Goal: Task Accomplishment & Management: Manage account settings

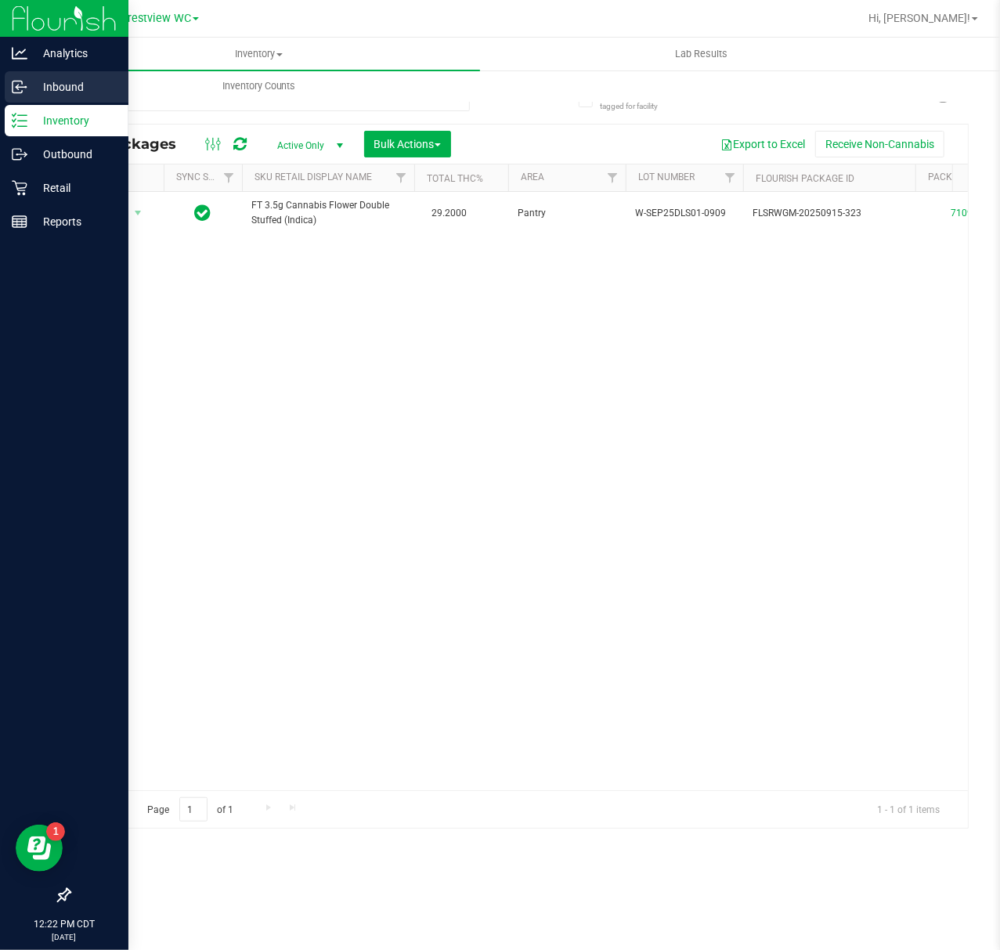
click at [20, 91] on icon at bounding box center [20, 87] width 16 height 16
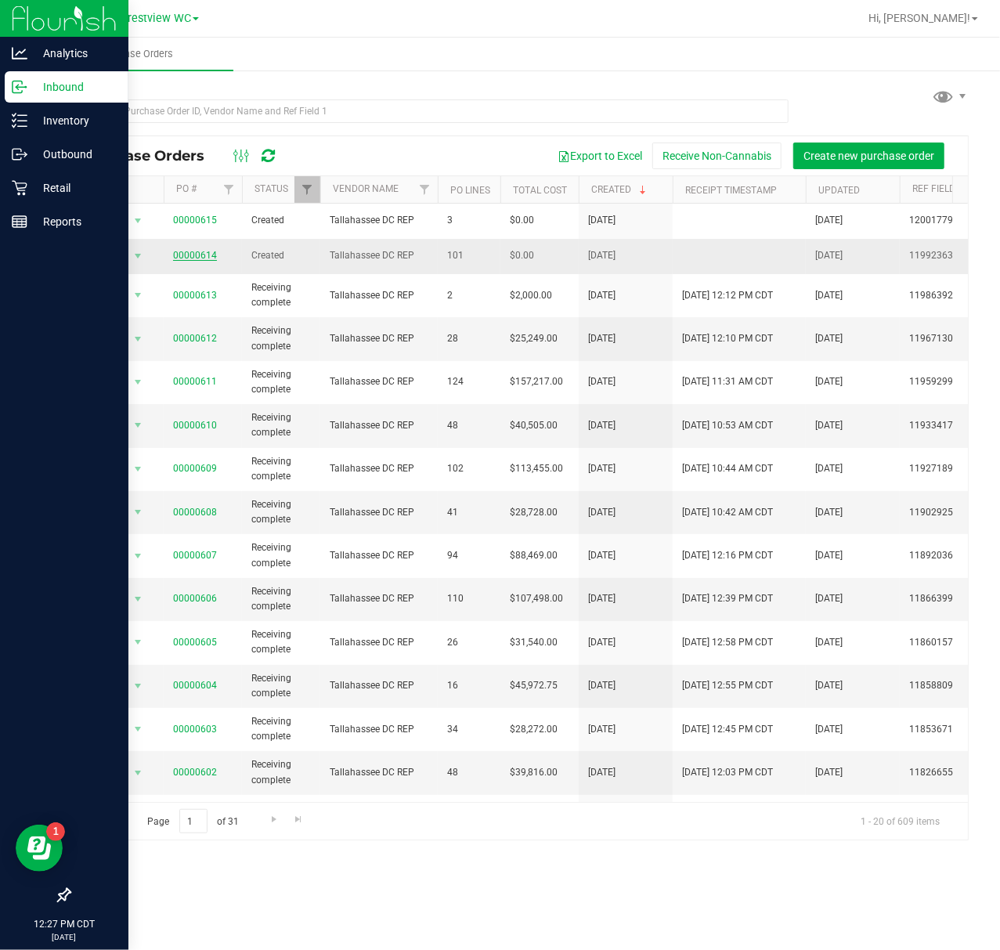
click at [202, 257] on link "00000614" at bounding box center [195, 255] width 44 height 11
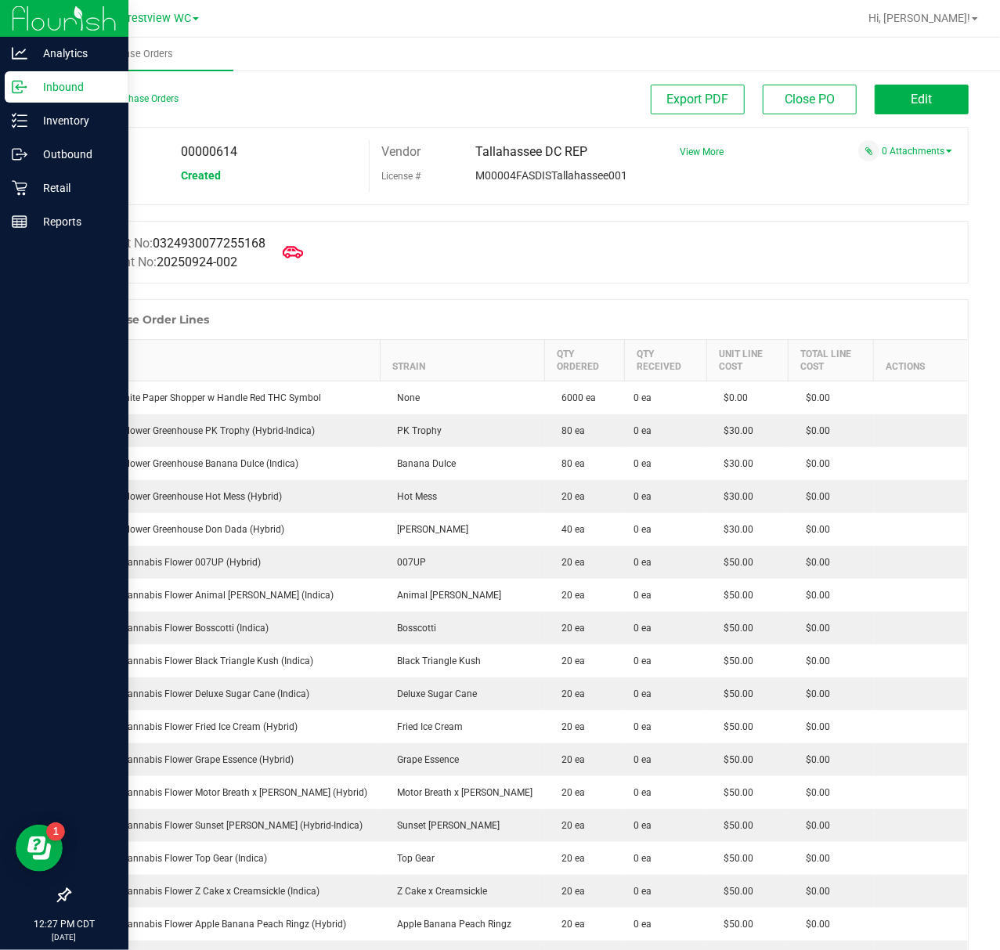
click at [294, 248] on icon at bounding box center [293, 252] width 20 height 12
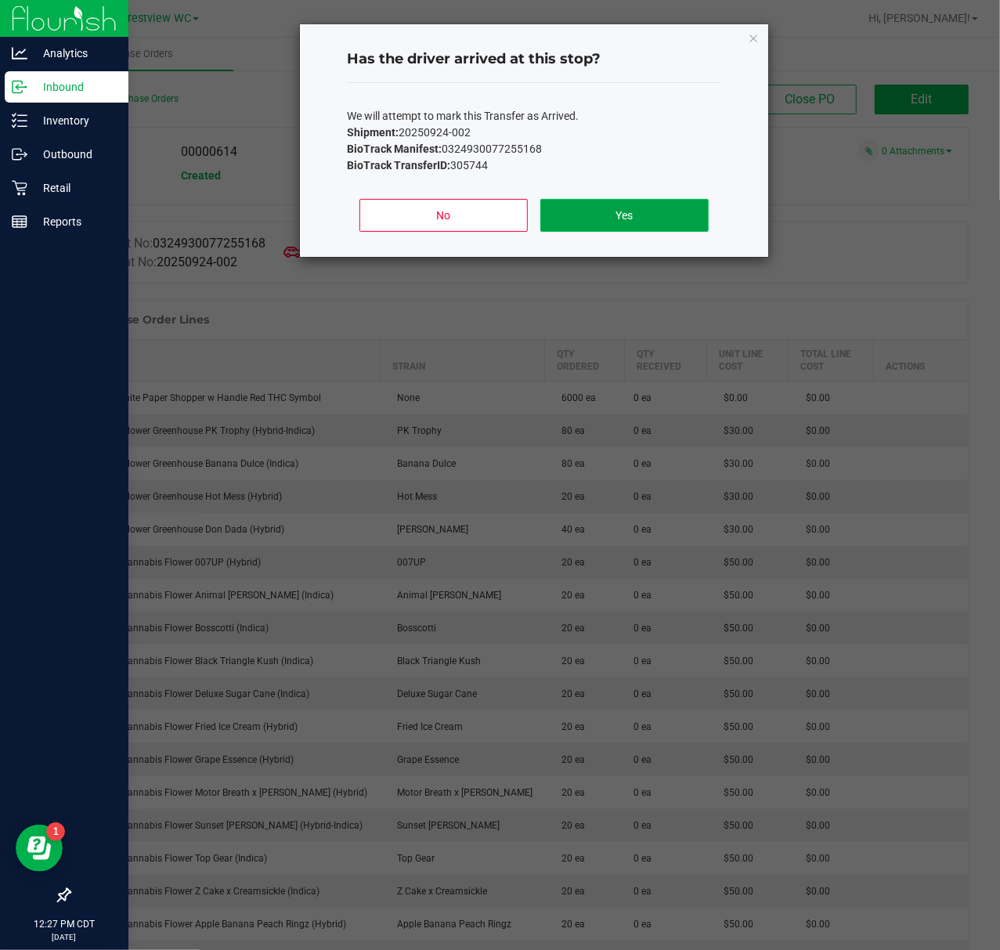
click at [571, 214] on button "Yes" at bounding box center [624, 215] width 168 height 33
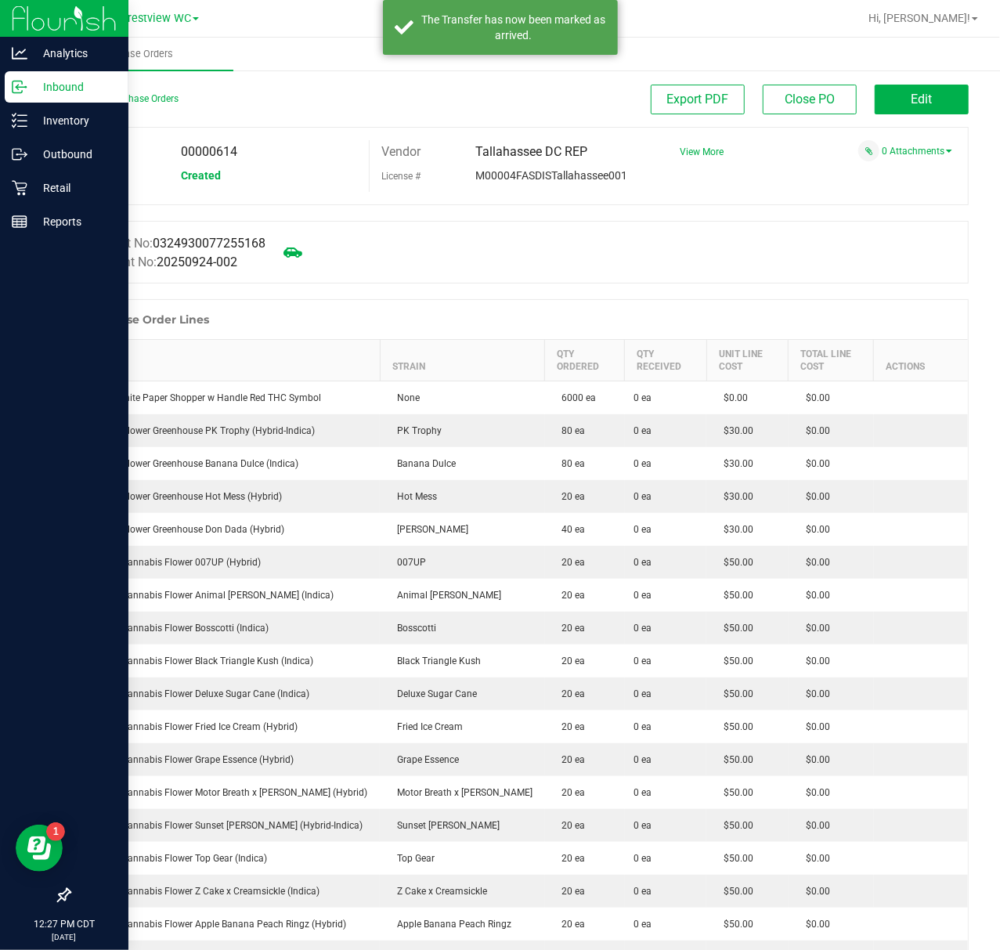
click at [25, 95] on div "Inbound" at bounding box center [67, 86] width 124 height 31
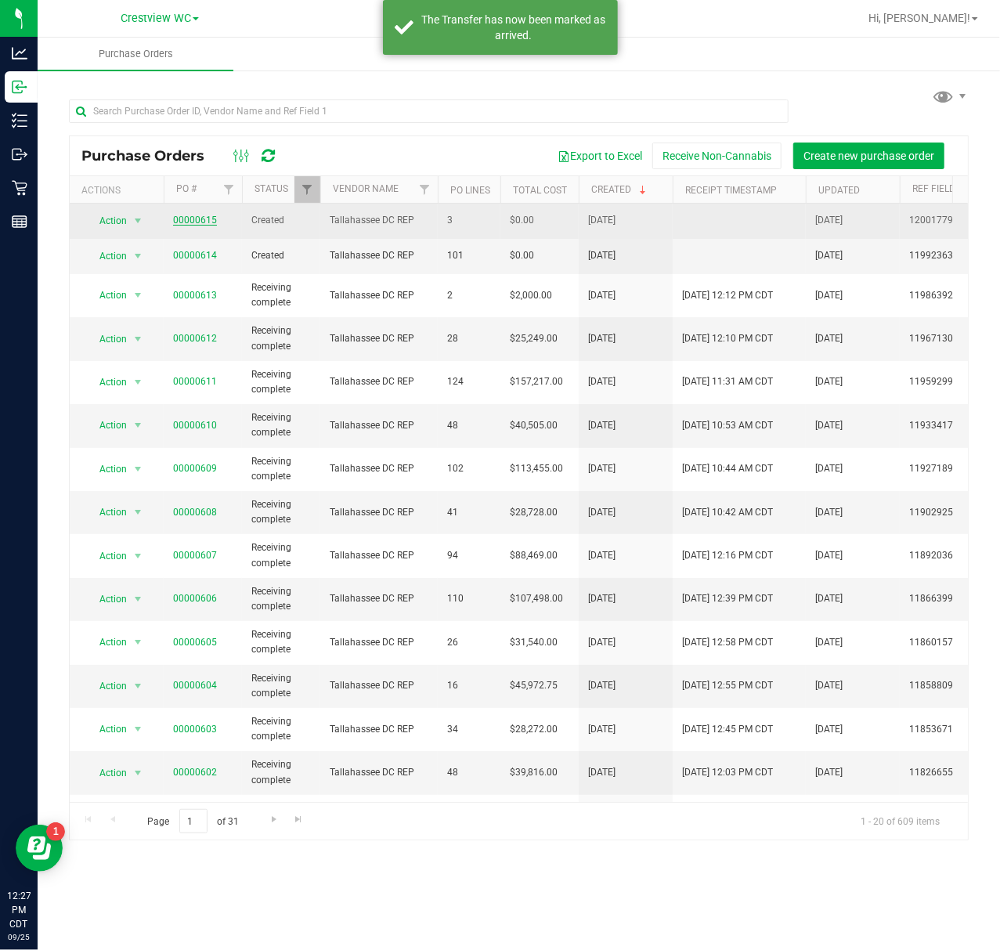
click at [204, 222] on link "00000615" at bounding box center [195, 220] width 44 height 11
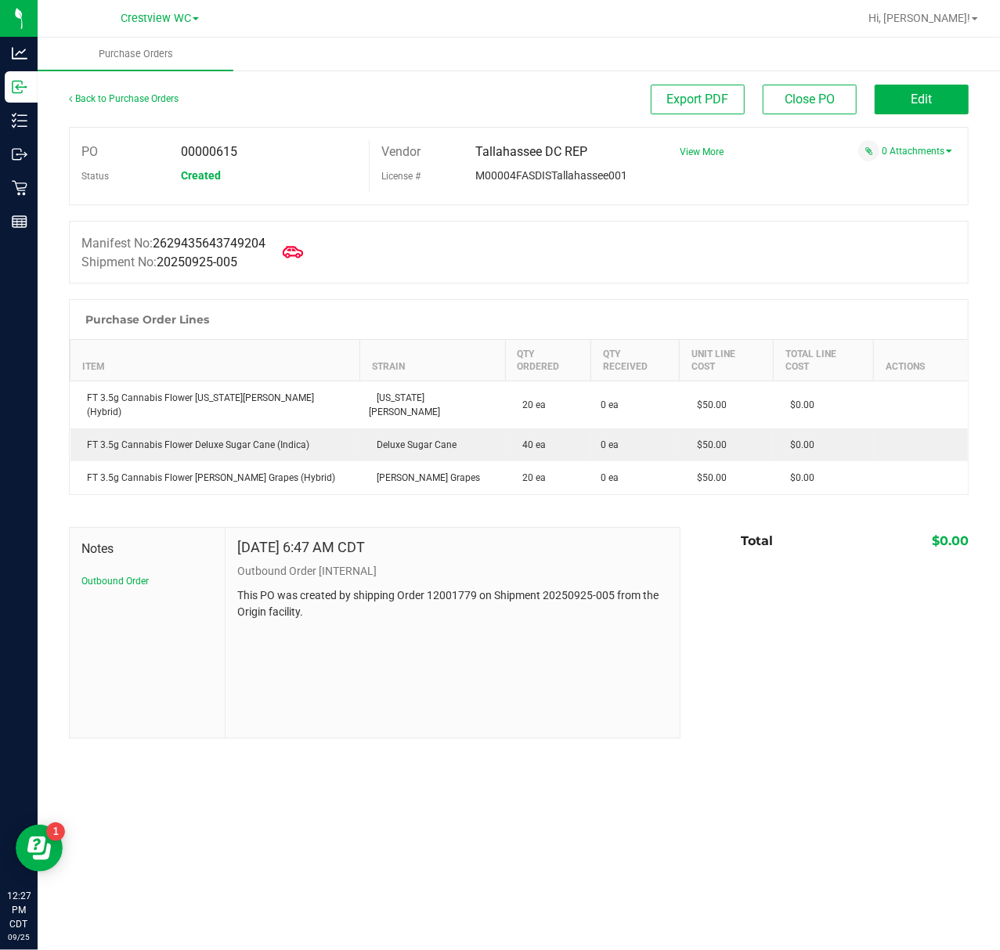
click at [296, 246] on icon at bounding box center [293, 252] width 20 height 20
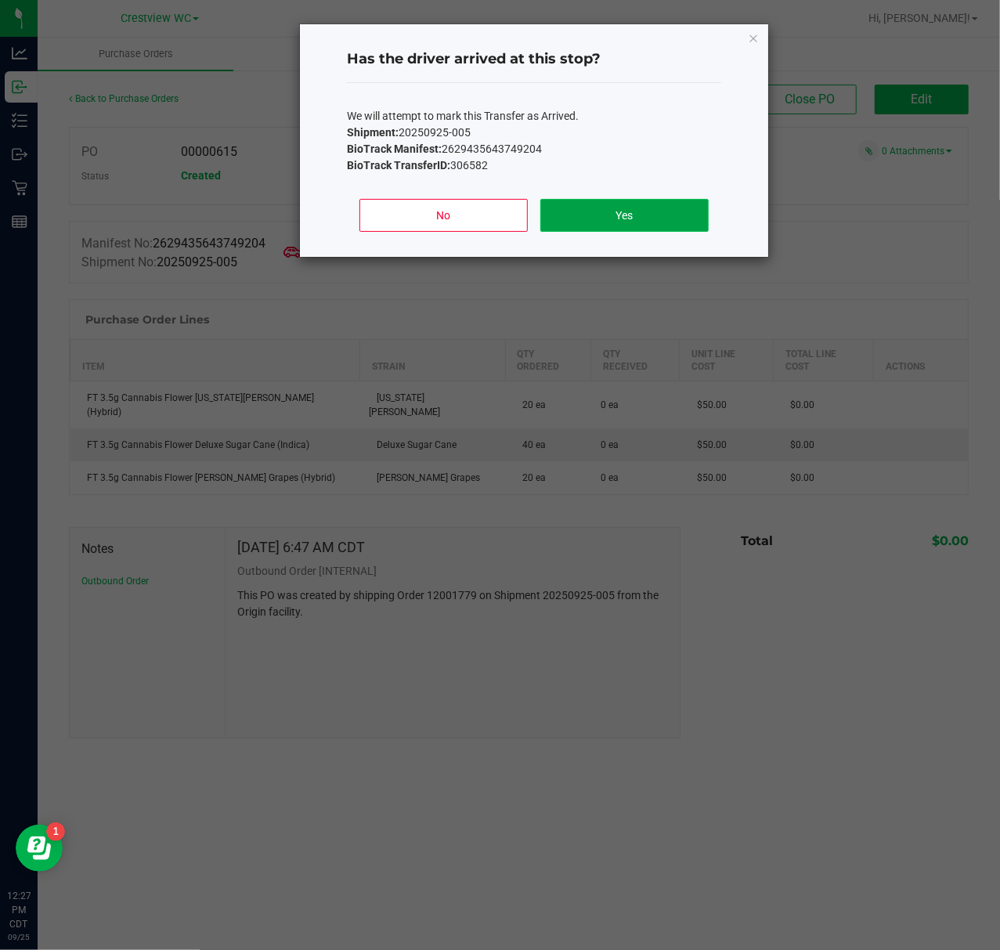
click at [633, 211] on button "Yes" at bounding box center [624, 215] width 168 height 33
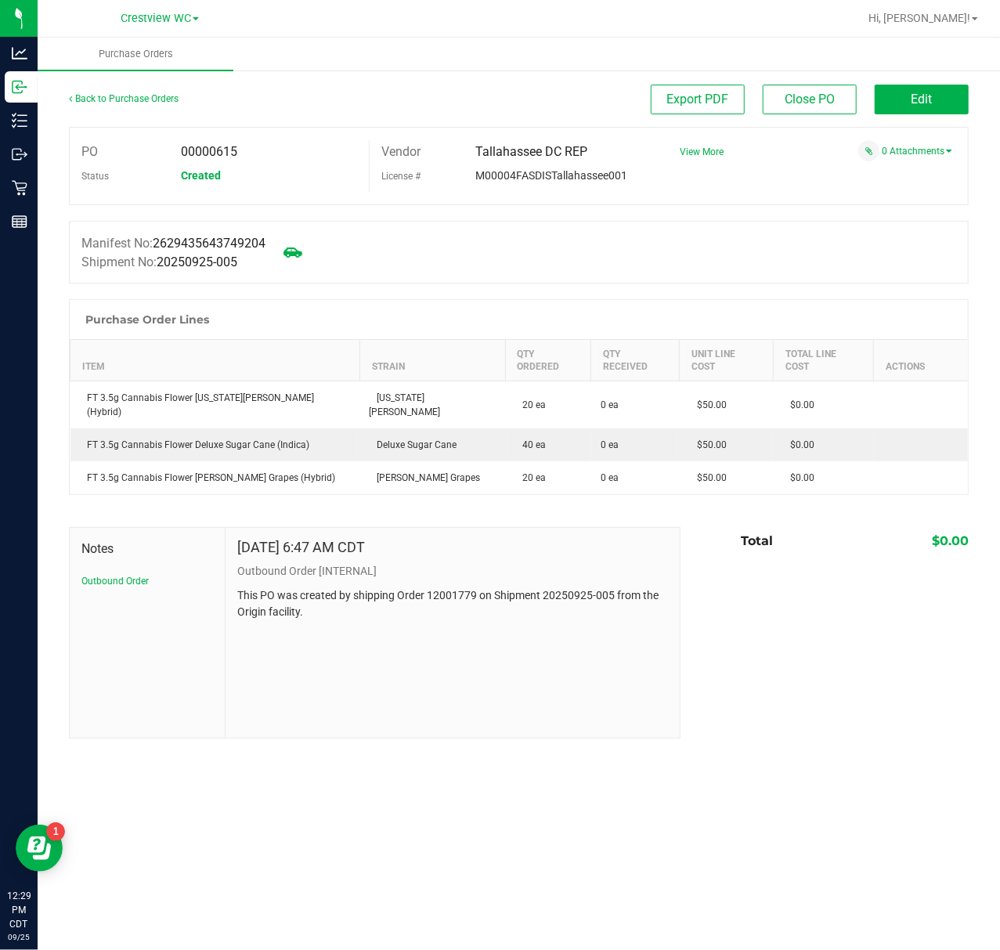
click at [919, 70] on ul "Purchase Orders" at bounding box center [538, 55] width 1000 height 34
click at [919, 98] on span "Edit" at bounding box center [922, 99] width 21 height 15
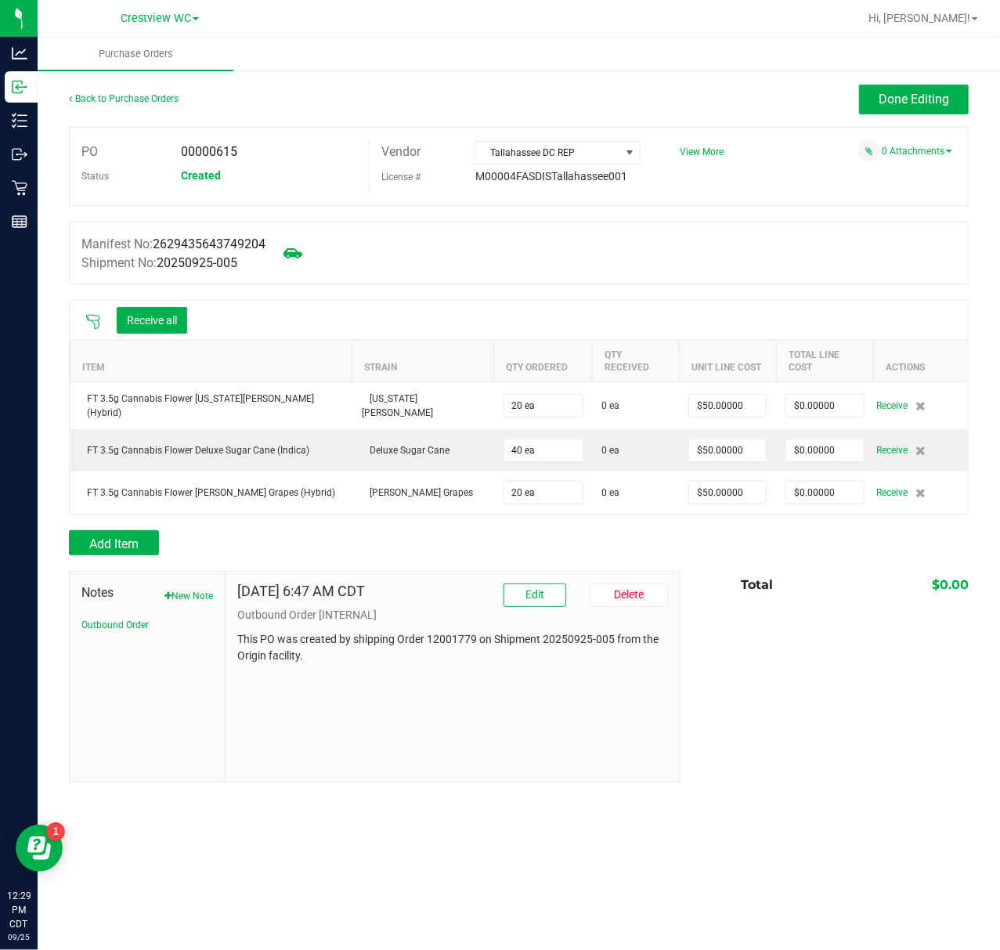
click at [99, 323] on icon at bounding box center [93, 322] width 14 height 14
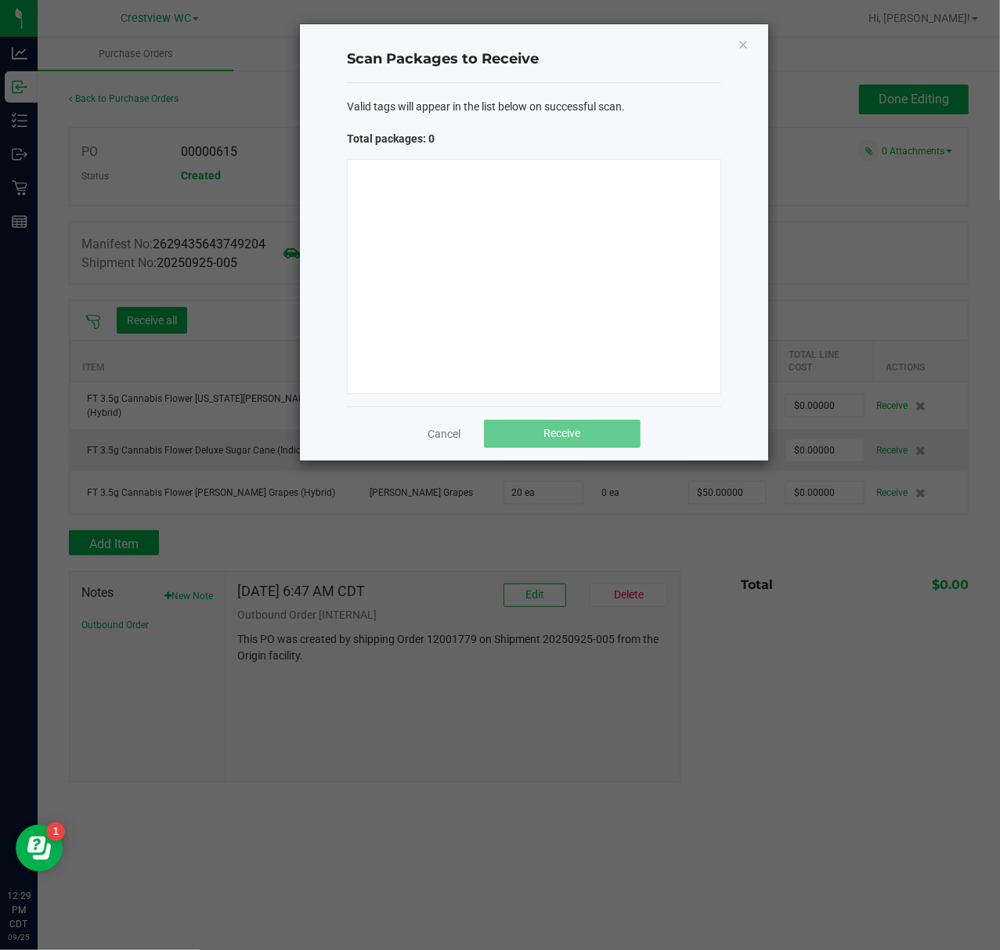
click at [505, 292] on div at bounding box center [534, 276] width 374 height 235
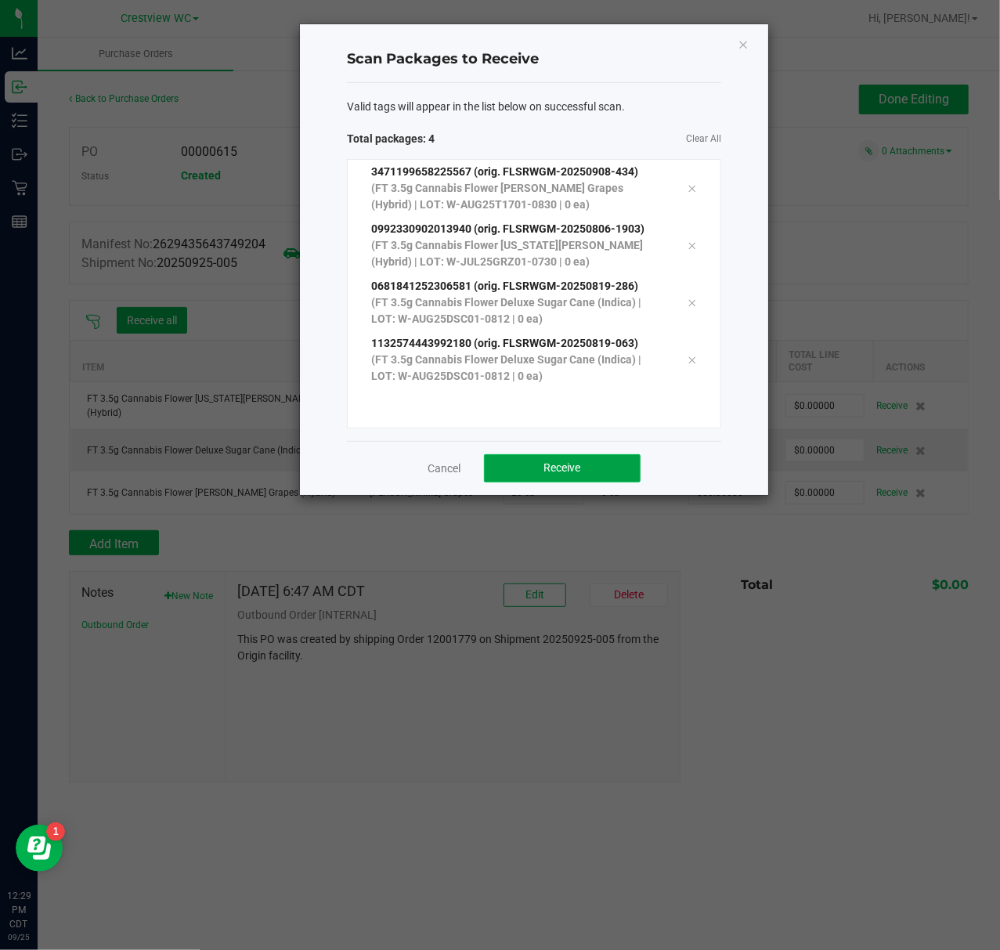
click at [564, 468] on span "Receive" at bounding box center [562, 467] width 37 height 13
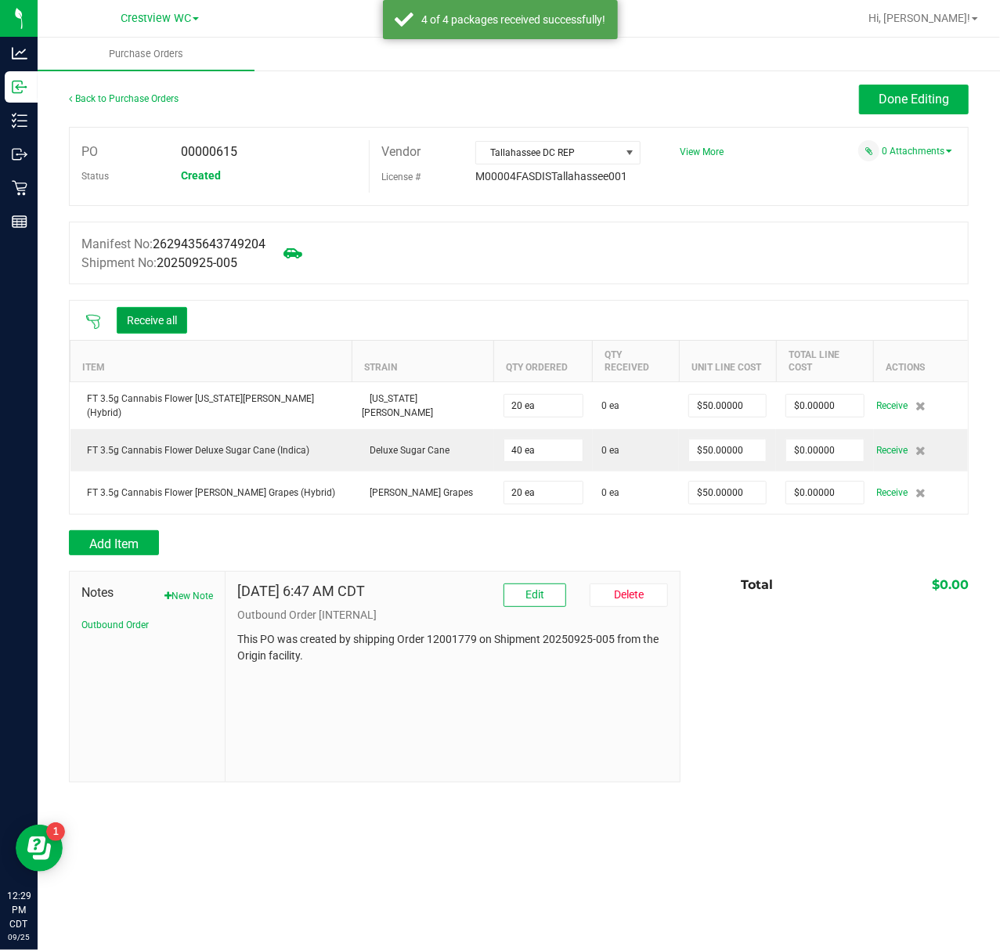
click at [167, 324] on button "Receive all" at bounding box center [152, 320] width 70 height 27
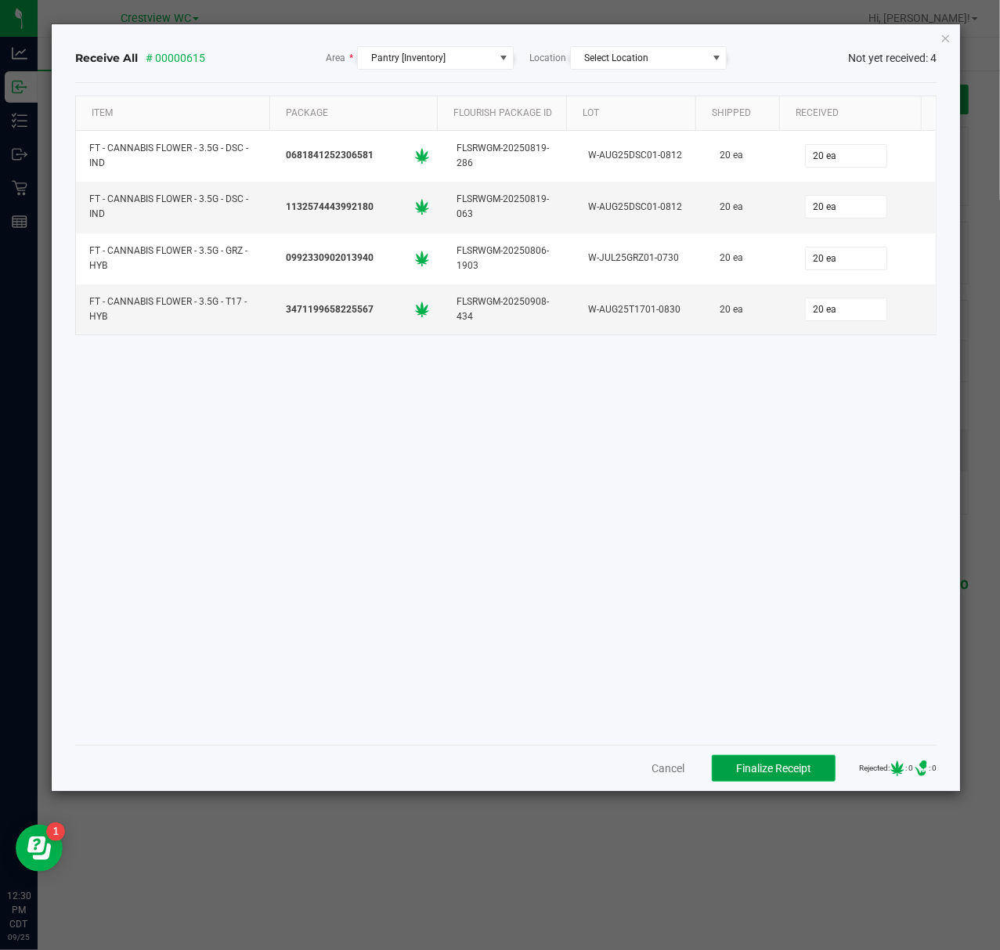
click at [784, 777] on button "Finalize Receipt" at bounding box center [774, 768] width 124 height 27
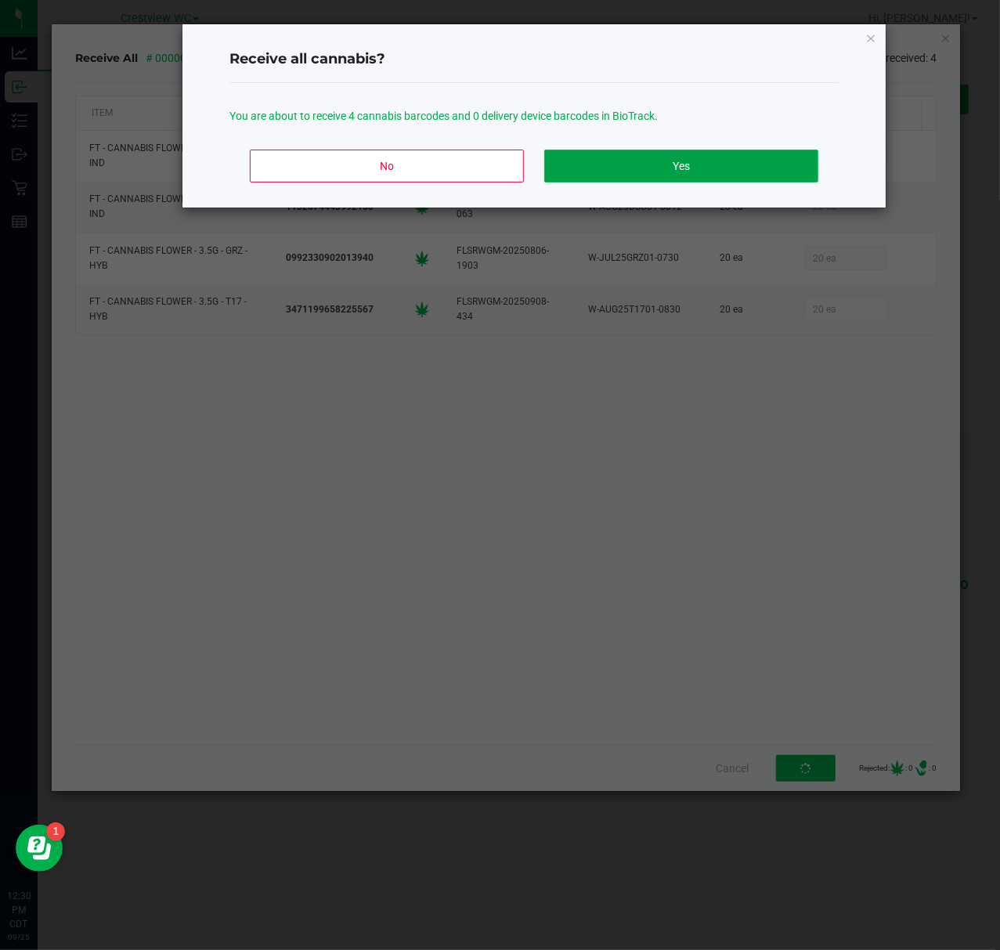
click at [727, 158] on button "Yes" at bounding box center [681, 166] width 274 height 33
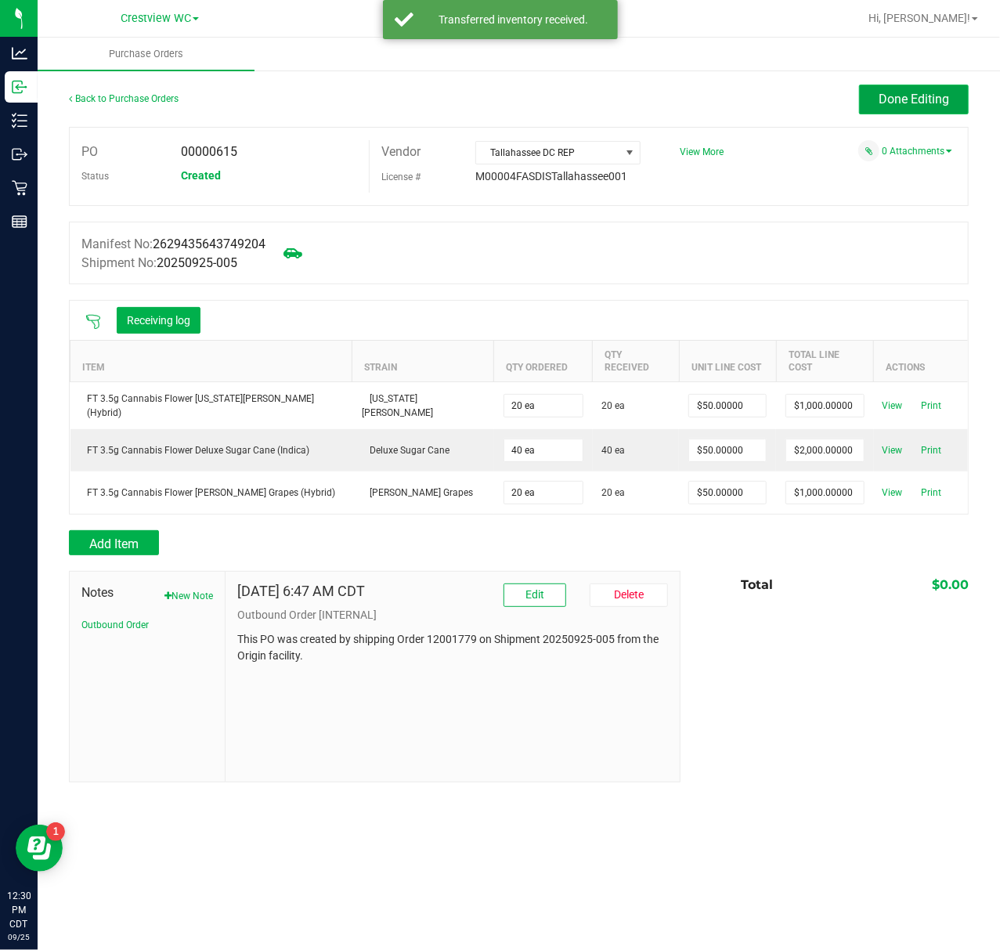
click at [890, 92] on span "Done Editing" at bounding box center [914, 99] width 70 height 15
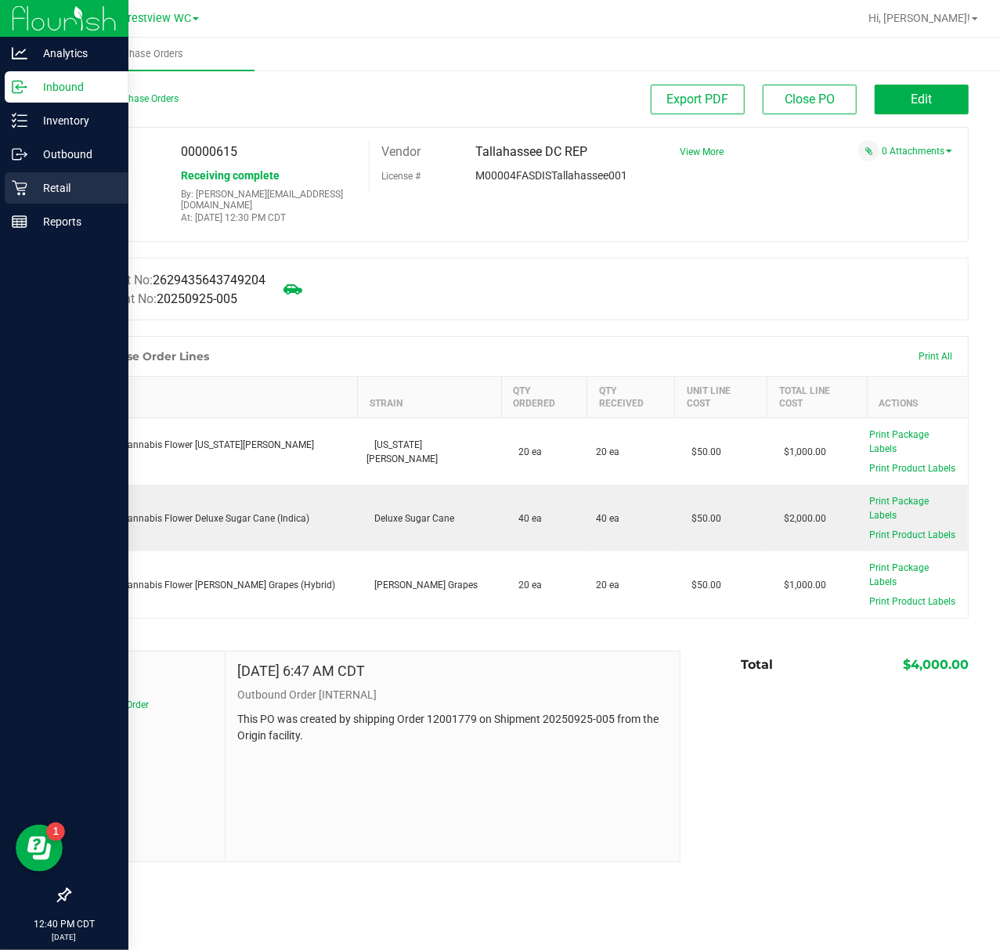
click at [25, 189] on icon at bounding box center [20, 188] width 16 height 16
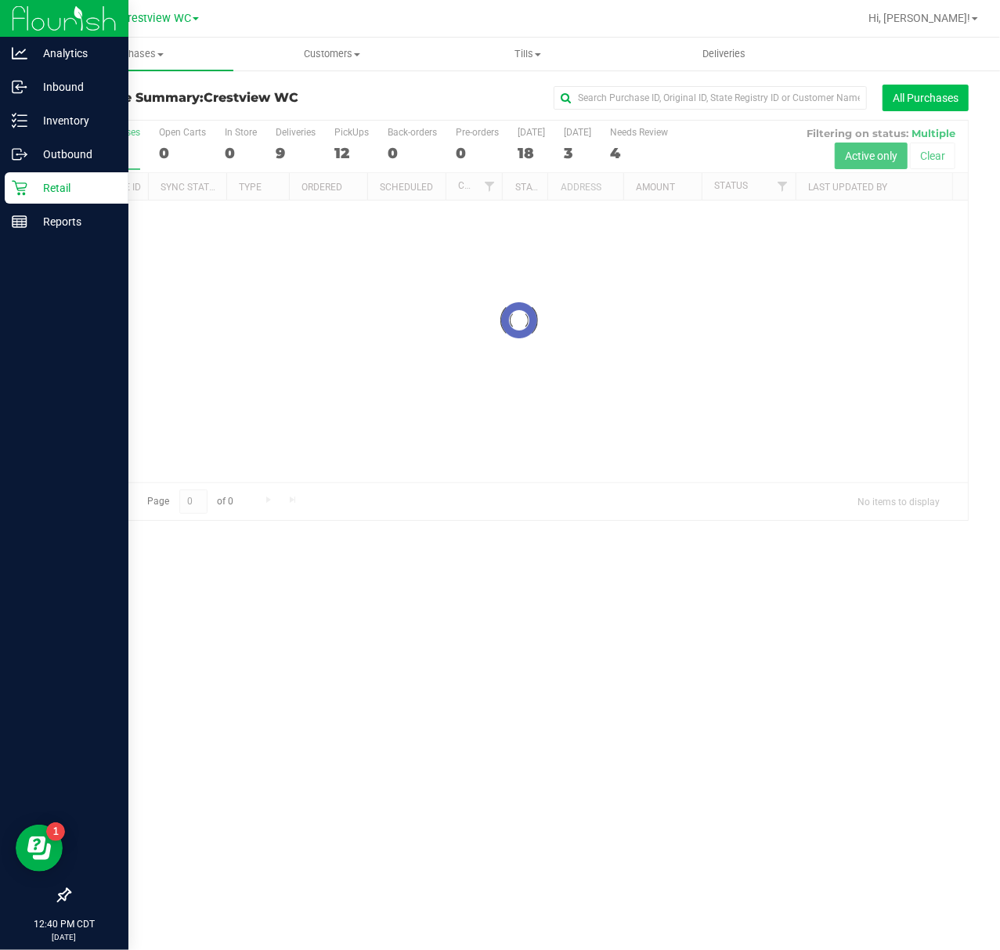
click at [902, 92] on button "All Purchases" at bounding box center [926, 98] width 86 height 27
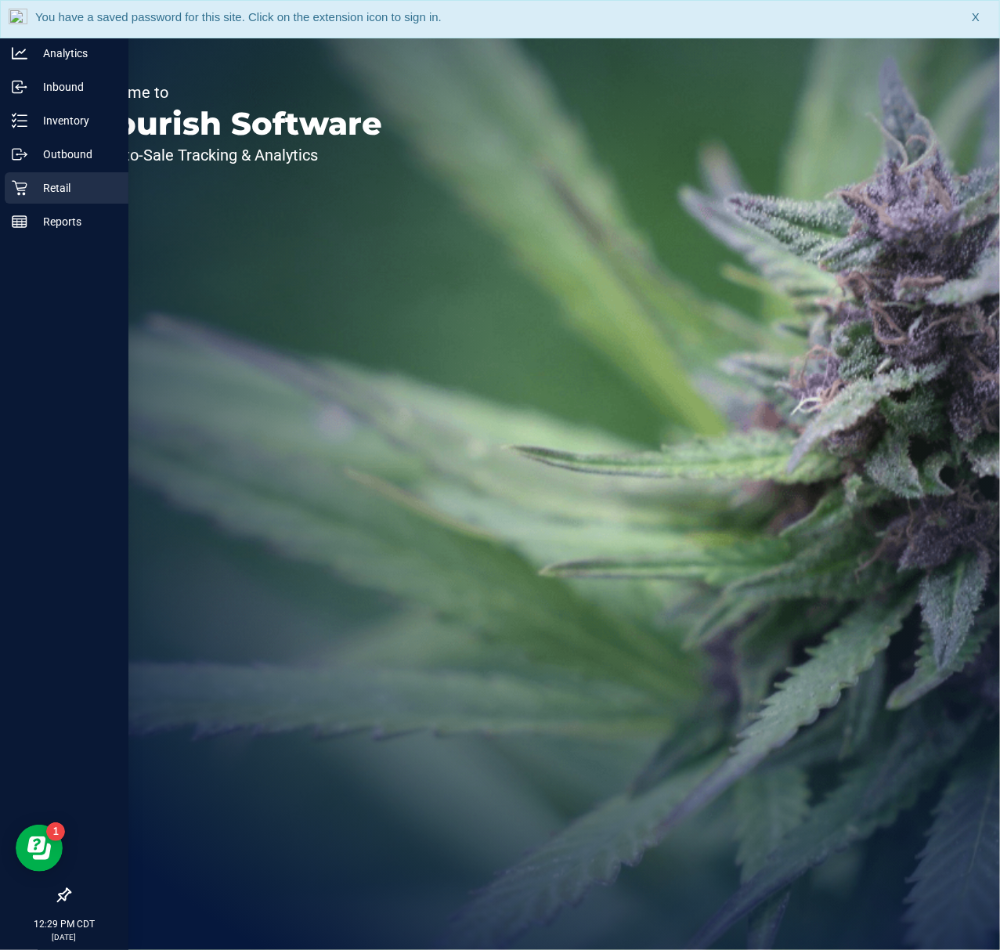
click at [45, 179] on p "Retail" at bounding box center [74, 188] width 94 height 19
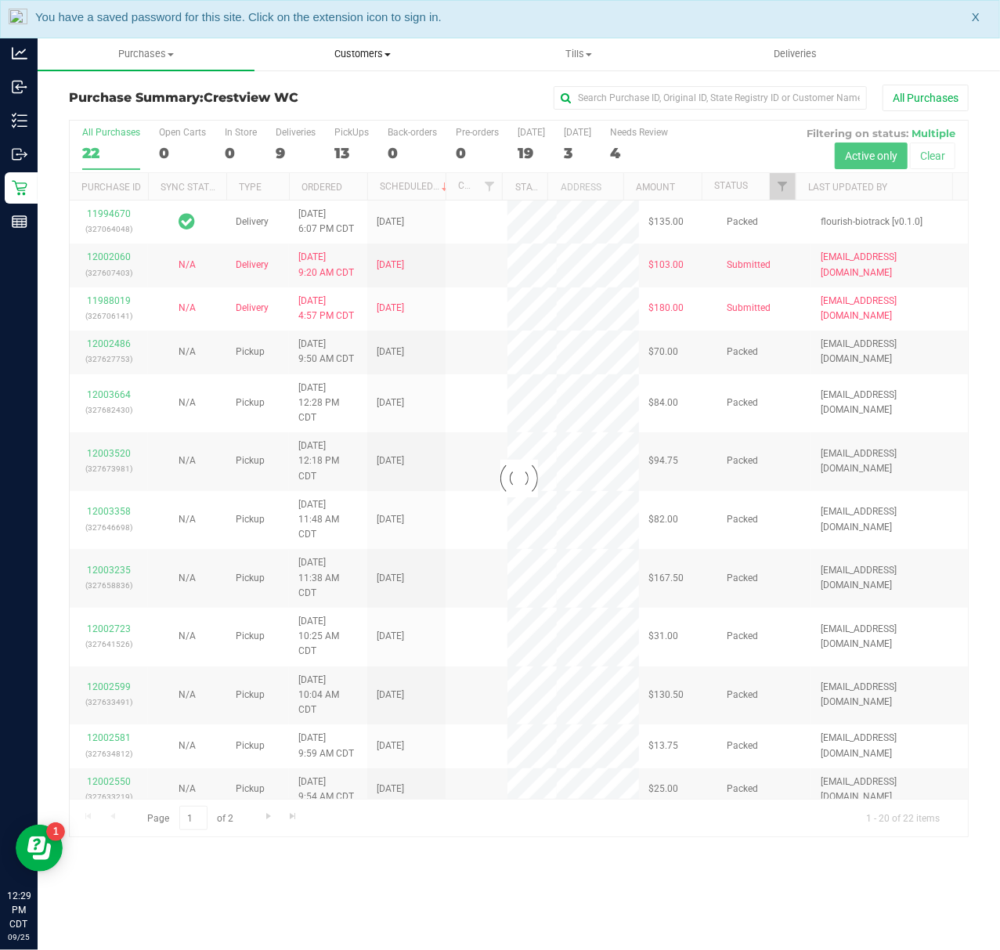
click at [370, 56] on span "Customers" at bounding box center [362, 54] width 215 height 14
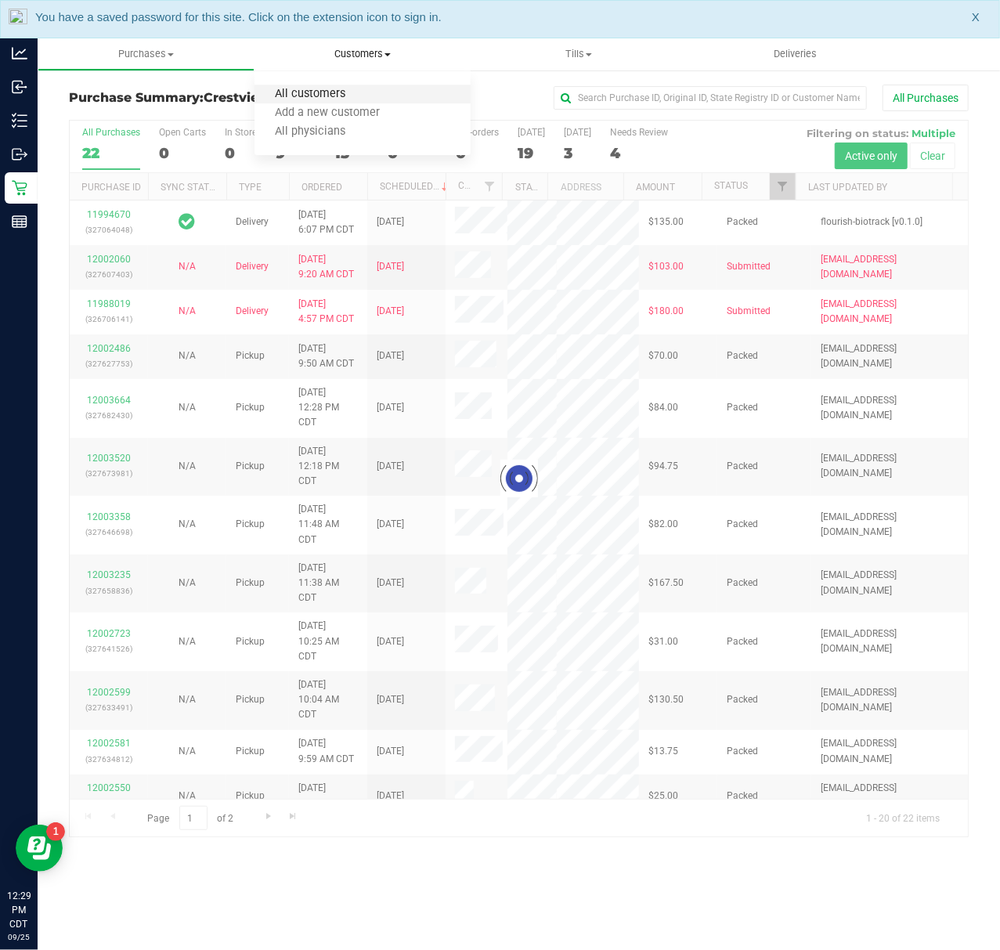
click at [349, 92] on span "All customers" at bounding box center [311, 94] width 113 height 13
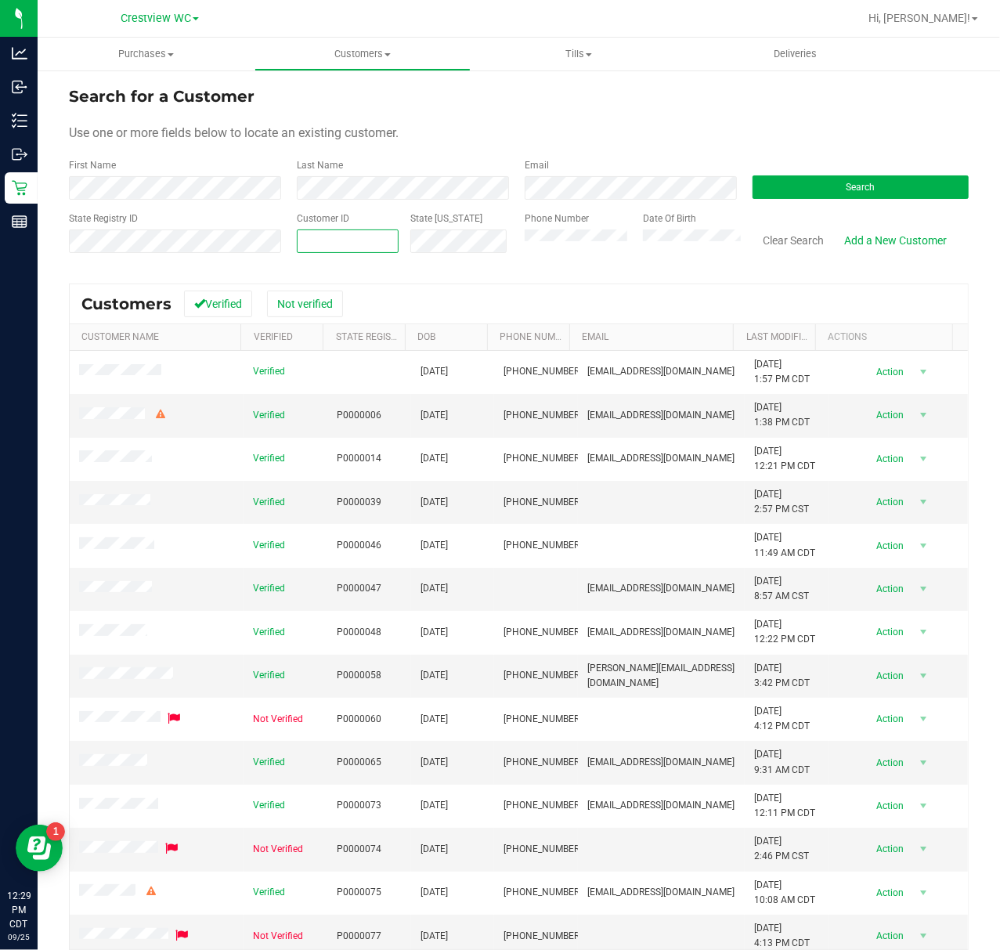
click at [304, 241] on span at bounding box center [348, 240] width 102 height 23
type input "1435785"
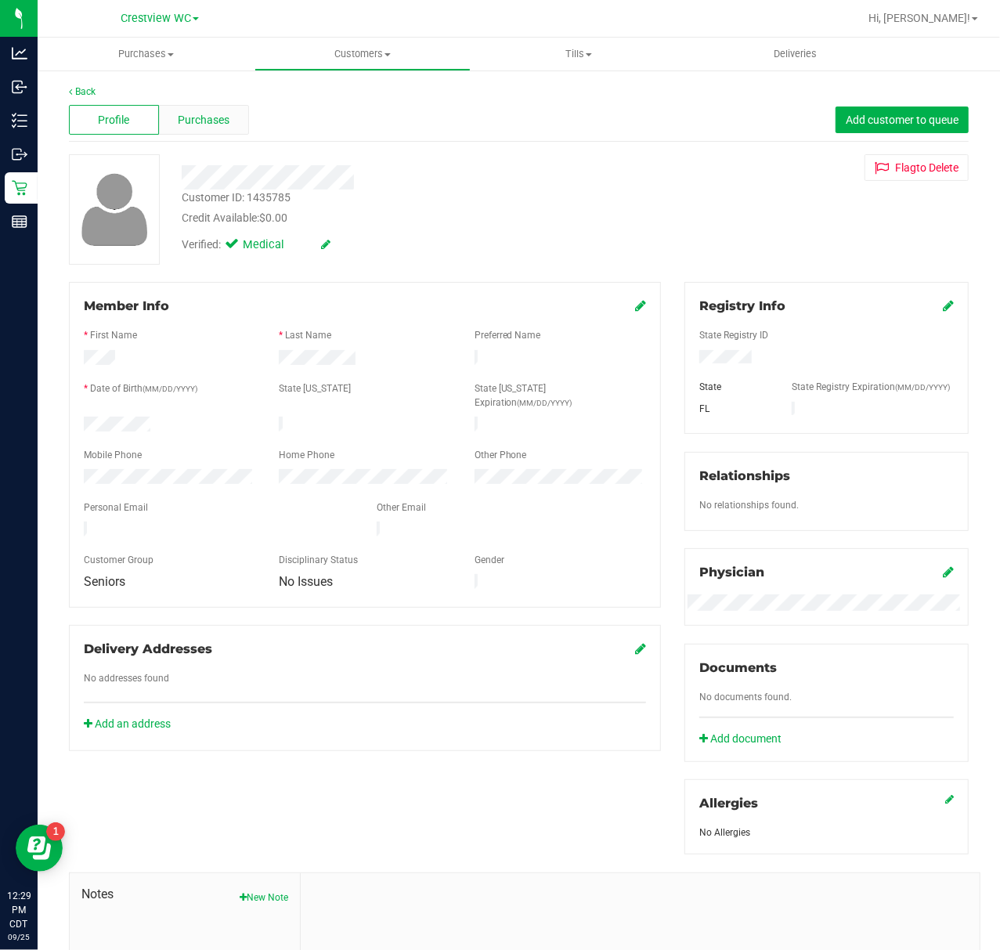
click at [213, 125] on span "Purchases" at bounding box center [204, 120] width 52 height 16
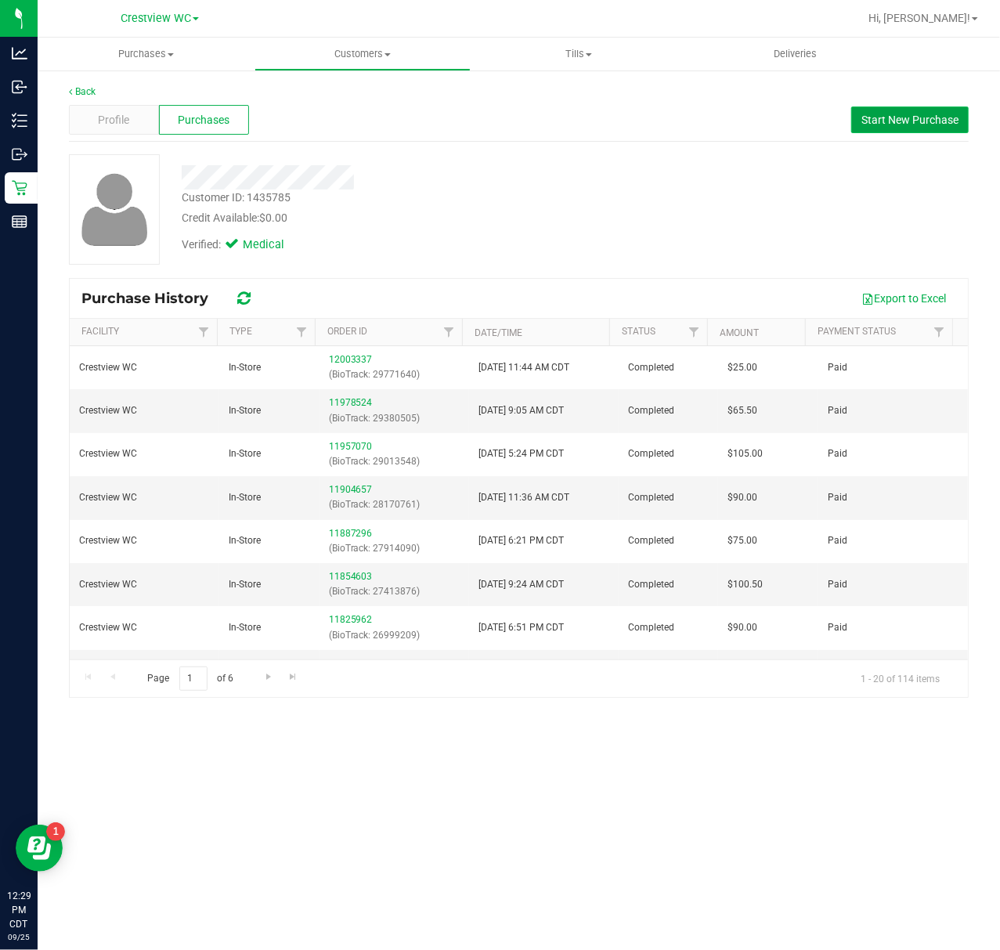
click at [948, 114] on span "Start New Purchase" at bounding box center [909, 120] width 97 height 13
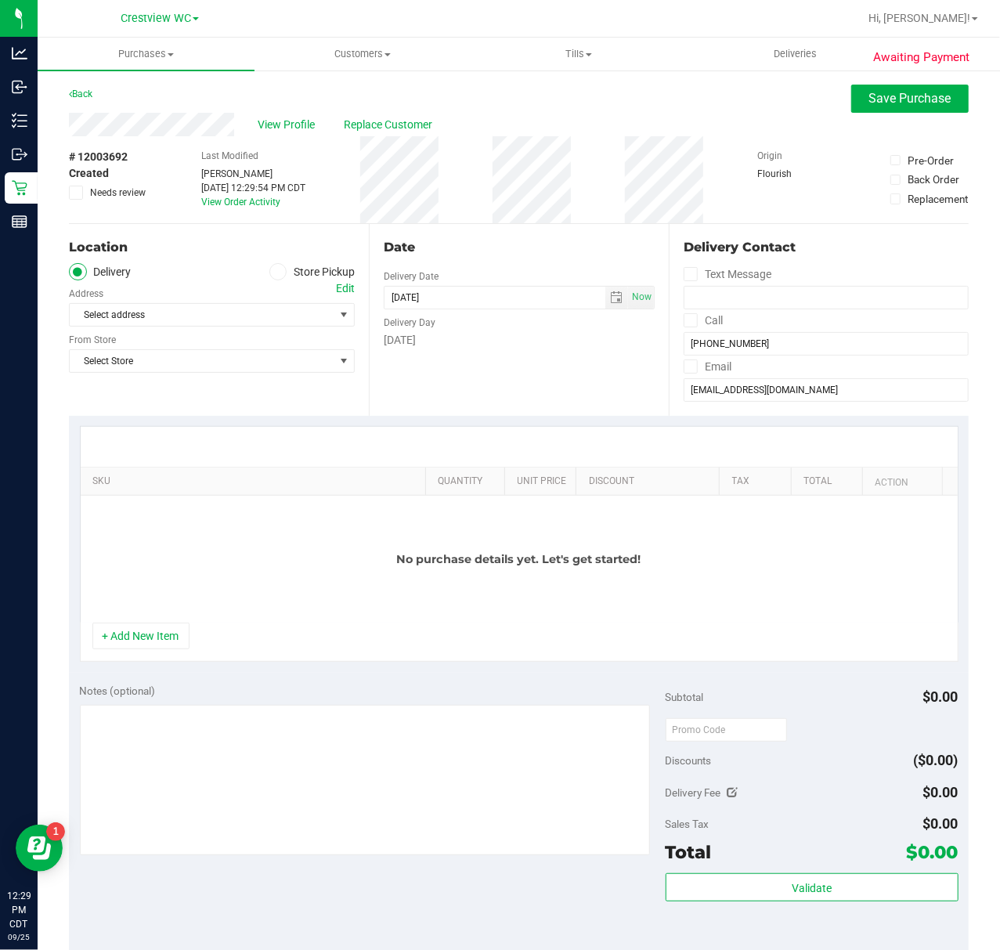
click at [273, 272] on icon at bounding box center [277, 272] width 9 height 0
click at [0, 0] on input "Store Pickup" at bounding box center [0, 0] width 0 height 0
click at [246, 316] on span "Select Store" at bounding box center [202, 315] width 265 height 22
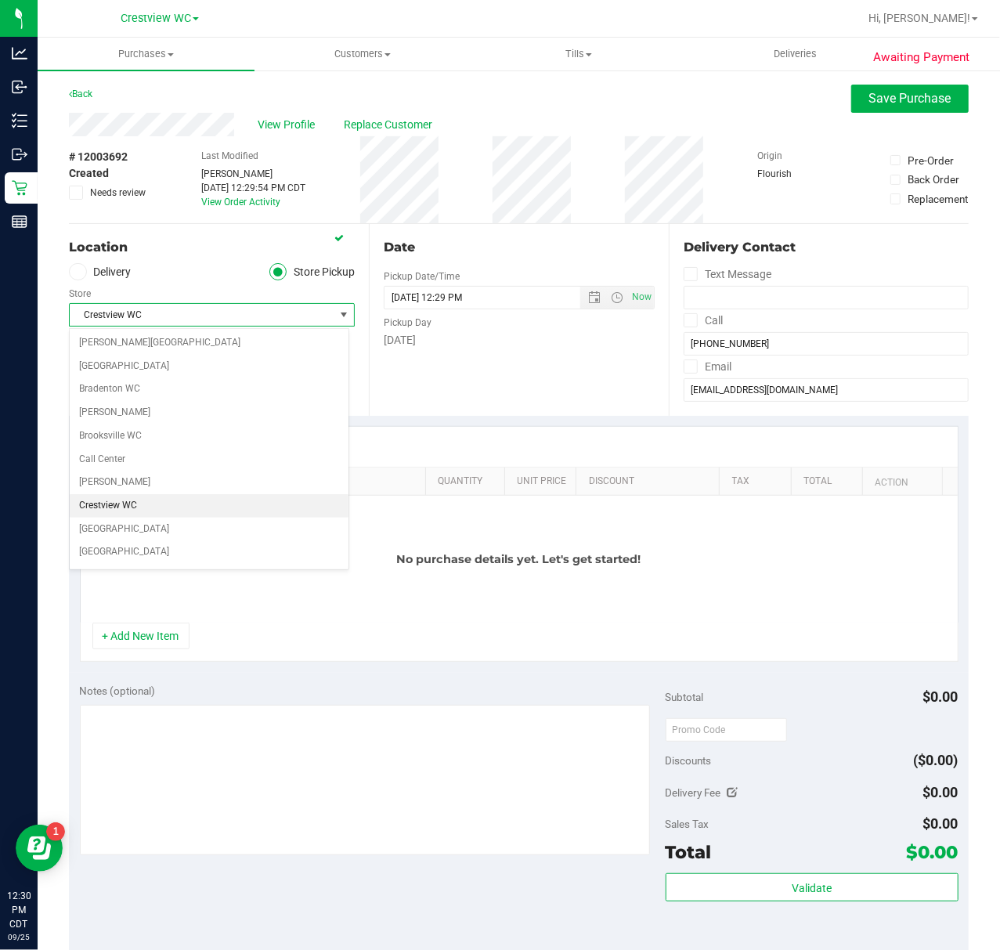
click at [166, 511] on li "Crestview WC" at bounding box center [209, 505] width 279 height 23
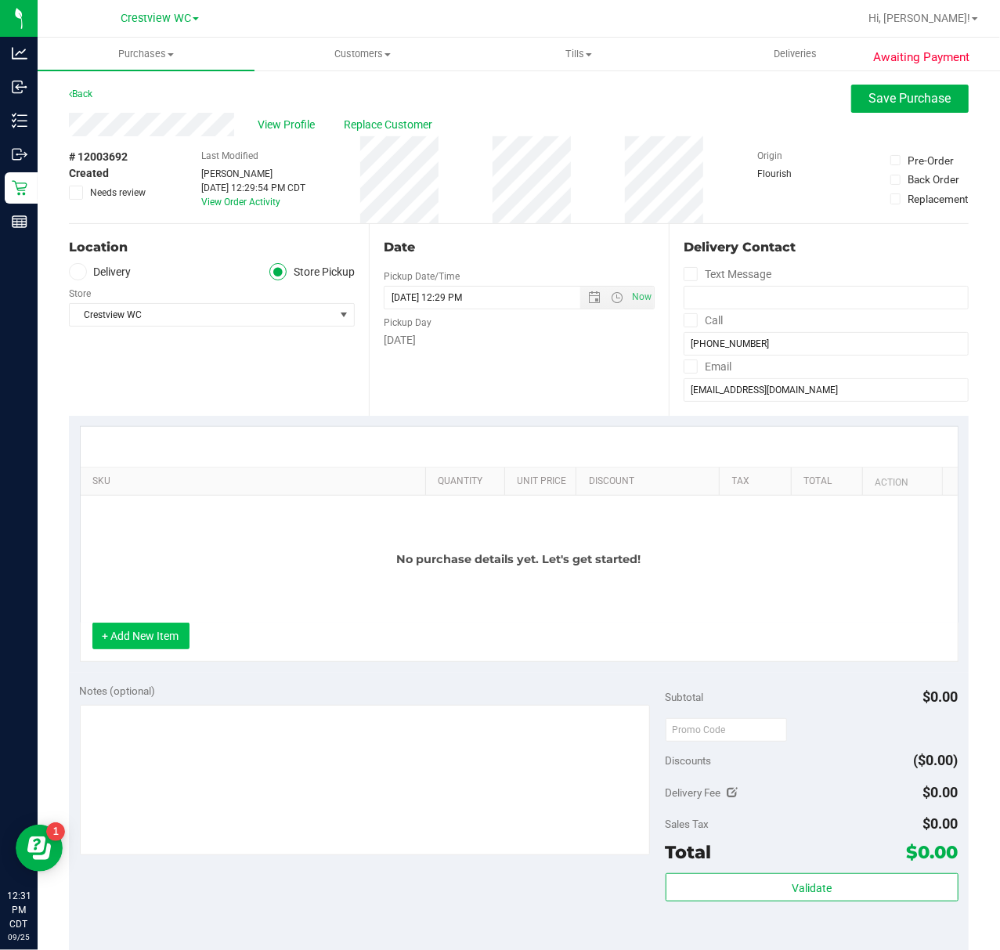
click at [167, 633] on button "+ Add New Item" at bounding box center [140, 636] width 97 height 27
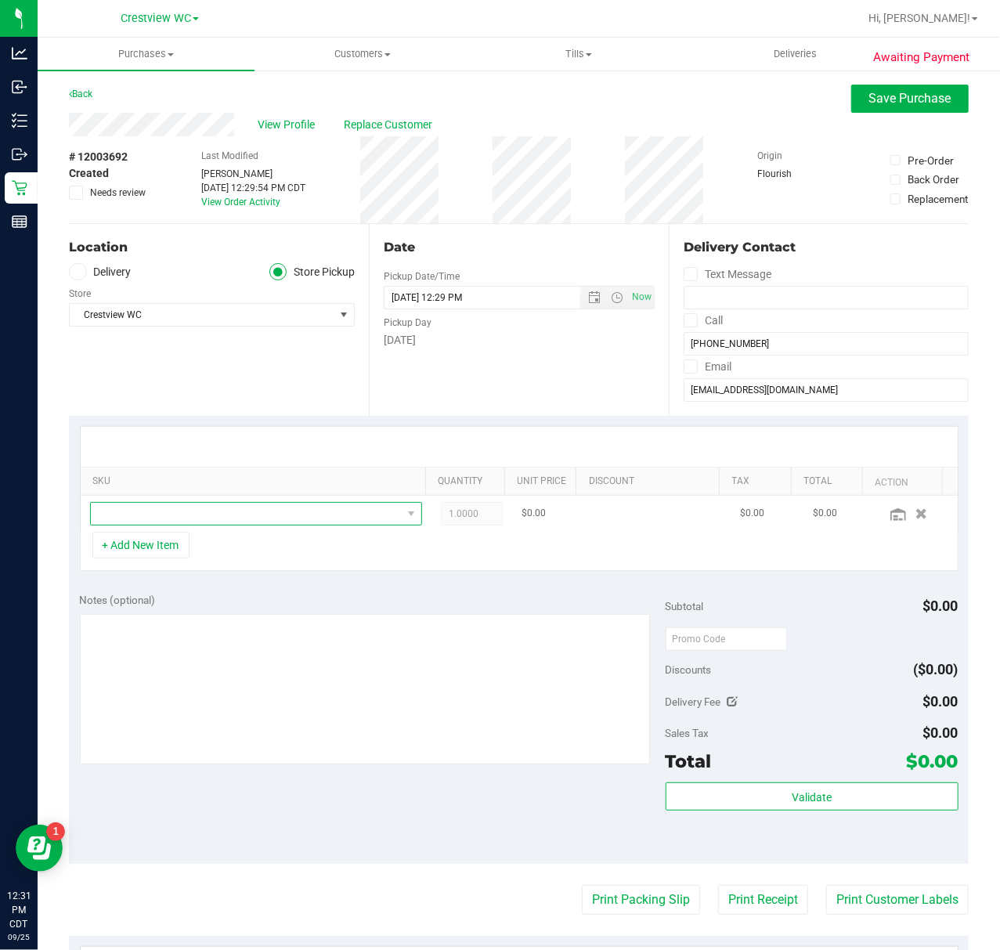
click at [217, 515] on span "NO DATA FOUND" at bounding box center [246, 514] width 311 height 22
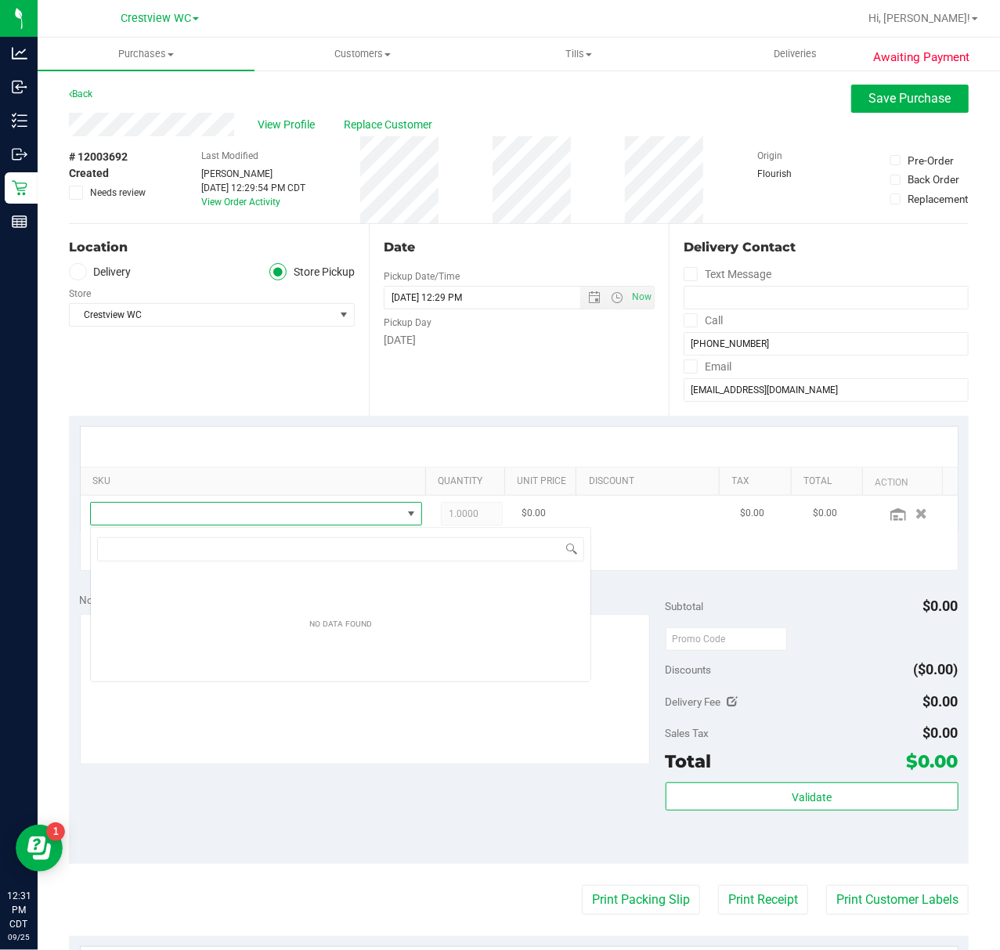
scroll to position [23, 318]
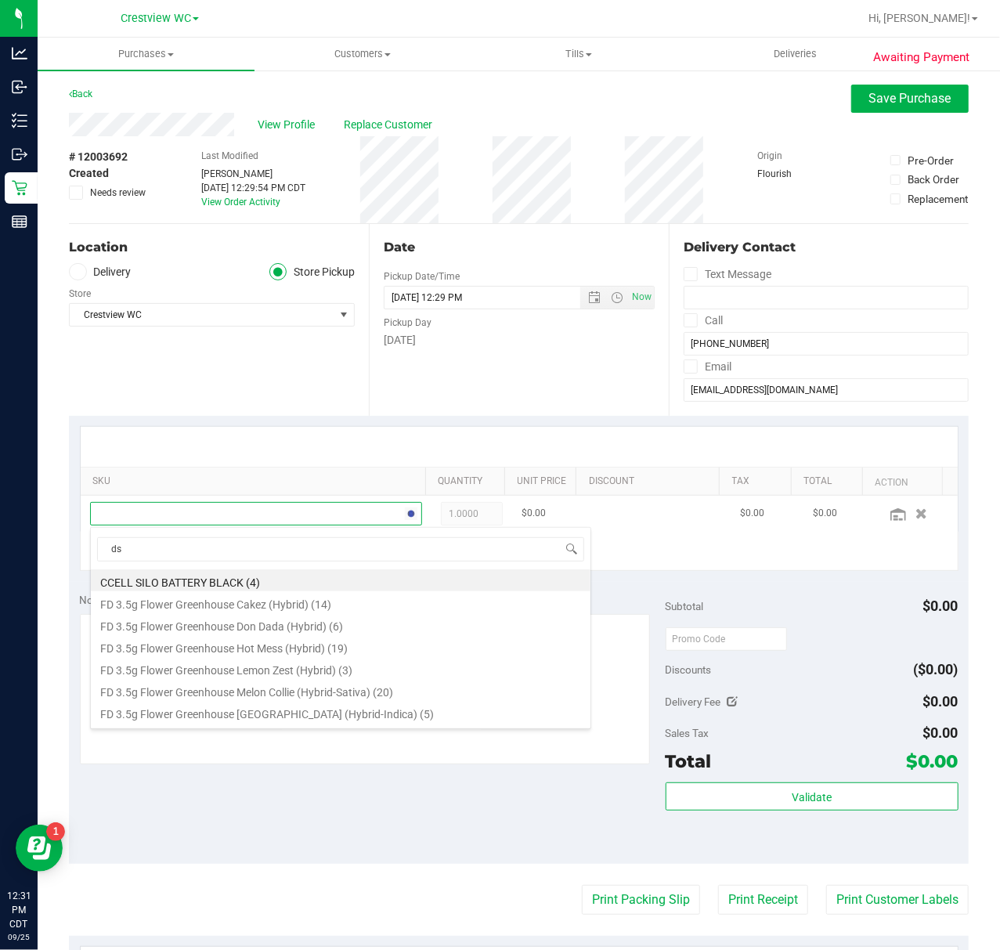
type input "dsc"
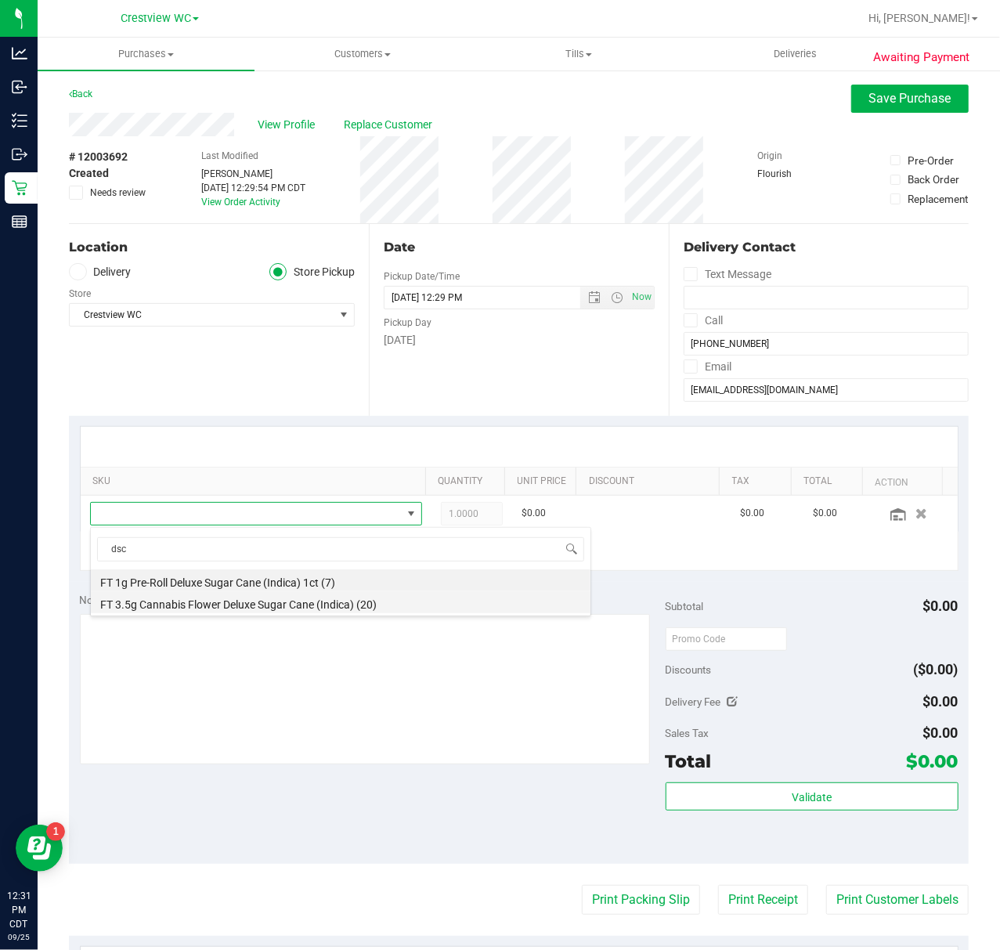
click at [227, 611] on li "FT 3.5g Cannabis Flower Deluxe Sugar Cane (Indica) (20)" at bounding box center [341, 602] width 500 height 22
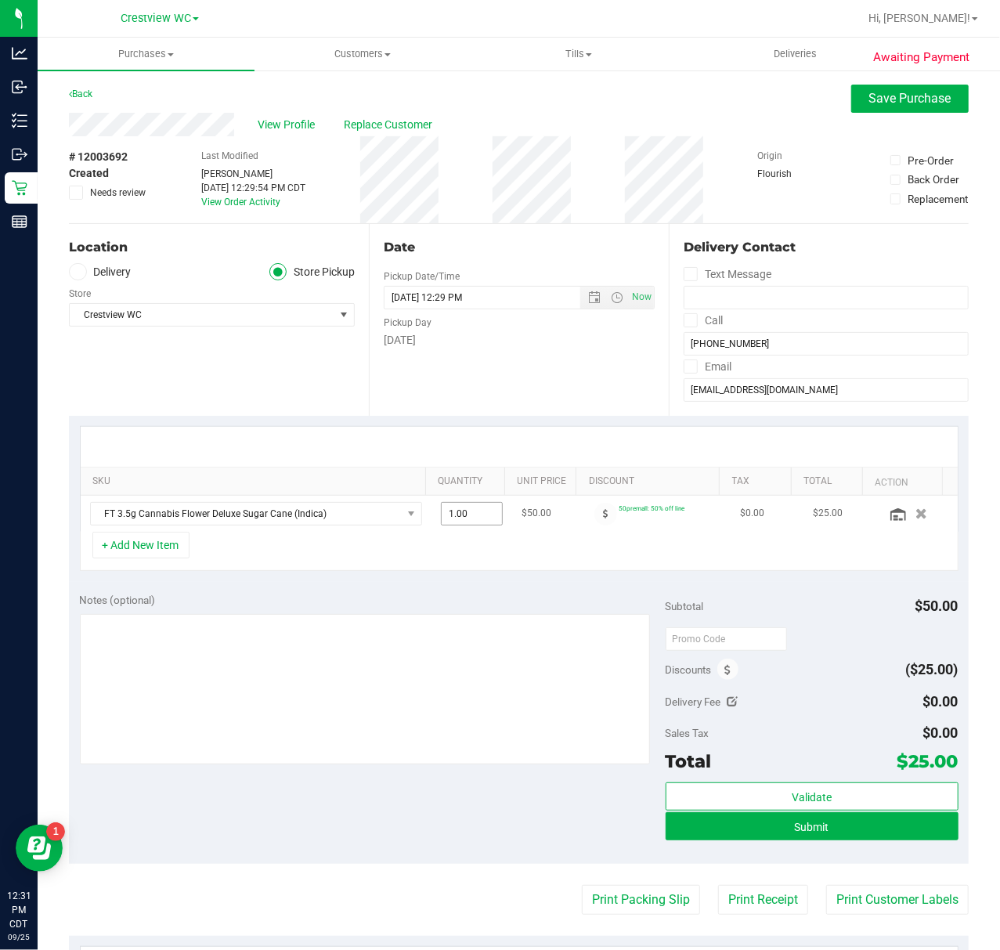
click at [454, 520] on span "1.00 1" at bounding box center [472, 513] width 62 height 23
type input "4"
type input "4.00"
click at [815, 827] on span "Submit" at bounding box center [812, 827] width 34 height 13
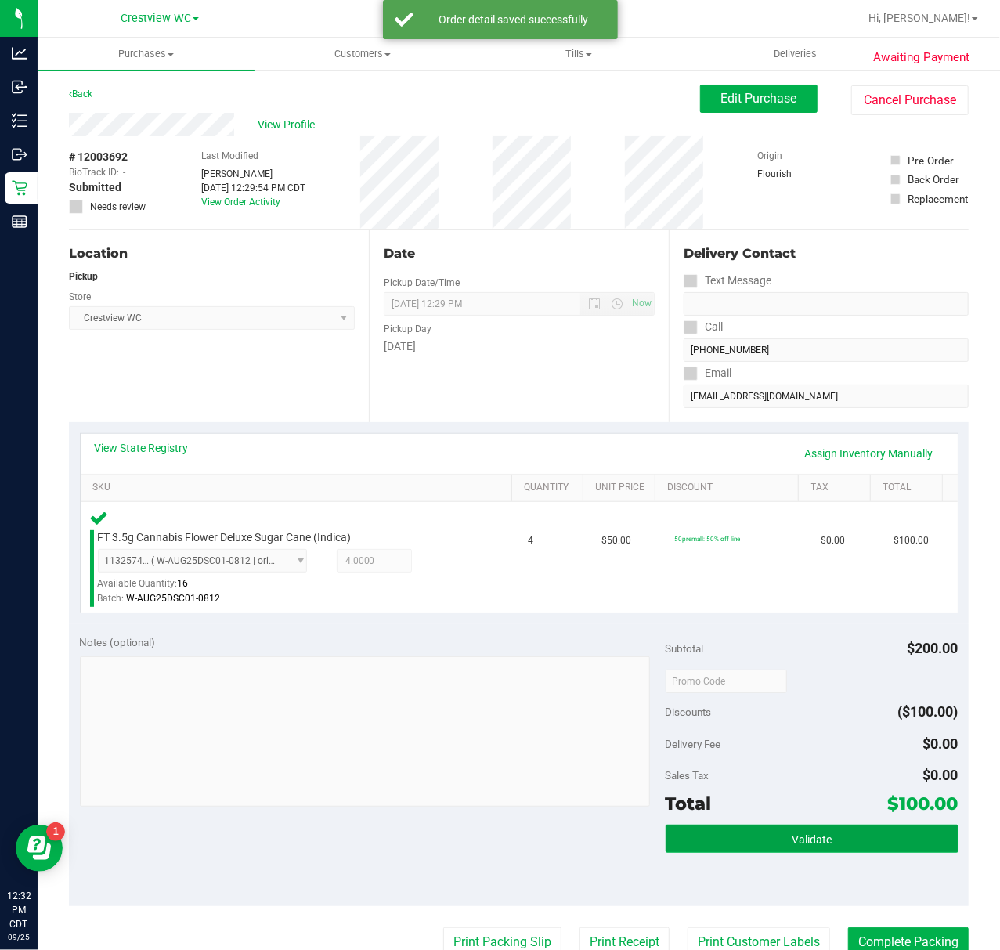
click at [716, 836] on button "Validate" at bounding box center [812, 839] width 293 height 28
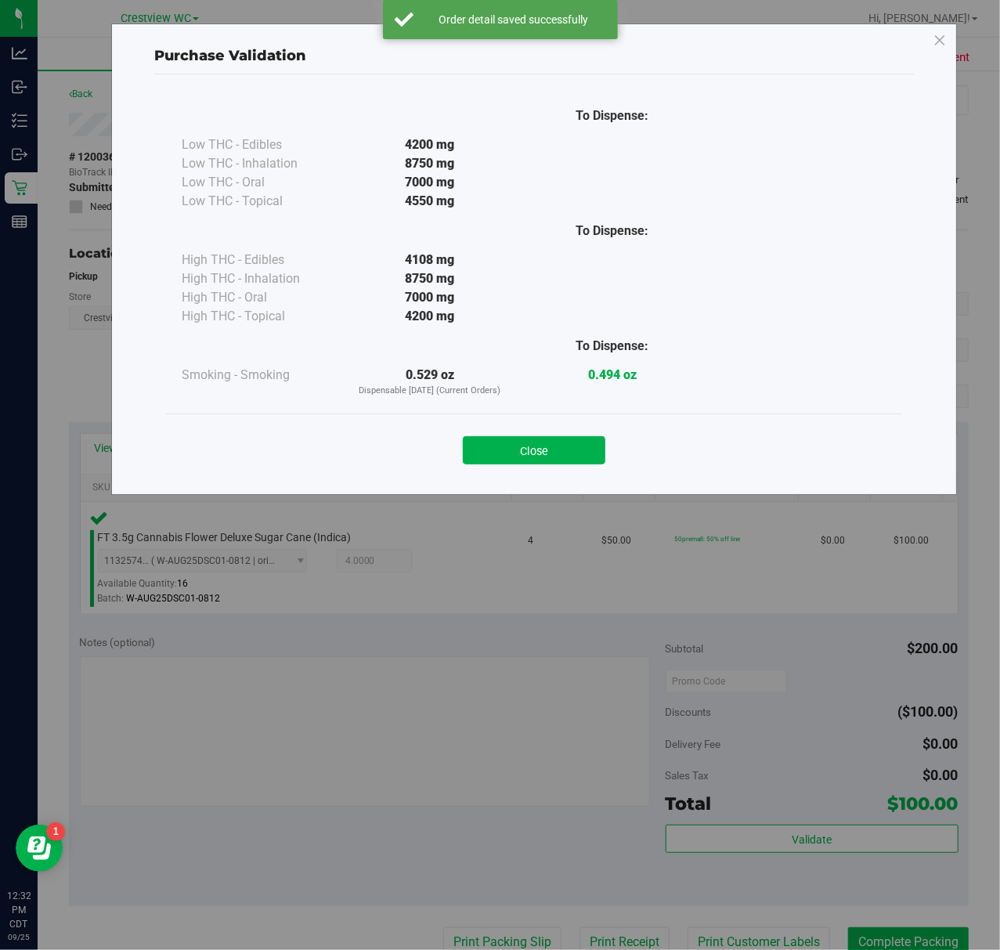
click at [567, 435] on div "Close" at bounding box center [534, 445] width 713 height 39
click at [569, 455] on button "Close" at bounding box center [534, 450] width 143 height 28
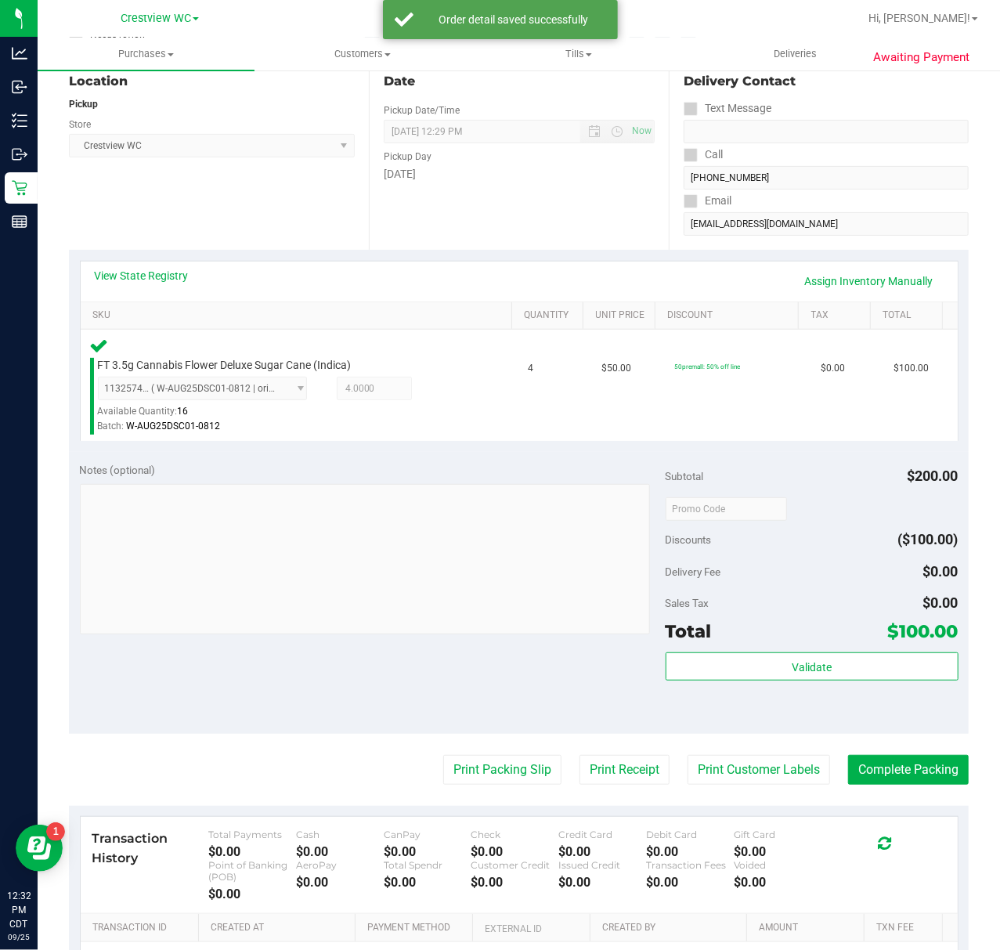
scroll to position [313, 0]
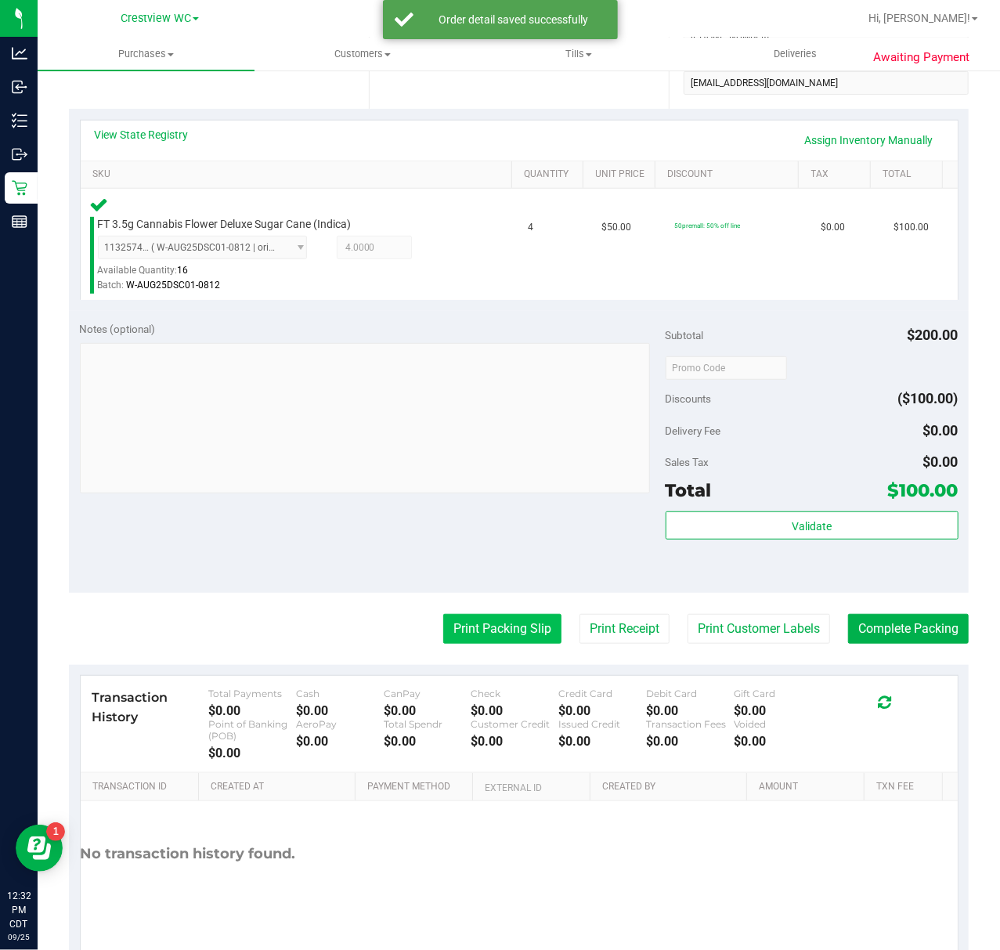
click at [526, 620] on button "Print Packing Slip" at bounding box center [502, 629] width 118 height 30
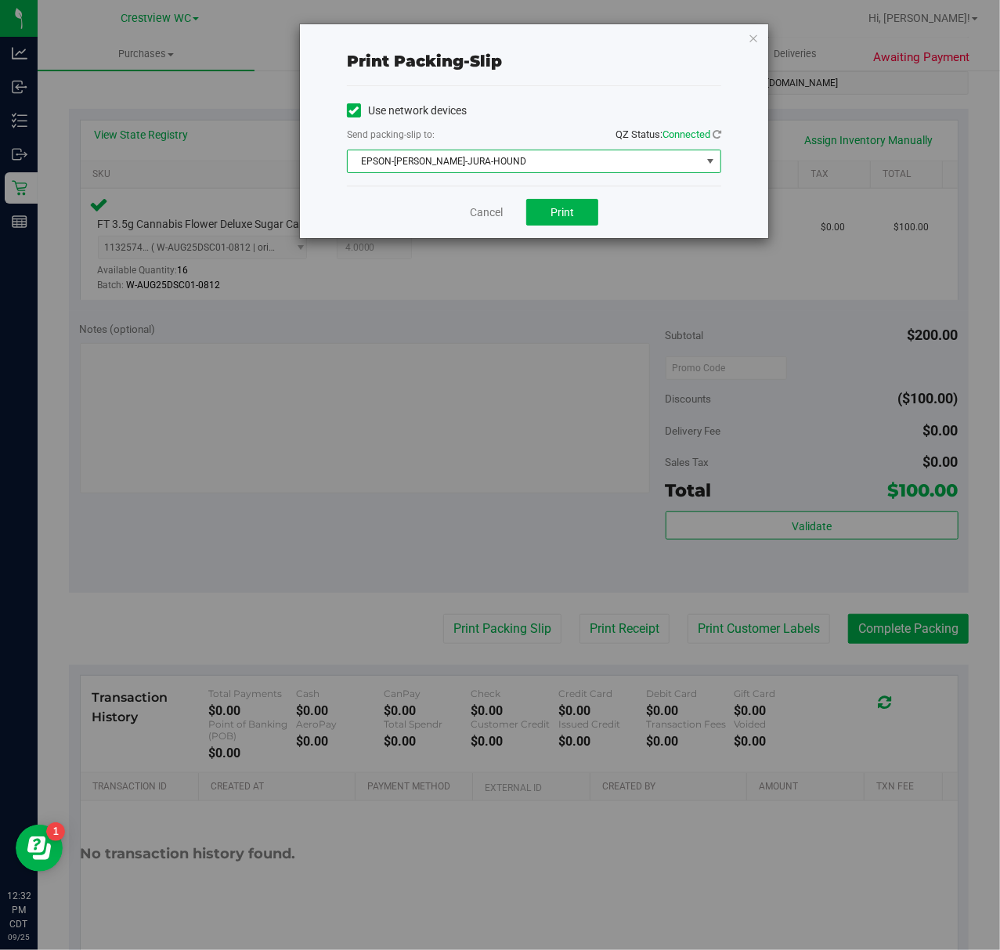
click at [578, 157] on span "EPSON-[PERSON_NAME]-JURA-HOUND" at bounding box center [524, 161] width 353 height 22
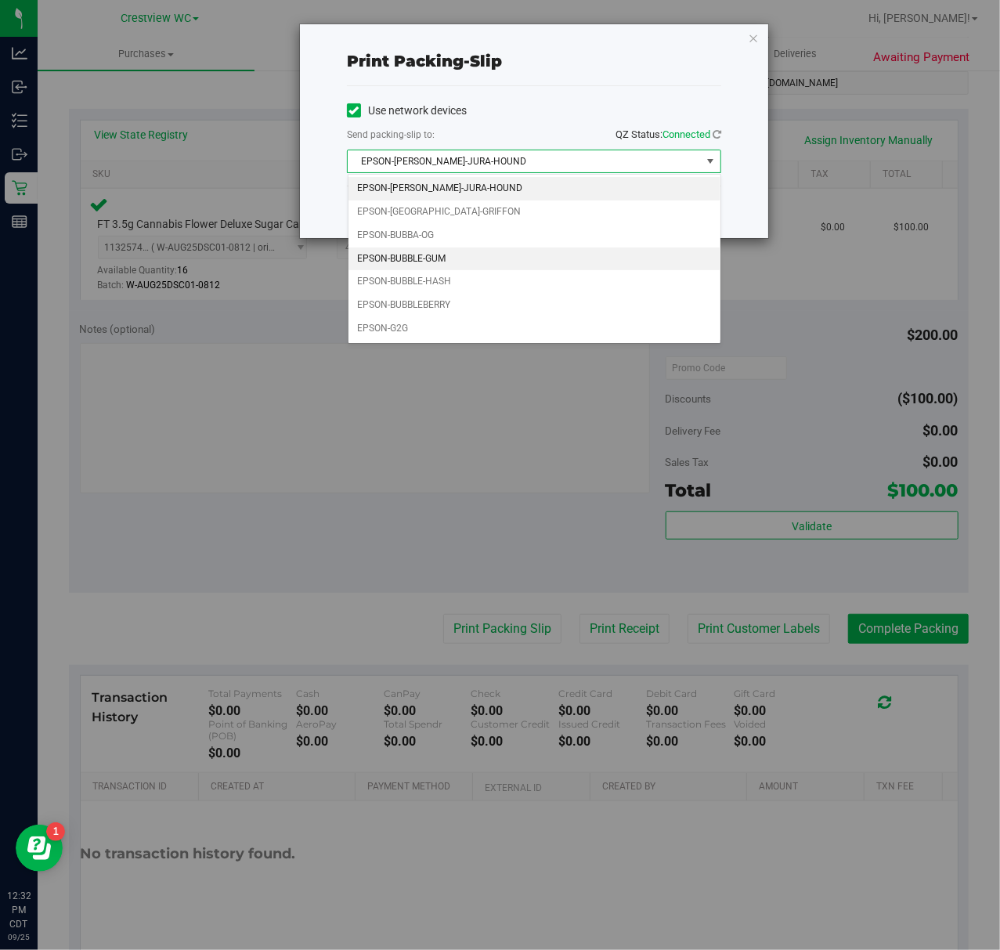
click at [522, 260] on li "EPSON-BUBBLE-GUM" at bounding box center [534, 258] width 372 height 23
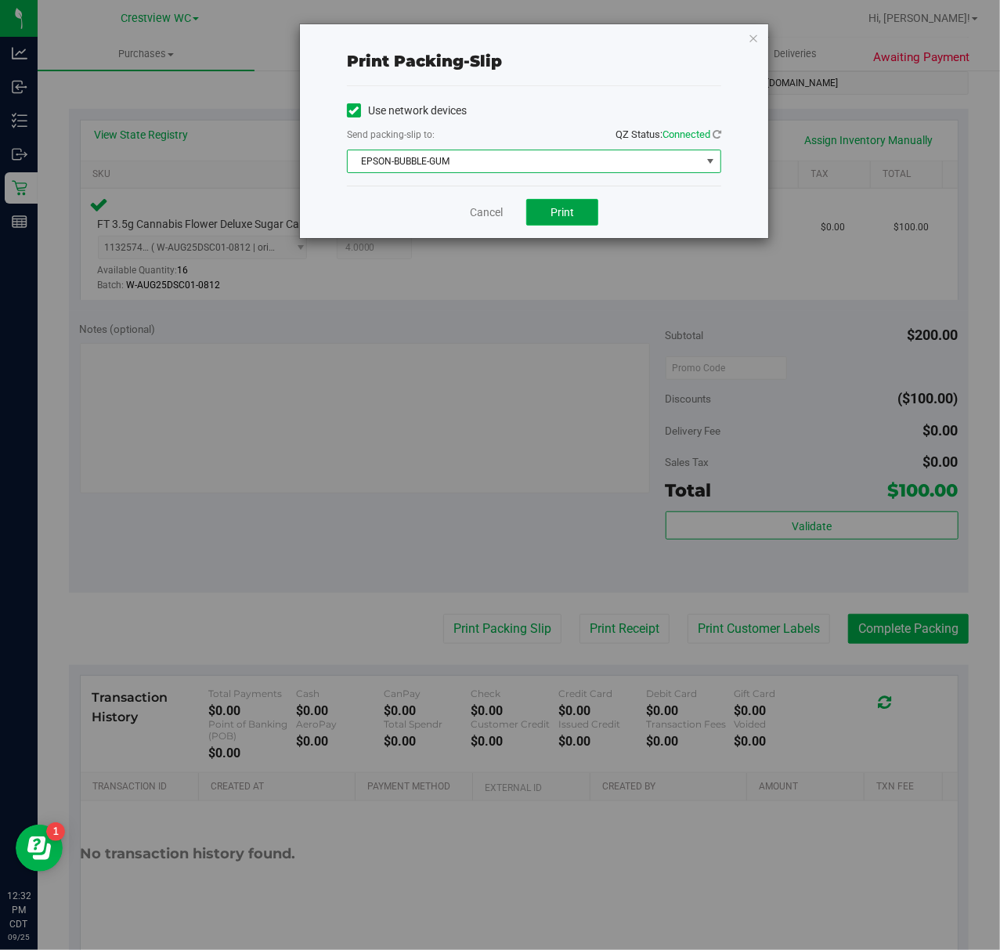
click at [570, 223] on button "Print" at bounding box center [562, 212] width 72 height 27
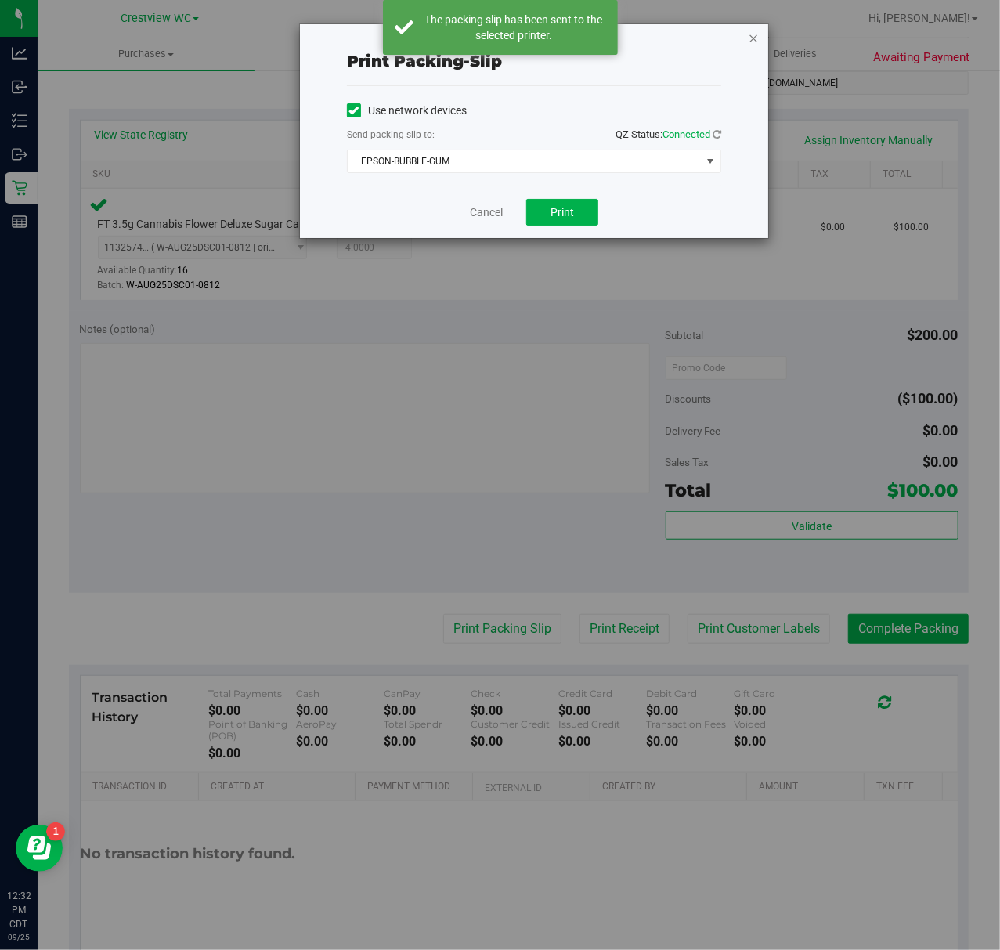
click at [750, 38] on icon "button" at bounding box center [753, 37] width 11 height 19
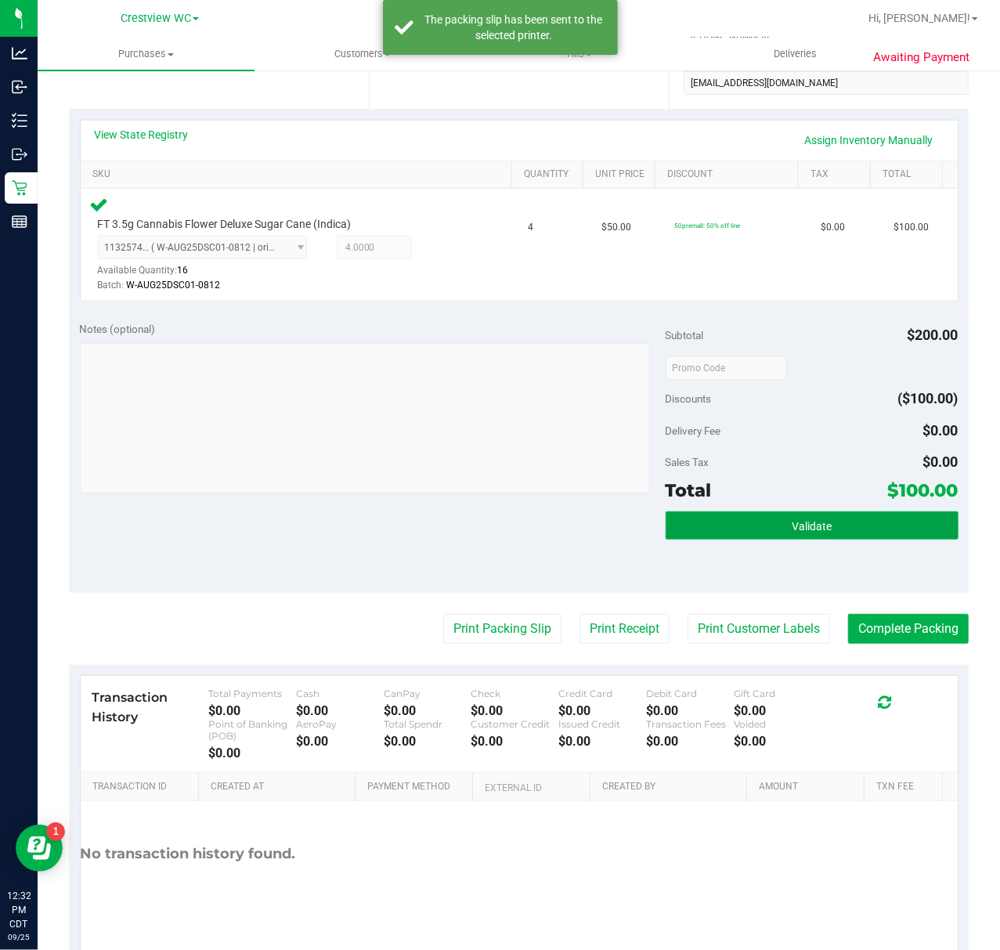
click at [805, 518] on button "Validate" at bounding box center [812, 525] width 293 height 28
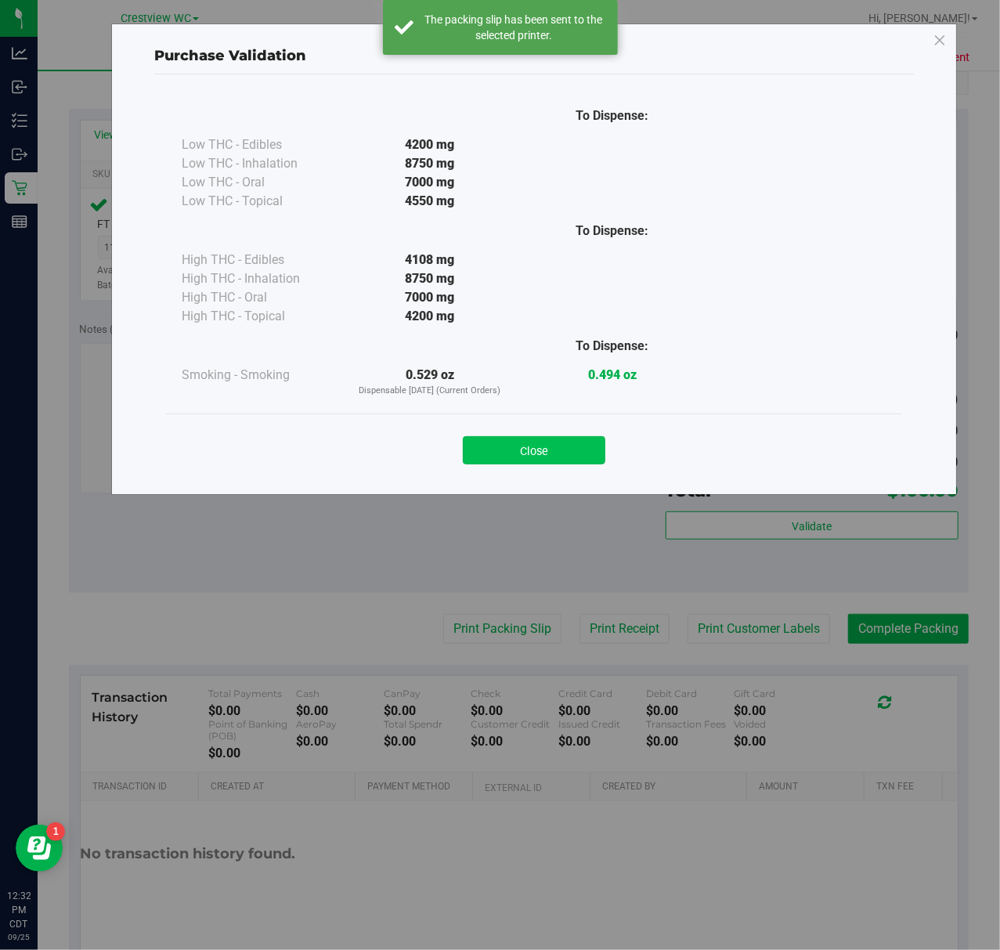
click at [552, 451] on button "Close" at bounding box center [534, 450] width 143 height 28
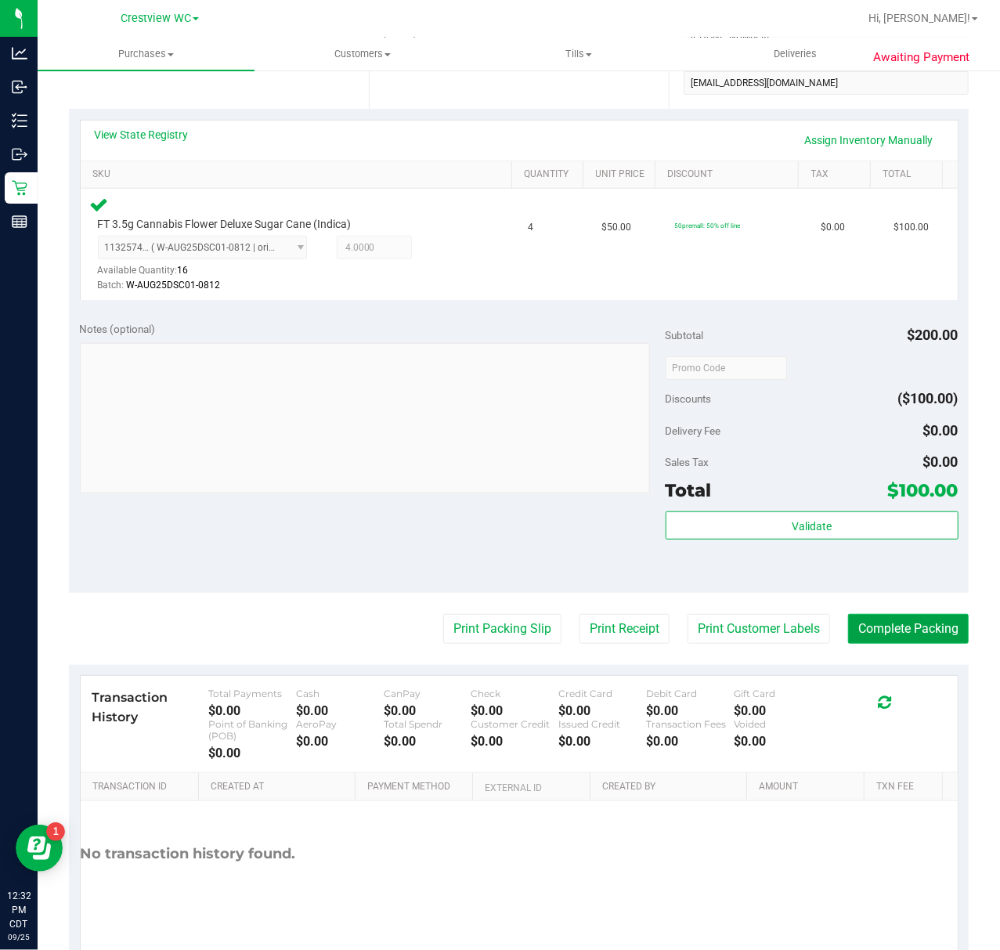
click at [872, 622] on button "Complete Packing" at bounding box center [908, 629] width 121 height 30
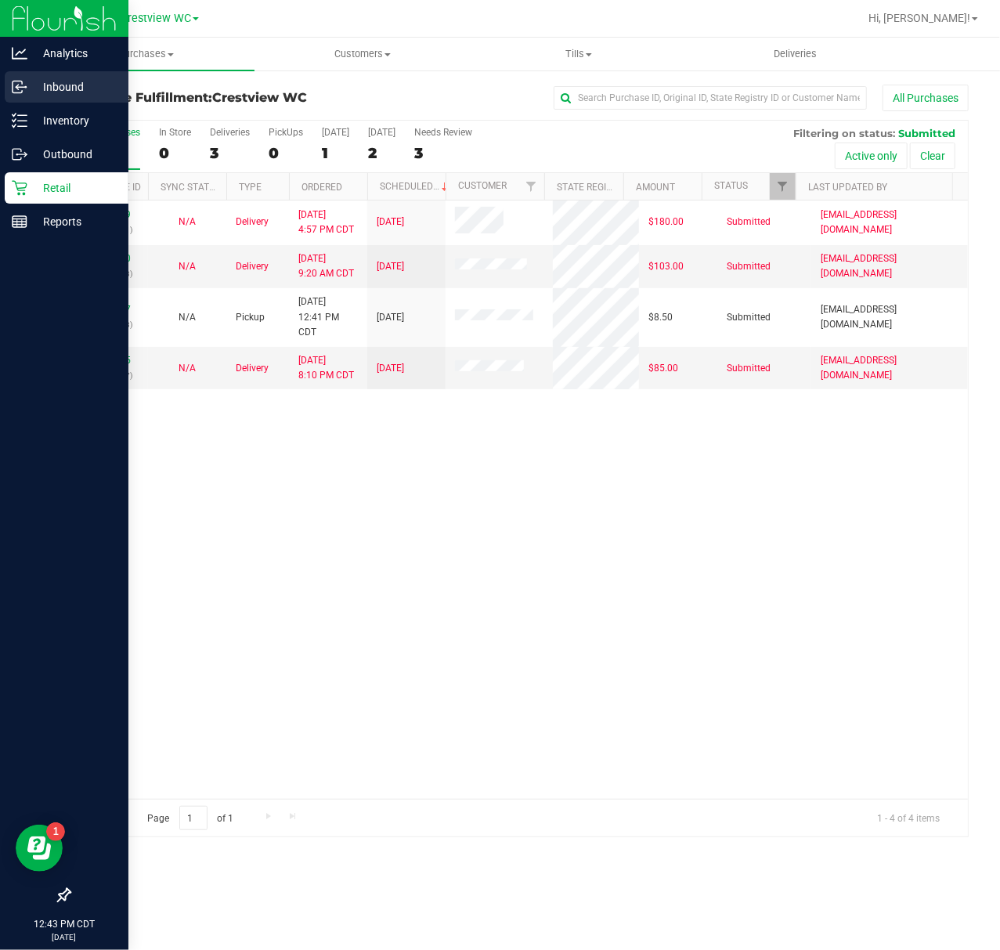
click at [30, 92] on p "Inbound" at bounding box center [74, 87] width 94 height 19
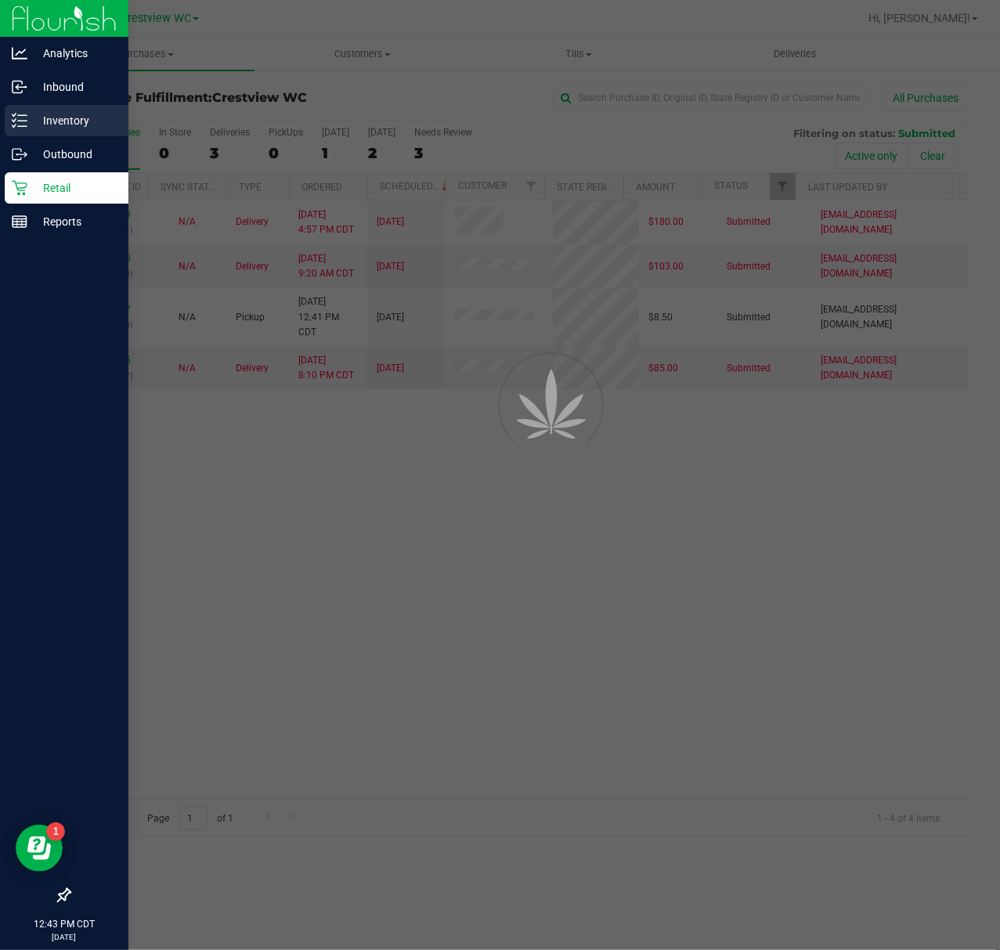
click at [29, 121] on p "Inventory" at bounding box center [74, 120] width 94 height 19
click at [58, 76] on div "Inbound" at bounding box center [67, 86] width 124 height 31
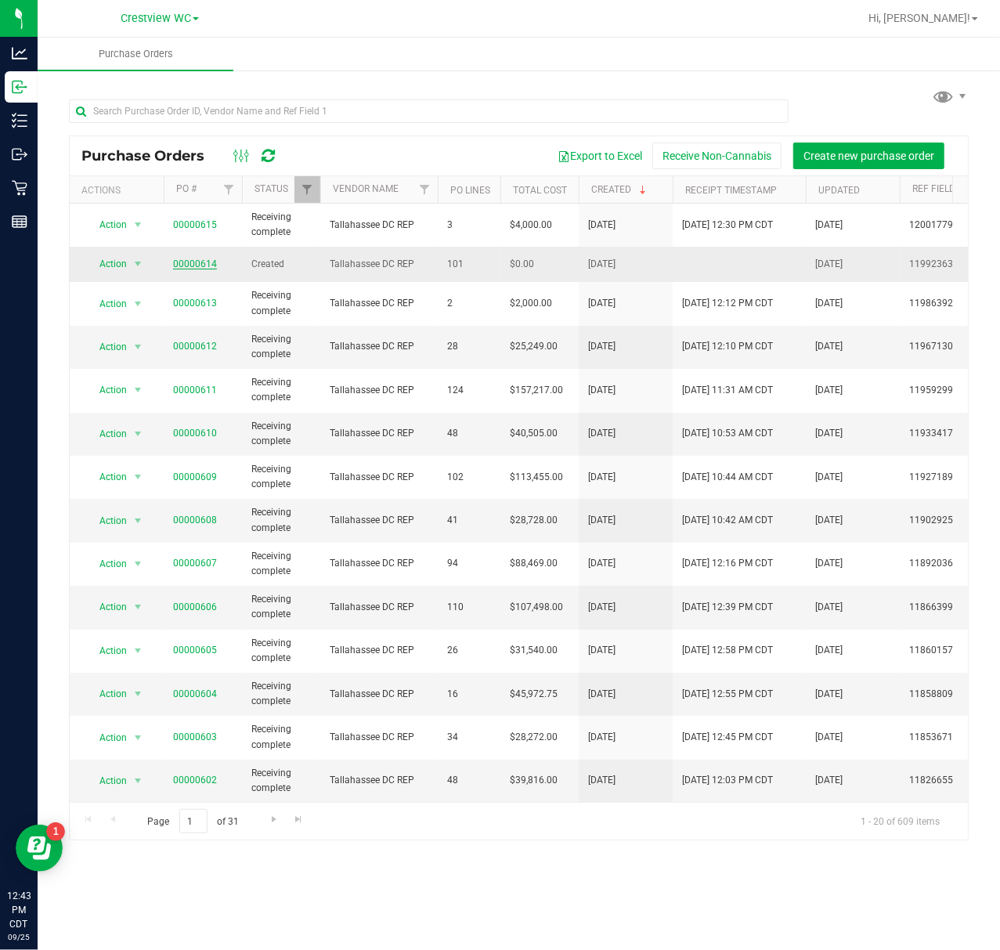
click at [204, 262] on link "00000614" at bounding box center [195, 263] width 44 height 11
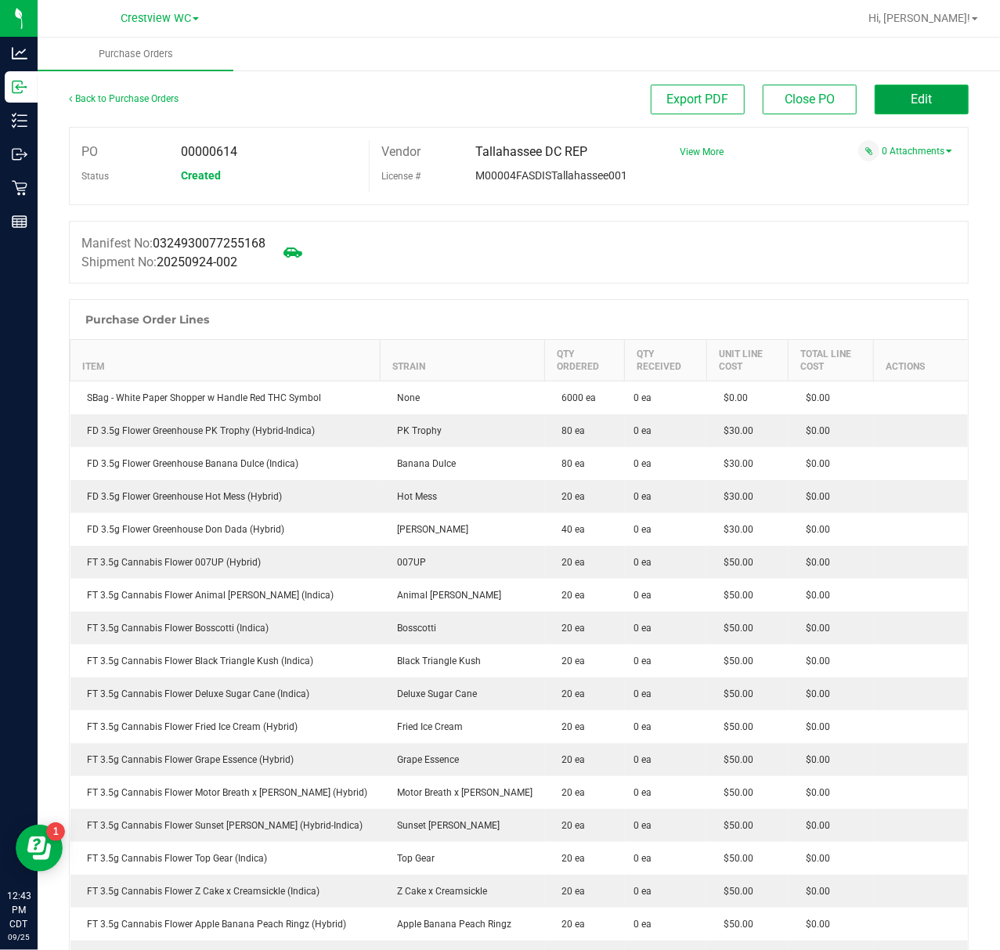
click at [879, 96] on button "Edit" at bounding box center [922, 100] width 94 height 30
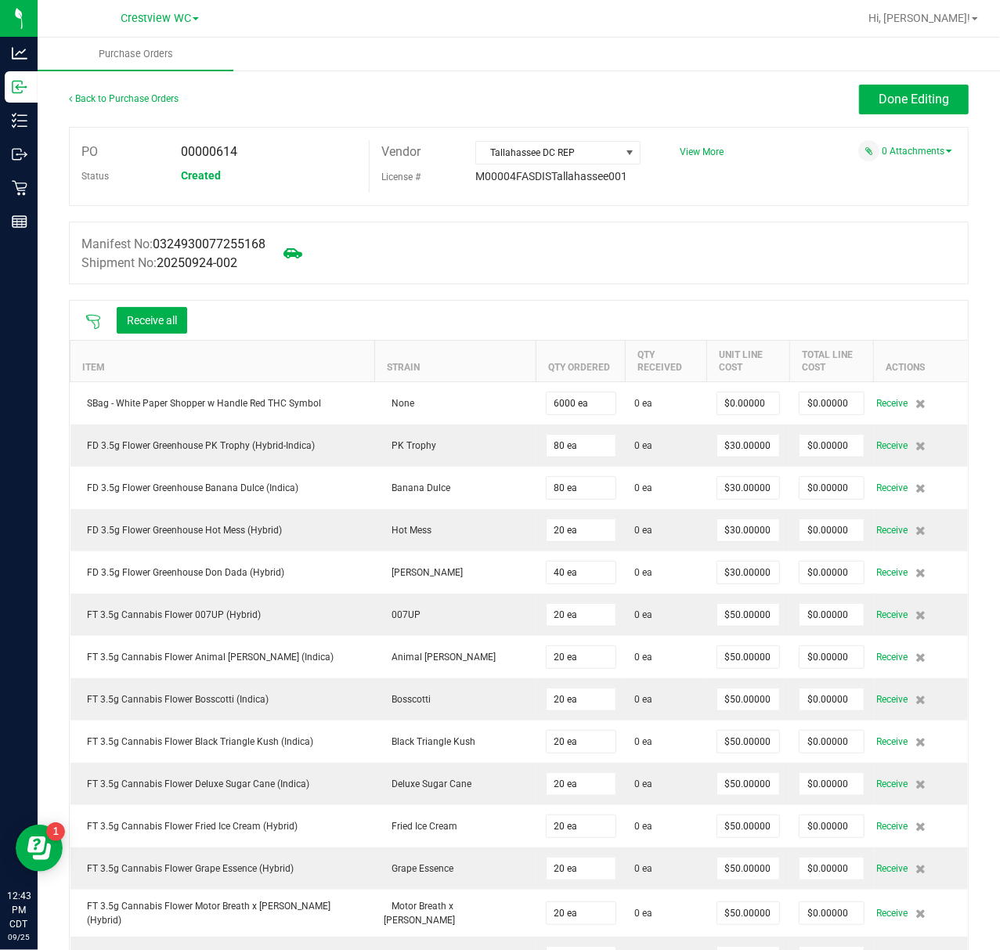
click at [92, 323] on icon at bounding box center [93, 322] width 16 height 16
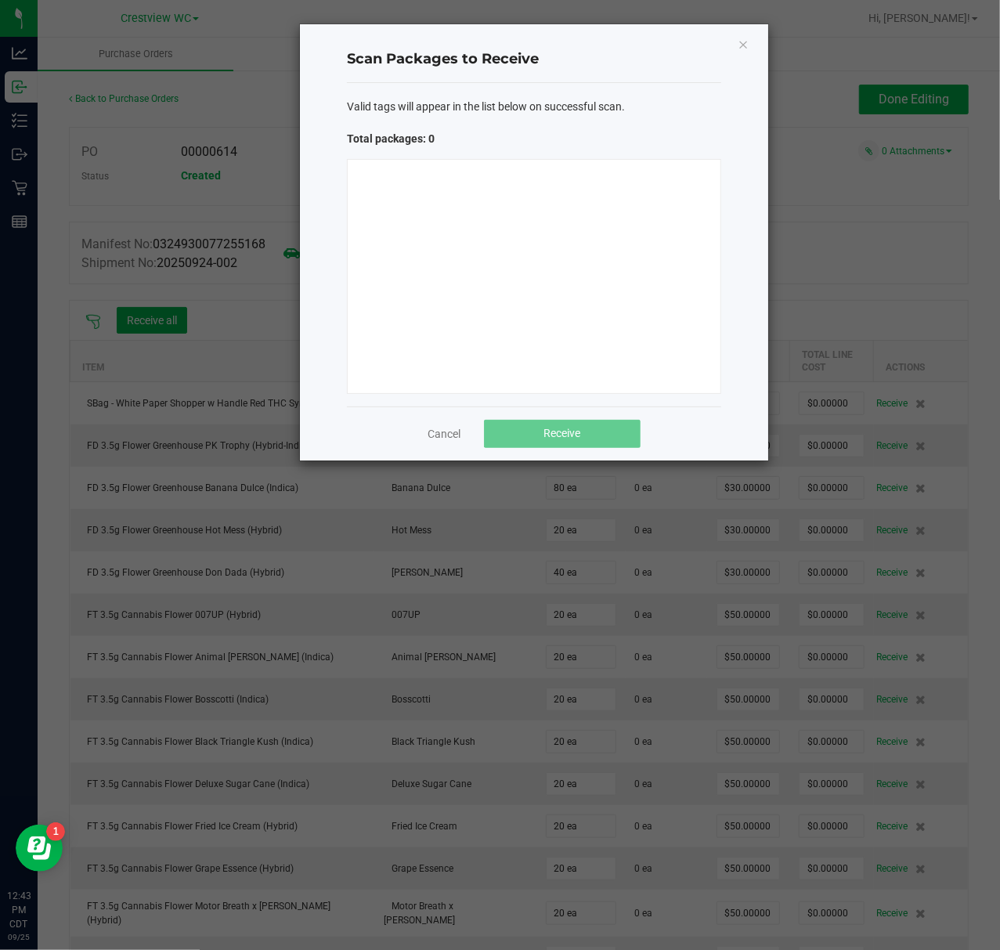
click at [417, 283] on div at bounding box center [534, 276] width 374 height 235
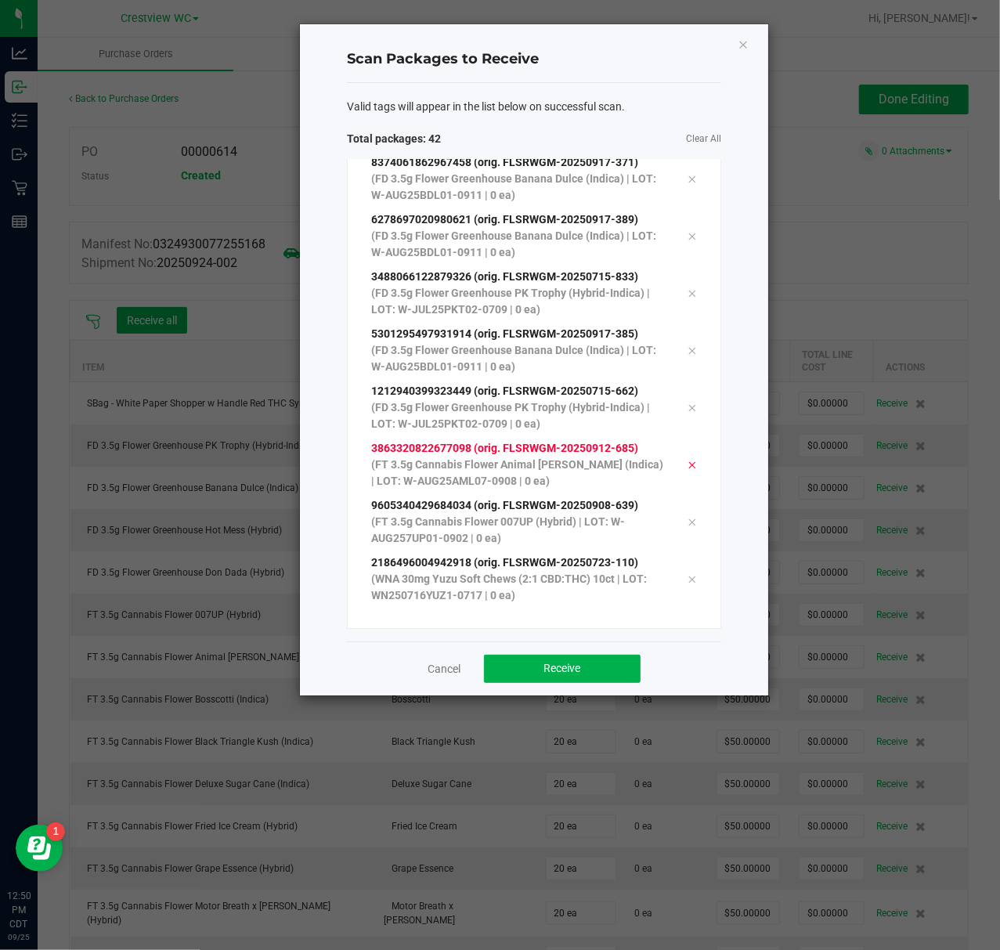
scroll to position [1972, 0]
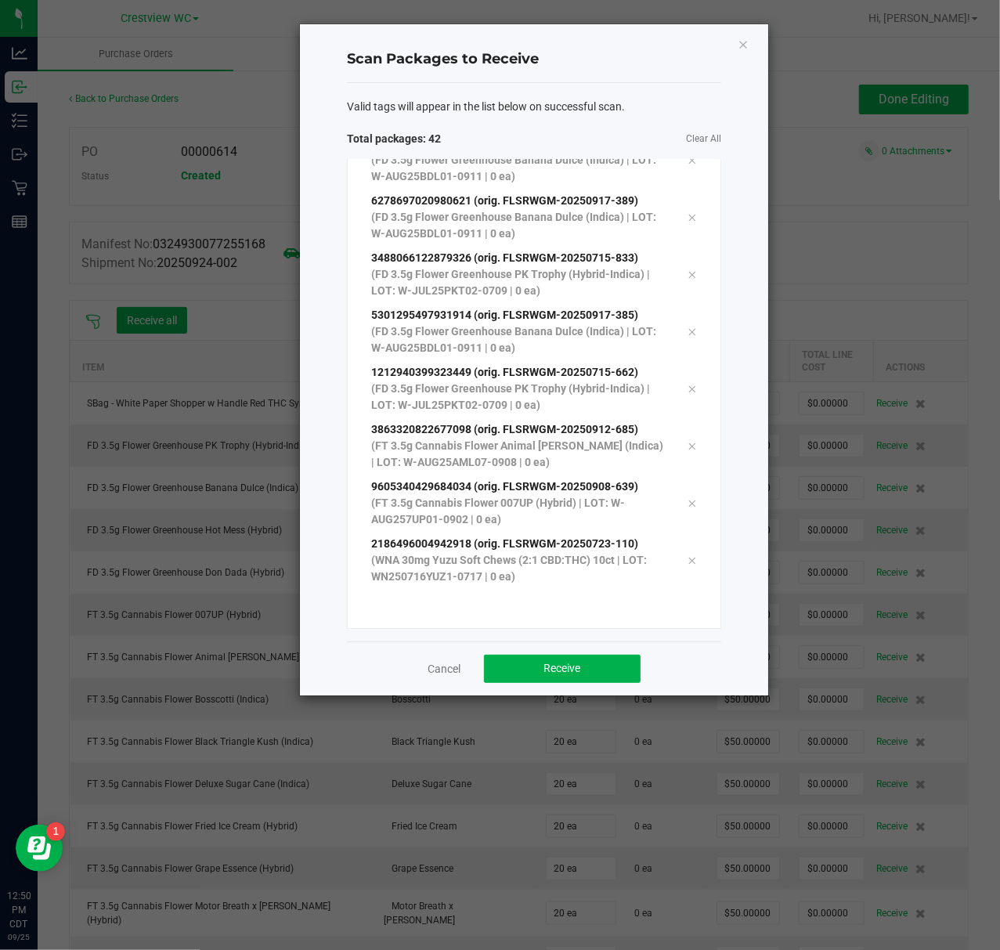
click at [589, 589] on div "2186496004942918 (orig. FLSRWGM-20250723-110) (WNA 30mg Yuzu Soft Chews (2:1 CB…" at bounding box center [533, 560] width 349 height 57
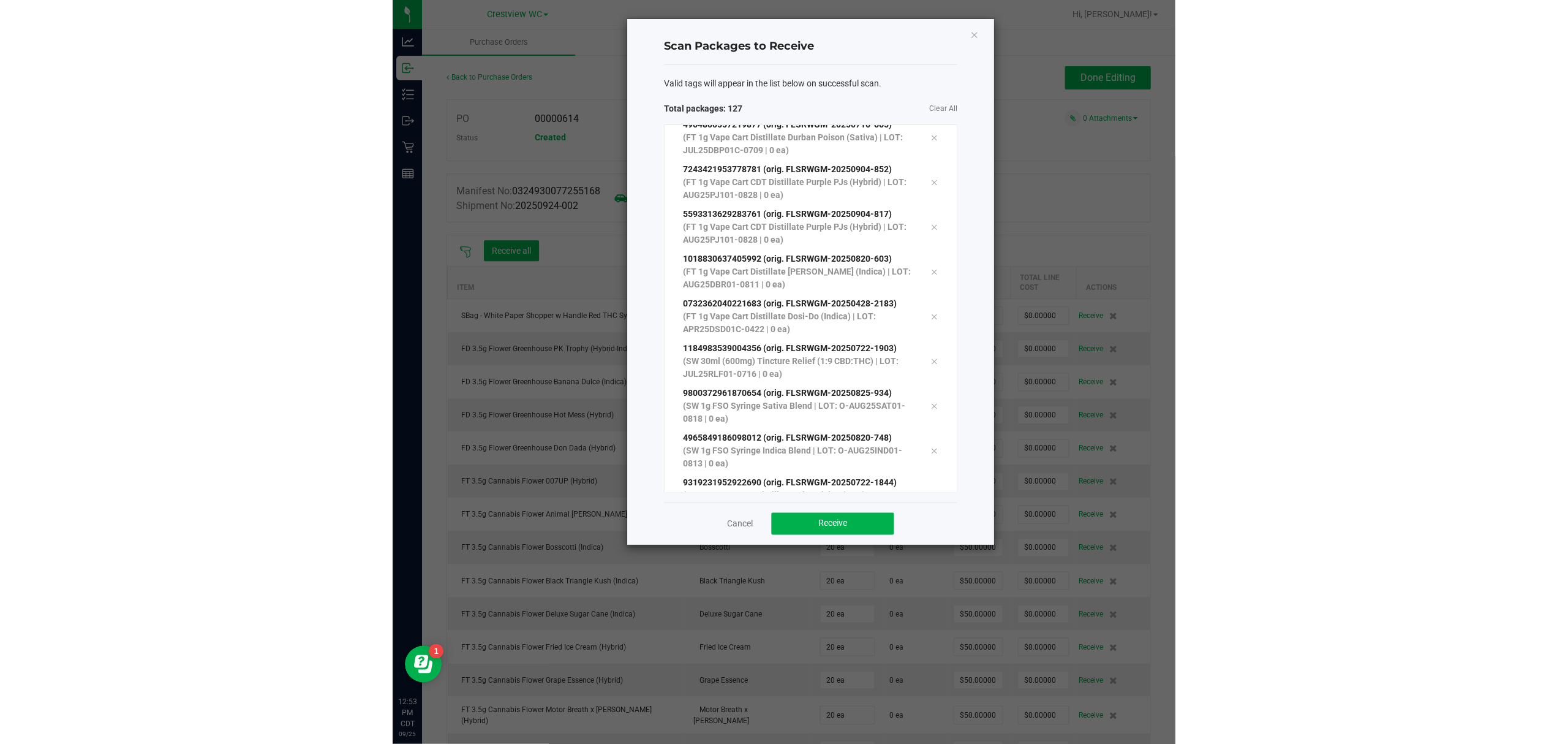
scroll to position [5409, 0]
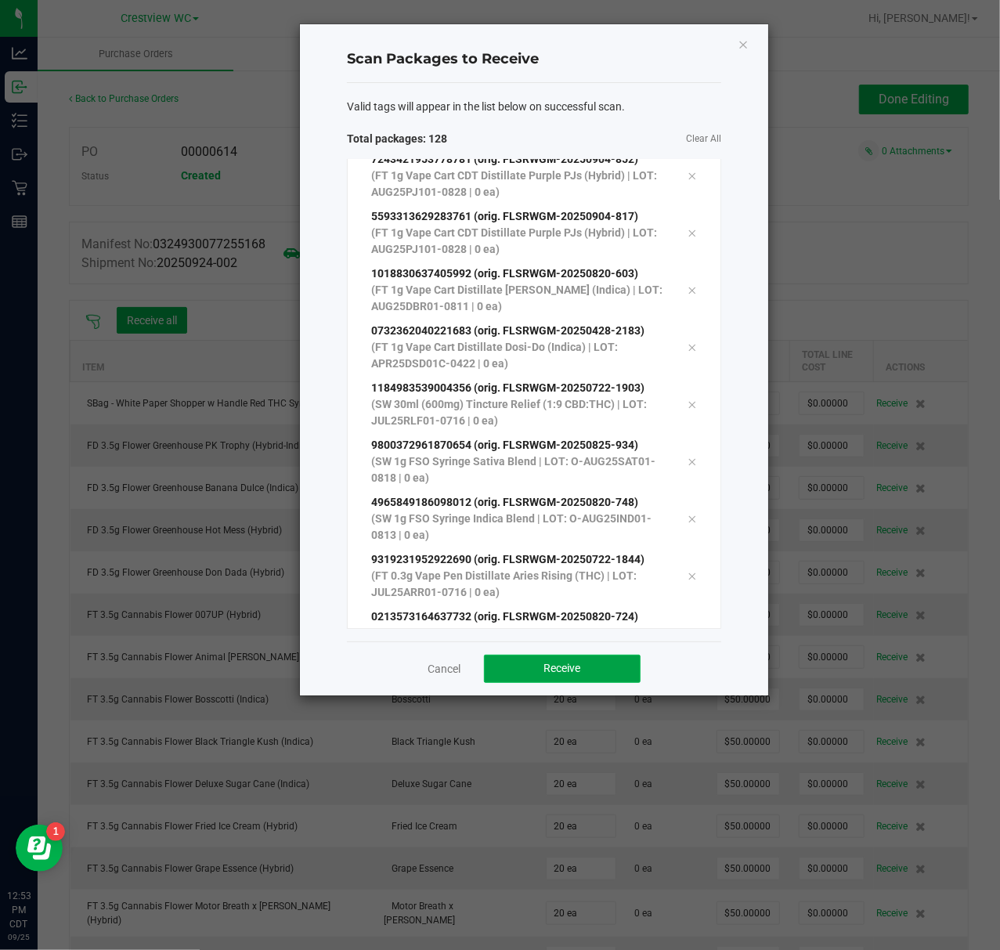
click at [549, 666] on span "Receive" at bounding box center [562, 668] width 37 height 13
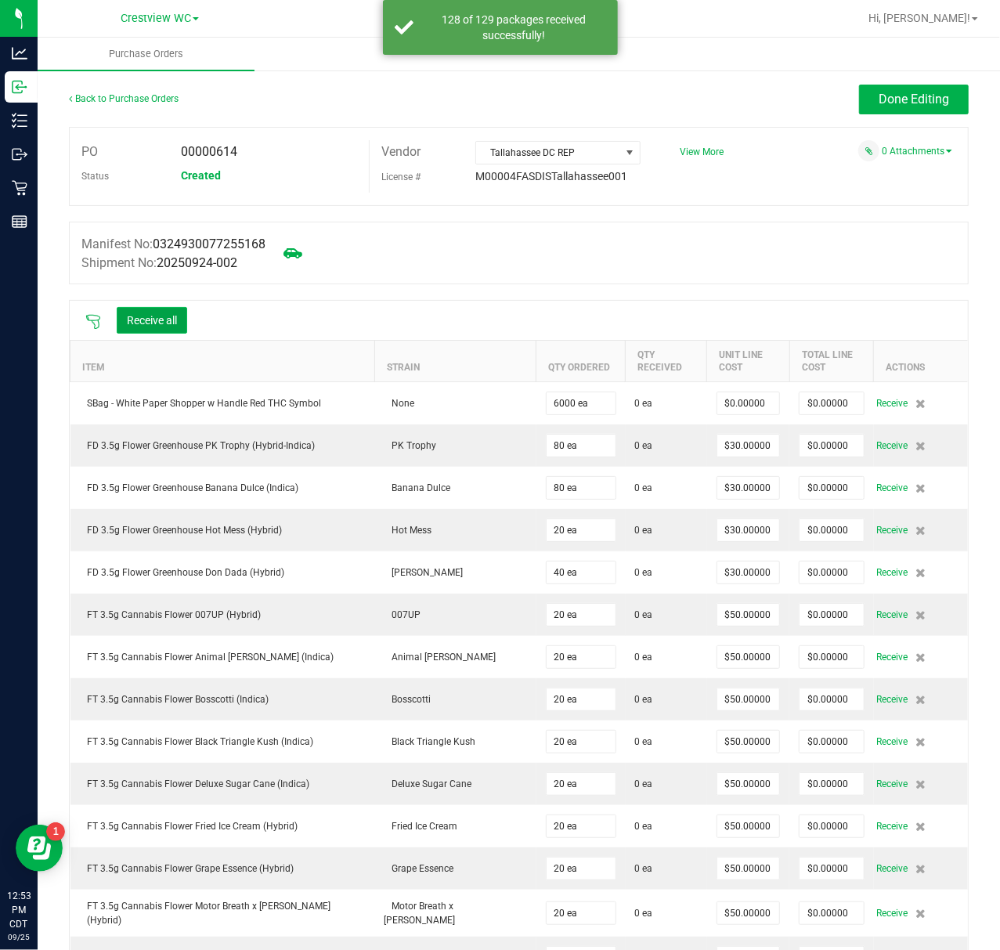
click at [177, 310] on button "Receive all" at bounding box center [152, 320] width 70 height 27
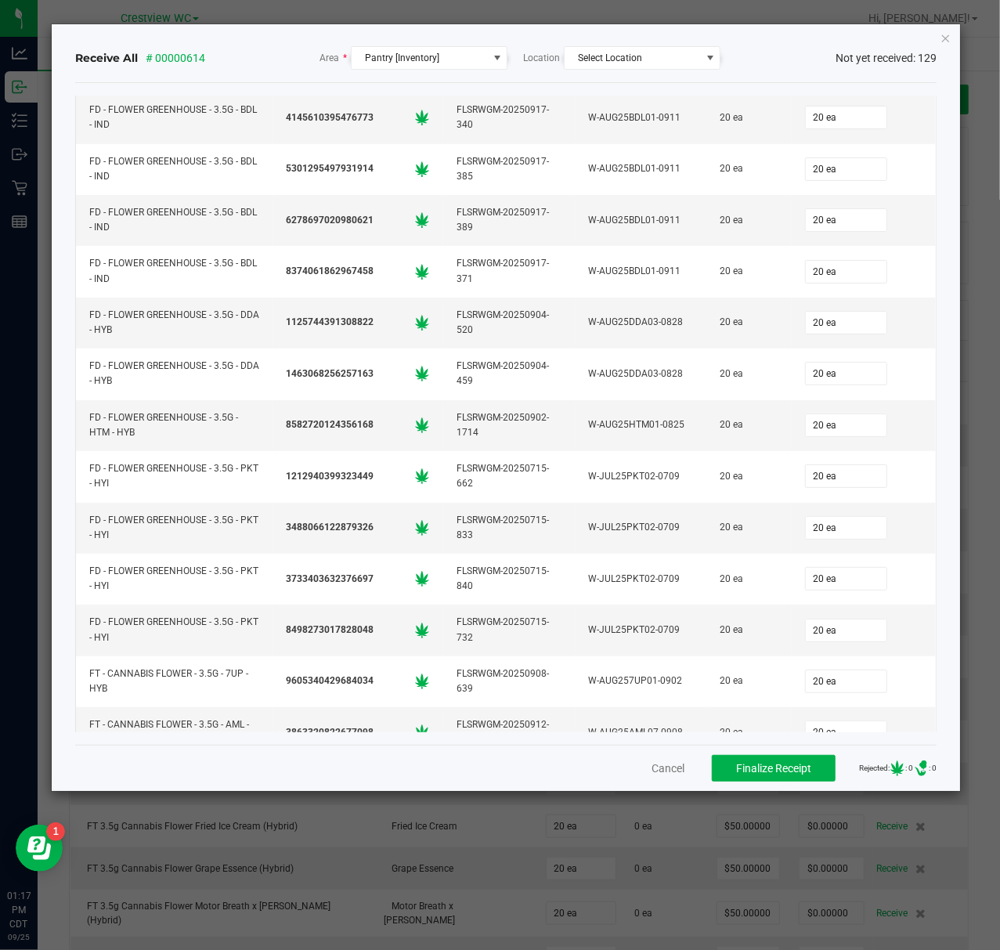
scroll to position [0, 0]
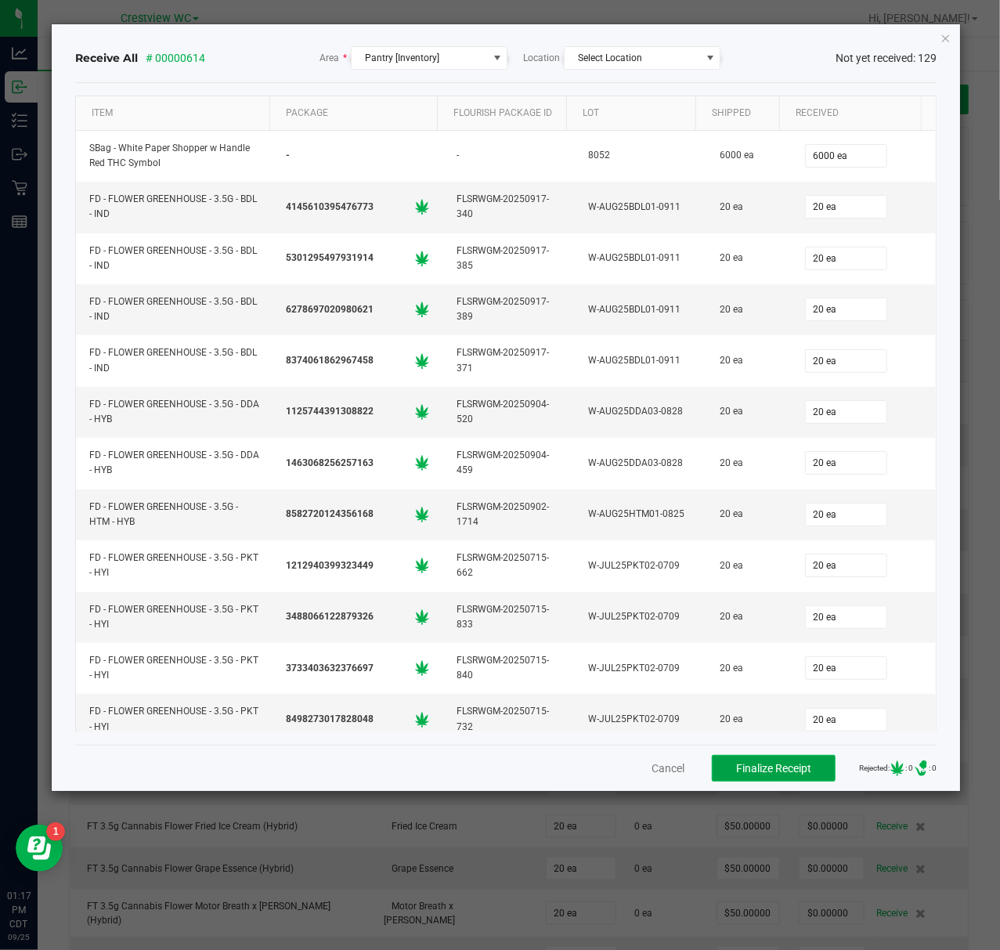
click at [783, 777] on button "Finalize Receipt" at bounding box center [774, 768] width 124 height 27
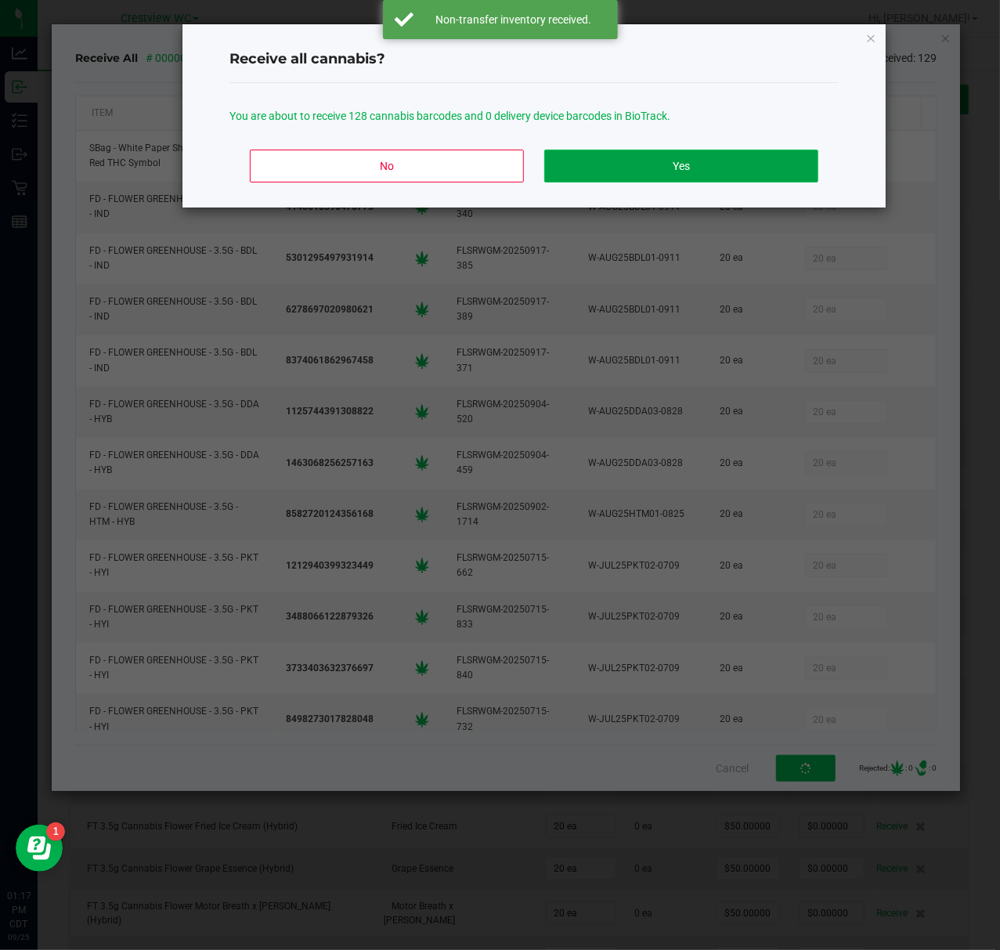
click at [691, 168] on button "Yes" at bounding box center [681, 166] width 274 height 33
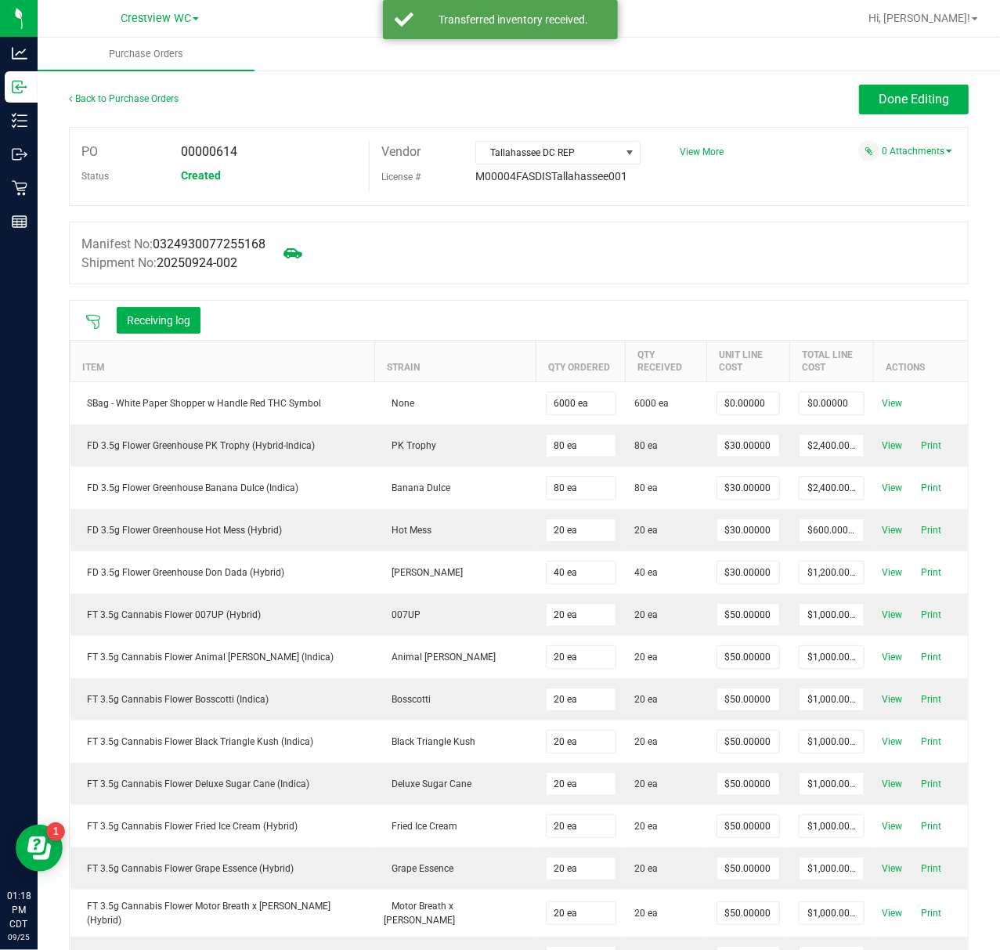
click at [908, 114] on button "Done Editing" at bounding box center [914, 100] width 110 height 30
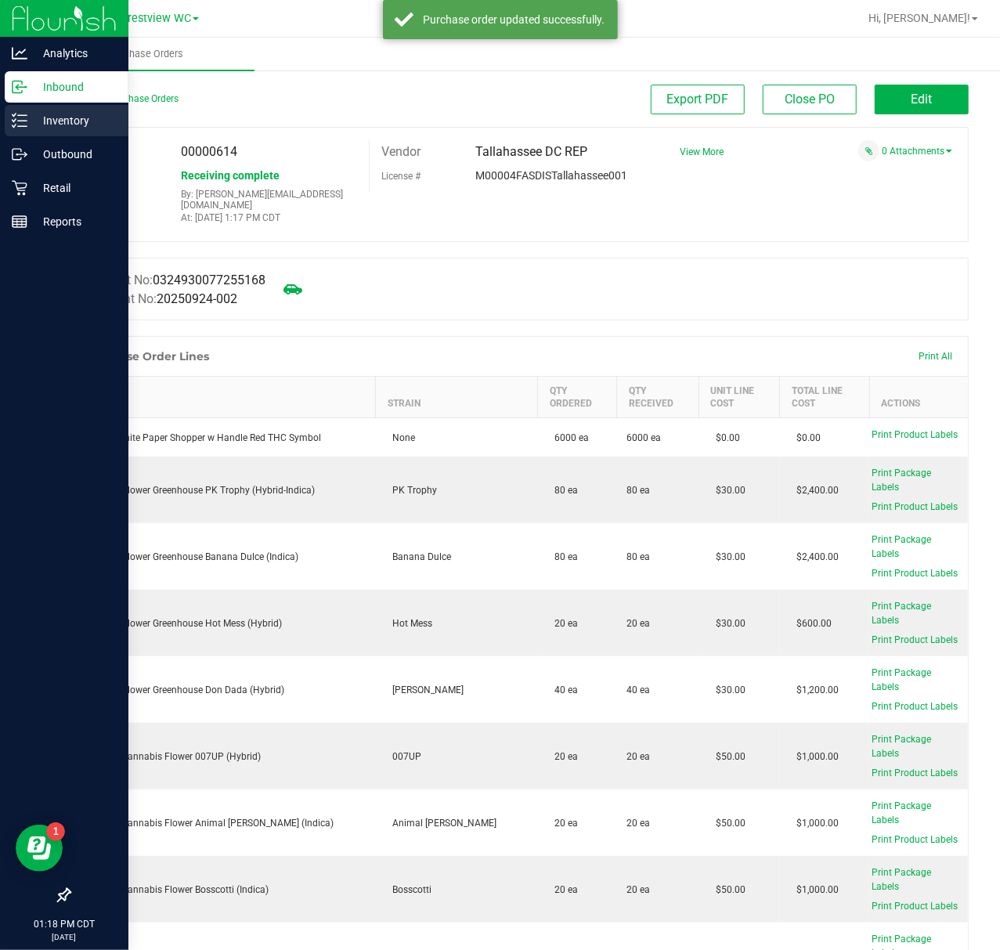
click at [32, 116] on p "Inventory" at bounding box center [74, 120] width 94 height 19
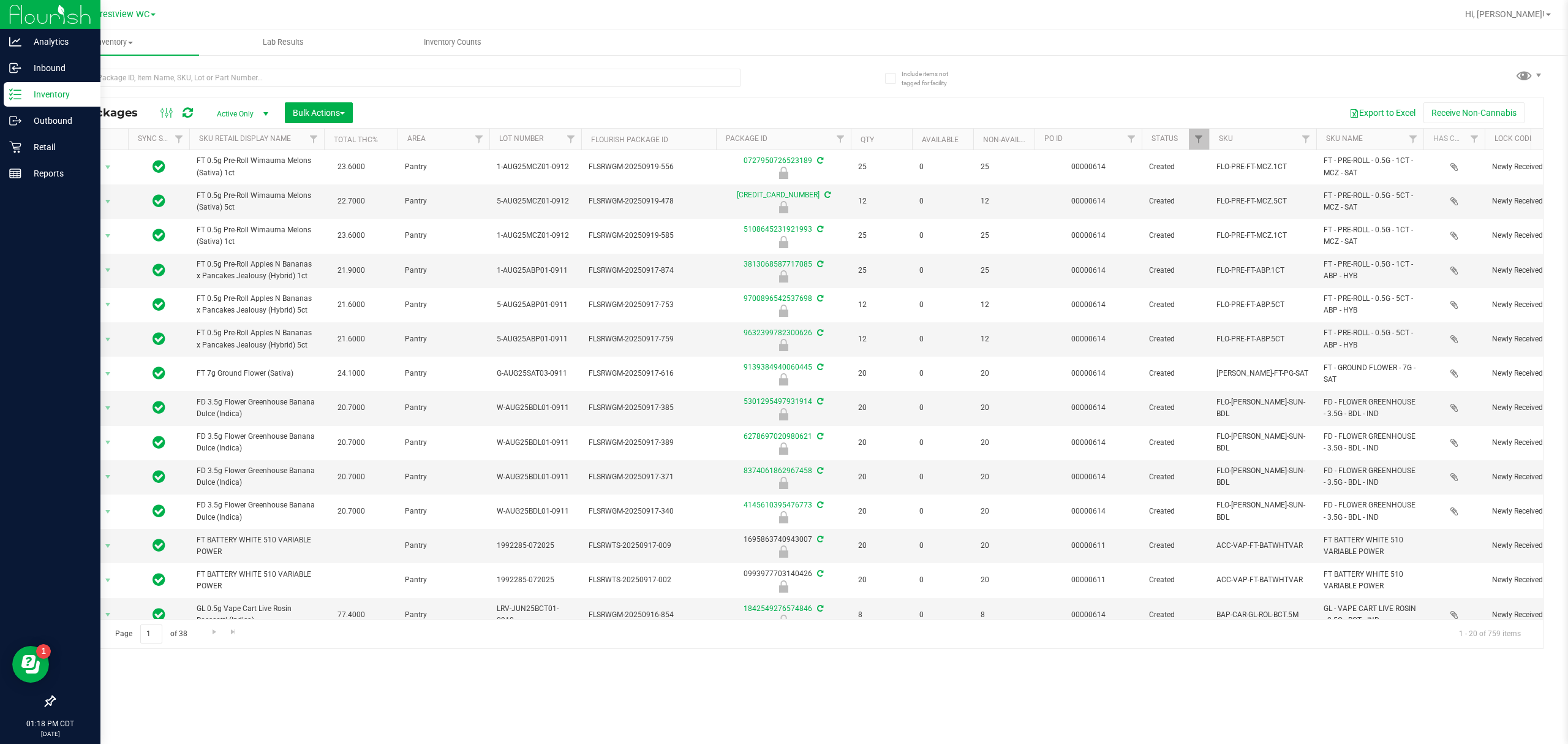
click at [781, 138] on th "PO ID" at bounding box center [1088, 138] width 107 height 21
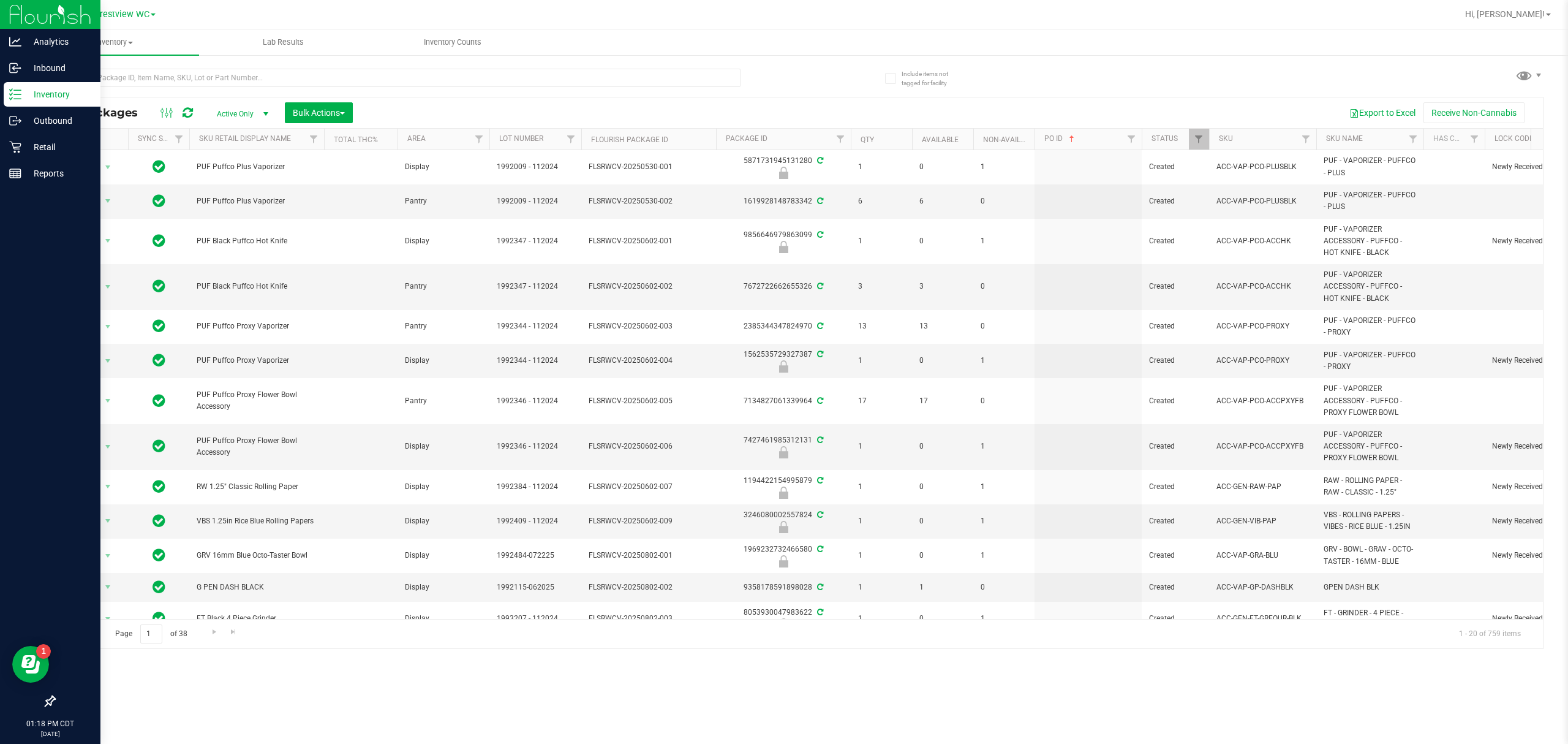
click at [781, 141] on th "PO ID" at bounding box center [1088, 138] width 107 height 21
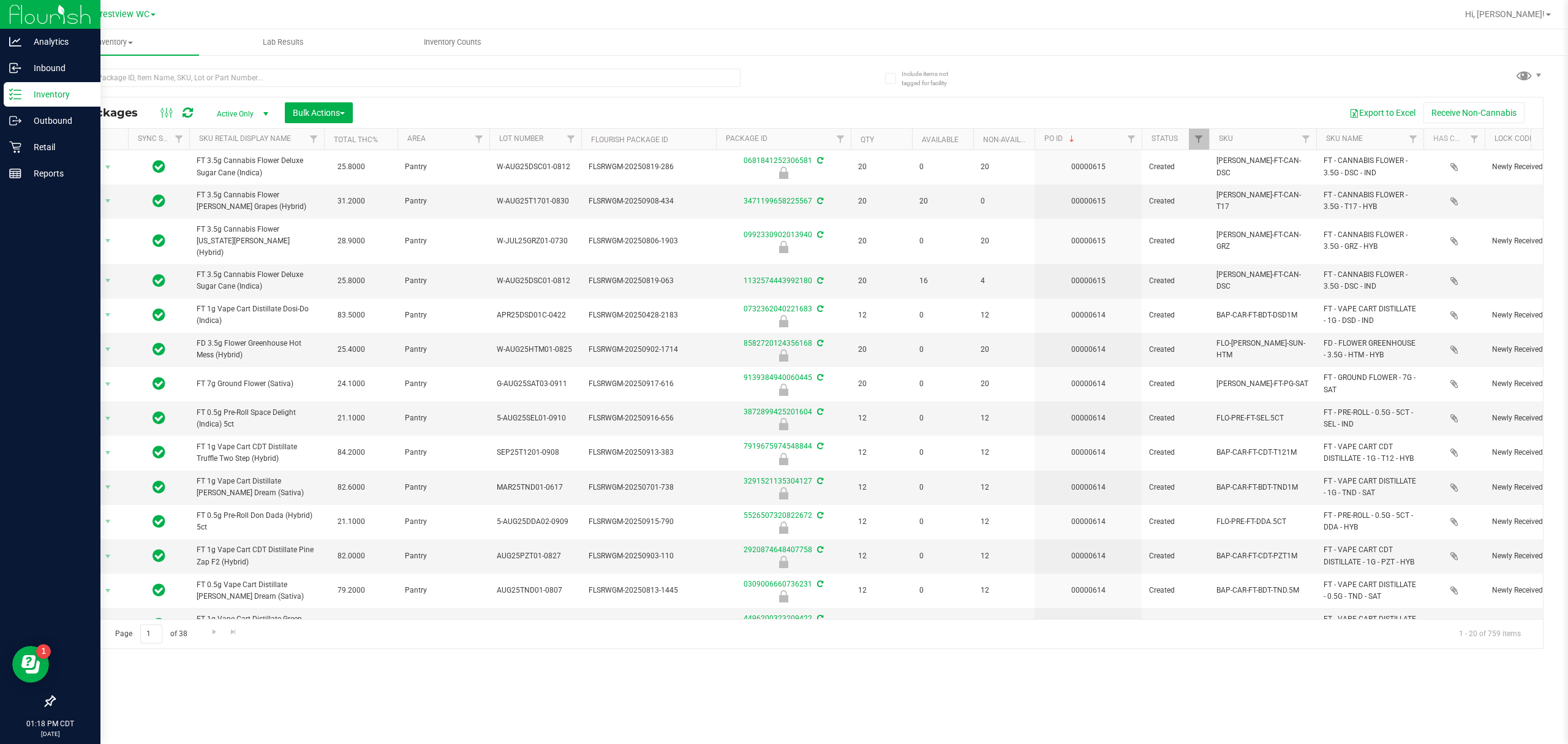
click at [196, 88] on div at bounding box center [397, 83] width 687 height 28
click at [199, 86] on input "text" at bounding box center [397, 77] width 687 height 18
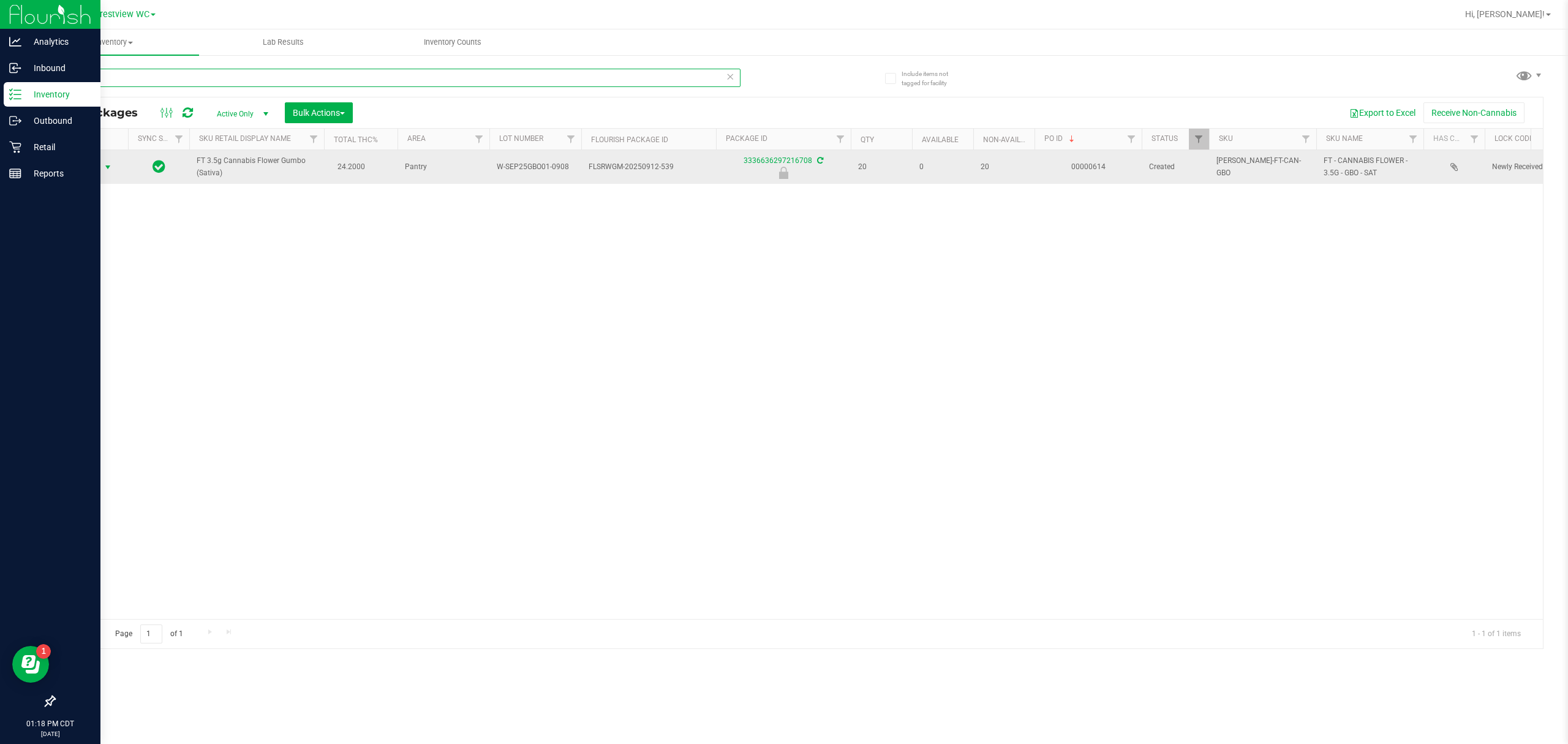
type input "gumbo"
click at [98, 167] on span "Action" at bounding box center [83, 167] width 33 height 17
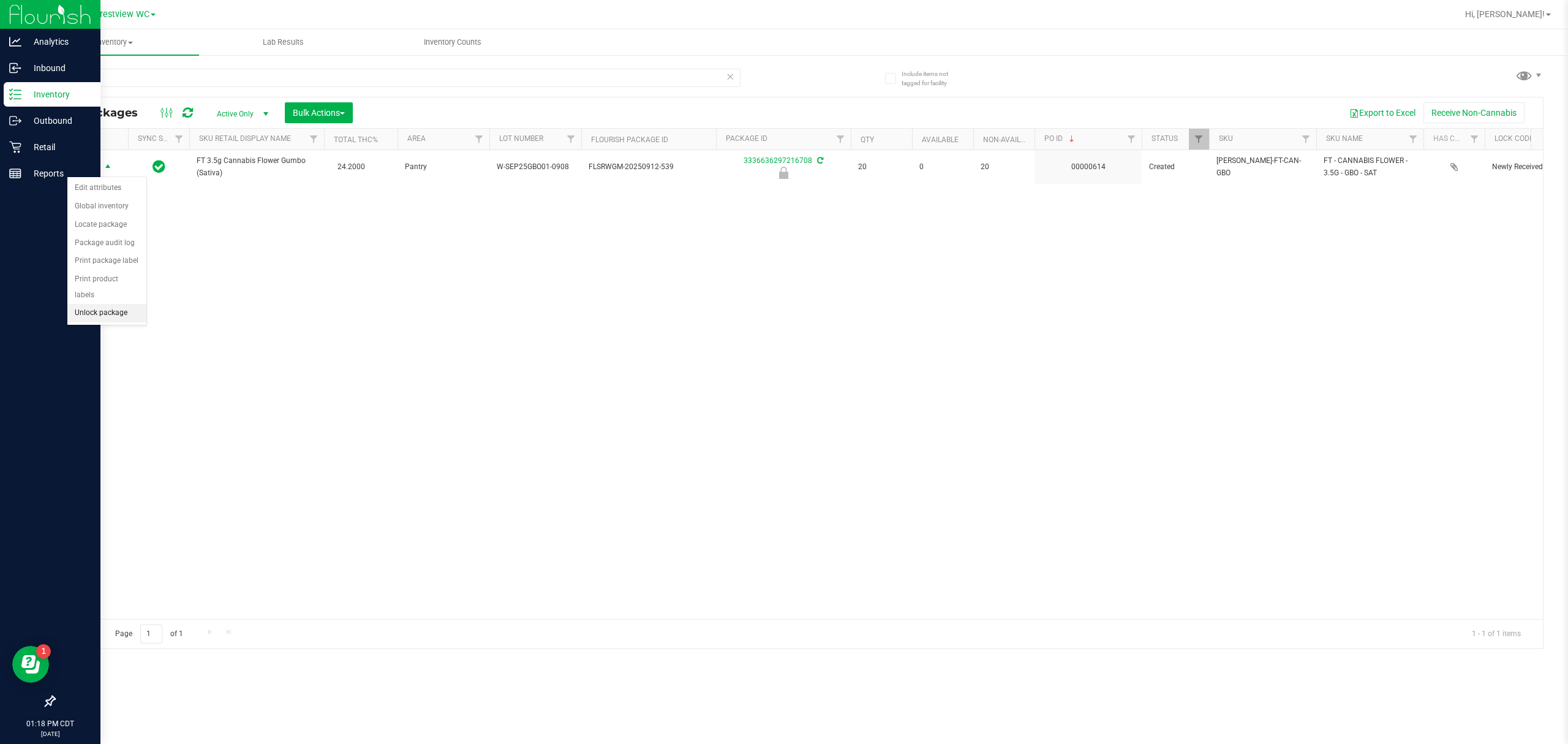
click at [112, 312] on li "Unlock package" at bounding box center [106, 312] width 79 height 18
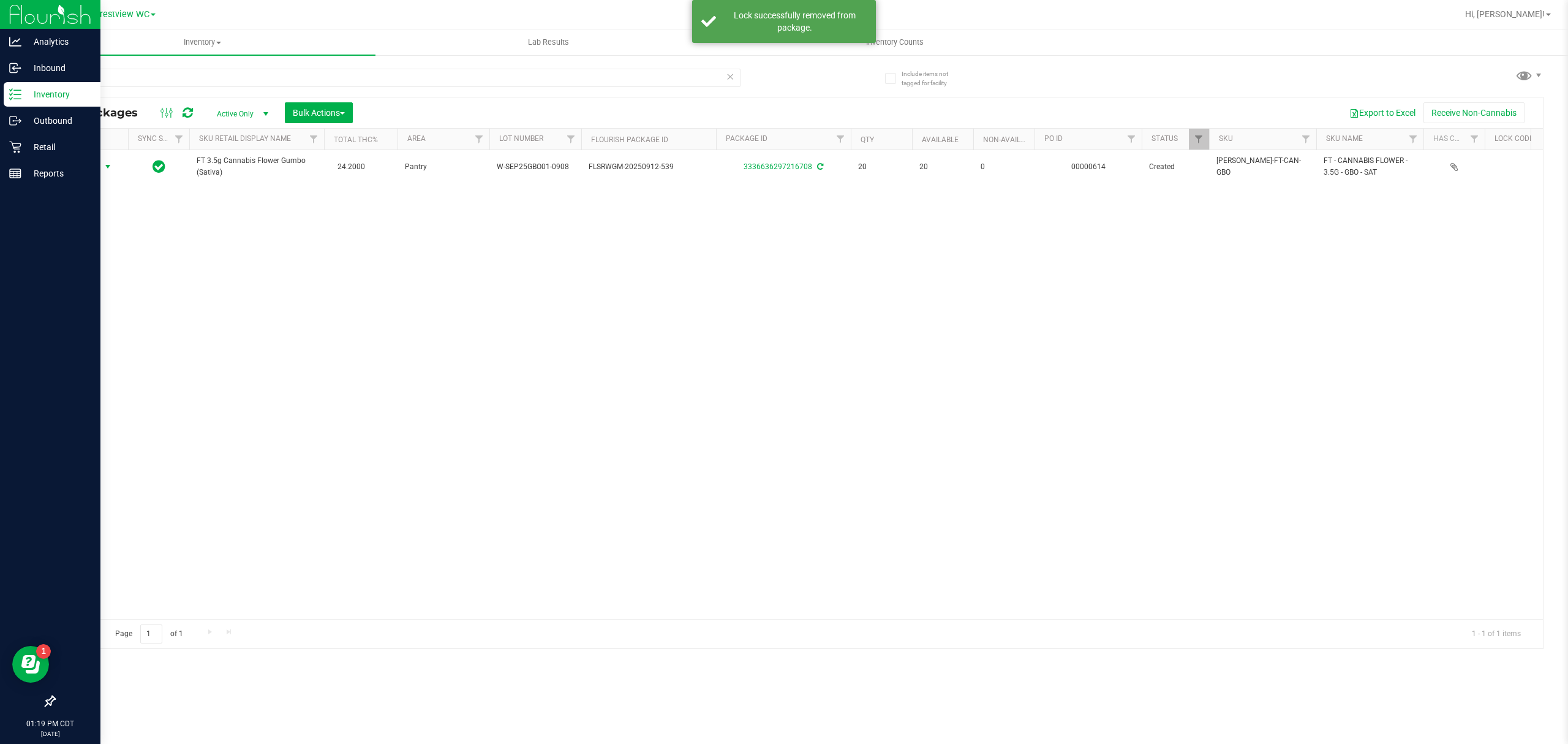
click at [100, 167] on span "select" at bounding box center [108, 167] width 16 height 17
click at [123, 282] on li "Lock package" at bounding box center [114, 279] width 95 height 18
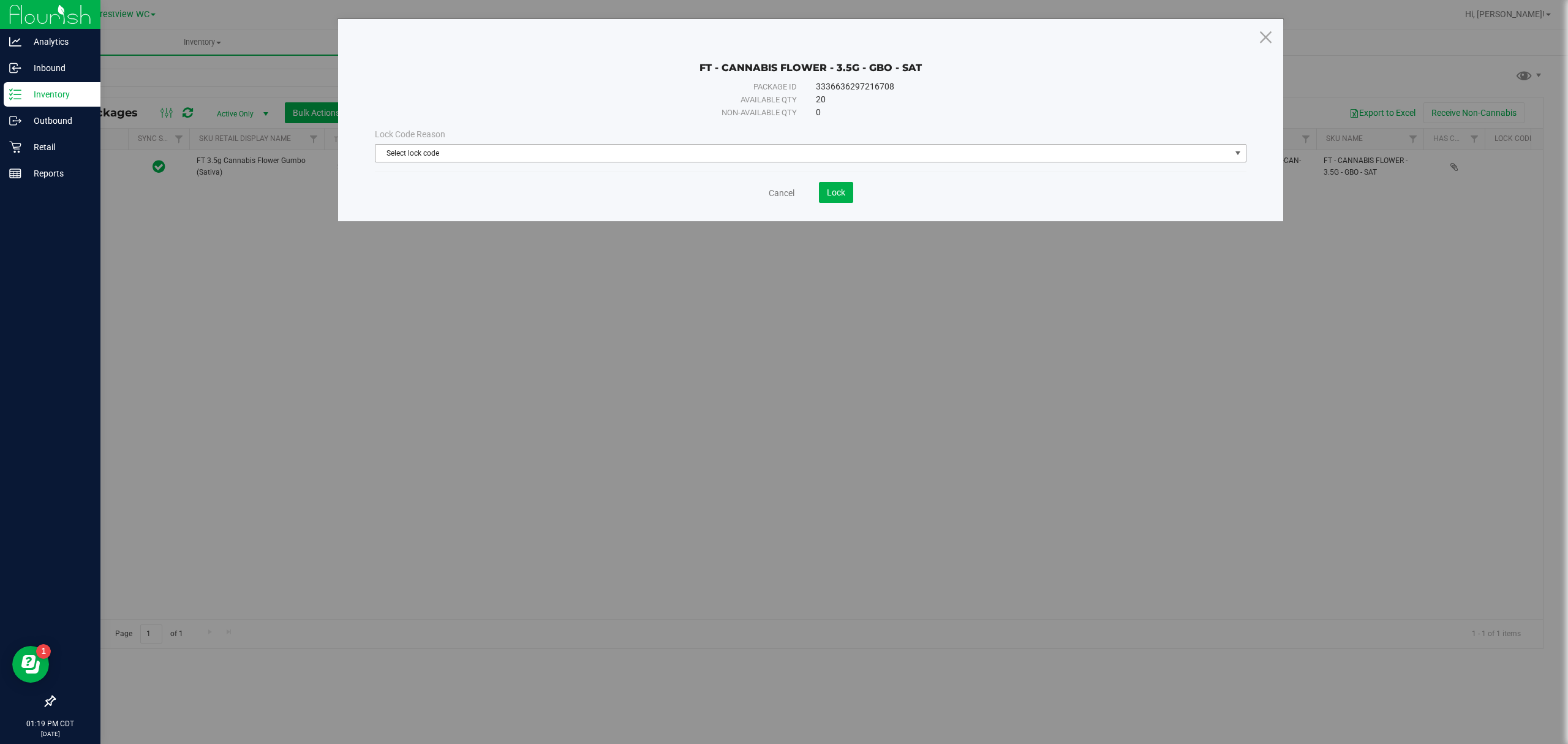
click at [578, 146] on span "Select lock code" at bounding box center [802, 153] width 855 height 17
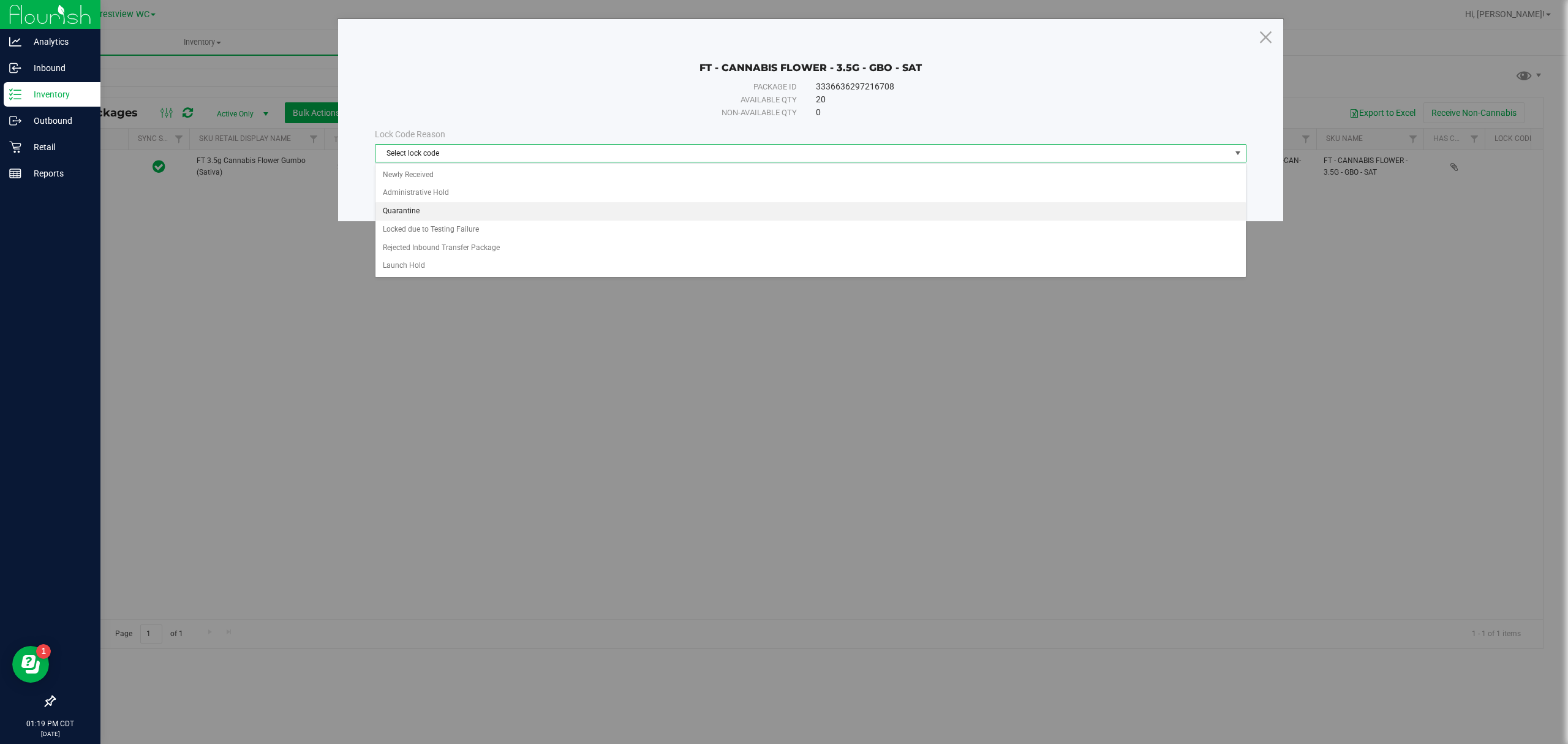
click at [422, 210] on li "Quarantine" at bounding box center [810, 210] width 870 height 18
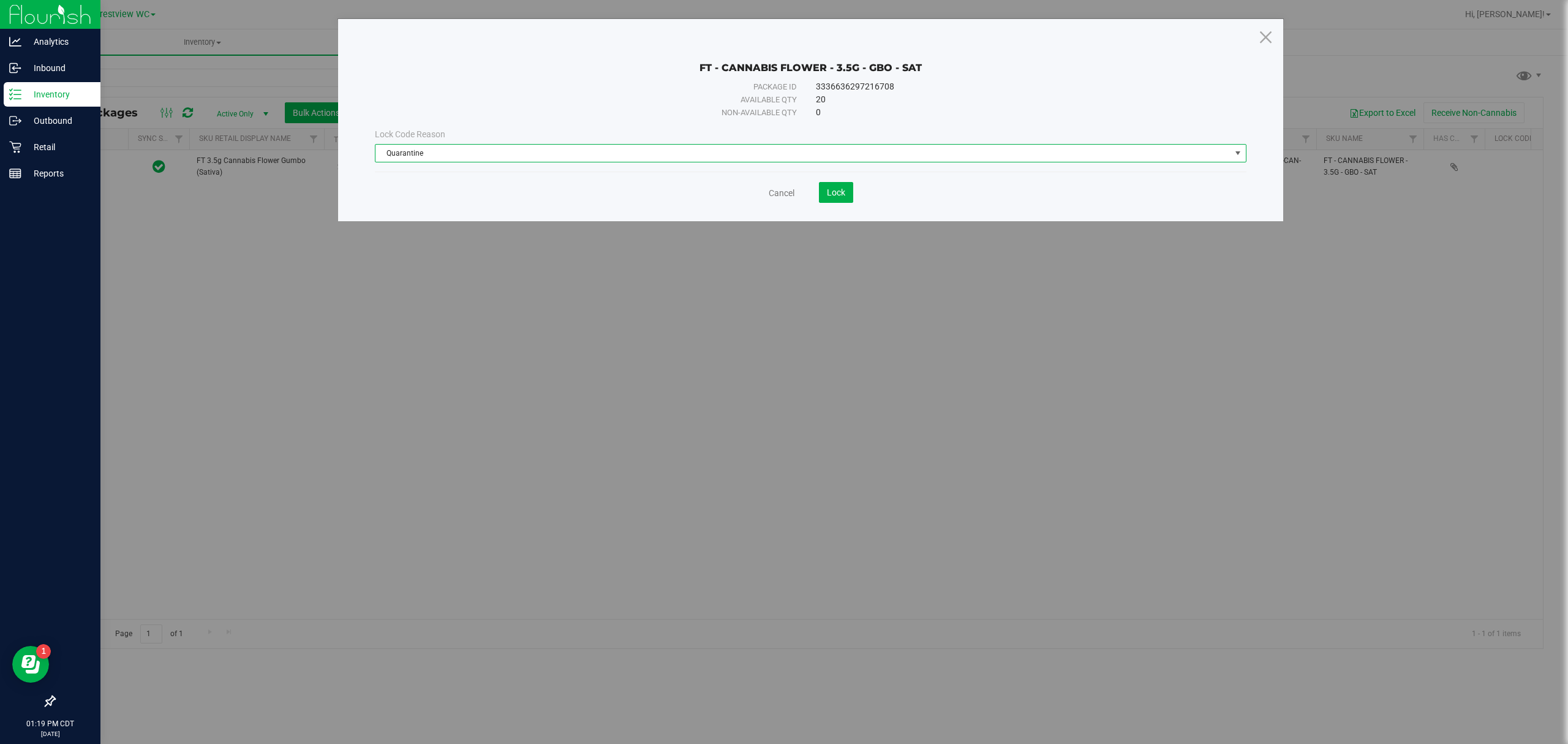
click at [493, 149] on span "Quarantine" at bounding box center [802, 153] width 855 height 17
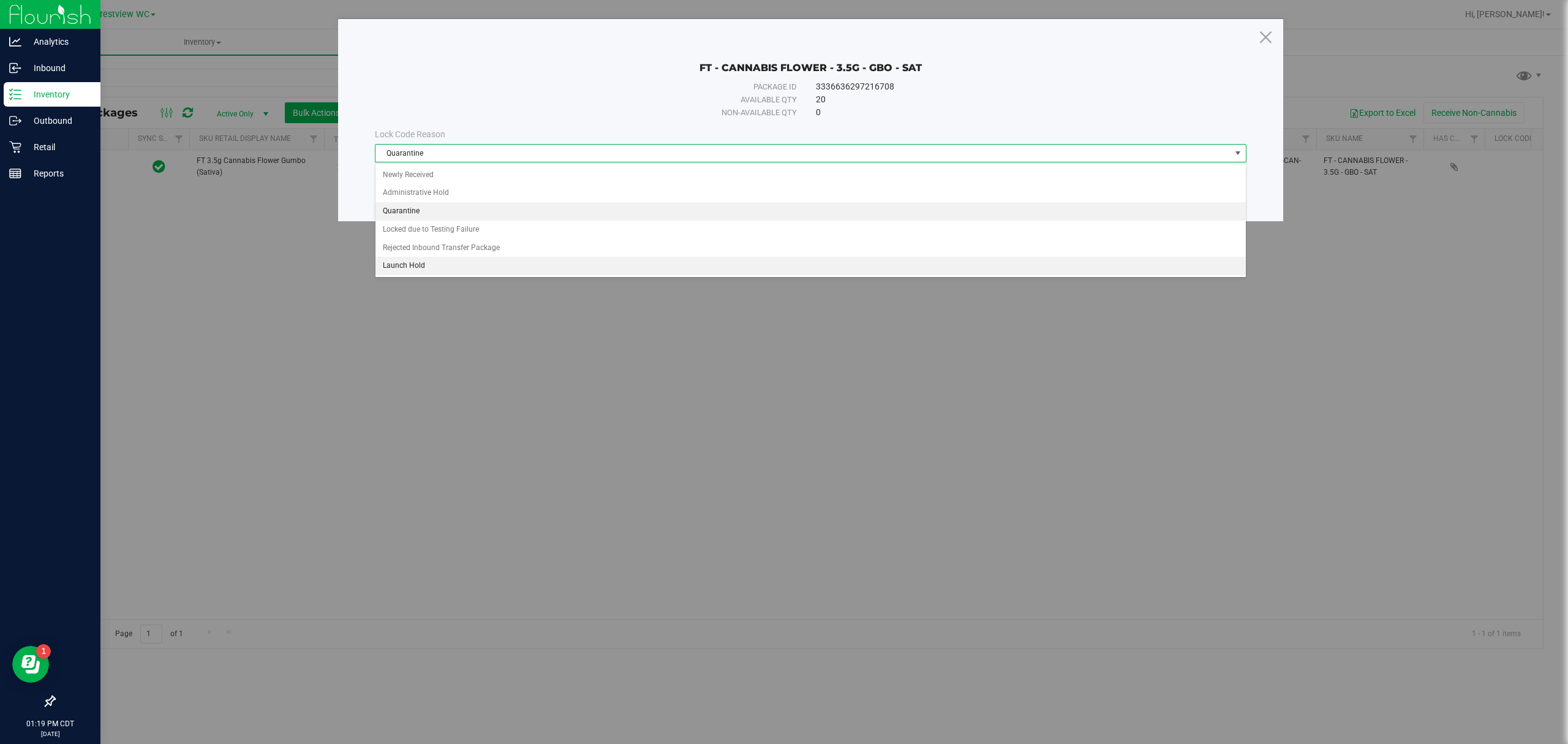
click at [425, 275] on li "Launch Hold" at bounding box center [810, 265] width 870 height 18
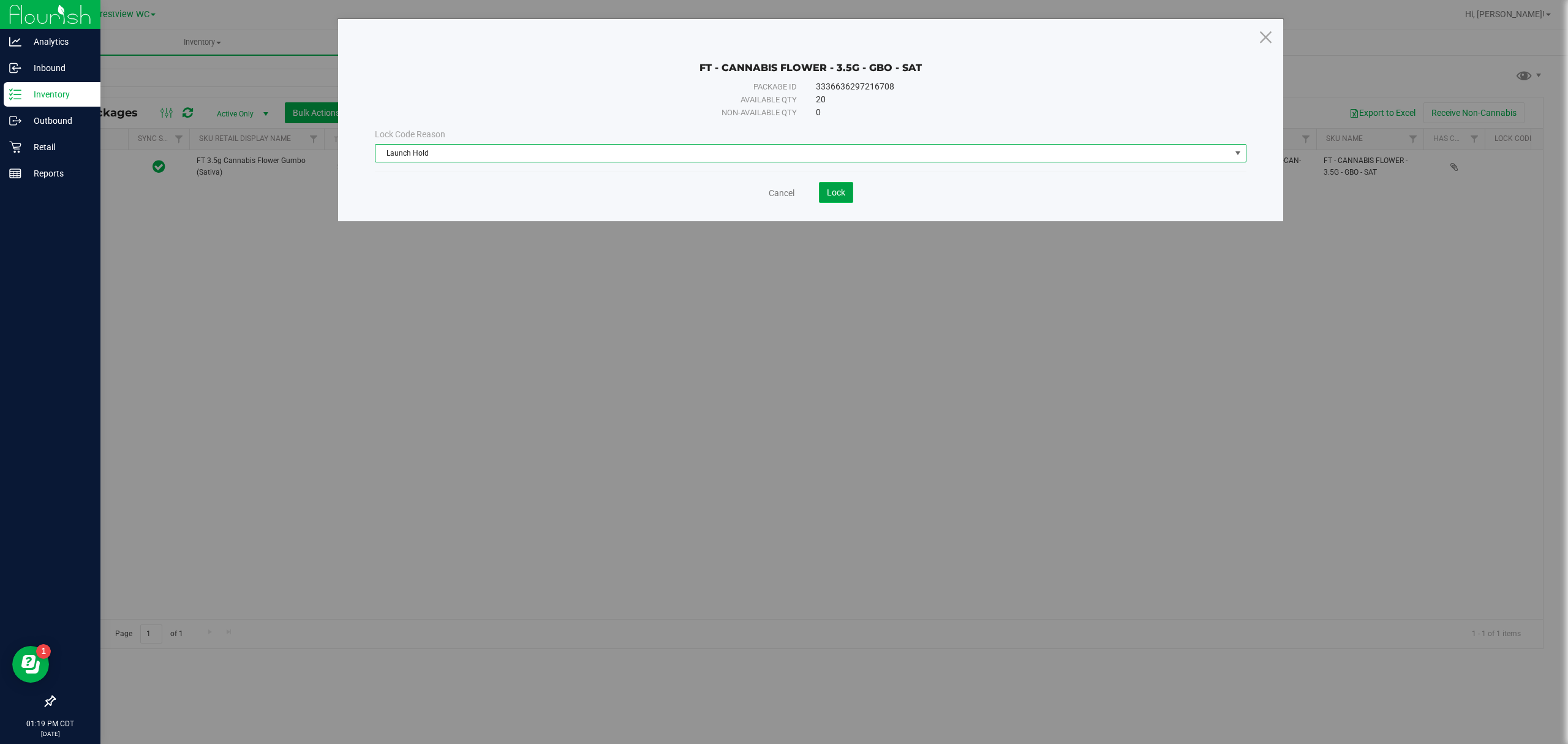
click at [781, 194] on button "Lock" at bounding box center [836, 192] width 34 height 21
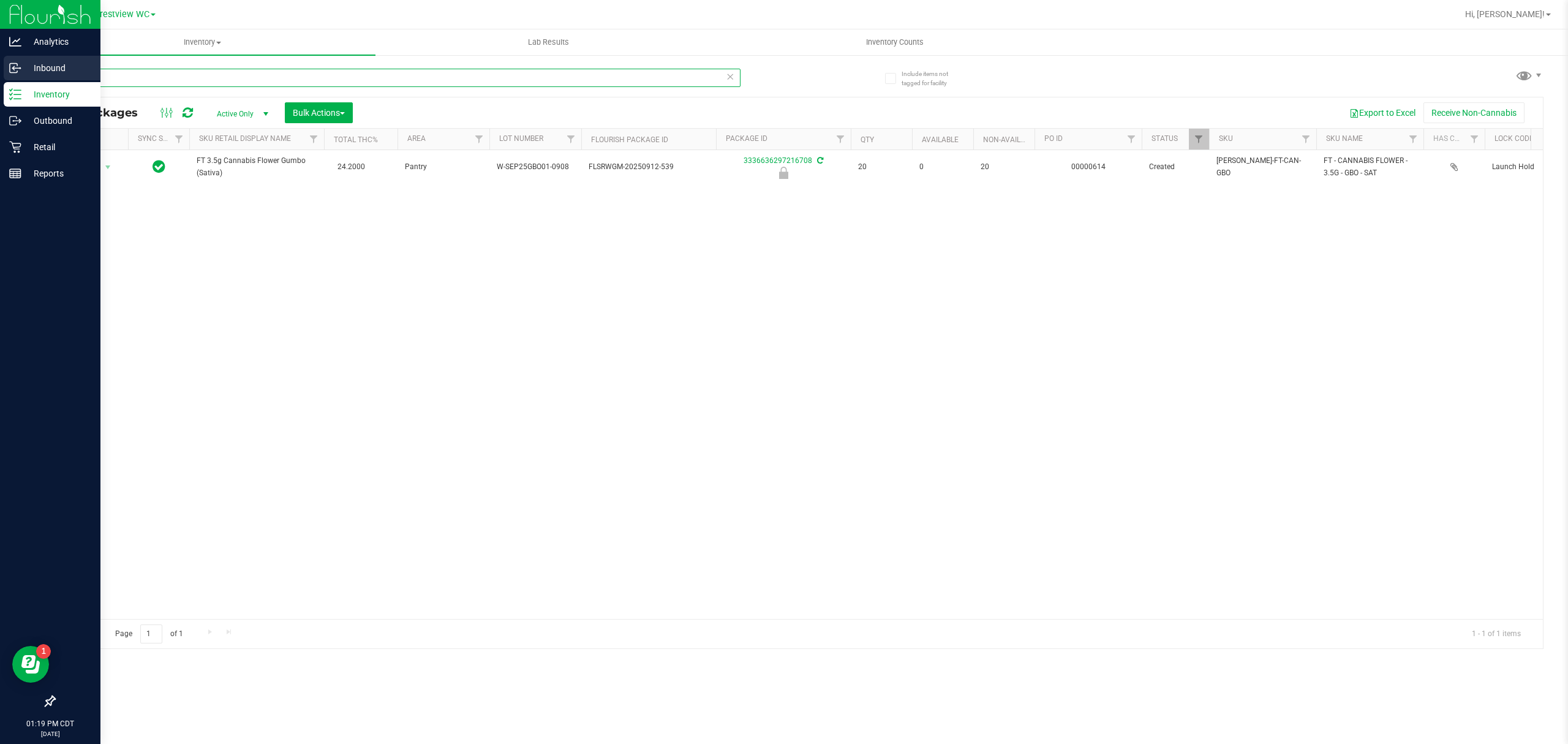
drag, startPoint x: 99, startPoint y: 81, endPoint x: 0, endPoint y: 78, distance: 99.0
click at [0, 81] on div "Analytics Inbound Inventory Outbound Retail Reports 01:19 PM CDT 09/25/2025 09/…" at bounding box center [784, 372] width 1568 height 744
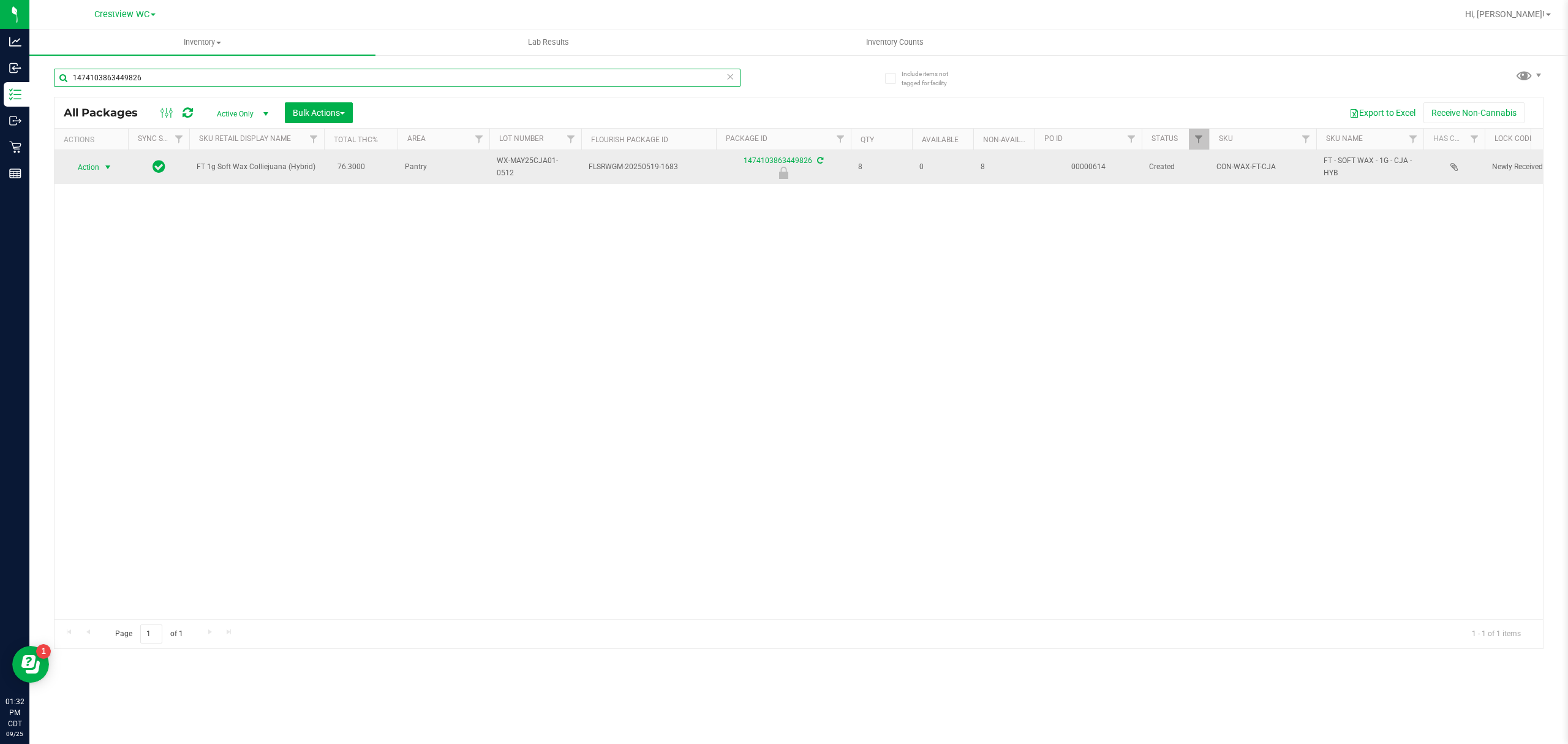
type input "1474103863449826"
click at [99, 167] on span "Action" at bounding box center [83, 167] width 33 height 17
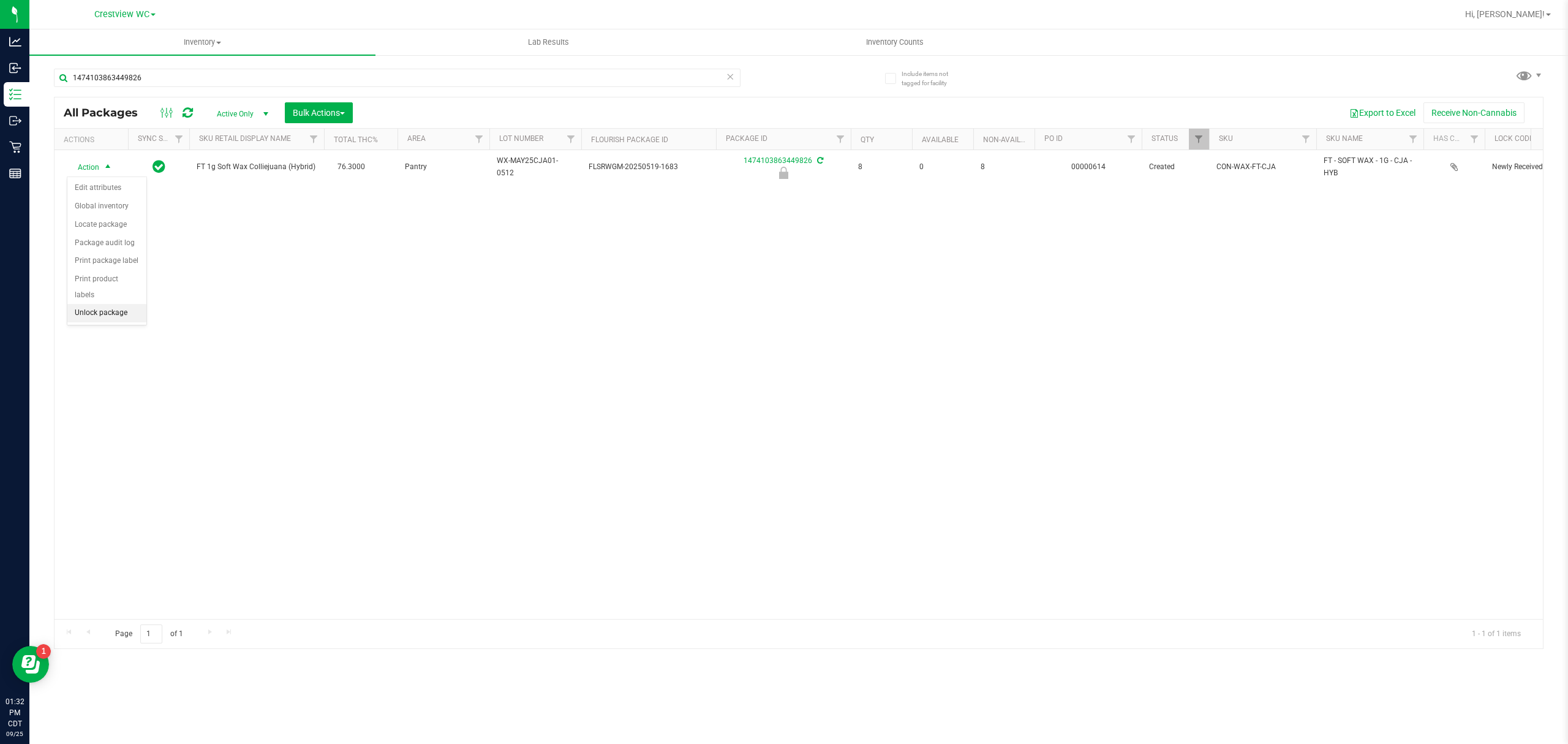
click at [109, 318] on li "Unlock package" at bounding box center [106, 312] width 79 height 18
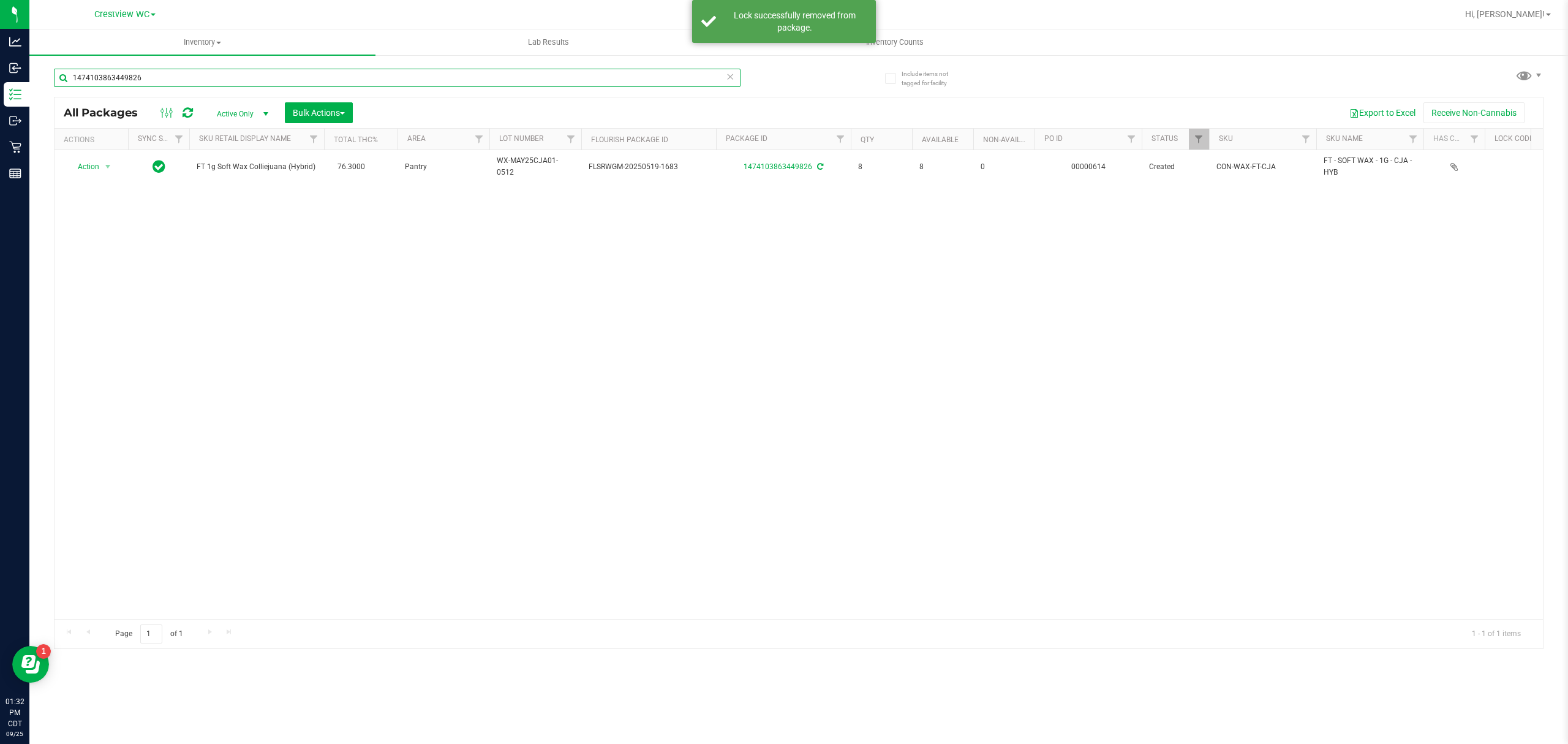
drag, startPoint x: 165, startPoint y: 74, endPoint x: 33, endPoint y: 76, distance: 132.0
click at [33, 76] on div "Include items not tagged for facility 1474103863449826 All Packages Active Only…" at bounding box center [798, 241] width 1538 height 374
type input "0655811495207694"
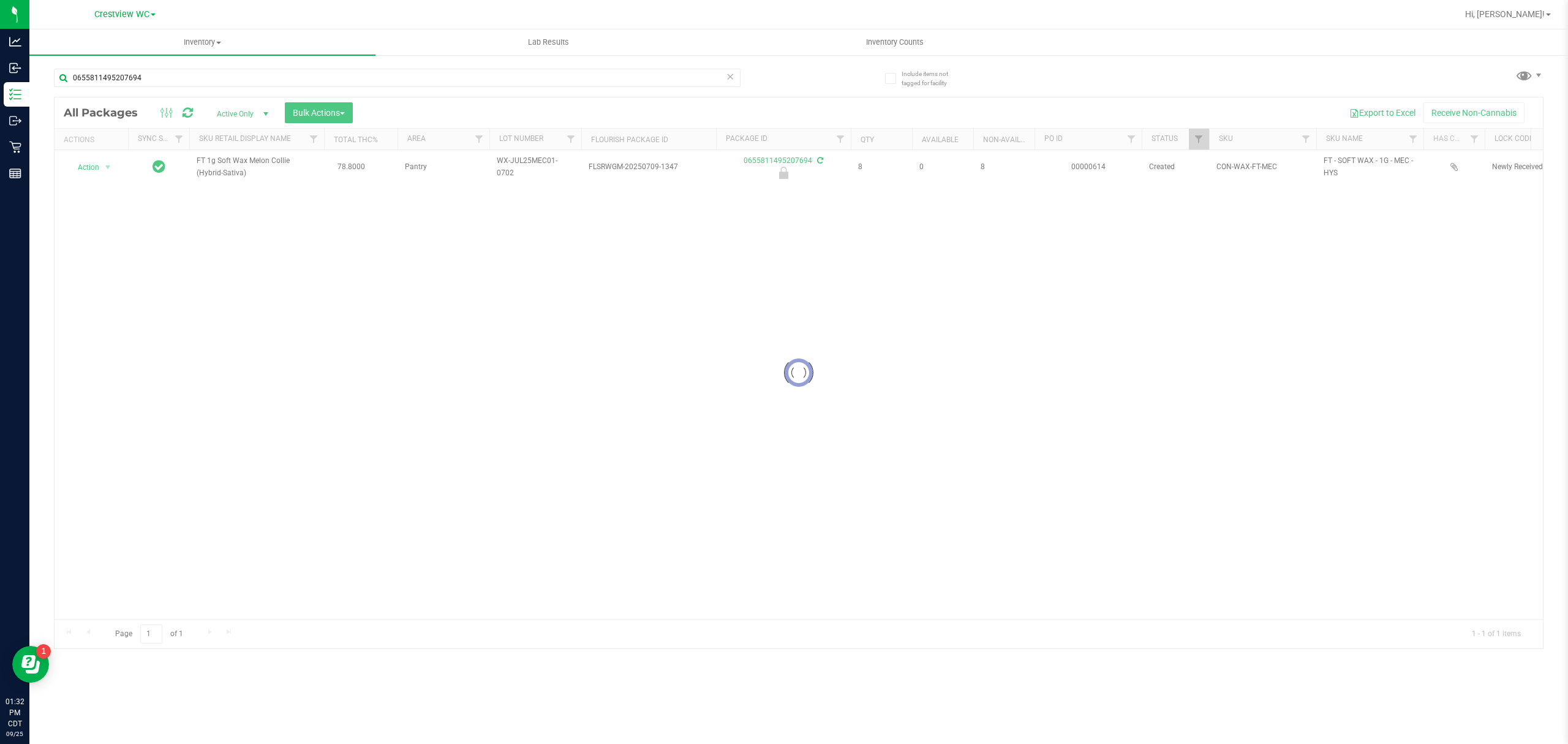
click at [99, 170] on div at bounding box center [798, 373] width 1488 height 551
click at [99, 170] on span "Action" at bounding box center [83, 167] width 33 height 17
click at [114, 314] on li "Unlock package" at bounding box center [106, 312] width 79 height 18
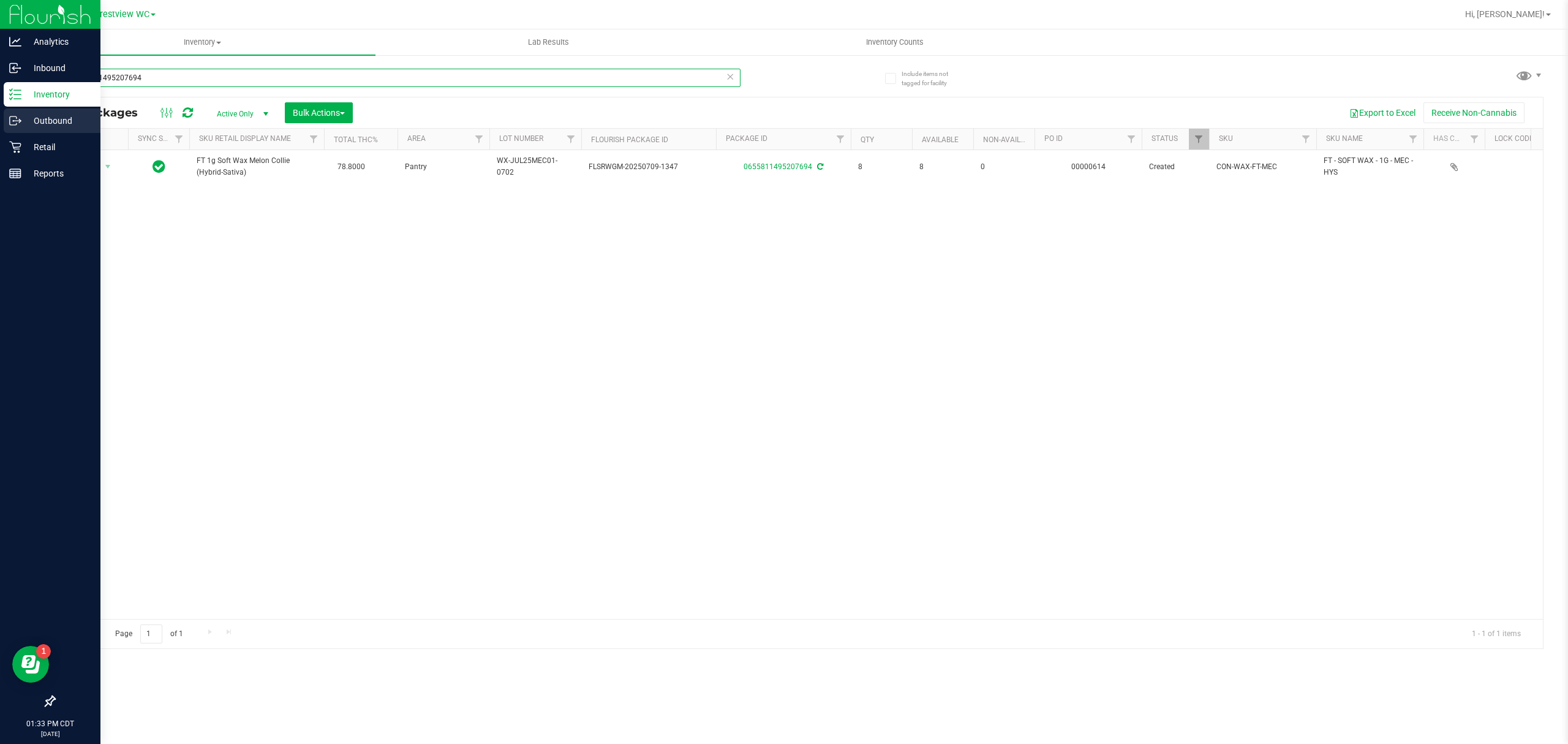
drag, startPoint x: 155, startPoint y: 84, endPoint x: 0, endPoint y: 113, distance: 157.7
click at [0, 113] on div "Analytics Inbound Inventory Outbound Retail Reports 01:33 PM CDT 09/25/2025 09/…" at bounding box center [784, 372] width 1568 height 744
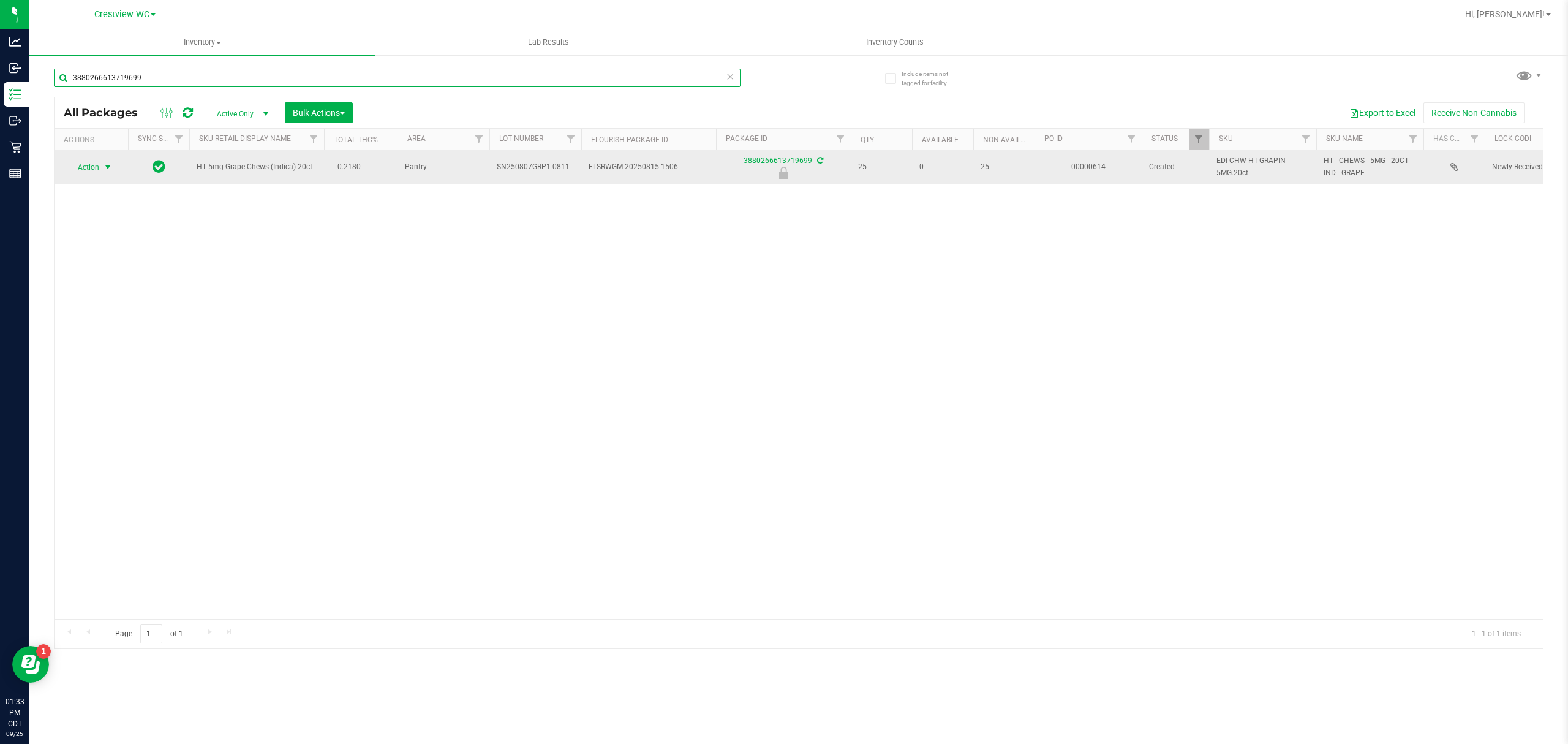
type input "3880266613719699"
click at [100, 171] on span "select" at bounding box center [108, 167] width 16 height 17
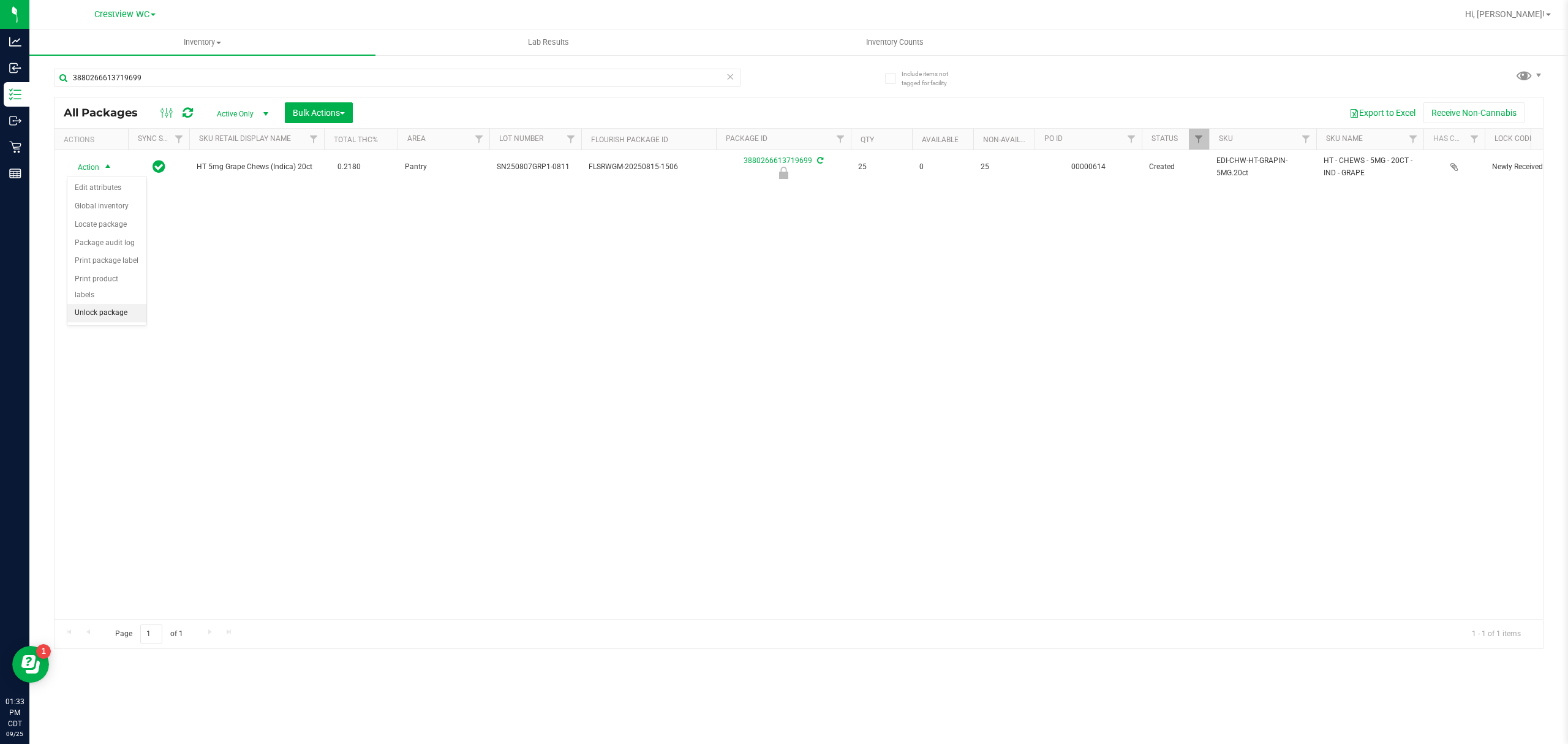
click at [114, 314] on li "Unlock package" at bounding box center [106, 312] width 79 height 18
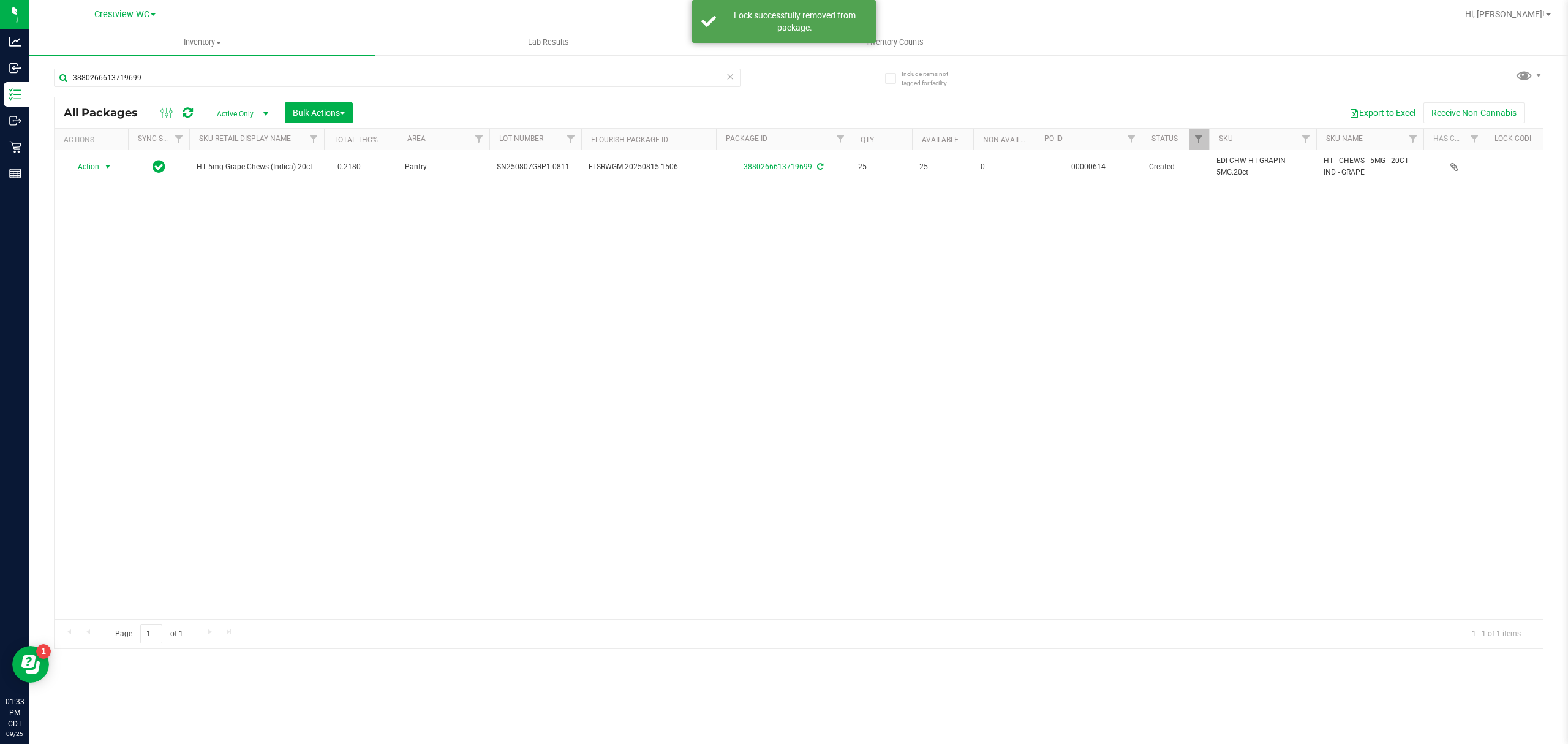
click at [91, 165] on span "Action" at bounding box center [83, 167] width 33 height 17
click at [135, 319] on li "Print package label" at bounding box center [114, 315] width 95 height 18
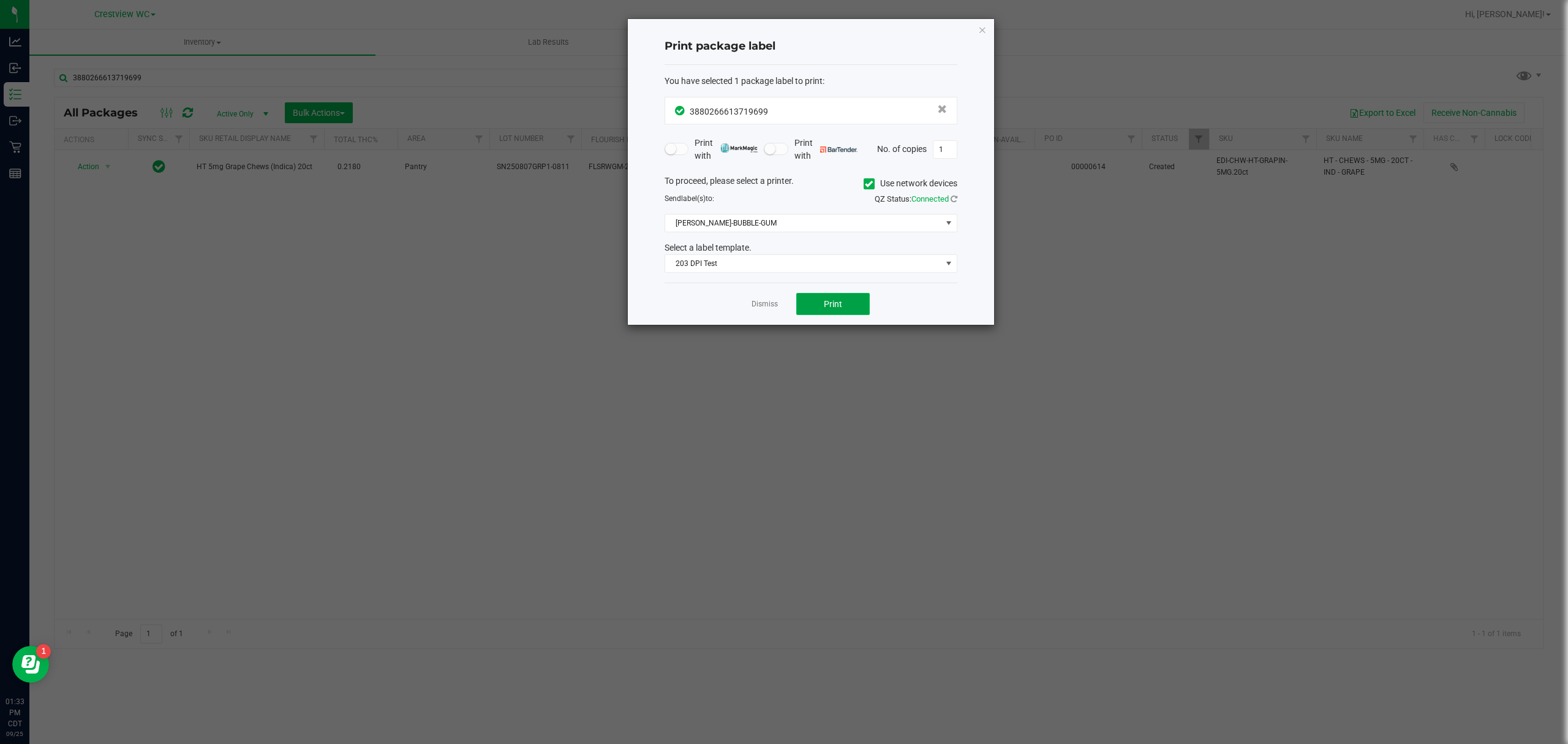
click at [781, 309] on button "Print" at bounding box center [833, 304] width 74 height 22
click at [781, 33] on icon "button" at bounding box center [982, 29] width 9 height 15
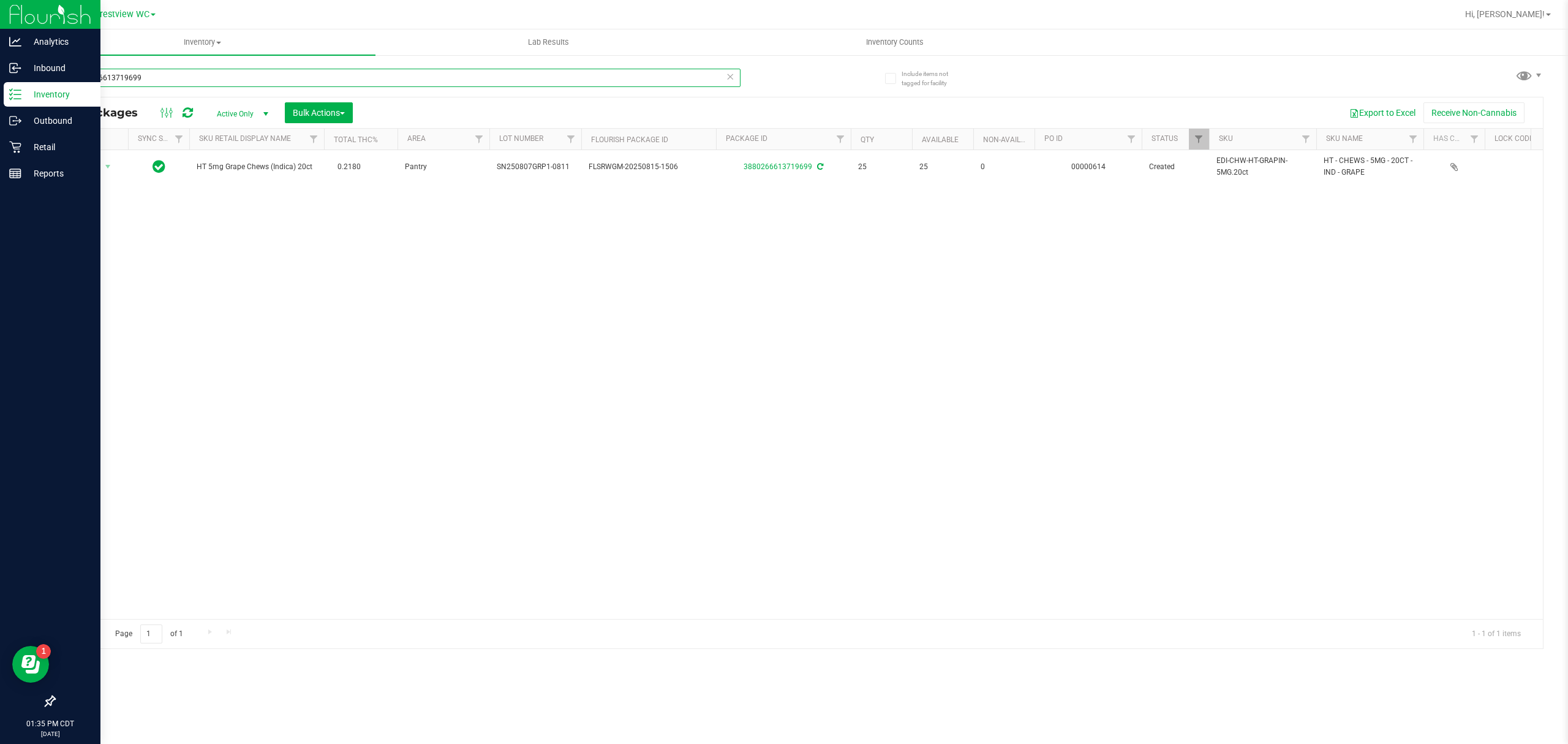
drag, startPoint x: 272, startPoint y: 81, endPoint x: 4, endPoint y: 95, distance: 268.4
click at [4, 97] on div "Analytics Inbound Inventory Outbound Retail Reports 01:35 PM CDT 09/25/2025 09/…" at bounding box center [784, 372] width 1568 height 744
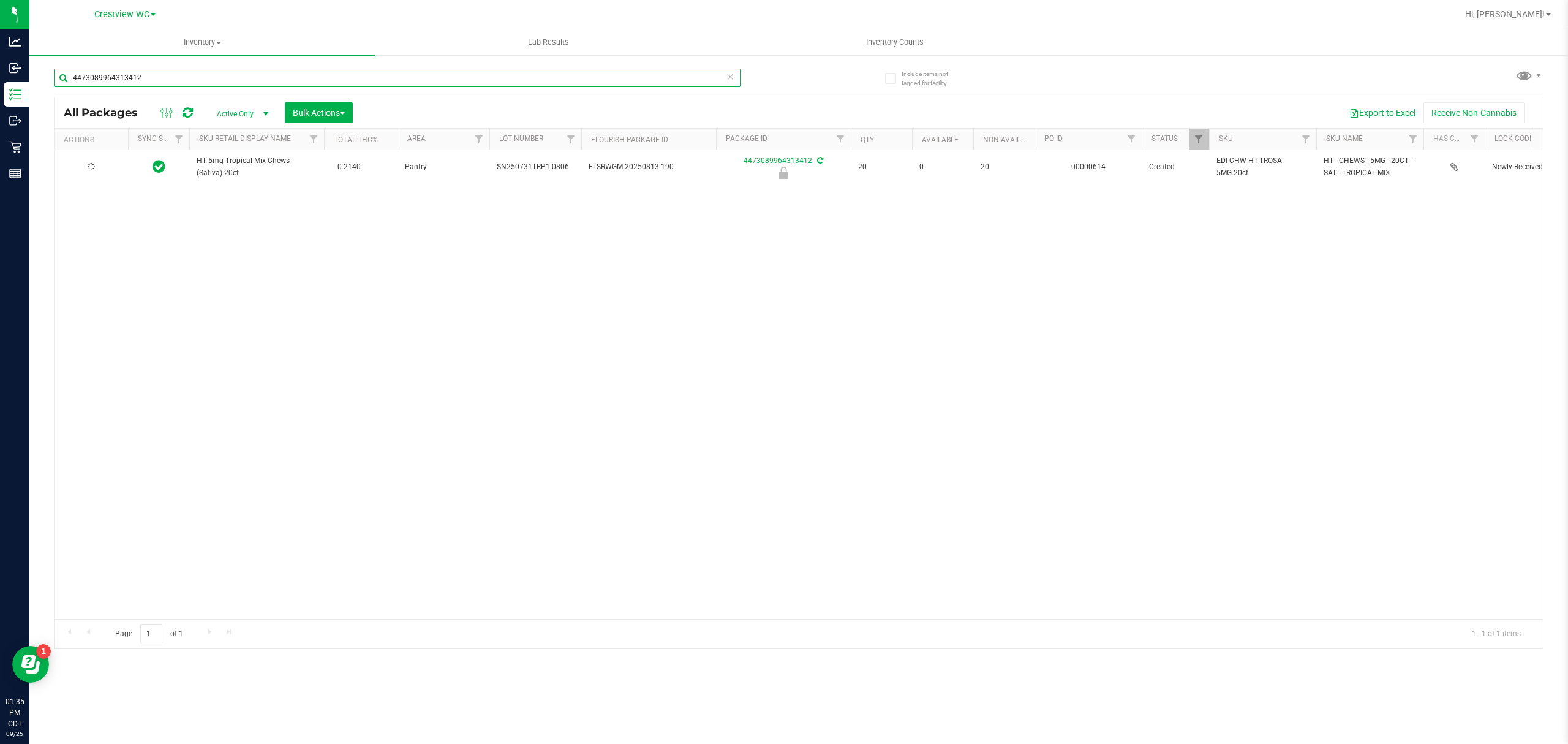
type input "4473089964313412"
click at [103, 167] on span "select" at bounding box center [108, 167] width 10 height 10
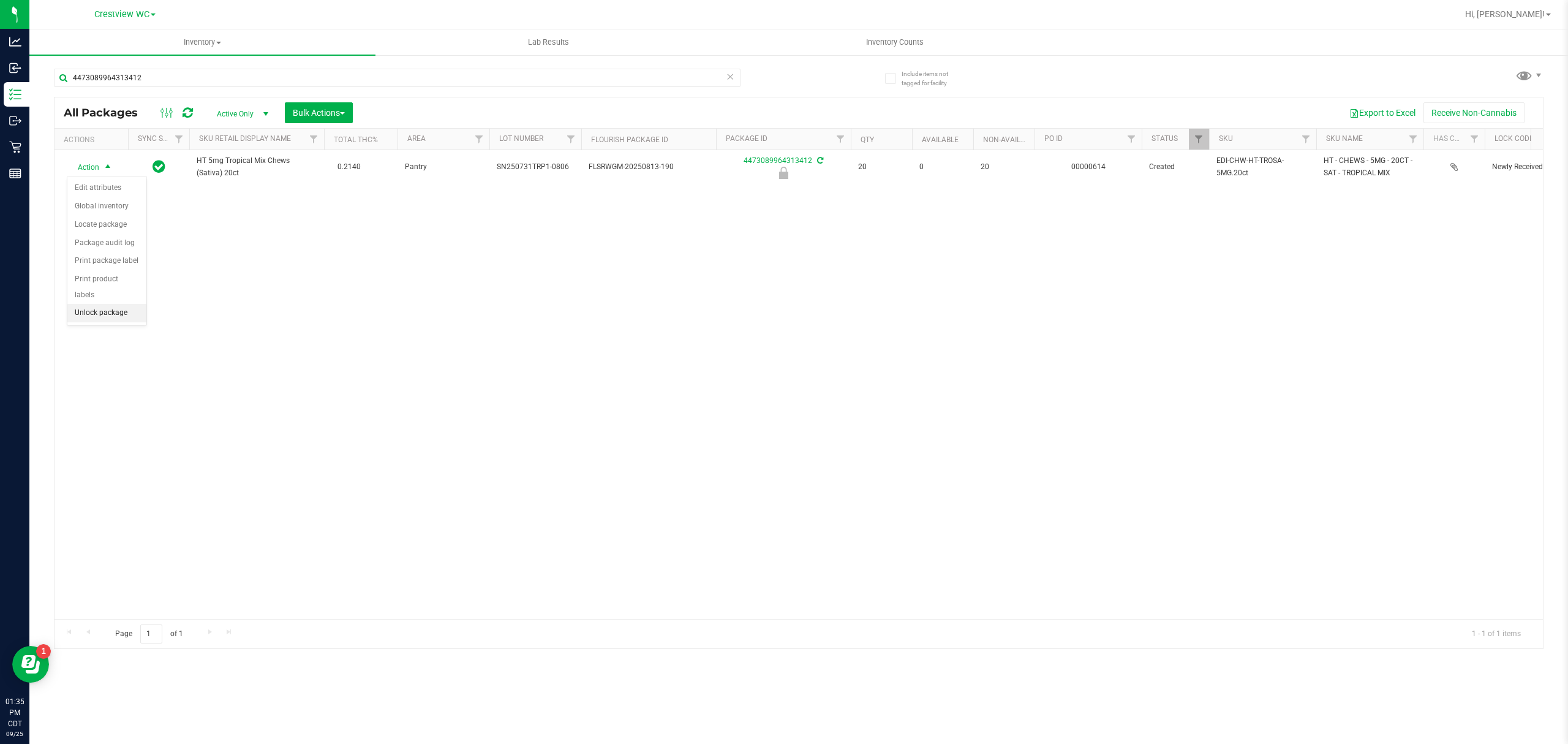
click at [101, 319] on li "Unlock package" at bounding box center [106, 312] width 79 height 18
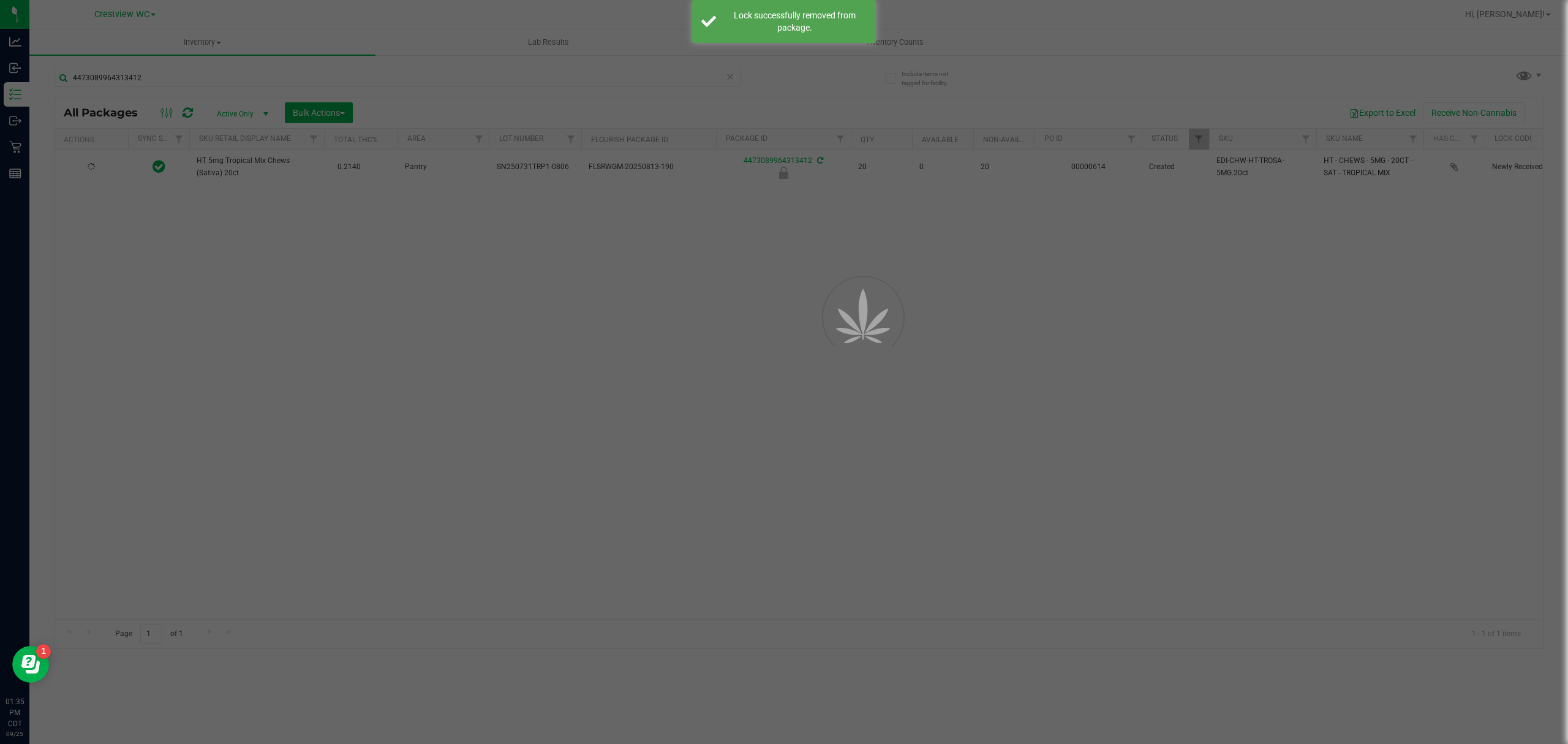
click at [97, 319] on div at bounding box center [784, 372] width 1568 height 744
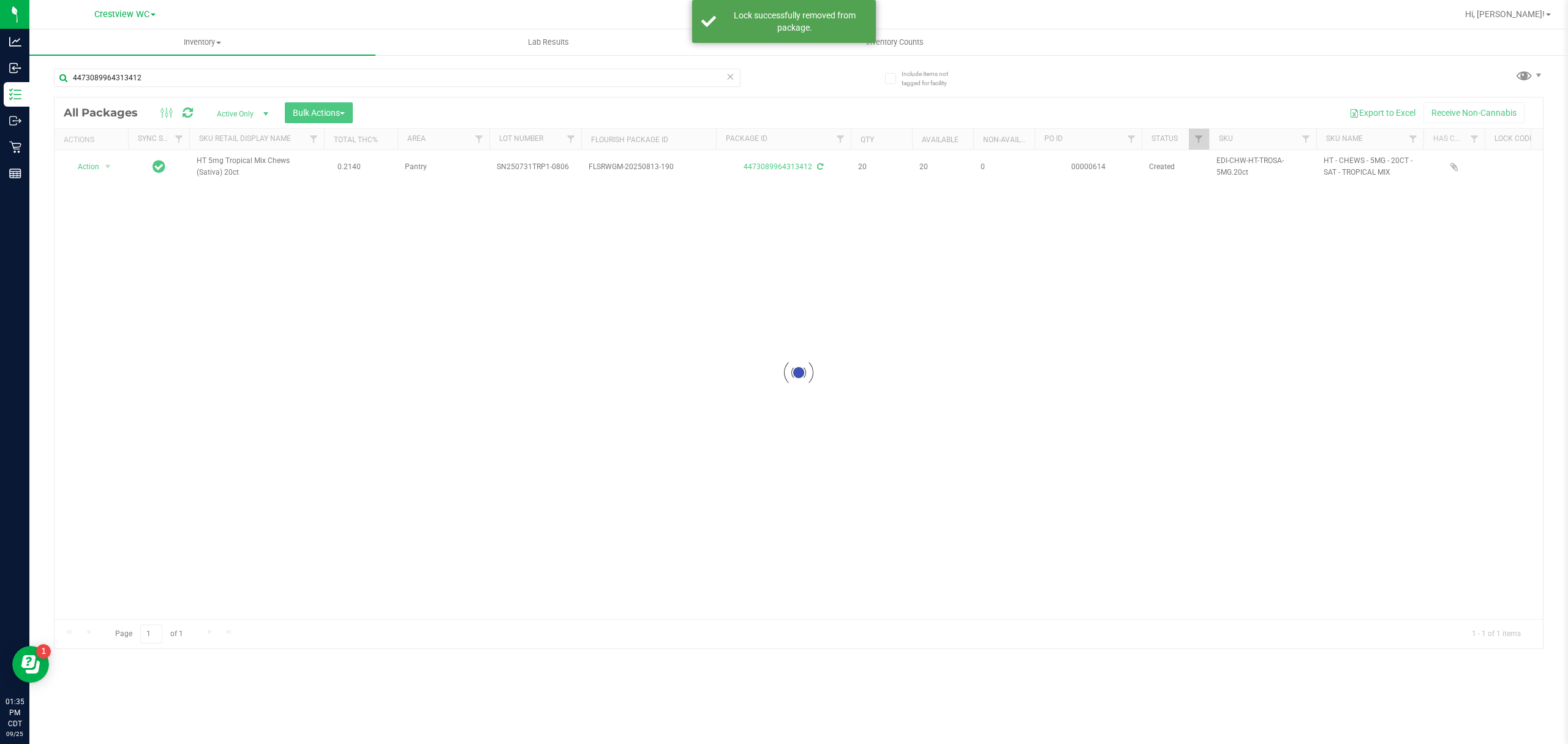
click at [81, 169] on div at bounding box center [798, 373] width 1488 height 551
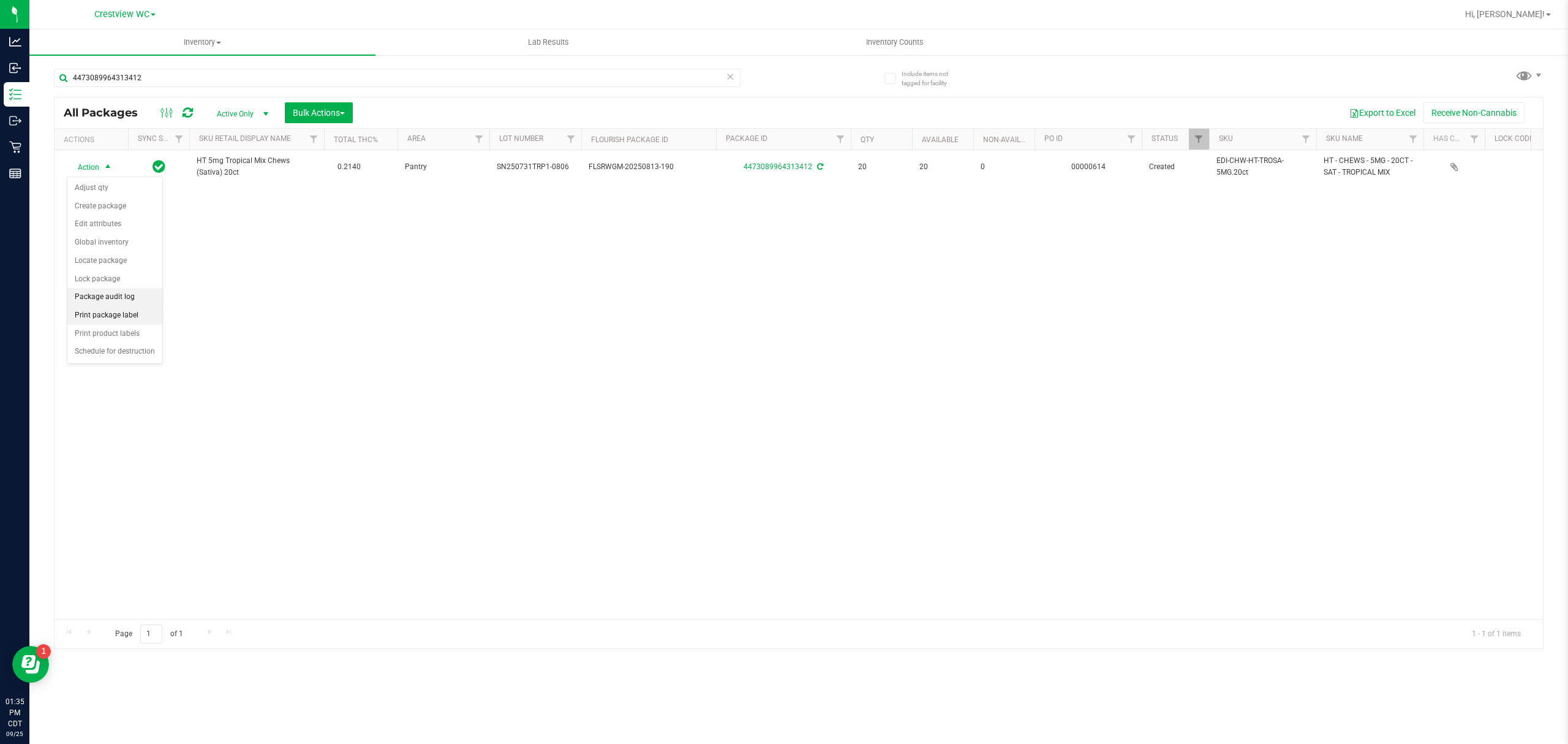
click at [114, 322] on li "Print package label" at bounding box center [114, 315] width 95 height 18
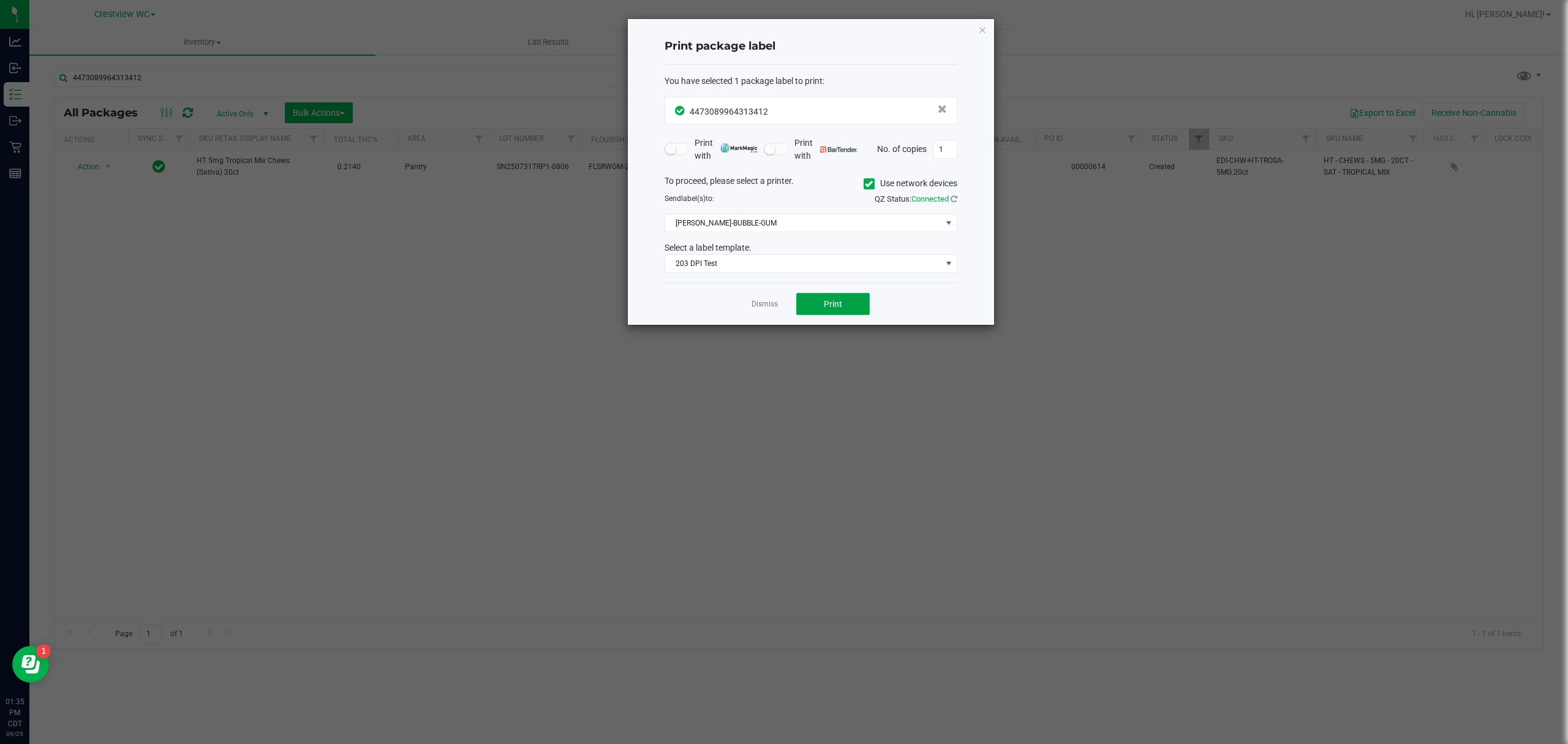
click at [781, 310] on button "Print" at bounding box center [833, 304] width 74 height 22
click at [781, 31] on icon "button" at bounding box center [982, 29] width 9 height 15
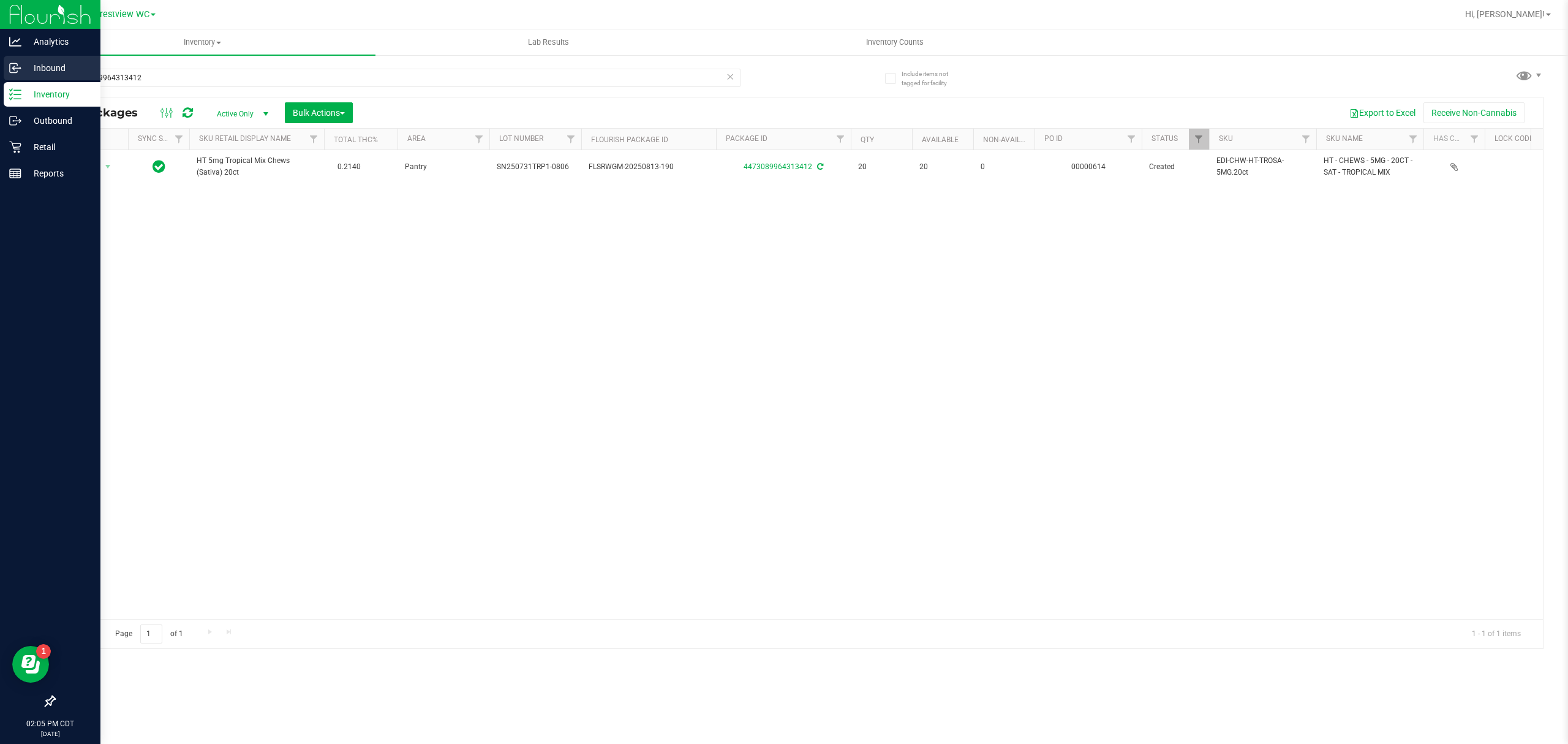
click at [30, 70] on p "Inbound" at bounding box center [58, 68] width 74 height 15
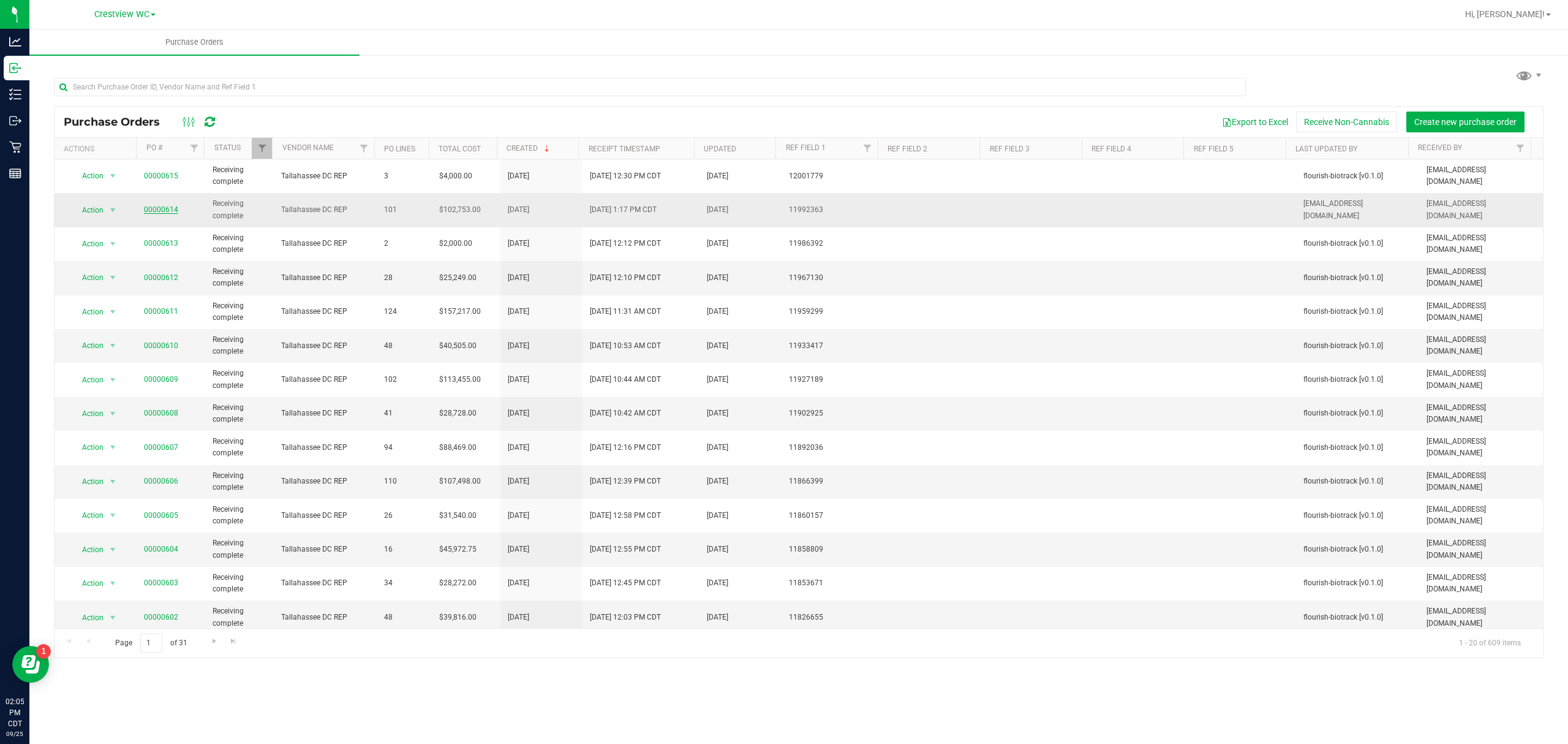
click at [163, 207] on link "00000614" at bounding box center [161, 209] width 34 height 9
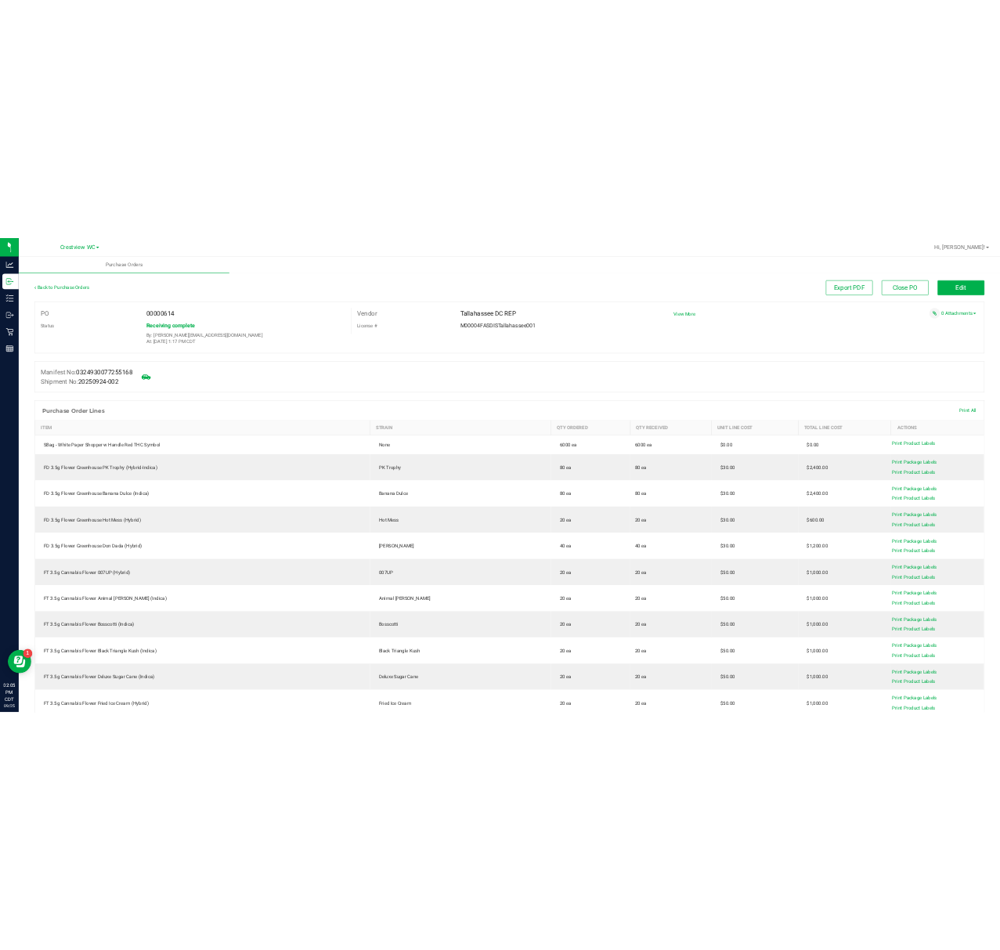
scroll to position [208, 0]
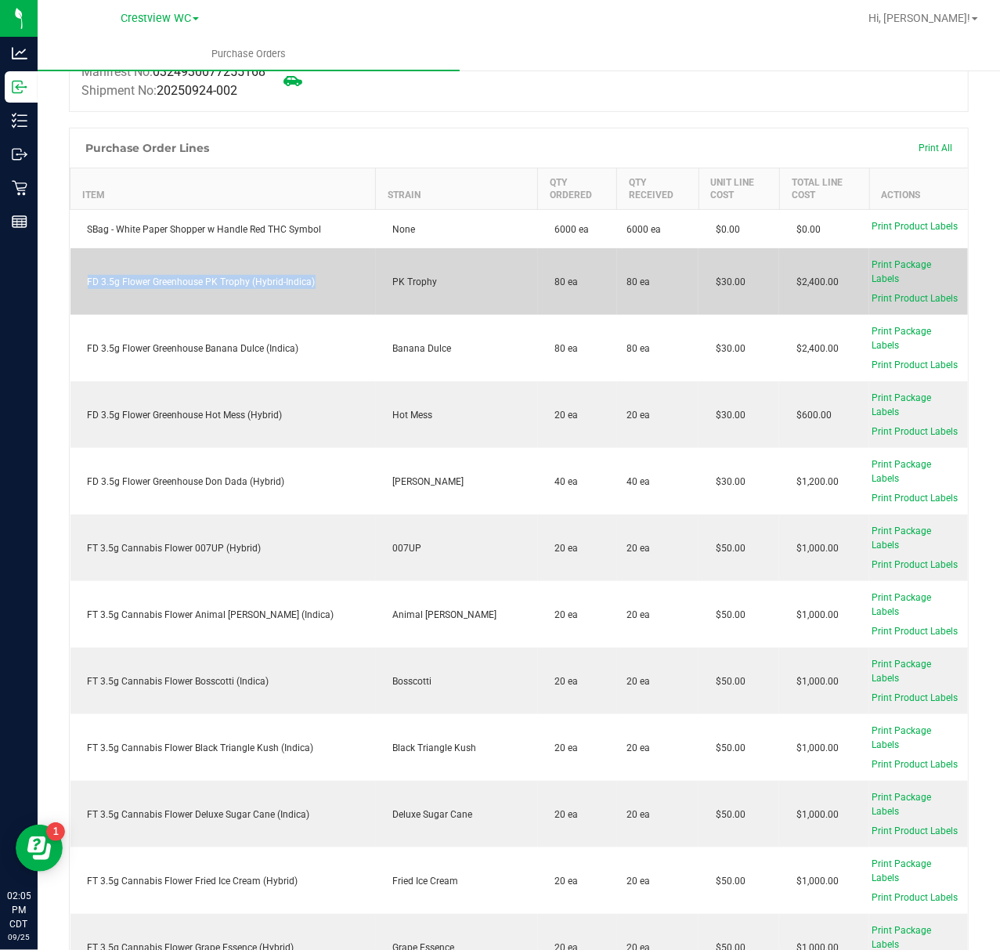
drag, startPoint x: 340, startPoint y: 274, endPoint x: 88, endPoint y: 283, distance: 252.3
click at [88, 283] on td "FD 3.5g Flower Greenhouse PK Trophy (Hybrid-Indica)" at bounding box center [222, 281] width 305 height 67
copy div "FD 3.5g Flower Greenhouse PK Trophy (Hybrid-Indica)"
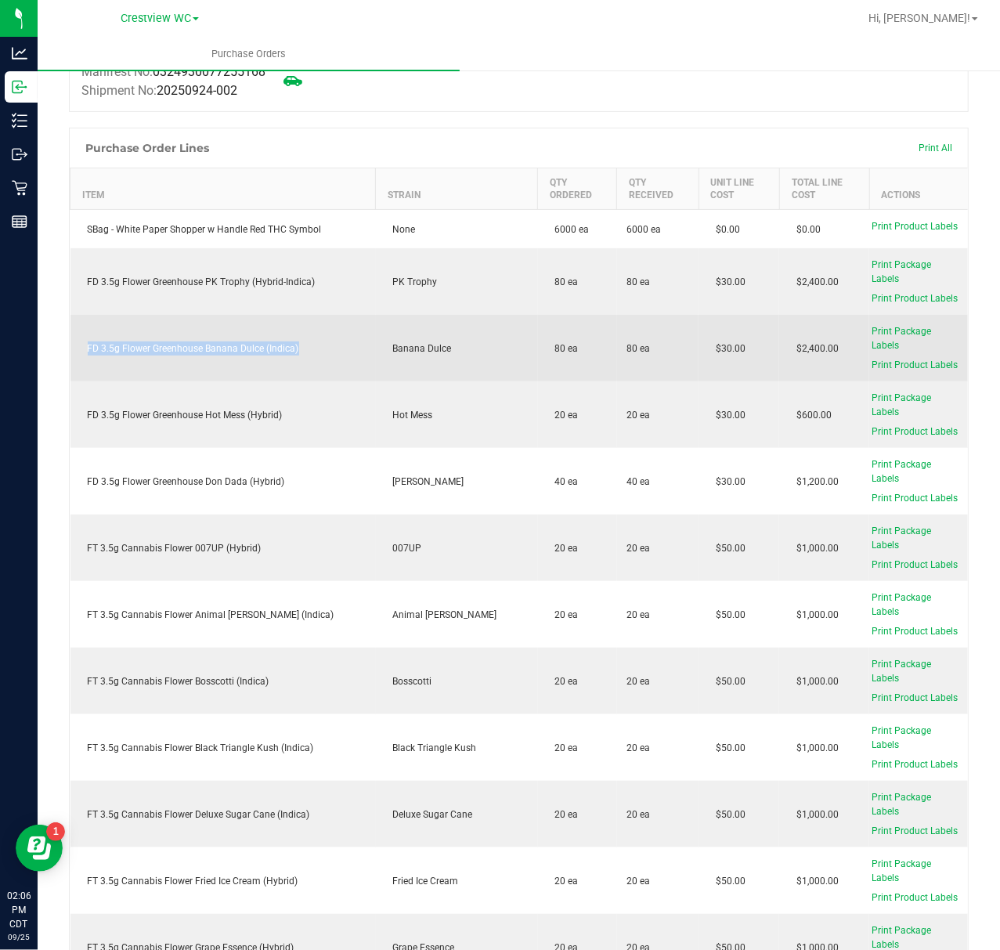
drag, startPoint x: 314, startPoint y: 338, endPoint x: 85, endPoint y: 352, distance: 229.1
click at [85, 352] on td "FD 3.5g Flower Greenhouse Banana Dulce (Indica)" at bounding box center [222, 348] width 305 height 67
copy div "FD 3.5g Flower Greenhouse Banana Dulce (Indica)"
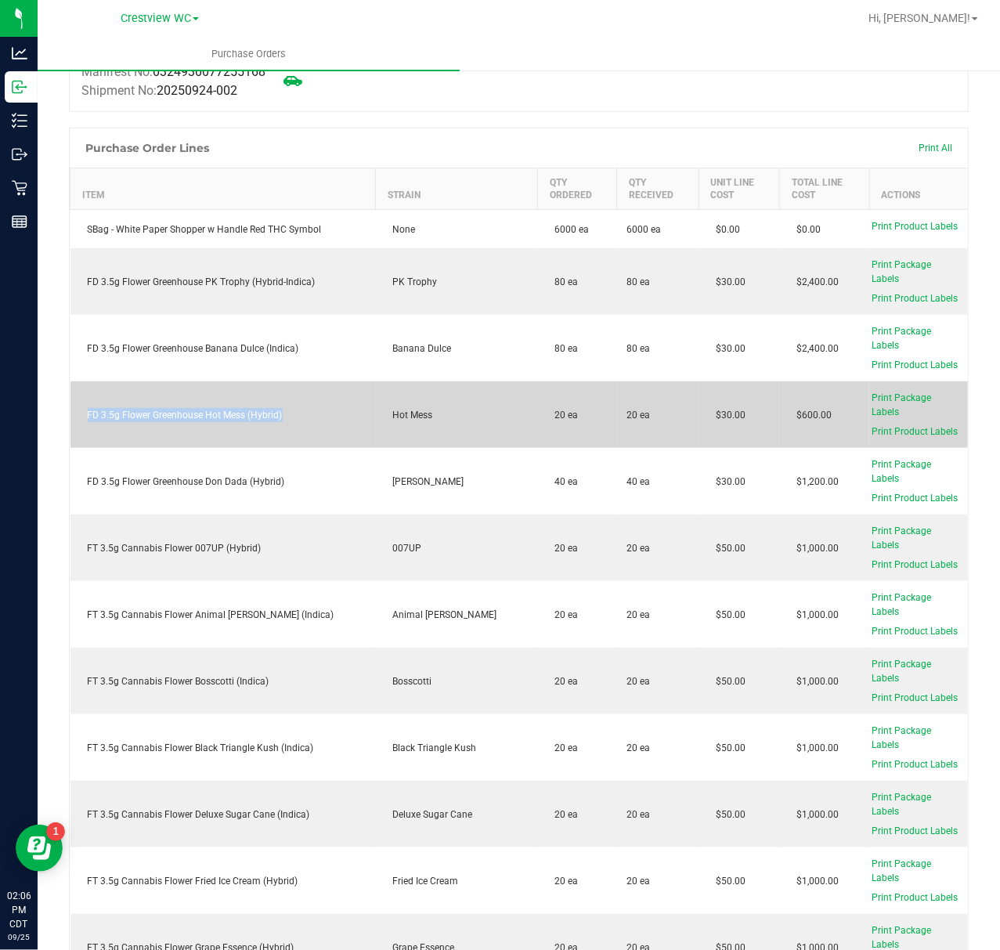
drag, startPoint x: 230, startPoint y: 403, endPoint x: 81, endPoint y: 414, distance: 149.3
click at [81, 414] on td "FD 3.5g Flower Greenhouse Hot Mess (Hybrid)" at bounding box center [222, 414] width 305 height 67
copy div "FD 3.5g Flower Greenhouse Hot Mess (Hybrid)"
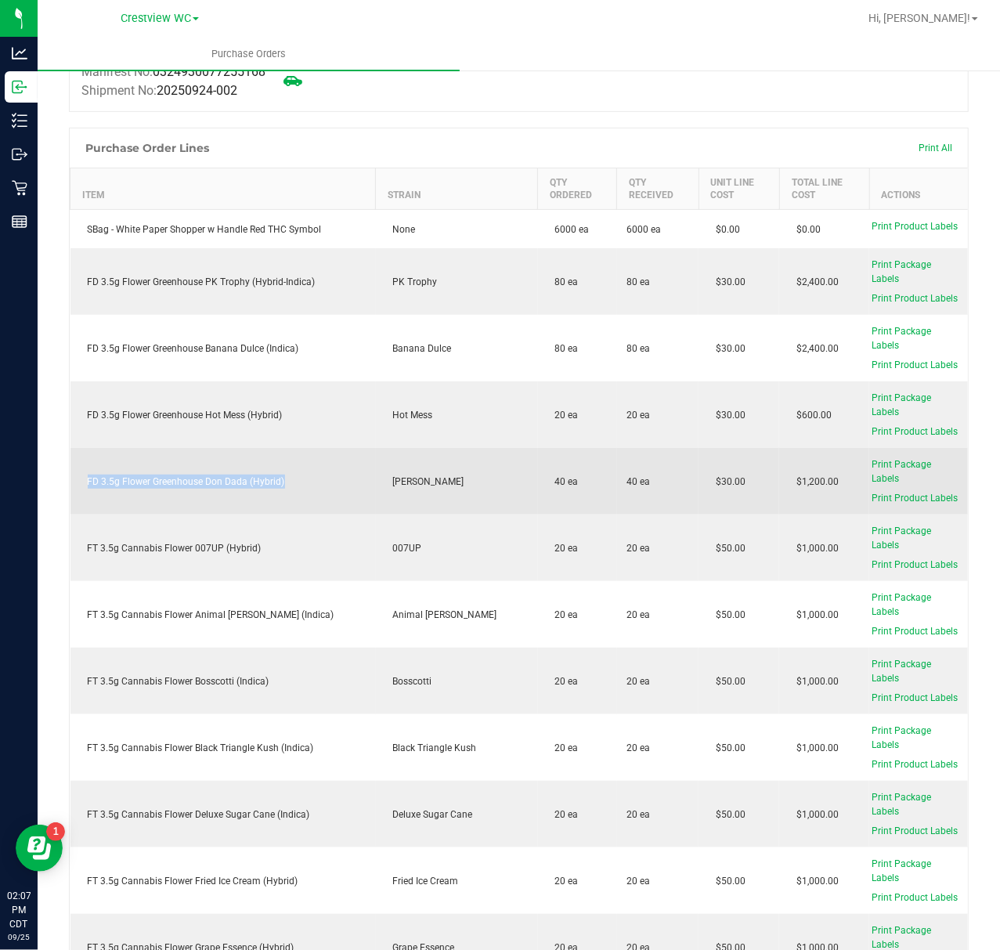
drag, startPoint x: 291, startPoint y: 456, endPoint x: 86, endPoint y: 467, distance: 205.5
click at [86, 467] on td "FD 3.5g Flower Greenhouse Don Dada (Hybrid)" at bounding box center [222, 481] width 305 height 67
copy div "FD 3.5g Flower Greenhouse Don Dada (Hybrid)"
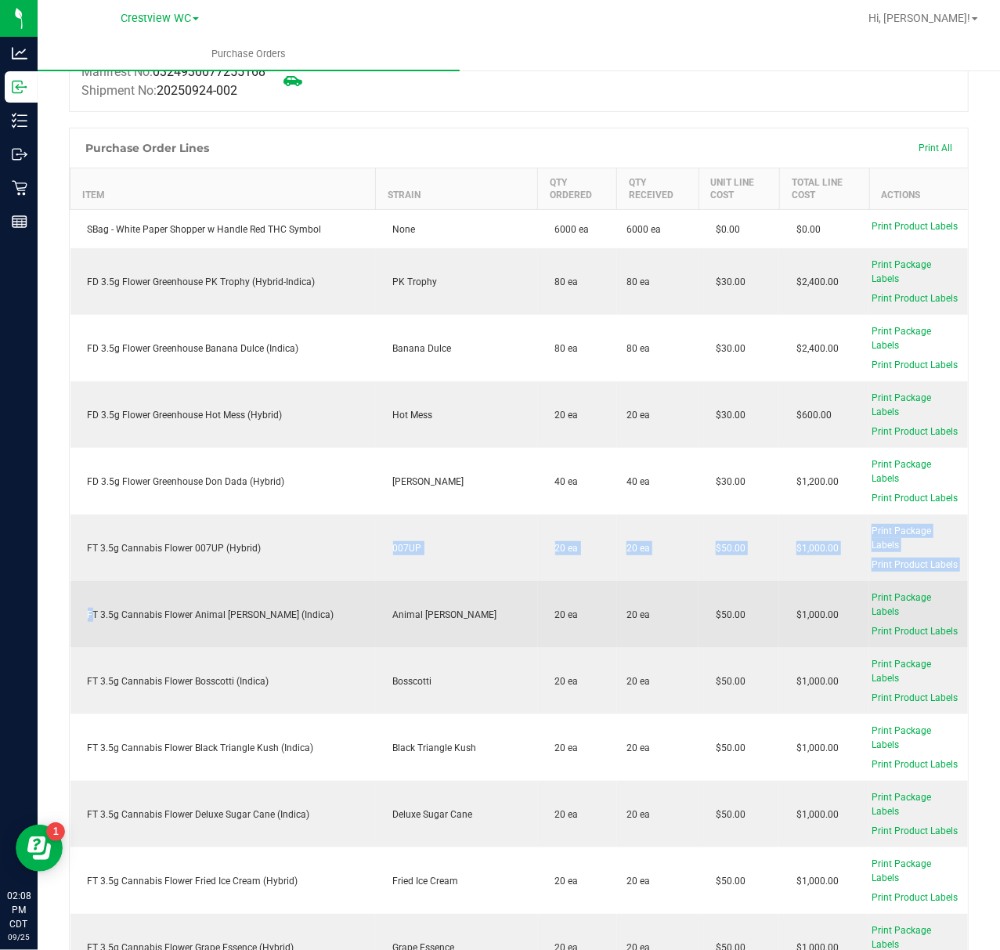
drag, startPoint x: 260, startPoint y: 539, endPoint x: 92, endPoint y: 571, distance: 171.4
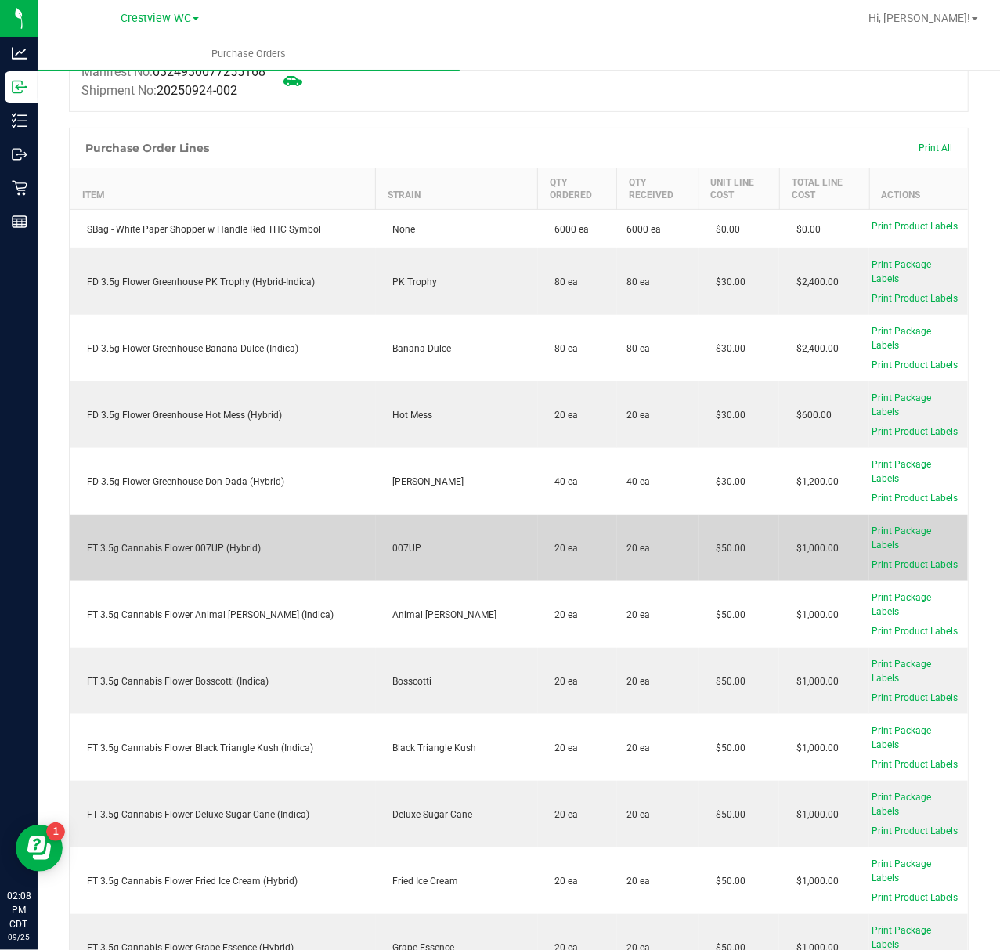
click at [170, 545] on div "FT 3.5g Cannabis Flower 007UP (Hybrid)" at bounding box center [223, 548] width 287 height 14
drag, startPoint x: 211, startPoint y: 548, endPoint x: 86, endPoint y: 547, distance: 124.5
click at [86, 547] on td "FT 3.5g Cannabis Flower 007UP (Hybrid)" at bounding box center [222, 548] width 305 height 67
copy div "FT 3.5g Cannabis Flower 007UP (Hybrid)"
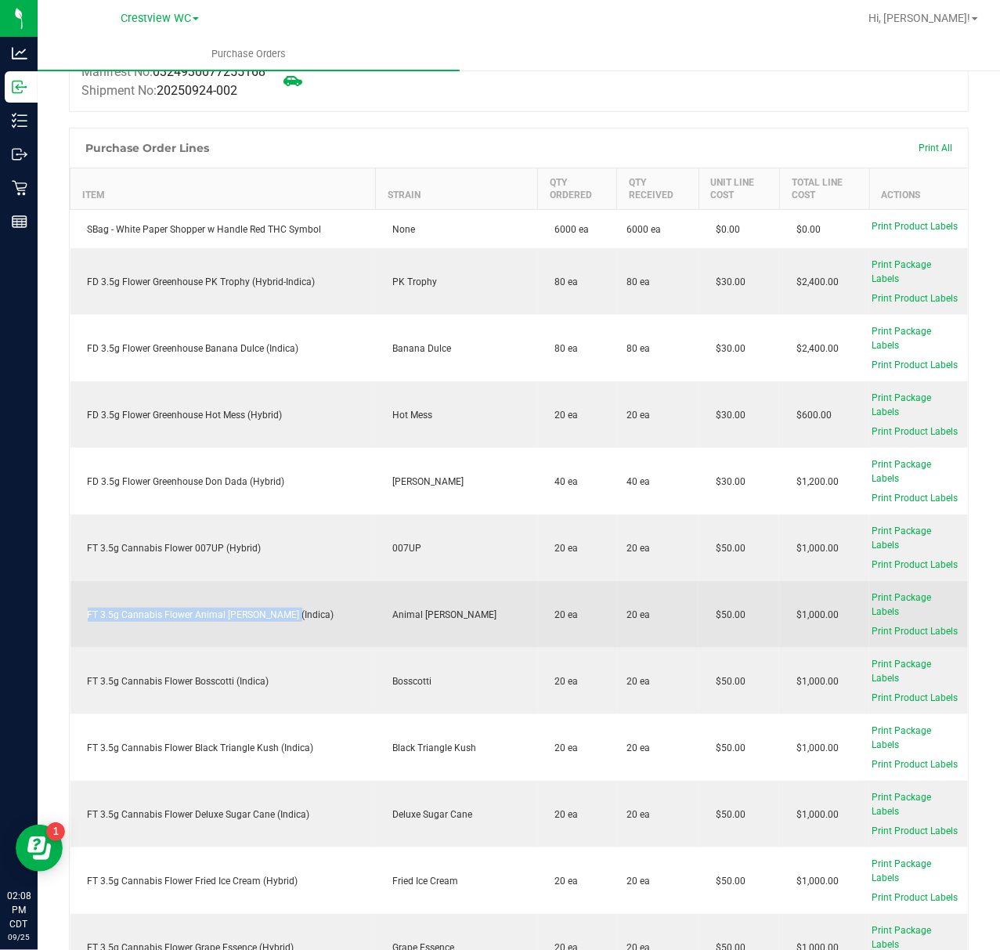
drag, startPoint x: 320, startPoint y: 617, endPoint x: 77, endPoint y: 605, distance: 243.1
click at [76, 605] on td "FT 3.5g Cannabis Flower Animal Larry (Indica)" at bounding box center [222, 614] width 305 height 67
copy div "FT 3.5g Cannabis Flower Animal Larry (Indica)"
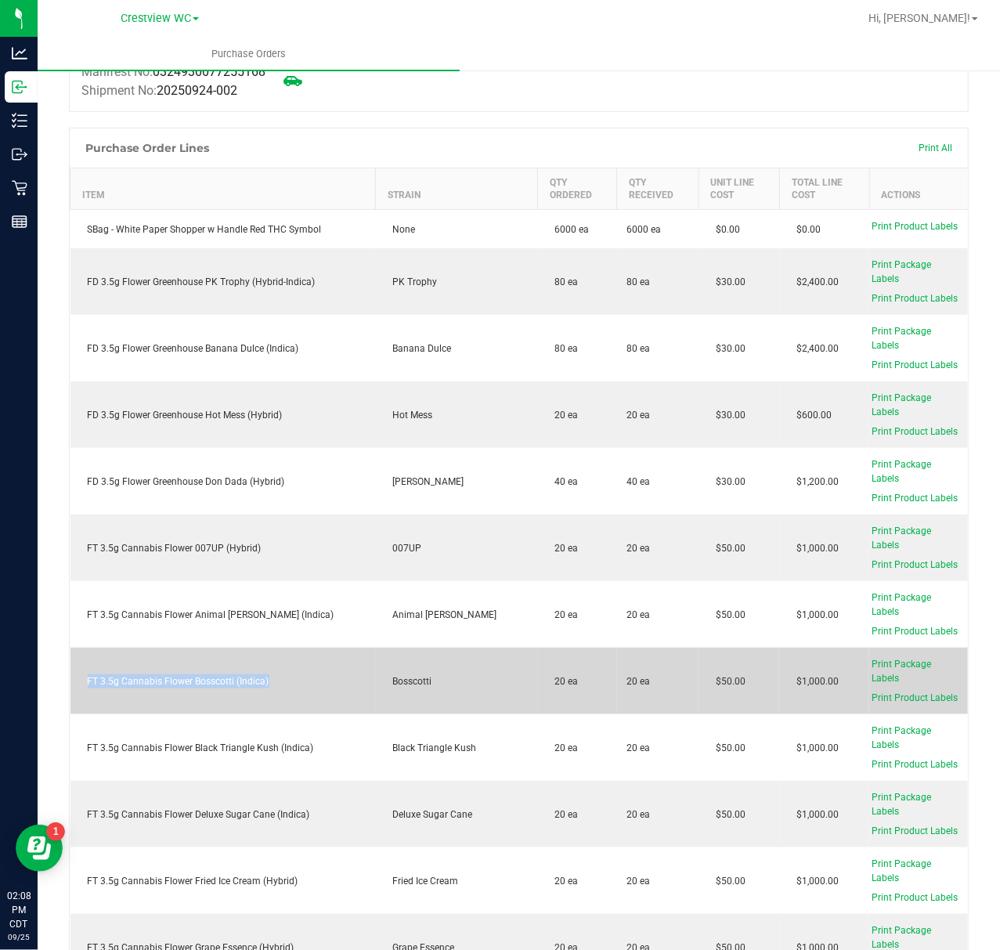
drag, startPoint x: 273, startPoint y: 673, endPoint x: 83, endPoint y: 683, distance: 189.7
click at [83, 683] on td "FT 3.5g Cannabis Flower Bosscotti (Indica)" at bounding box center [222, 681] width 305 height 67
copy div "FT 3.5g Cannabis Flower Bosscotti (Indica)"
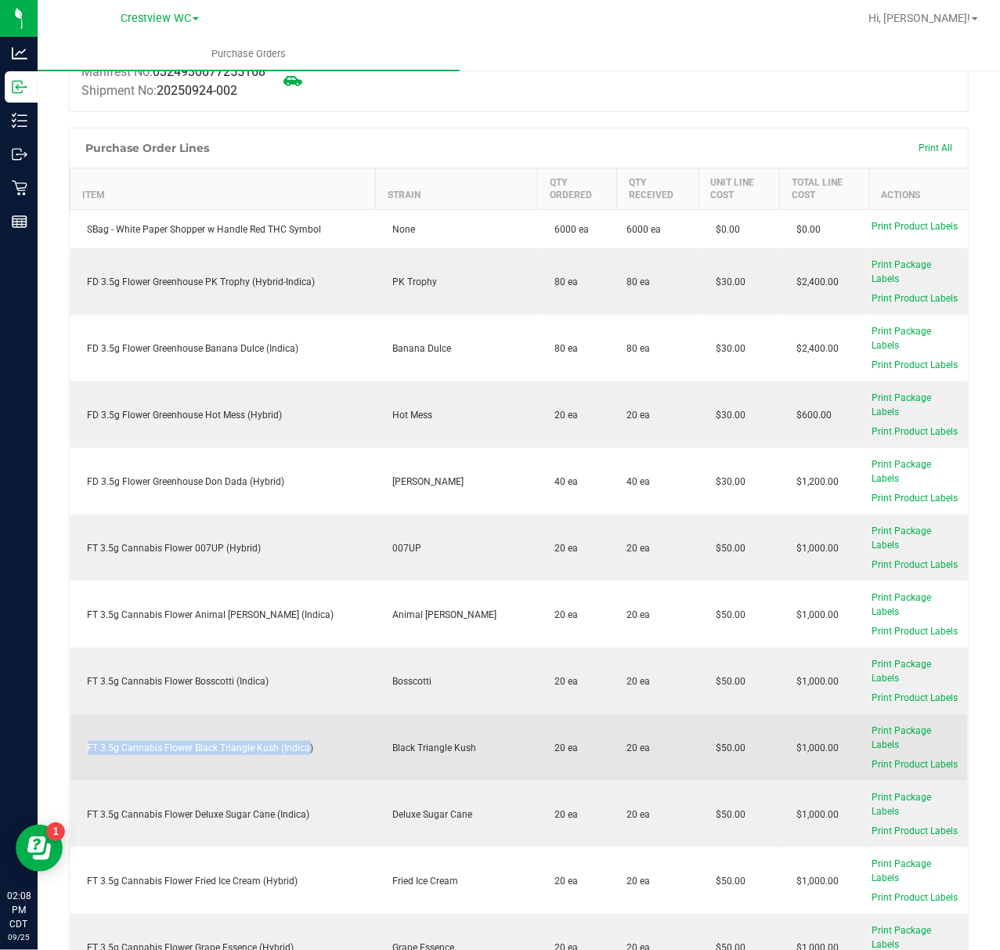
drag, startPoint x: 305, startPoint y: 728, endPoint x: 86, endPoint y: 738, distance: 219.5
click at [86, 738] on td "FT 3.5g Cannabis Flower Black Triangle Kush (Indica)" at bounding box center [222, 747] width 305 height 67
copy div "FT 3.5g Cannabis Flower Black Triangle Kush (Indica"
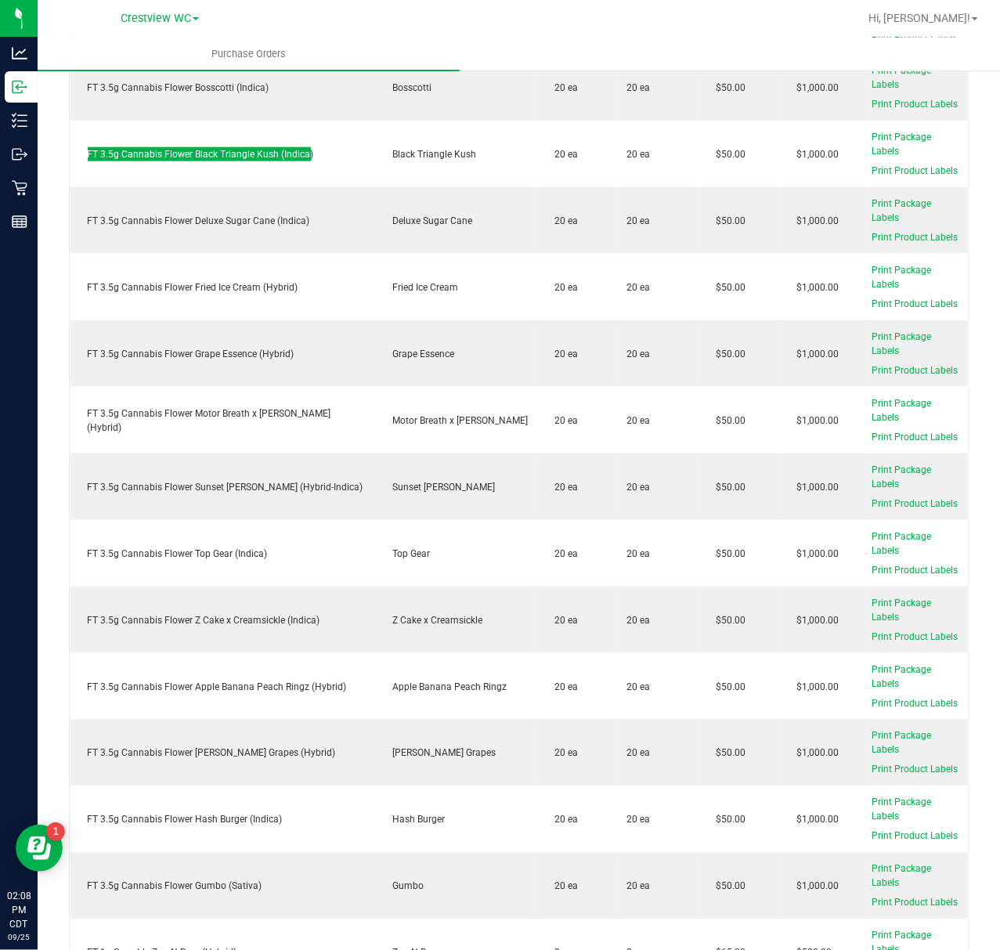
scroll to position [835, 0]
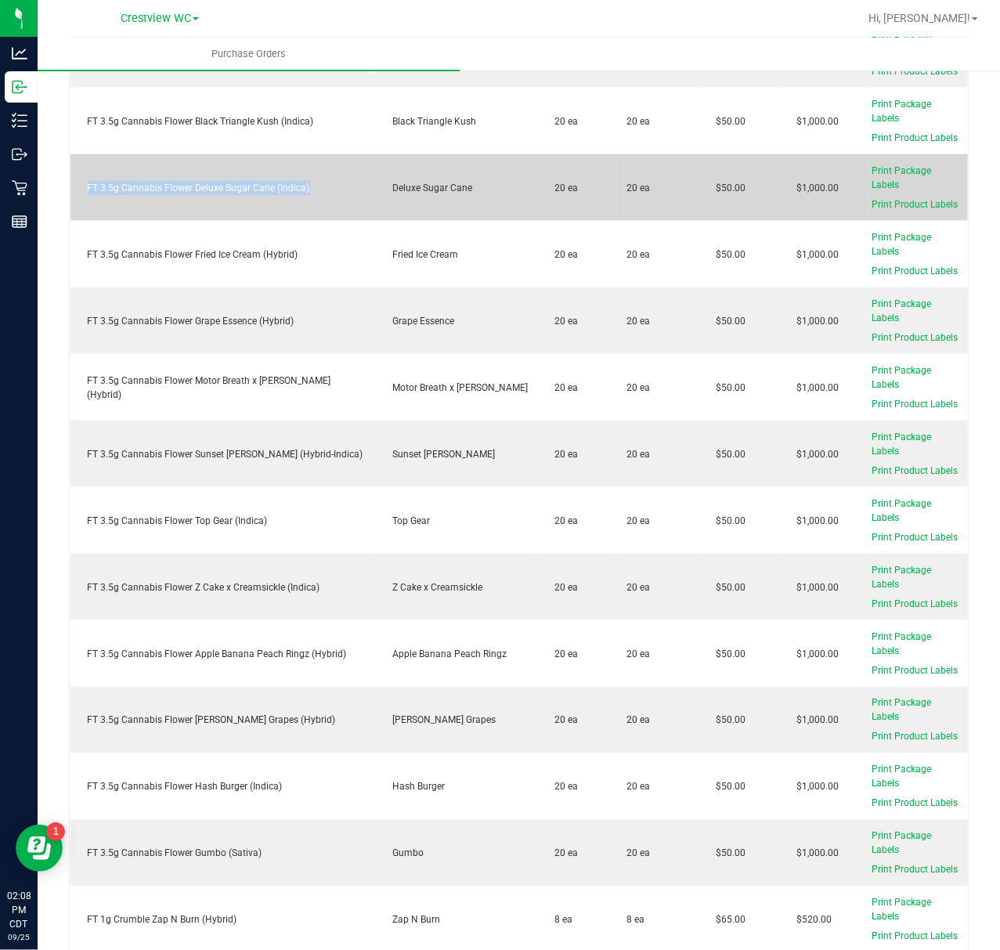
drag, startPoint x: 362, startPoint y: 173, endPoint x: 82, endPoint y: 182, distance: 279.7
click at [82, 182] on td "FT 3.5g Cannabis Flower Deluxe Sugar Cane (Indica)" at bounding box center [222, 187] width 305 height 67
copy div "FT 3.5g Cannabis Flower Deluxe Sugar Cane (Indica)"
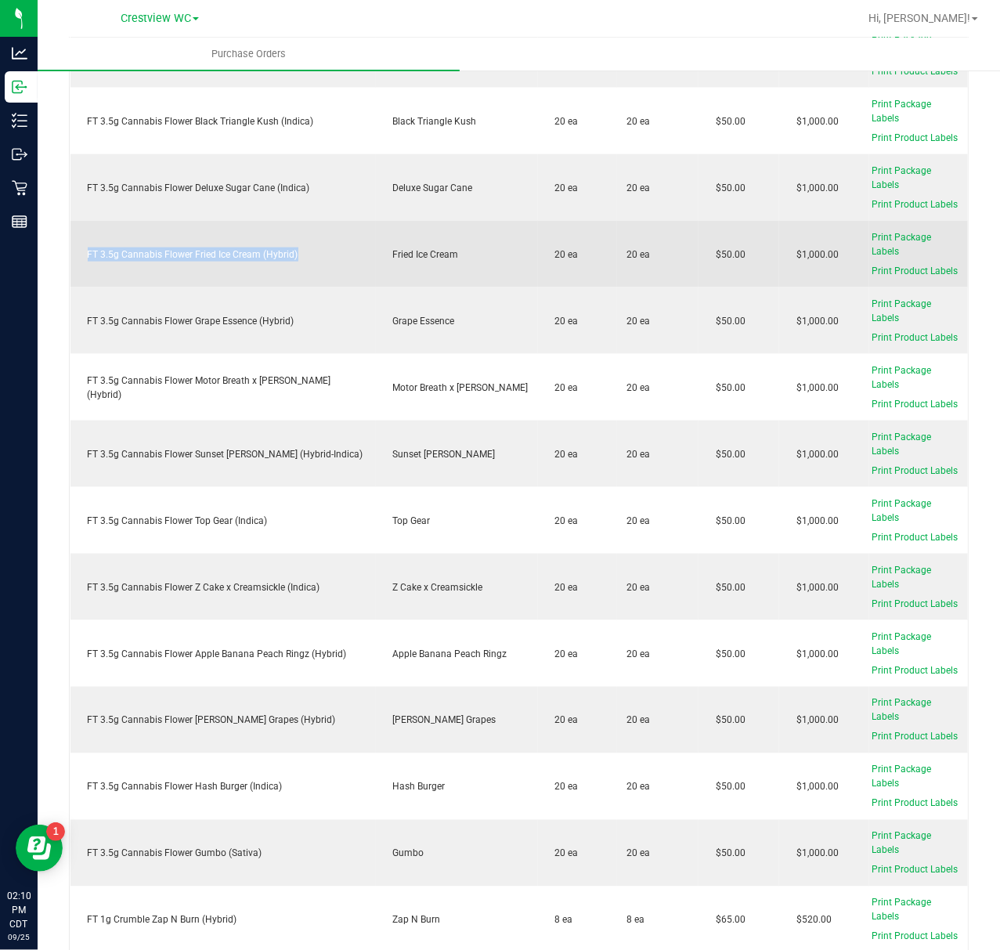
drag, startPoint x: 311, startPoint y: 240, endPoint x: 79, endPoint y: 248, distance: 232.0
click at [80, 248] on div "FT 3.5g Cannabis Flower Fried Ice Cream (Hybrid)" at bounding box center [223, 254] width 287 height 14
copy div "FT 3.5g Cannabis Flower Fried Ice Cream (Hybrid)"
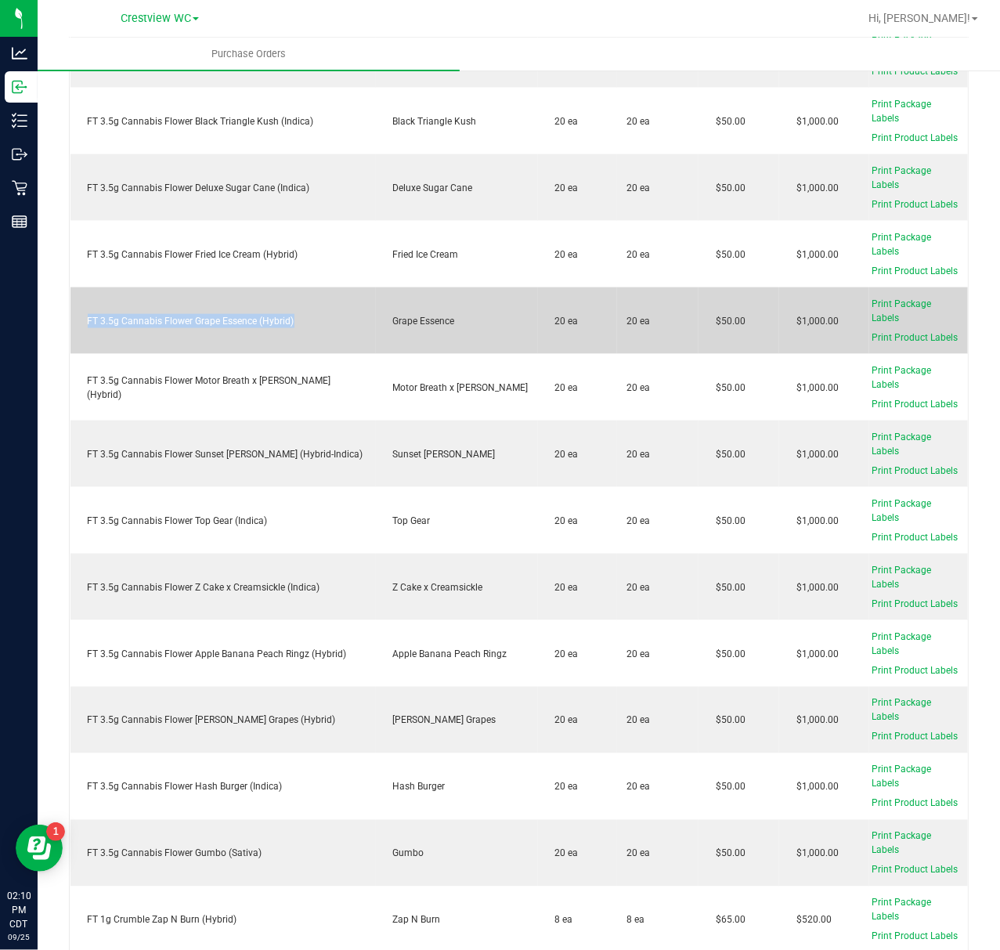
drag, startPoint x: 302, startPoint y: 305, endPoint x: 82, endPoint y: 330, distance: 221.5
click at [82, 330] on td "FT 3.5g Cannabis Flower Grape Essence (Hybrid)" at bounding box center [222, 320] width 305 height 67
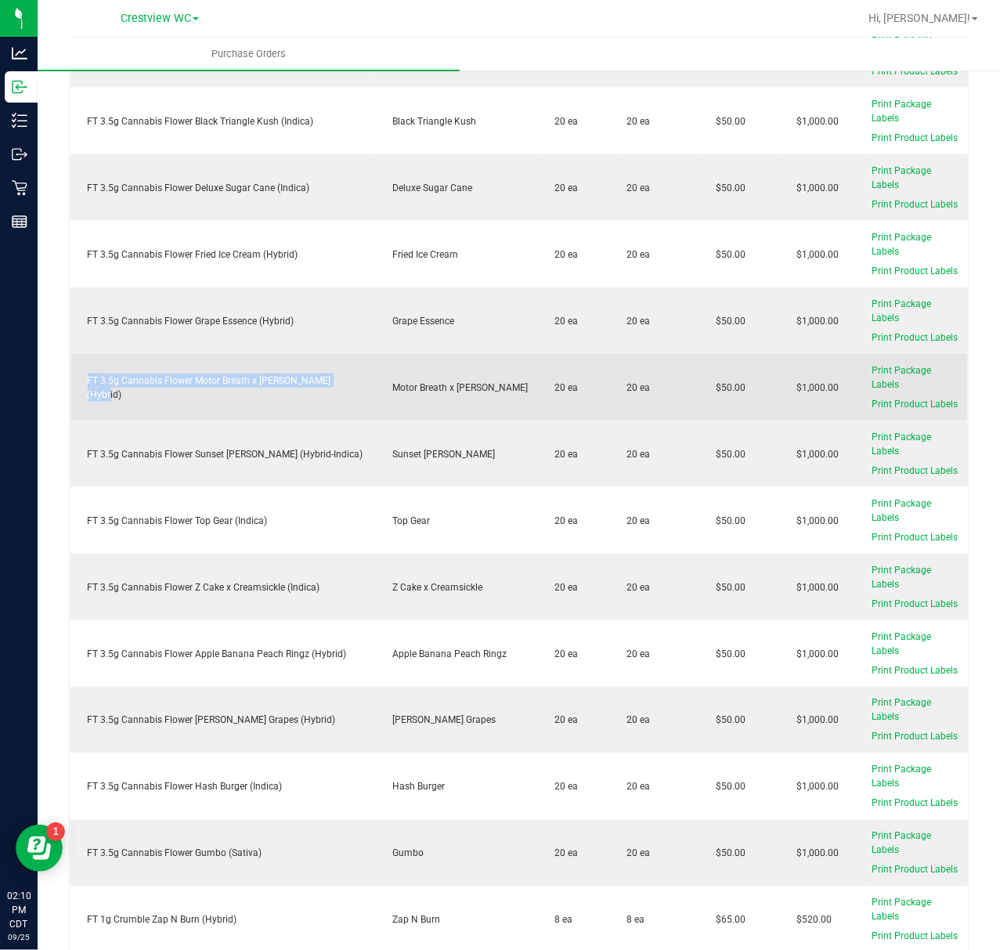
drag, startPoint x: 352, startPoint y: 373, endPoint x: 81, endPoint y: 381, distance: 270.3
click at [81, 381] on div "FT 3.5g Cannabis Flower Motor Breath x Mike Larry (Hybrid)" at bounding box center [223, 388] width 287 height 28
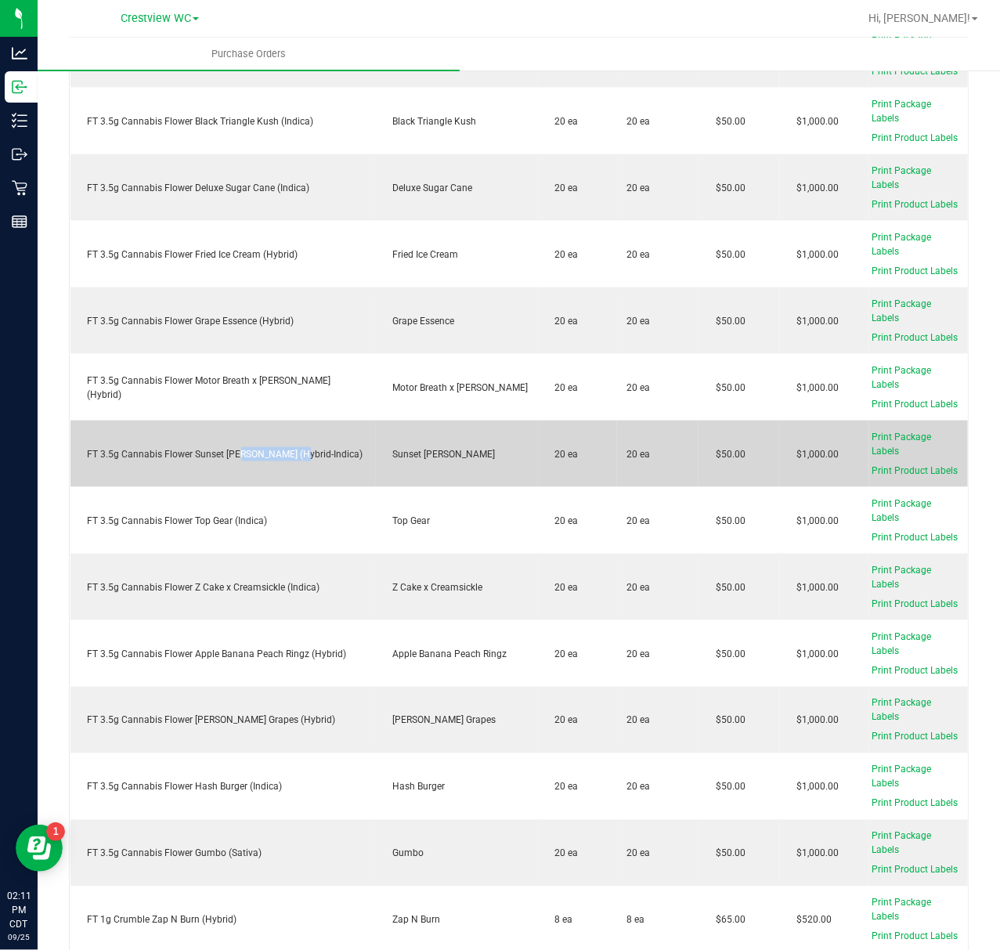
drag, startPoint x: 293, startPoint y: 448, endPoint x: 240, endPoint y: 454, distance: 53.6
click at [240, 454] on td "FT 3.5g Cannabis Flower Sunset Runtz (Hybrid-Indica)" at bounding box center [222, 454] width 305 height 67
click at [312, 447] on div "FT 3.5g Cannabis Flower Sunset Runtz (Hybrid-Indica)" at bounding box center [223, 454] width 287 height 14
drag, startPoint x: 327, startPoint y: 436, endPoint x: 80, endPoint y: 462, distance: 248.8
click at [80, 462] on td "FT 3.5g Cannabis Flower Sunset Runtz (Hybrid-Indica)" at bounding box center [222, 454] width 305 height 67
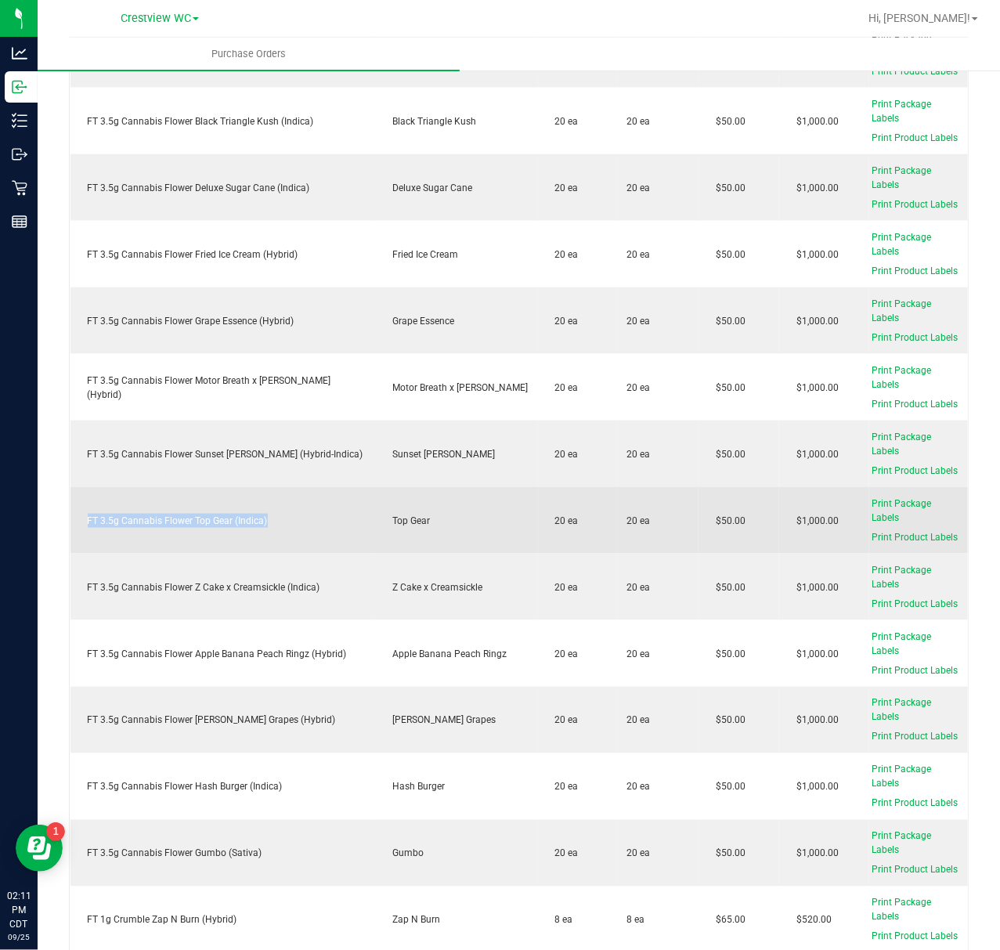
drag, startPoint x: 280, startPoint y: 511, endPoint x: 85, endPoint y: 506, distance: 195.1
click at [85, 514] on div "FT 3.5g Cannabis Flower Top Gear (Indica)" at bounding box center [223, 521] width 287 height 14
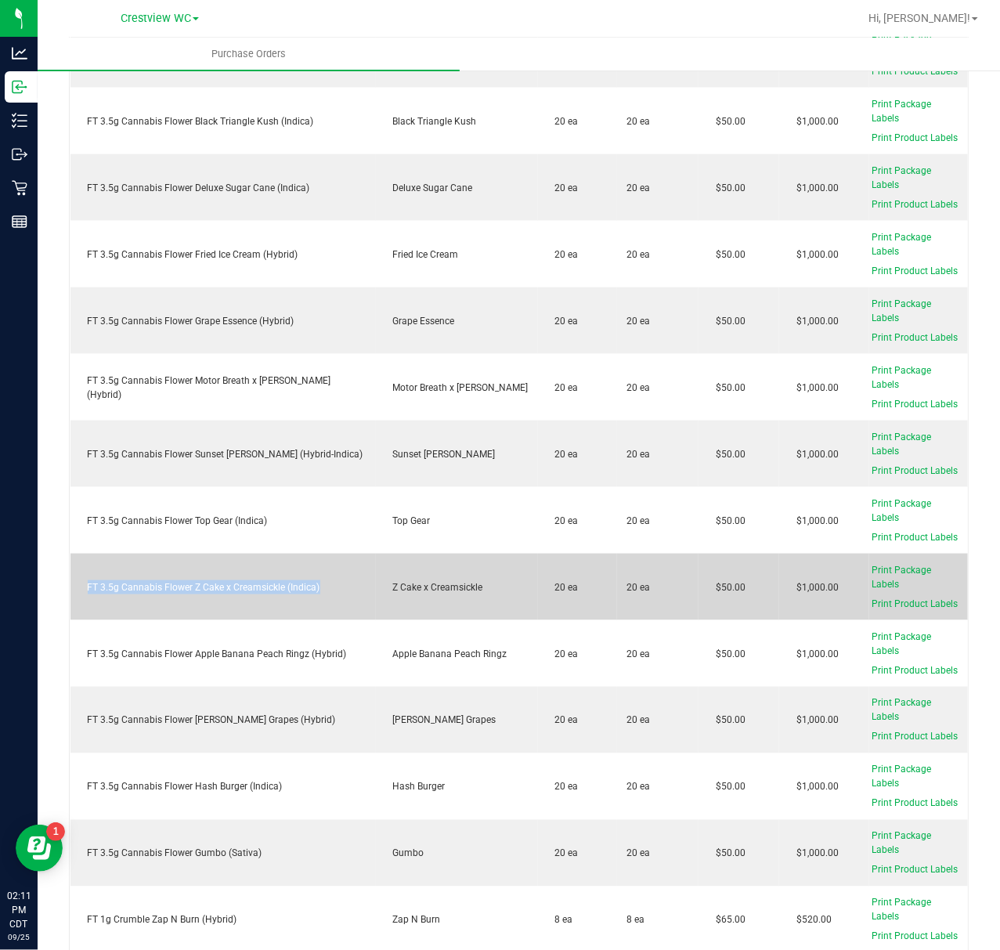
drag, startPoint x: 293, startPoint y: 584, endPoint x: 86, endPoint y: 577, distance: 206.9
click at [86, 580] on div "FT 3.5g Cannabis Flower Z Cake x Creamsickle (Indica)" at bounding box center [223, 587] width 287 height 14
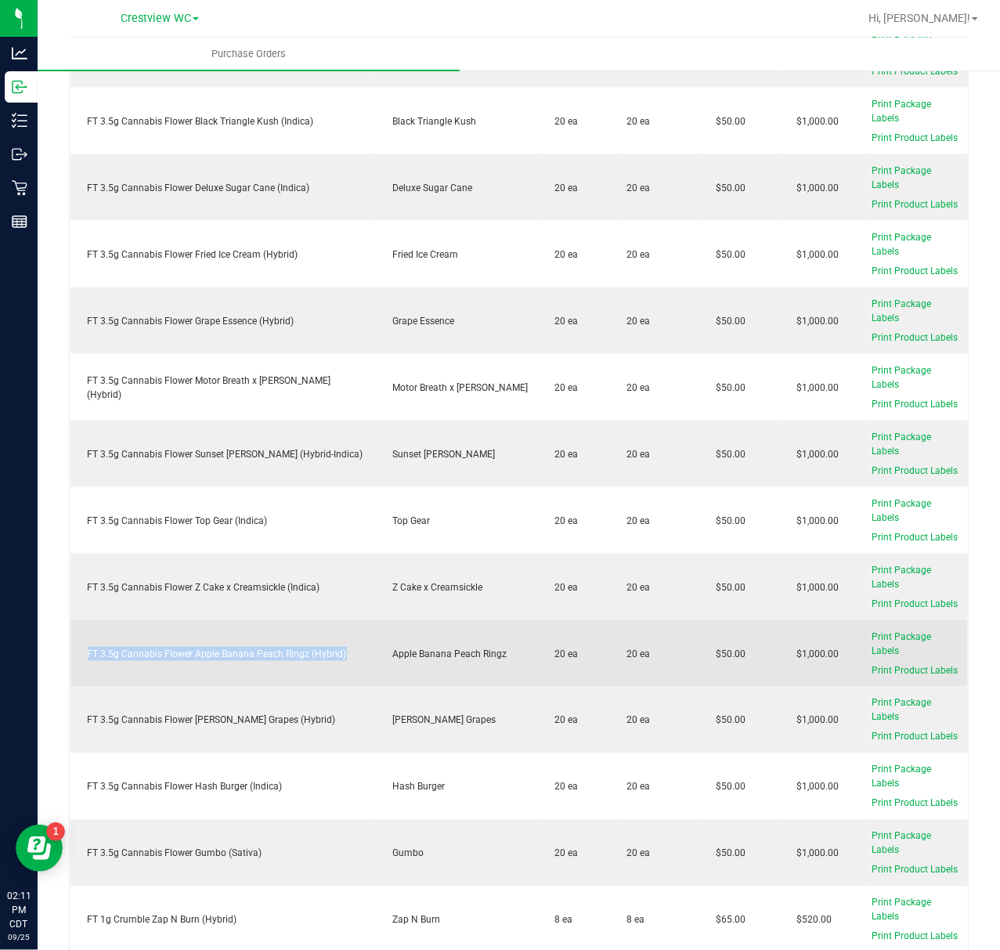
drag, startPoint x: 351, startPoint y: 634, endPoint x: 81, endPoint y: 649, distance: 269.8
click at [81, 649] on td "FT 3.5g Cannabis Flower Apple Banana Peach Ringz (Hybrid)" at bounding box center [222, 653] width 305 height 67
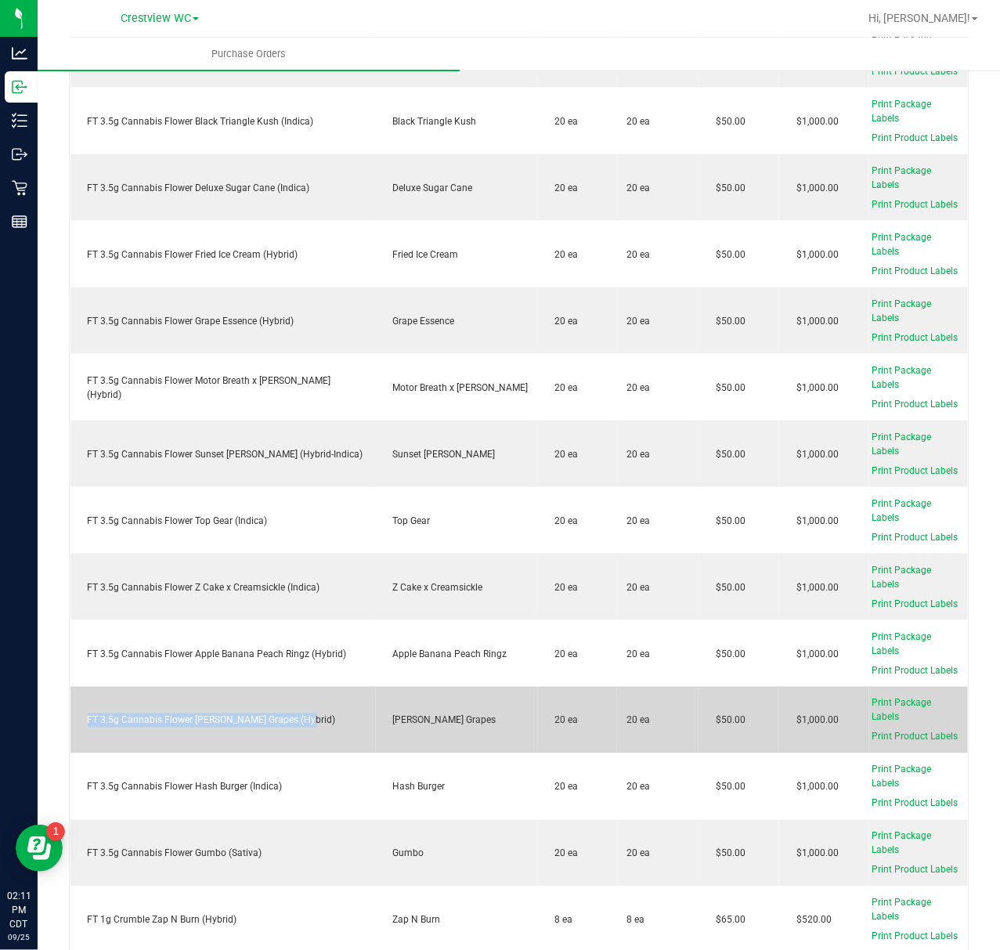
drag, startPoint x: 230, startPoint y: 705, endPoint x: 82, endPoint y: 714, distance: 148.3
click at [80, 713] on div "FT 3.5g Cannabis Flower Gaspar's Grapes (Hybrid)" at bounding box center [223, 720] width 287 height 14
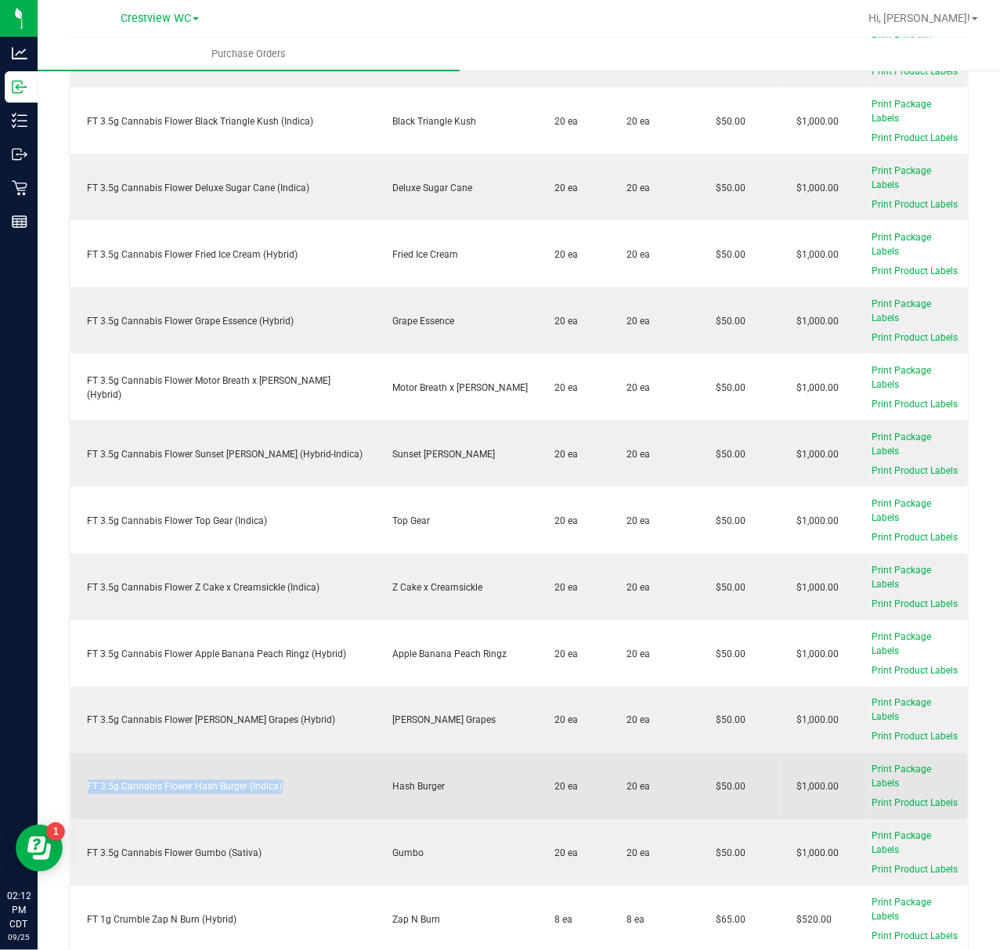
drag, startPoint x: 296, startPoint y: 782, endPoint x: 85, endPoint y: 782, distance: 210.7
click at [85, 782] on div "FT 3.5g Cannabis Flower Hash Burger (Indica)" at bounding box center [223, 787] width 287 height 14
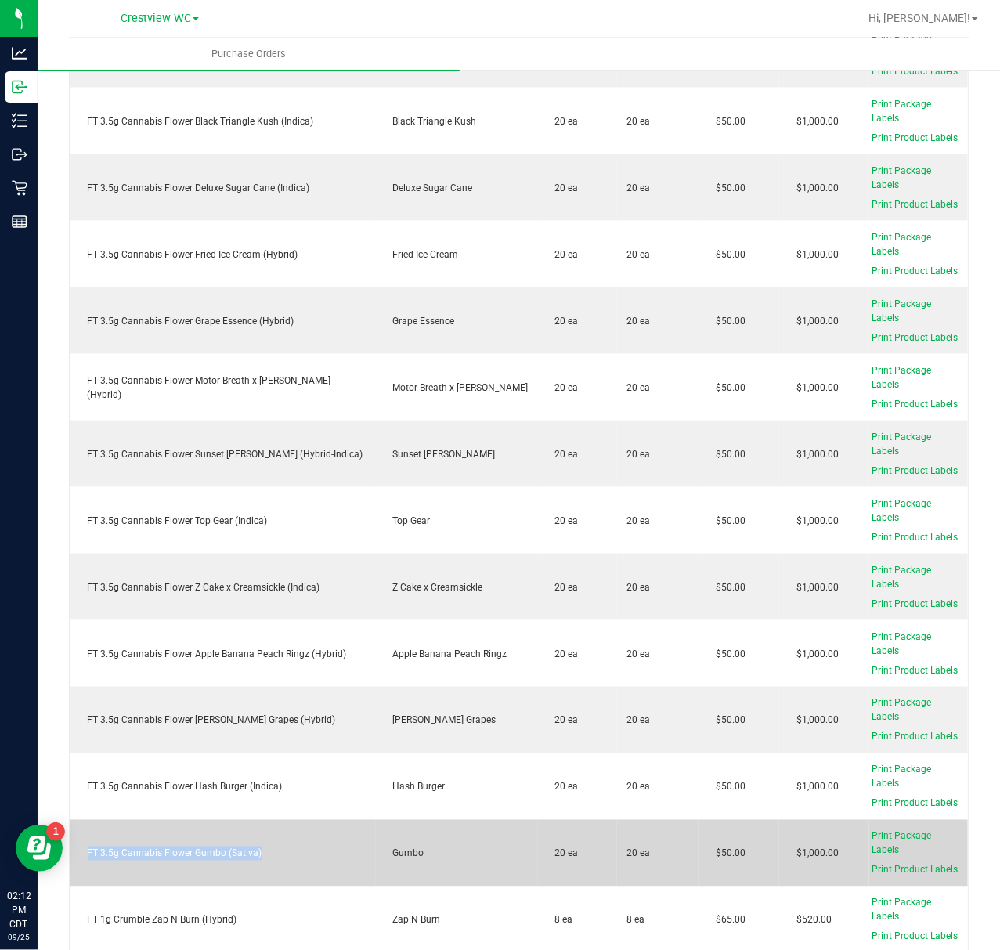
drag, startPoint x: 289, startPoint y: 850, endPoint x: 80, endPoint y: 854, distance: 209.1
click at [80, 854] on td "FT 3.5g Cannabis Flower Gumbo (Sativa)" at bounding box center [222, 853] width 305 height 67
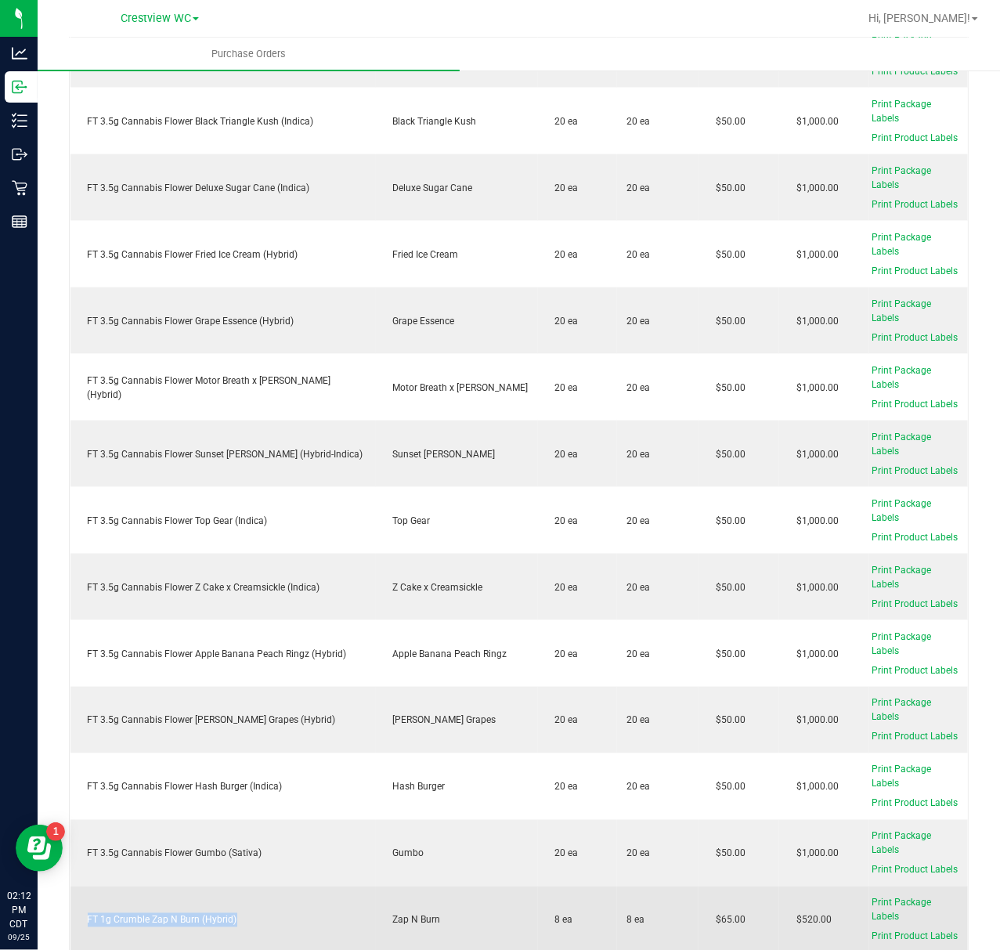
drag, startPoint x: 239, startPoint y: 908, endPoint x: 88, endPoint y: 916, distance: 150.6
click at [88, 916] on div "FT 1g Crumble Zap N Burn (Hybrid)" at bounding box center [223, 920] width 287 height 14
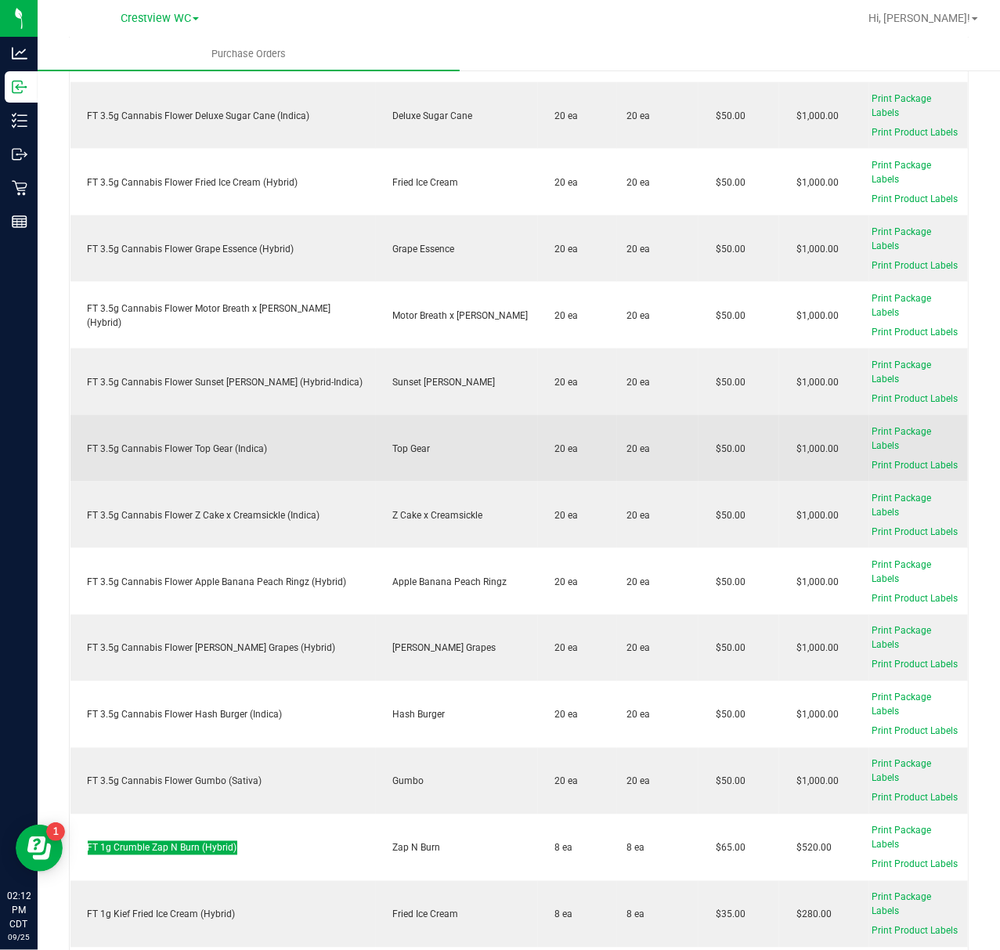
scroll to position [940, 0]
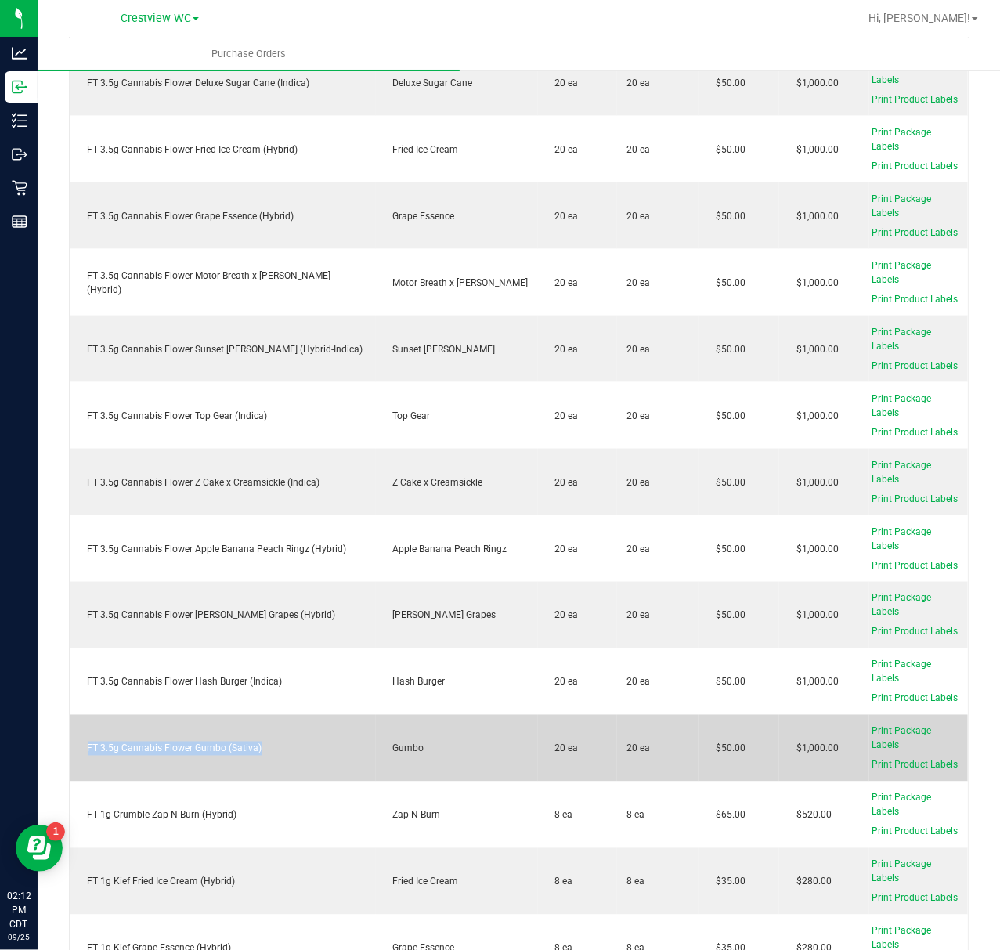
drag, startPoint x: 280, startPoint y: 743, endPoint x: 81, endPoint y: 750, distance: 198.3
click at [81, 750] on td "FT 3.5g Cannabis Flower Gumbo (Sativa)" at bounding box center [222, 748] width 305 height 67
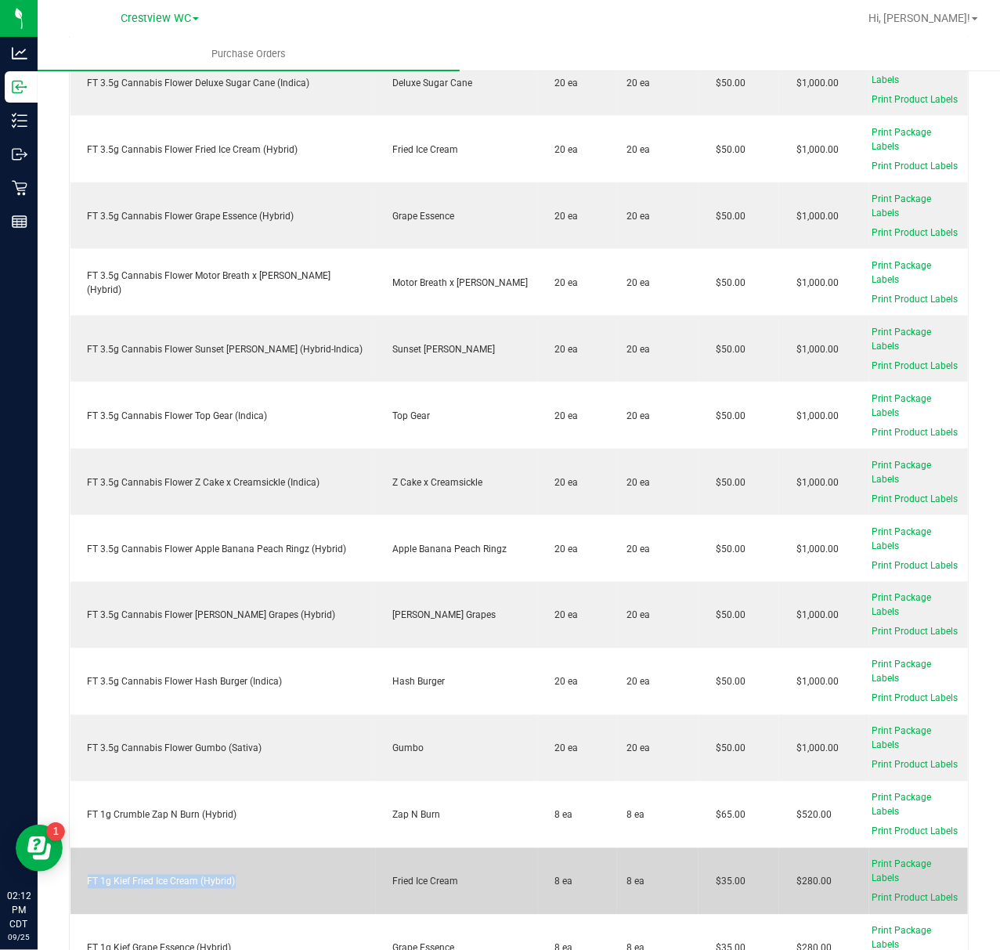
drag, startPoint x: 143, startPoint y: 883, endPoint x: 86, endPoint y: 885, distance: 56.4
click at [86, 885] on td "FT 1g Kief Fried Ice Cream (Hybrid)" at bounding box center [222, 881] width 305 height 67
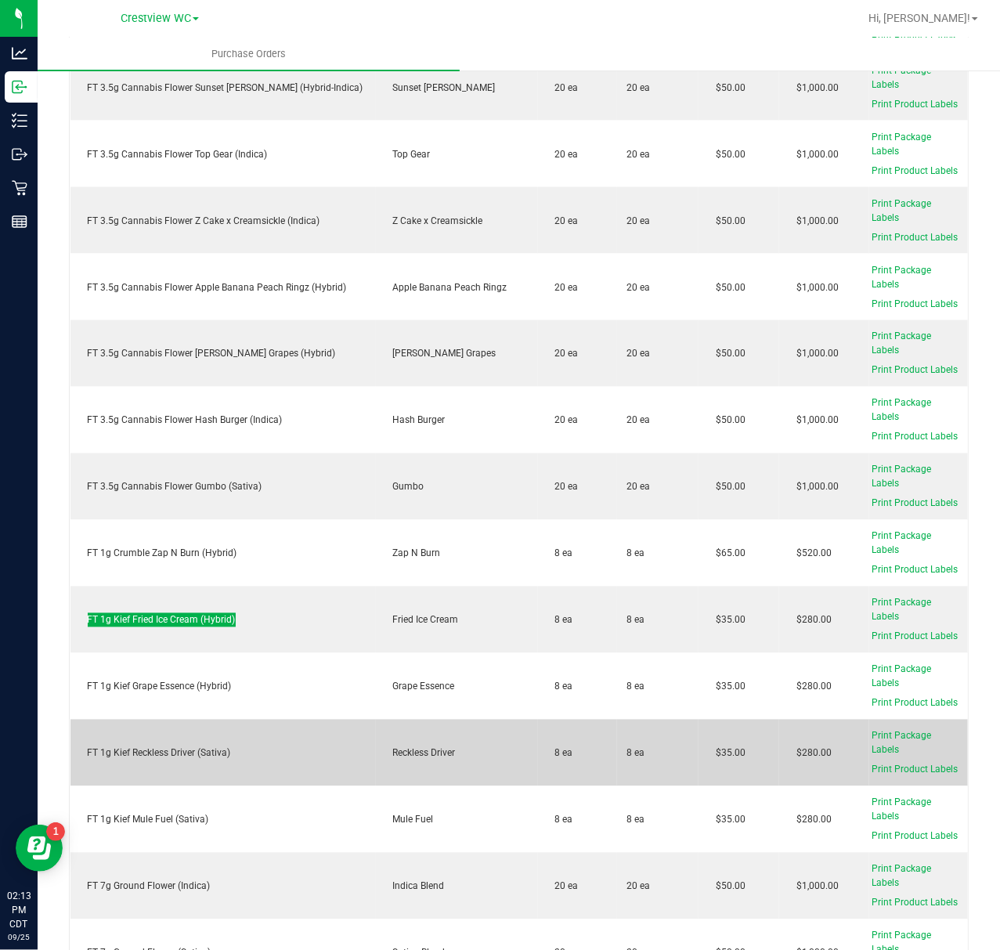
scroll to position [1253, 0]
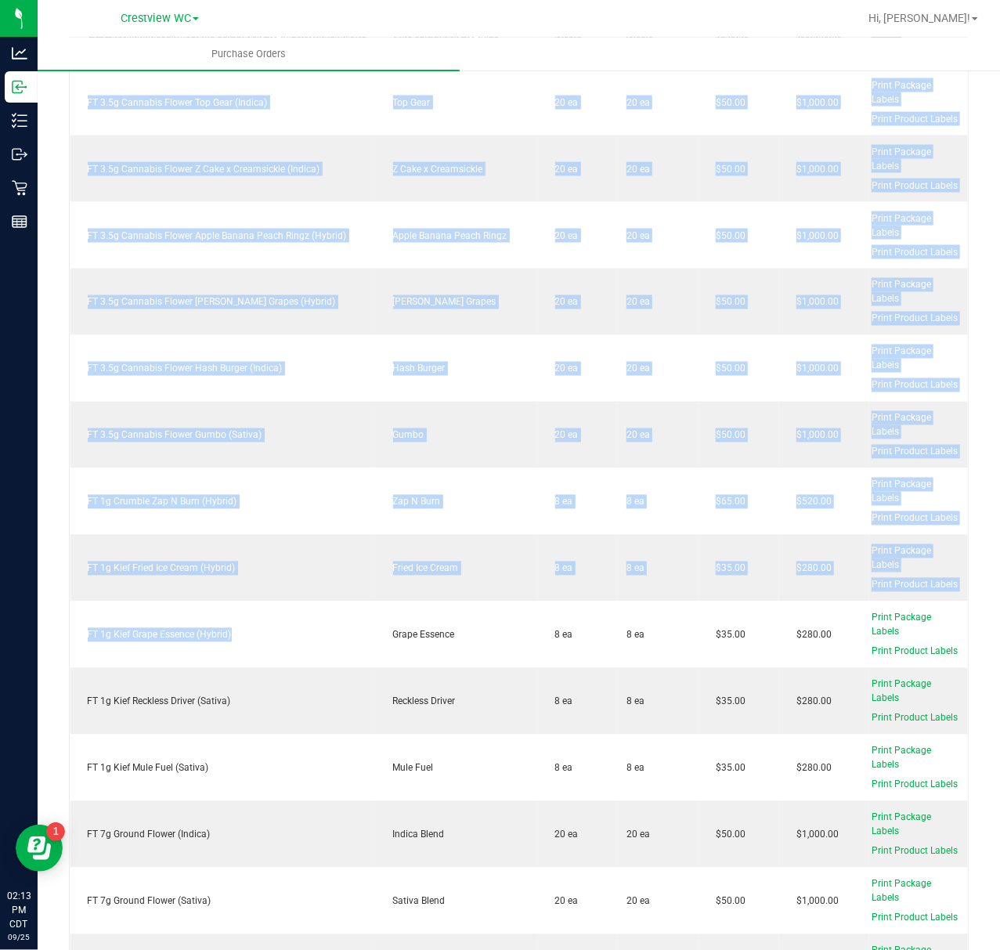
drag, startPoint x: 196, startPoint y: 630, endPoint x: 53, endPoint y: 633, distance: 142.5
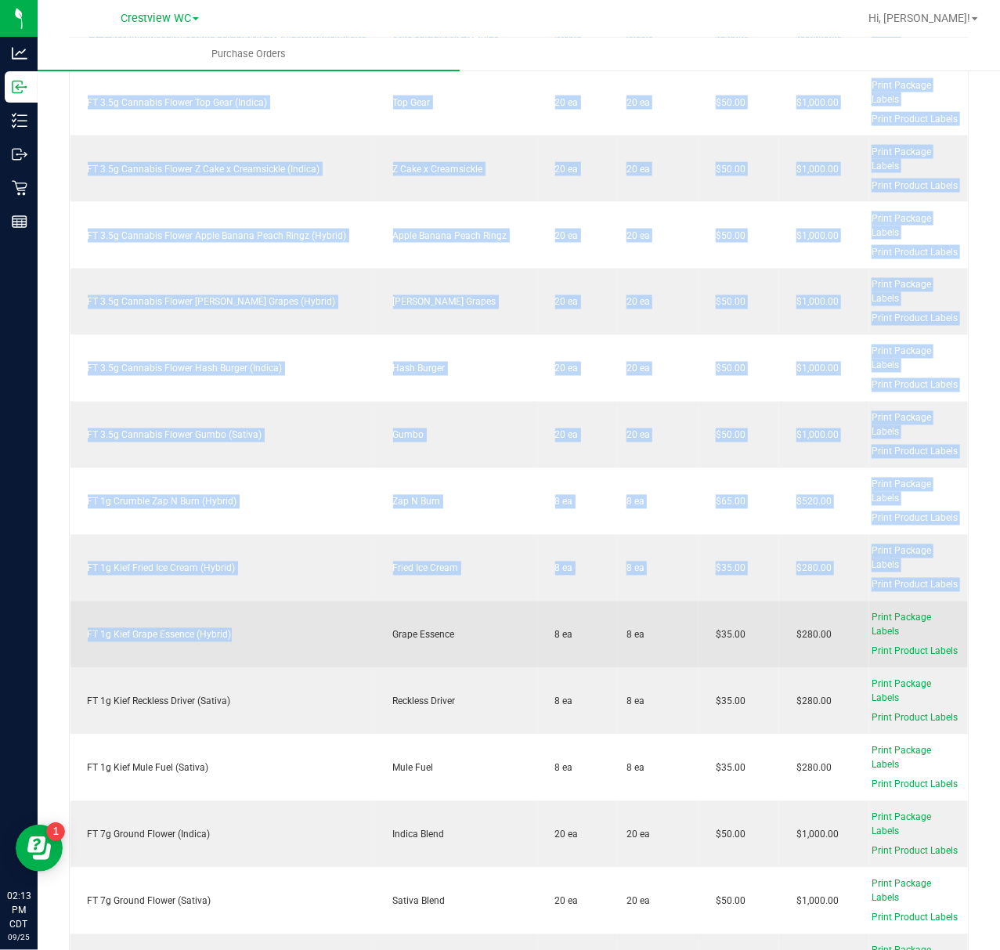
click at [143, 631] on div "FT 1g Kief Grape Essence (Hybrid)" at bounding box center [223, 635] width 287 height 14
drag, startPoint x: 246, startPoint y: 627, endPoint x: 262, endPoint y: 621, distance: 16.9
click at [248, 628] on div "FT 1g Kief Grape Essence (Hybrid)" at bounding box center [223, 635] width 287 height 14
click at [268, 608] on td "FT 1g Kief Grape Essence (Hybrid)" at bounding box center [222, 634] width 305 height 67
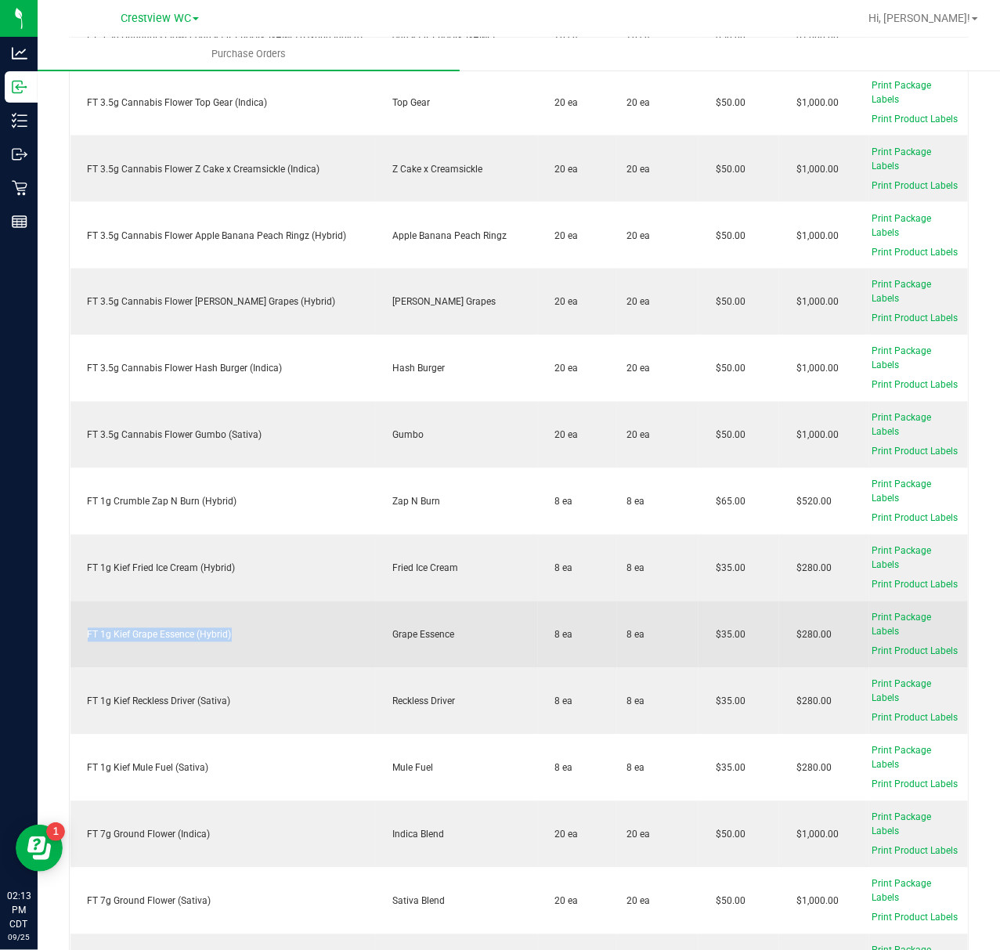
drag, startPoint x: 268, startPoint y: 620, endPoint x: 85, endPoint y: 631, distance: 182.8
click at [85, 631] on div "FT 1g Kief Grape Essence (Hybrid)" at bounding box center [223, 635] width 287 height 14
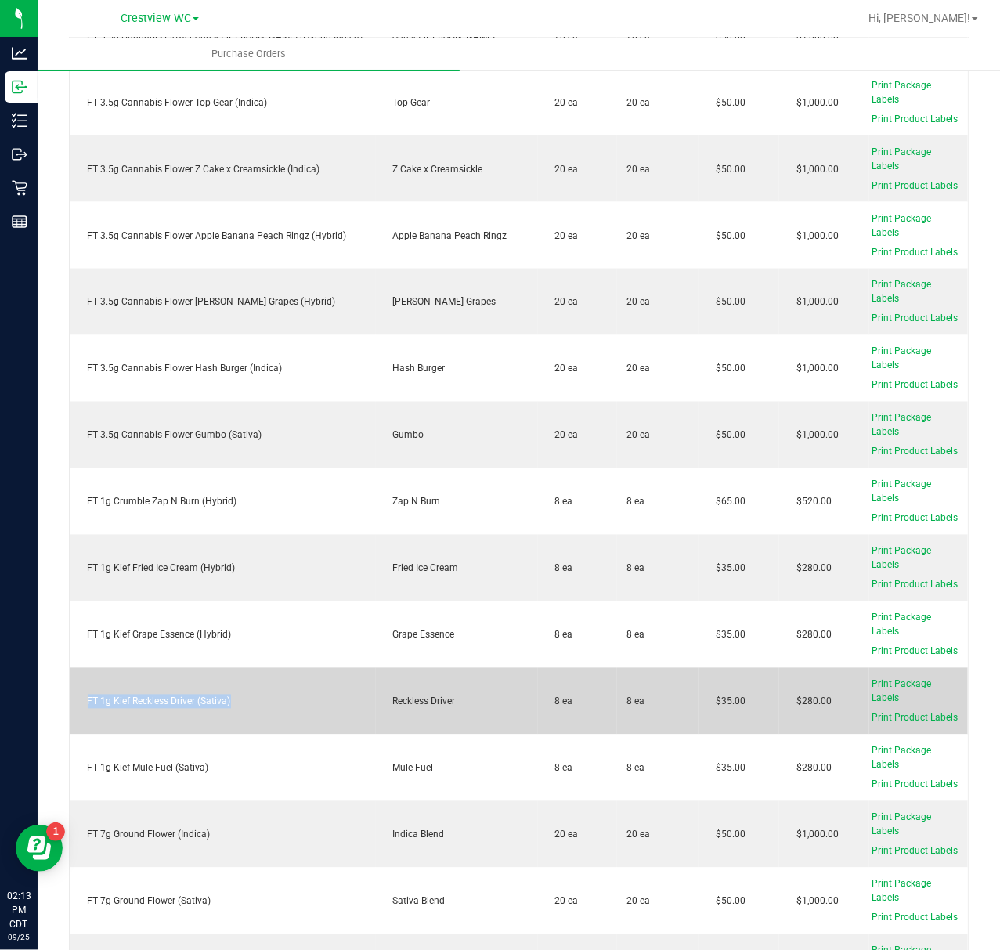
drag, startPoint x: 238, startPoint y: 697, endPoint x: 81, endPoint y: 703, distance: 156.7
click at [82, 703] on td "FT 1g Kief Reckless Driver (Sativa)" at bounding box center [222, 701] width 305 height 67
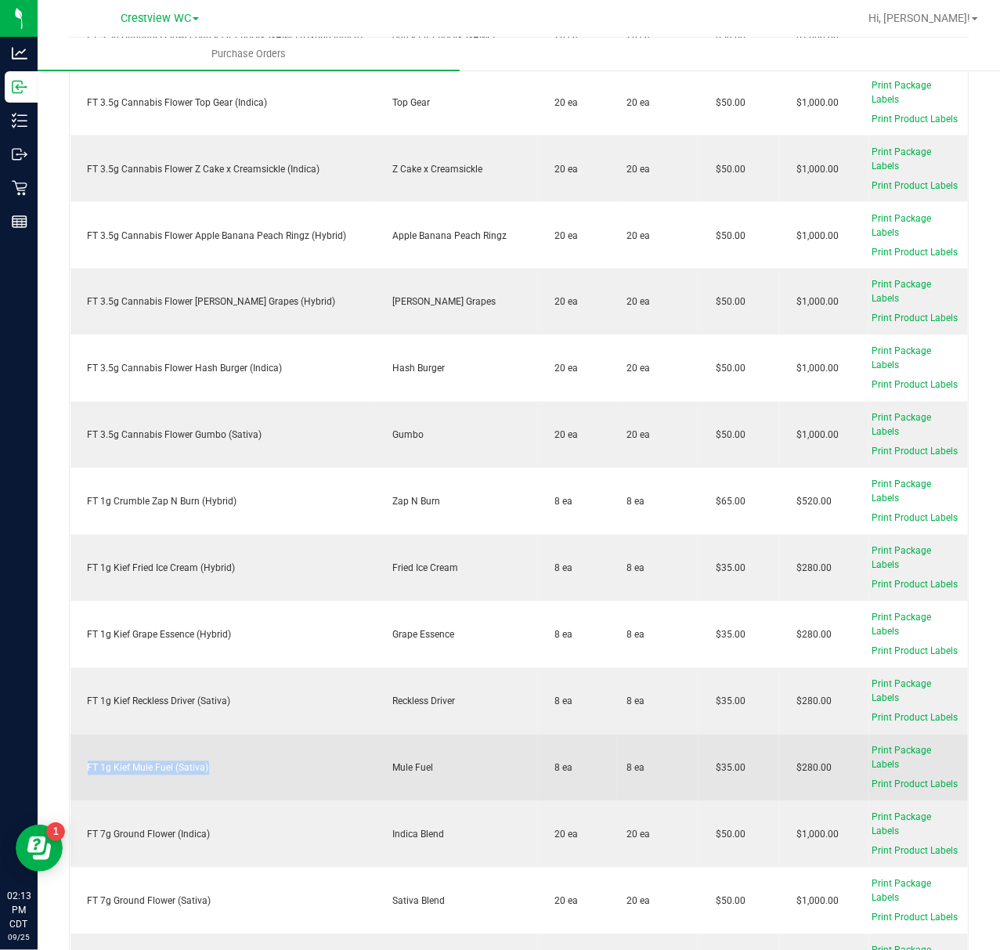
drag, startPoint x: 233, startPoint y: 750, endPoint x: 83, endPoint y: 760, distance: 150.7
click at [83, 760] on td "FT 1g Kief Mule Fuel (Sativa)" at bounding box center [222, 768] width 305 height 67
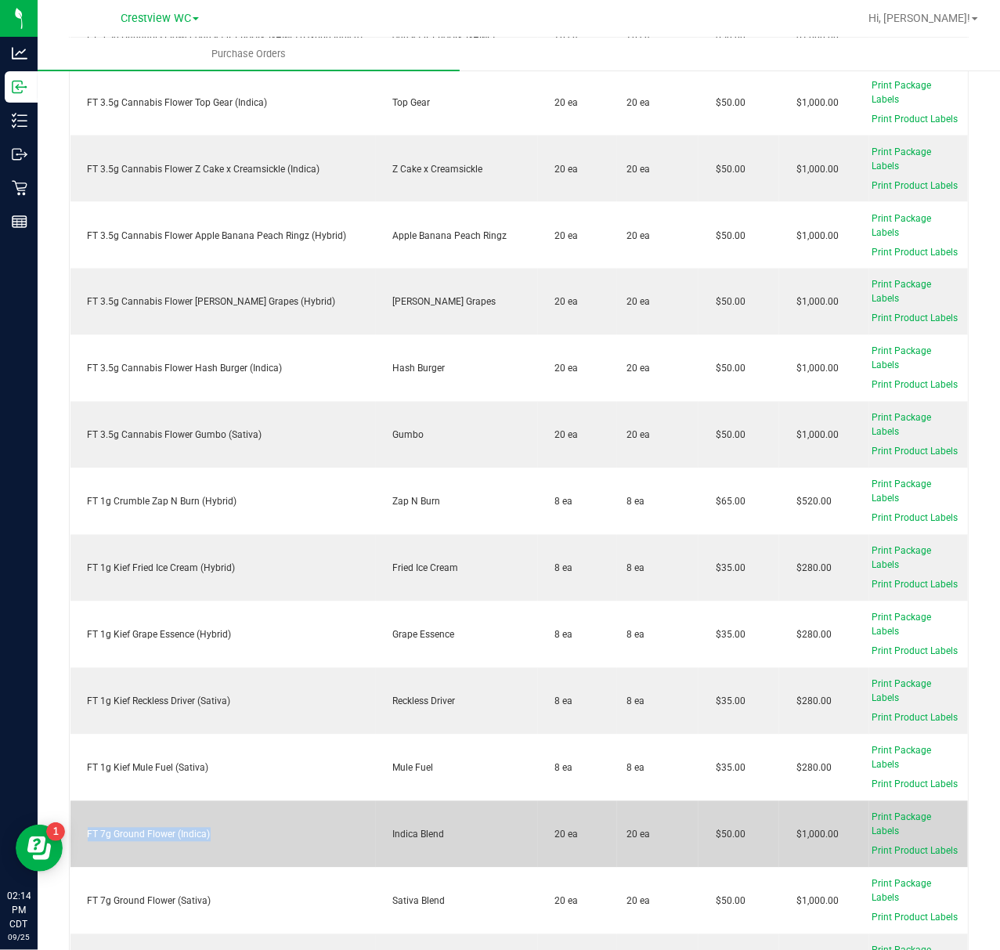
drag, startPoint x: 223, startPoint y: 825, endPoint x: 86, endPoint y: 833, distance: 137.3
click at [86, 833] on td "FT 7g Ground Flower (Indica)" at bounding box center [222, 834] width 305 height 67
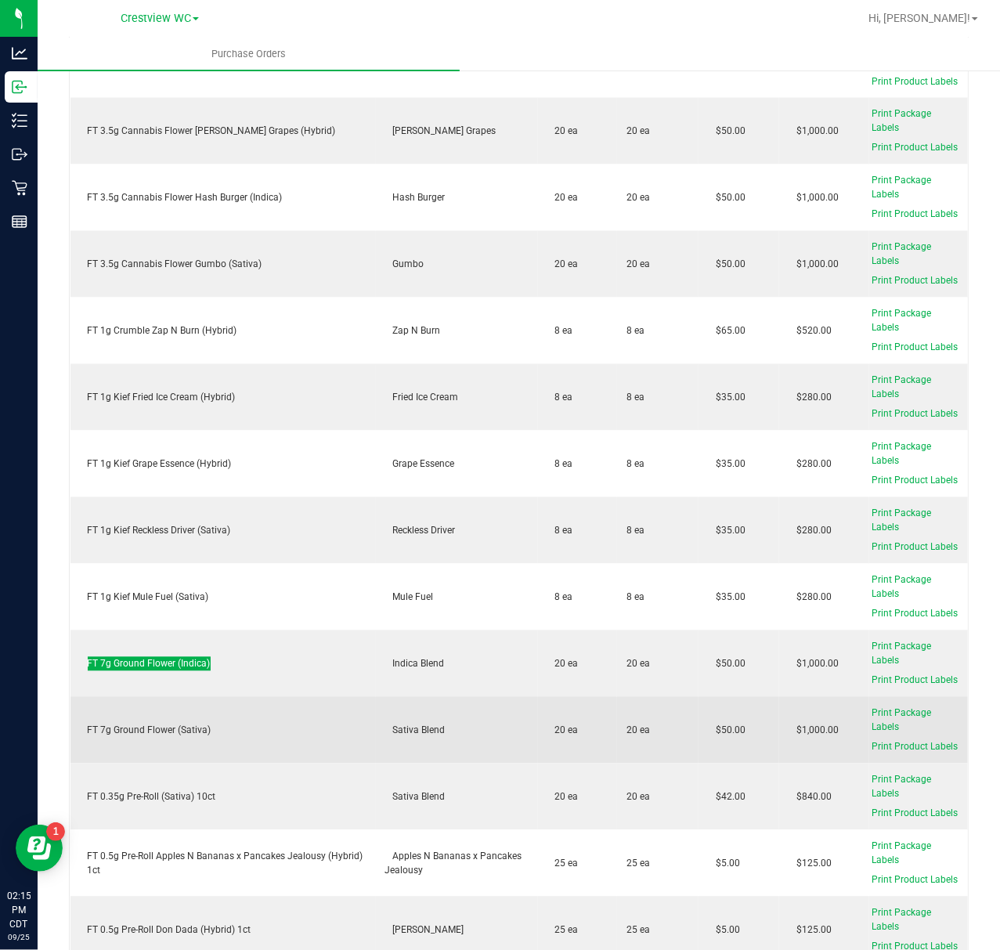
scroll to position [1461, 0]
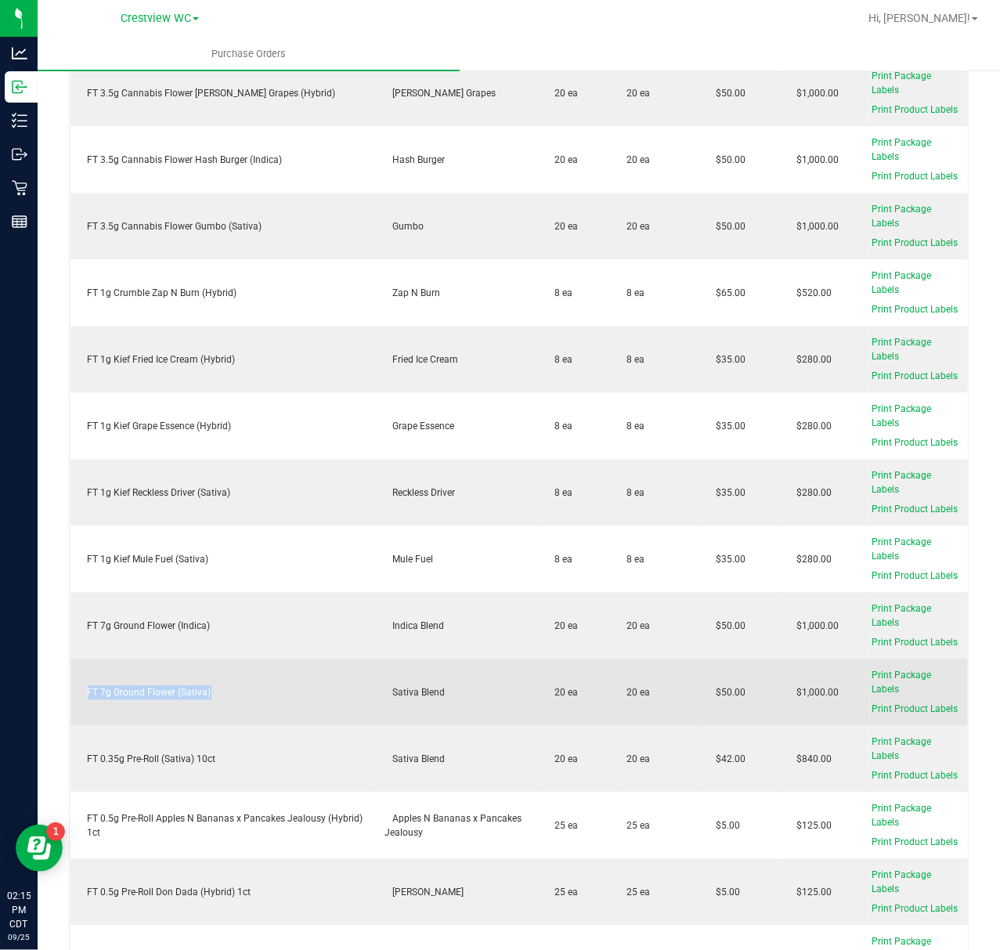
drag, startPoint x: 232, startPoint y: 692, endPoint x: 86, endPoint y: 696, distance: 145.7
click at [86, 696] on td "FT 7g Ground Flower (Sativa)" at bounding box center [222, 692] width 305 height 67
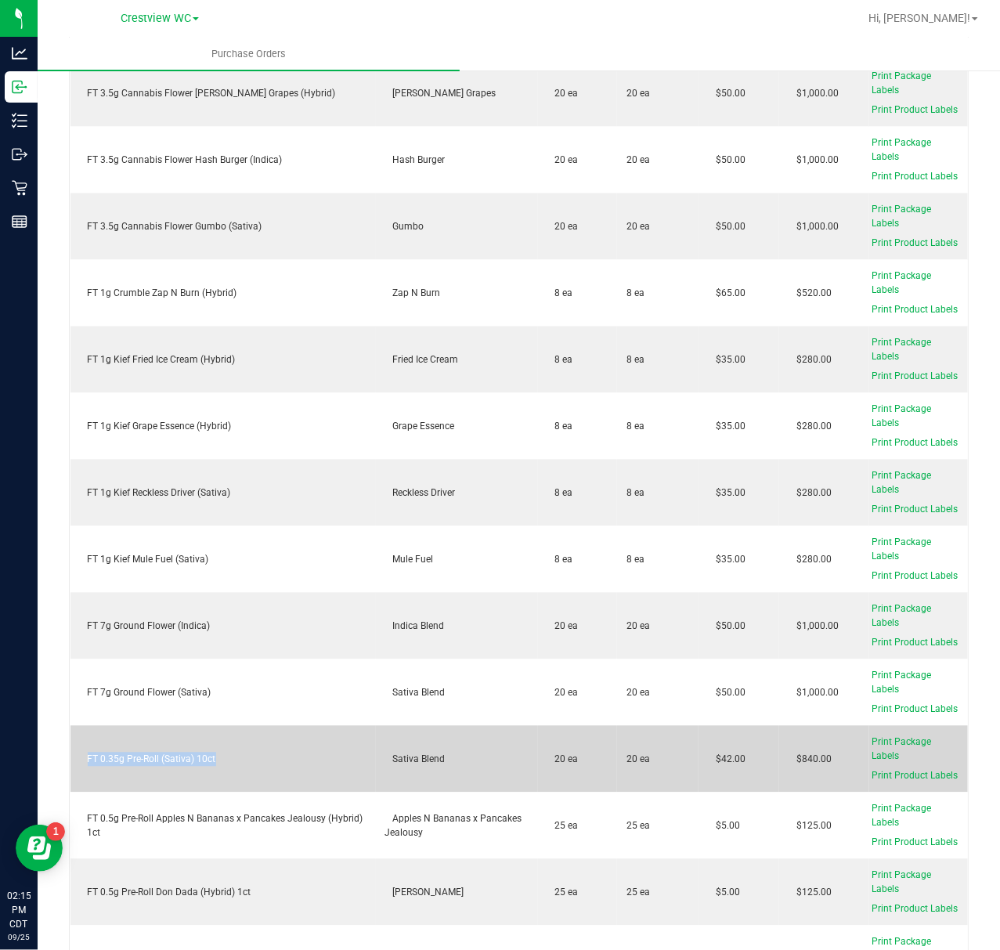
drag, startPoint x: 229, startPoint y: 758, endPoint x: 79, endPoint y: 767, distance: 150.7
click at [76, 767] on td "FT 0.35g Pre-Roll (Sativa) 10ct" at bounding box center [222, 759] width 305 height 67
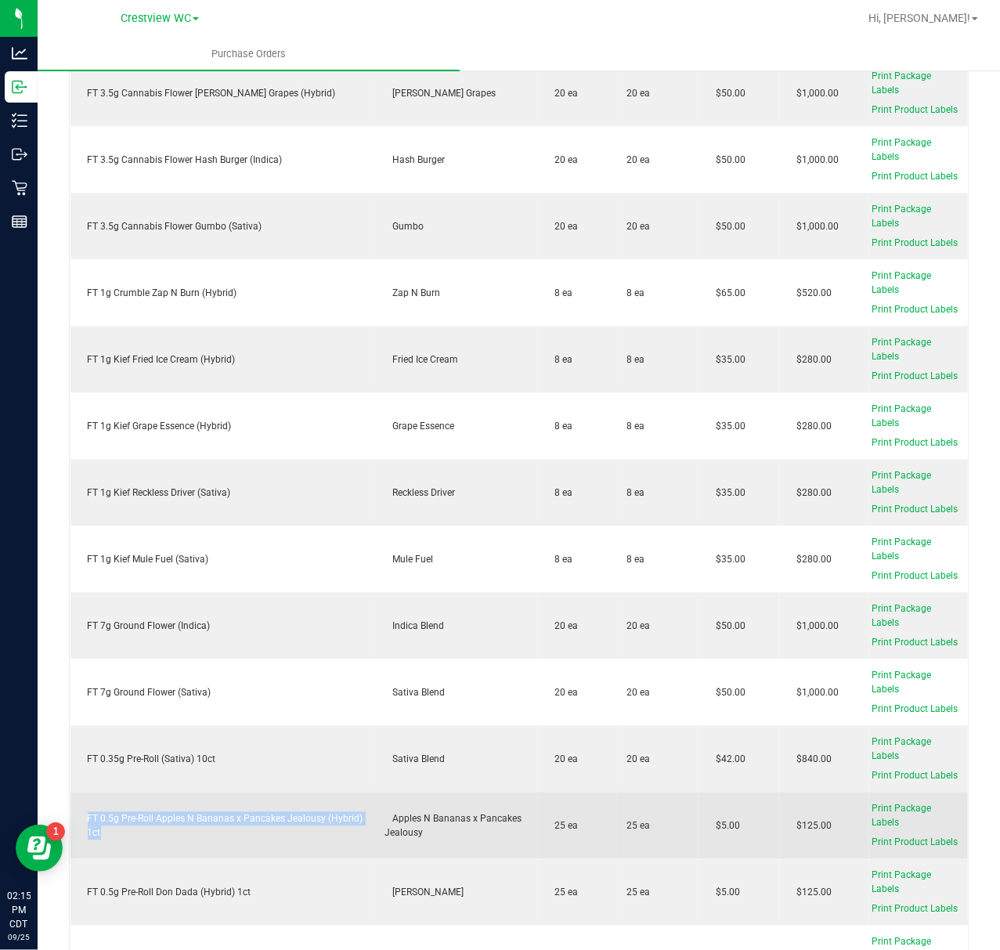
drag, startPoint x: 129, startPoint y: 829, endPoint x: 86, endPoint y: 811, distance: 46.4
click at [86, 812] on div "FT 0.5g Pre-Roll Apples N Bananas x Pancakes Jealousy (Hybrid) 1ct" at bounding box center [223, 826] width 287 height 28
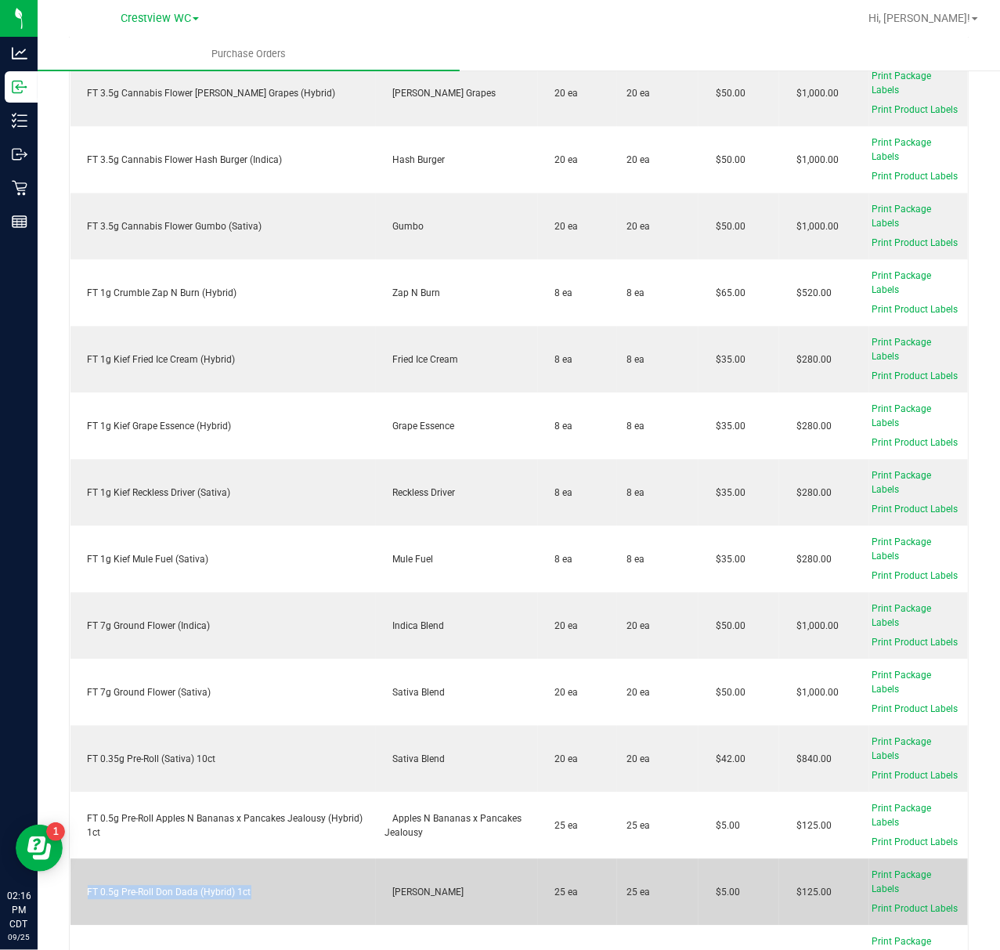
drag, startPoint x: 295, startPoint y: 897, endPoint x: 82, endPoint y: 890, distance: 213.1
click at [82, 890] on td "FT 0.5g Pre-Roll Don Dada (Hybrid) 1ct" at bounding box center [222, 892] width 305 height 67
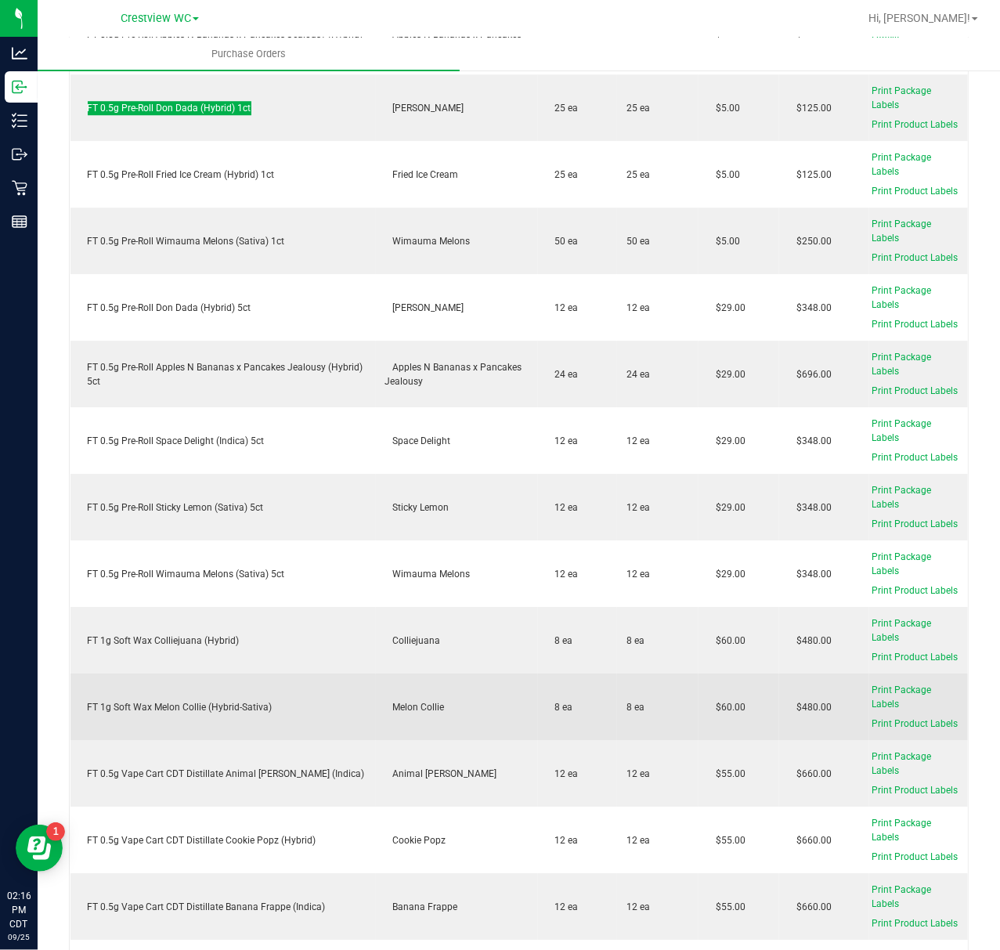
scroll to position [2297, 0]
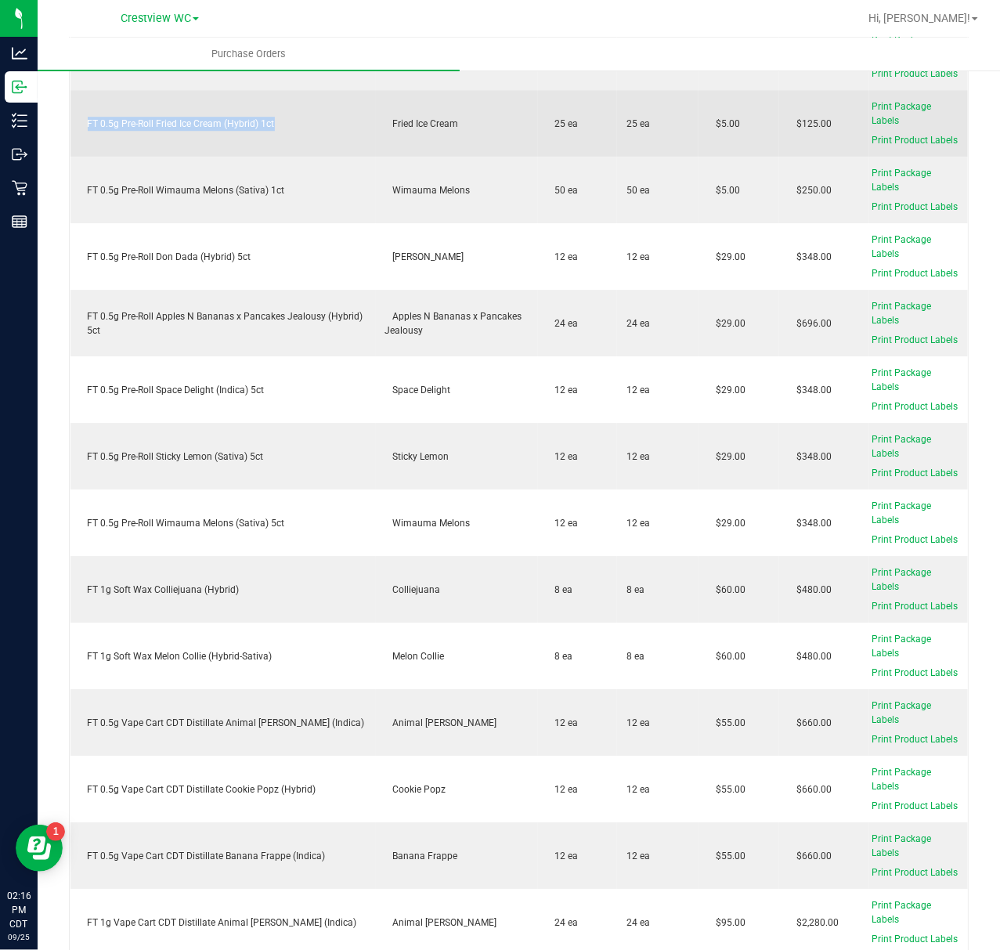
drag, startPoint x: 298, startPoint y: 114, endPoint x: 83, endPoint y: 110, distance: 215.4
click at [83, 117] on div "FT 0.5g Pre-Roll Fried Ice Cream (Hybrid) 1ct" at bounding box center [223, 124] width 287 height 14
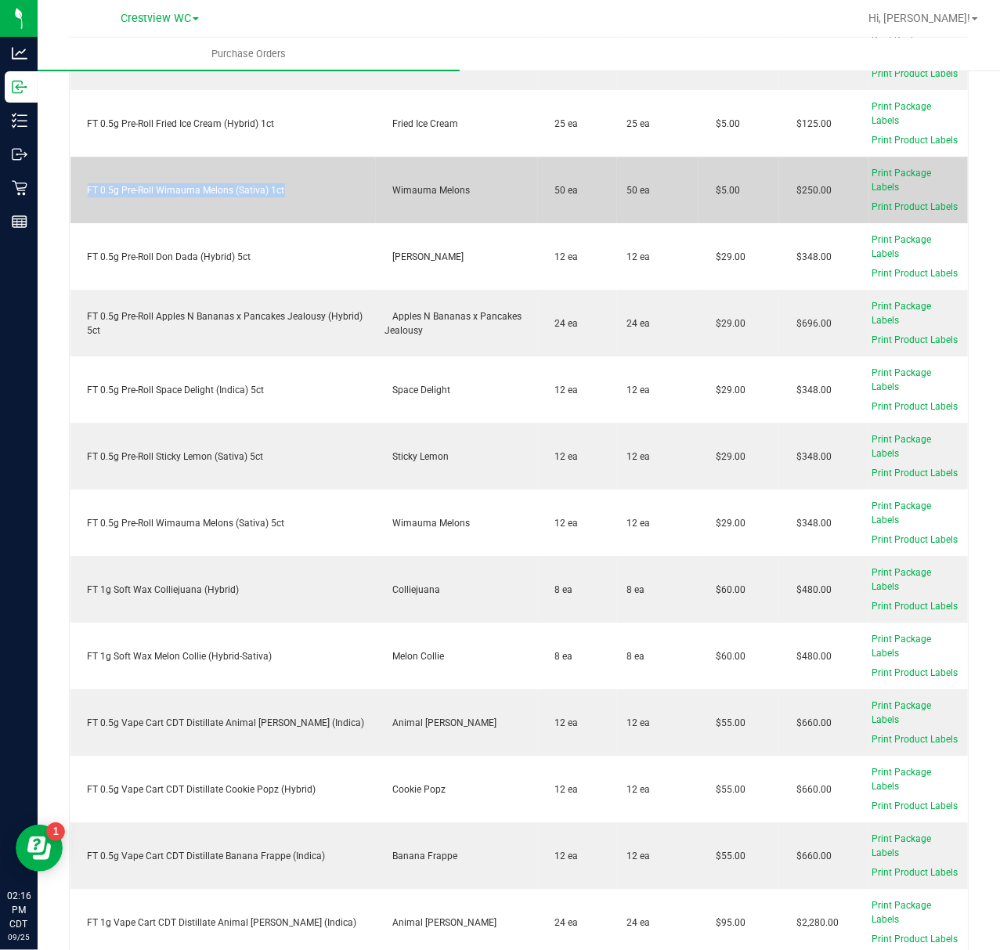
drag, startPoint x: 339, startPoint y: 182, endPoint x: 79, endPoint y: 174, distance: 260.1
click at [79, 174] on td "FT 0.5g Pre-Roll Wimauma Melons (Sativa) 1ct" at bounding box center [222, 190] width 305 height 67
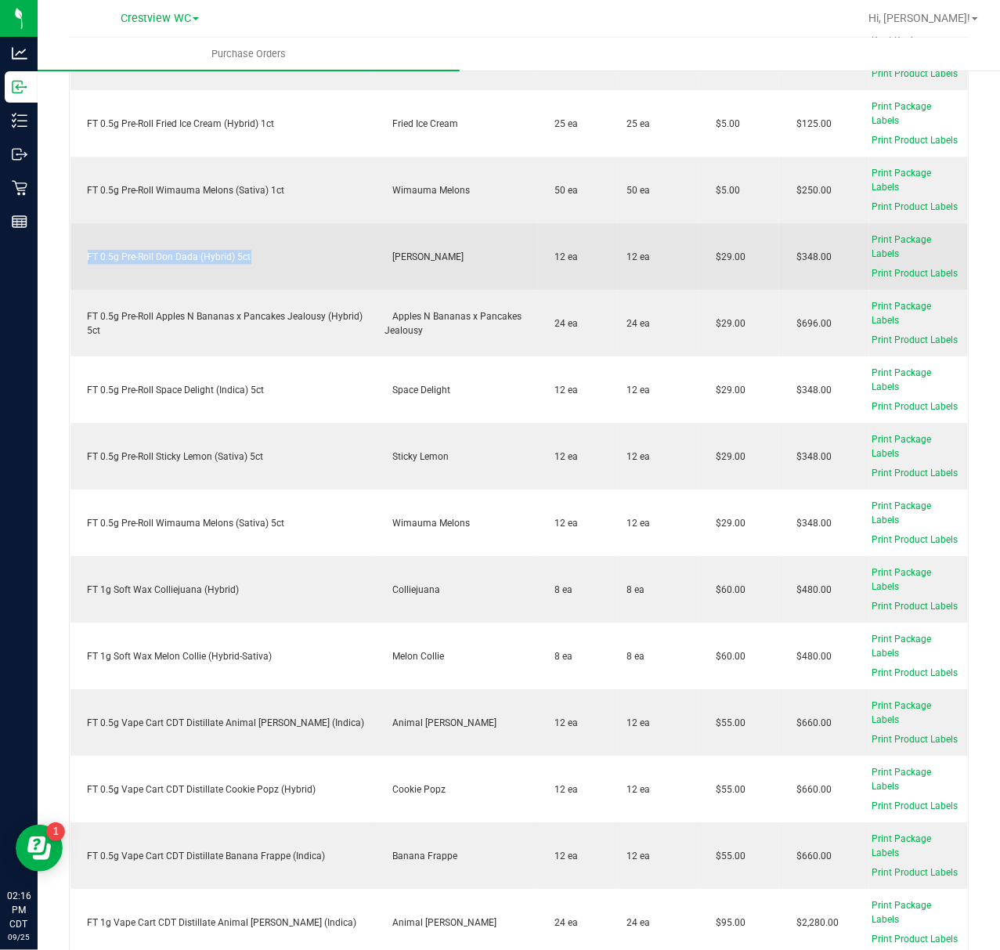
drag, startPoint x: 283, startPoint y: 241, endPoint x: 81, endPoint y: 263, distance: 202.5
click at [81, 263] on td "FT 0.5g Pre-Roll Don Dada (Hybrid) 5ct" at bounding box center [222, 256] width 305 height 67
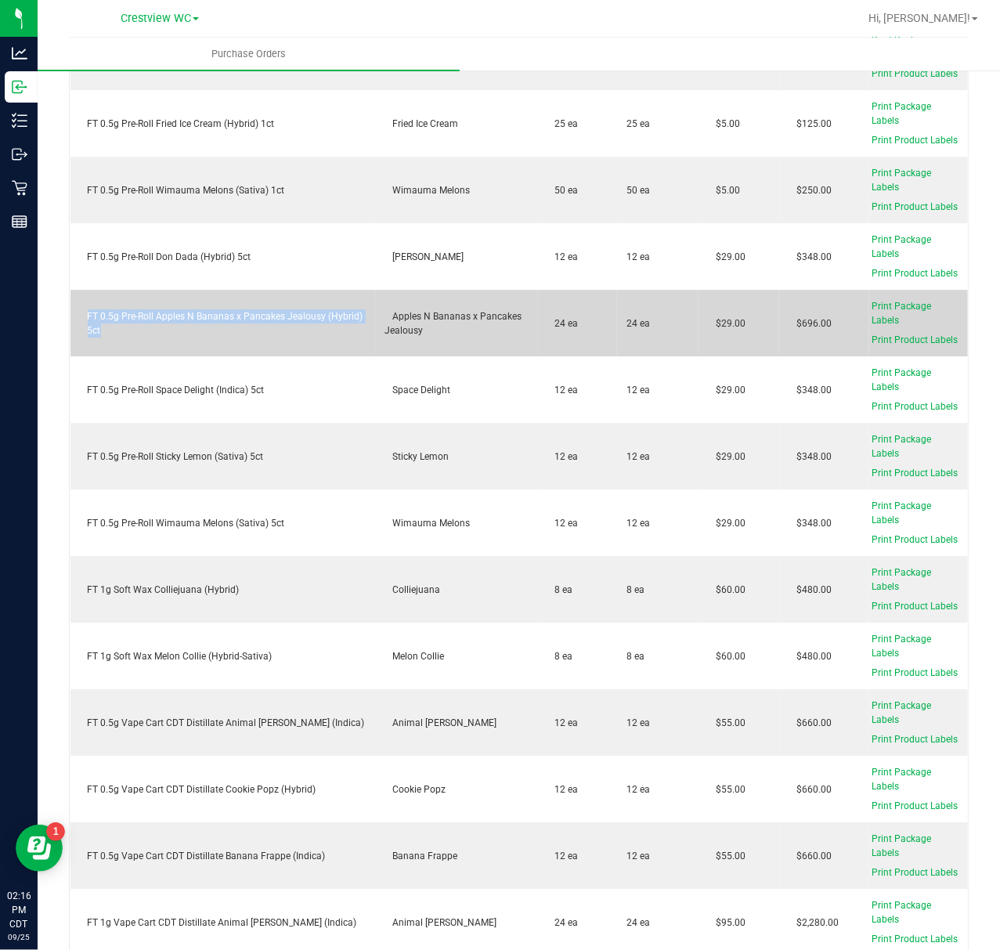
drag, startPoint x: 214, startPoint y: 338, endPoint x: 72, endPoint y: 307, distance: 145.2
click at [72, 307] on td "FT 0.5g Pre-Roll Apples N Bananas x Pancakes Jealousy (Hybrid) 5ct" at bounding box center [222, 323] width 305 height 67
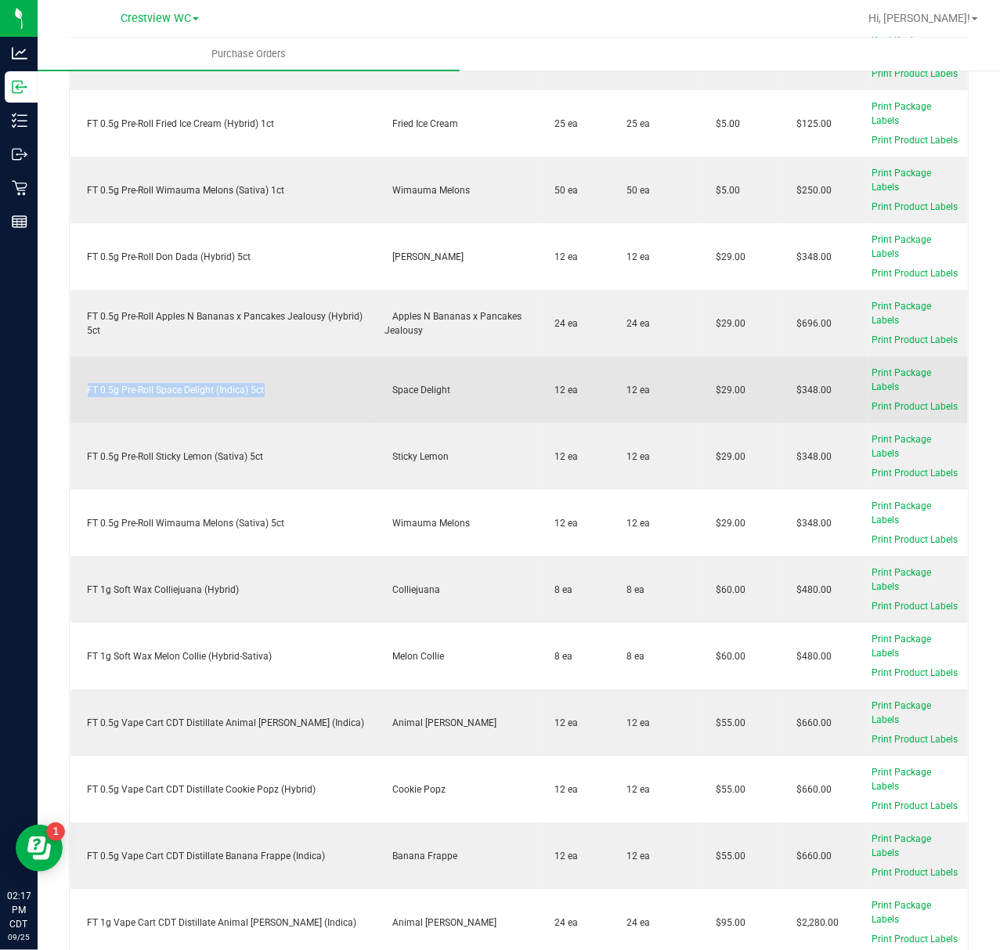
drag, startPoint x: 268, startPoint y: 382, endPoint x: 82, endPoint y: 402, distance: 186.6
click at [82, 402] on td "FT 0.5g Pre-Roll Space Delight (Indica) 5ct" at bounding box center [222, 389] width 305 height 67
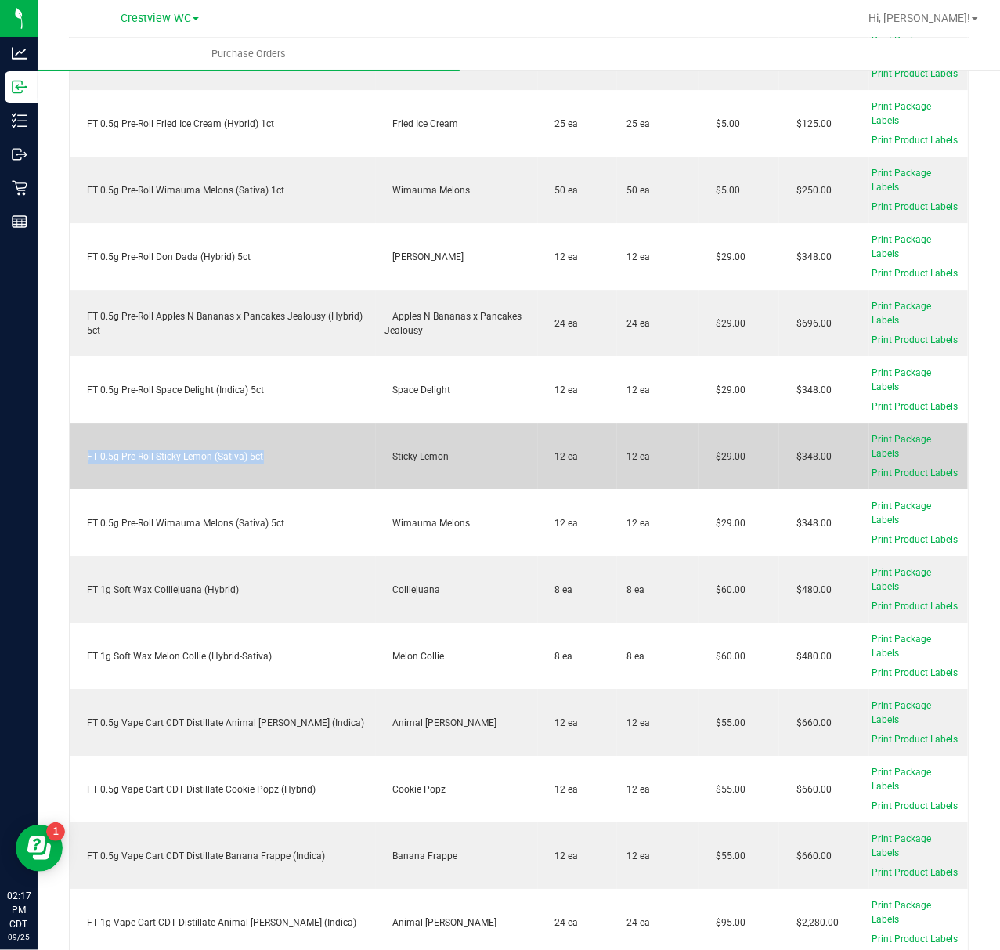
drag, startPoint x: 218, startPoint y: 457, endPoint x: 85, endPoint y: 455, distance: 133.2
click at [85, 455] on td "FT 0.5g Pre-Roll Sticky Lemon (Sativa) 5ct" at bounding box center [222, 456] width 305 height 67
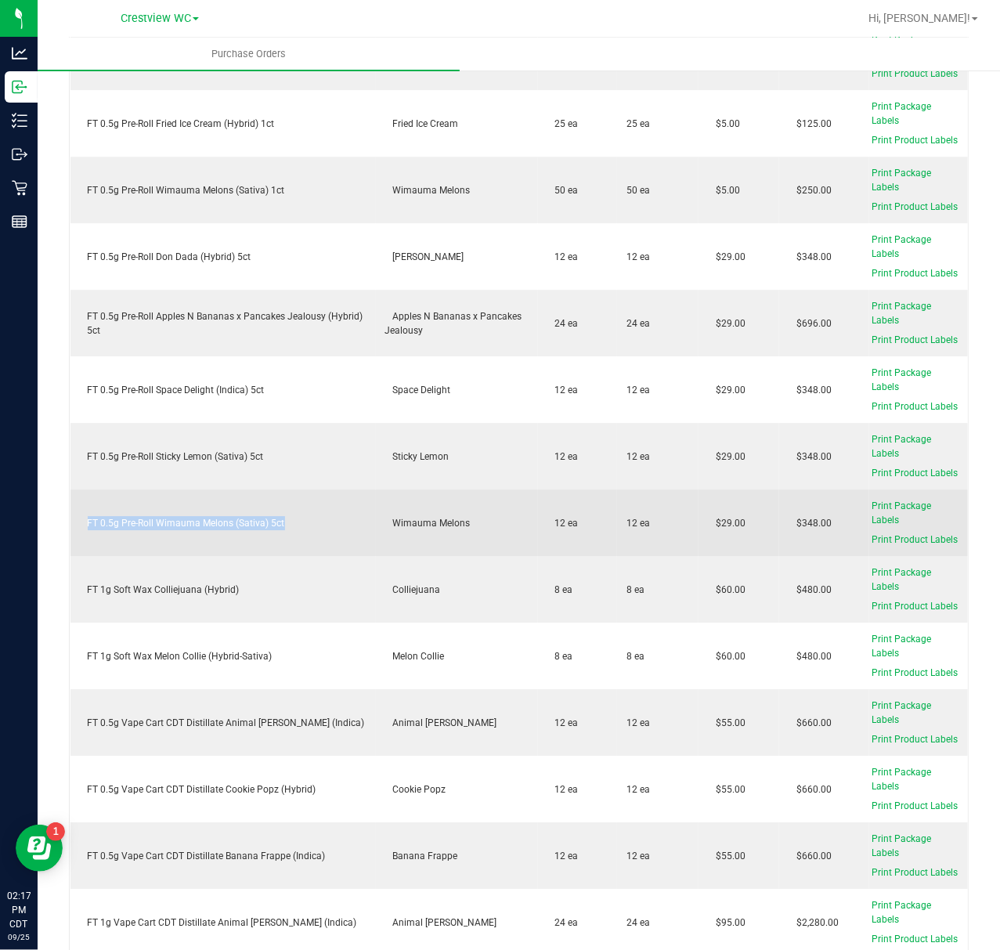
drag, startPoint x: 241, startPoint y: 531, endPoint x: 70, endPoint y: 533, distance: 171.5
click at [70, 533] on td "FT 0.5g Pre-Roll Wimauma Melons (Sativa) 5ct" at bounding box center [222, 522] width 305 height 67
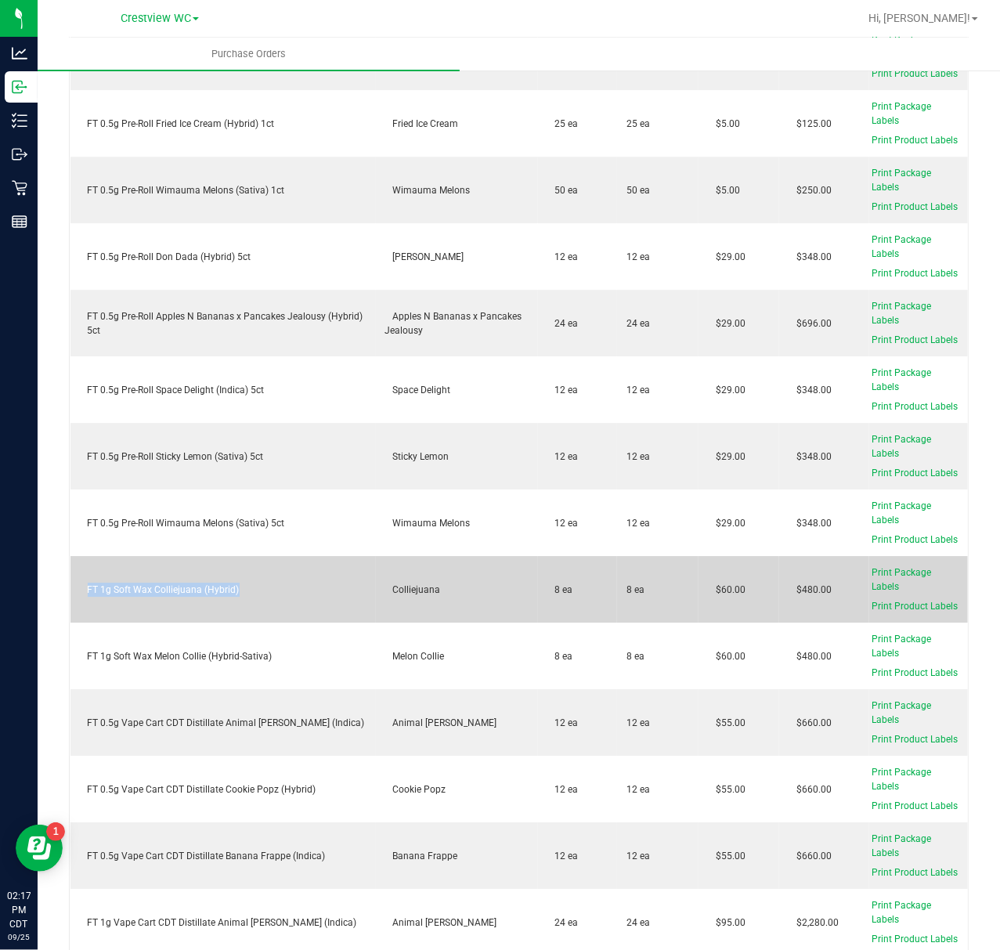
drag, startPoint x: 294, startPoint y: 590, endPoint x: 76, endPoint y: 587, distance: 218.5
click at [76, 587] on td "FT 1g Soft Wax Colliejuana (Hybrid)" at bounding box center [222, 589] width 305 height 67
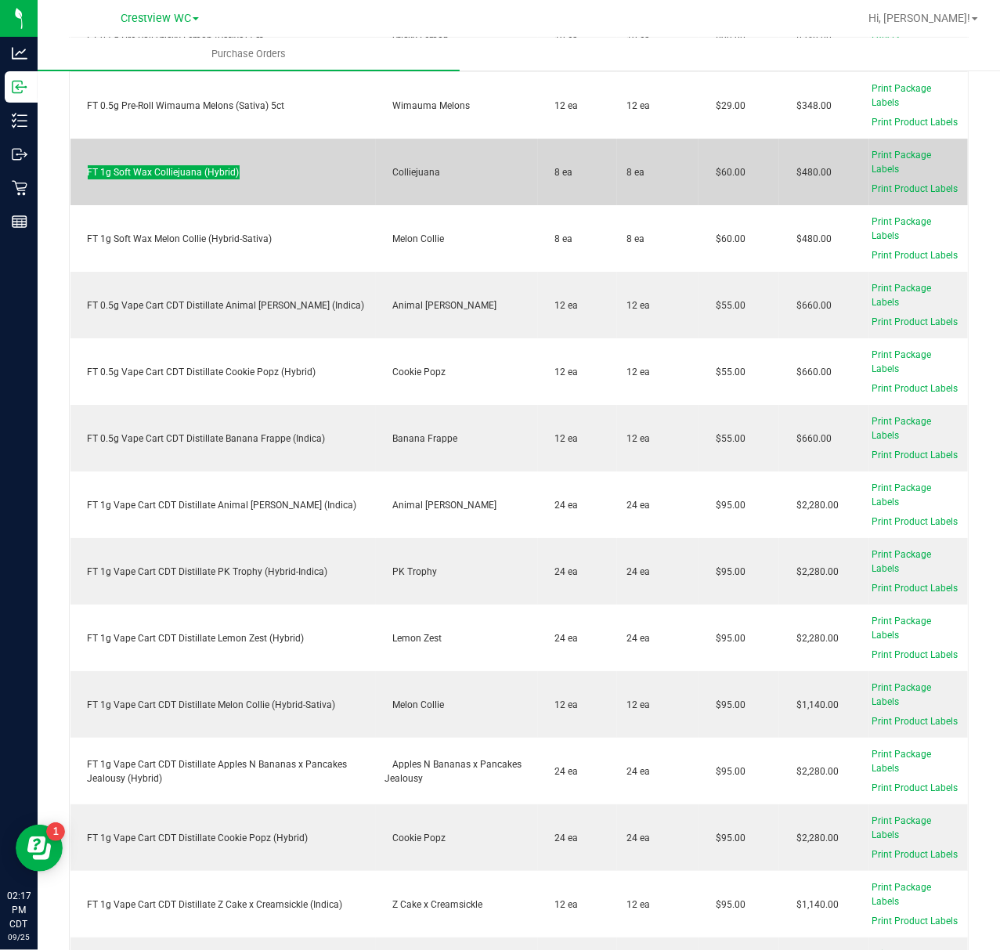
scroll to position [2819, 0]
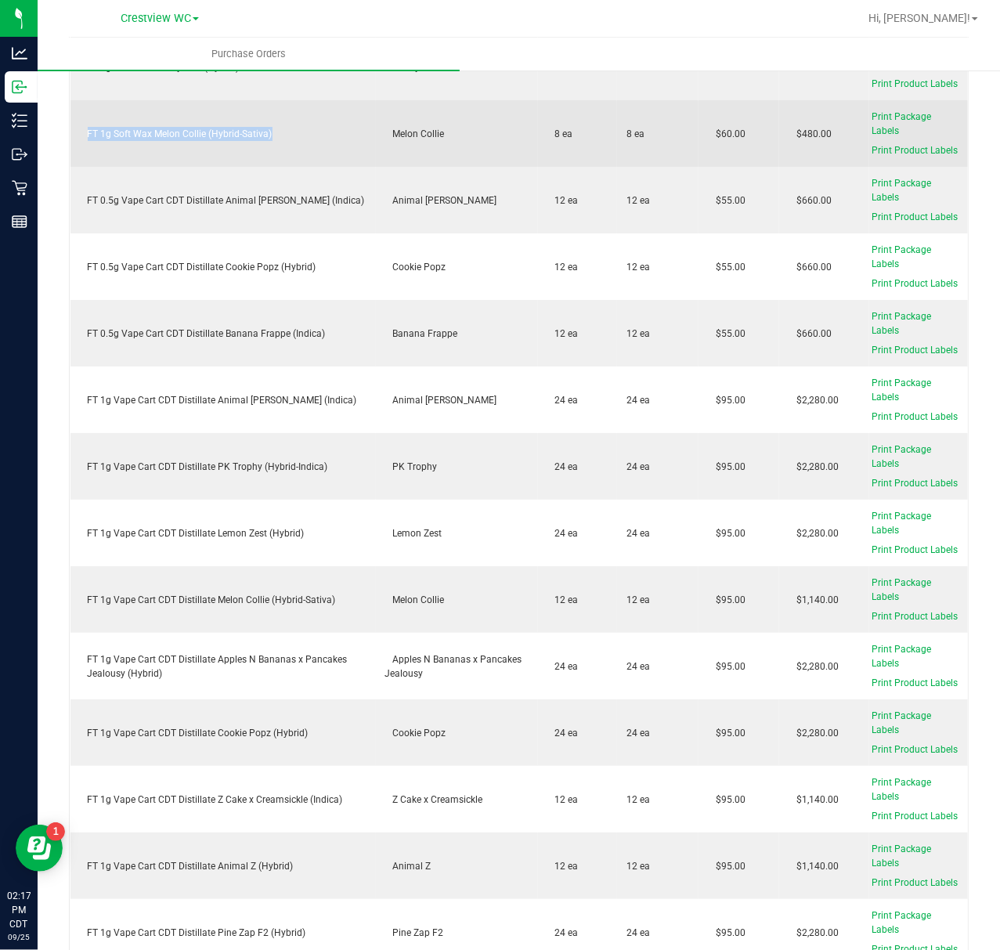
drag, startPoint x: 318, startPoint y: 120, endPoint x: 83, endPoint y: 130, distance: 235.2
click at [83, 130] on div "FT 1g Soft Wax Melon Collie (Hybrid-Sativa)" at bounding box center [223, 134] width 287 height 14
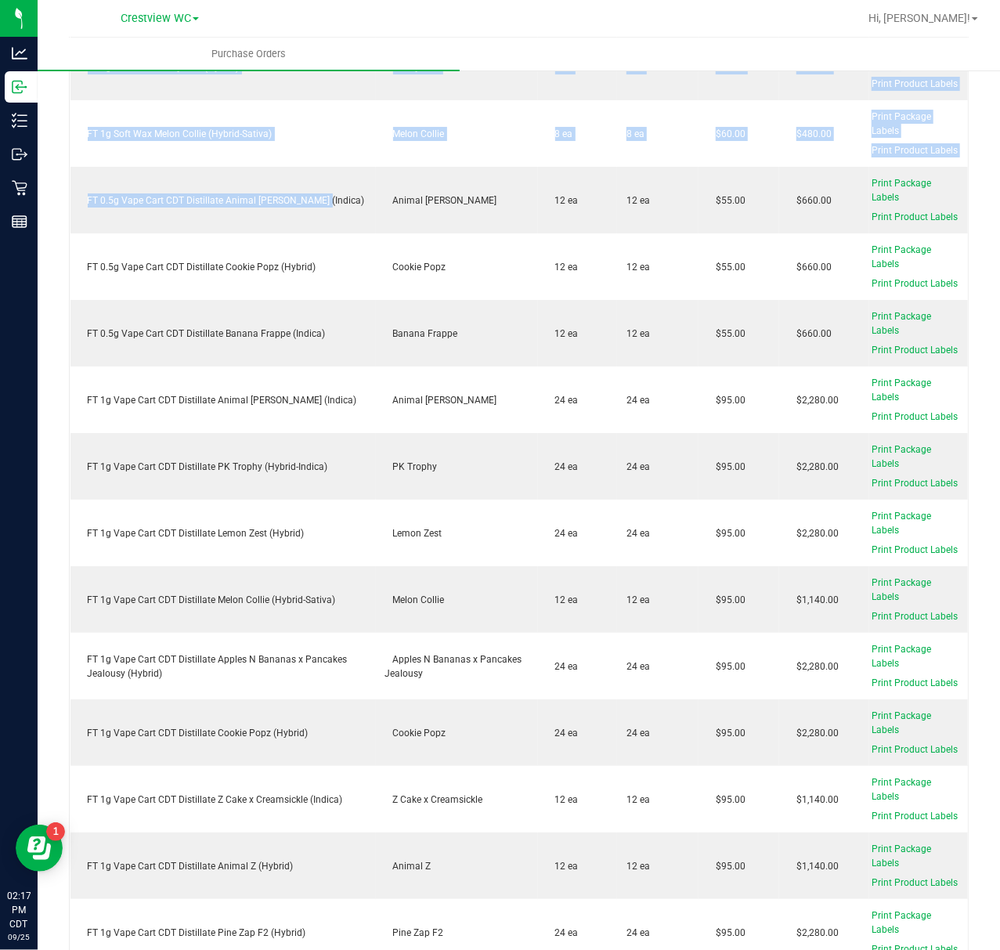
drag, startPoint x: 334, startPoint y: 195, endPoint x: 57, endPoint y: 210, distance: 276.8
click at [57, 210] on div "Back to Purchase Orders Export PDF Close PO Edit PO 00000614 Status Receiving c…" at bounding box center [519, 902] width 962 height 7304
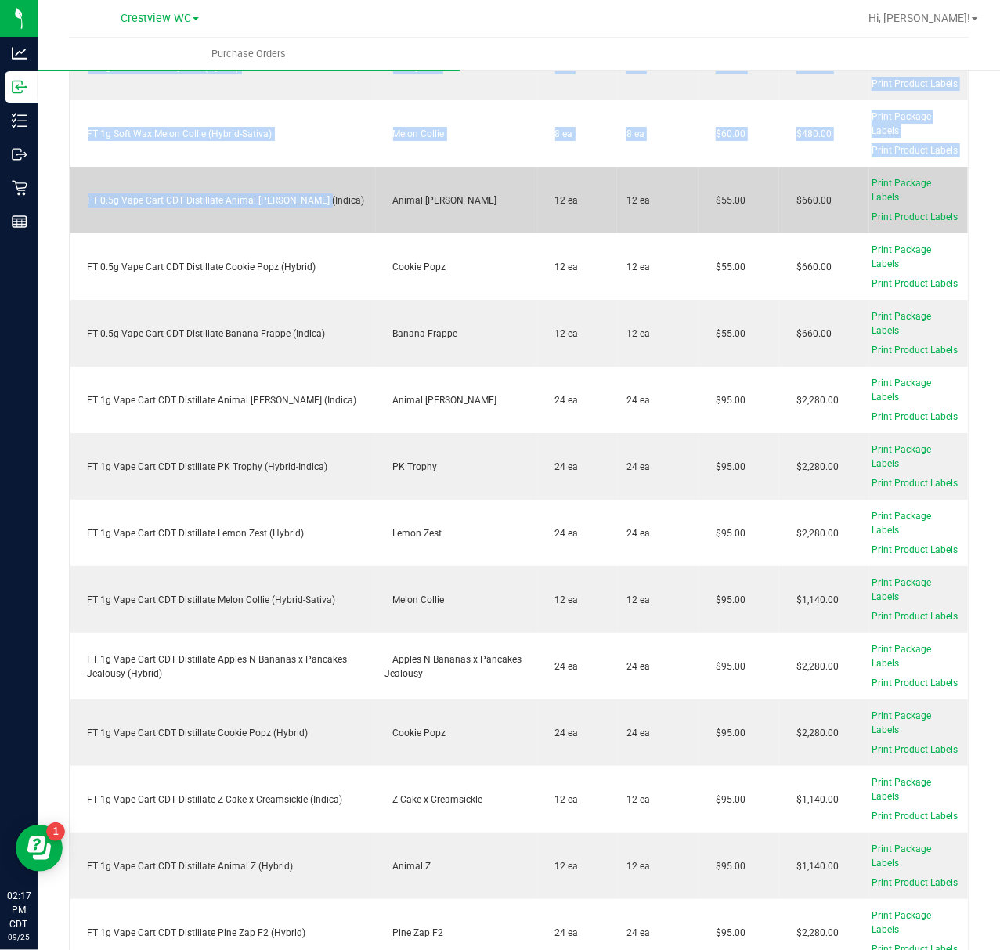
click at [116, 195] on div "FT 0.5g Vape Cart CDT Distillate Animal Larry (Indica)" at bounding box center [223, 200] width 287 height 14
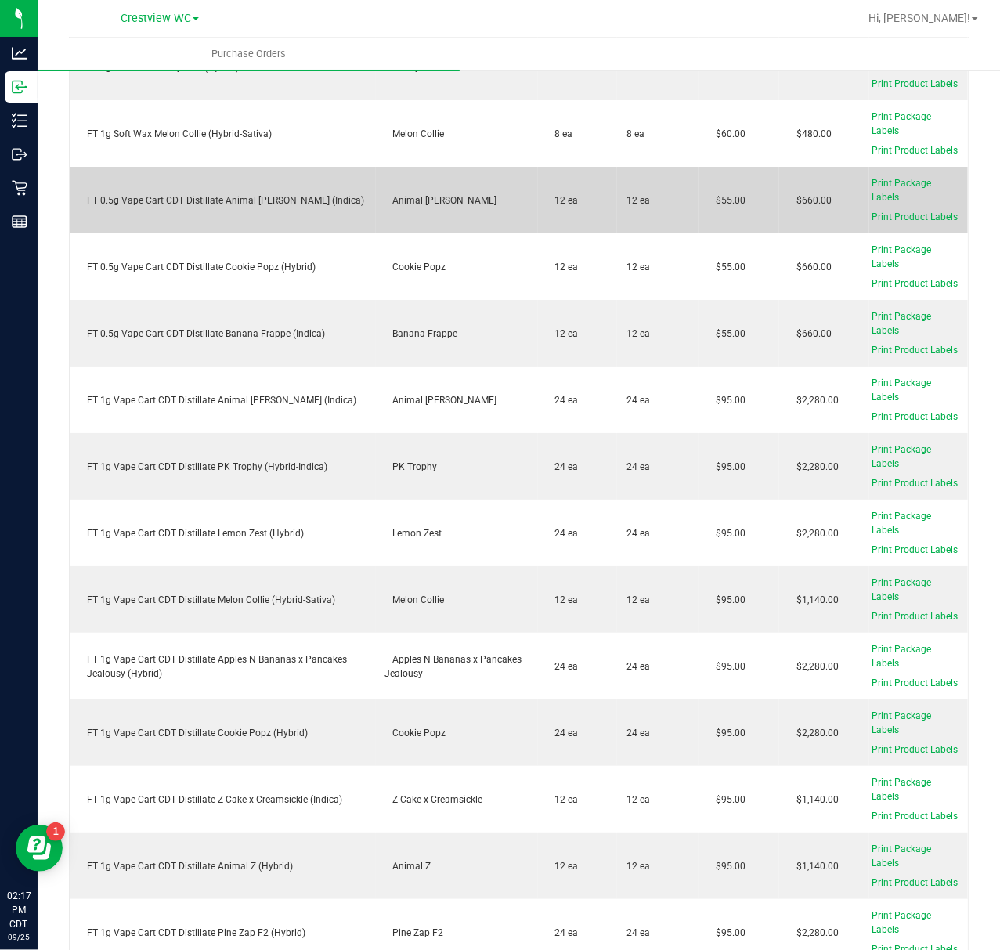
click at [304, 193] on div "FT 0.5g Vape Cart CDT Distillate Animal Larry (Indica)" at bounding box center [223, 200] width 287 height 14
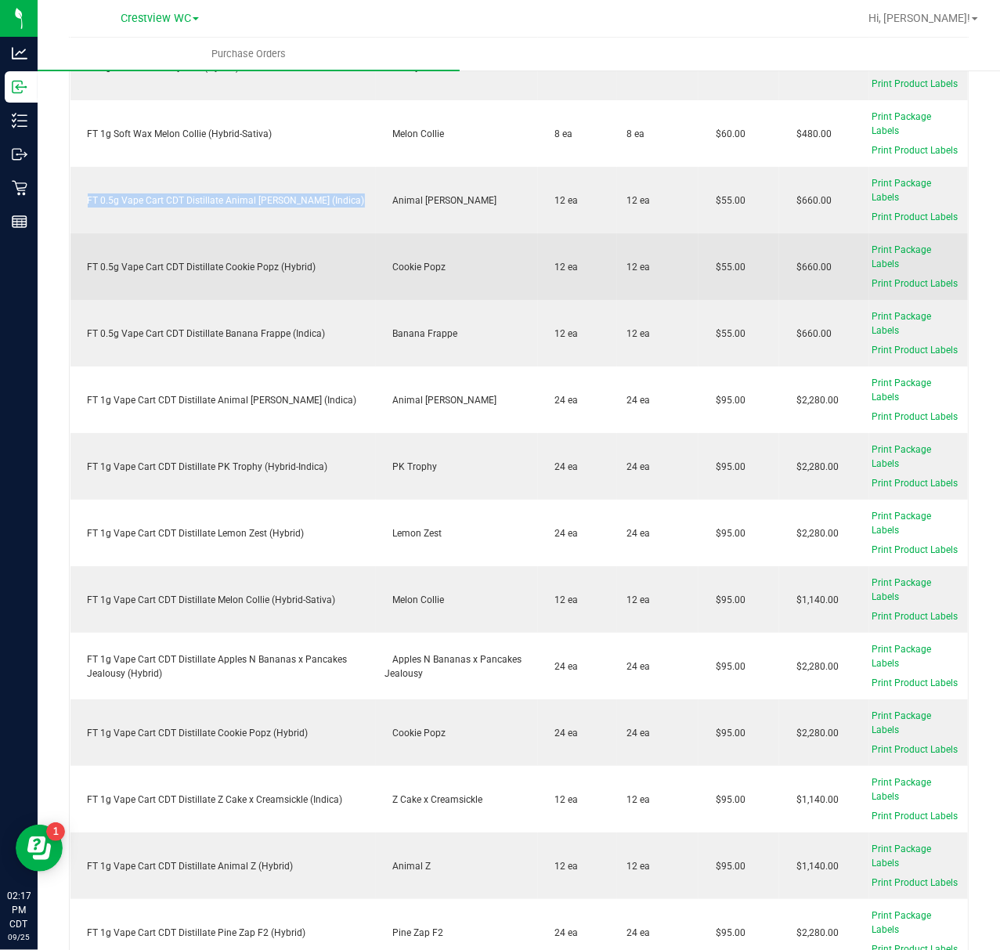
click at [270, 269] on td "FT 0.5g Vape Cart CDT Distillate Cookie Popz (Hybrid)" at bounding box center [222, 266] width 305 height 67
click at [276, 260] on div "FT 0.5g Vape Cart CDT Distillate Cookie Popz (Hybrid)" at bounding box center [223, 267] width 287 height 14
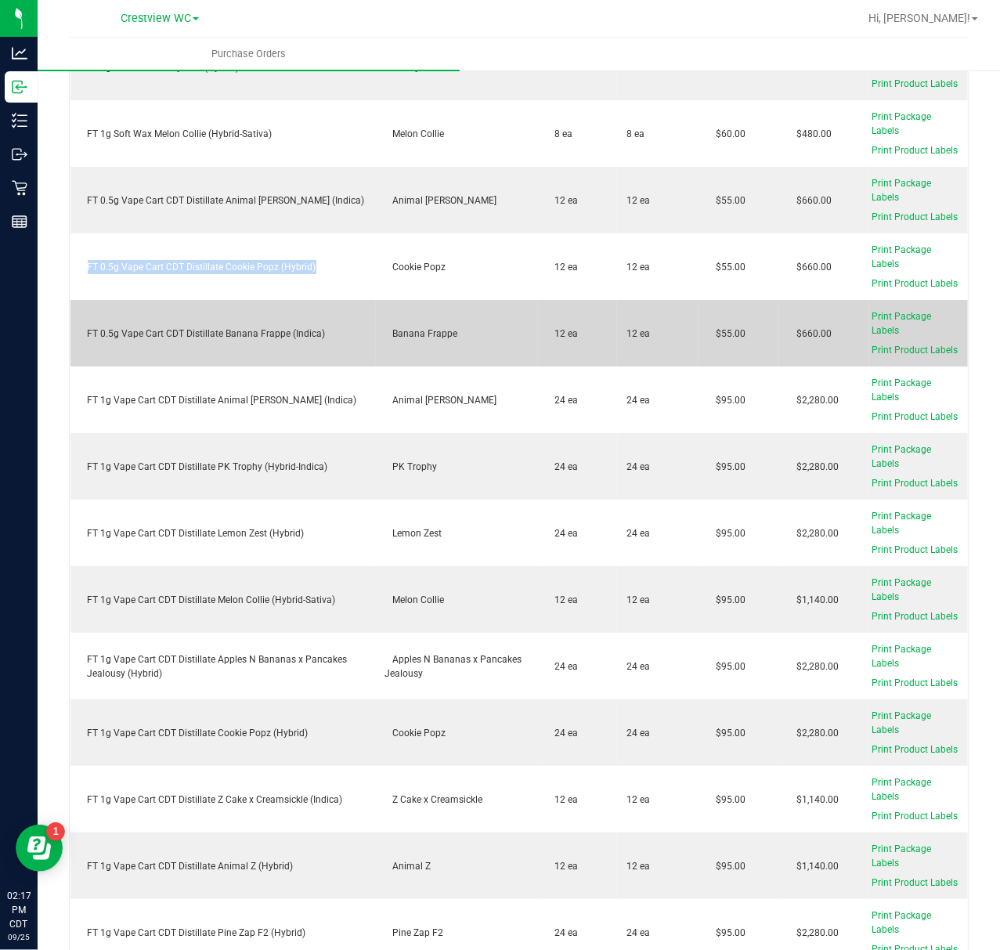
click at [308, 327] on div "FT 0.5g Vape Cart CDT Distillate Banana Frappe (Indica)" at bounding box center [223, 334] width 287 height 14
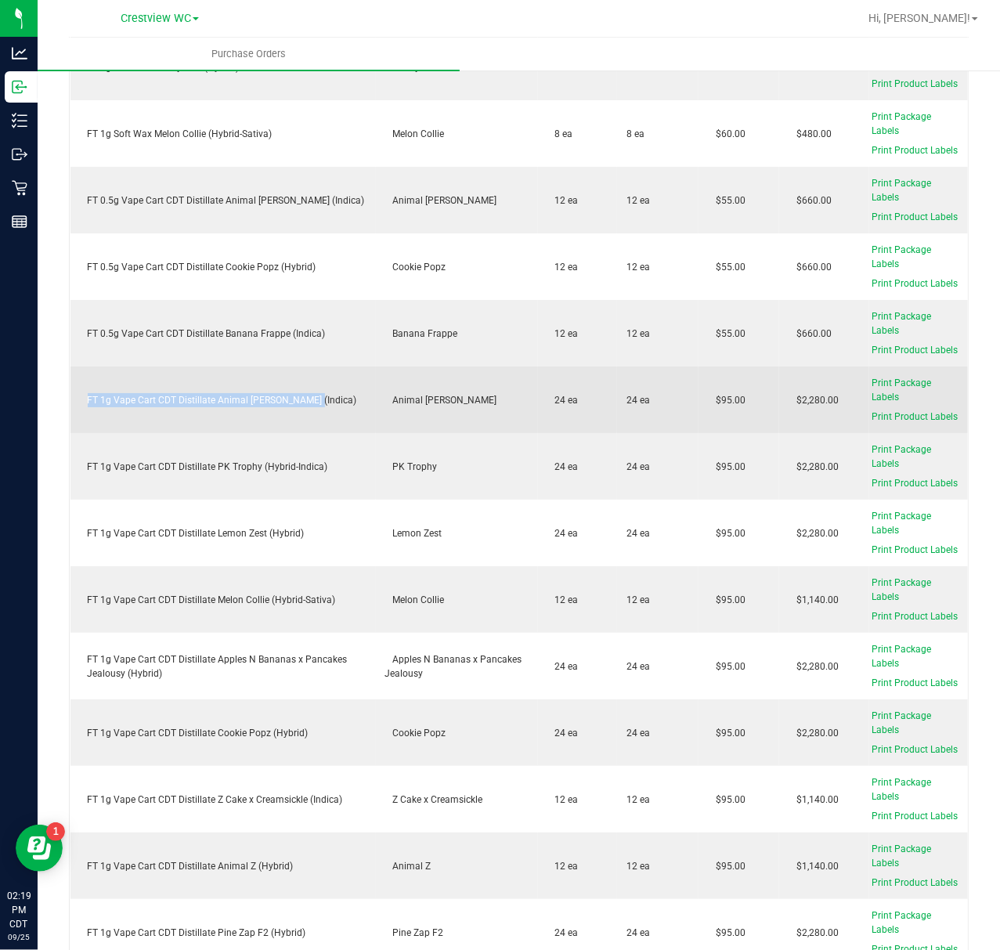
drag, startPoint x: 330, startPoint y: 384, endPoint x: 86, endPoint y: 393, distance: 243.7
click at [86, 393] on div "FT 1g Vape Cart CDT Distillate Animal Larry (Indica)" at bounding box center [223, 400] width 287 height 14
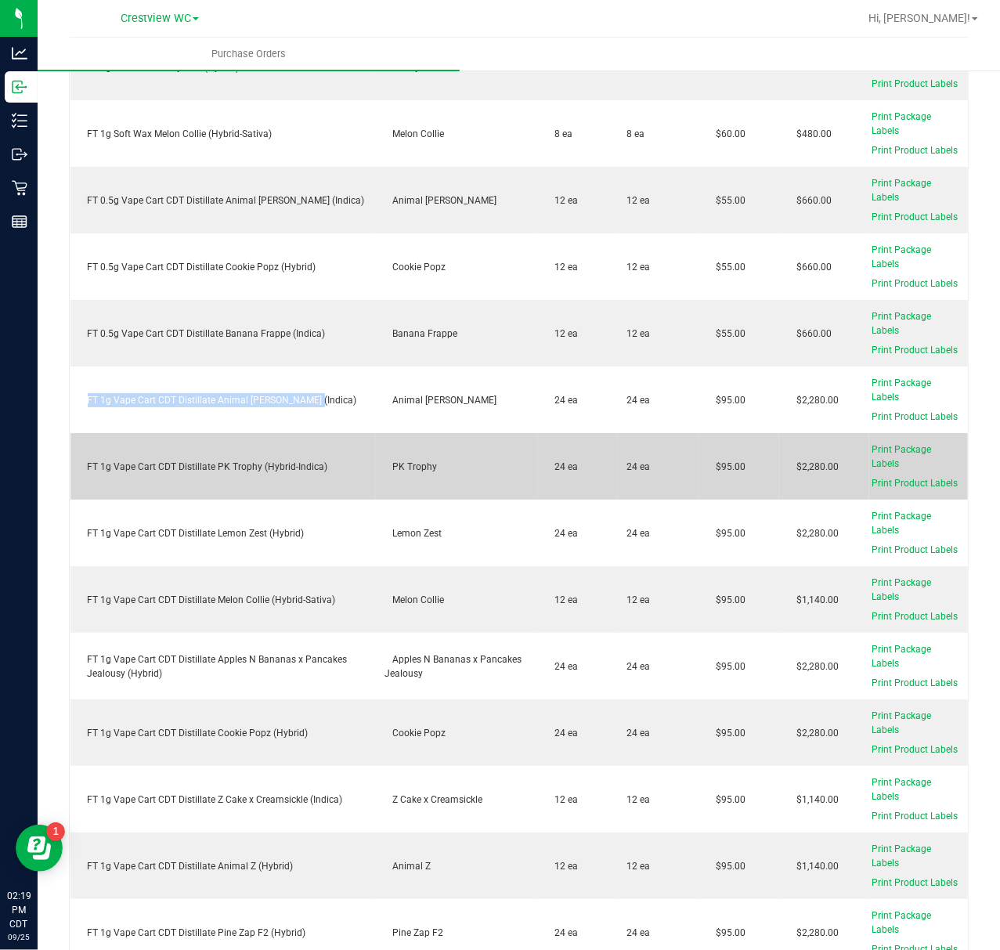
drag, startPoint x: 304, startPoint y: 457, endPoint x: 293, endPoint y: 457, distance: 11.0
click at [302, 460] on div "FT 1g Vape Cart CDT Distillate PK Trophy (Hybrid-Indica)" at bounding box center [223, 467] width 287 height 14
click at [293, 460] on div "FT 1g Vape Cart CDT Distillate PK Trophy (Hybrid-Indica)" at bounding box center [223, 467] width 287 height 14
click at [294, 460] on div "FT 1g Vape Cart CDT Distillate PK Trophy (Hybrid-Indica)" at bounding box center [223, 467] width 287 height 14
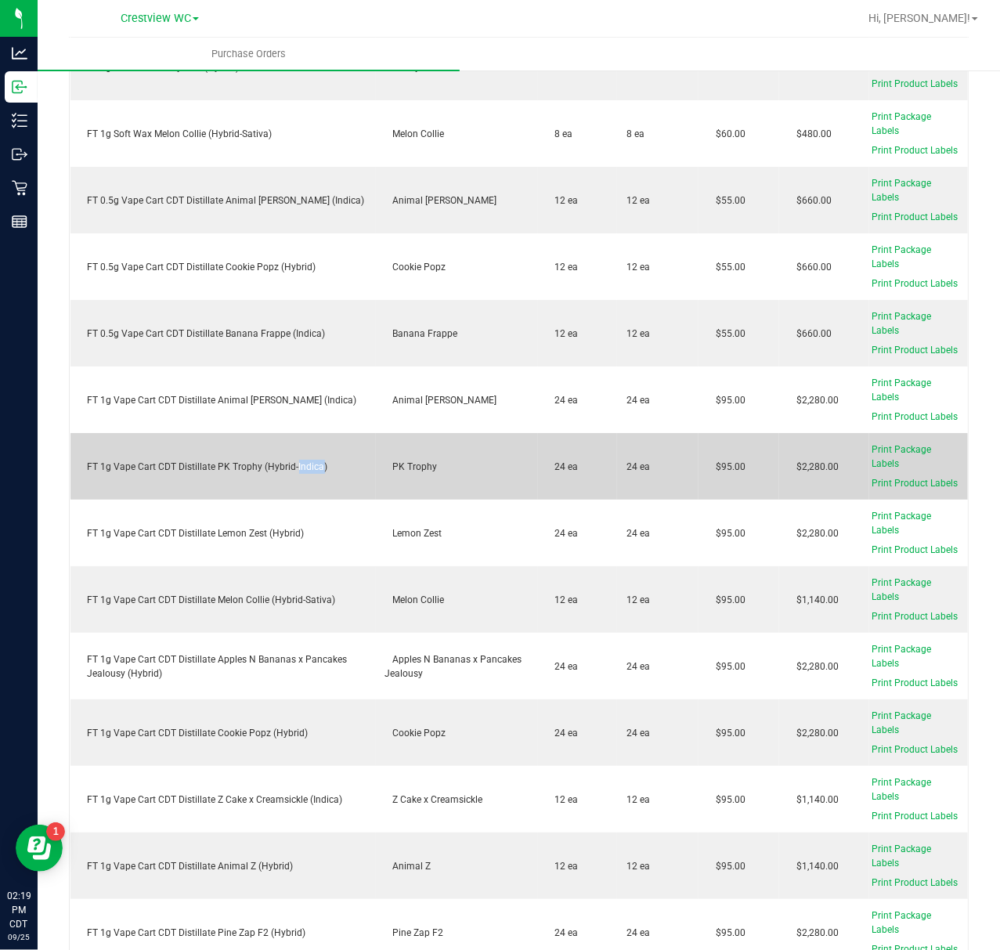
click at [294, 460] on div "FT 1g Vape Cart CDT Distillate PK Trophy (Hybrid-Indica)" at bounding box center [223, 467] width 287 height 14
click at [293, 460] on div "FT 1g Vape Cart CDT Distillate PK Trophy (Hybrid-Indica)" at bounding box center [223, 467] width 287 height 14
drag, startPoint x: 293, startPoint y: 455, endPoint x: 309, endPoint y: 465, distance: 18.7
click at [309, 465] on td "FT 1g Vape Cart CDT Distillate PK Trophy (Hybrid-Indica)" at bounding box center [222, 466] width 305 height 67
click at [310, 460] on div "FT 1g Vape Cart CDT Distillate PK Trophy (Hybrid-Indica)" at bounding box center [223, 467] width 287 height 14
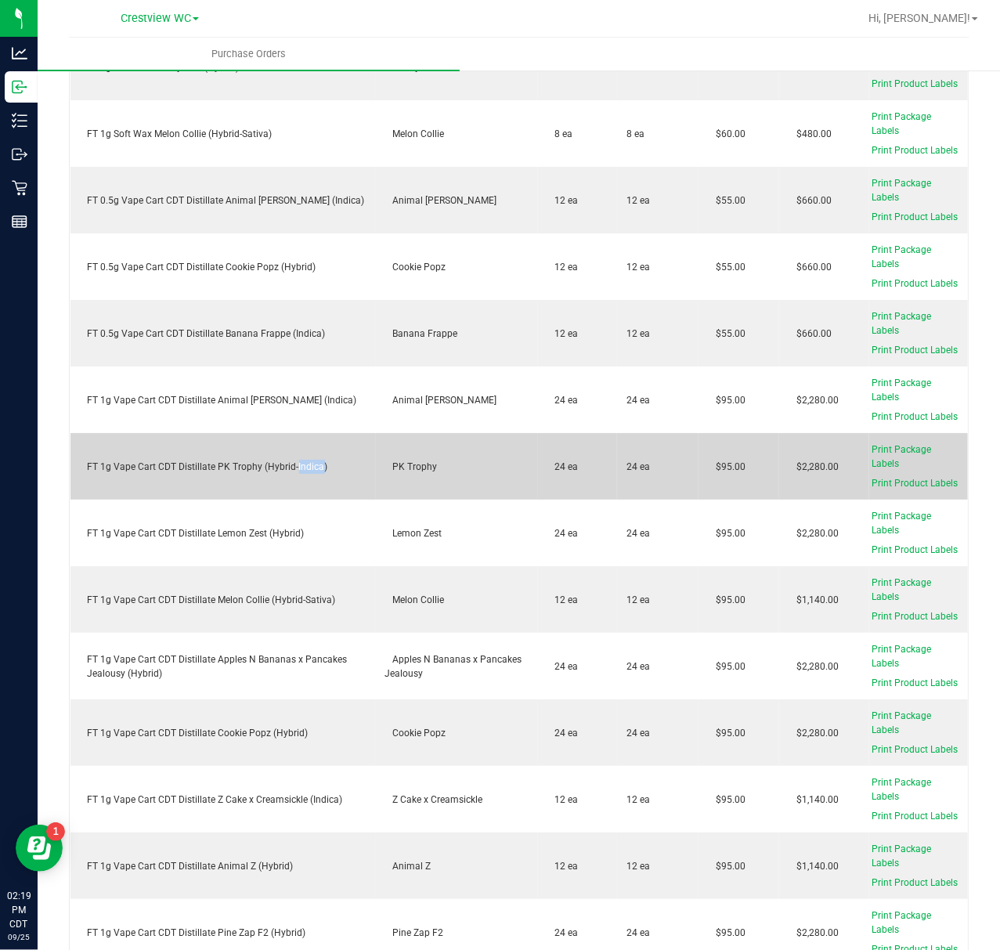
click at [310, 460] on div "FT 1g Vape Cart CDT Distillate PK Trophy (Hybrid-Indica)" at bounding box center [223, 467] width 287 height 14
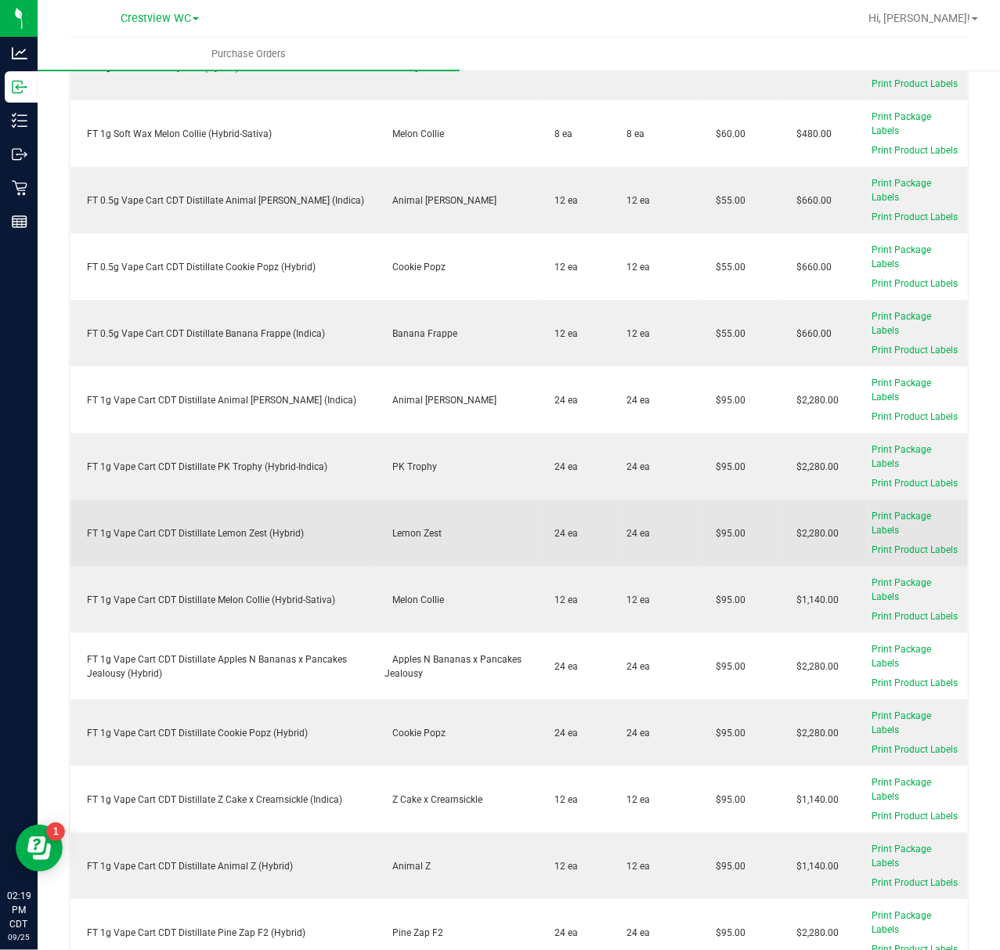
click at [277, 529] on div "FT 1g Vape Cart CDT Distillate Lemon Zest (Hybrid)" at bounding box center [223, 533] width 287 height 14
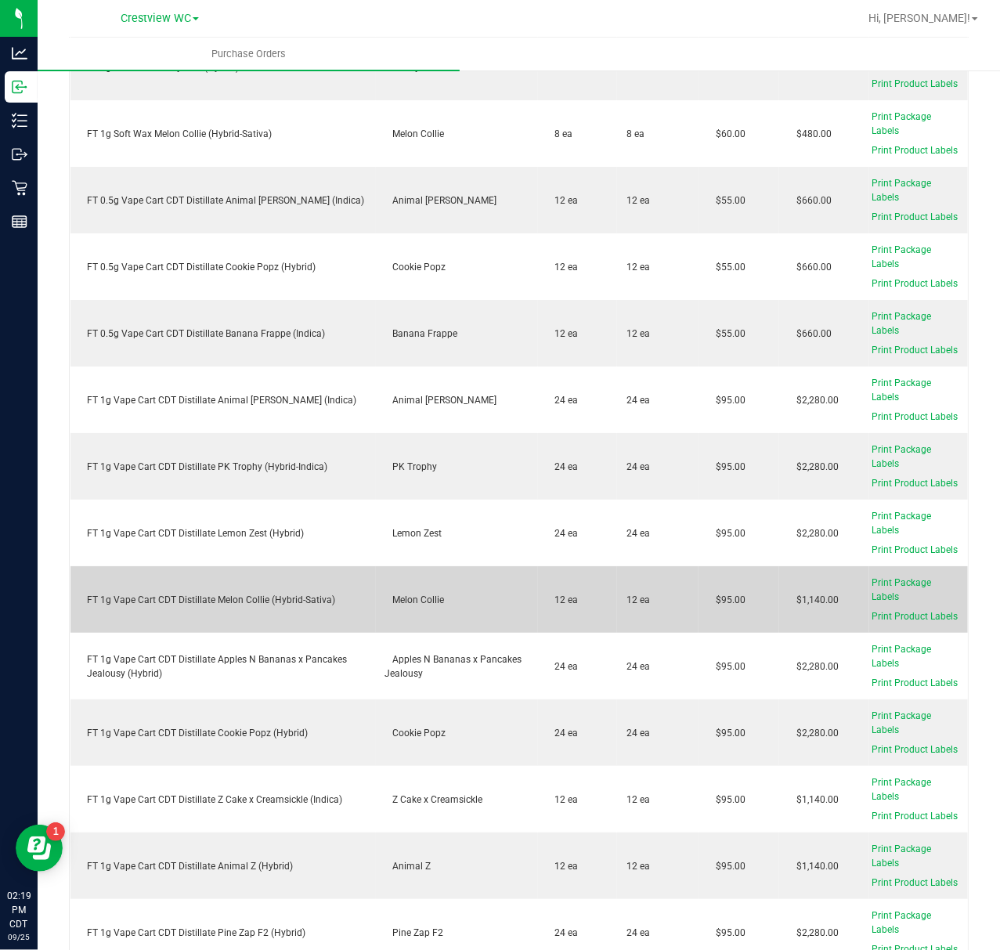
click at [327, 594] on div "FT 1g Vape Cart CDT Distillate Melon Collie (Hybrid-Sativa)" at bounding box center [223, 600] width 287 height 14
click at [329, 593] on div "FT 1g Vape Cart CDT Distillate Melon Collie (Hybrid-Sativa)" at bounding box center [223, 600] width 287 height 14
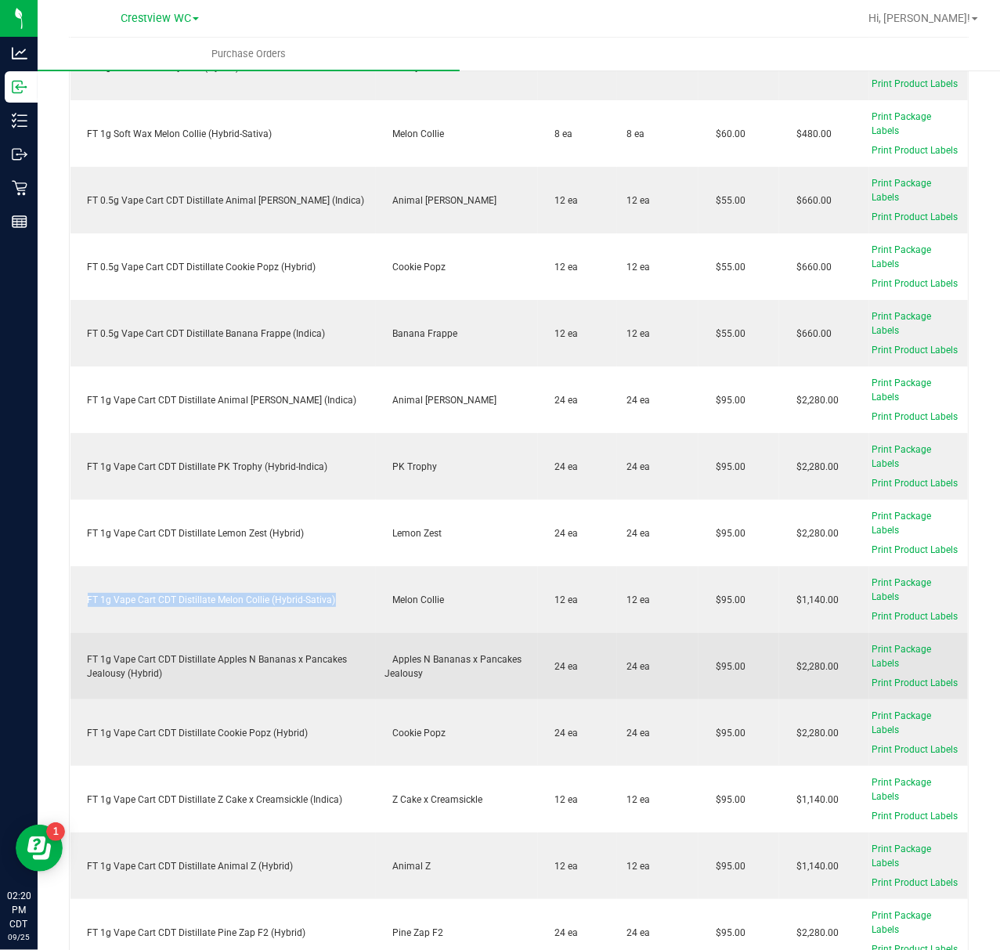
click at [318, 652] on div "FT 1g Vape Cart CDT Distillate Apples N Bananas x Pancakes Jealousy (Hybrid)" at bounding box center [223, 666] width 287 height 28
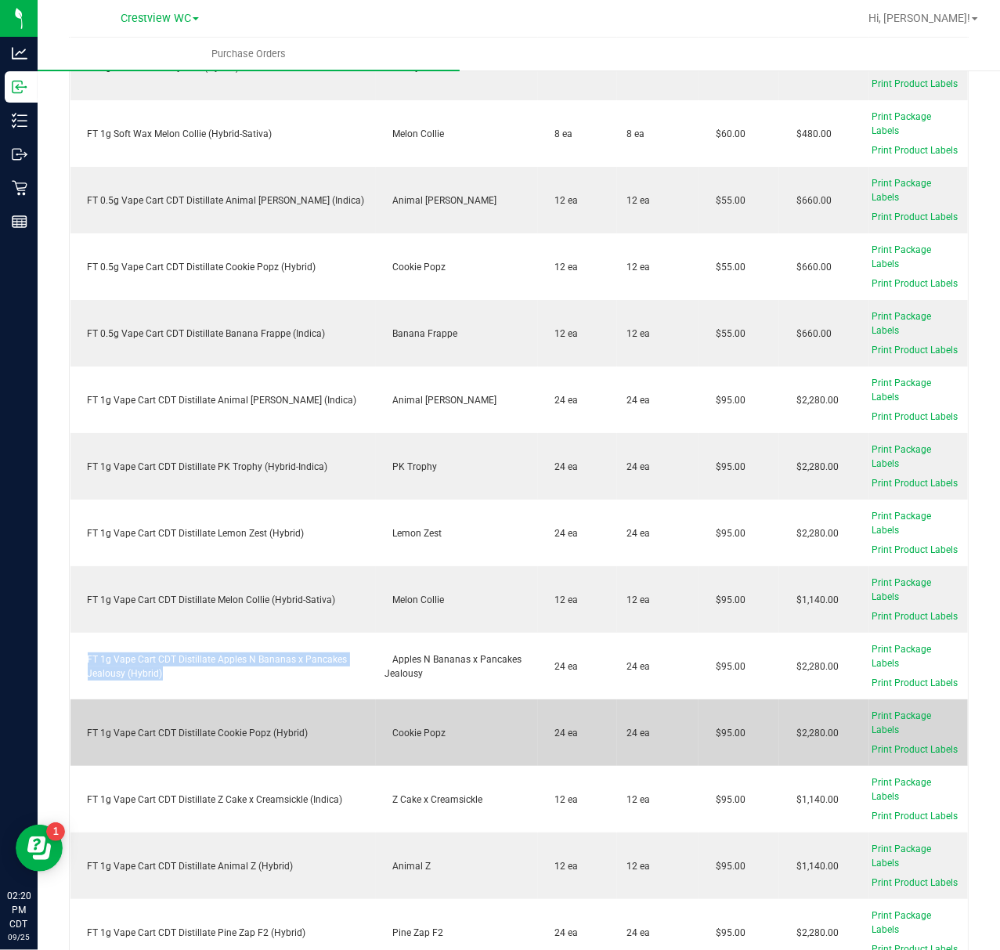
click at [294, 726] on div "FT 1g Vape Cart CDT Distillate Cookie Popz (Hybrid)" at bounding box center [223, 733] width 287 height 14
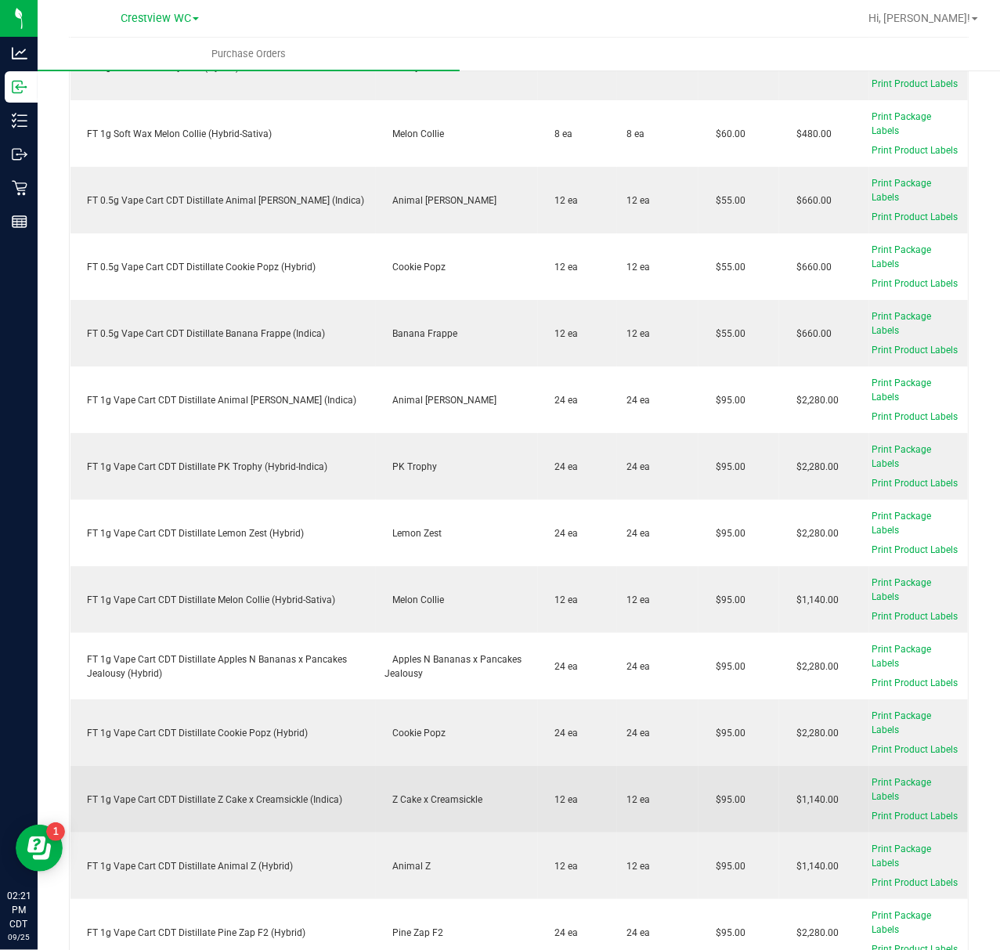
click at [317, 793] on div "FT 1g Vape Cart CDT Distillate Z Cake x Creamsickle (Indica)" at bounding box center [223, 800] width 287 height 14
click at [316, 793] on div "FT 1g Vape Cart CDT Distillate Z Cake x Creamsickle (Indica)" at bounding box center [223, 800] width 287 height 14
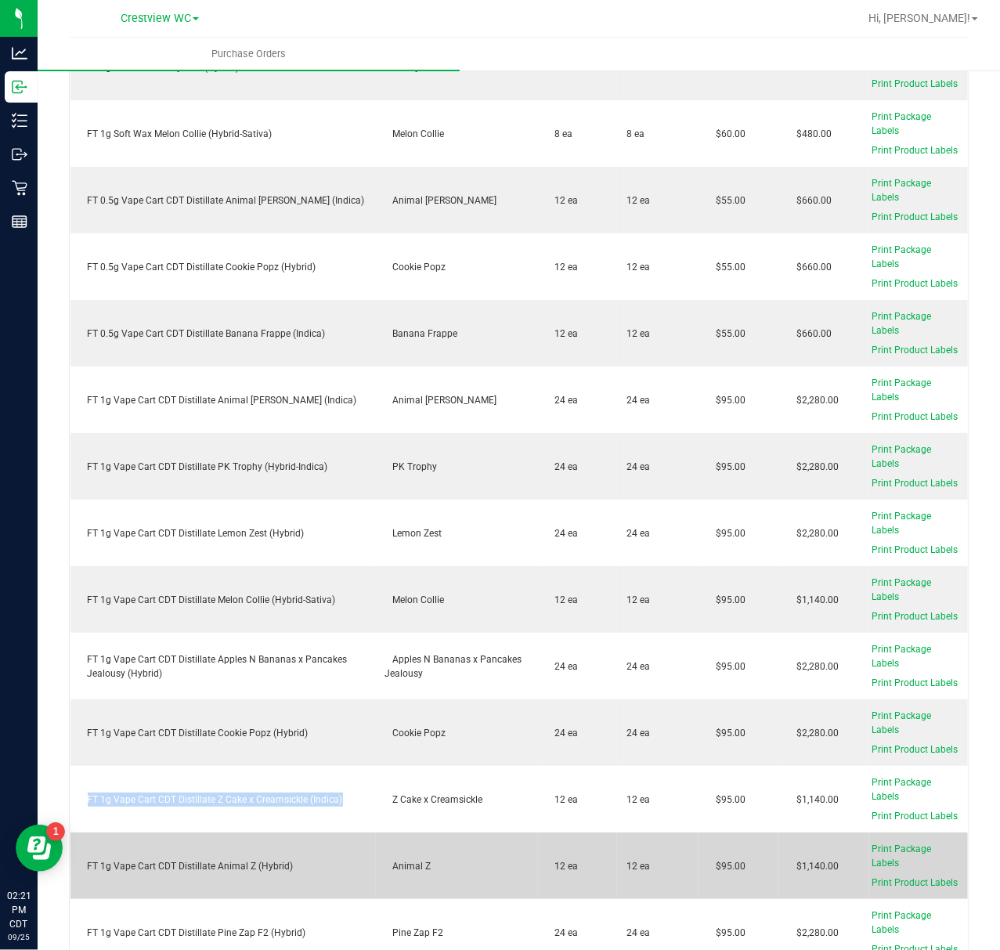
click at [208, 859] on div "FT 1g Vape Cart CDT Distillate Animal Z (Hybrid)" at bounding box center [223, 866] width 287 height 14
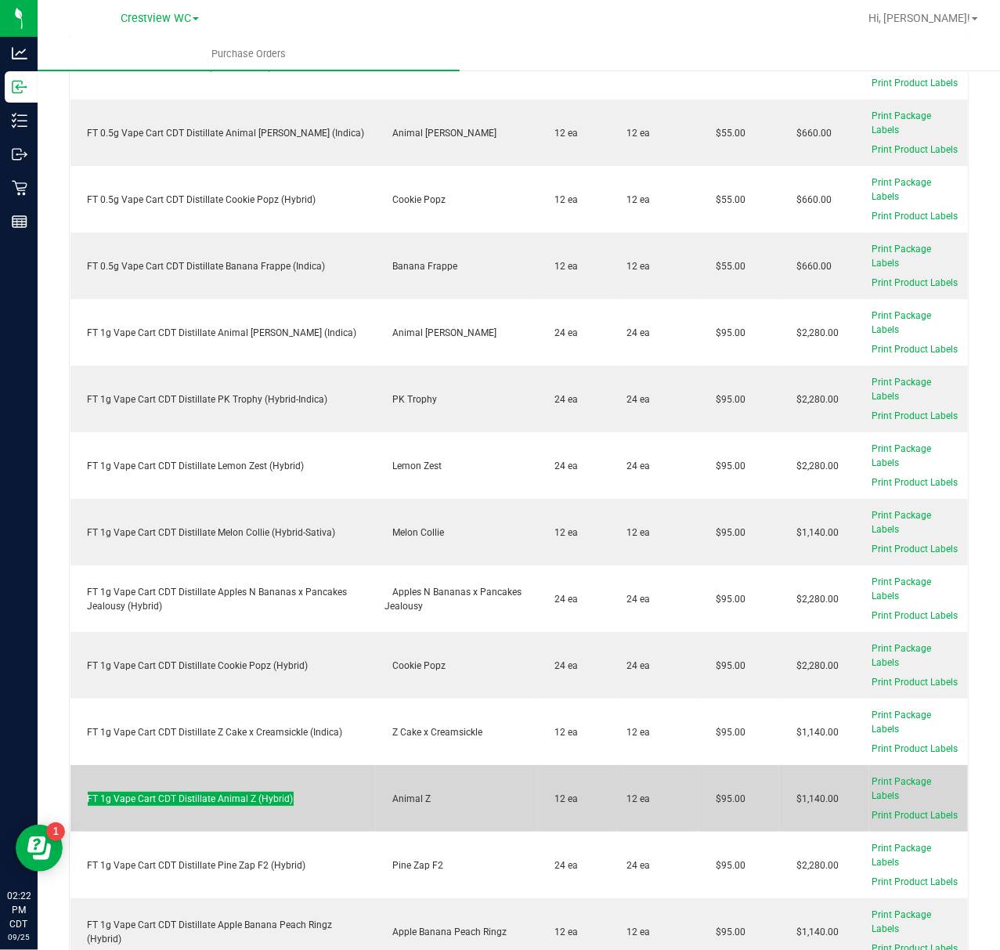
scroll to position [2923, 0]
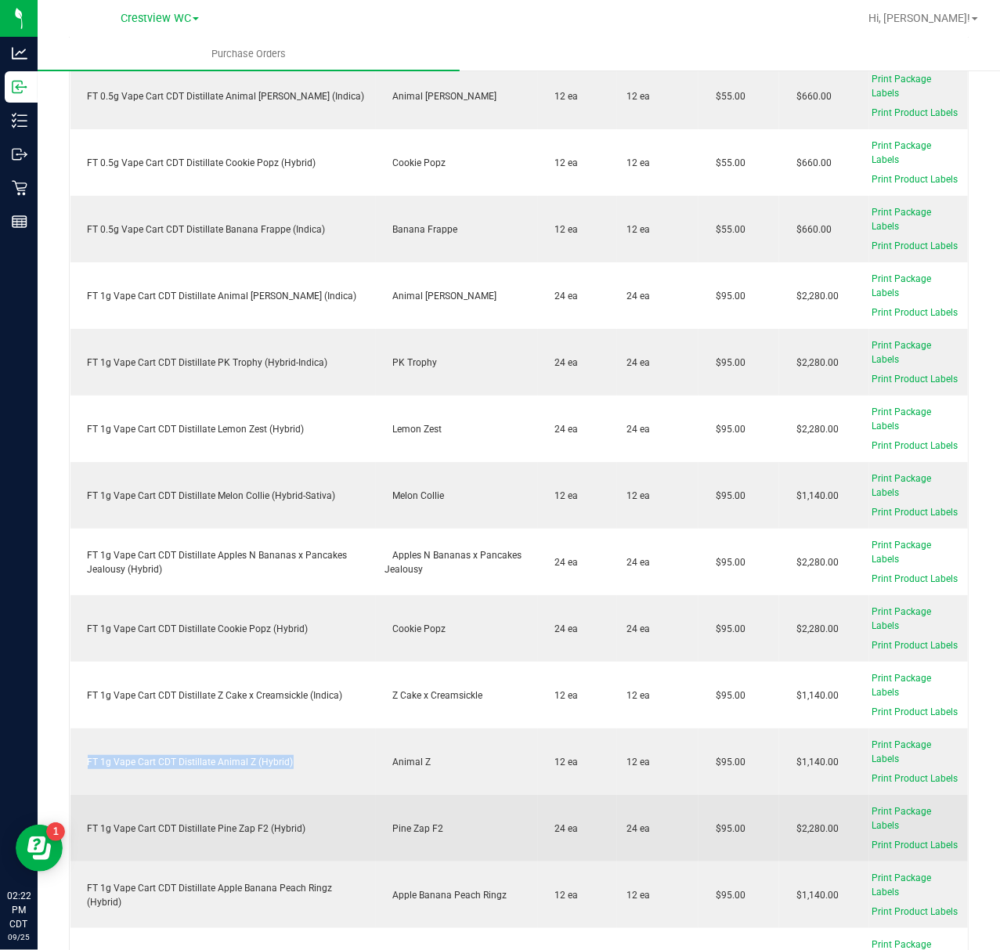
click at [236, 822] on div "FT 1g Vape Cart CDT Distillate Pine Zap F2 (Hybrid)" at bounding box center [223, 828] width 287 height 14
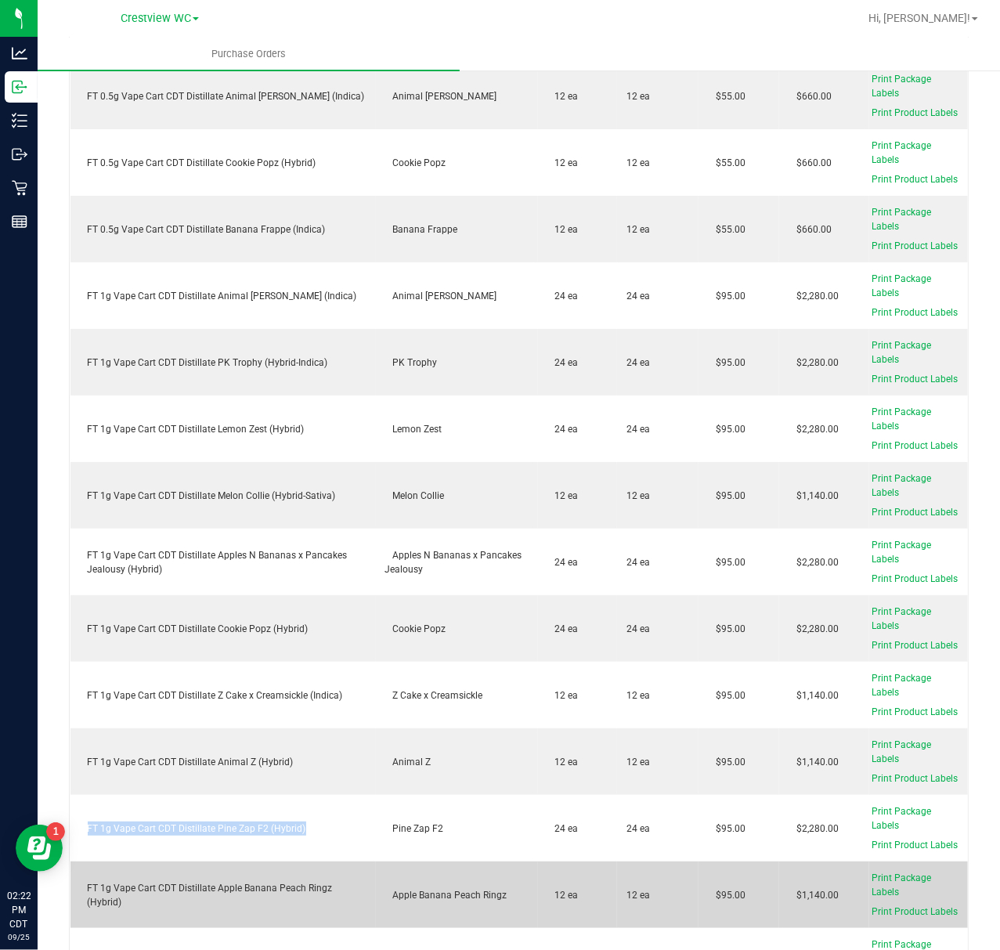
click at [290, 881] on div "FT 1g Vape Cart CDT Distillate Apple Banana Peach Ringz (Hybrid)" at bounding box center [223, 895] width 287 height 28
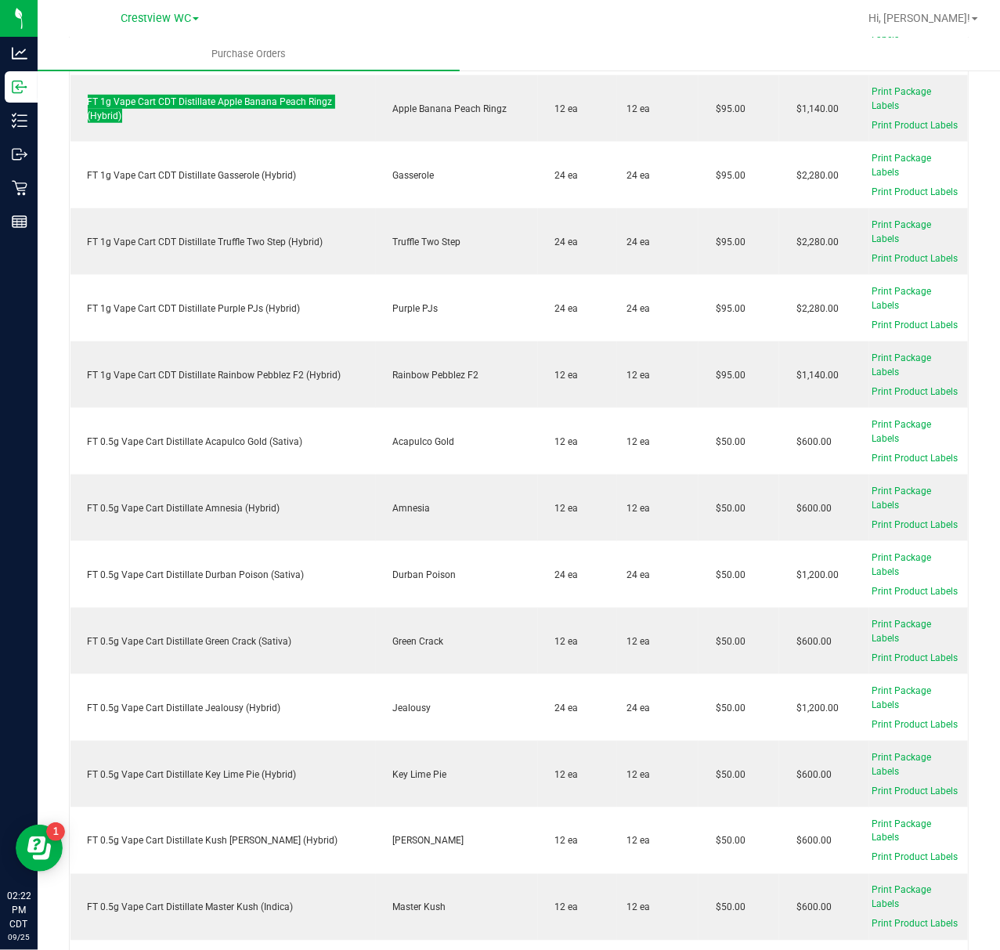
scroll to position [3759, 0]
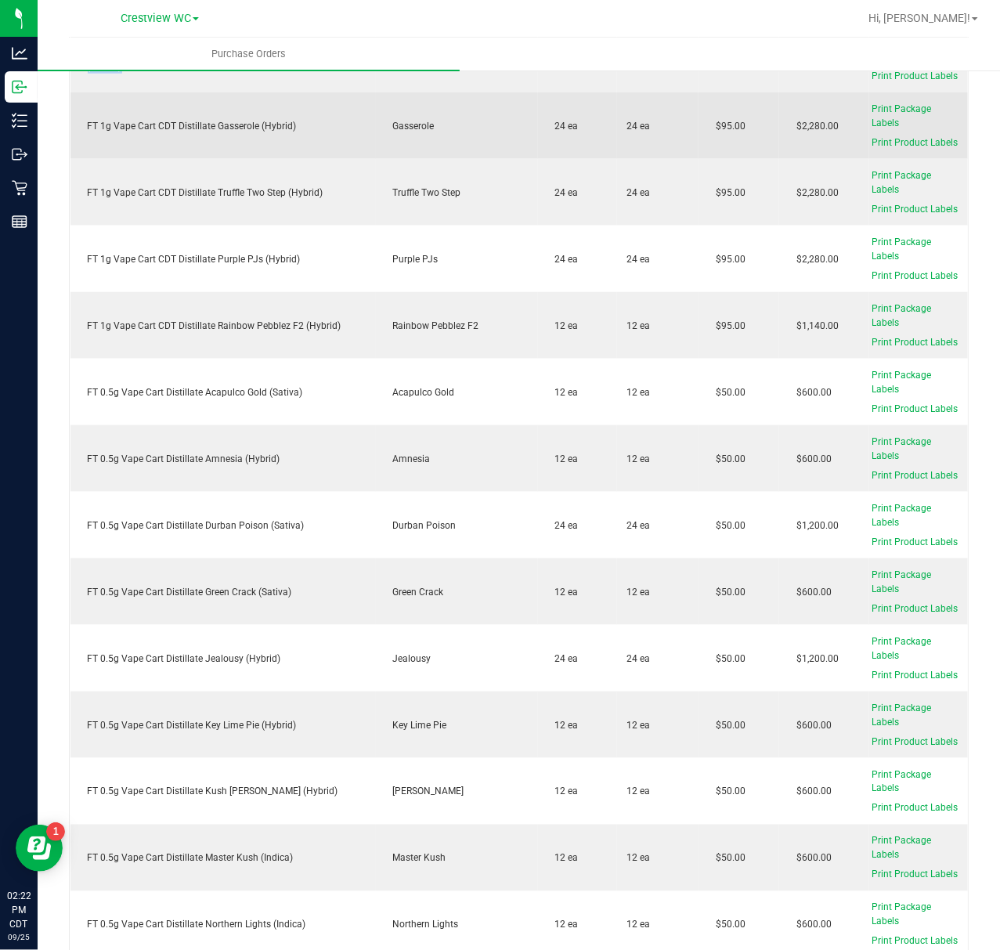
click at [257, 119] on div "FT 1g Vape Cart CDT Distillate Gasserole (Hybrid)" at bounding box center [223, 126] width 287 height 14
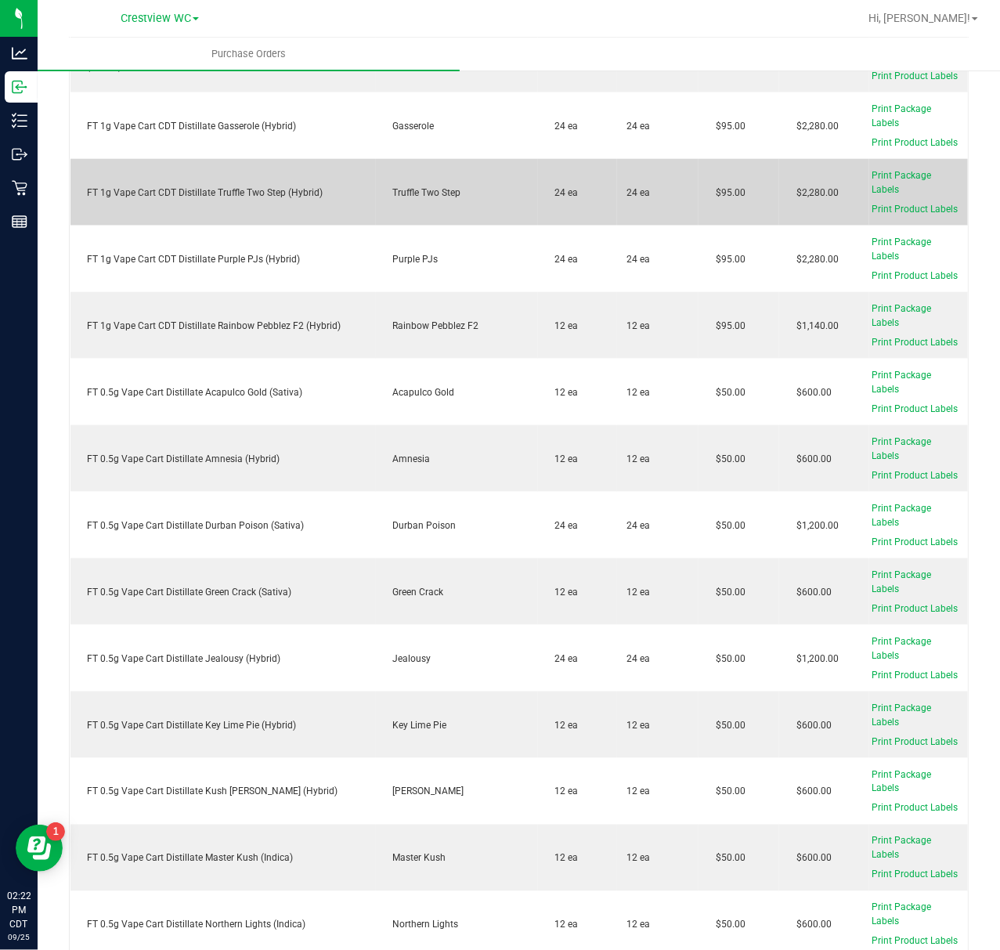
click at [276, 186] on div "FT 1g Vape Cart CDT Distillate Truffle Two Step (Hybrid)" at bounding box center [223, 193] width 287 height 14
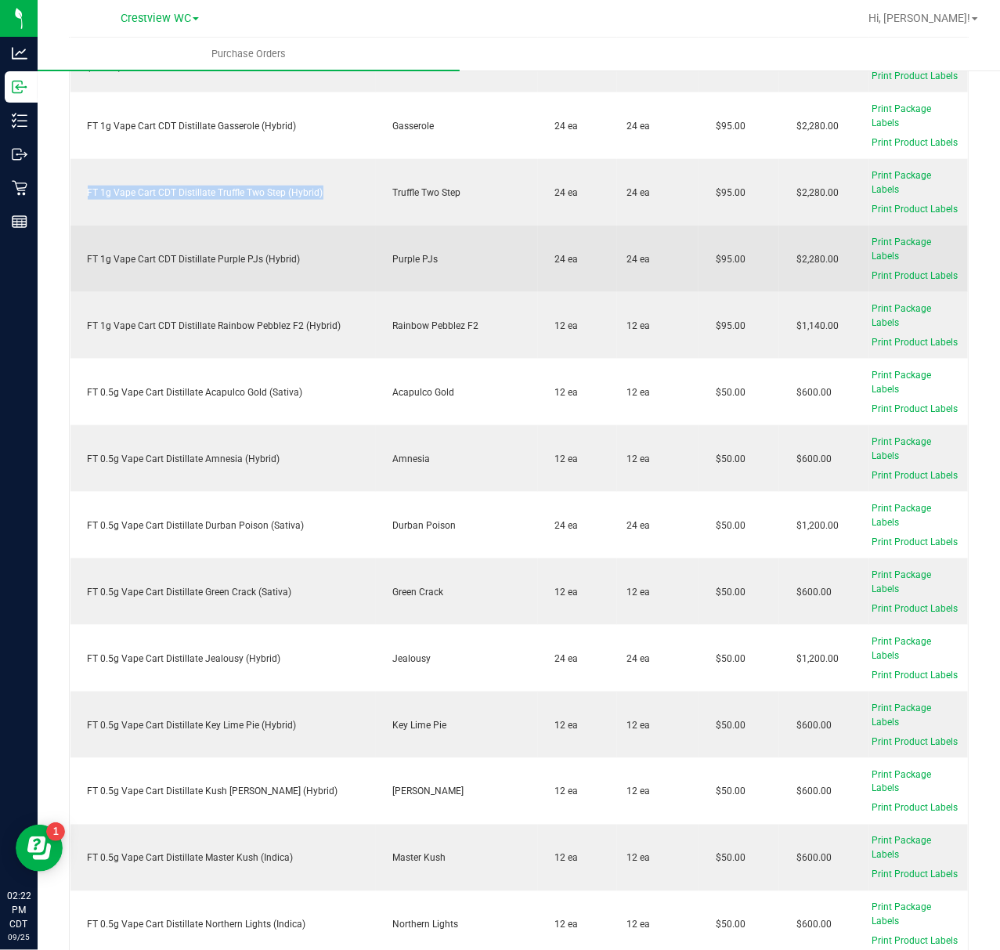
click at [277, 252] on div "FT 1g Vape Cart CDT Distillate Purple PJs (Hybrid)" at bounding box center [223, 259] width 287 height 14
click at [276, 252] on div "FT 1g Vape Cart CDT Distillate Purple PJs (Hybrid)" at bounding box center [223, 259] width 287 height 14
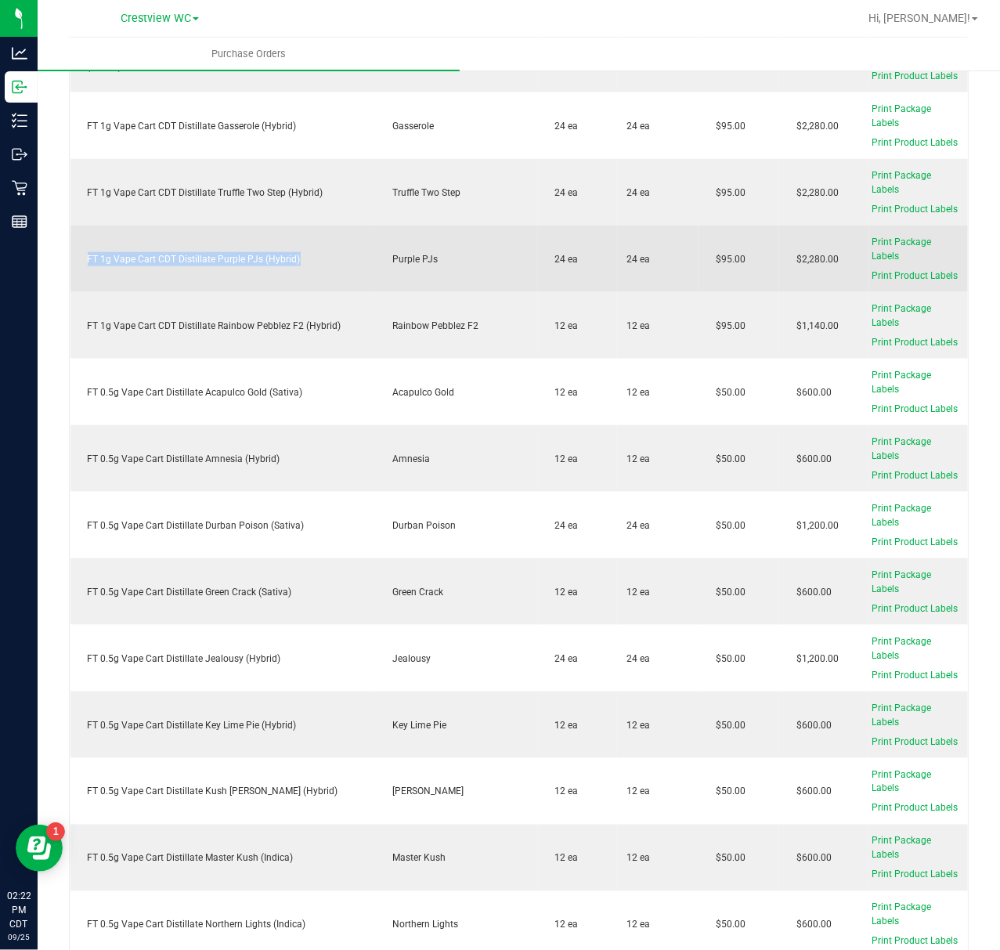
click at [276, 252] on div "FT 1g Vape Cart CDT Distillate Purple PJs (Hybrid)" at bounding box center [223, 259] width 287 height 14
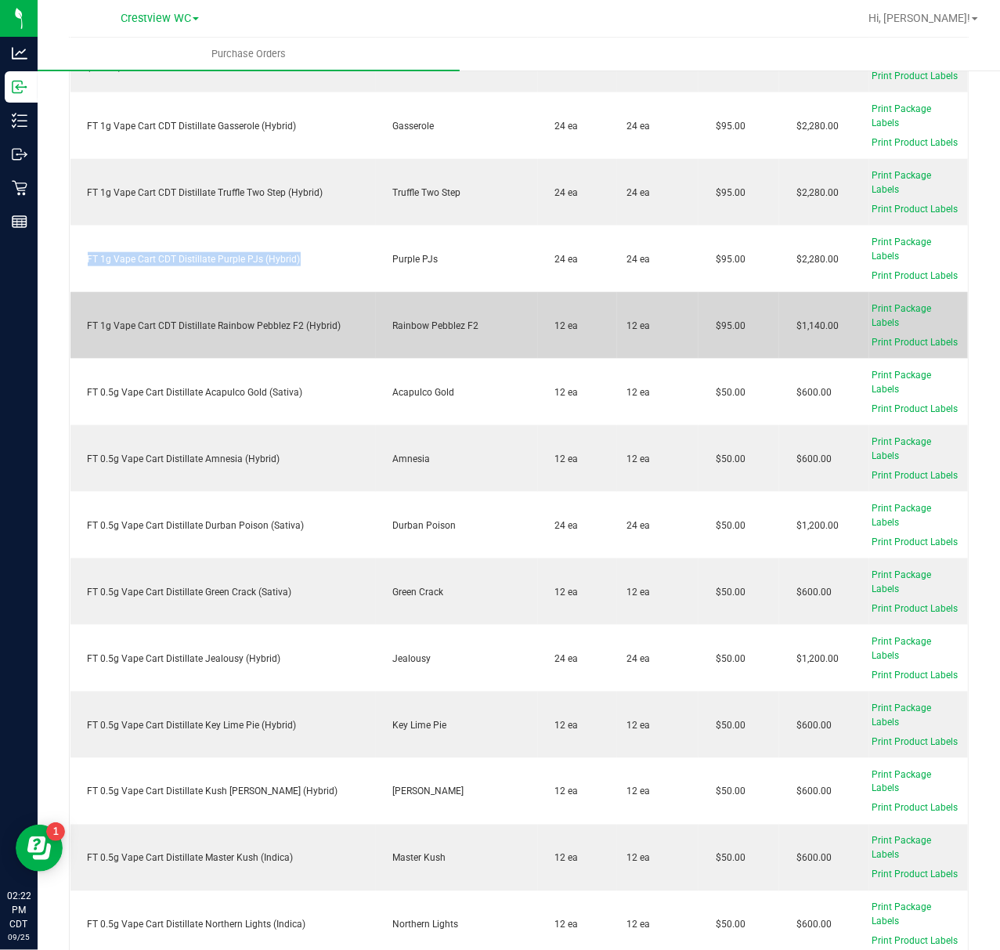
click at [320, 319] on div "FT 1g Vape Cart CDT Distillate Rainbow Pebblez F2 (Hybrid)" at bounding box center [223, 326] width 287 height 14
click at [316, 319] on div "FT 1g Vape Cart CDT Distillate Rainbow Pebblez F2 (Hybrid)" at bounding box center [223, 326] width 287 height 14
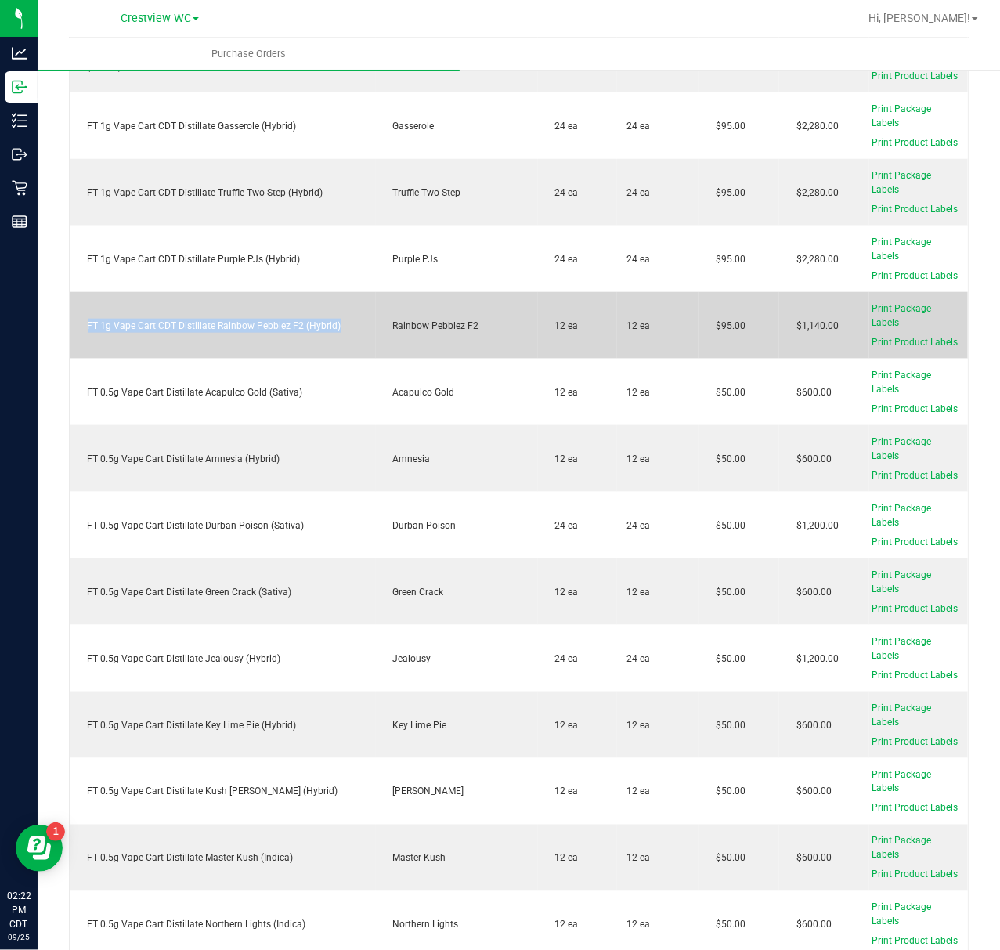
click at [316, 319] on div "FT 1g Vape Cart CDT Distillate Rainbow Pebblez F2 (Hybrid)" at bounding box center [223, 326] width 287 height 14
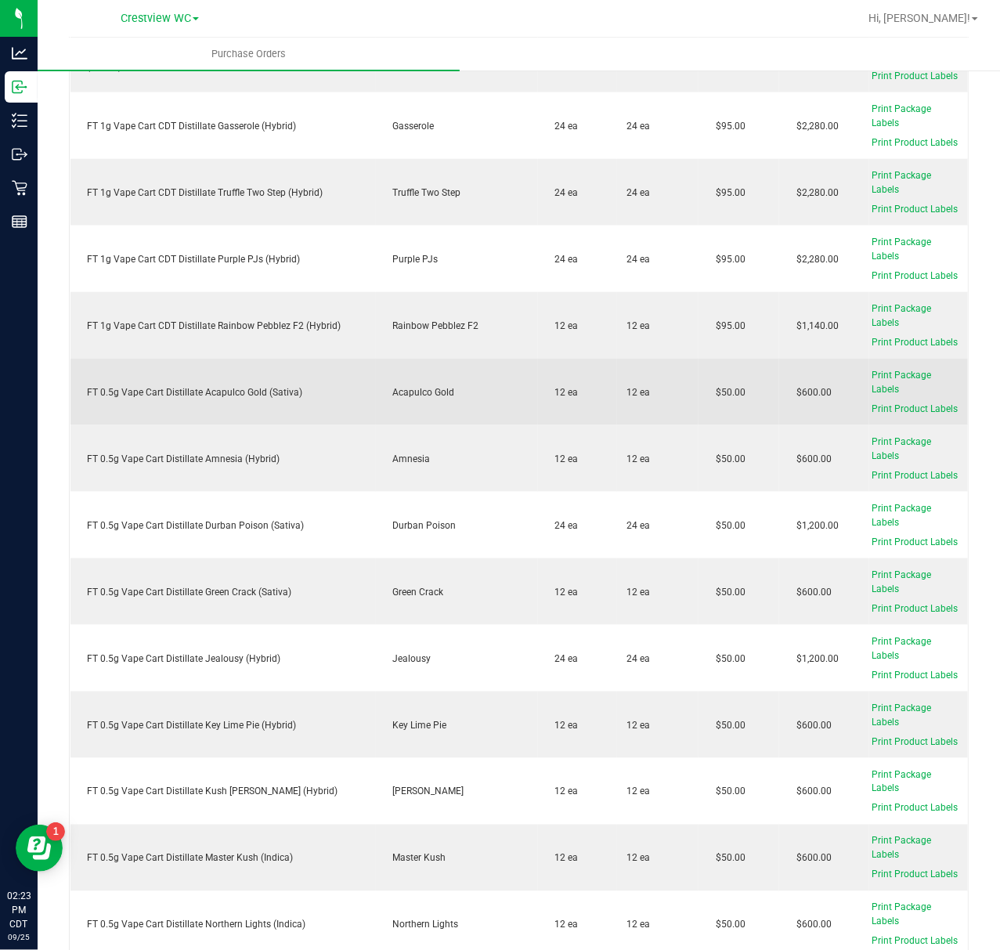
click at [276, 385] on div "FT 0.5g Vape Cart Distillate Acapulco Gold (Sativa)" at bounding box center [223, 392] width 287 height 14
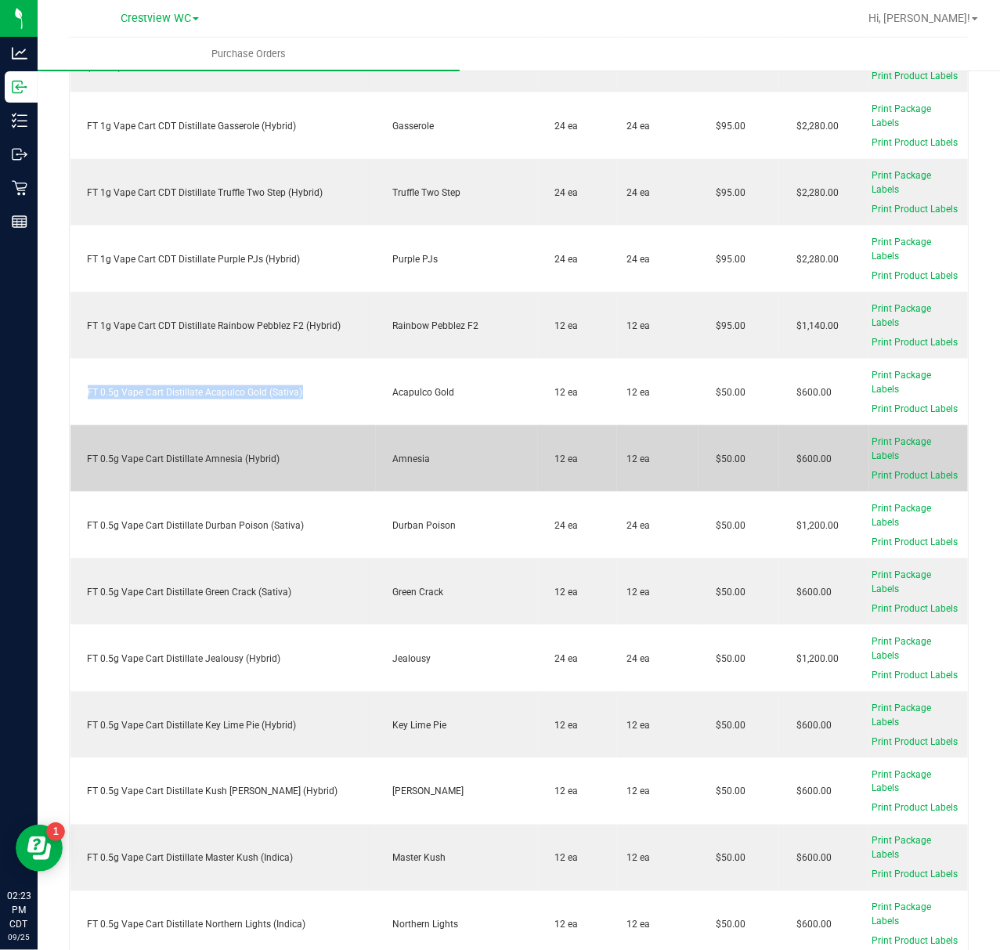
click at [242, 452] on div "FT 0.5g Vape Cart Distillate Amnesia (Hybrid)" at bounding box center [223, 459] width 287 height 14
click at [241, 452] on div "FT 0.5g Vape Cart Distillate Amnesia (Hybrid)" at bounding box center [223, 459] width 287 height 14
click at [241, 453] on div "FT 0.5g Vape Cart Distillate Amnesia (Hybrid)" at bounding box center [223, 459] width 287 height 14
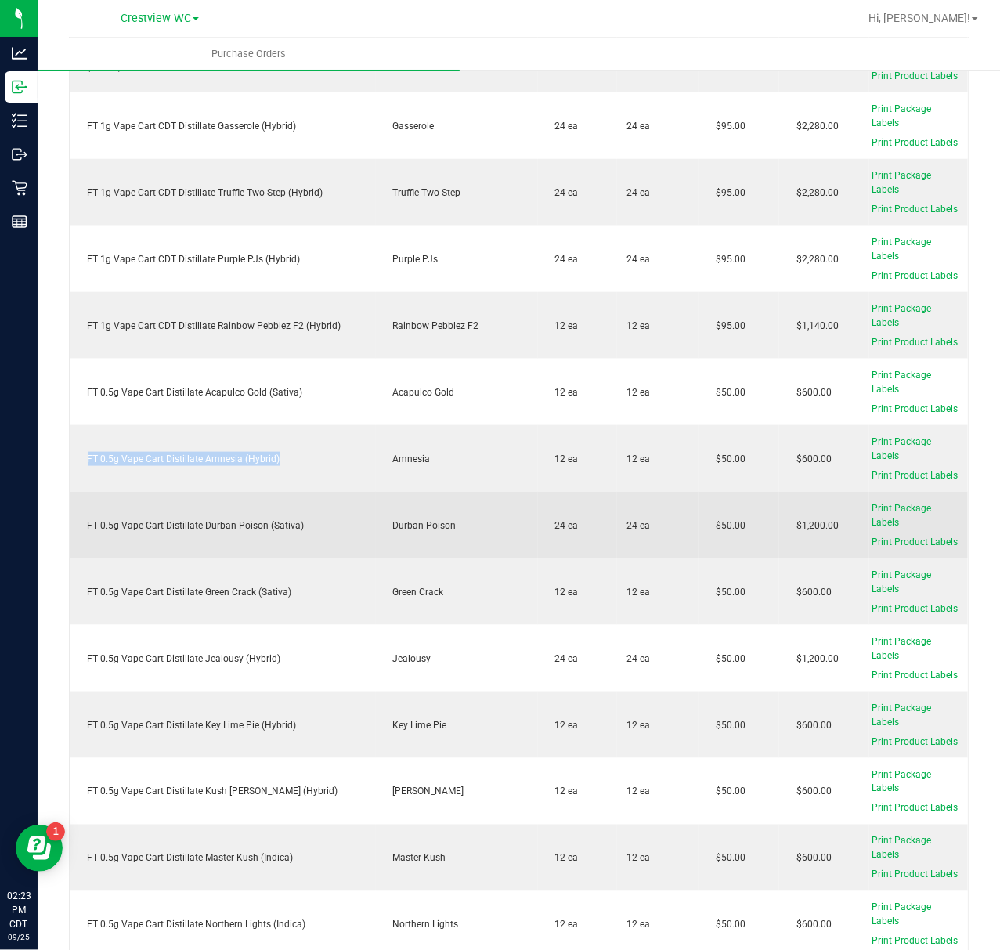
click at [279, 518] on div "FT 0.5g Vape Cart Distillate Durban Poison (Sativa)" at bounding box center [223, 525] width 287 height 14
click at [277, 520] on div "FT 0.5g Vape Cart Distillate Durban Poison (Sativa)" at bounding box center [223, 525] width 287 height 14
click at [279, 520] on div "FT 0.5g Vape Cart Distillate Durban Poison (Sativa)" at bounding box center [223, 525] width 287 height 14
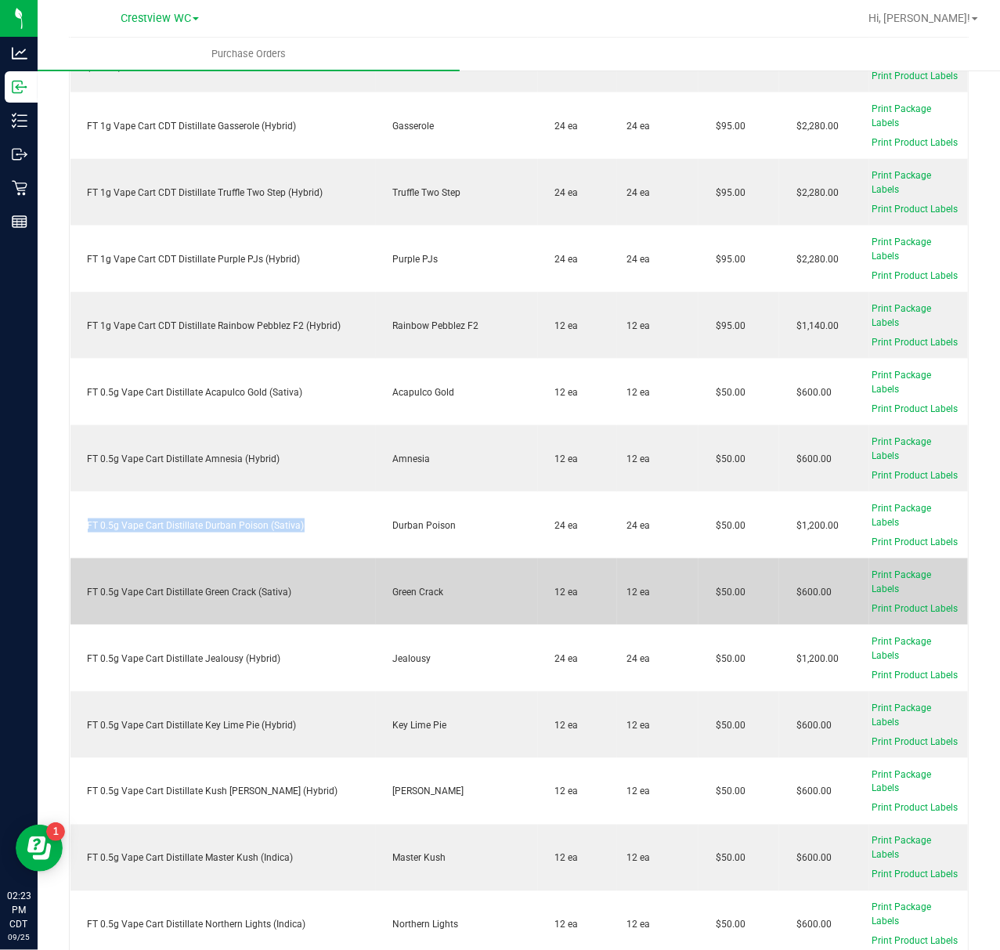
click at [282, 587] on div "FT 0.5g Vape Cart Distillate Green Crack (Sativa)" at bounding box center [223, 592] width 287 height 14
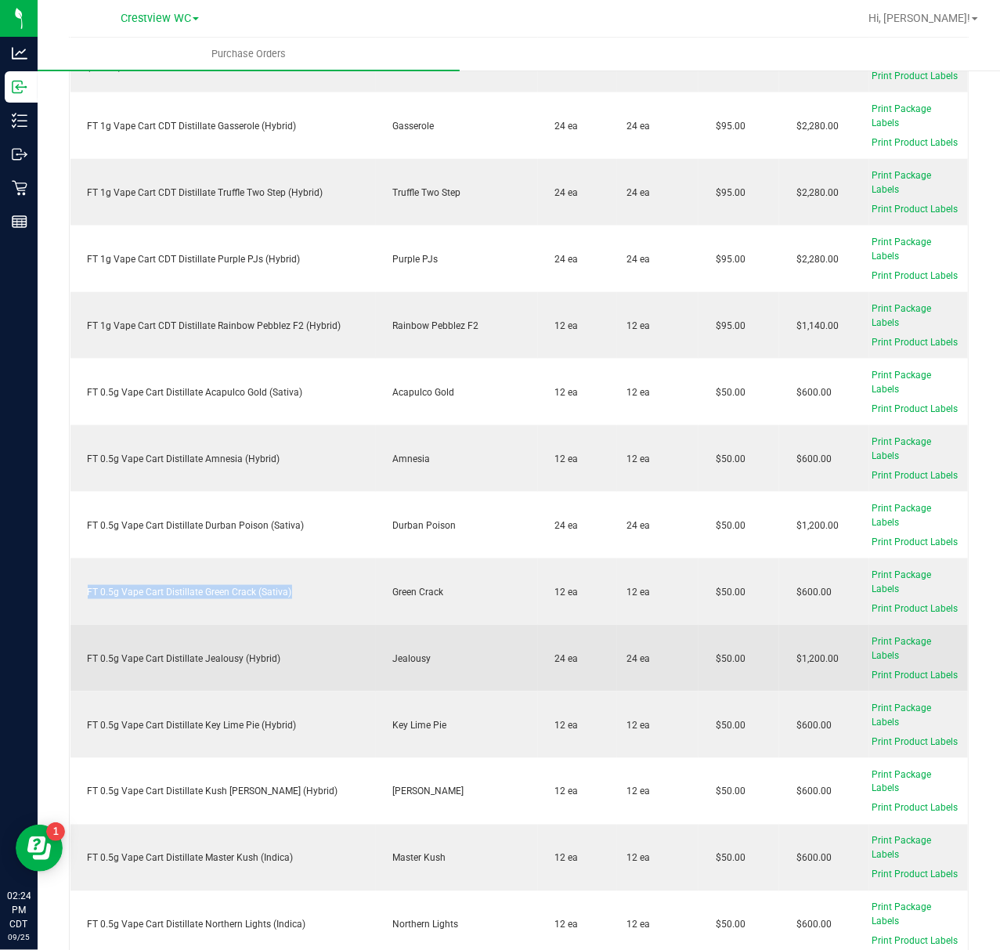
click at [108, 652] on div "FT 0.5g Vape Cart Distillate Jealousy (Hybrid)" at bounding box center [223, 659] width 287 height 14
click at [110, 652] on div "FT 0.5g Vape Cart Distillate Jealousy (Hybrid)" at bounding box center [223, 659] width 287 height 14
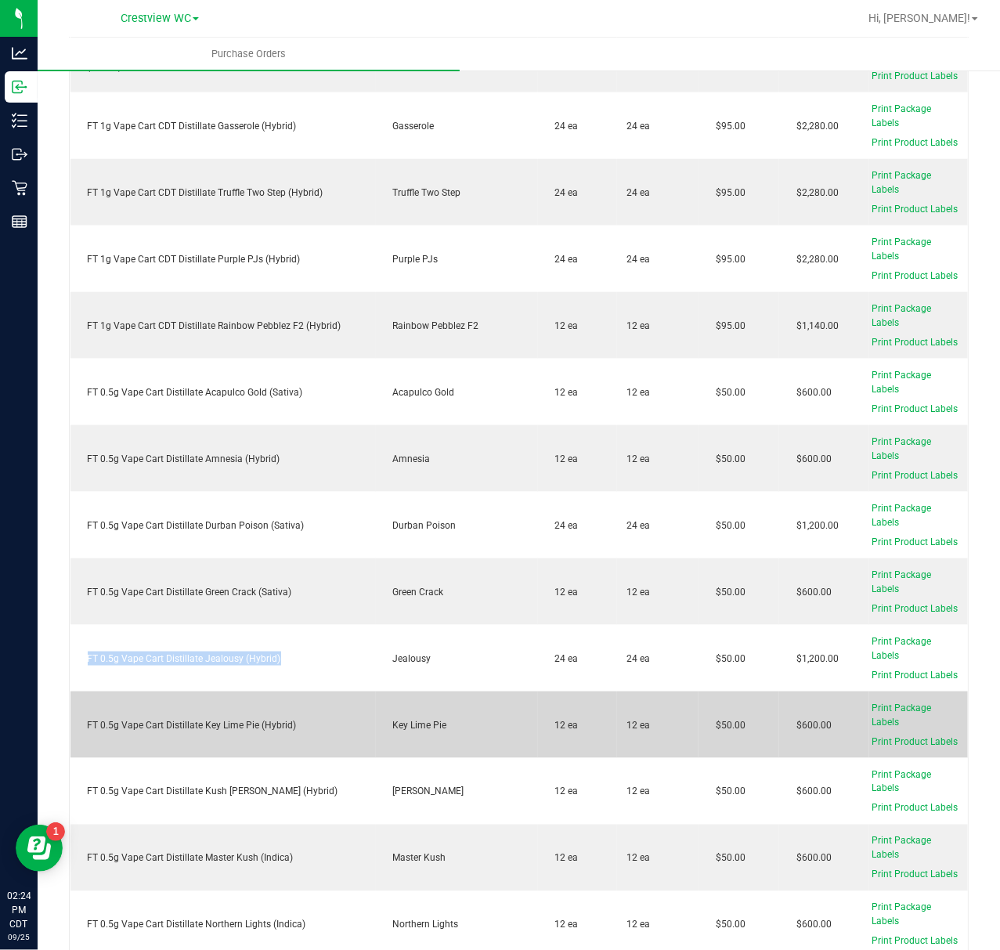
click at [251, 718] on div "FT 0.5g Vape Cart Distillate Key Lime Pie (Hybrid)" at bounding box center [223, 725] width 287 height 14
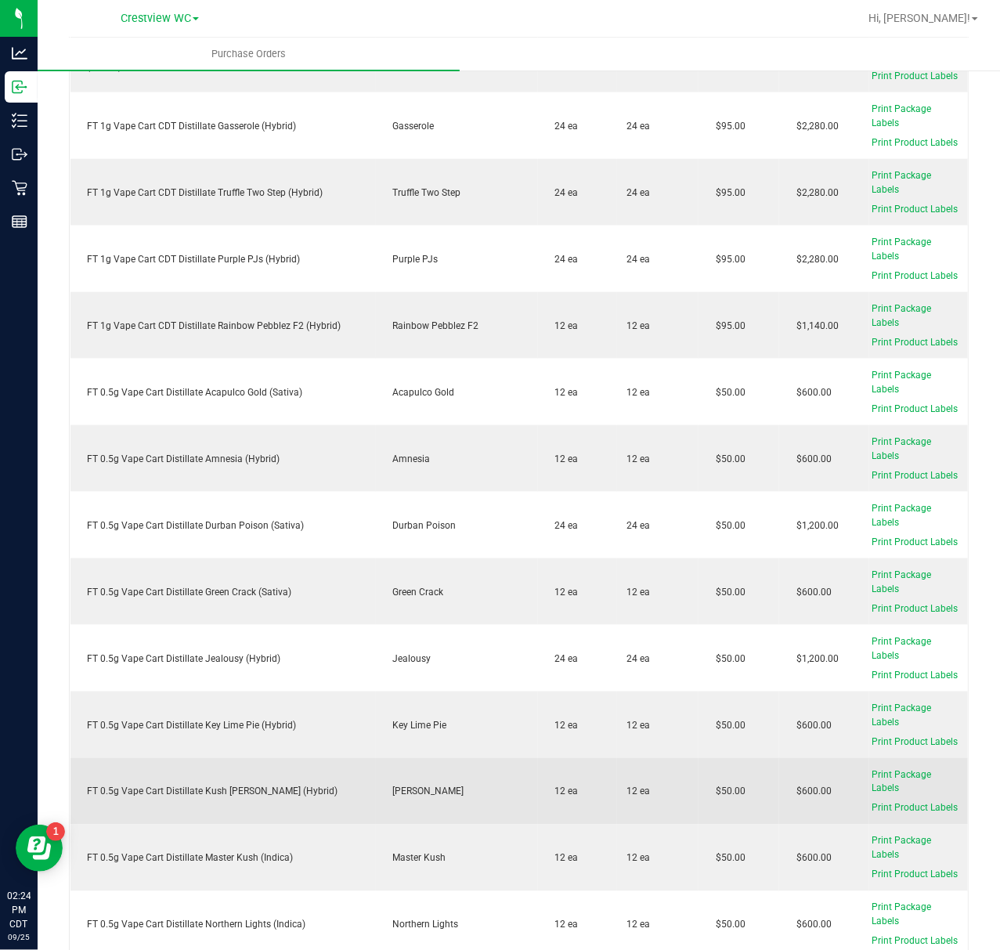
click at [243, 785] on div "FT 0.5g Vape Cart Distillate Kush Mintz (Hybrid)" at bounding box center [223, 792] width 287 height 14
click at [244, 785] on div "FT 0.5g Vape Cart Distillate Kush Mintz (Hybrid)" at bounding box center [223, 792] width 287 height 14
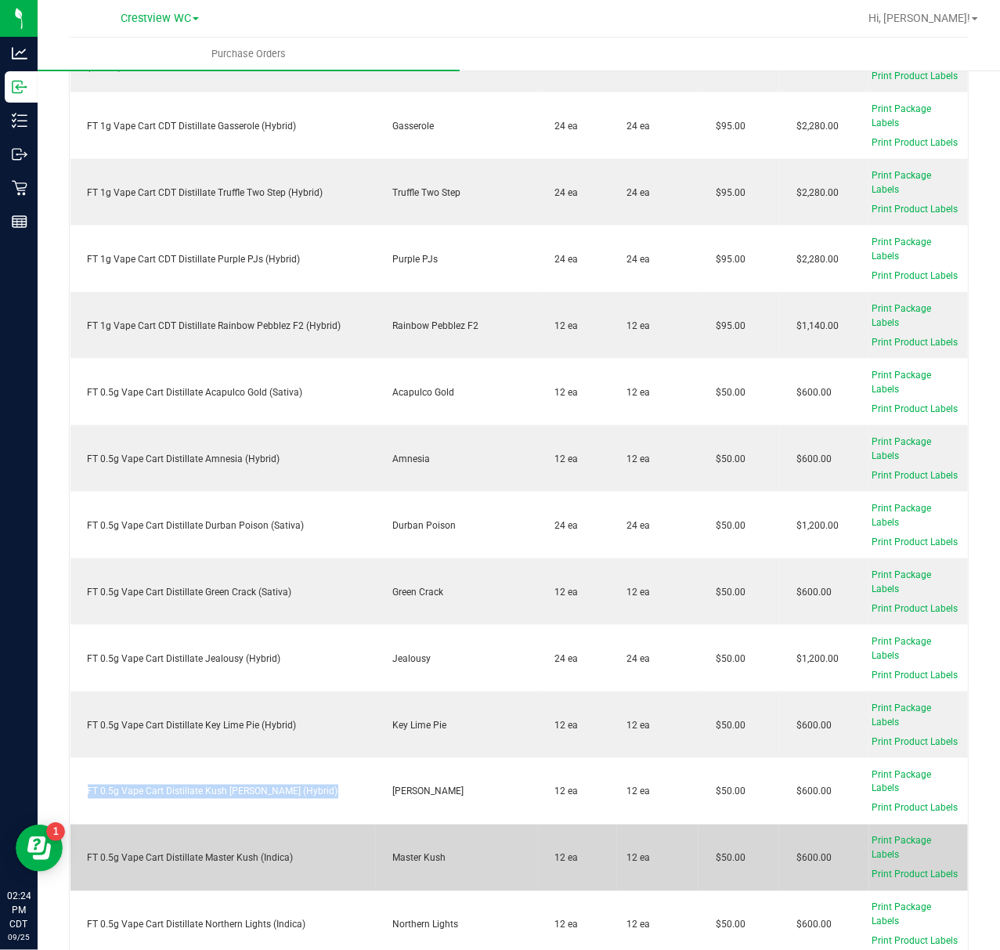
click at [279, 854] on div "FT 0.5g Vape Cart Distillate Master Kush (Indica)" at bounding box center [223, 858] width 287 height 14
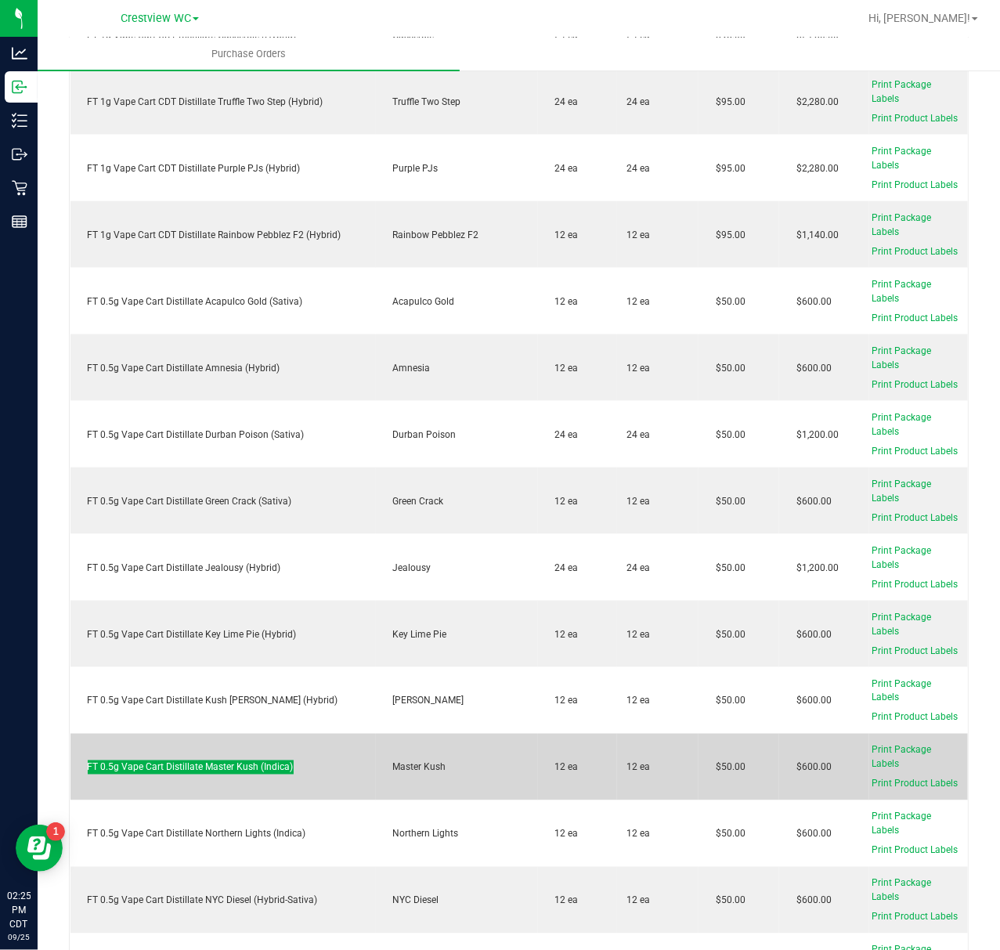
scroll to position [3967, 0]
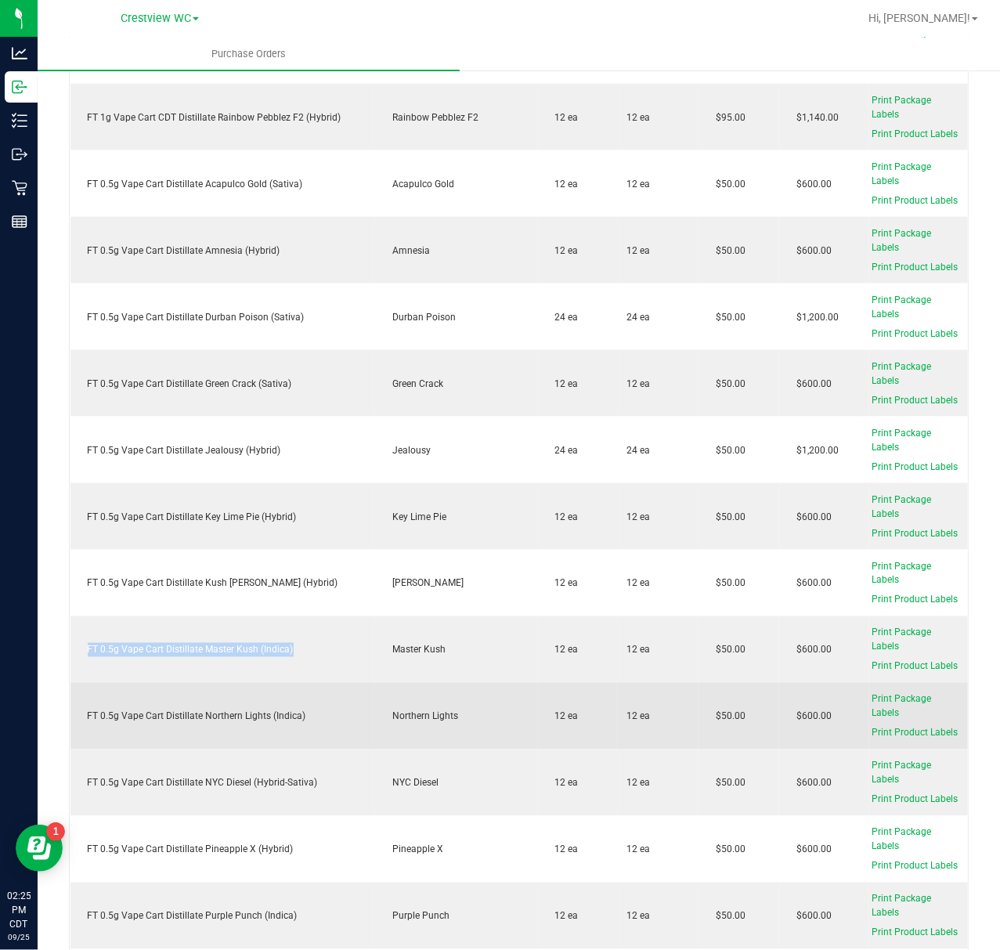
click at [298, 713] on div "FT 0.5g Vape Cart Distillate Northern Lights (Indica)" at bounding box center [223, 717] width 287 height 14
click at [296, 713] on div "FT 0.5g Vape Cart Distillate Northern Lights (Indica)" at bounding box center [223, 717] width 287 height 14
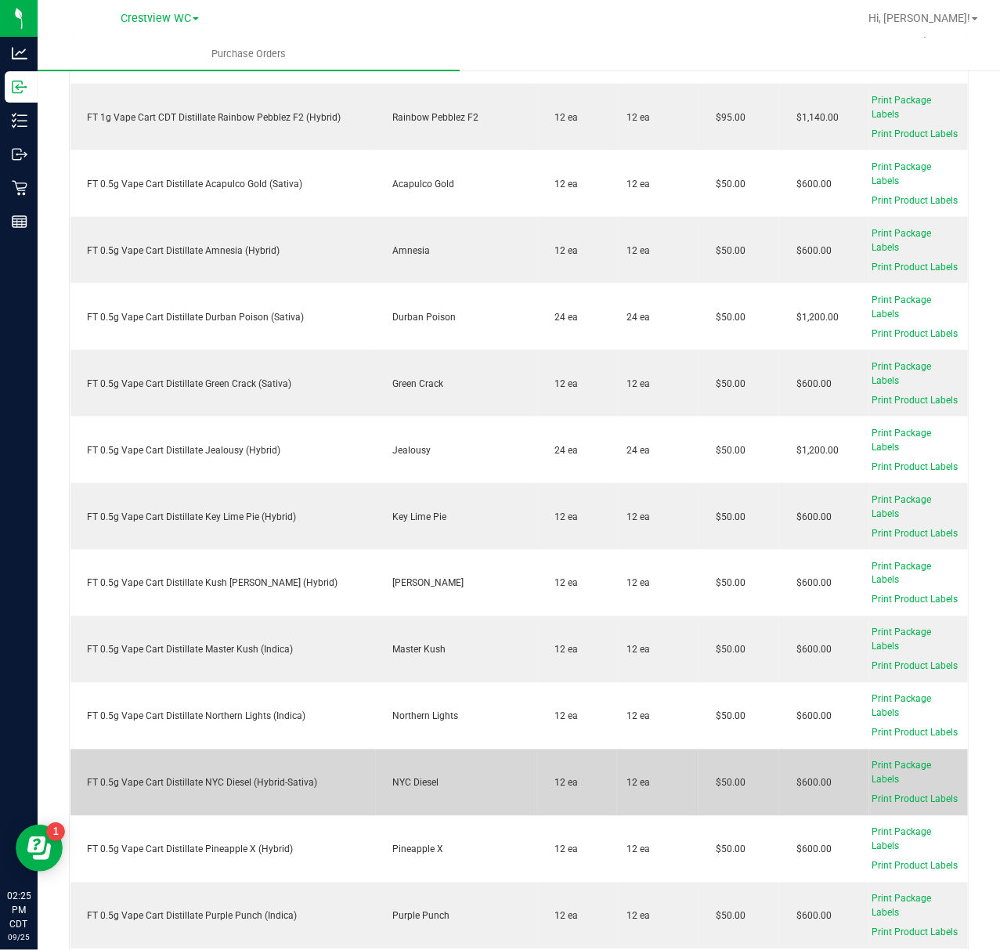
click at [283, 776] on div "FT 0.5g Vape Cart Distillate NYC Diesel (Hybrid-Sativa)" at bounding box center [223, 783] width 287 height 14
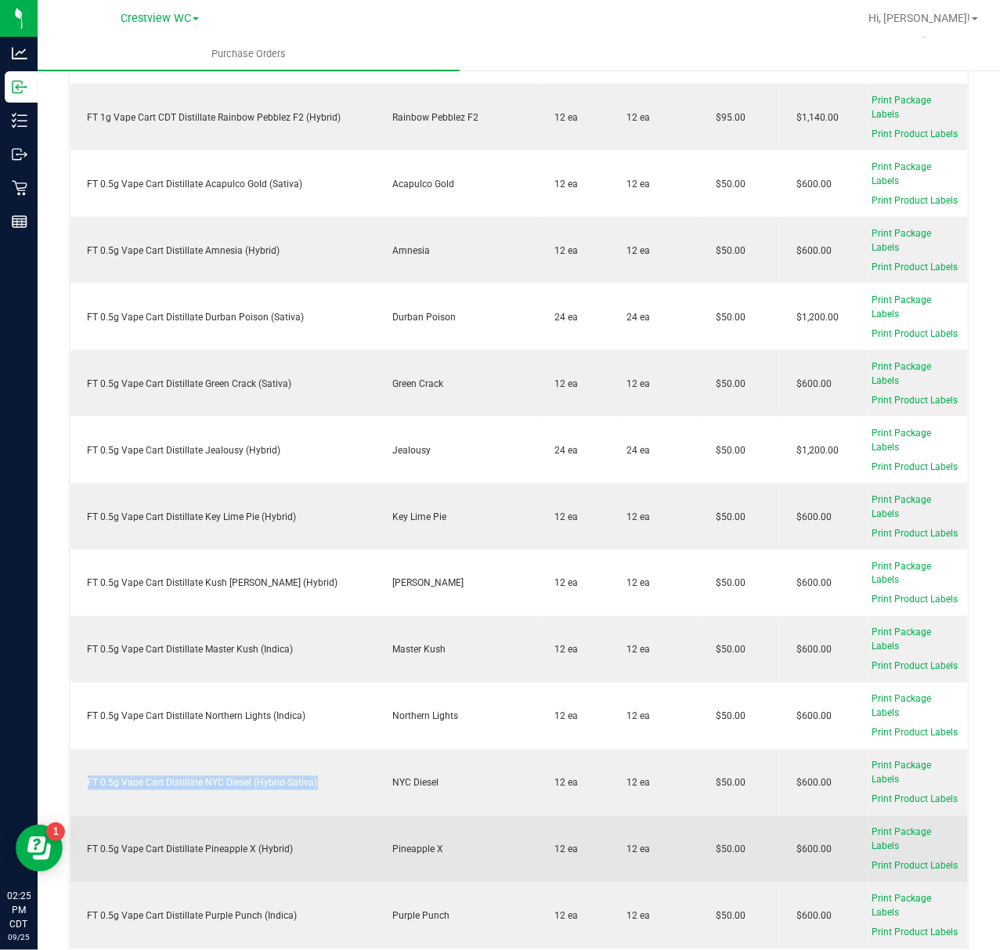
click at [276, 843] on div "FT 0.5g Vape Cart Distillate Pineapple X (Hybrid)" at bounding box center [223, 850] width 287 height 14
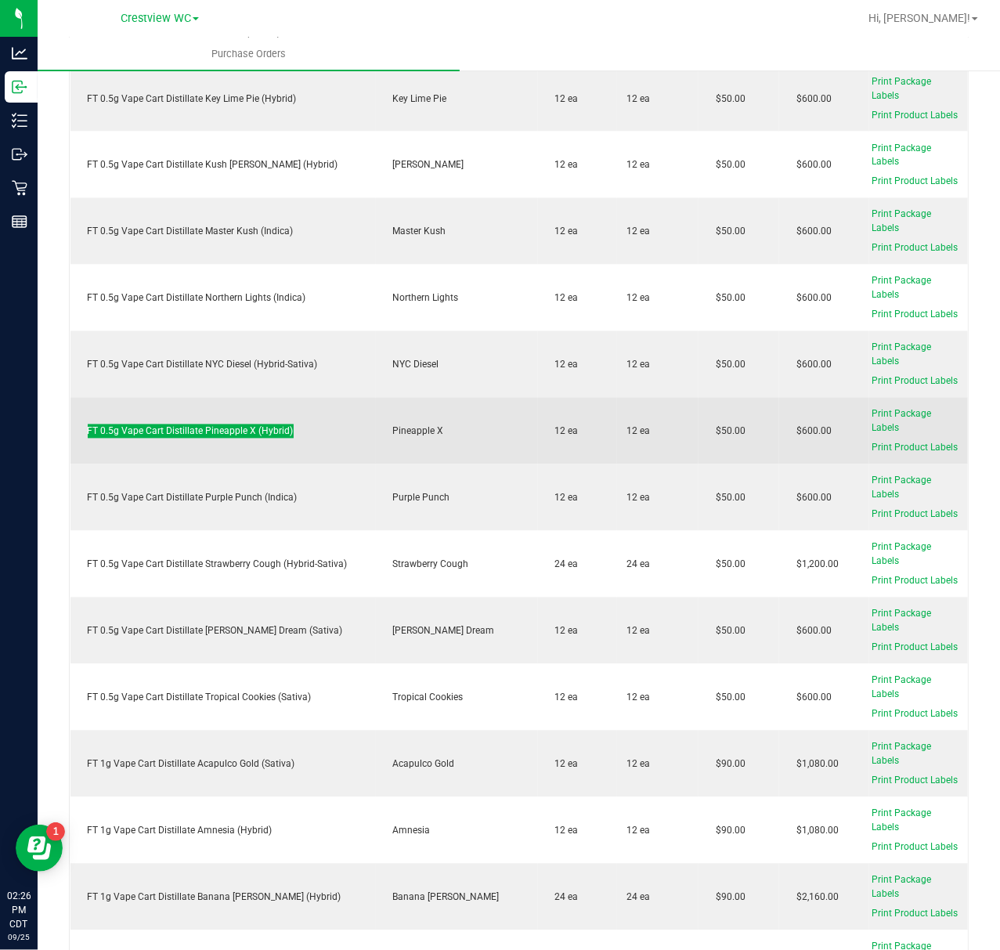
scroll to position [4490, 0]
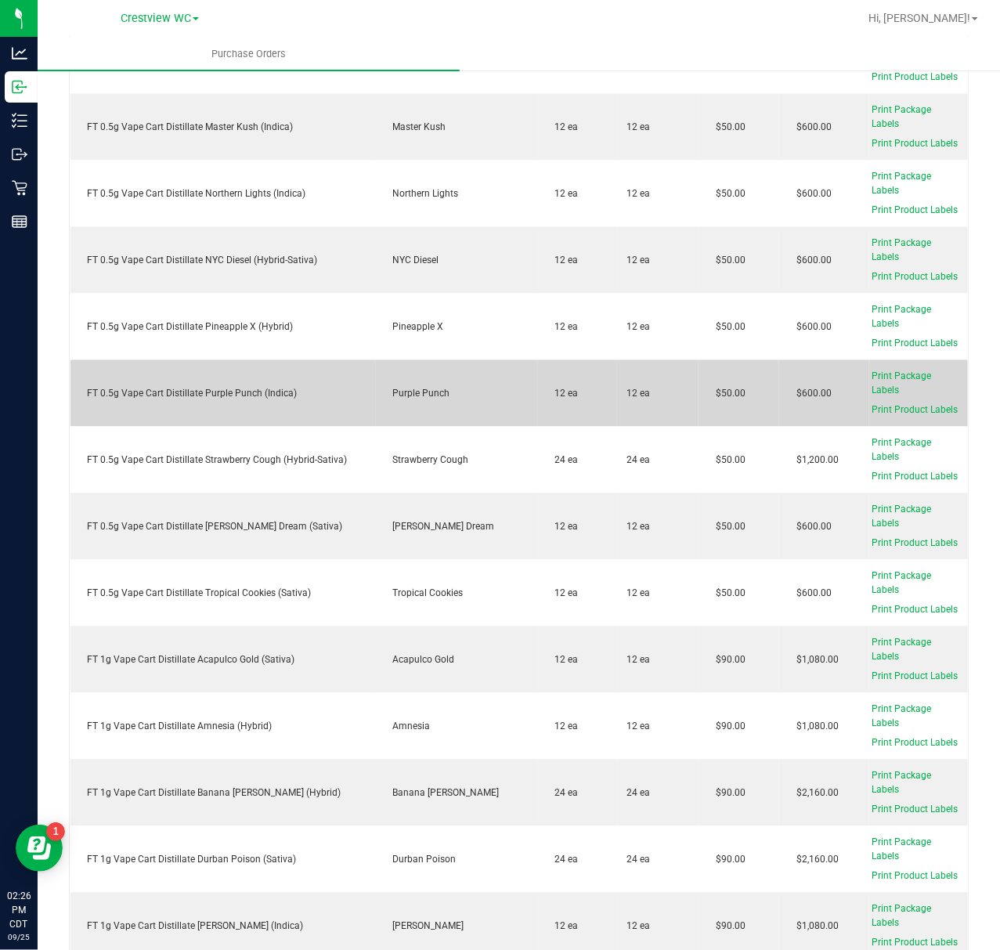
click at [283, 387] on div "FT 0.5g Vape Cart Distillate Purple Punch (Indica)" at bounding box center [223, 394] width 287 height 14
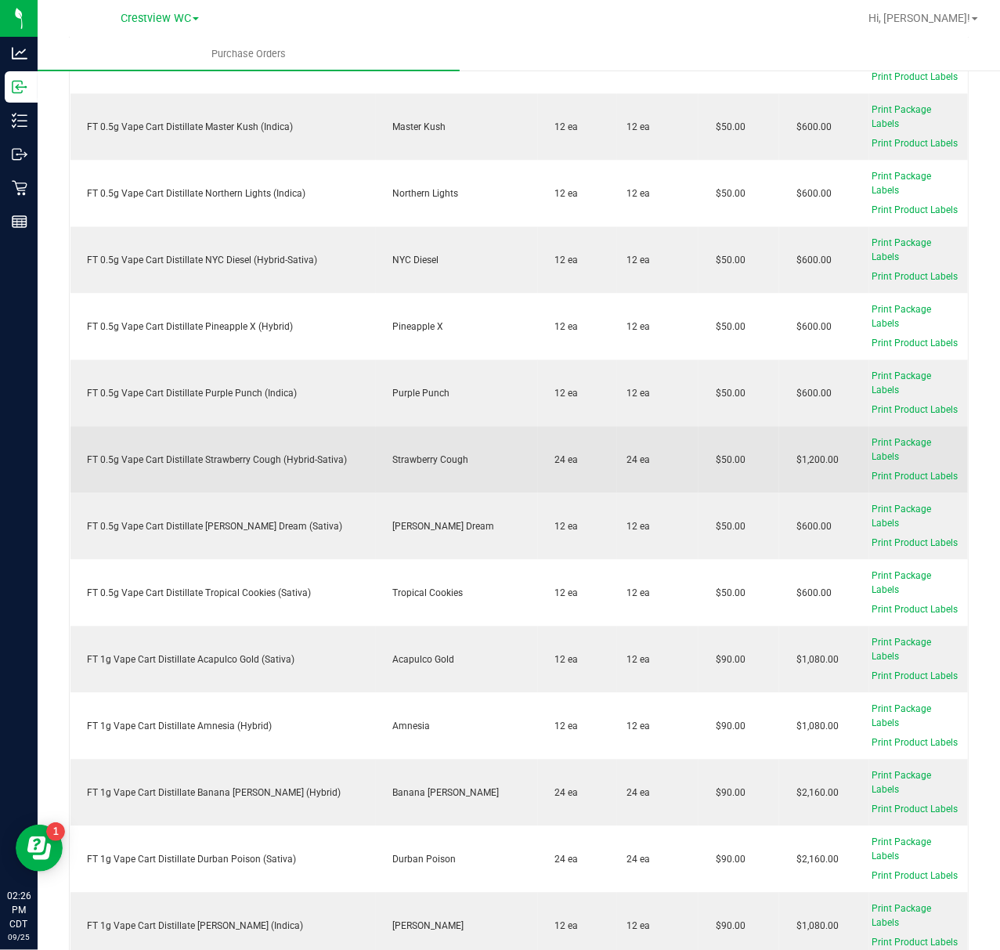
click at [302, 453] on div "FT 0.5g Vape Cart Distillate Strawberry Cough (Hybrid-Sativa)" at bounding box center [223, 460] width 287 height 14
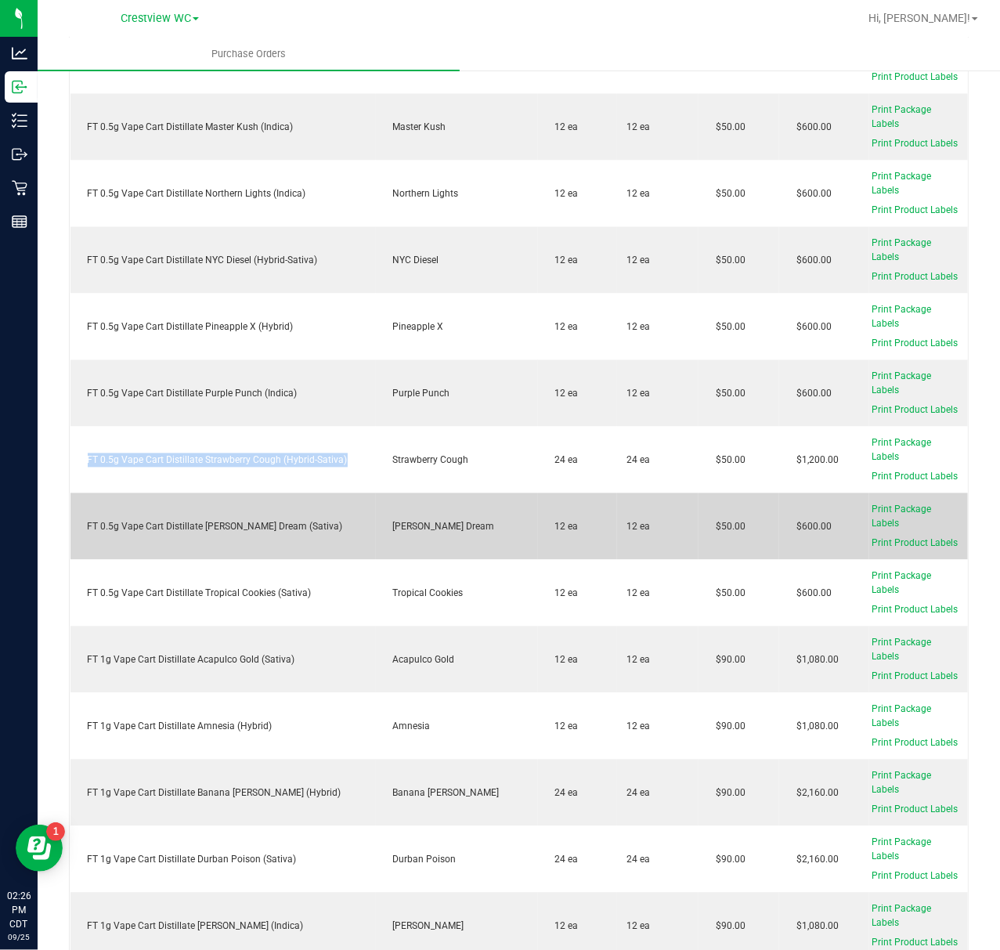
click at [267, 520] on div "FT 0.5g Vape Cart Distillate Tangie Dream (Sativa)" at bounding box center [223, 527] width 287 height 14
click at [268, 520] on div "FT 0.5g Vape Cart Distillate Tangie Dream (Sativa)" at bounding box center [223, 527] width 287 height 14
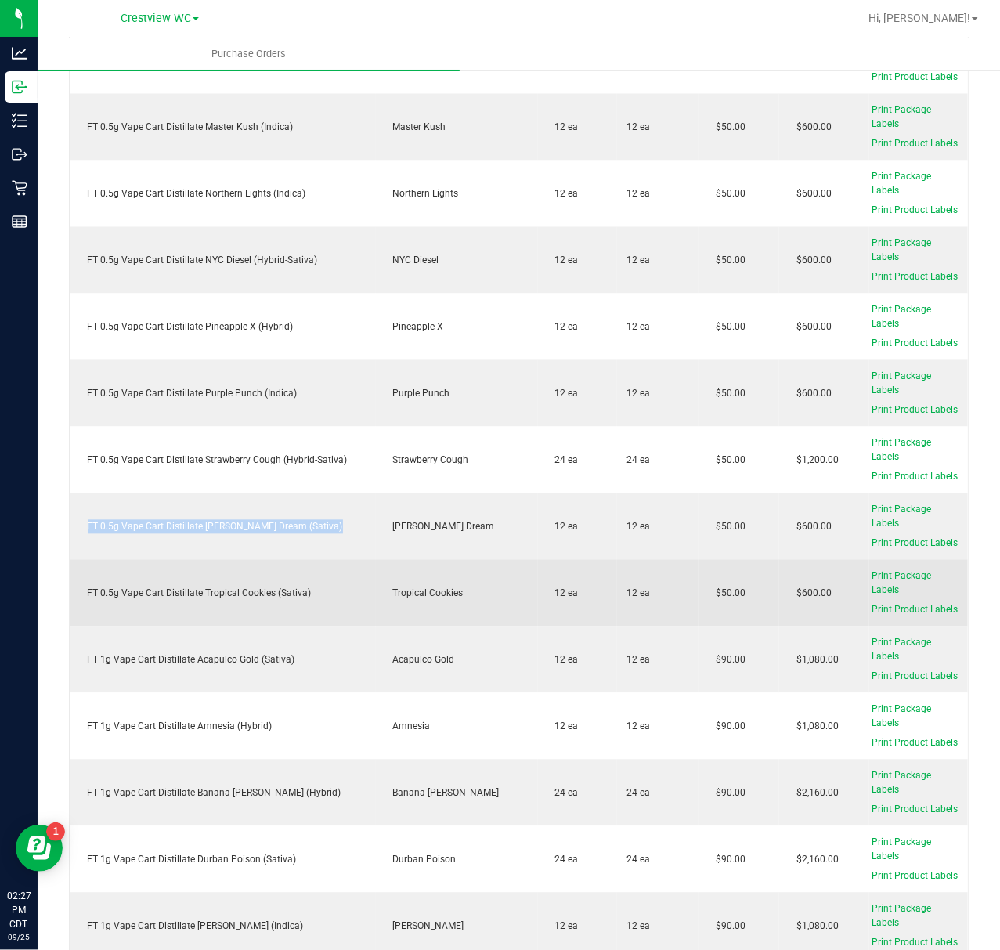
click at [302, 587] on div "FT 0.5g Vape Cart Distillate Tropical Cookies (Sativa)" at bounding box center [223, 594] width 287 height 14
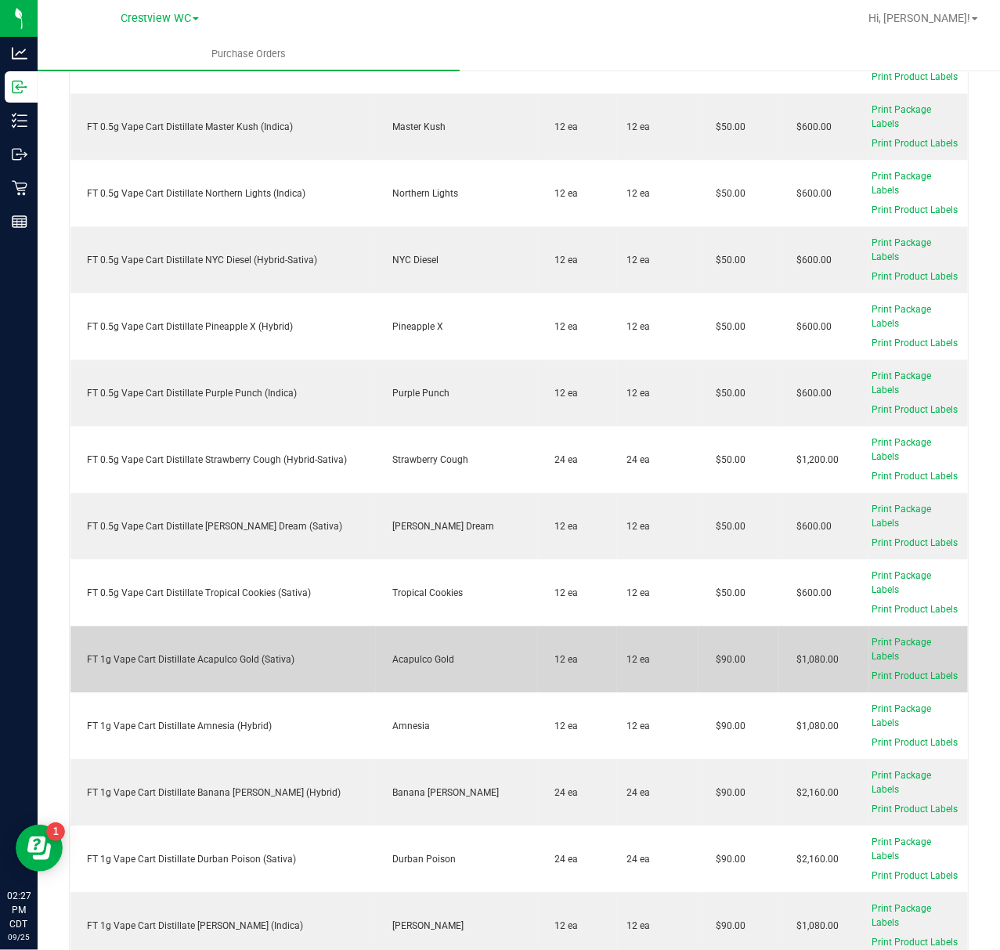
click at [279, 653] on div "FT 1g Vape Cart Distillate Acapulco Gold (Sativa)" at bounding box center [223, 660] width 287 height 14
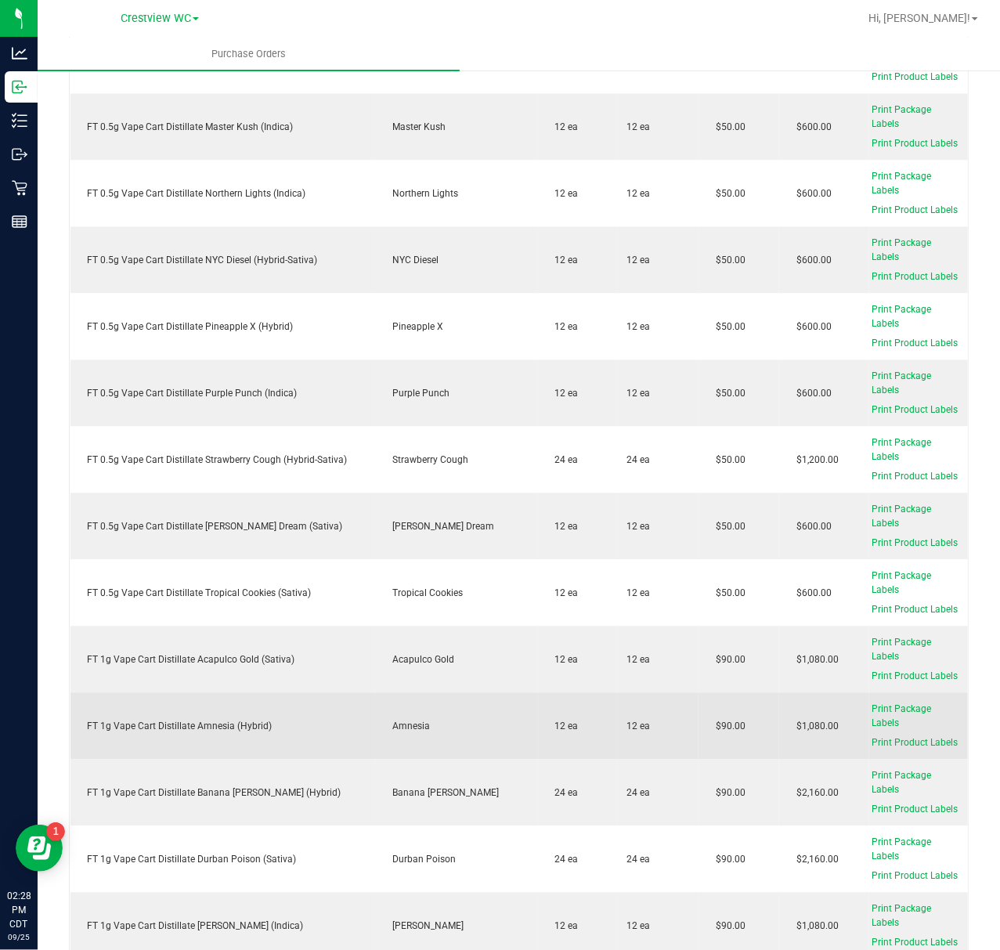
click at [144, 721] on div "FT 1g Vape Cart Distillate Amnesia (Hybrid)" at bounding box center [223, 727] width 287 height 14
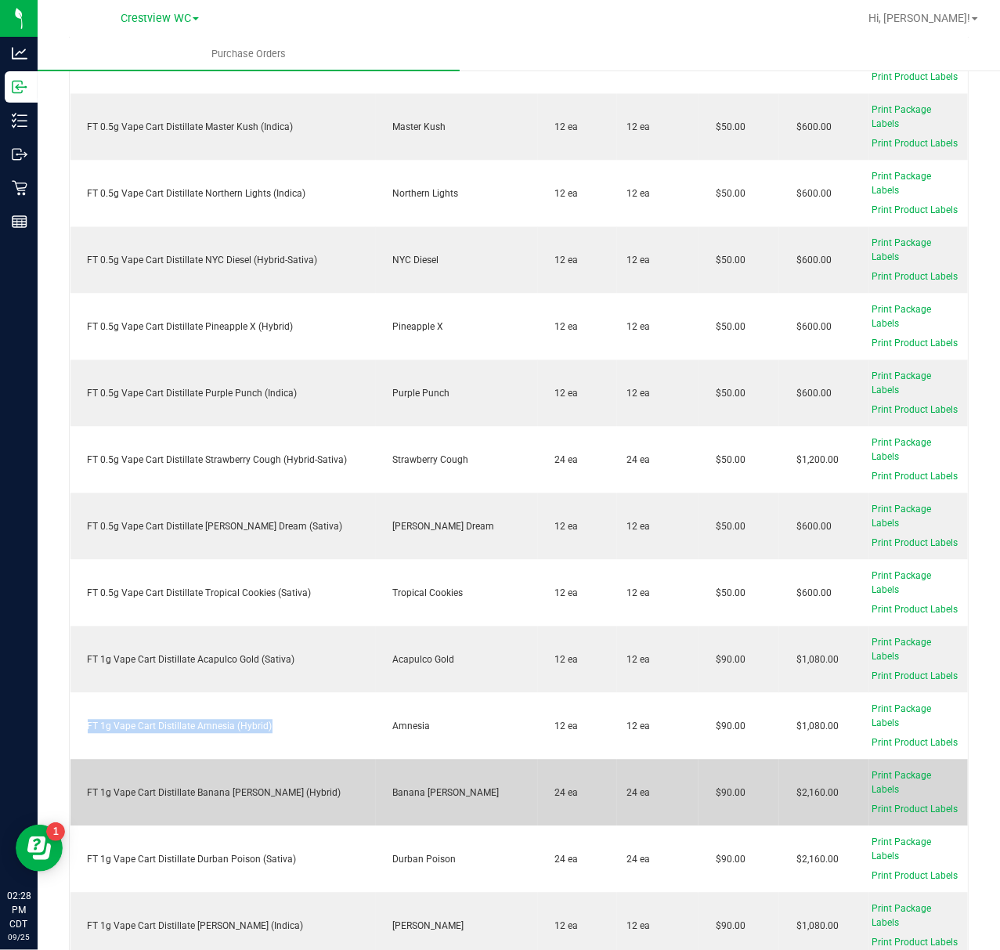
click at [276, 786] on div "FT 1g Vape Cart Distillate Banana Runtz (Hybrid)" at bounding box center [223, 793] width 287 height 14
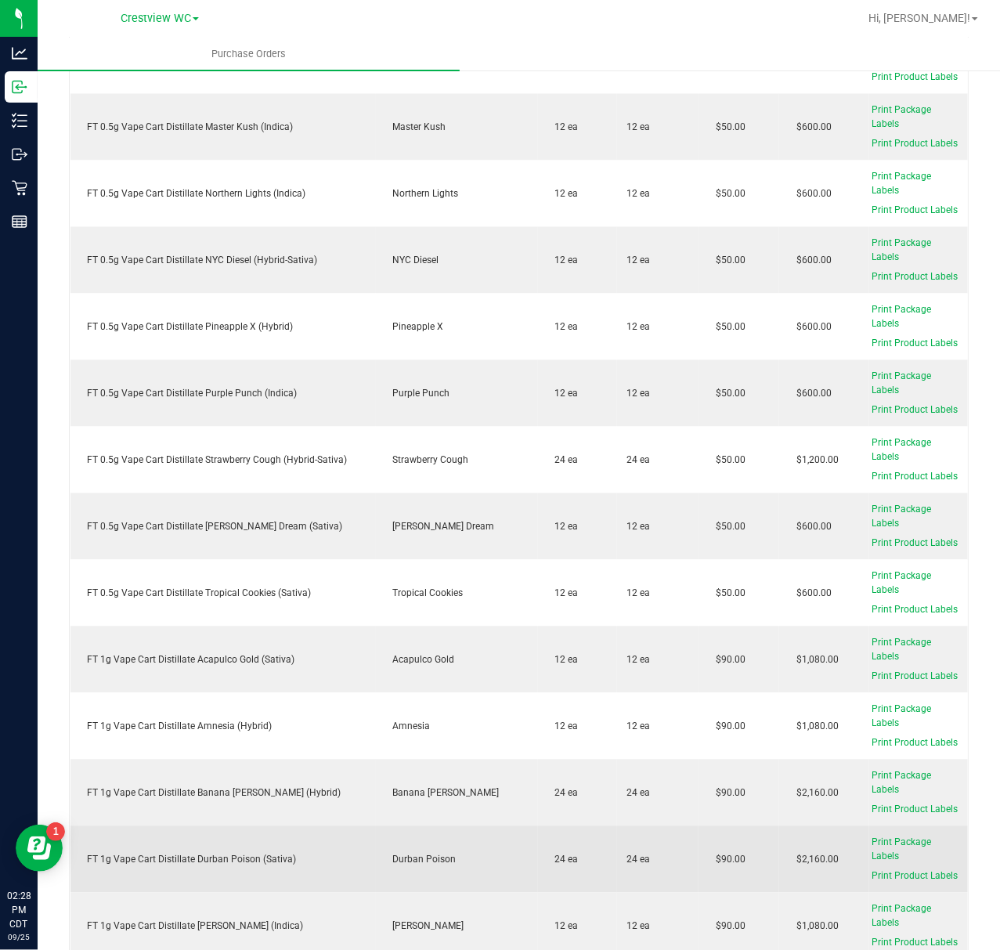
click at [279, 853] on div "FT 1g Vape Cart Distillate Durban Poison (Sativa)" at bounding box center [223, 860] width 287 height 14
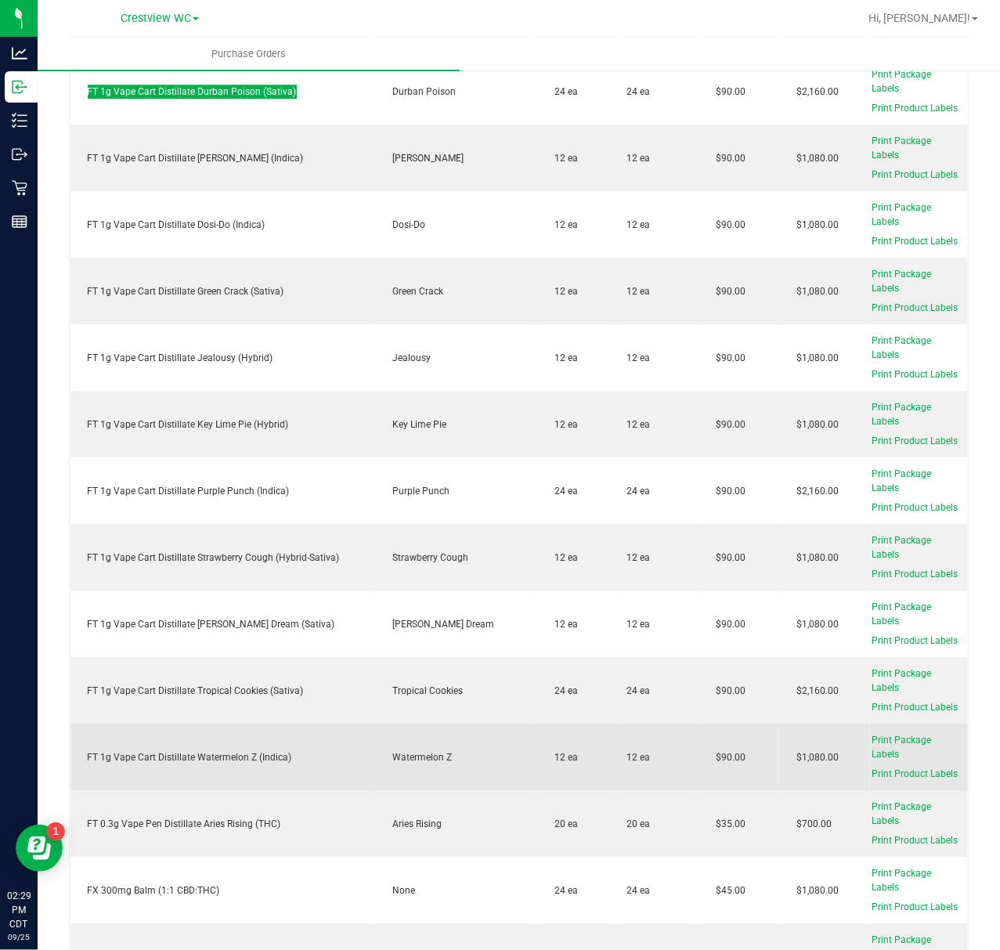
scroll to position [5220, 0]
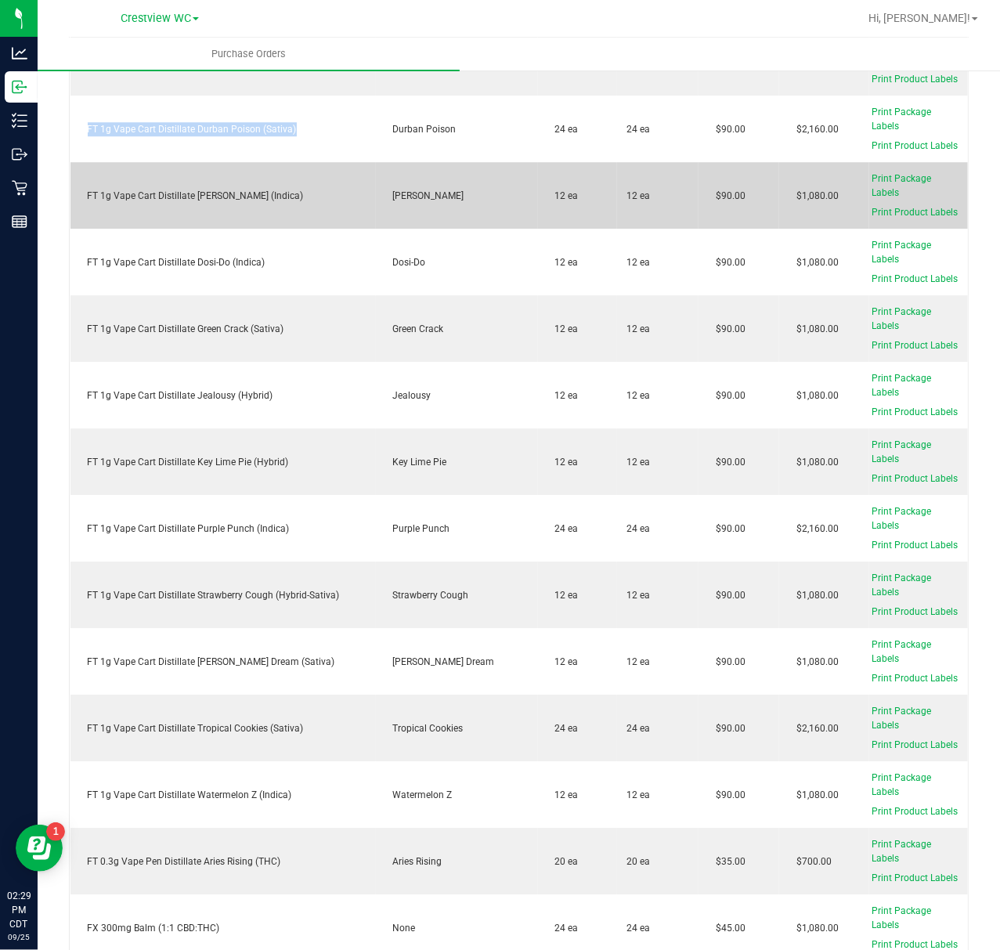
click at [243, 189] on div "FT 1g Vape Cart Distillate Donny Burger (Indica)" at bounding box center [223, 196] width 287 height 14
drag, startPoint x: 243, startPoint y: 180, endPoint x: 224, endPoint y: 177, distance: 19.1
click at [224, 177] on td "FT 1g Vape Cart Distillate Donny Burger (Indica)" at bounding box center [222, 195] width 305 height 67
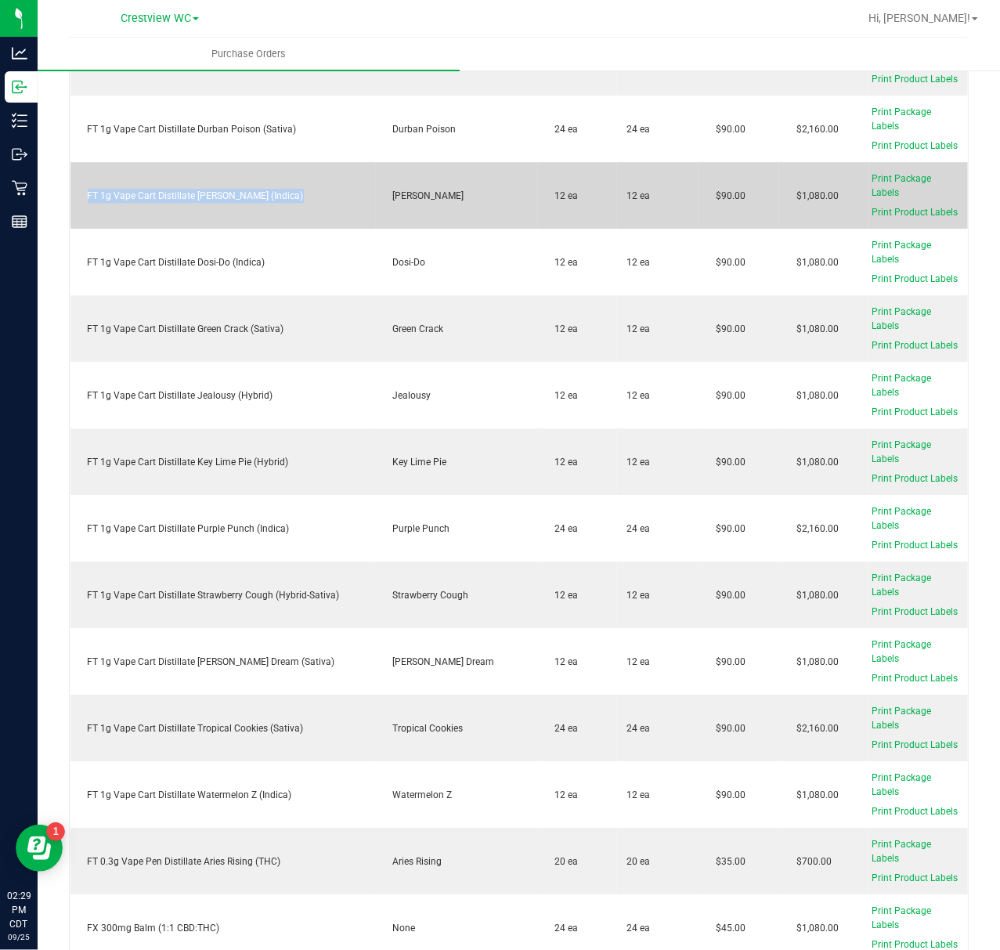
click at [224, 177] on td "FT 1g Vape Cart Distillate Donny Burger (Indica)" at bounding box center [222, 195] width 305 height 67
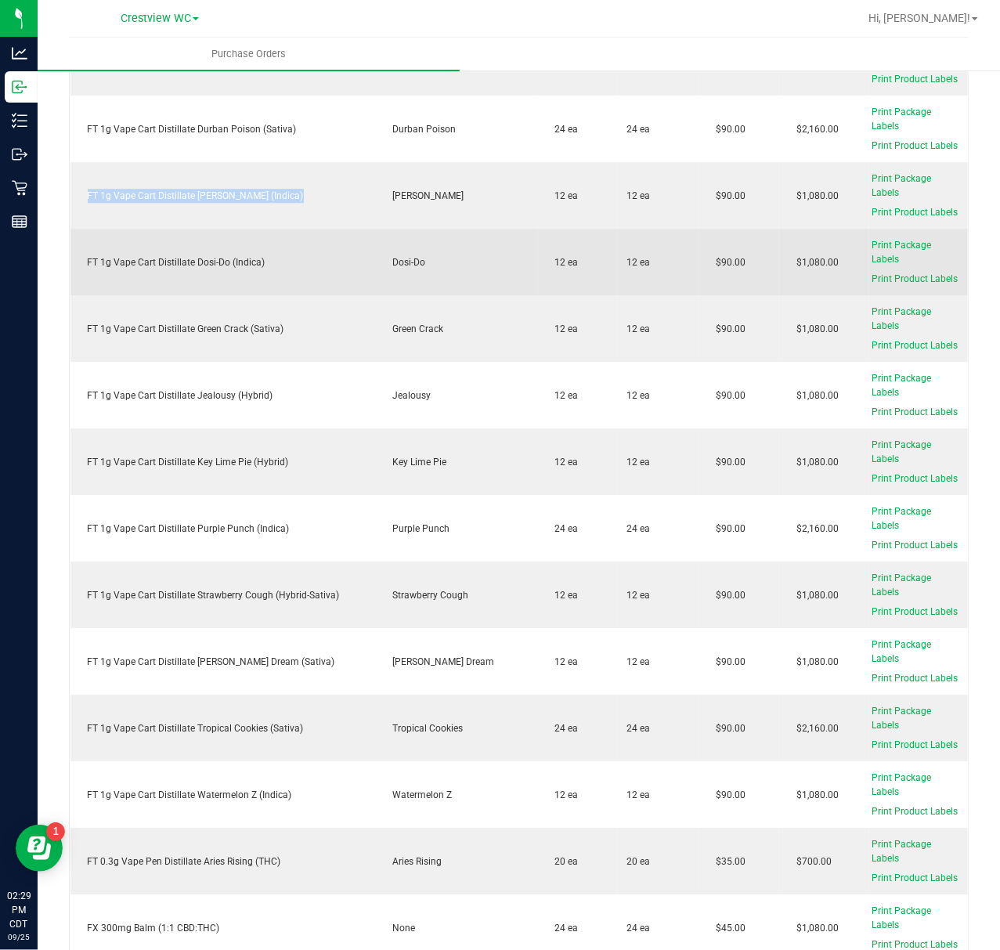
click at [226, 255] on div "FT 1g Vape Cart Distillate Dosi-Do (Indica)" at bounding box center [223, 262] width 287 height 14
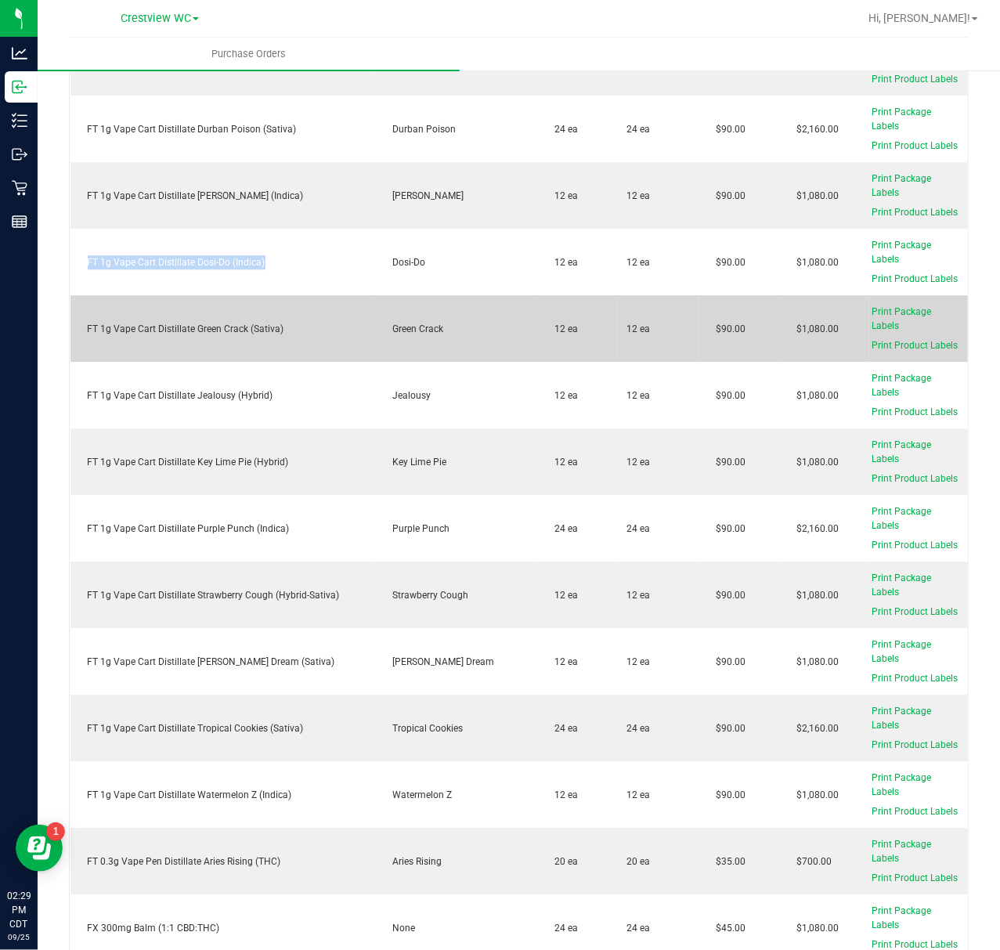
click at [222, 322] on div "FT 1g Vape Cart Distillate Green Crack (Sativa)" at bounding box center [223, 329] width 287 height 14
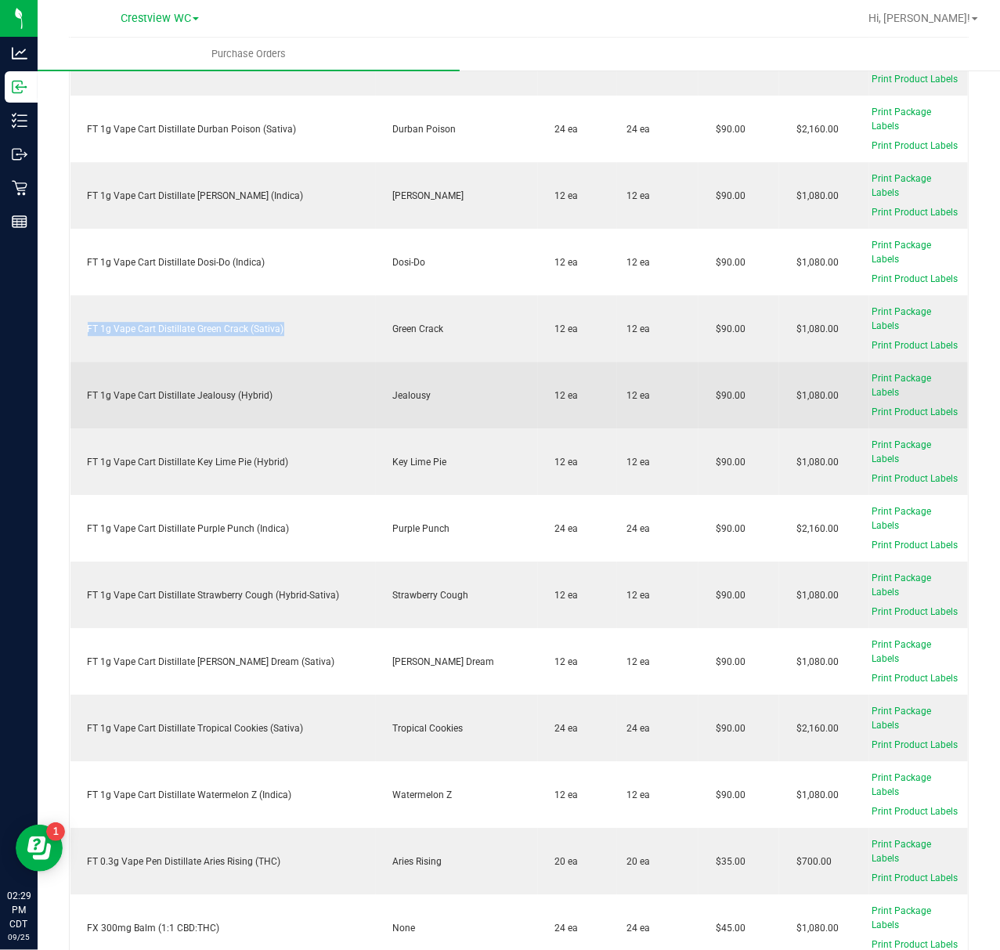
click at [229, 388] on div "FT 1g Vape Cart Distillate Jealousy (Hybrid)" at bounding box center [223, 395] width 287 height 14
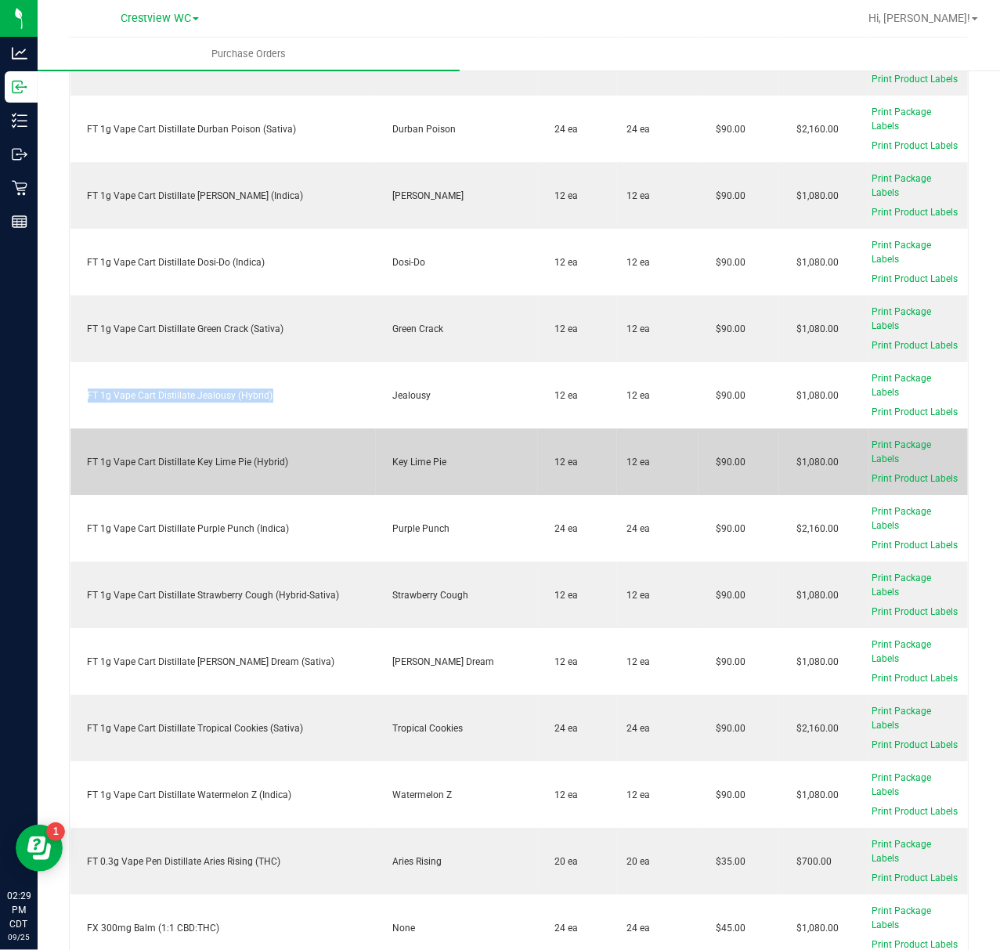
click at [260, 455] on div "FT 1g Vape Cart Distillate Key Lime Pie (Hybrid)" at bounding box center [223, 462] width 287 height 14
click at [258, 456] on div "FT 1g Vape Cart Distillate Key Lime Pie (Hybrid)" at bounding box center [223, 462] width 287 height 14
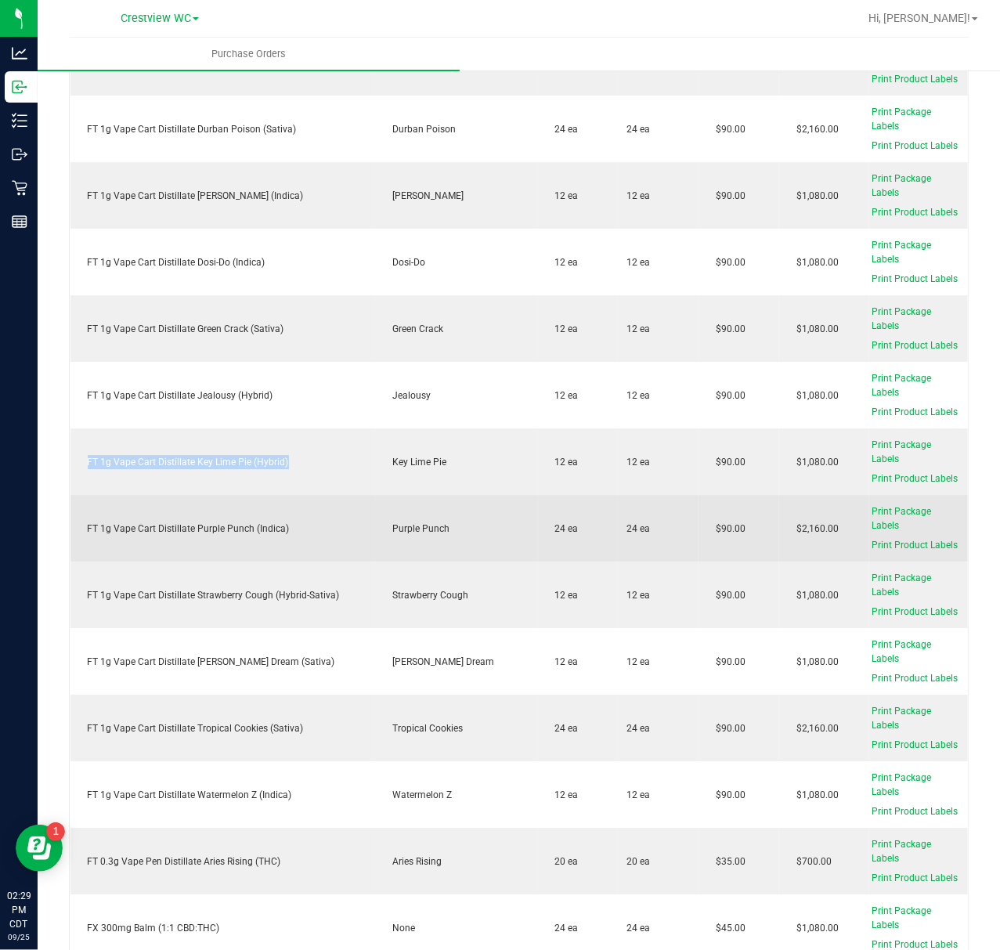
click at [239, 522] on div "FT 1g Vape Cart Distillate Purple Punch (Indica)" at bounding box center [223, 529] width 287 height 14
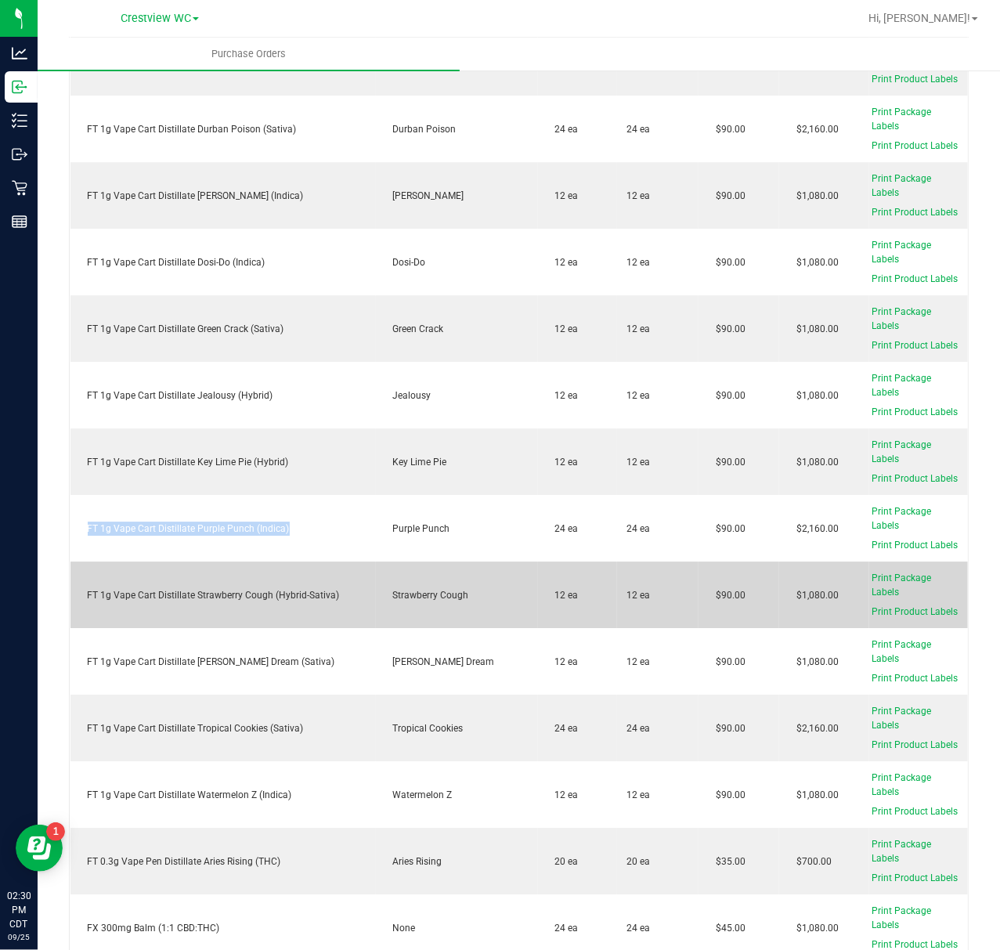
click at [320, 588] on div "FT 1g Vape Cart Distillate Strawberry Cough (Hybrid-Sativa)" at bounding box center [223, 595] width 287 height 14
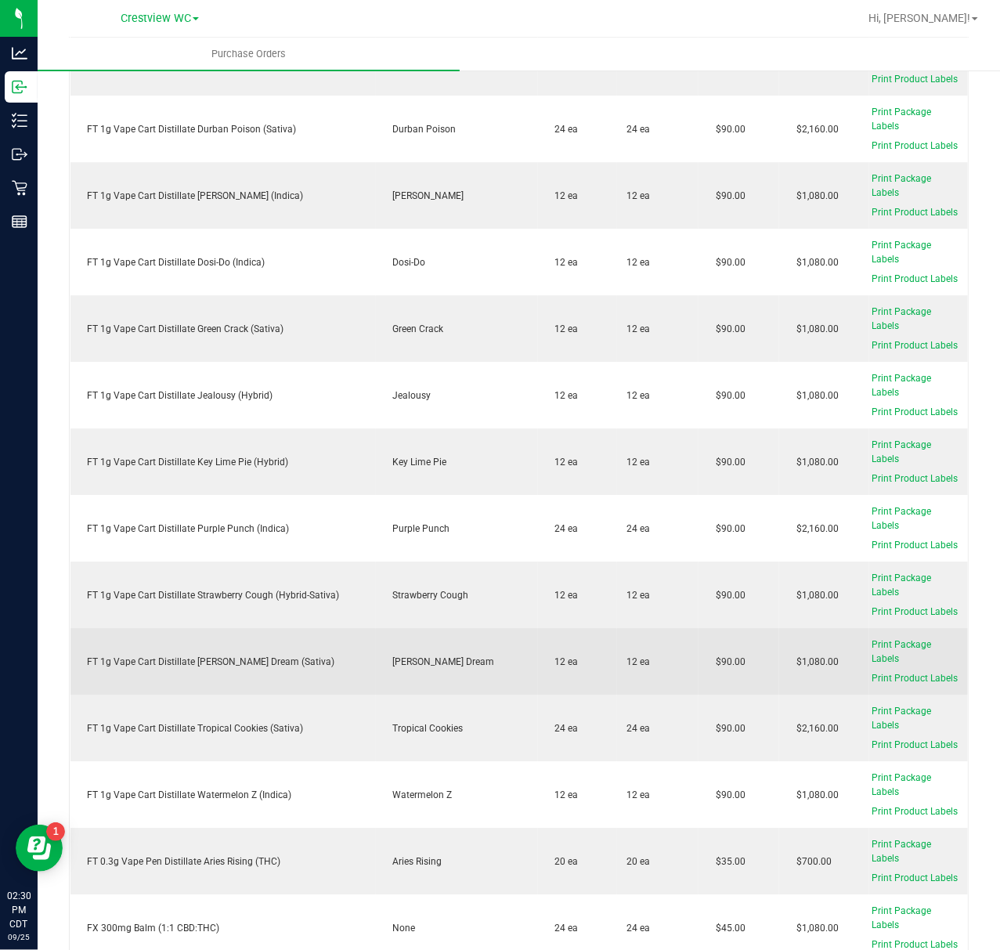
click at [268, 655] on div "FT 1g Vape Cart Distillate Tangie Dream (Sativa)" at bounding box center [223, 662] width 287 height 14
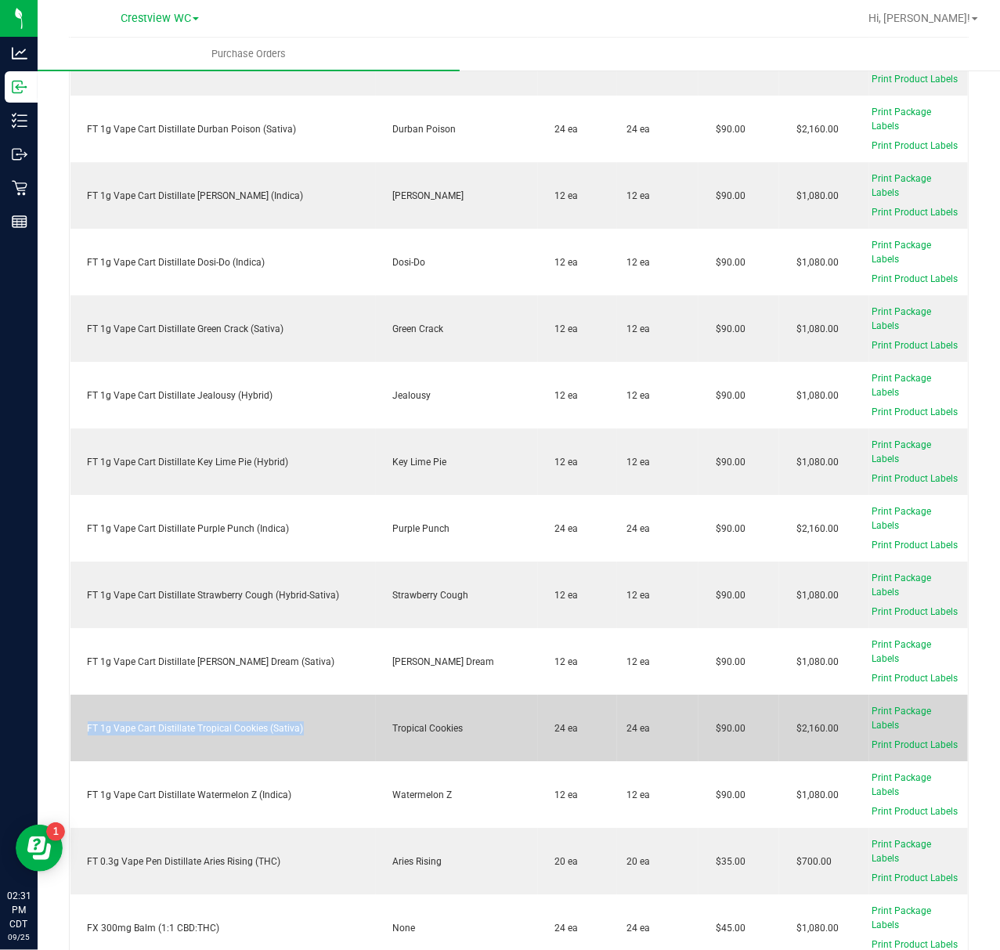
drag, startPoint x: 348, startPoint y: 719, endPoint x: 92, endPoint y: 725, distance: 255.4
click at [83, 742] on td "FT 1g Vape Cart Distillate Tropical Cookies (Sativa)" at bounding box center [222, 728] width 305 height 67
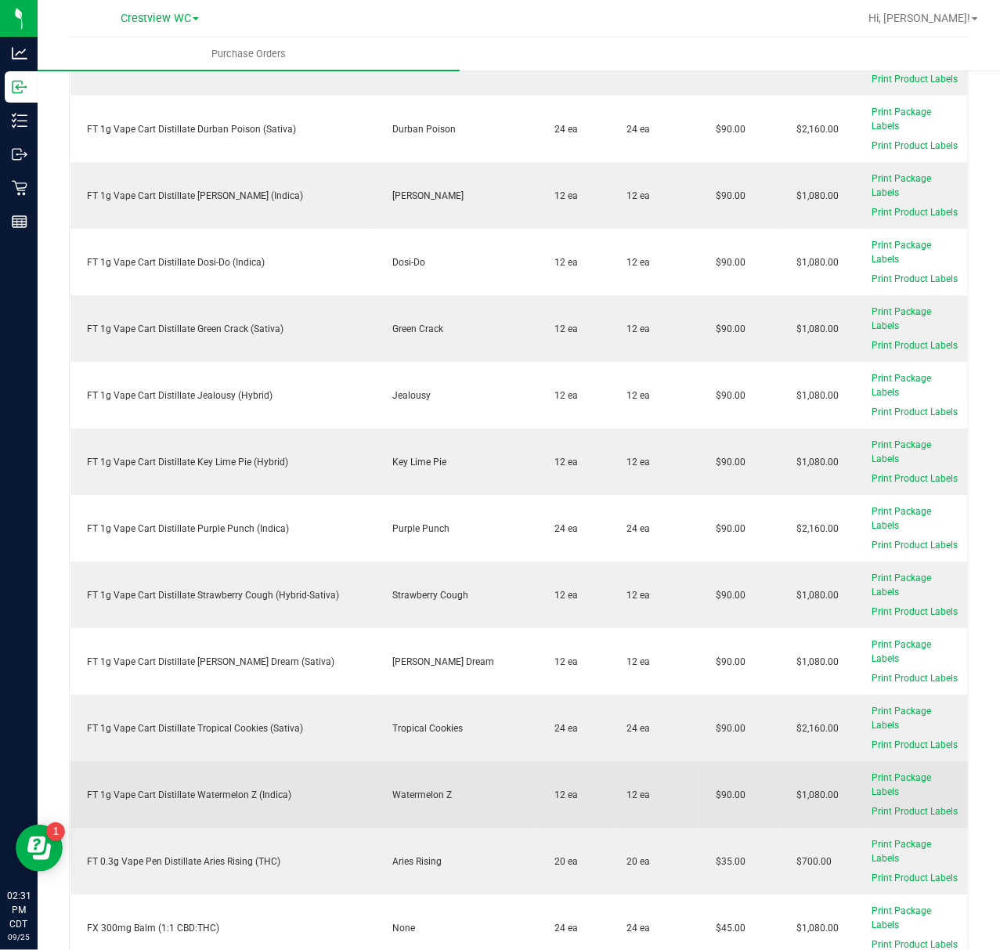
click at [265, 788] on div "FT 1g Vape Cart Distillate Watermelon Z (Indica)" at bounding box center [223, 795] width 287 height 14
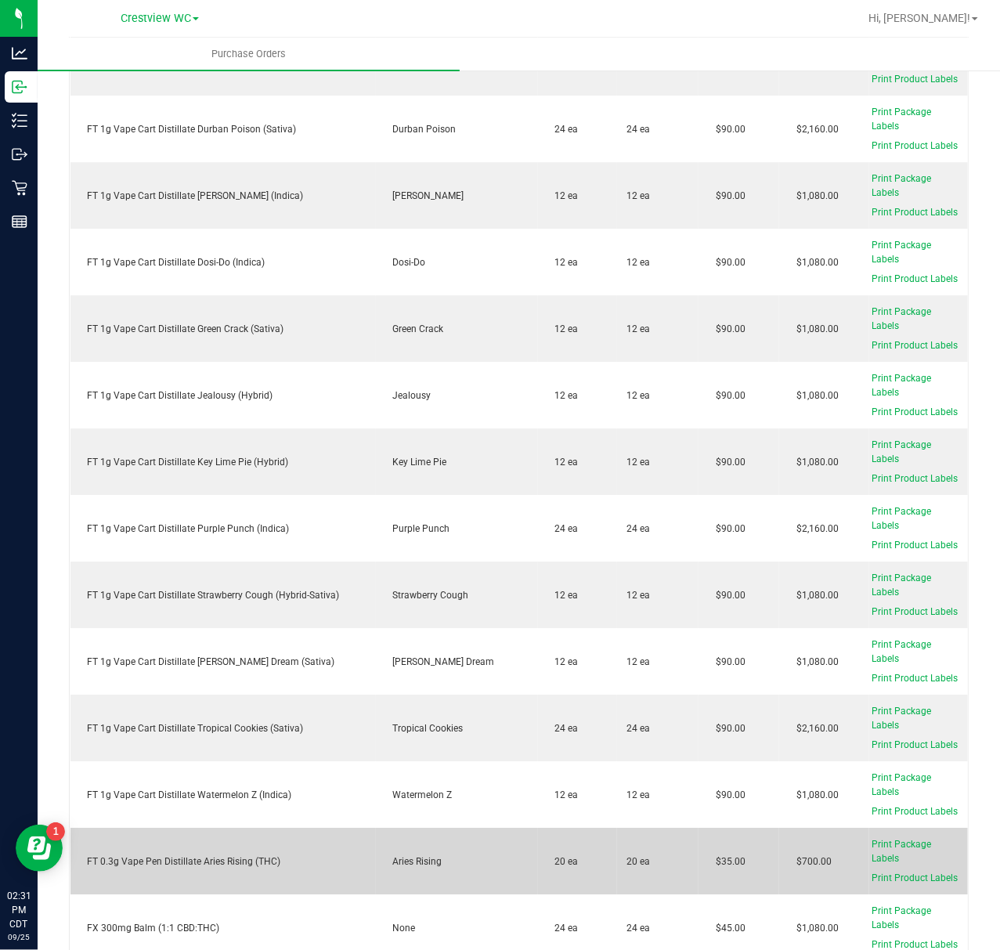
click at [229, 854] on div "FT 0.3g Vape Pen Distillate Aries Rising (THC)" at bounding box center [223, 861] width 287 height 14
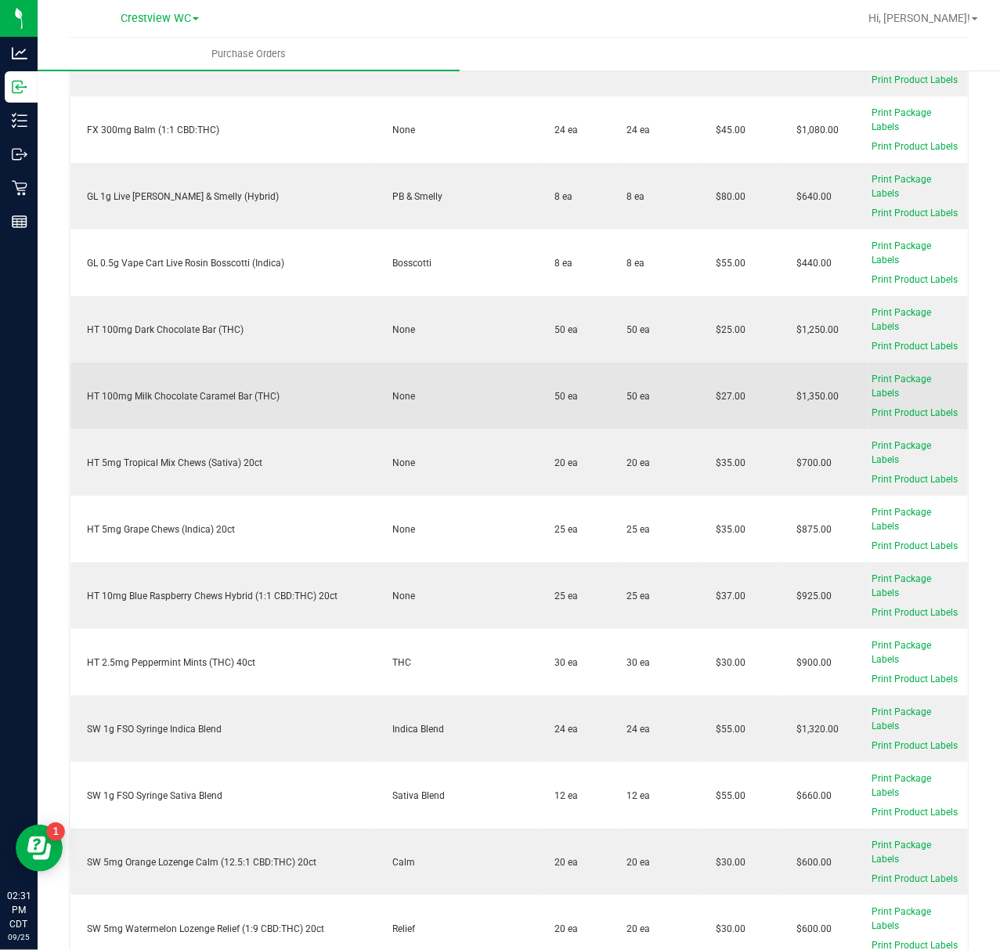
scroll to position [6056, 0]
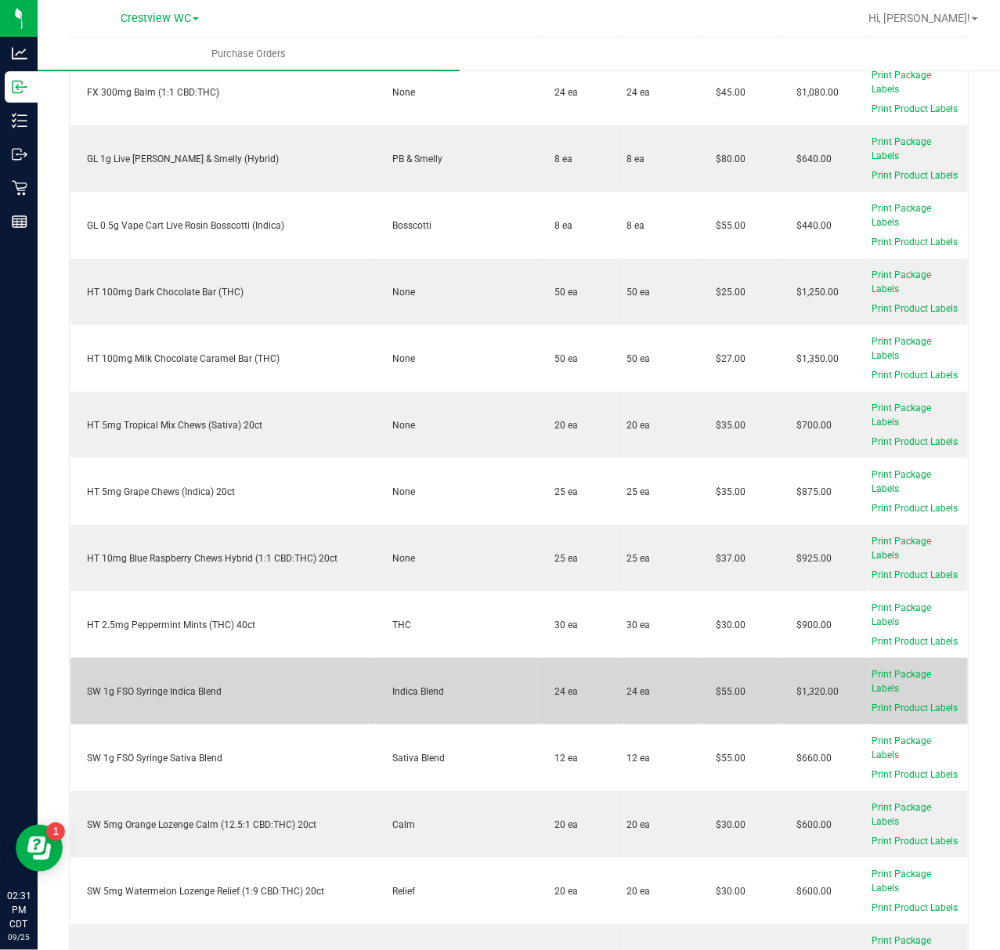
click at [220, 684] on div "SW 1g FSO Syringe Indica Blend" at bounding box center [223, 691] width 287 height 14
click at [219, 684] on div "SW 1g FSO Syringe Indica Blend" at bounding box center [223, 691] width 287 height 14
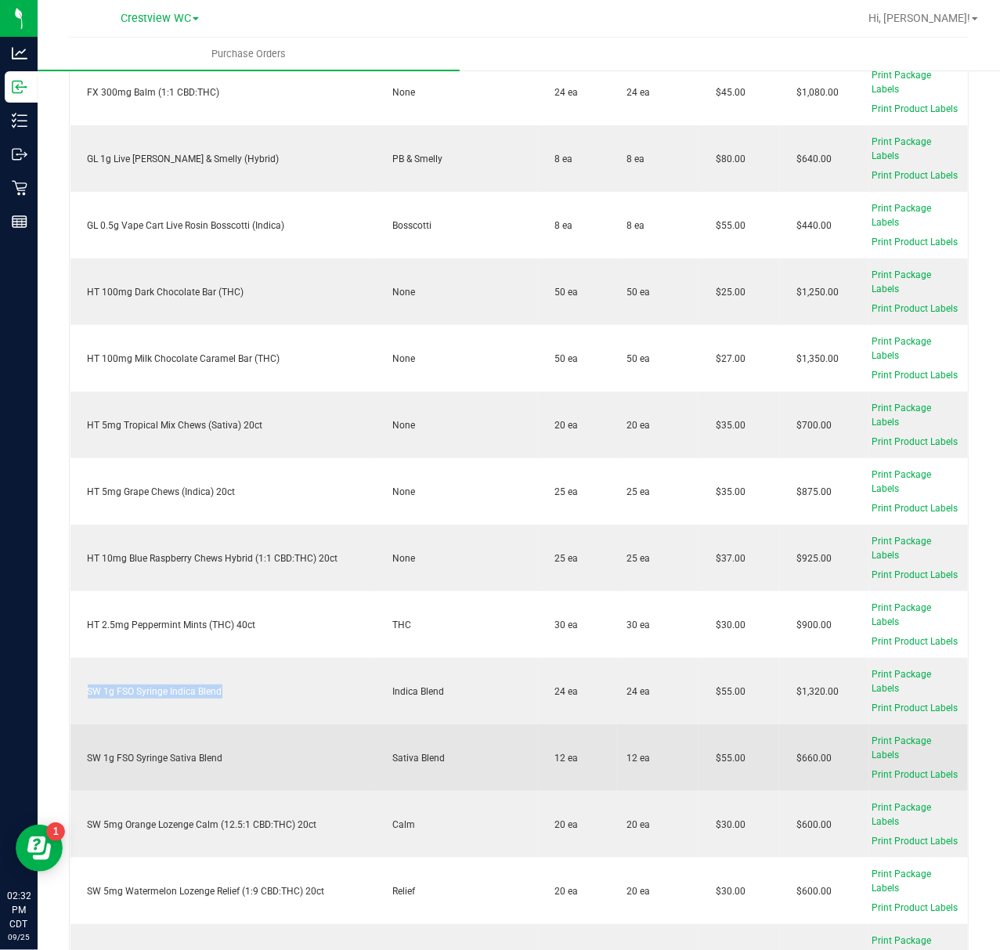
click at [194, 751] on div "SW 1g FSO Syringe Sativa Blend" at bounding box center [223, 758] width 287 height 14
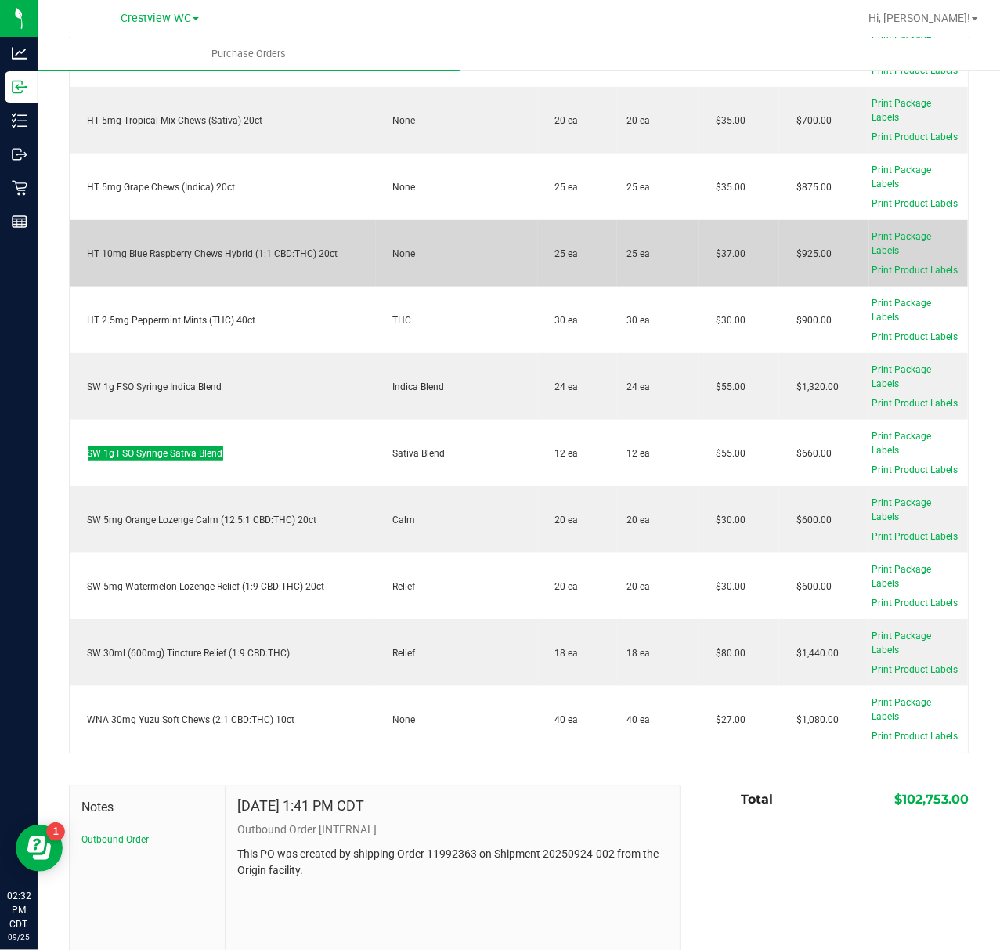
scroll to position [6310, 0]
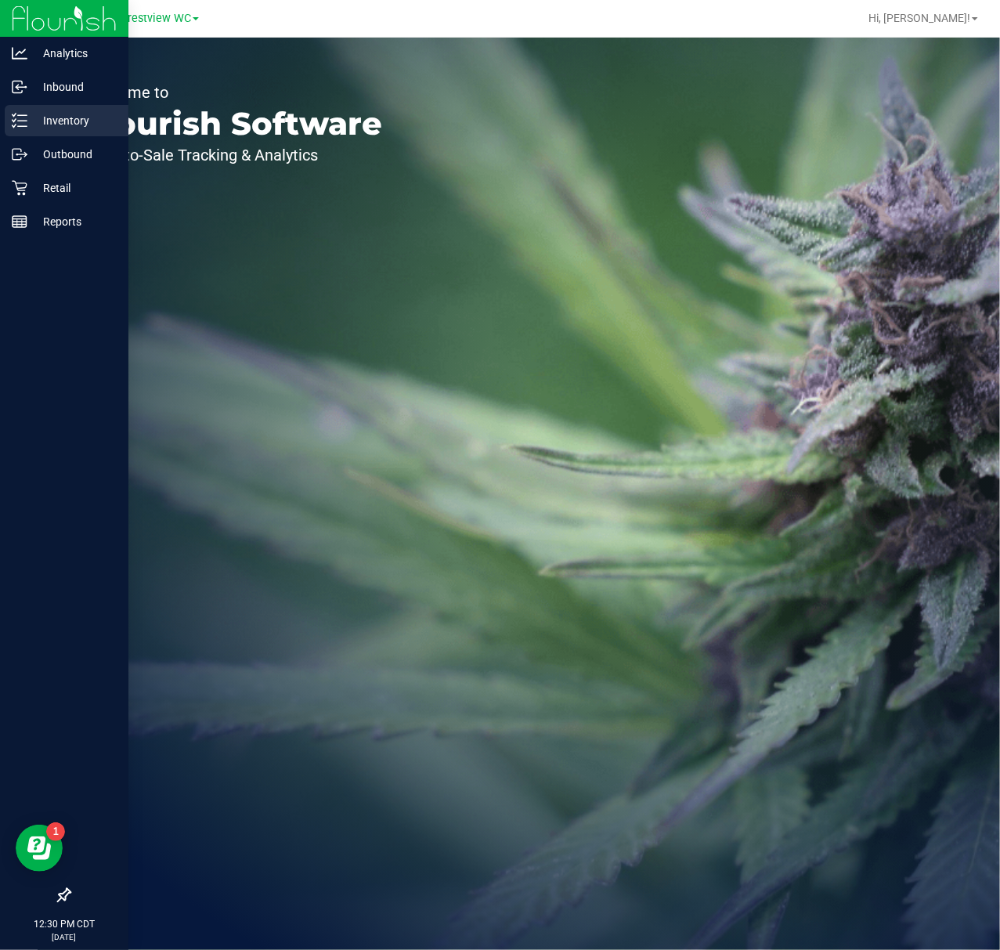
click at [39, 111] on p "Inventory" at bounding box center [74, 120] width 94 height 19
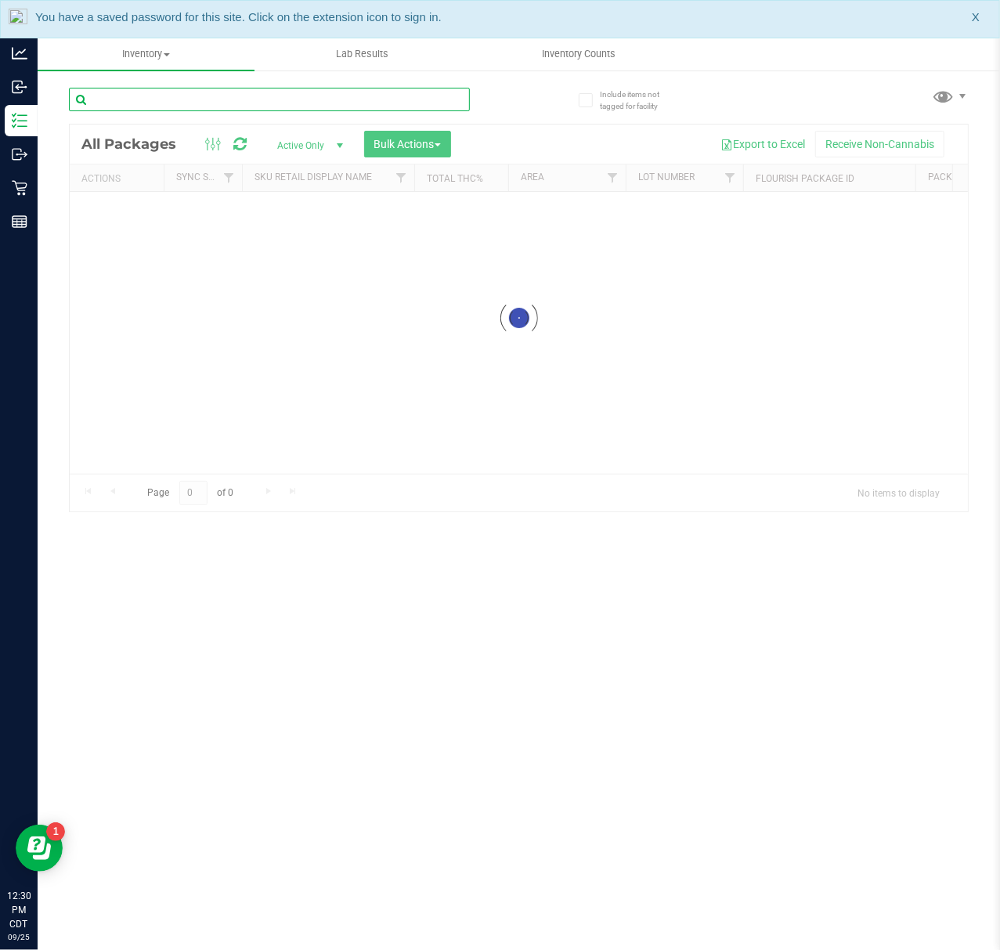
click at [196, 100] on input "text" at bounding box center [269, 99] width 401 height 23
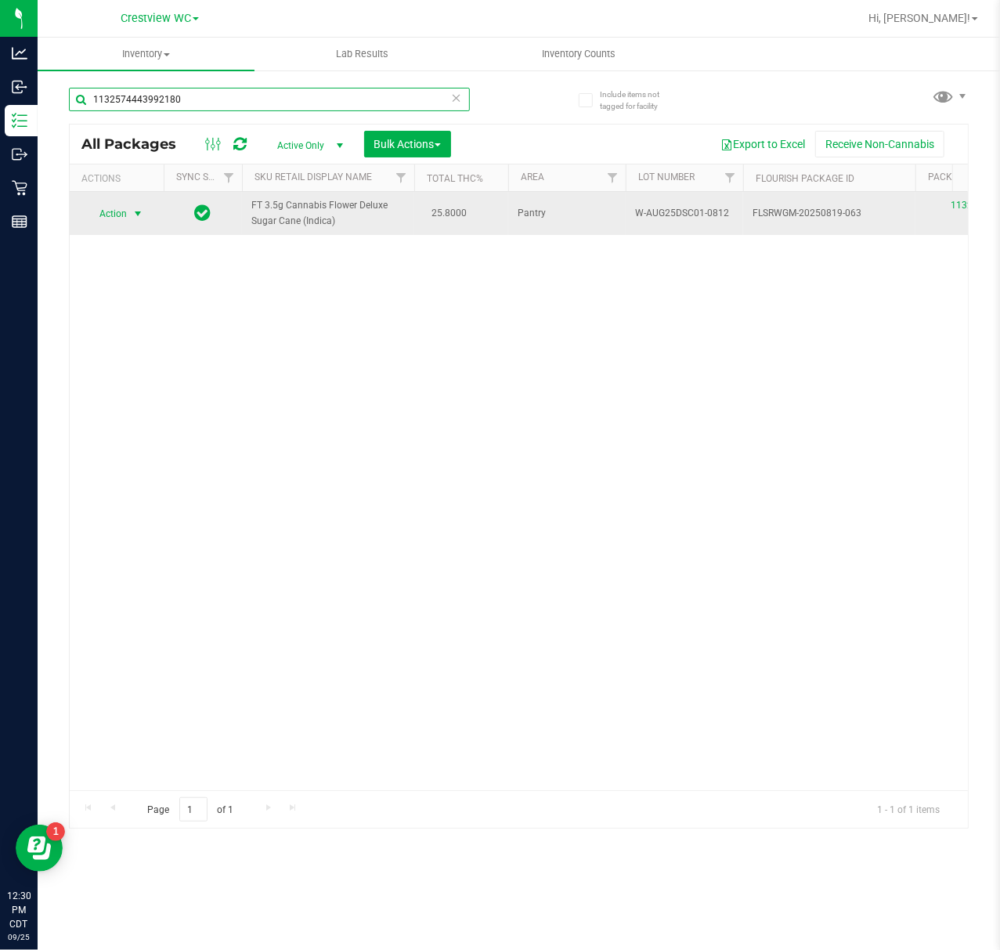
type input "1132574443992180"
click at [126, 214] on span "Action" at bounding box center [106, 214] width 42 height 22
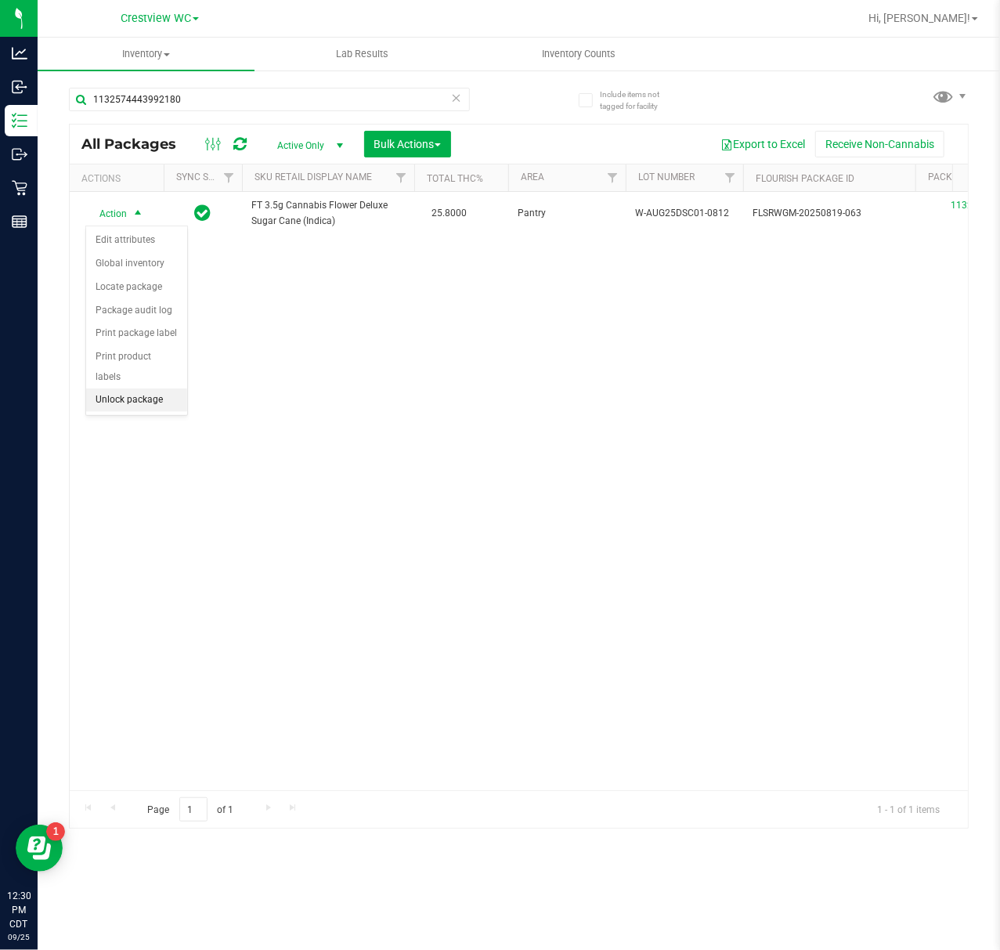
click at [133, 406] on li "Unlock package" at bounding box center [136, 399] width 101 height 23
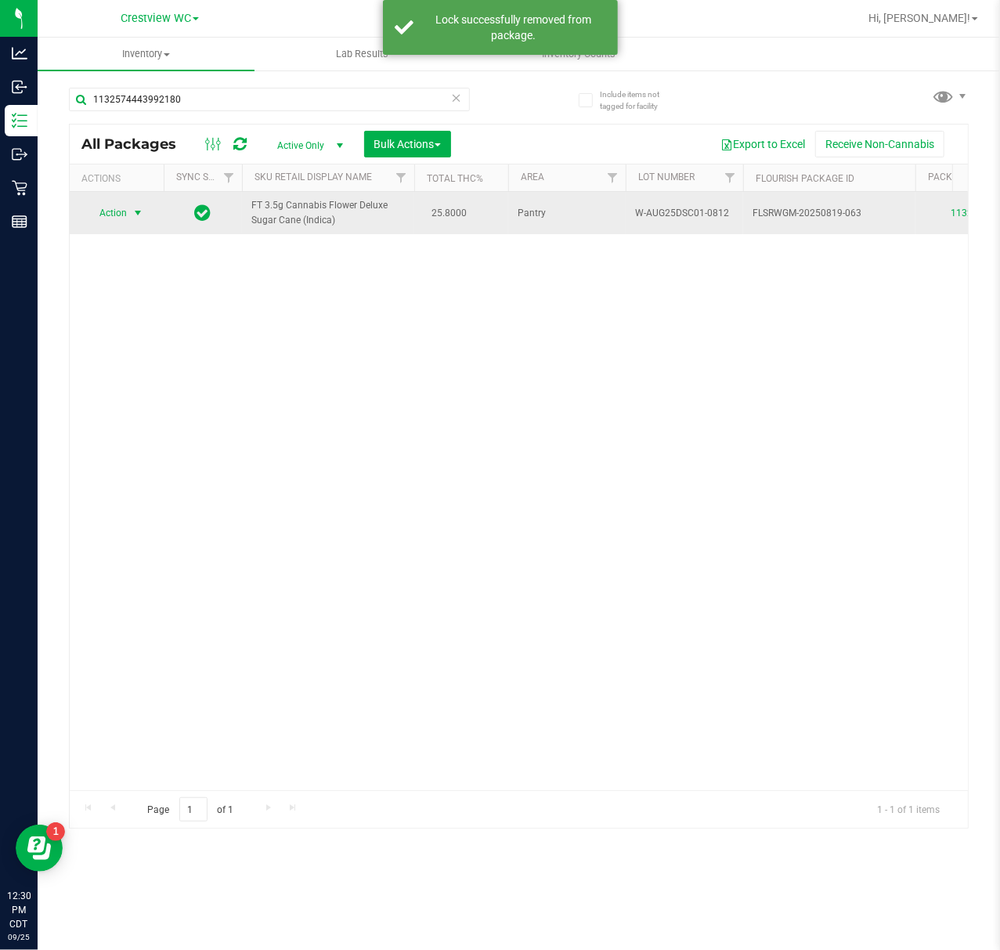
click at [128, 218] on span "select" at bounding box center [138, 213] width 20 height 22
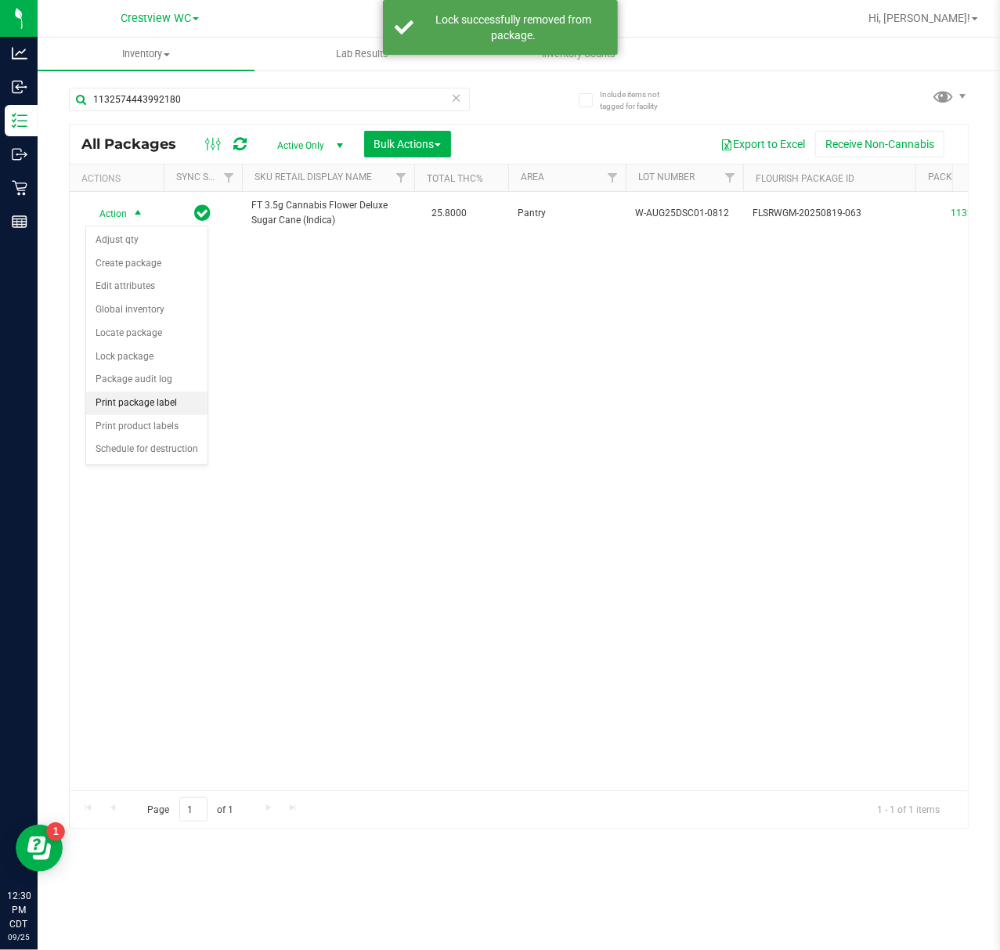
click at [149, 413] on li "Print package label" at bounding box center [146, 403] width 121 height 23
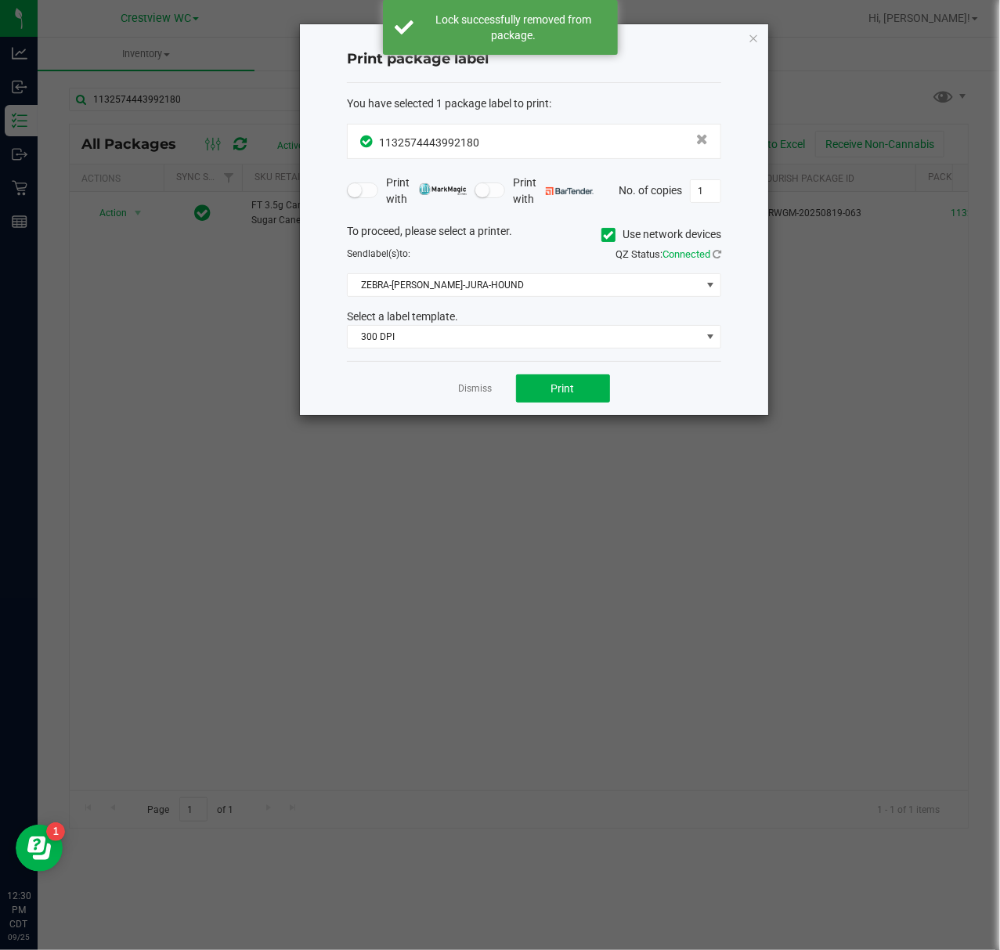
click at [573, 321] on div "Select a label template." at bounding box center [534, 317] width 398 height 16
click at [572, 330] on span "300 DPI" at bounding box center [524, 337] width 353 height 22
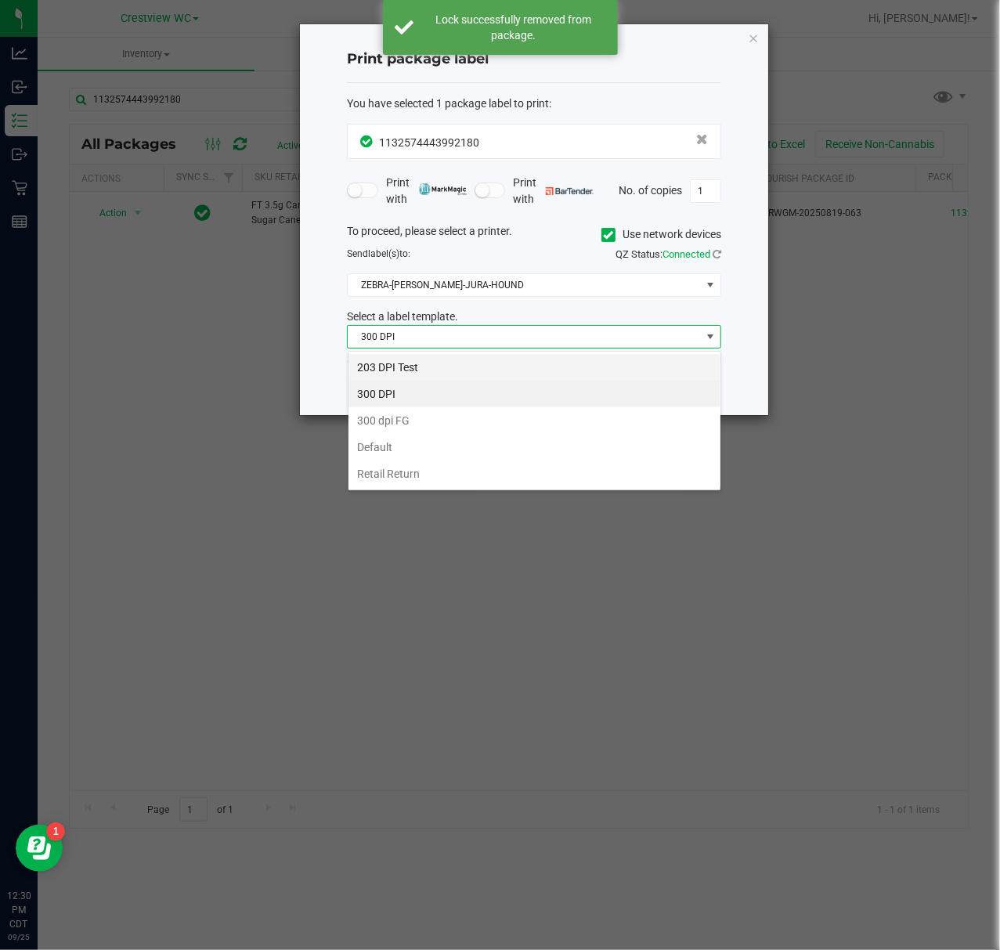
scroll to position [23, 374]
click at [536, 356] on li "203 DPI Test" at bounding box center [534, 367] width 372 height 27
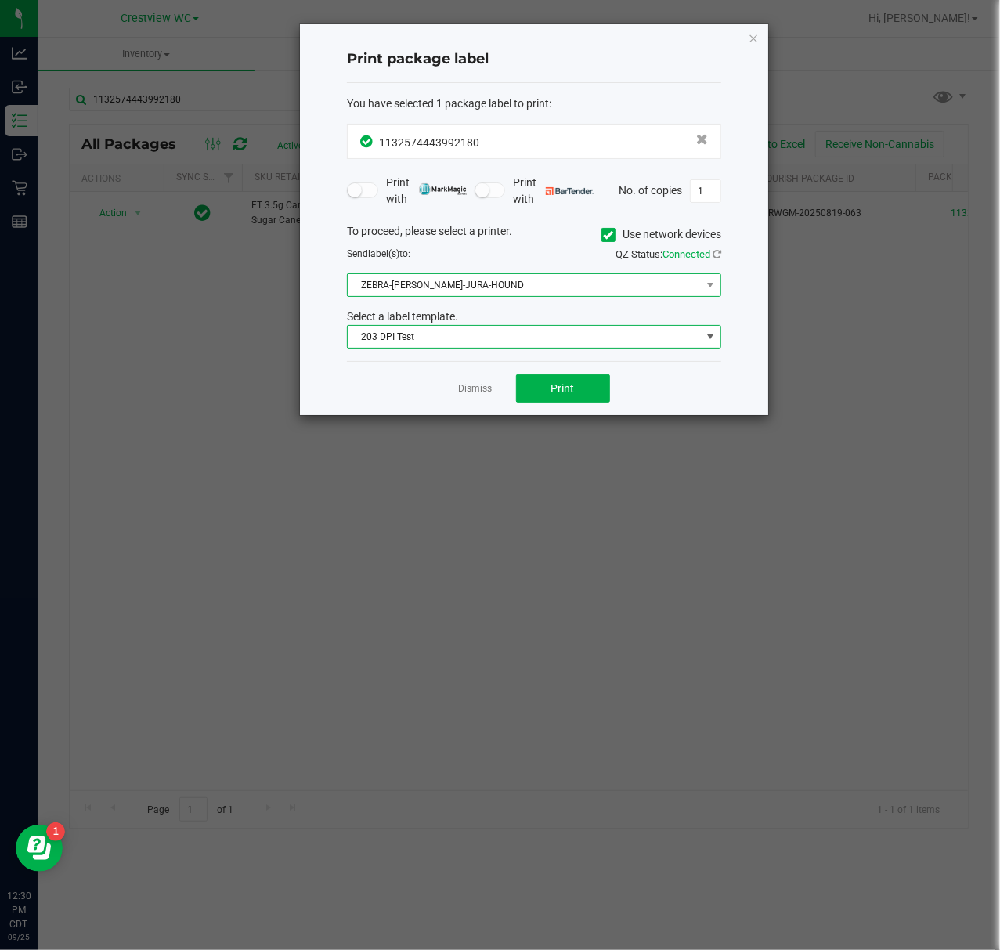
click at [561, 290] on span "ZEBRA-BRUNO-JURA-HOUND" at bounding box center [524, 285] width 353 height 22
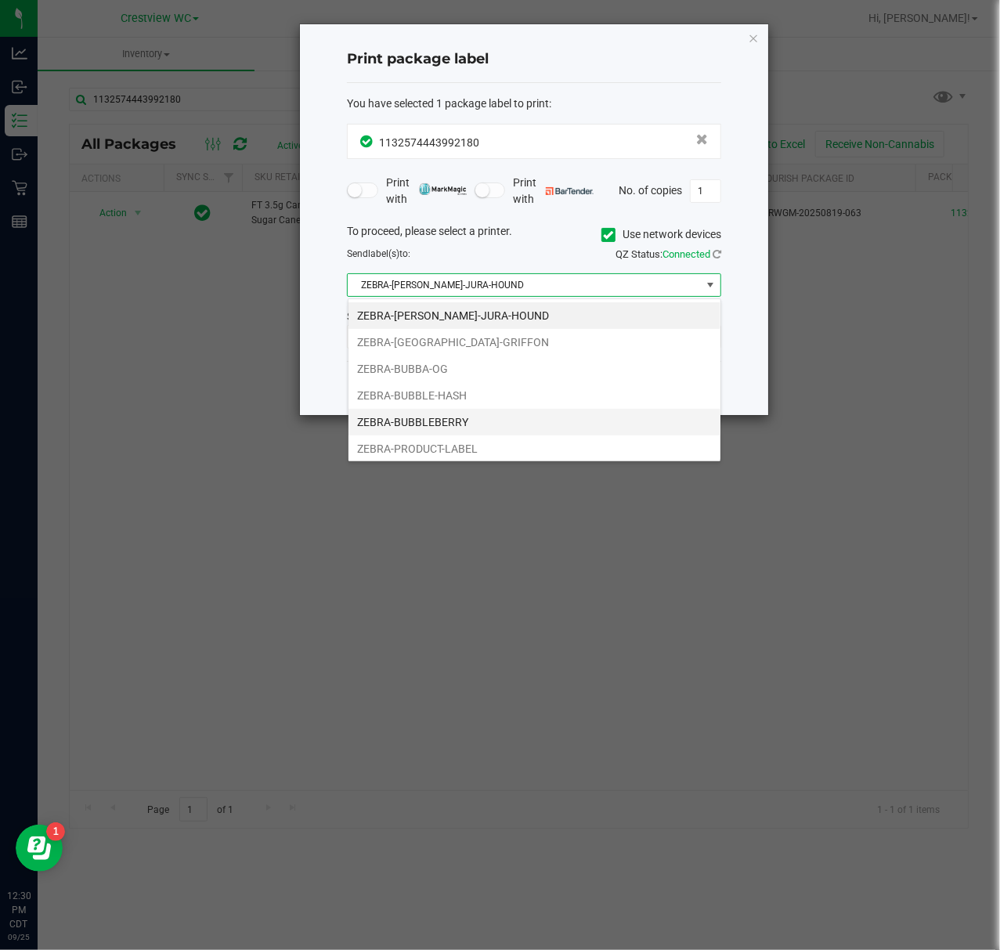
click at [521, 411] on li "ZEBRA-BUBBLEBERRY" at bounding box center [534, 422] width 372 height 27
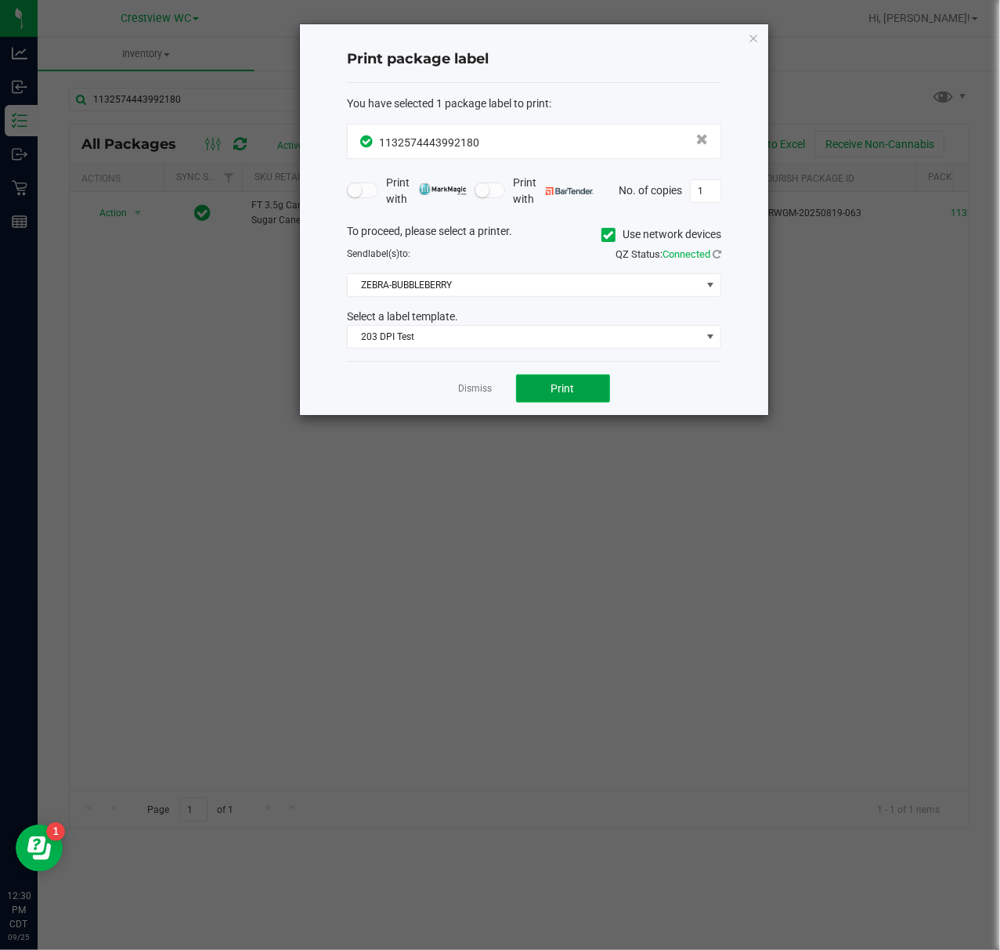
click at [551, 395] on span "Print" at bounding box center [562, 388] width 23 height 13
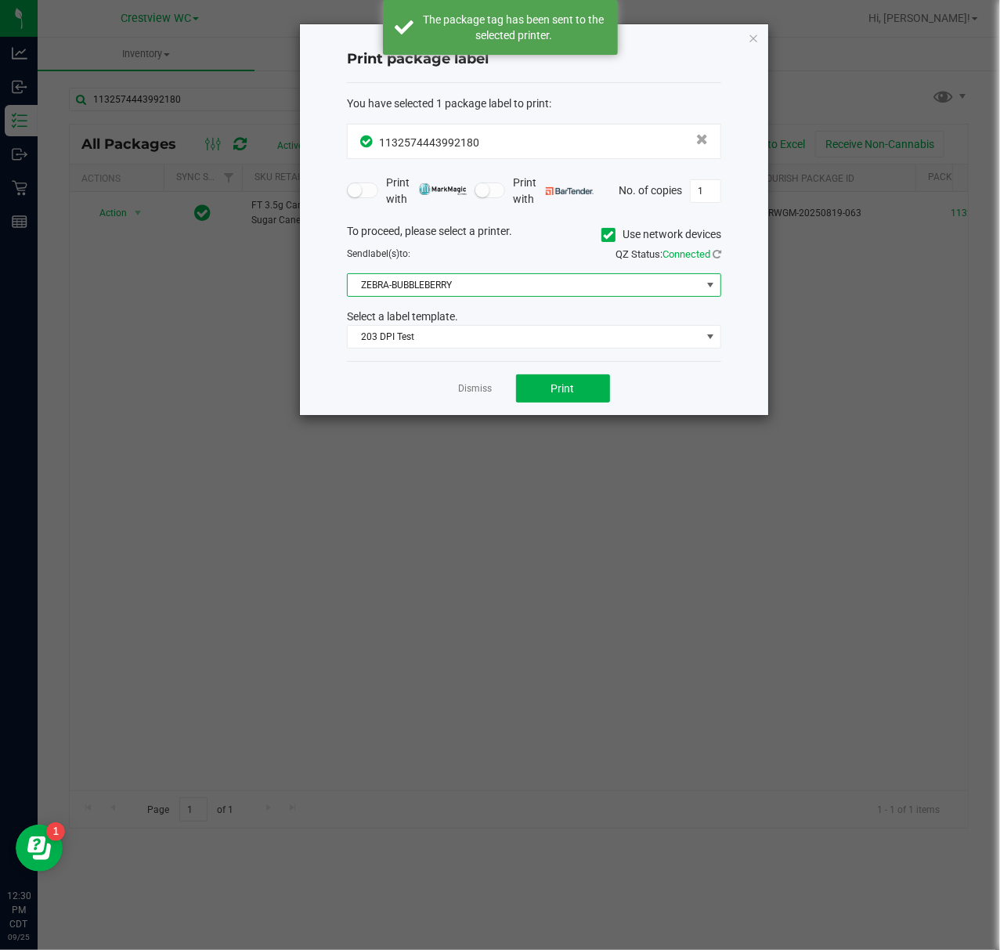
click at [601, 280] on span "ZEBRA-BUBBLEBERRY" at bounding box center [524, 285] width 353 height 22
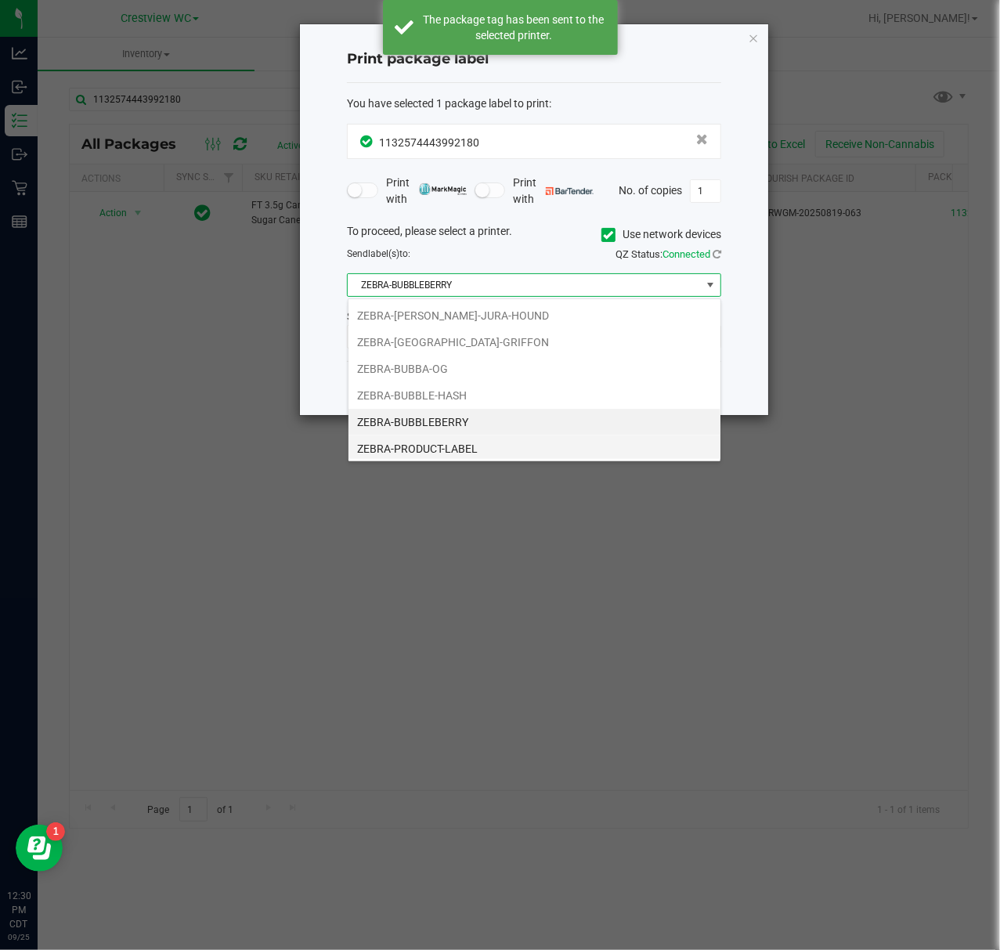
scroll to position [33, 0]
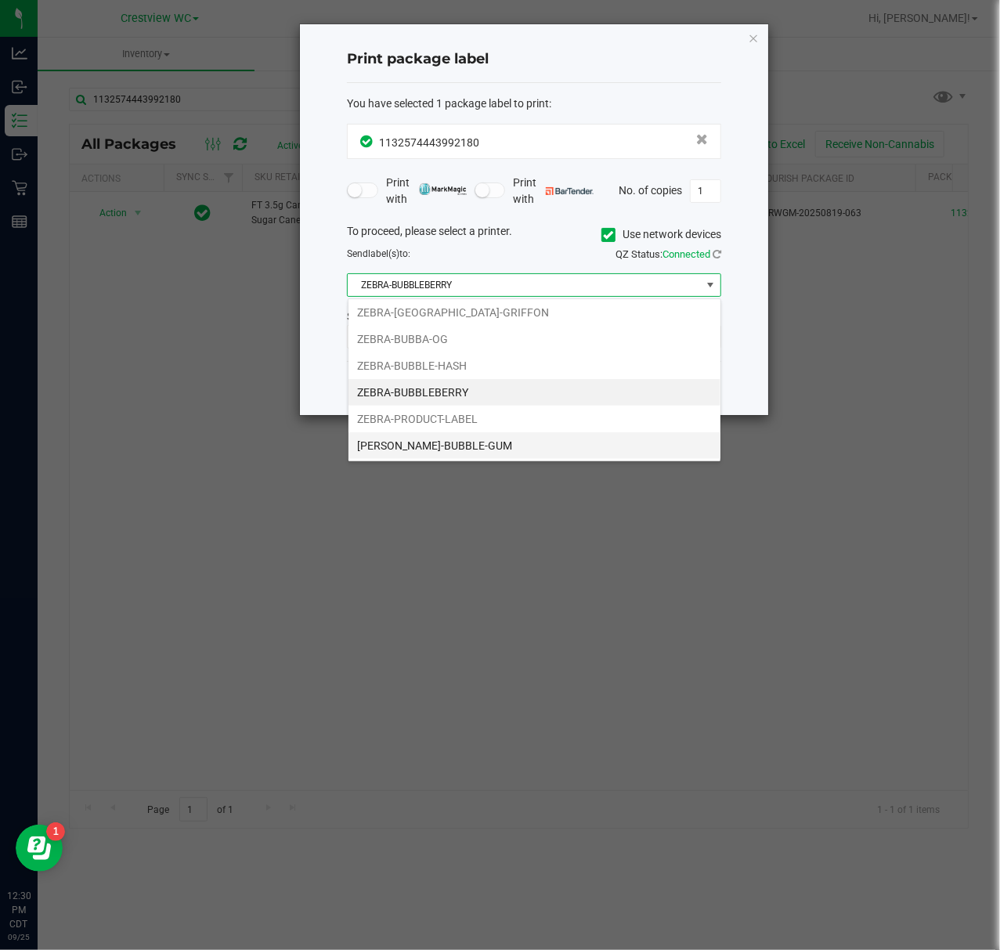
click at [486, 445] on li "ZERBA-BUBBLE-GUM" at bounding box center [534, 445] width 372 height 27
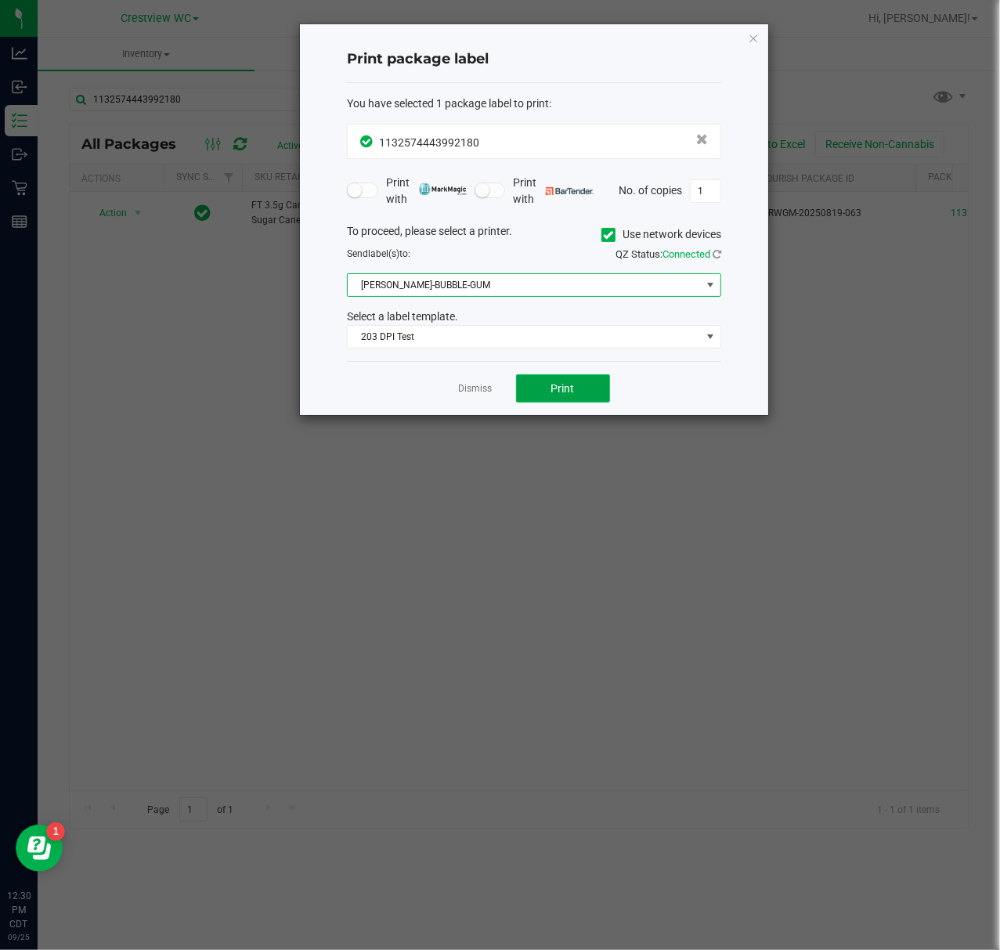
click at [564, 392] on span "Print" at bounding box center [562, 388] width 23 height 13
click at [749, 44] on icon "button" at bounding box center [753, 37] width 11 height 19
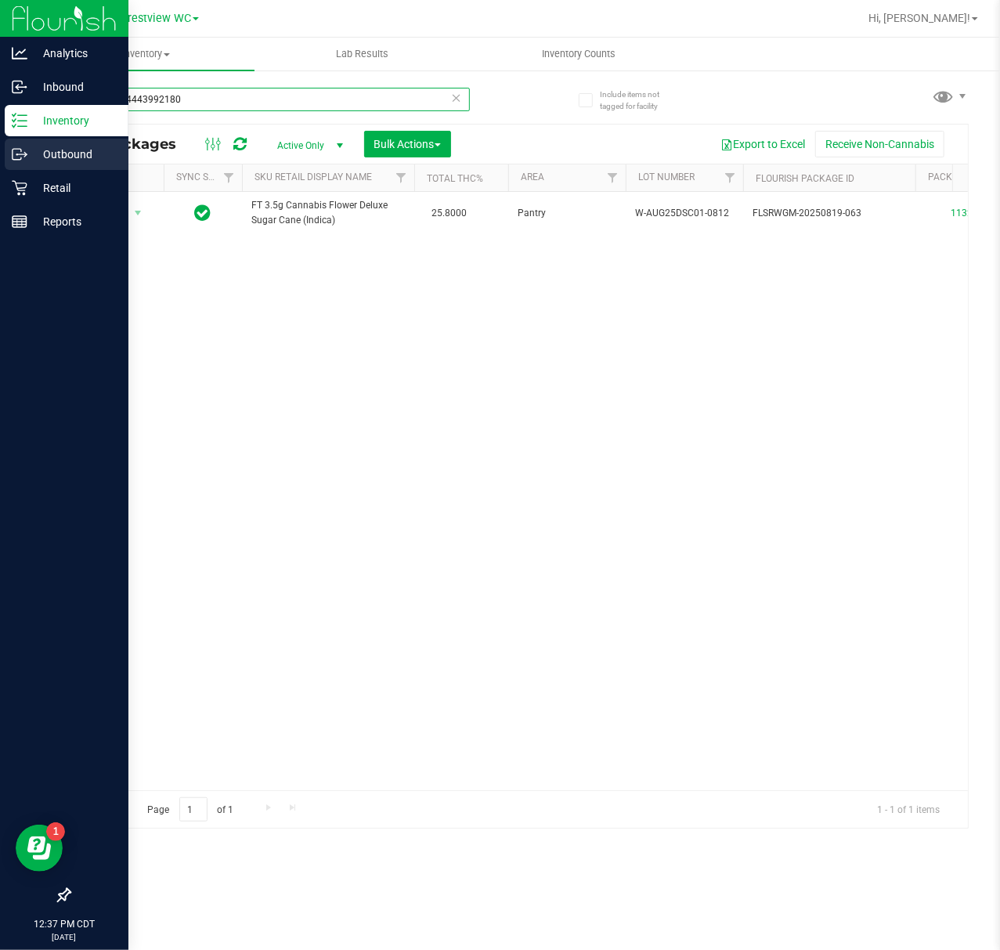
drag, startPoint x: 298, startPoint y: 103, endPoint x: 16, endPoint y: 154, distance: 285.7
click at [9, 179] on div "Analytics Inbound Inventory Outbound Retail Reports 12:37 PM CDT 09/25/2025 09/…" at bounding box center [500, 475] width 1000 height 950
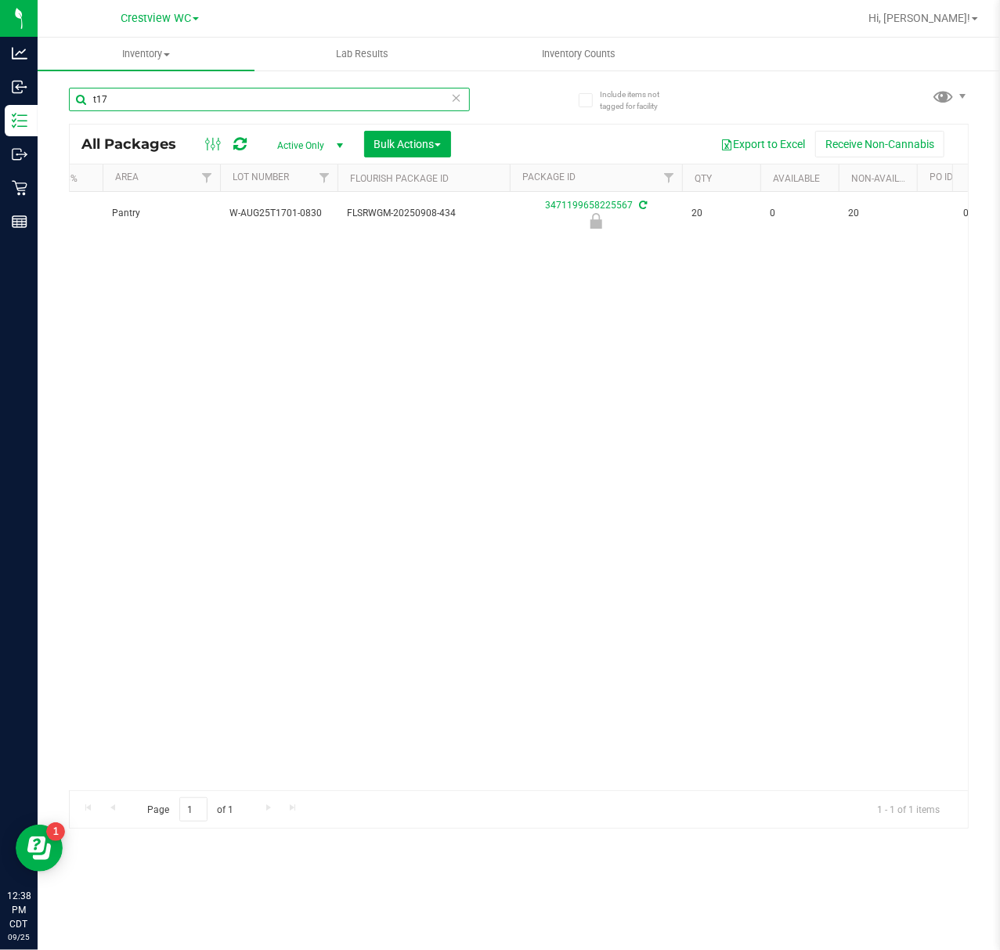
scroll to position [0, 338]
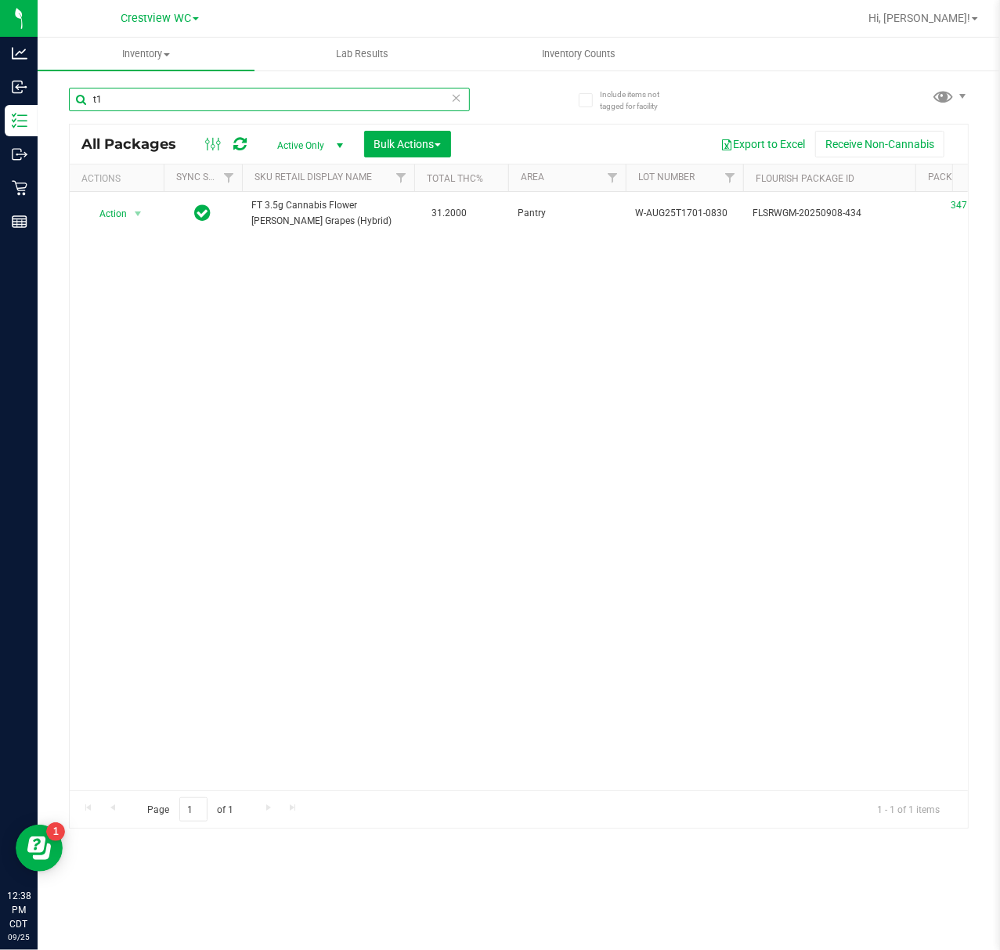
type input "t"
type input "grz"
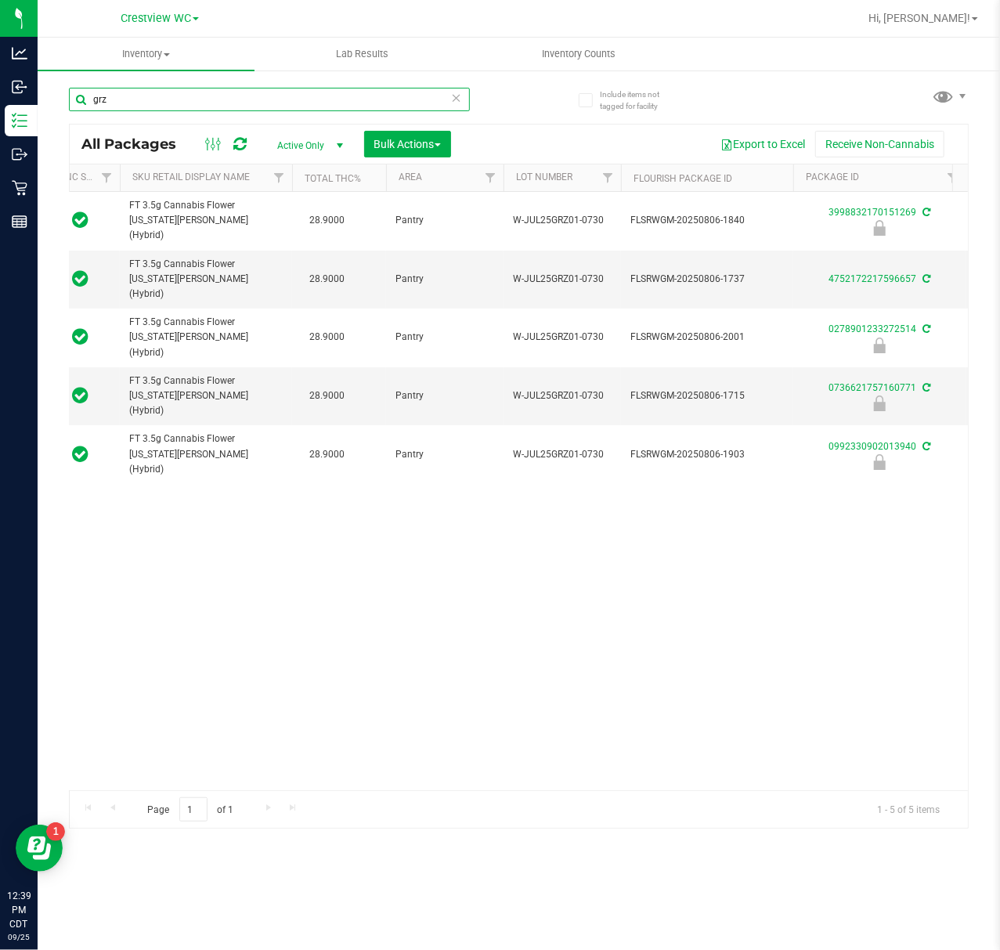
drag, startPoint x: 188, startPoint y: 95, endPoint x: 49, endPoint y: 91, distance: 139.5
click at [49, 91] on div "Include items not tagged for facility grz All Packages Active Only Active Only …" at bounding box center [519, 308] width 962 height 478
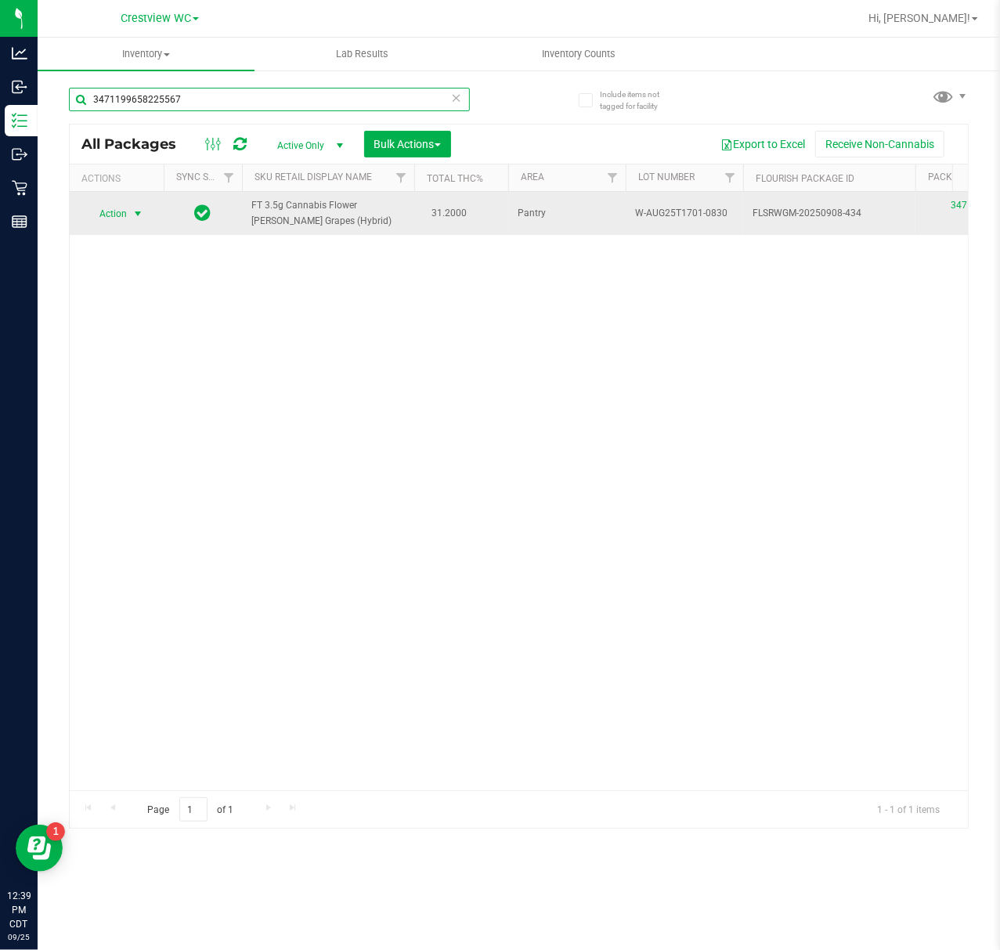
type input "3471199658225567"
click at [133, 204] on span "select" at bounding box center [138, 214] width 20 height 22
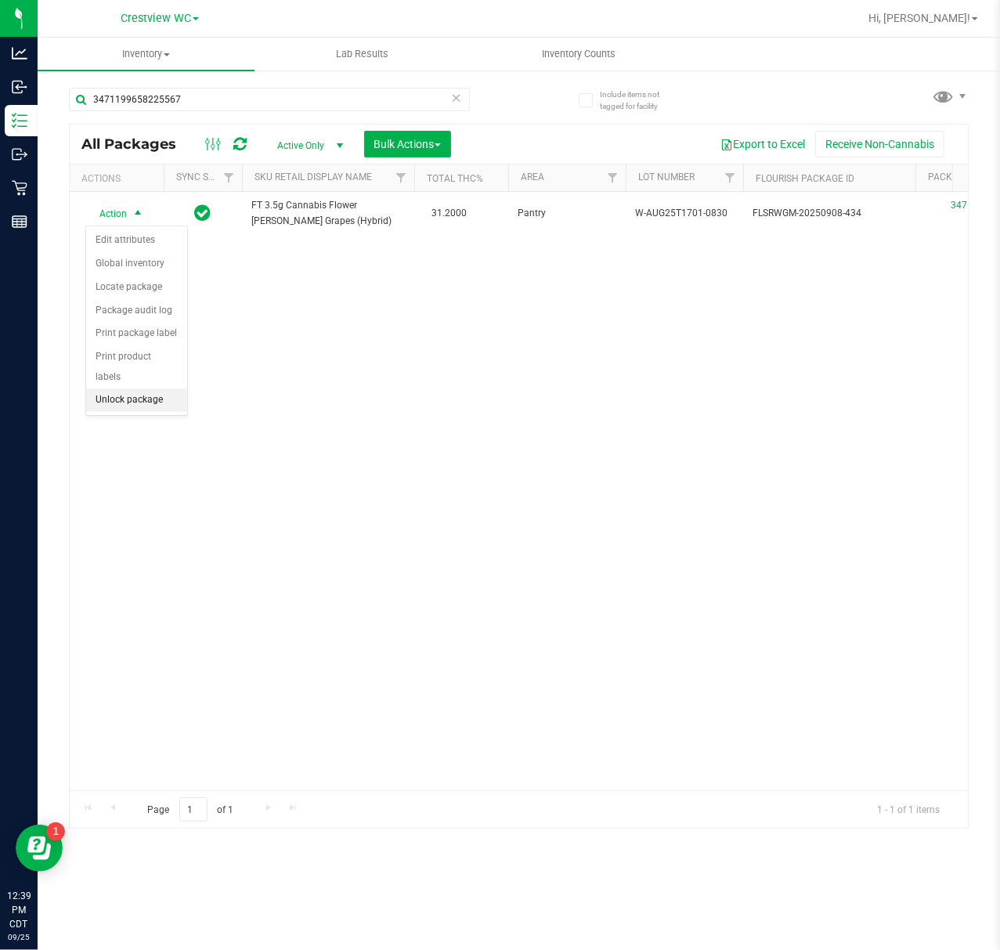
click at [168, 392] on li "Unlock package" at bounding box center [136, 399] width 101 height 23
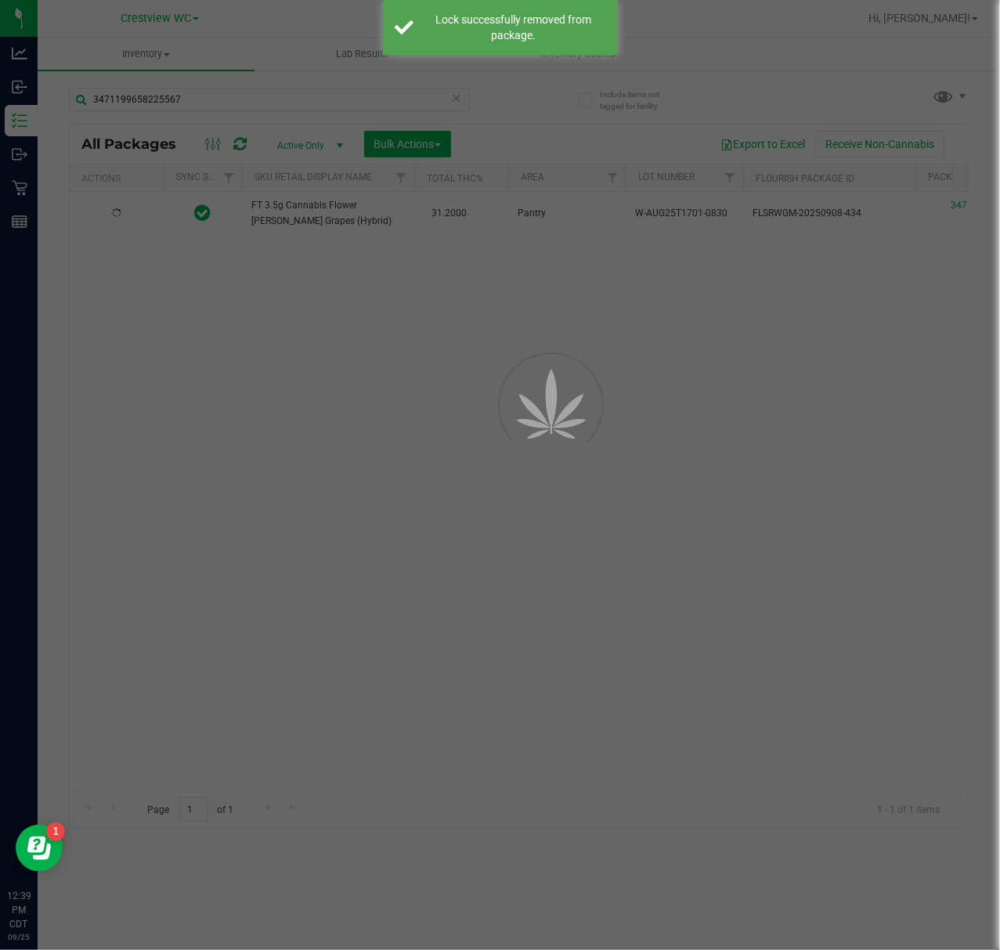
click at [124, 291] on div at bounding box center [500, 475] width 1000 height 950
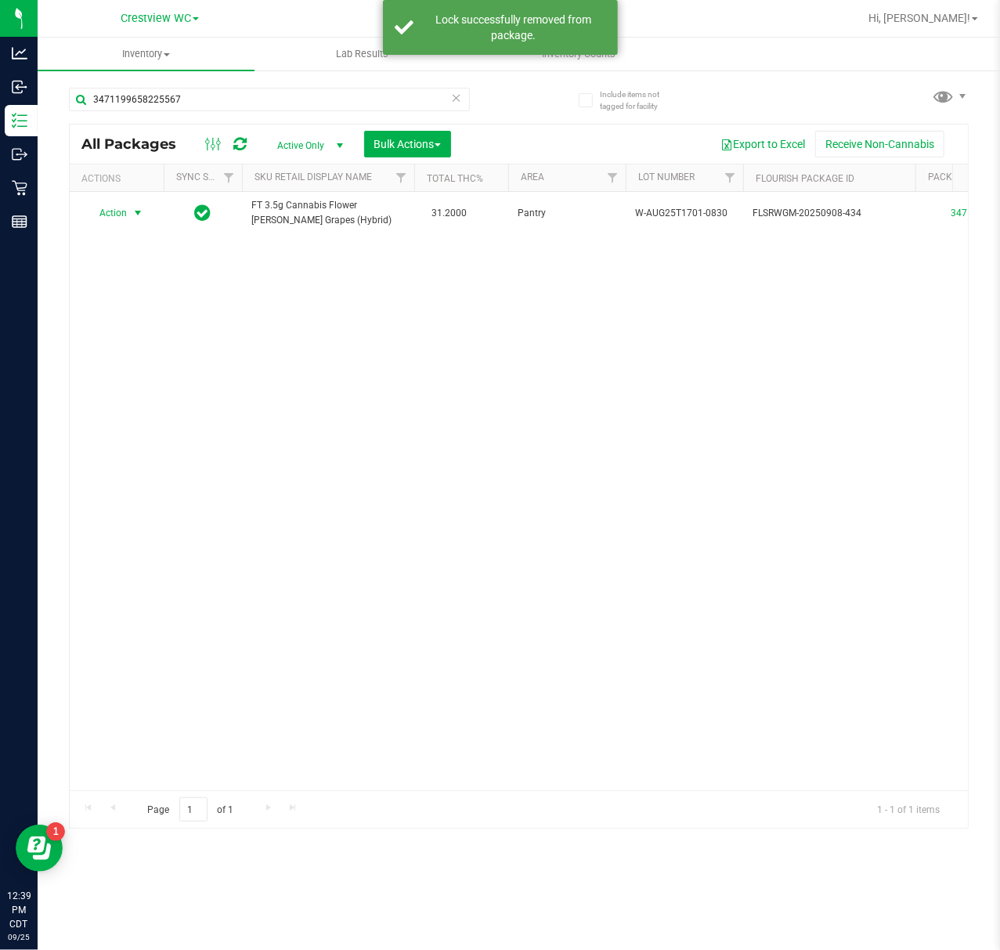
click at [114, 214] on span "Action" at bounding box center [106, 213] width 42 height 22
click at [153, 415] on li "Print package label" at bounding box center [146, 403] width 121 height 23
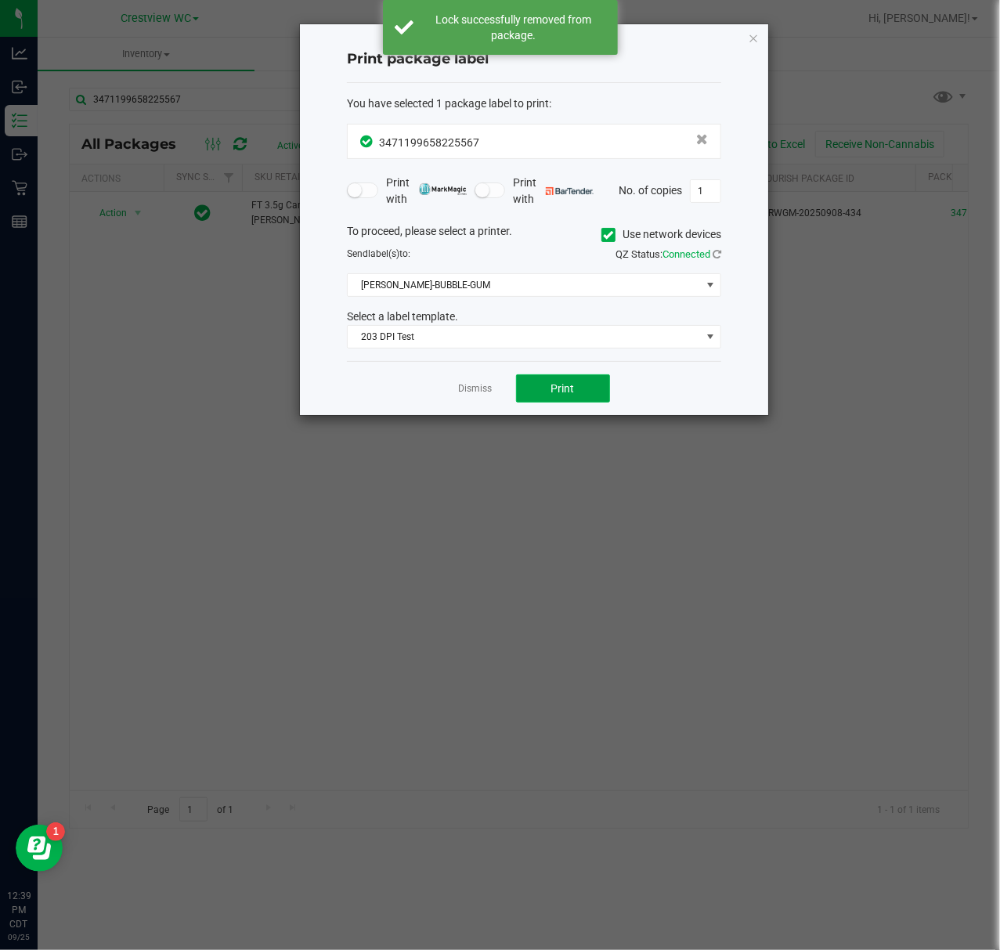
click at [561, 392] on span "Print" at bounding box center [562, 388] width 23 height 13
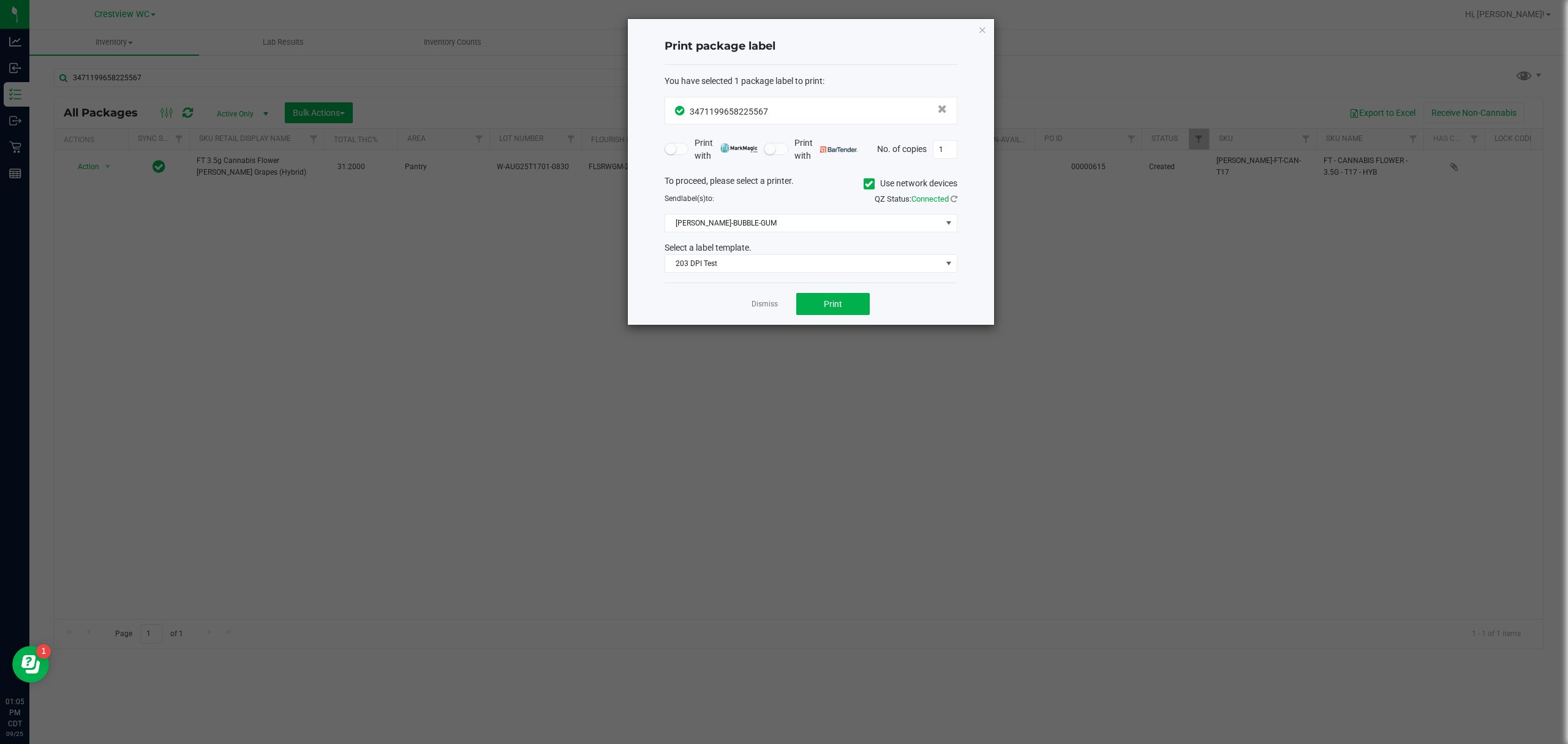
click at [781, 32] on div "Print package label You have selected 1 package label to print : 34711996582255…" at bounding box center [811, 171] width 366 height 306
click at [781, 28] on icon "button" at bounding box center [982, 29] width 9 height 15
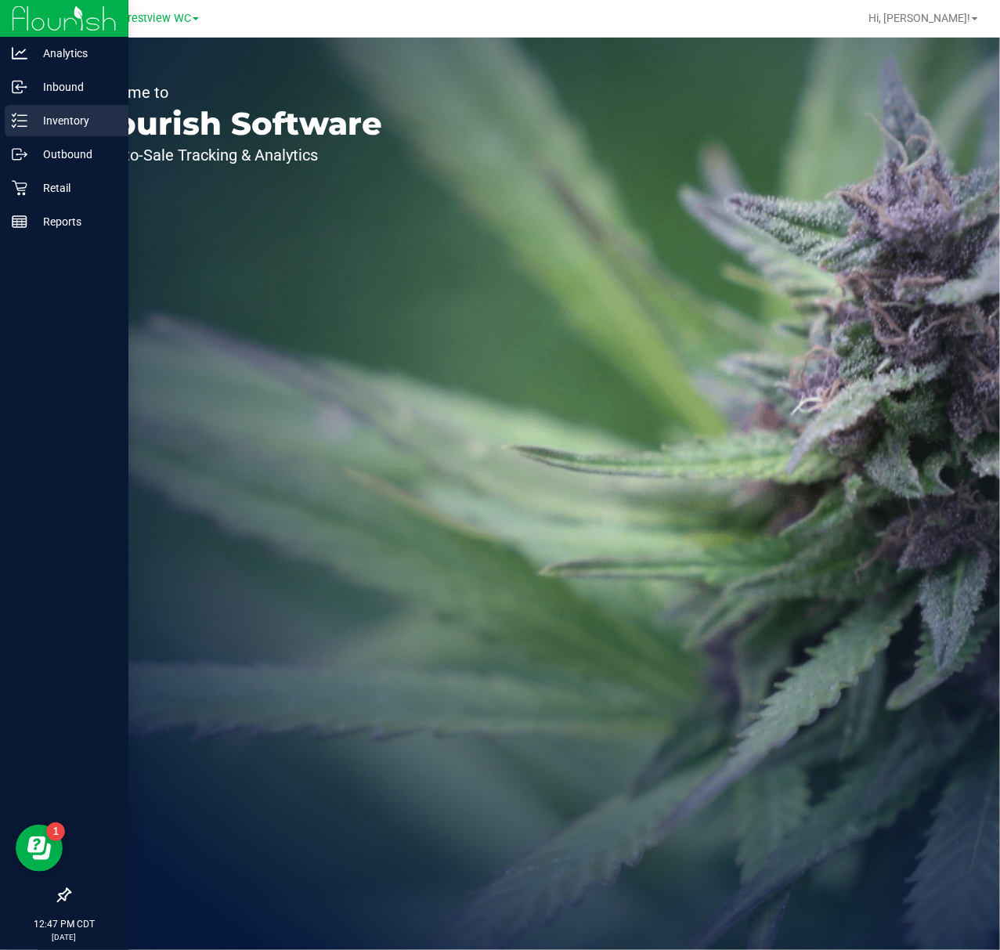
click at [13, 124] on icon at bounding box center [20, 121] width 16 height 16
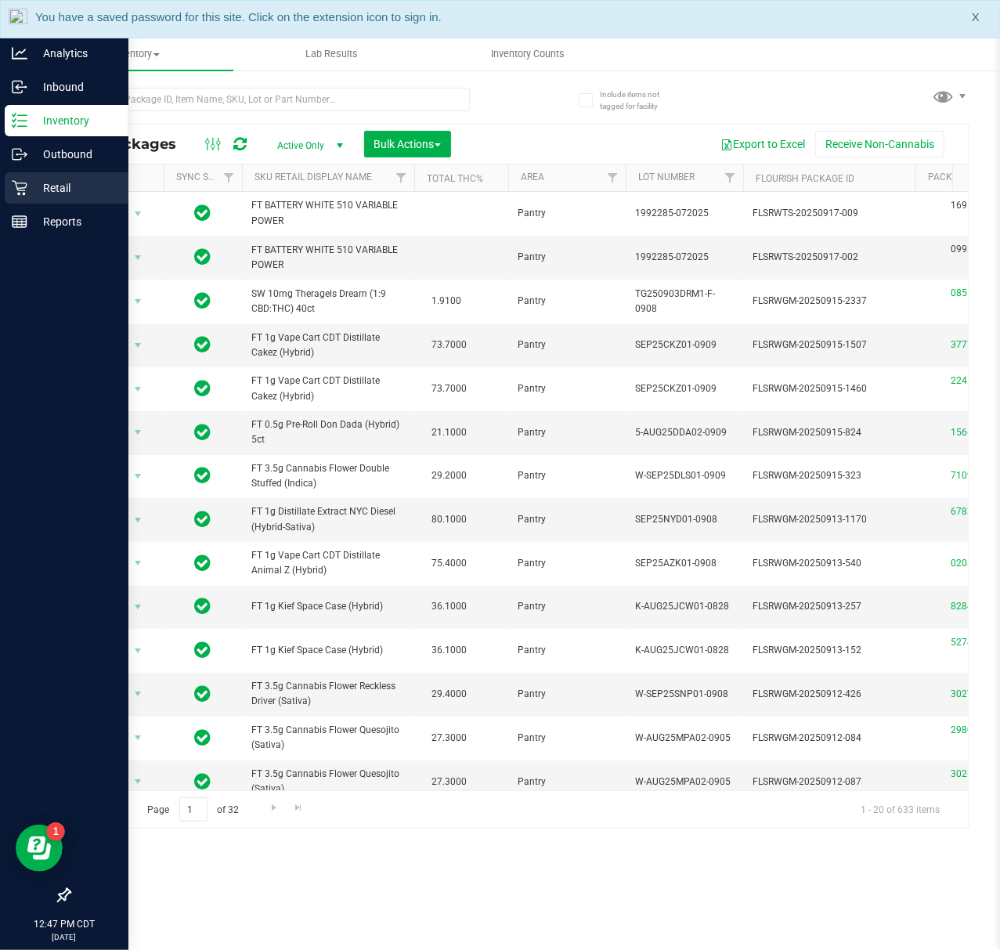
click at [33, 186] on p "Retail" at bounding box center [74, 188] width 94 height 19
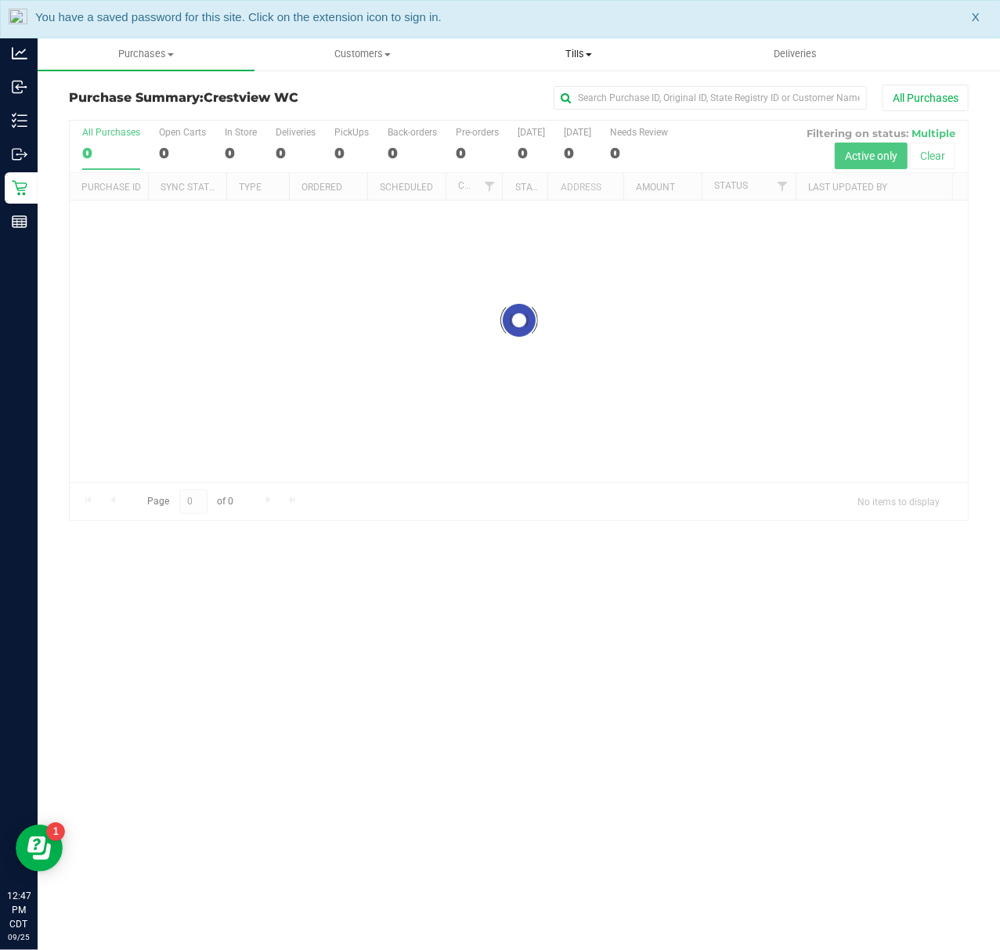
click at [580, 53] on span "Tills" at bounding box center [578, 54] width 215 height 14
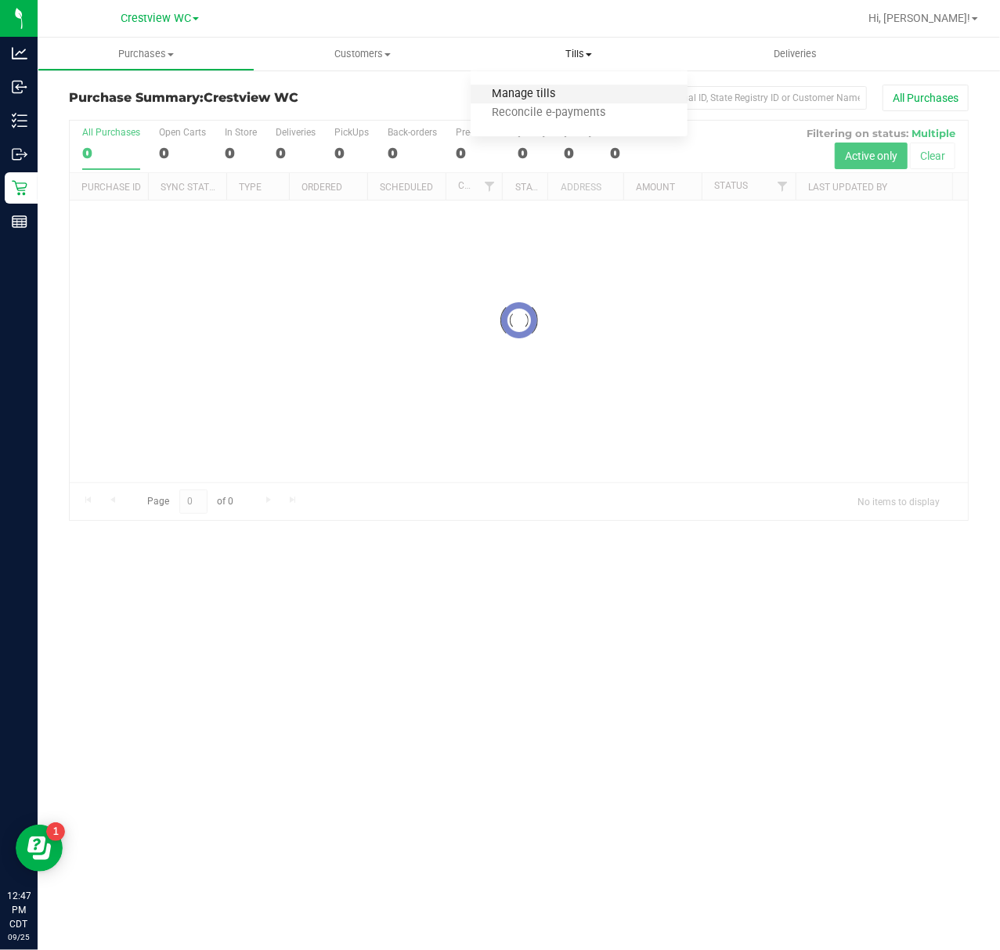
click at [553, 96] on span "Manage tills" at bounding box center [524, 94] width 106 height 13
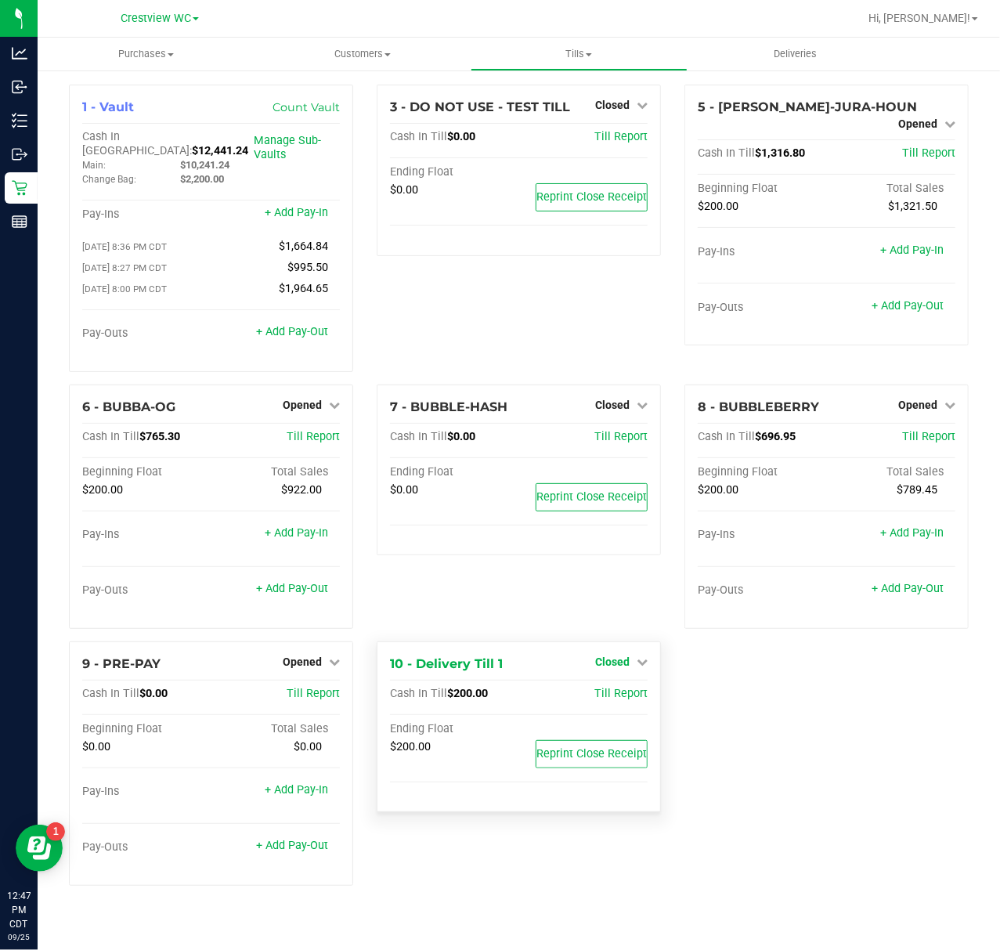
click at [599, 655] on span "Closed" at bounding box center [612, 661] width 34 height 13
click at [603, 690] on link "Open Till" at bounding box center [612, 694] width 42 height 13
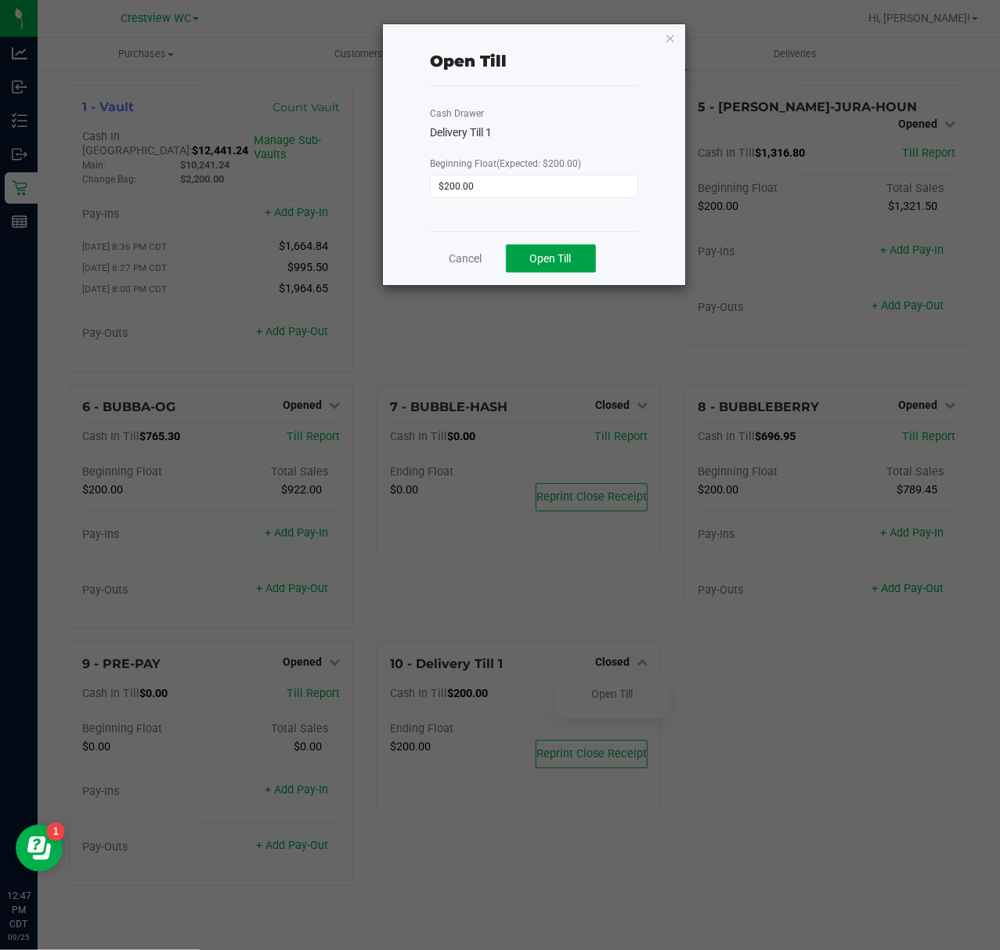
click at [559, 262] on span "Open Till" at bounding box center [551, 258] width 42 height 13
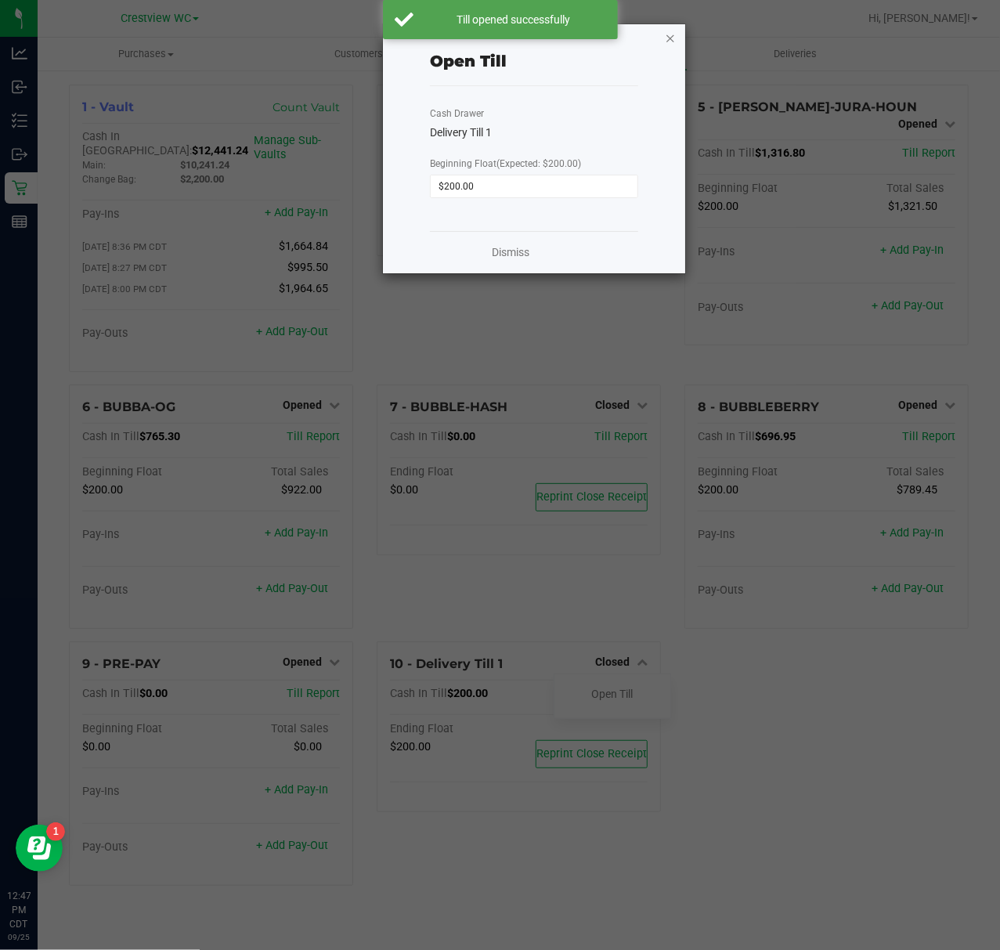
click at [665, 42] on icon "button" at bounding box center [670, 37] width 11 height 19
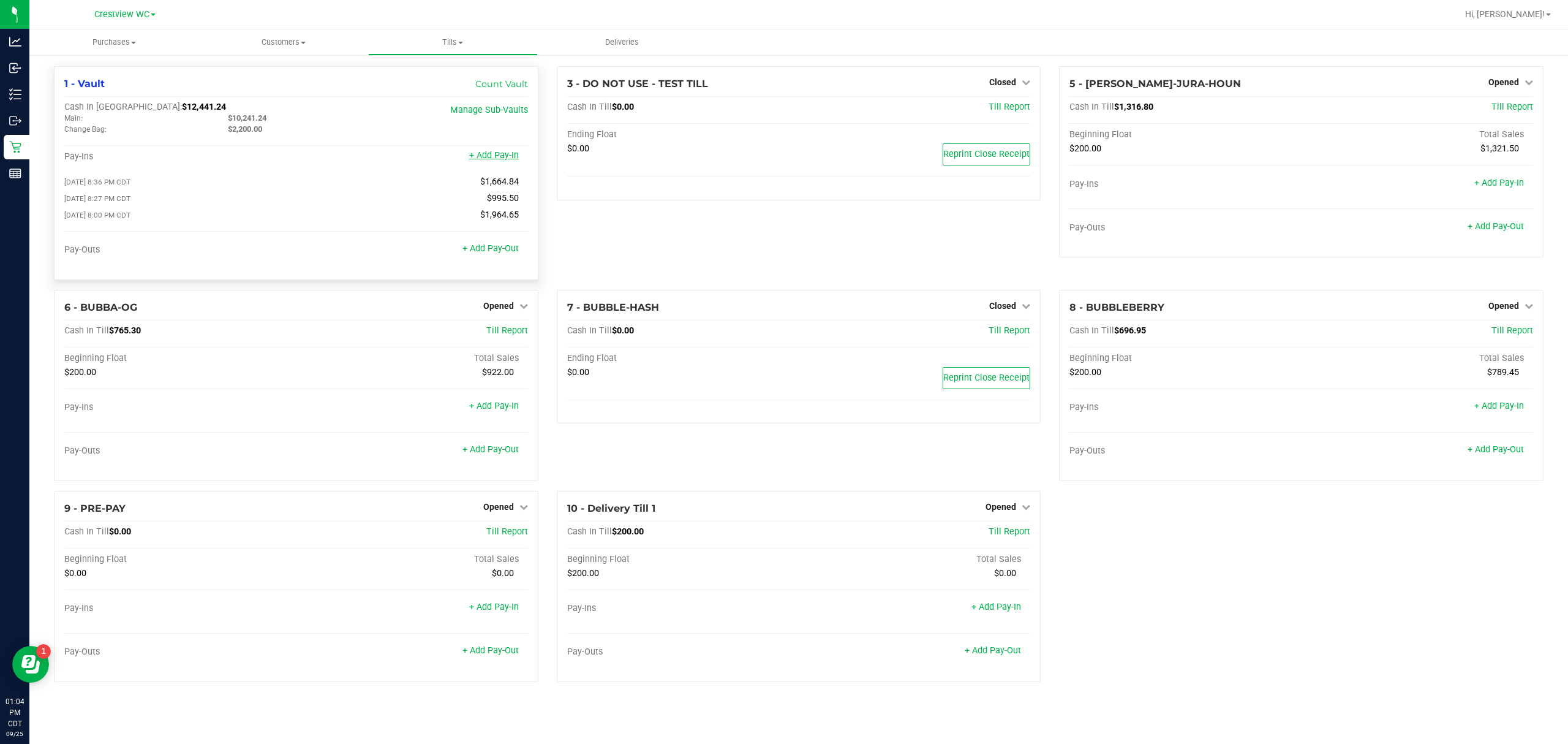
click at [498, 156] on link "+ Add Pay-In" at bounding box center [493, 155] width 49 height 10
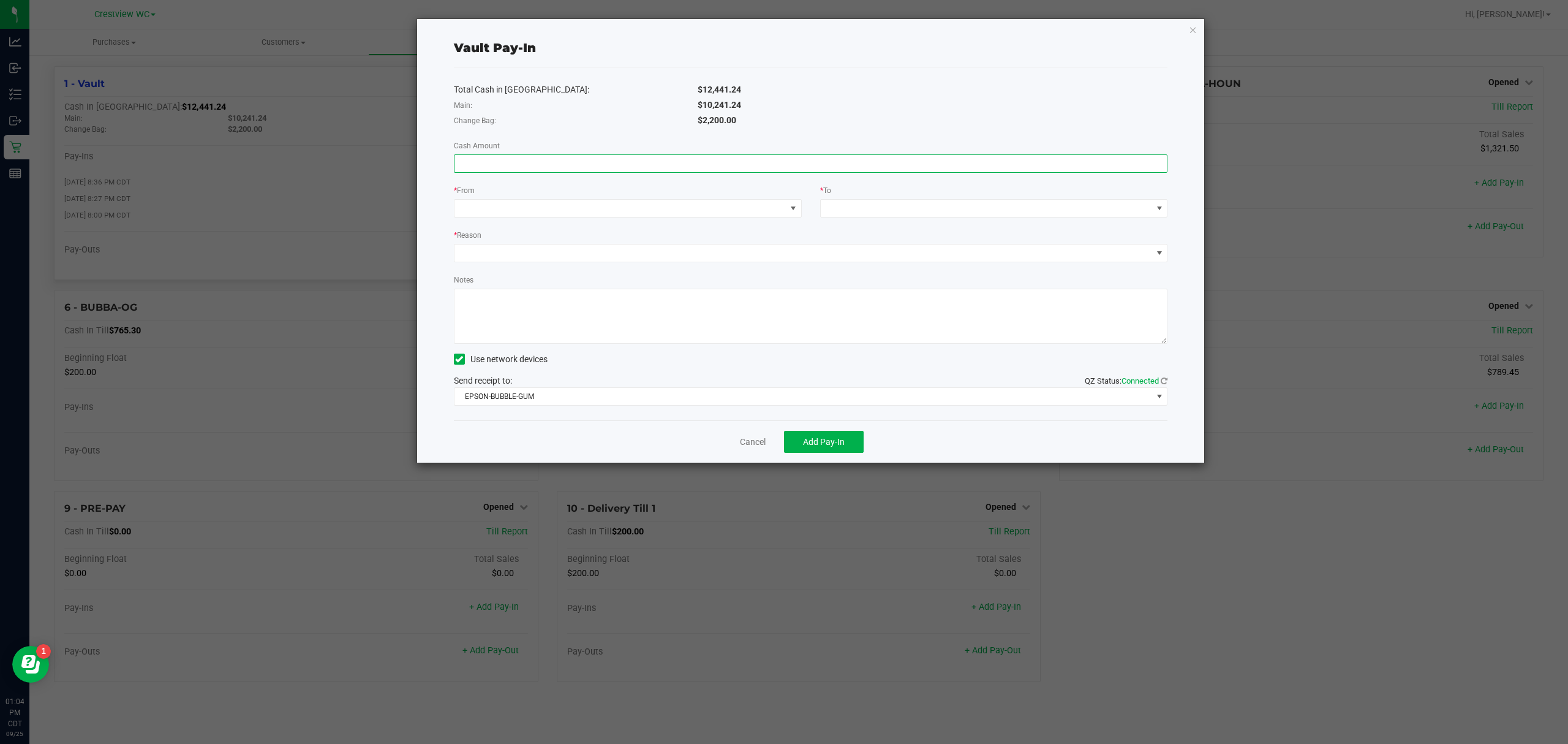
click at [498, 156] on input at bounding box center [811, 164] width 713 height 17
type input "$1,800.00"
click at [522, 205] on span at bounding box center [620, 208] width 332 height 17
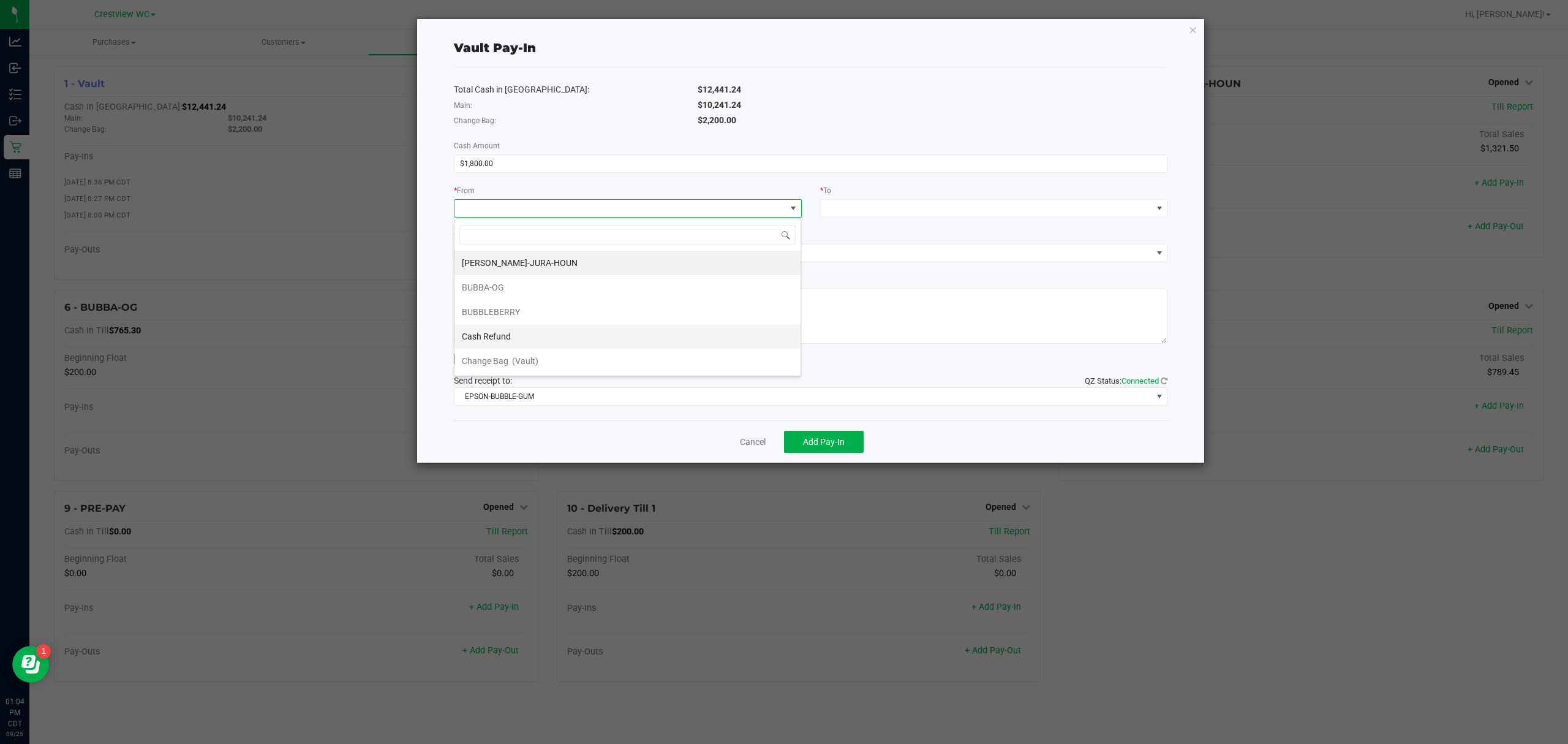
scroll to position [77, 0]
click at [547, 289] on li "Change Bag (Vault)" at bounding box center [627, 287] width 346 height 24
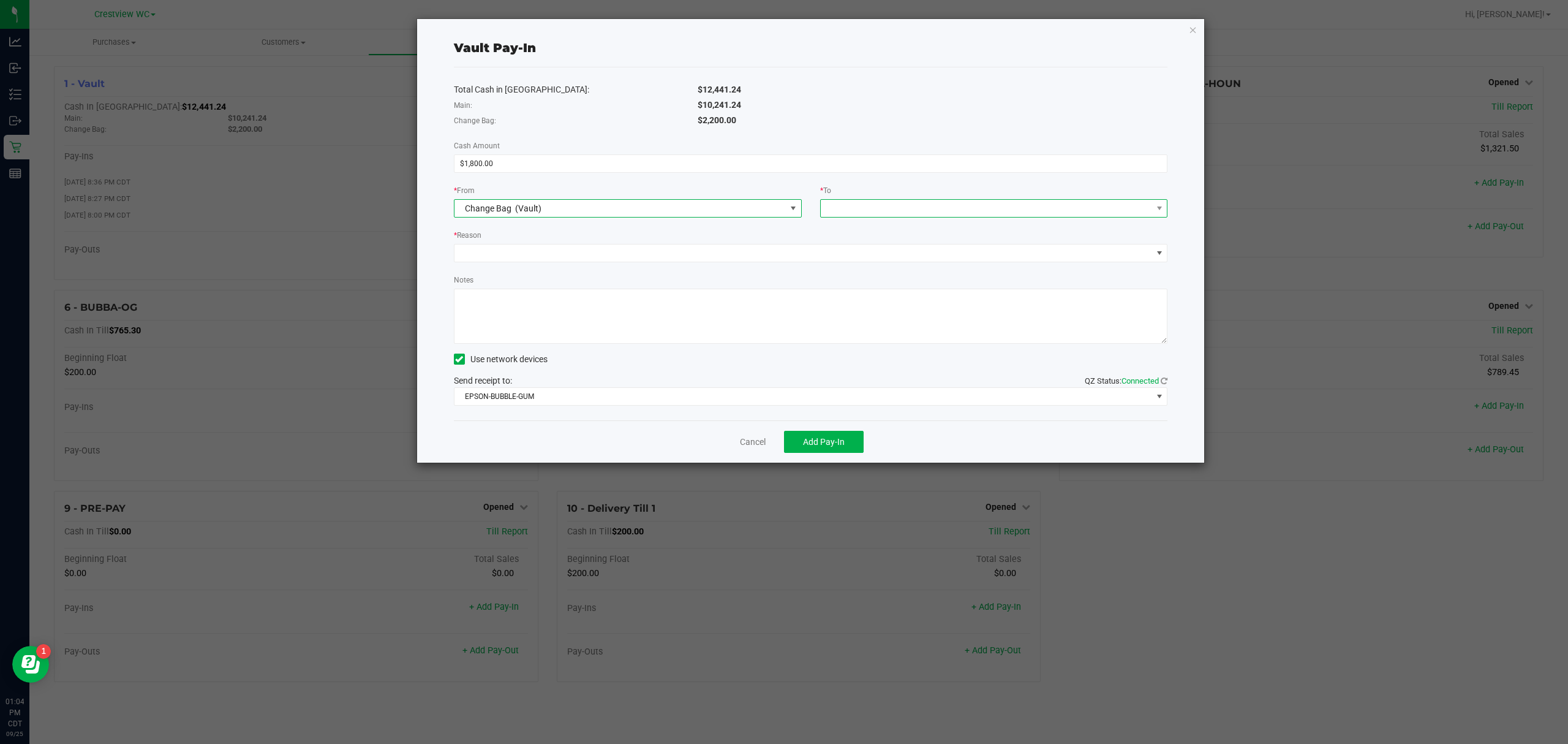
click at [781, 207] on span at bounding box center [986, 208] width 332 height 17
click at [781, 265] on span "(Vault)" at bounding box center [864, 263] width 27 height 10
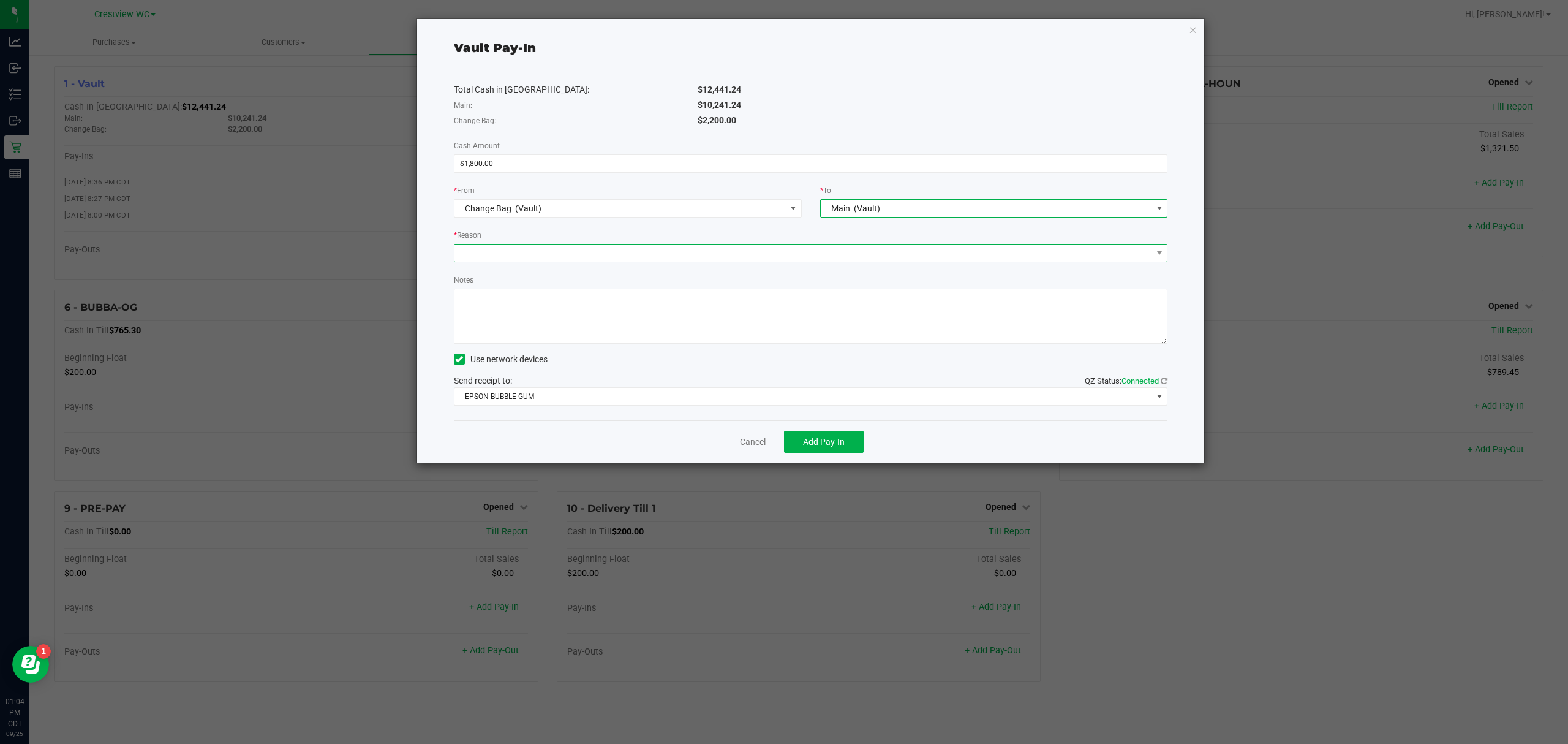
click at [781, 253] on span at bounding box center [803, 253] width 698 height 17
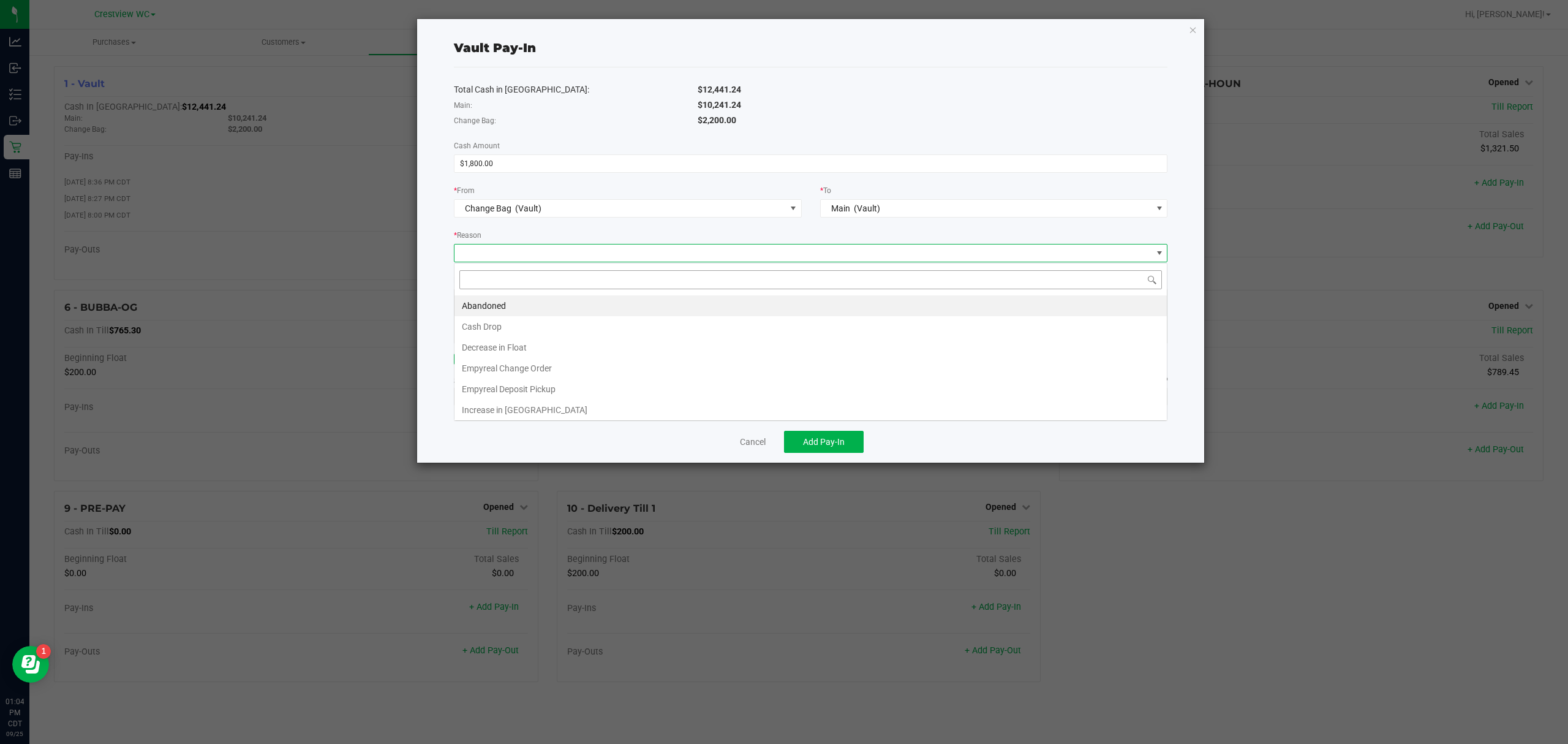
scroll to position [18, 713]
click at [601, 372] on li "Empyreal Change Order" at bounding box center [810, 368] width 712 height 21
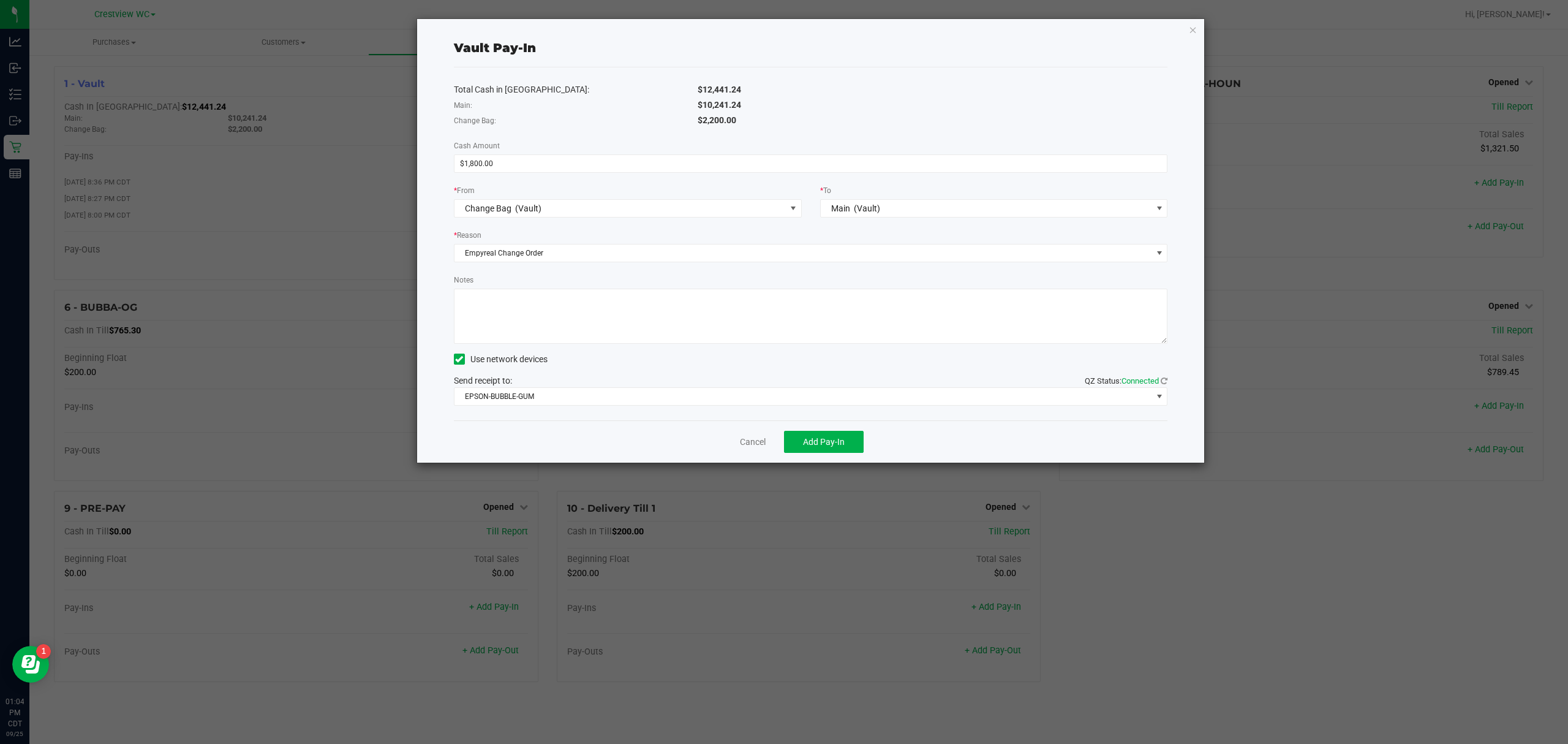
drag, startPoint x: 634, startPoint y: 316, endPoint x: 633, endPoint y: 309, distance: 7.1
click at [635, 314] on textarea "Notes" at bounding box center [810, 316] width 714 height 55
type textarea "Change order"
click at [781, 446] on button "Add Pay-In" at bounding box center [823, 442] width 80 height 22
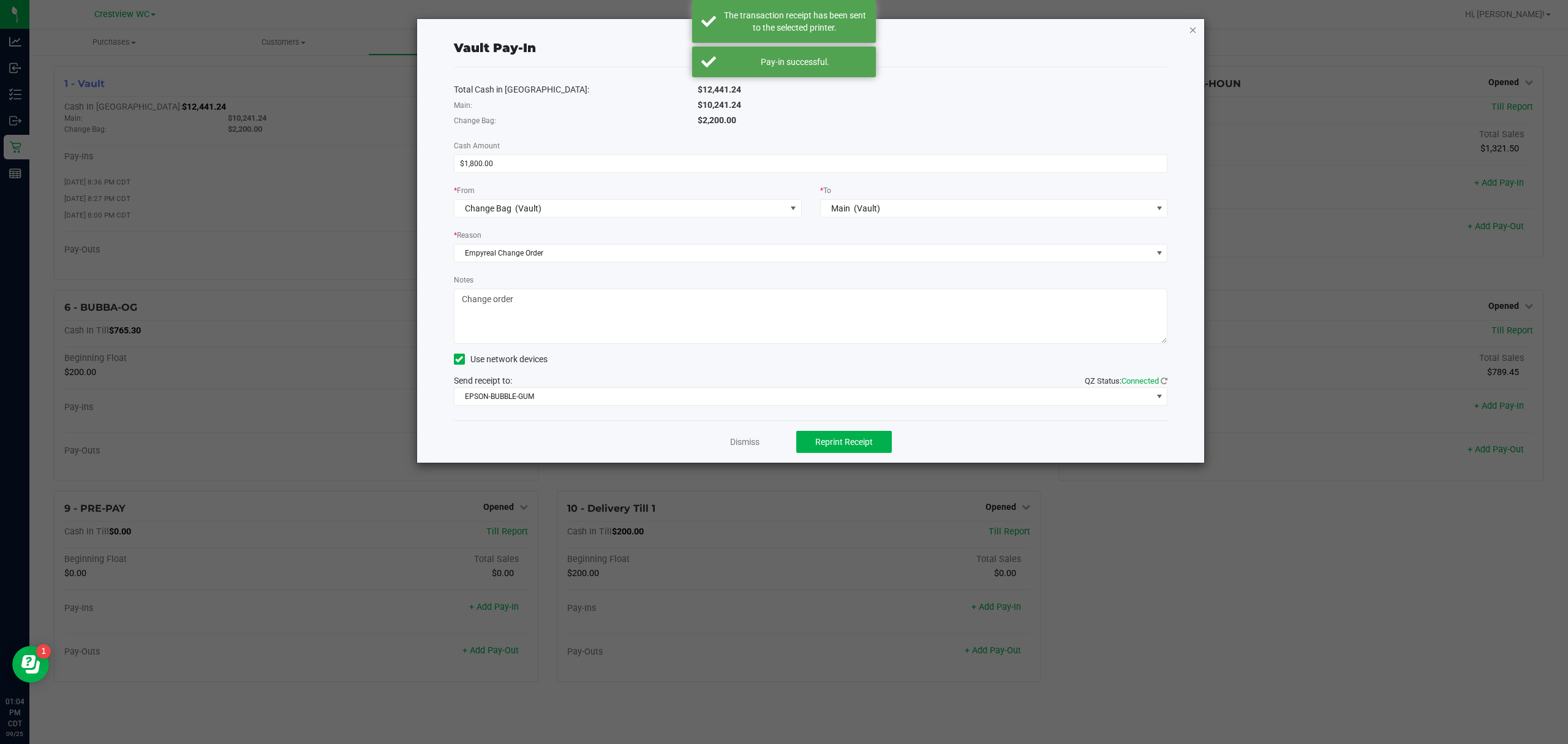
click at [781, 27] on icon "button" at bounding box center [1193, 29] width 9 height 15
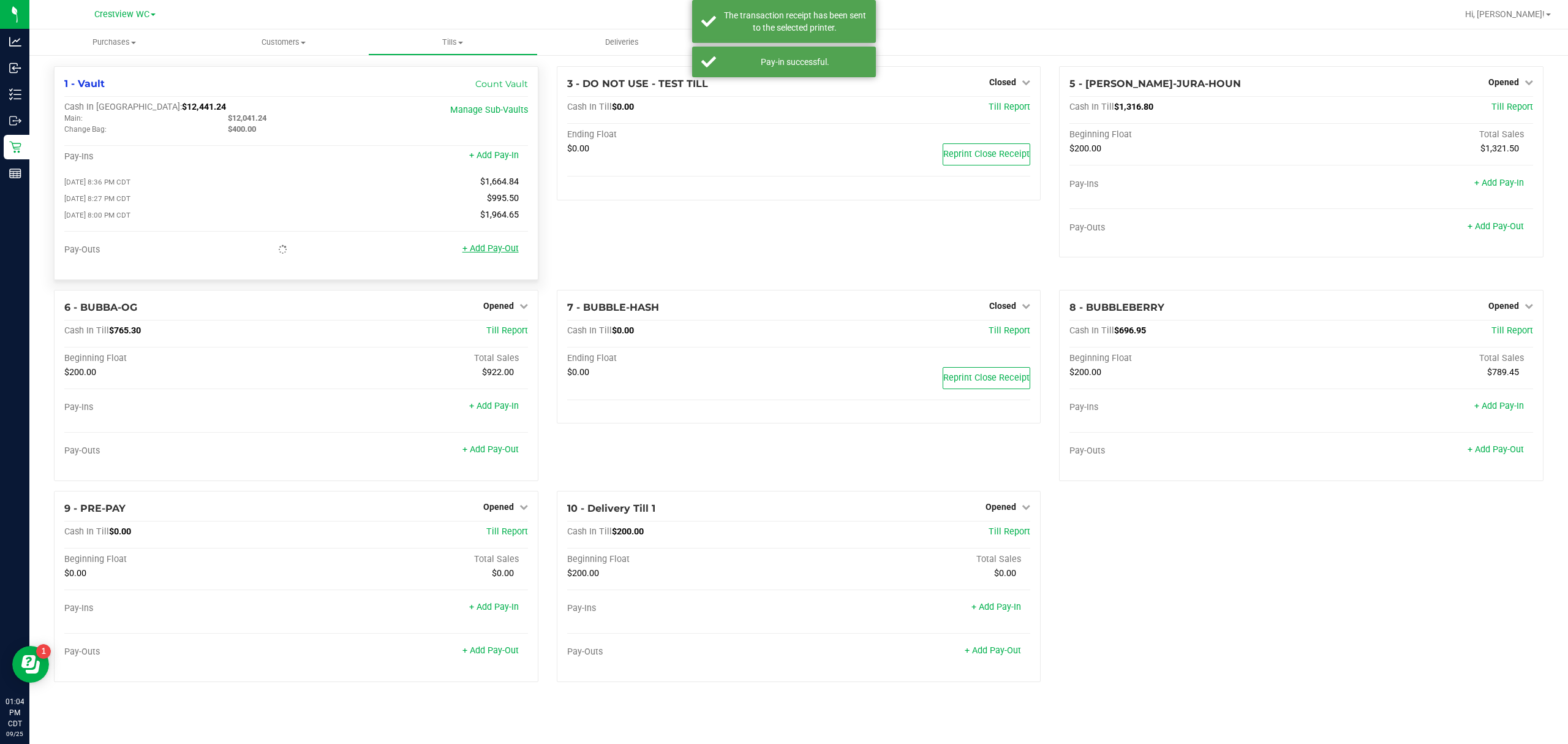
click at [488, 250] on link "+ Add Pay-Out" at bounding box center [490, 248] width 56 height 10
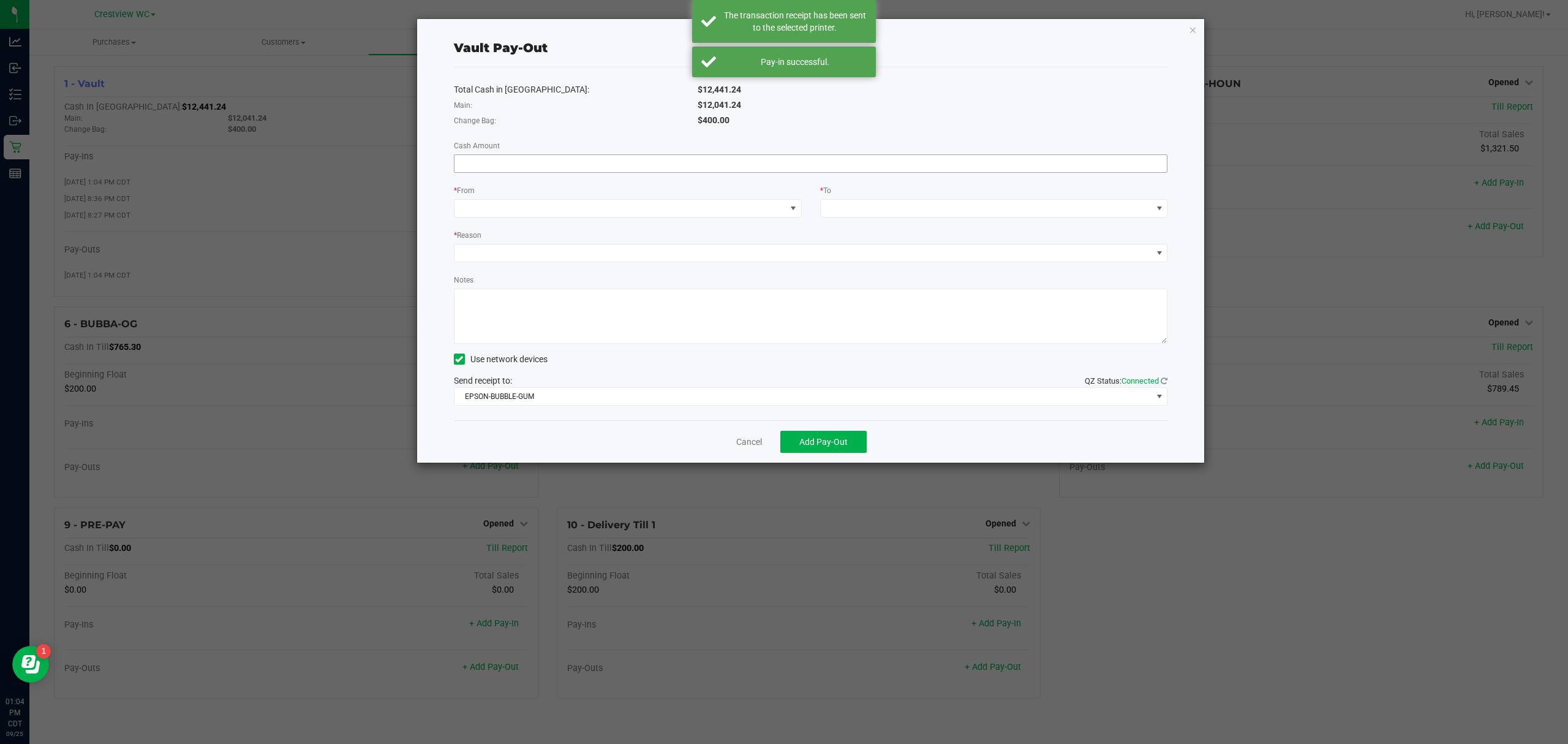
click at [618, 157] on input at bounding box center [811, 164] width 713 height 17
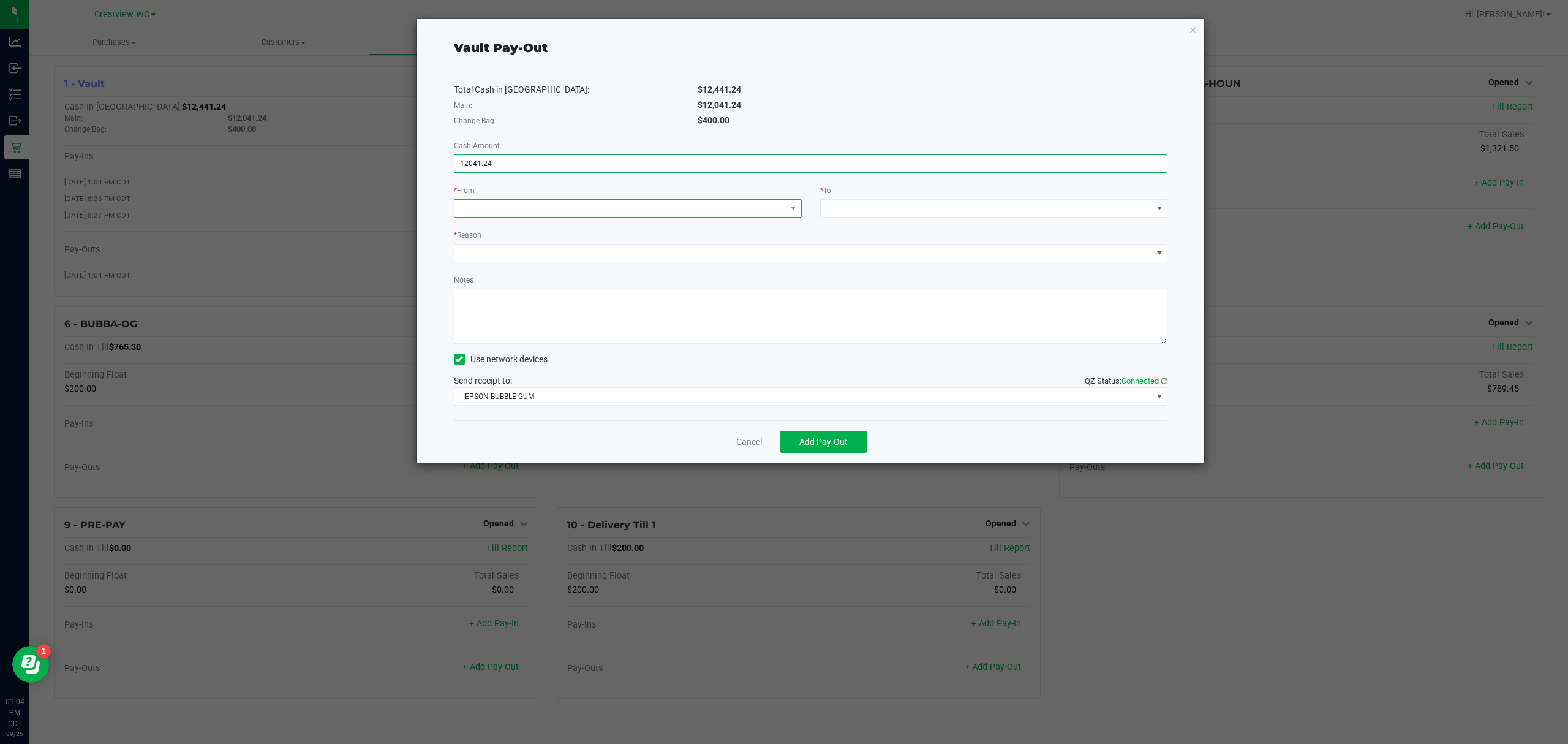
type input "$12,041.24"
click at [615, 204] on span at bounding box center [620, 208] width 332 height 17
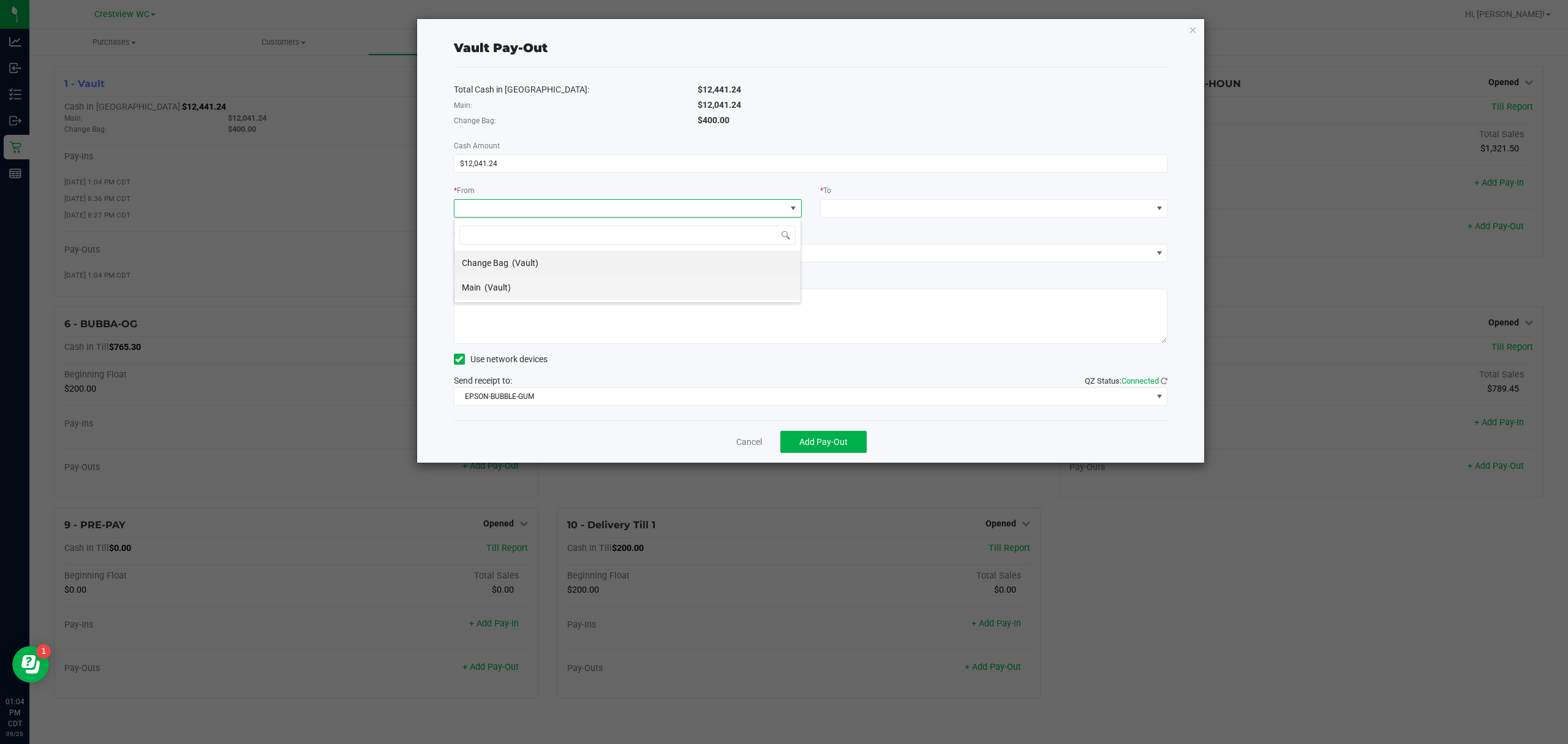
click at [583, 285] on li "Main (Vault)" at bounding box center [627, 287] width 346 height 24
click at [781, 216] on span at bounding box center [994, 208] width 348 height 18
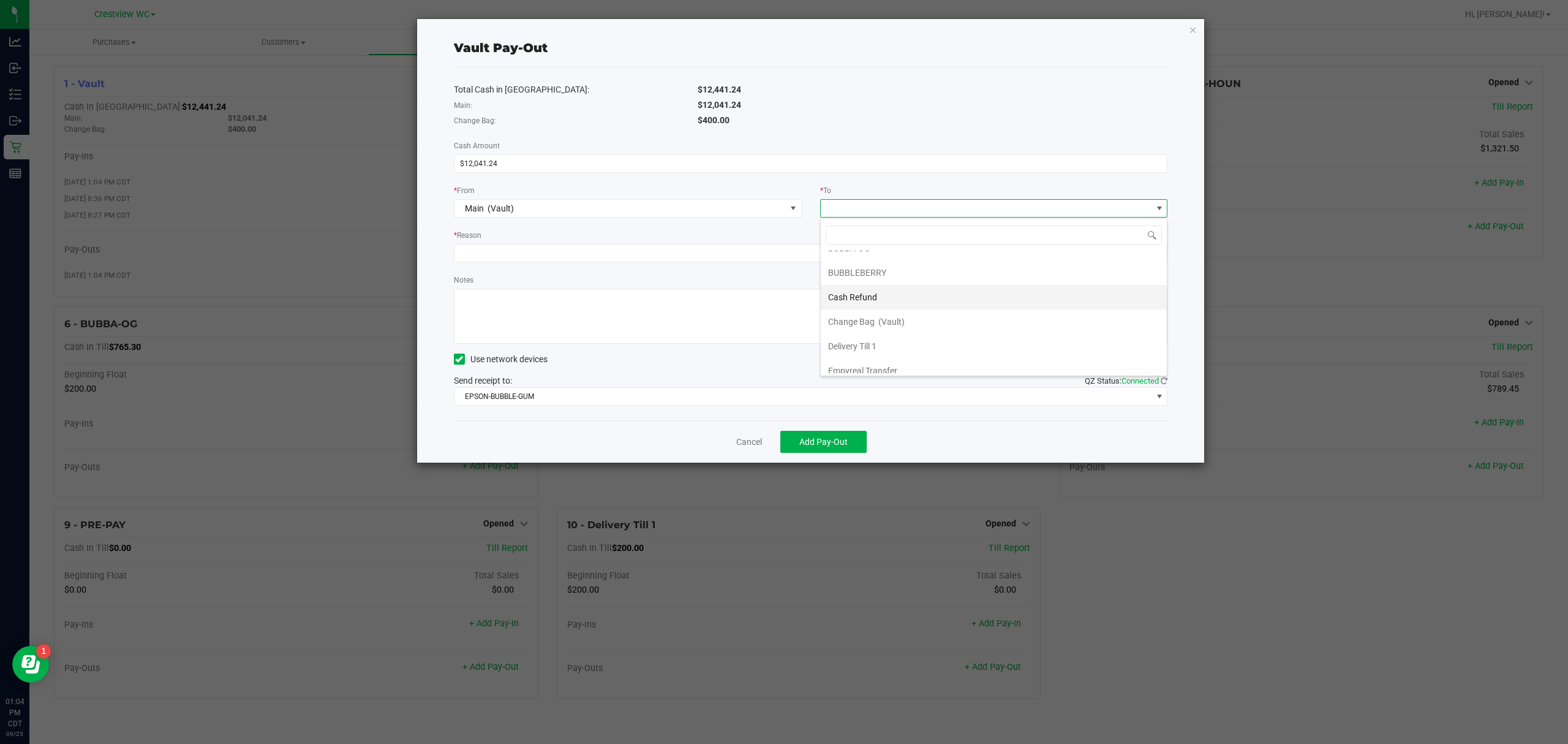
scroll to position [77, 0]
click at [781, 334] on span "Empyreal Transfer" at bounding box center [863, 336] width 69 height 10
click at [735, 239] on div "* Reason" at bounding box center [810, 236] width 714 height 16
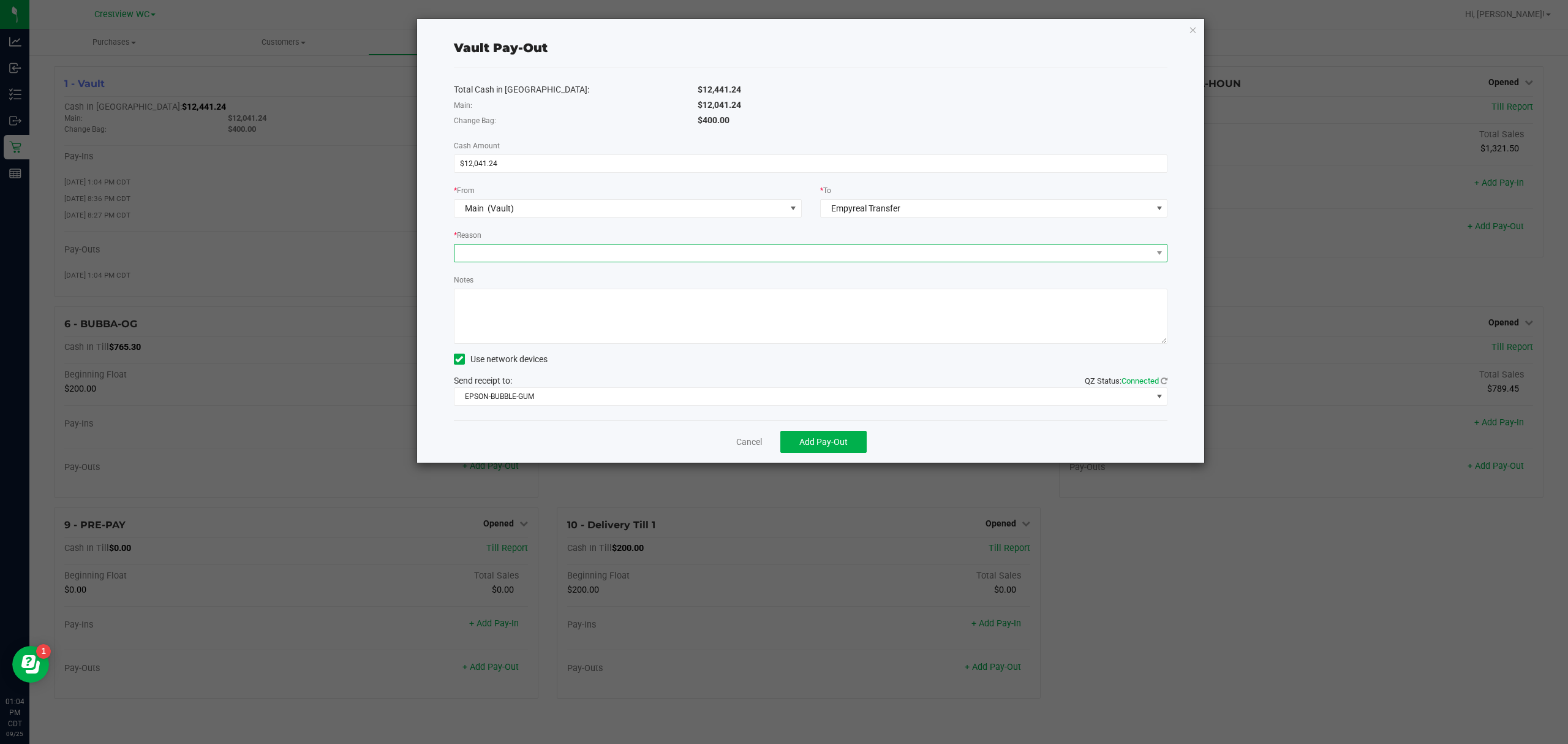
click at [734, 250] on span at bounding box center [803, 253] width 698 height 17
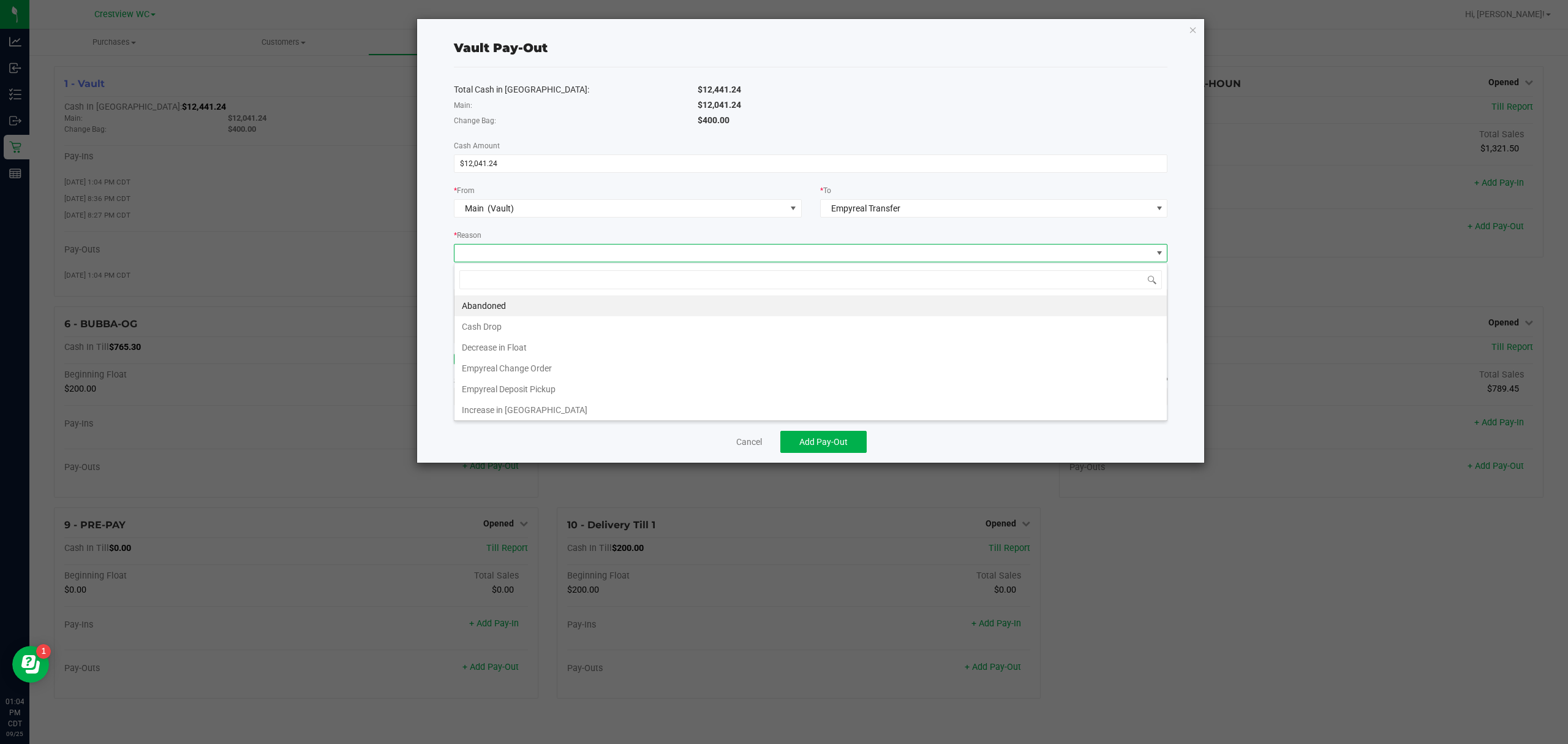
scroll to position [18, 713]
click at [615, 387] on li "Empyreal Deposit Pickup" at bounding box center [810, 389] width 712 height 21
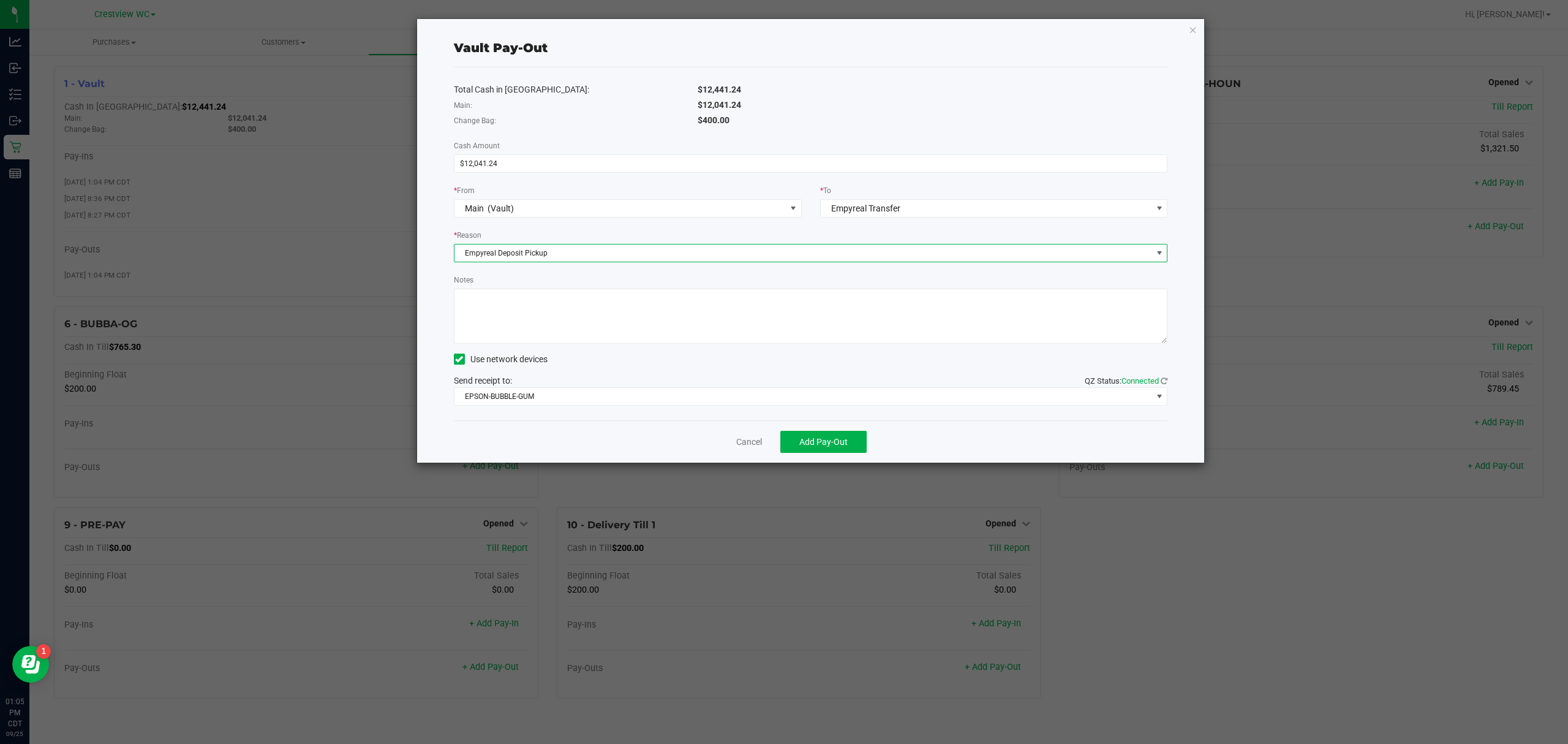
click at [628, 327] on textarea "Notes" at bounding box center [810, 316] width 714 height 55
click at [542, 297] on textarea "Notes" at bounding box center [810, 316] width 714 height 55
type textarea "2 deposits and a change order for $1800.00"
click at [781, 442] on span "Add Pay-Out" at bounding box center [823, 441] width 48 height 10
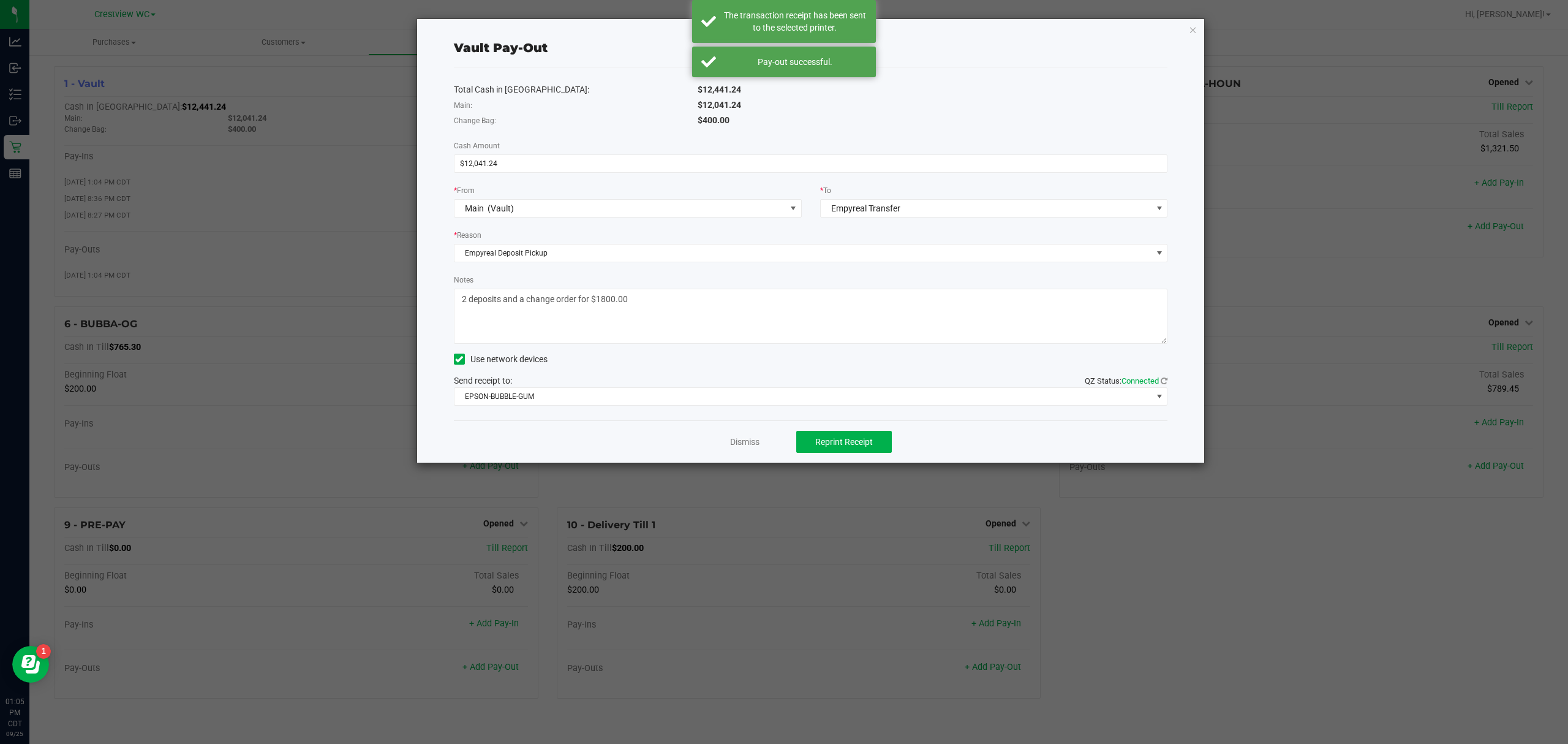
click at [781, 23] on div "Vault Pay-Out Total Cash in Vault: $12,441.24 Main: $12,041.24 Change Bag: $400…" at bounding box center [810, 240] width 788 height 444
click at [781, 24] on div "Vault Pay-Out Total Cash in Vault: $12,441.24 Main: $12,041.24 Change Bag: $400…" at bounding box center [810, 240] width 788 height 444
click at [781, 33] on icon "button" at bounding box center [1193, 29] width 9 height 15
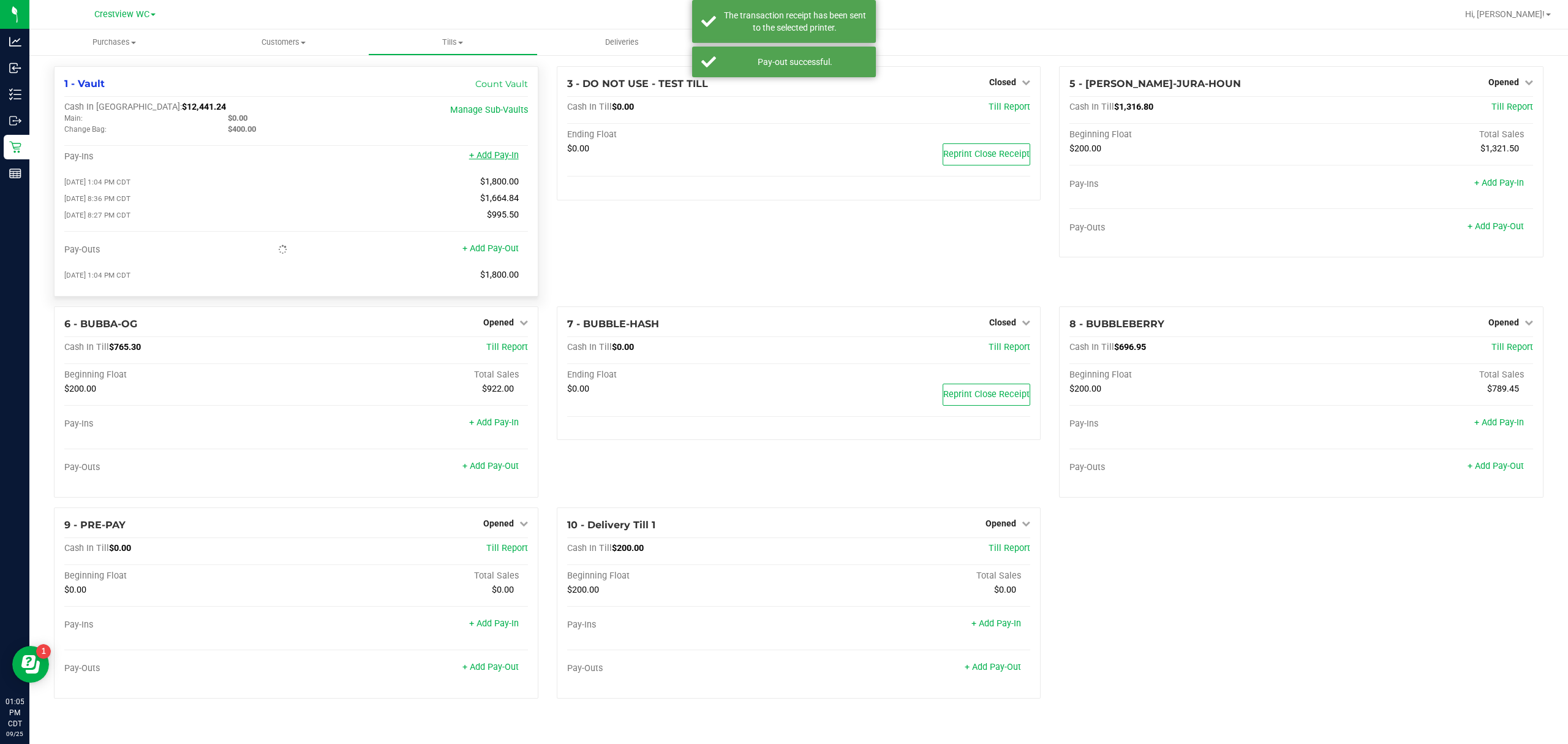
click at [512, 156] on link "+ Add Pay-In" at bounding box center [493, 155] width 49 height 10
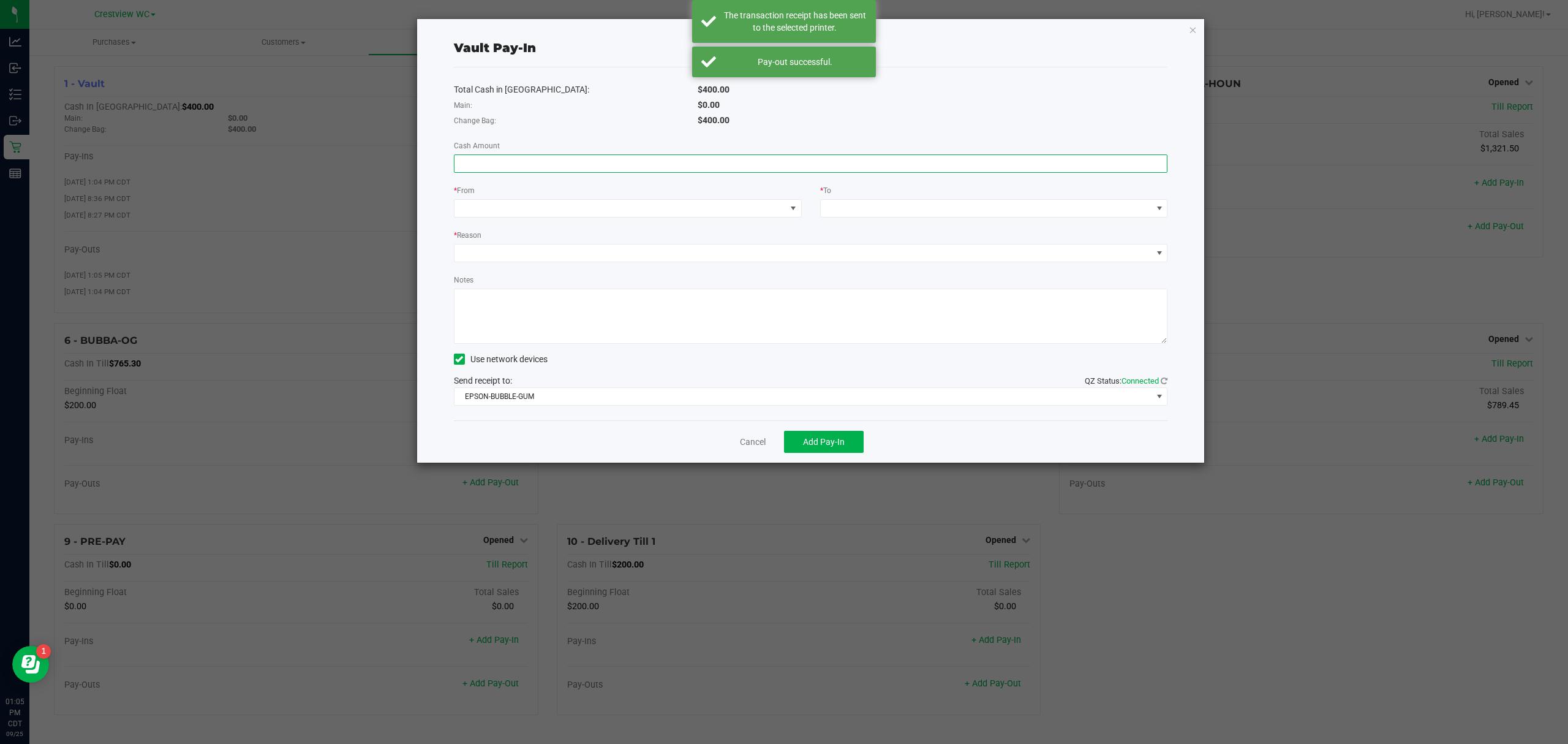
click at [517, 169] on input at bounding box center [811, 164] width 713 height 17
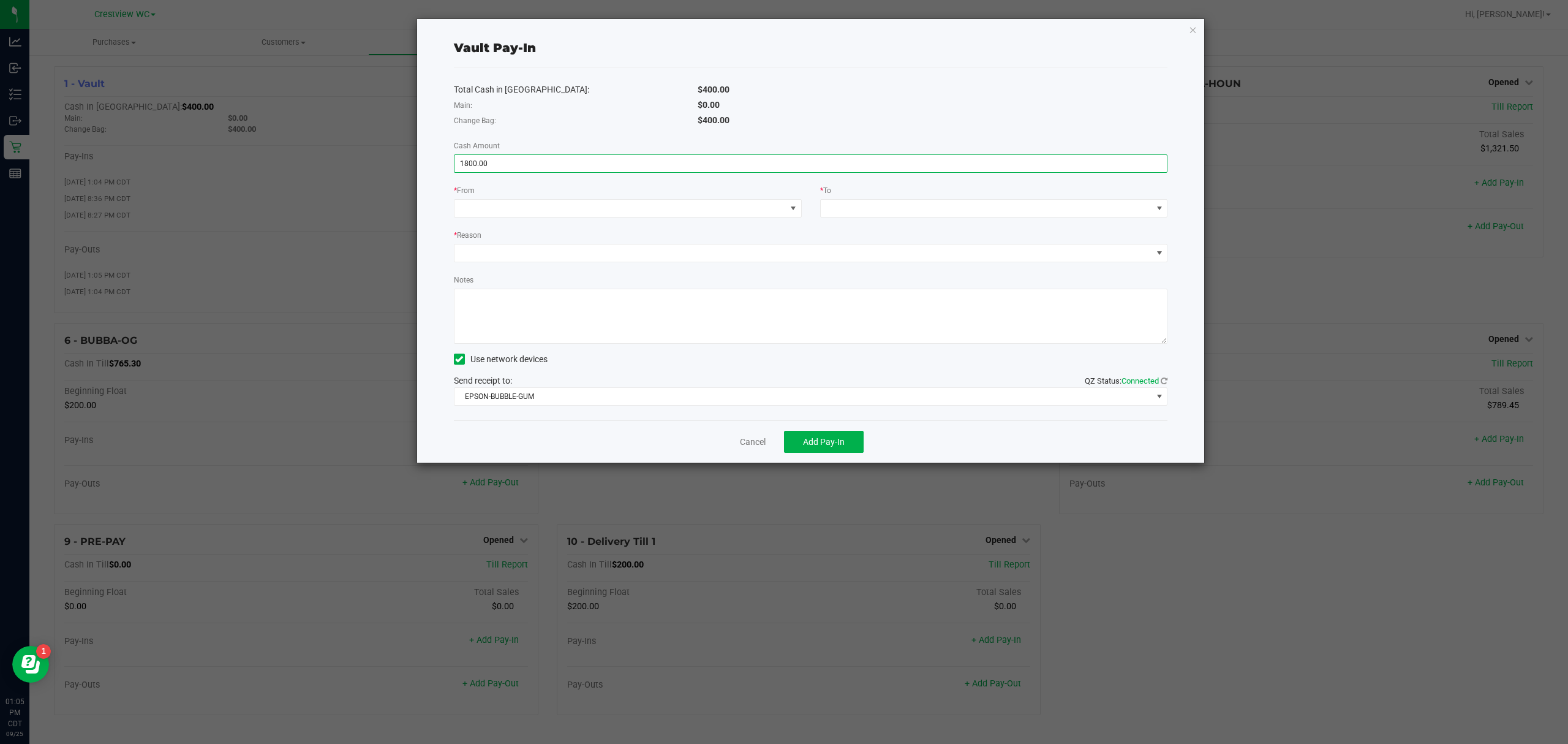
type input "$1,800.00"
click at [500, 225] on div "Total Cash in Vault: $400.00 Main: $0.00 Change Bag: $400.00 Cash Amount $1,800…" at bounding box center [810, 243] width 714 height 353
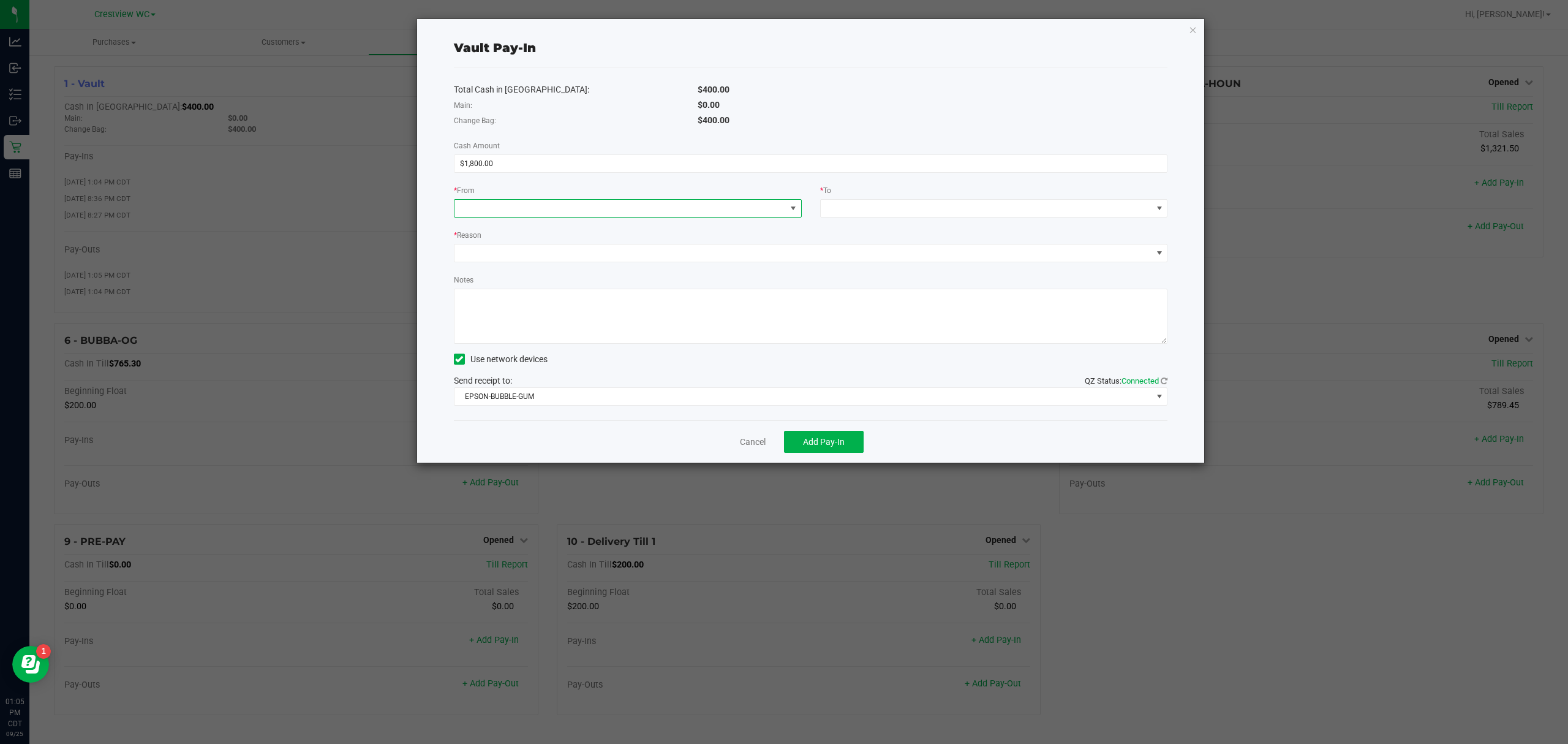
click at [510, 207] on span at bounding box center [620, 208] width 332 height 17
click at [513, 329] on div "Empyreal Transfer" at bounding box center [497, 336] width 71 height 22
click at [781, 201] on span at bounding box center [986, 208] width 332 height 17
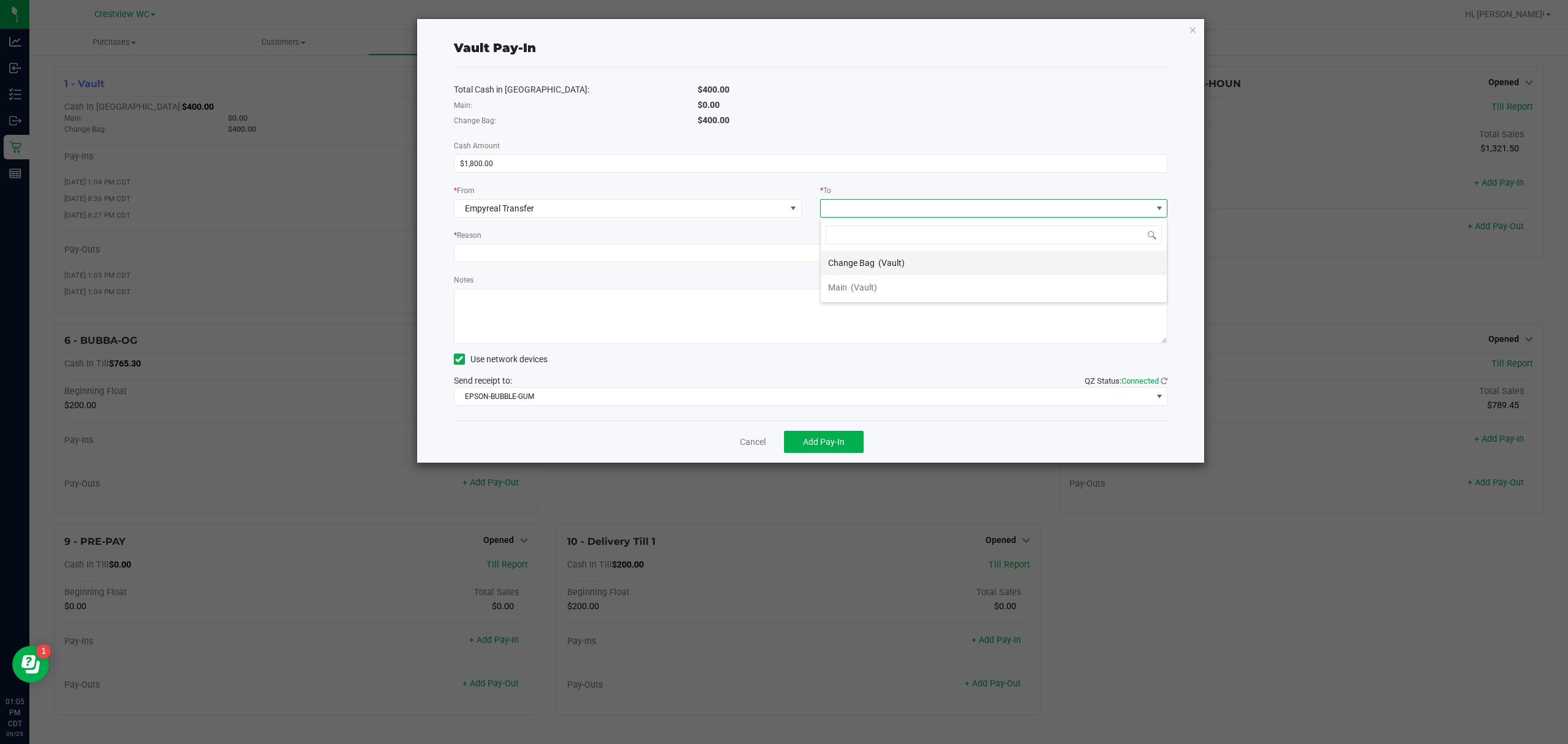
click at [781, 261] on span "Change Bag" at bounding box center [852, 263] width 47 height 10
click at [752, 253] on span at bounding box center [803, 253] width 698 height 17
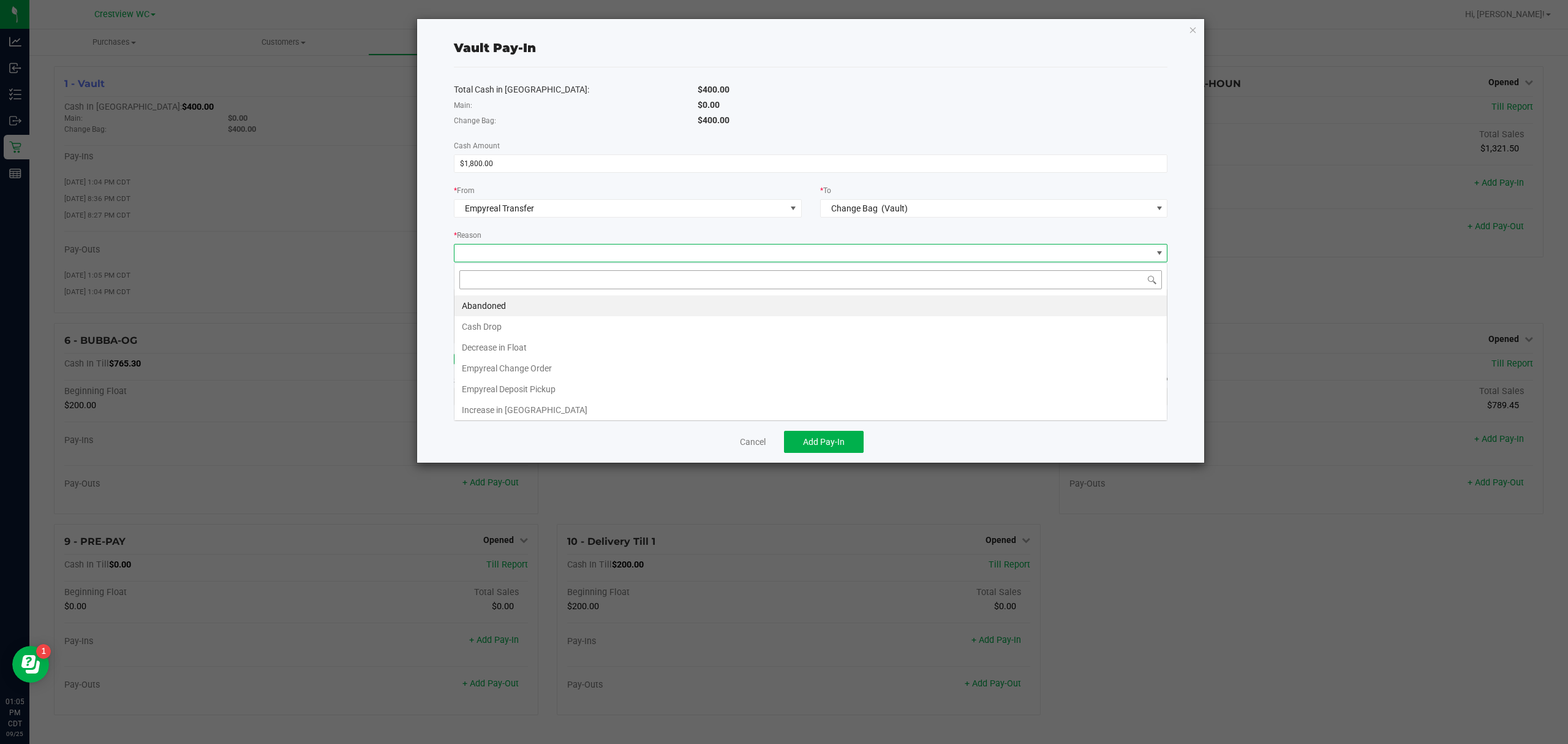
scroll to position [18, 713]
click at [590, 370] on li "Empyreal Change Order" at bounding box center [810, 368] width 712 height 21
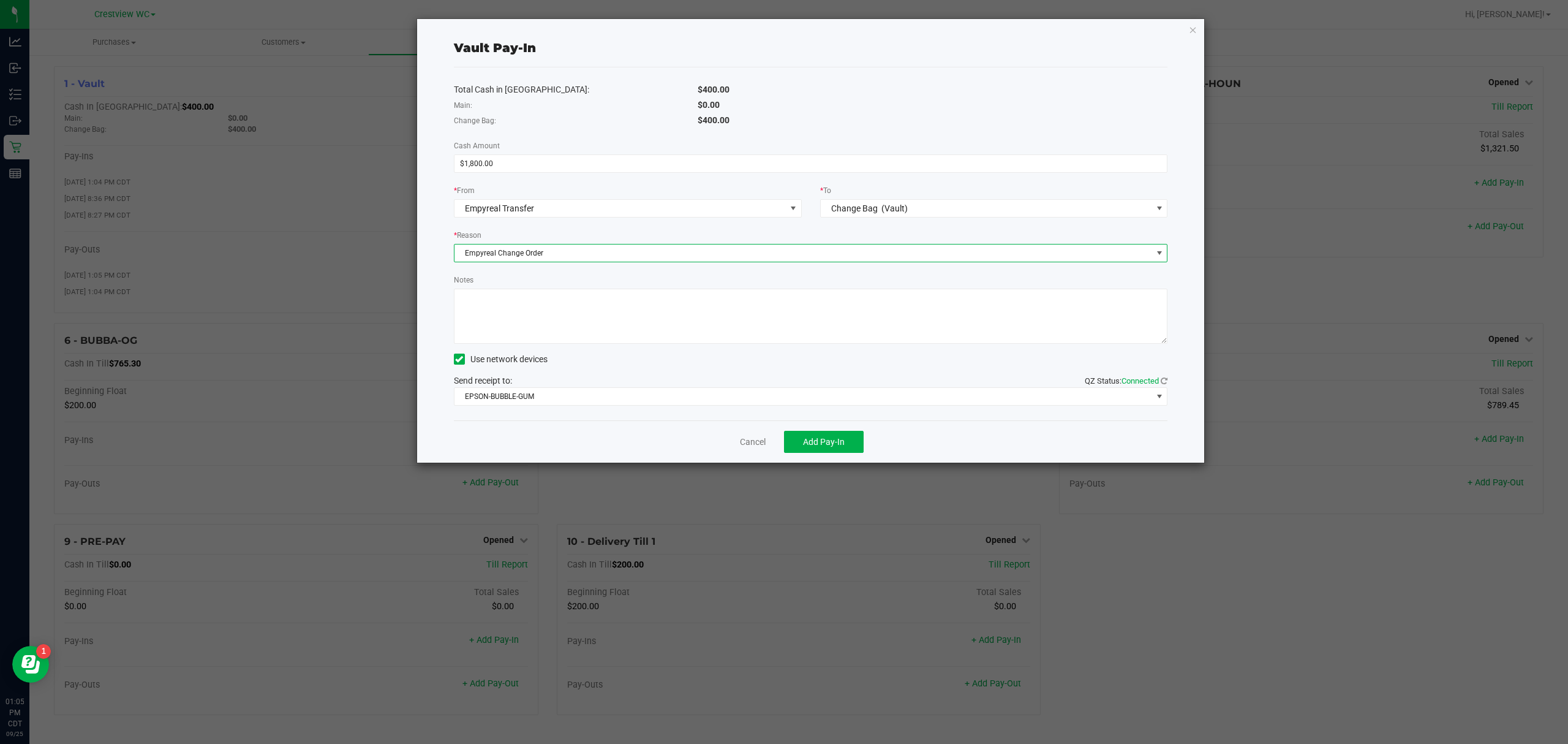
click at [659, 329] on textarea "Notes" at bounding box center [810, 316] width 714 height 55
type textarea "Change order"
click at [781, 434] on button "Add Pay-In" at bounding box center [823, 442] width 80 height 22
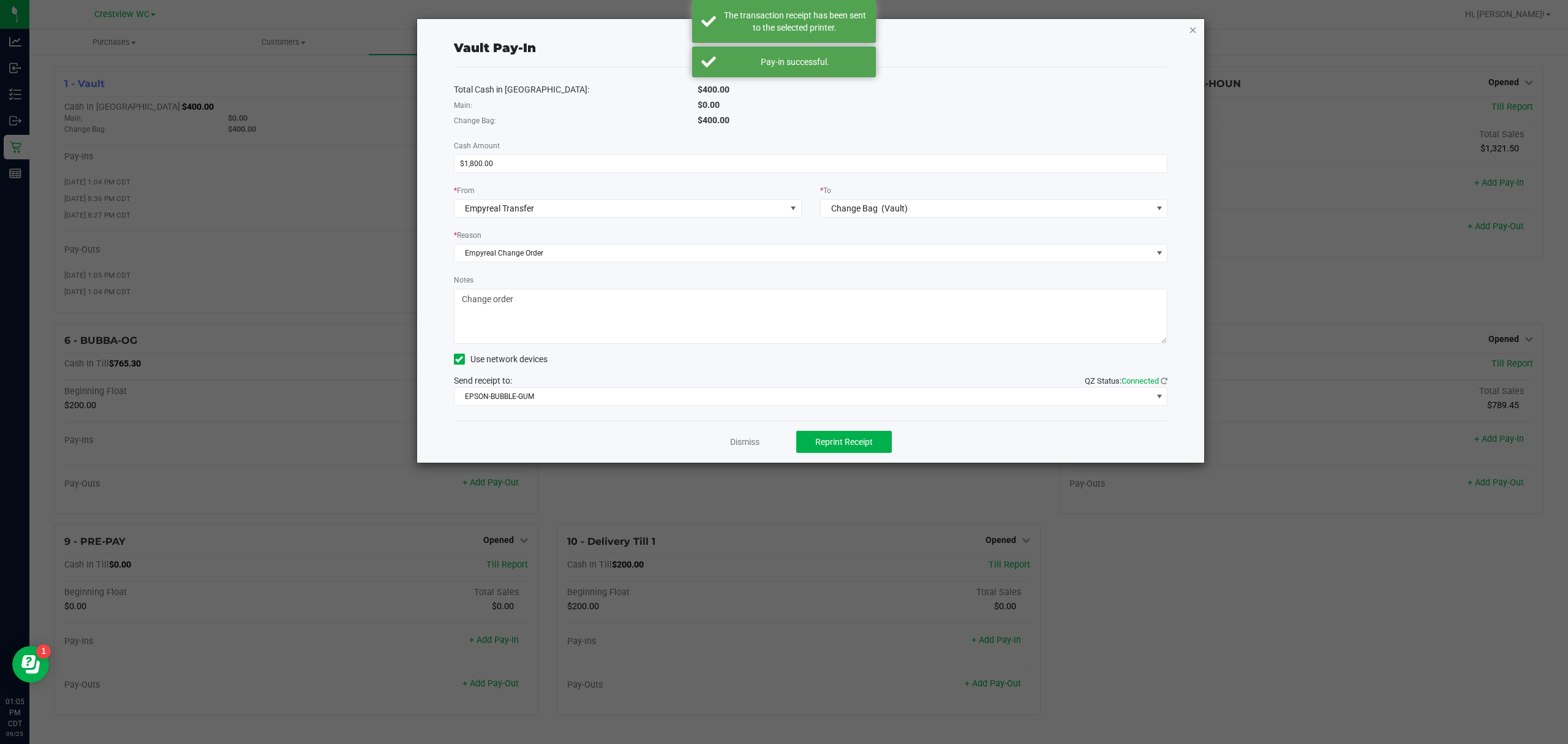
click at [781, 26] on icon "button" at bounding box center [1193, 29] width 9 height 15
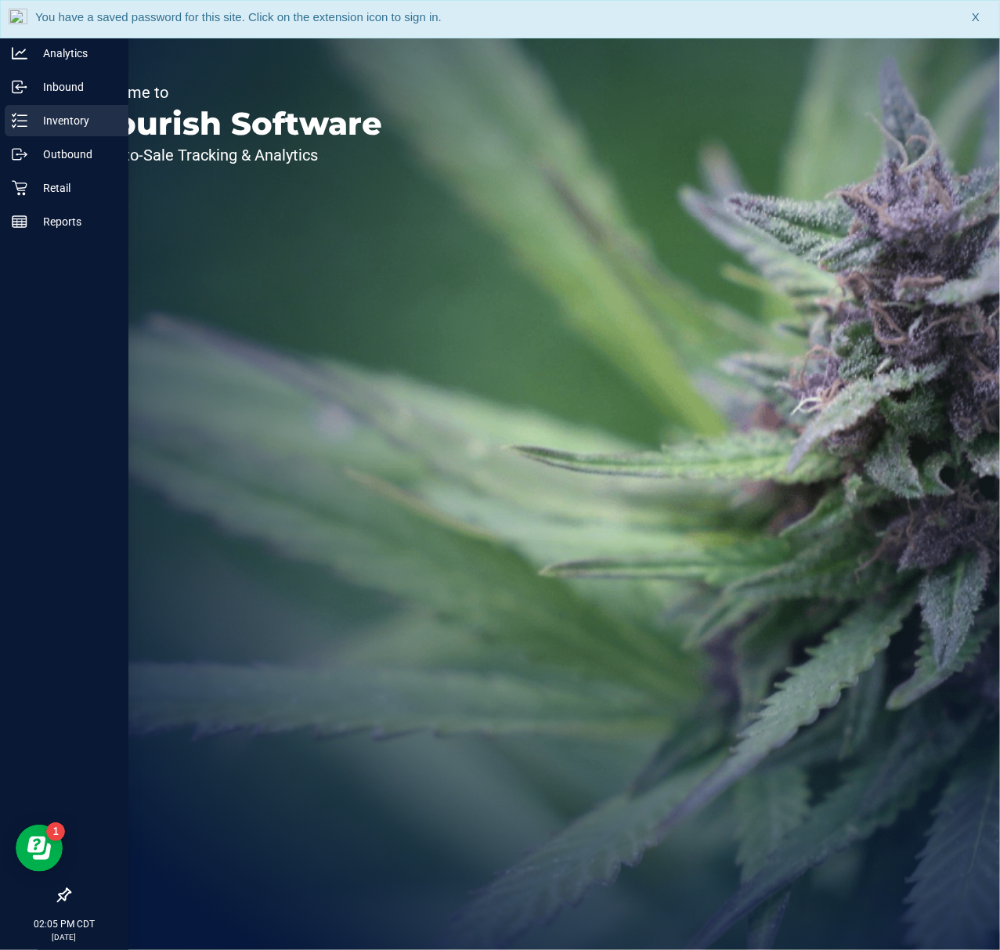
click at [47, 123] on p "Inventory" at bounding box center [74, 120] width 94 height 19
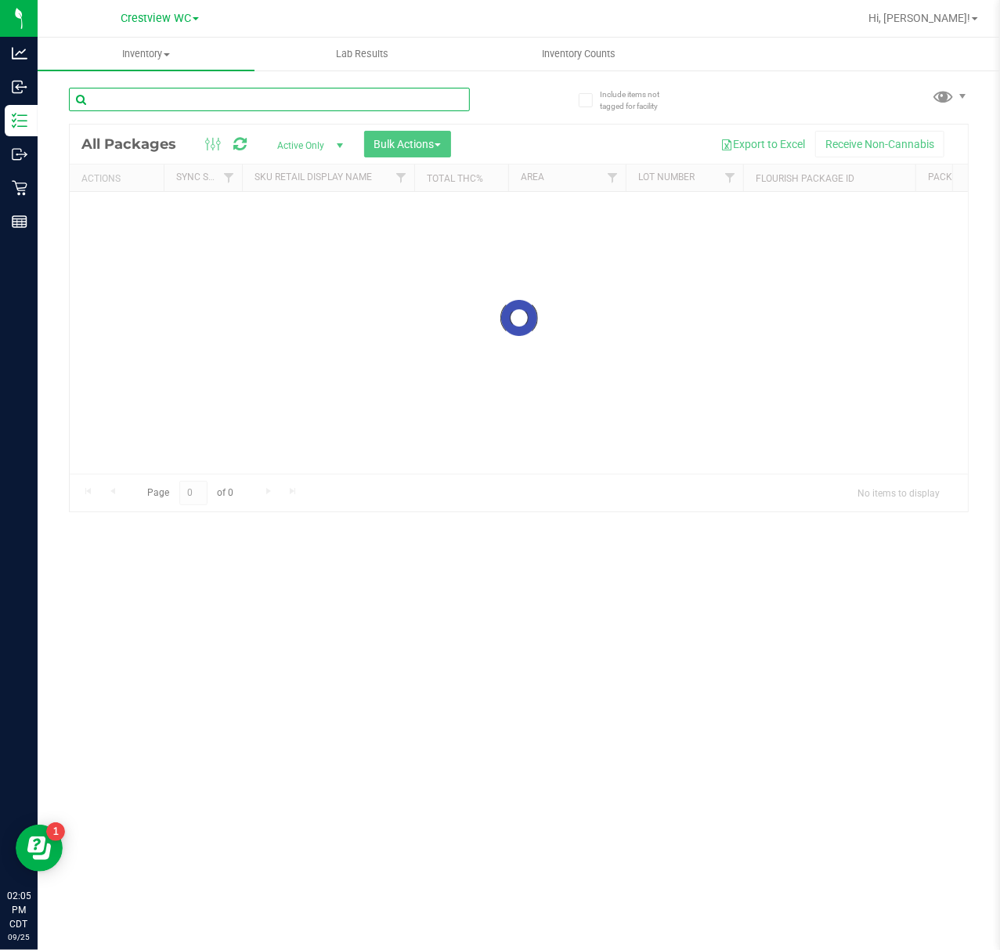
click at [196, 91] on input "text" at bounding box center [269, 99] width 401 height 23
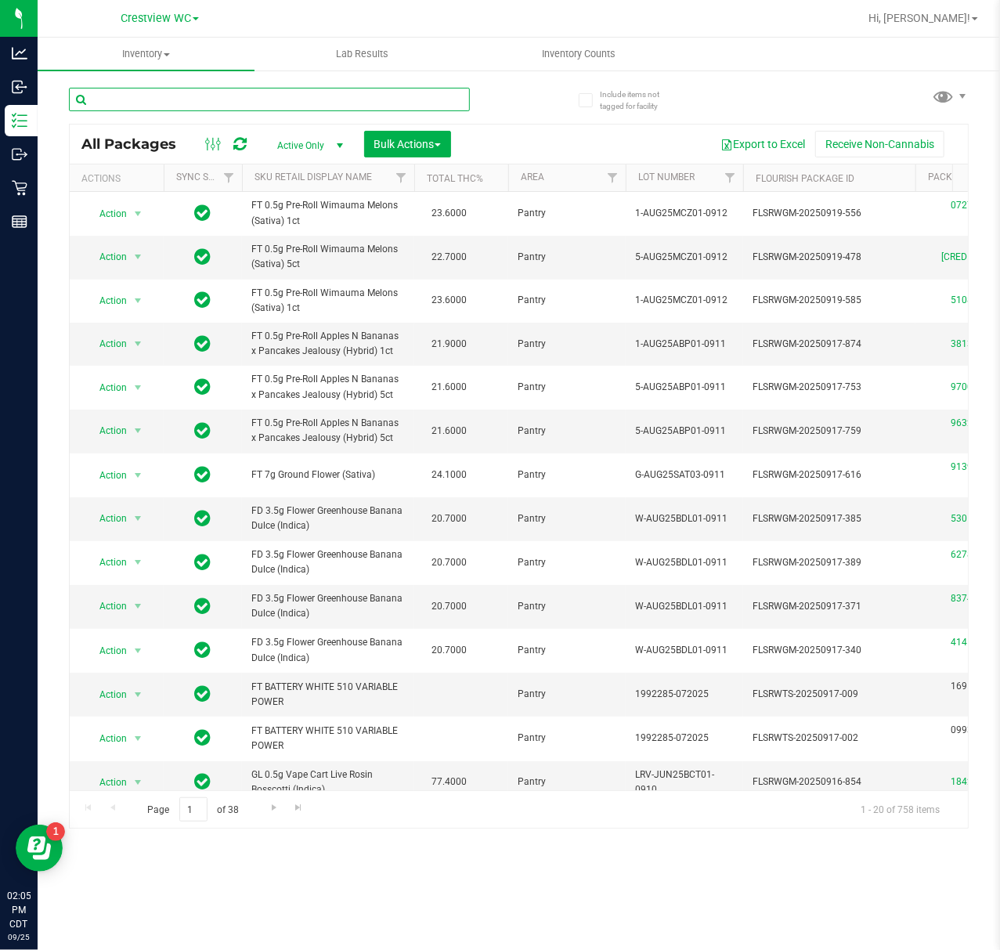
click at [172, 103] on input "text" at bounding box center [269, 99] width 401 height 23
paste input "FD 3.5g Flower Greenhouse PK Trophy (Hybrid-Indica)"
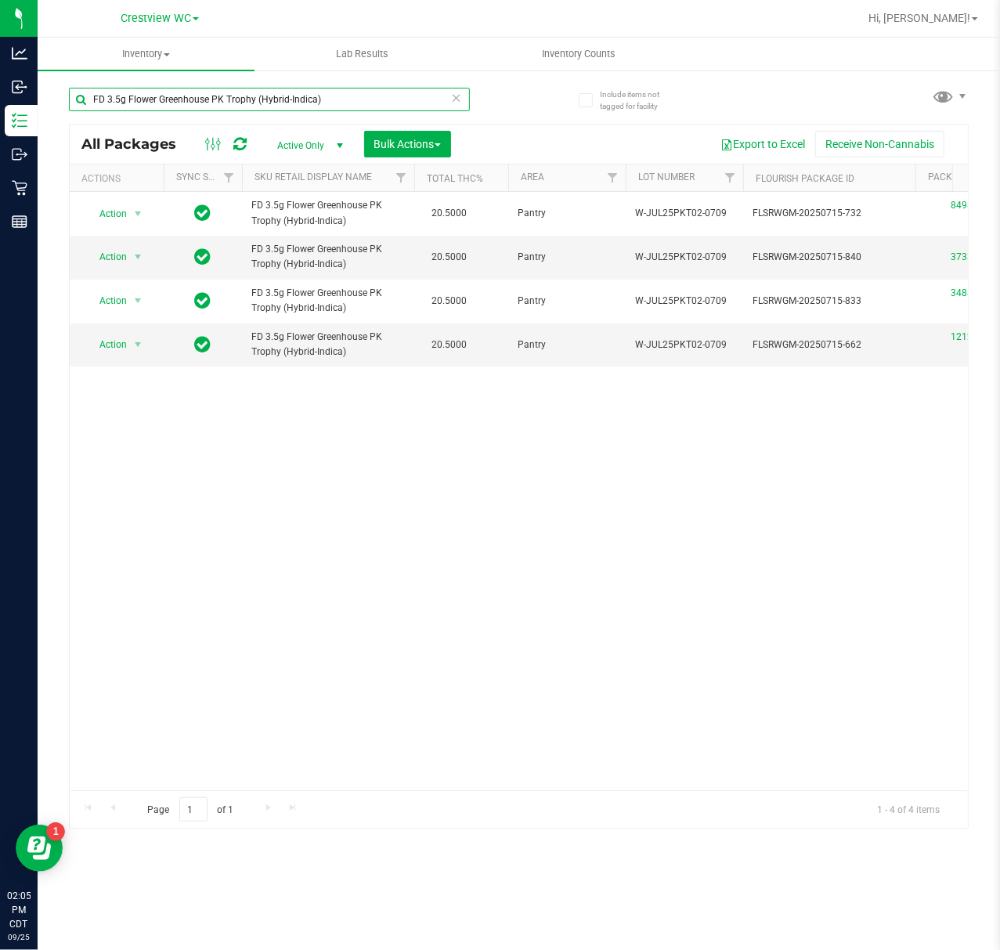
type input "FD 3.5g Flower Greenhouse PK Trophy (Hybrid-Indica)"
click at [326, 655] on div "Action Action Edit attributes Global inventory Locate package Package audit log…" at bounding box center [519, 491] width 898 height 598
drag, startPoint x: 332, startPoint y: 107, endPoint x: -526, endPoint y: 92, distance: 858.4
click at [0, 92] on html "Analytics Inbound Inventory Outbound Retail Reports 02:06 PM CDT [DATE] 09/25 C…" at bounding box center [500, 475] width 1000 height 950
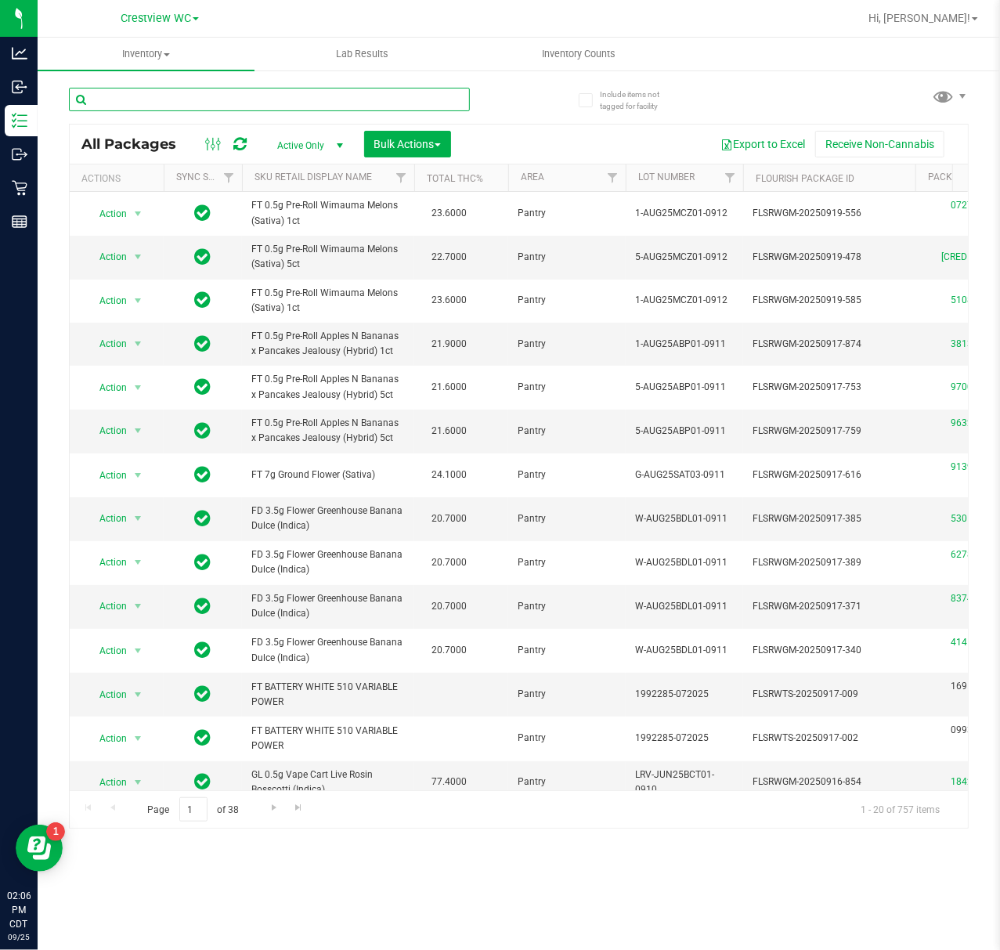
click at [273, 110] on input "text" at bounding box center [269, 99] width 401 height 23
paste input "FD 3.5g Flower Greenhouse Banana Dulce (Indica)"
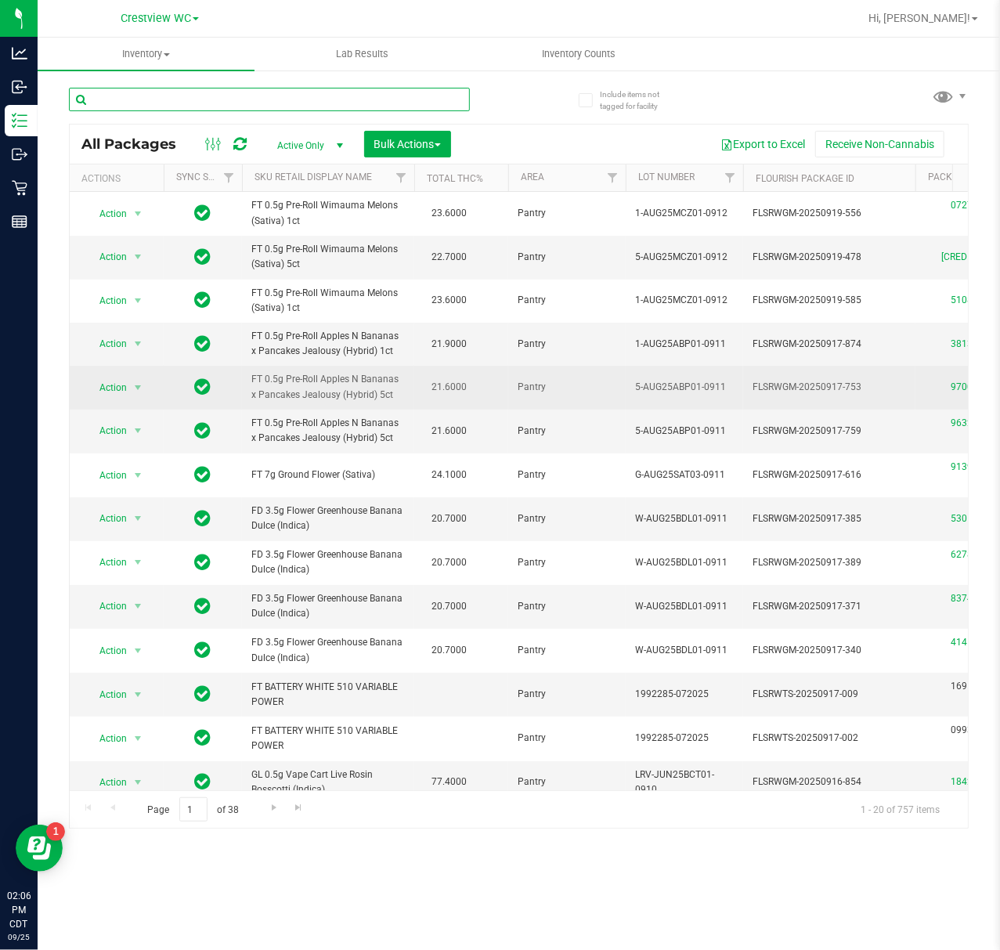
type input "FD 3.5g Flower Greenhouse Banana Dulce (Indica)"
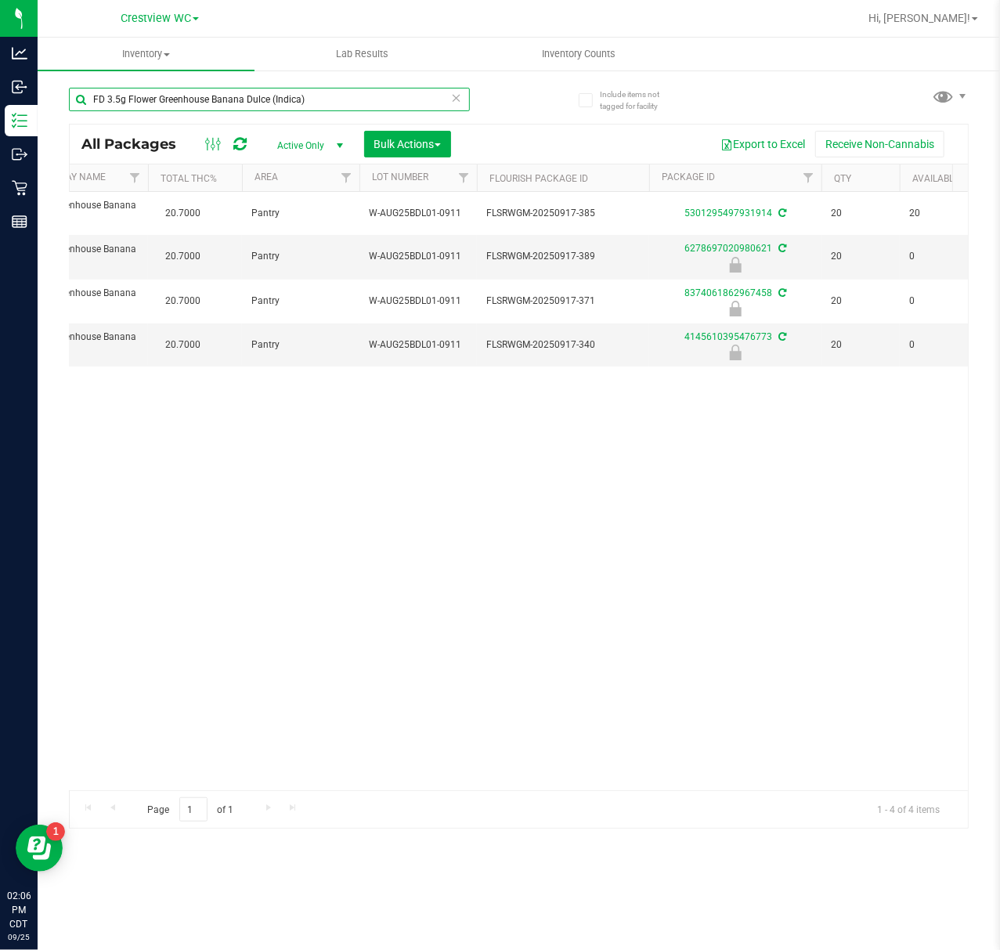
scroll to position [0, 280]
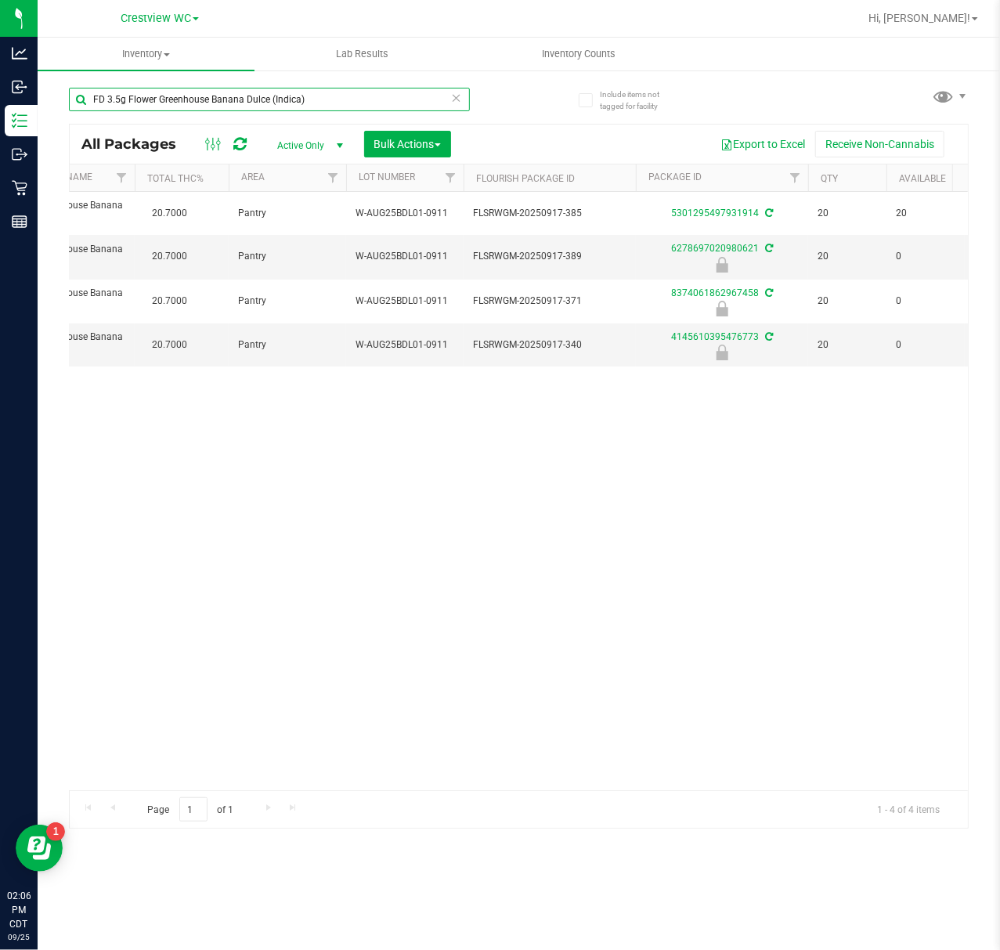
drag, startPoint x: 333, startPoint y: 99, endPoint x: -27, endPoint y: 105, distance: 359.5
click at [0, 105] on html "Analytics Inbound Inventory Outbound Retail Reports 02:06 PM CDT [DATE] 09/25 C…" at bounding box center [500, 475] width 1000 height 950
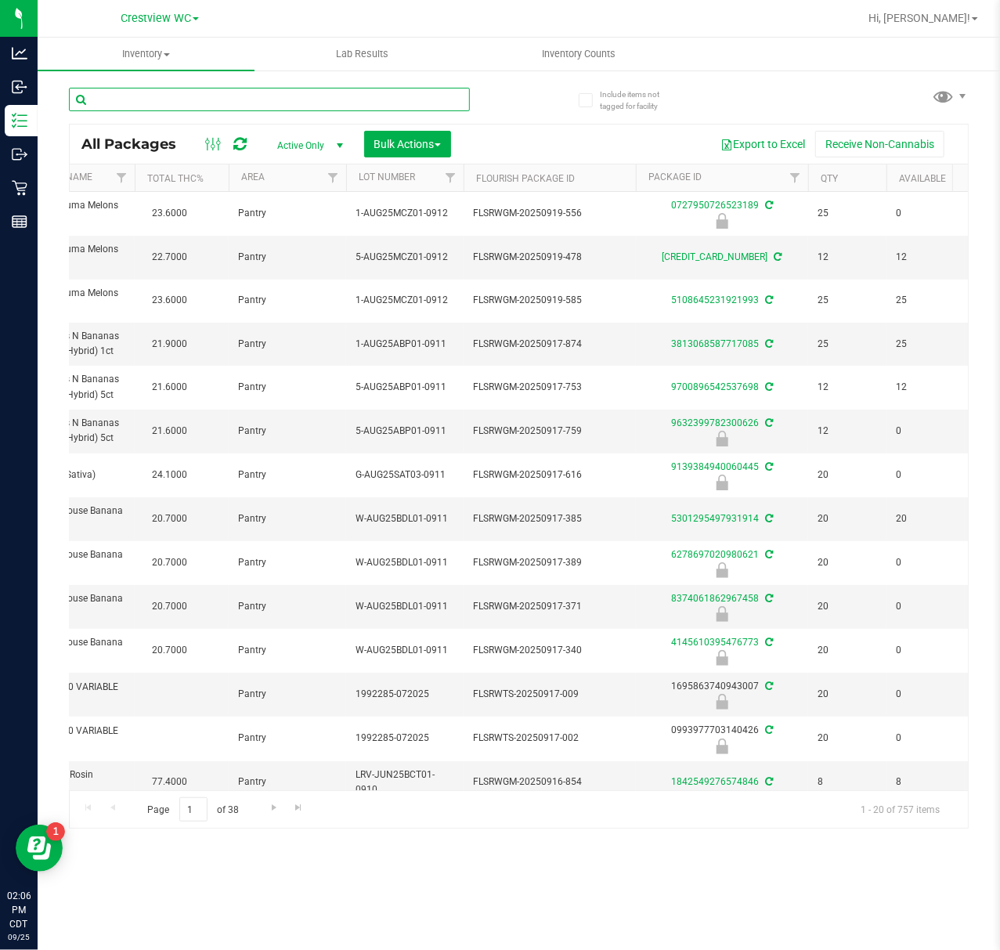
click at [143, 99] on input "text" at bounding box center [269, 99] width 401 height 23
paste input "FD 3.5g Flower Greenhouse Hot Mess (Hybrid)"
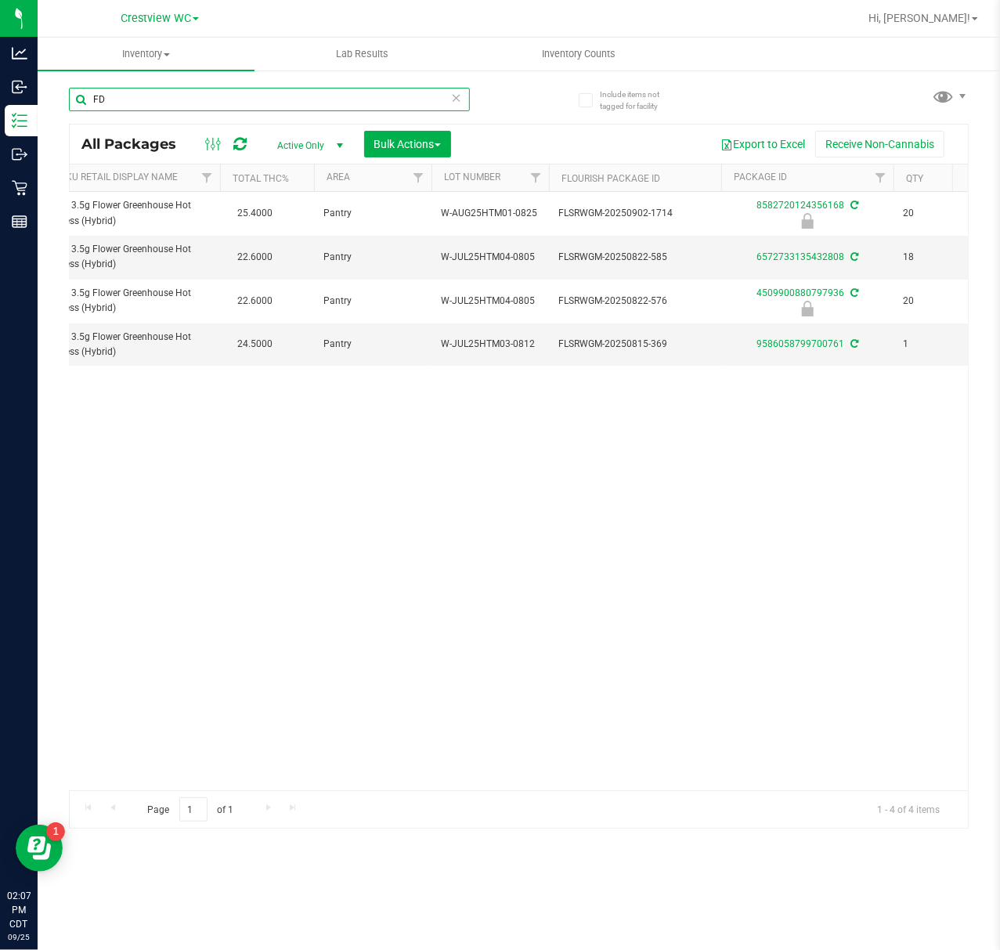
type input "F"
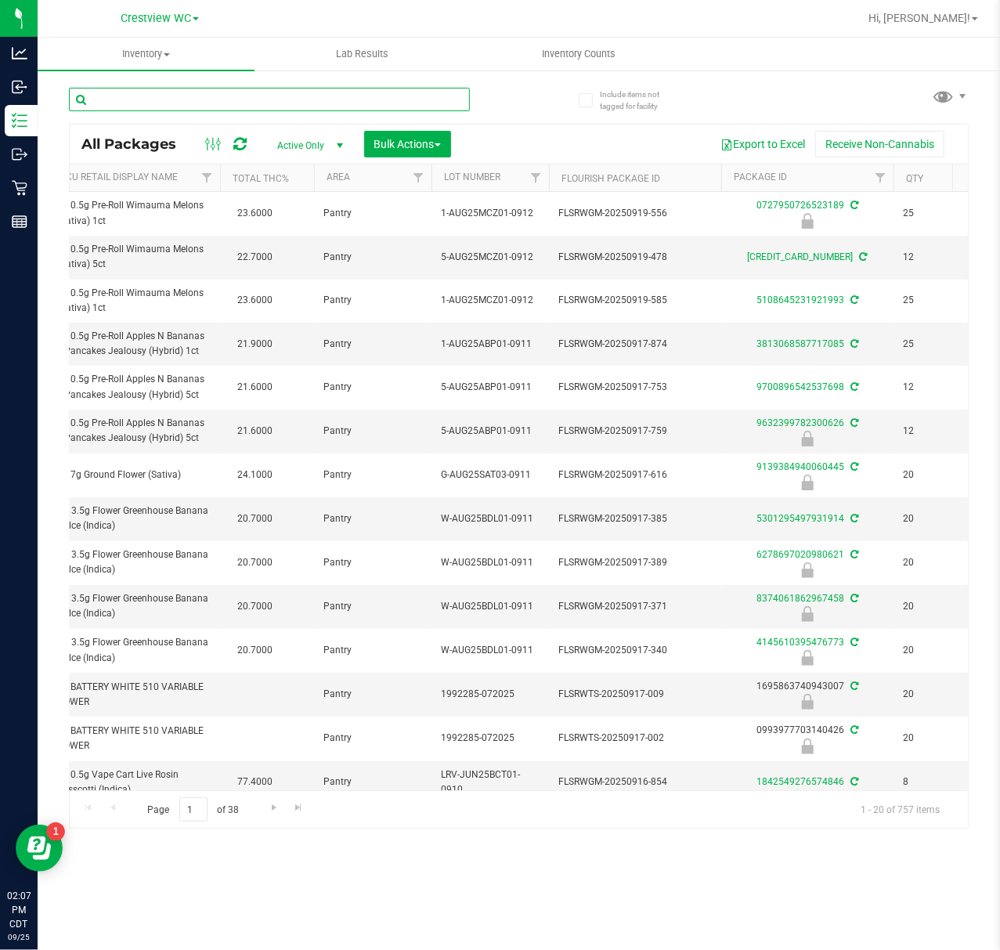
click at [183, 100] on input "text" at bounding box center [269, 99] width 401 height 23
paste input "FD 3.5g Flower Greenhouse Don Dada (Hybrid)"
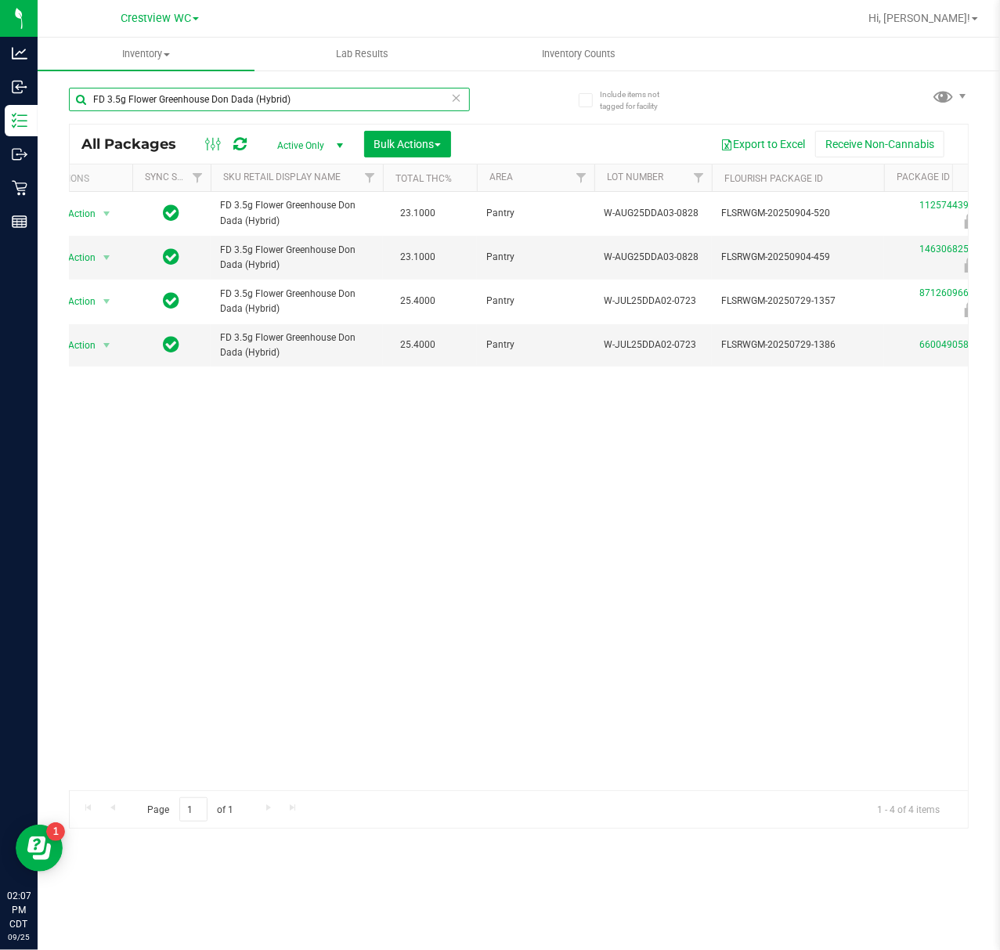
type input "FD 3.5g Flower Greenhouse Don Dada (Hybrid)"
drag, startPoint x: 286, startPoint y: 793, endPoint x: 334, endPoint y: 815, distance: 52.9
click at [334, 815] on div "Page 1 of 1 1 - 4 of 4 items" at bounding box center [519, 809] width 898 height 38
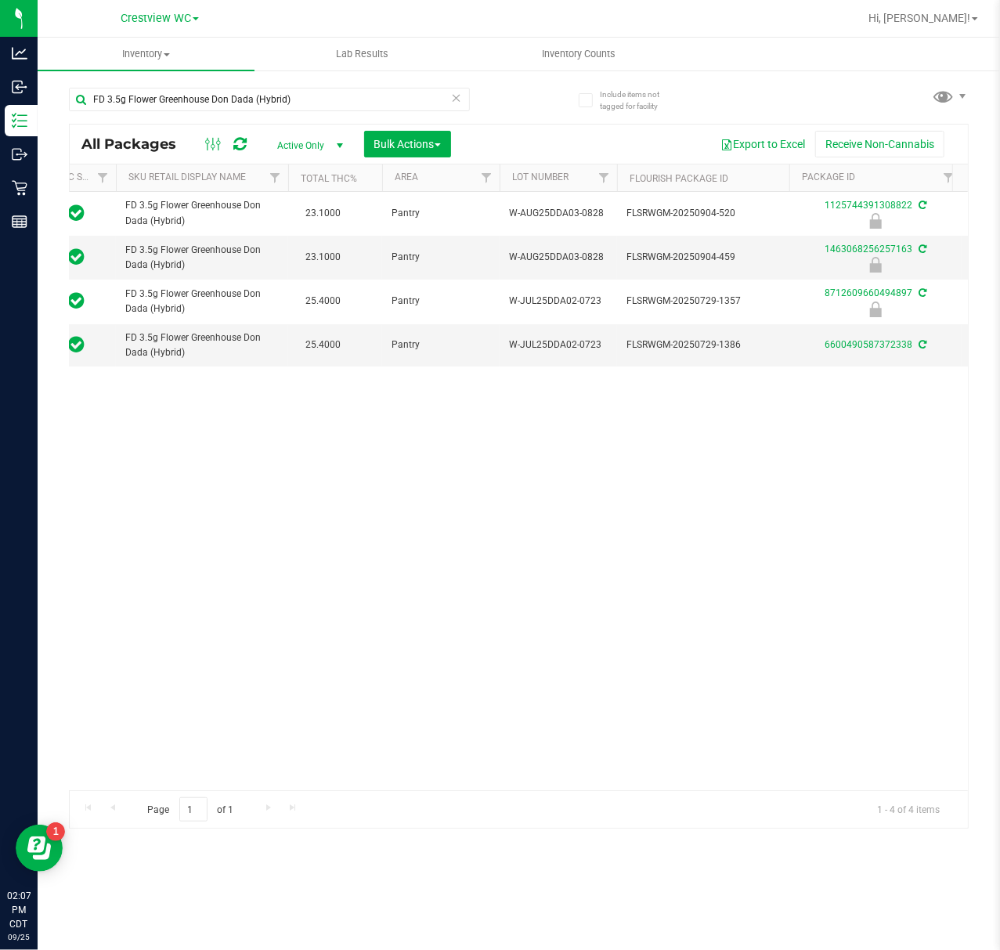
drag, startPoint x: 402, startPoint y: 796, endPoint x: 274, endPoint y: 671, distance: 178.3
click at [274, 671] on div "Action Action Edit attributes Global inventory Locate package Package audit log…" at bounding box center [519, 491] width 898 height 598
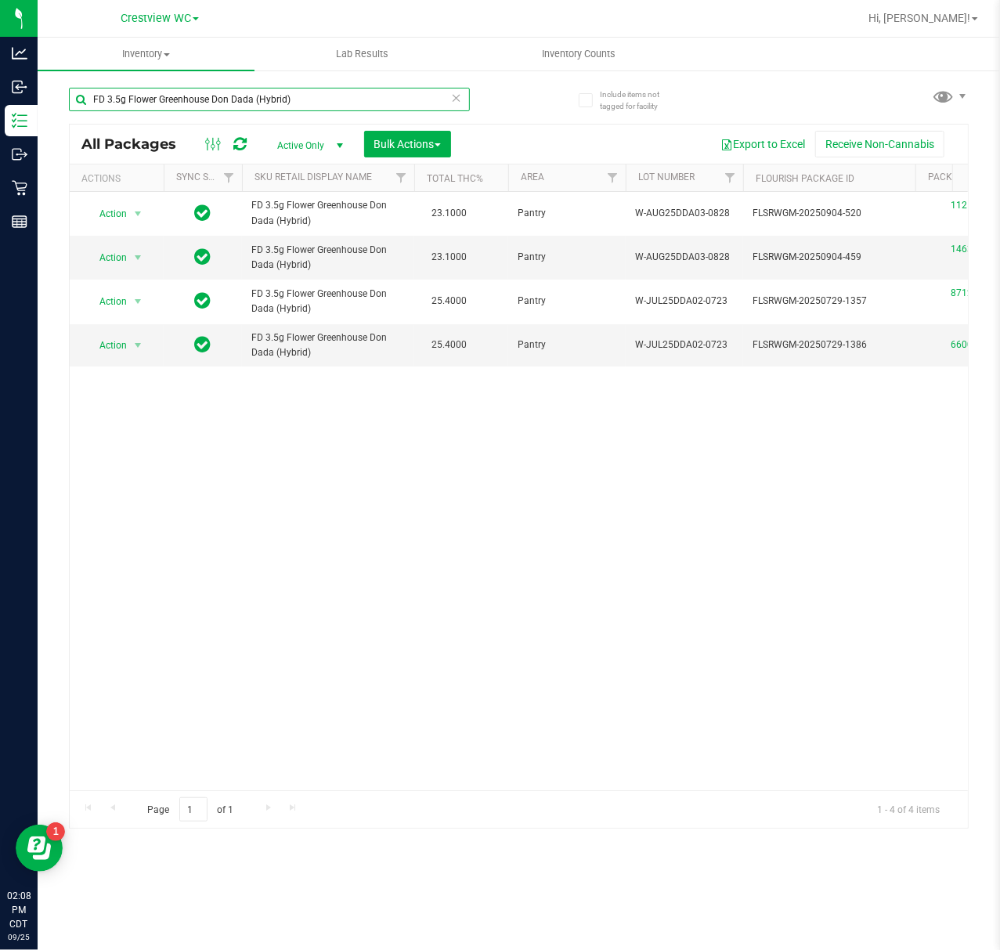
drag, startPoint x: 339, startPoint y: 92, endPoint x: 60, endPoint y: 141, distance: 283.1
click at [60, 141] on div "Include items not tagged for facility FD 3.5g Flower Greenhouse Don Dada (Hybri…" at bounding box center [519, 308] width 962 height 478
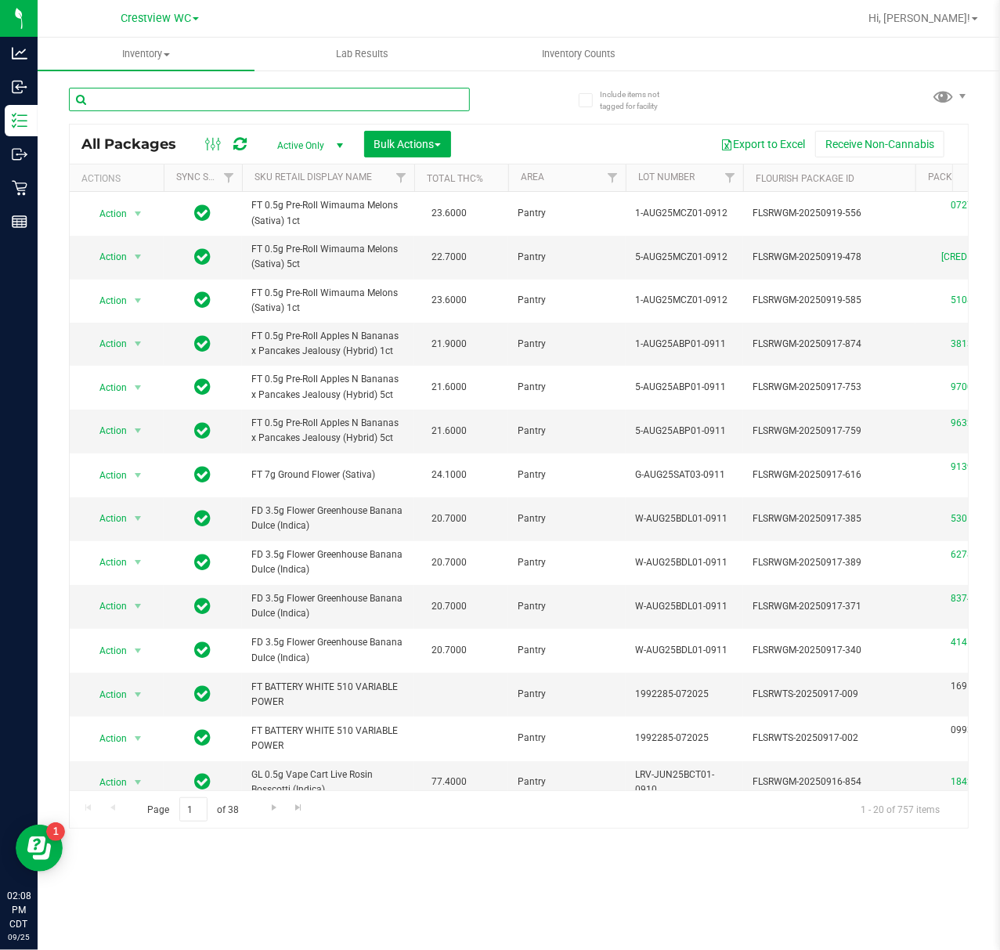
click at [291, 95] on input "text" at bounding box center [269, 99] width 401 height 23
paste input "FT 3.5g Cannabis Flower 007UP (Hybrid)"
type input "FT 3.5g Cannabis Flower 007UP (Hybrid)"
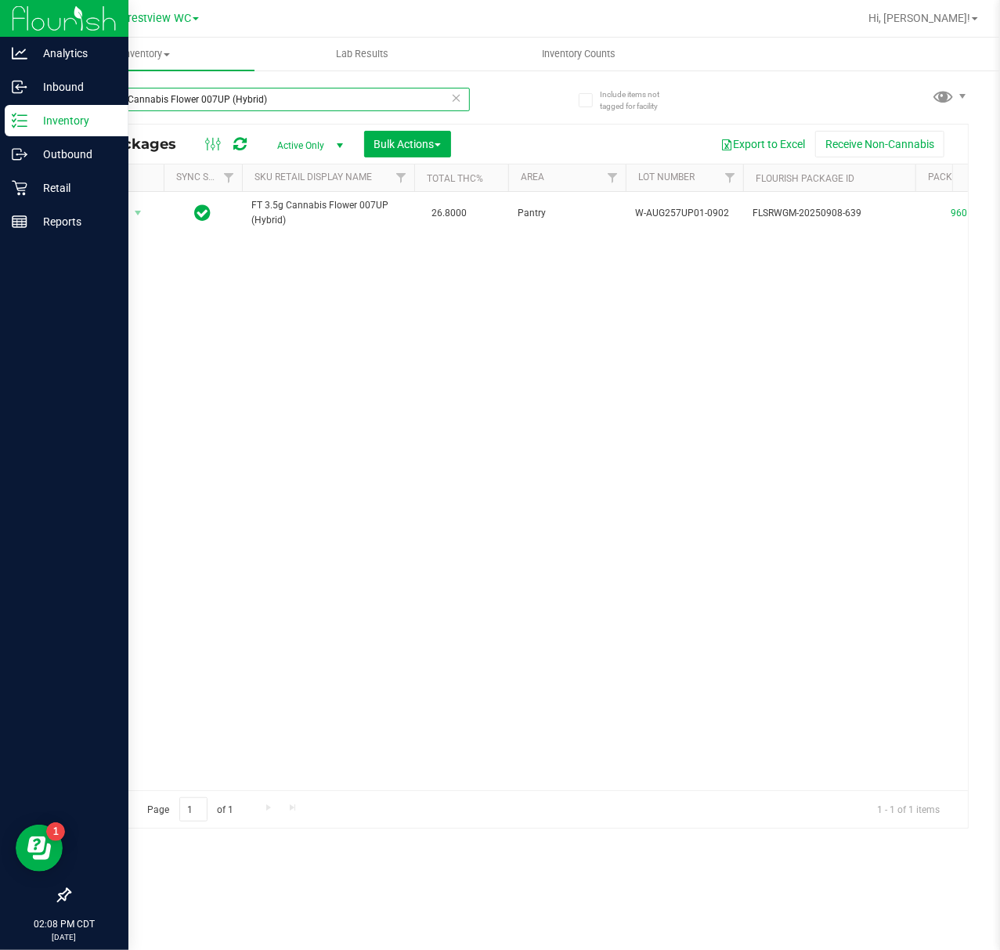
drag, startPoint x: 293, startPoint y: 94, endPoint x: 23, endPoint y: 108, distance: 270.5
click at [22, 110] on div "Analytics Inbound Inventory Outbound Retail Reports 02:08 PM CDT [DATE] 09/25 C…" at bounding box center [500, 475] width 1000 height 950
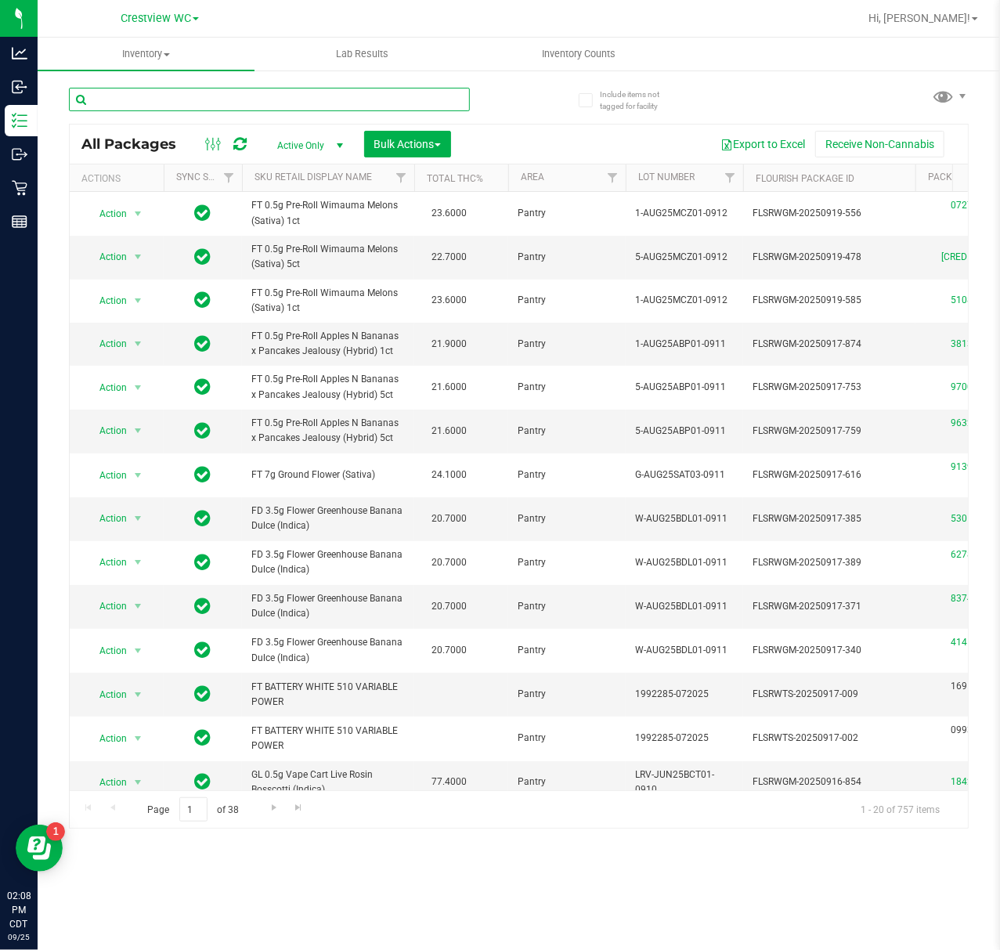
click at [229, 104] on input "text" at bounding box center [269, 99] width 401 height 23
paste input "FT 3.5g Cannabis Flower Animal [PERSON_NAME] (Indica)"
type input "FT 3.5g Cannabis Flower Animal [PERSON_NAME] (Indica)"
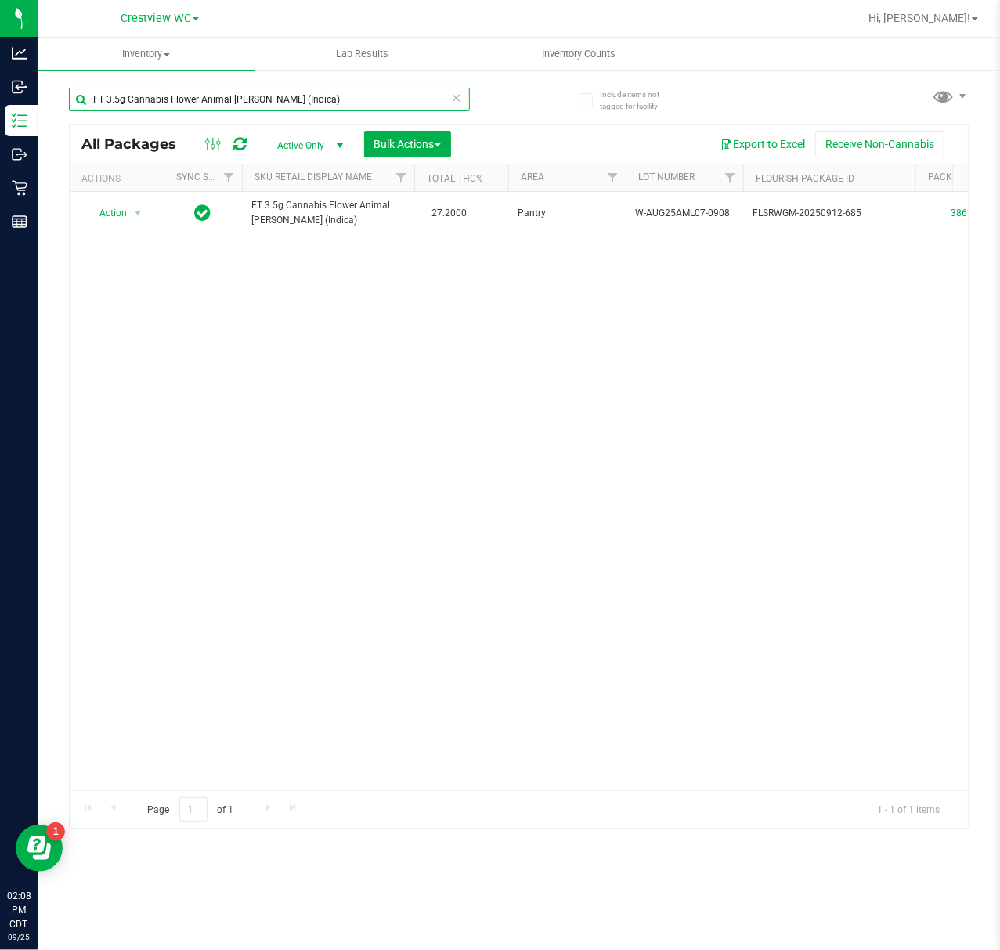
drag, startPoint x: 315, startPoint y: 99, endPoint x: -89, endPoint y: 97, distance: 404.1
click at [0, 97] on html "Analytics Inbound Inventory Outbound Retail Reports 02:08 PM CDT [DATE] 09/25 C…" at bounding box center [500, 475] width 1000 height 950
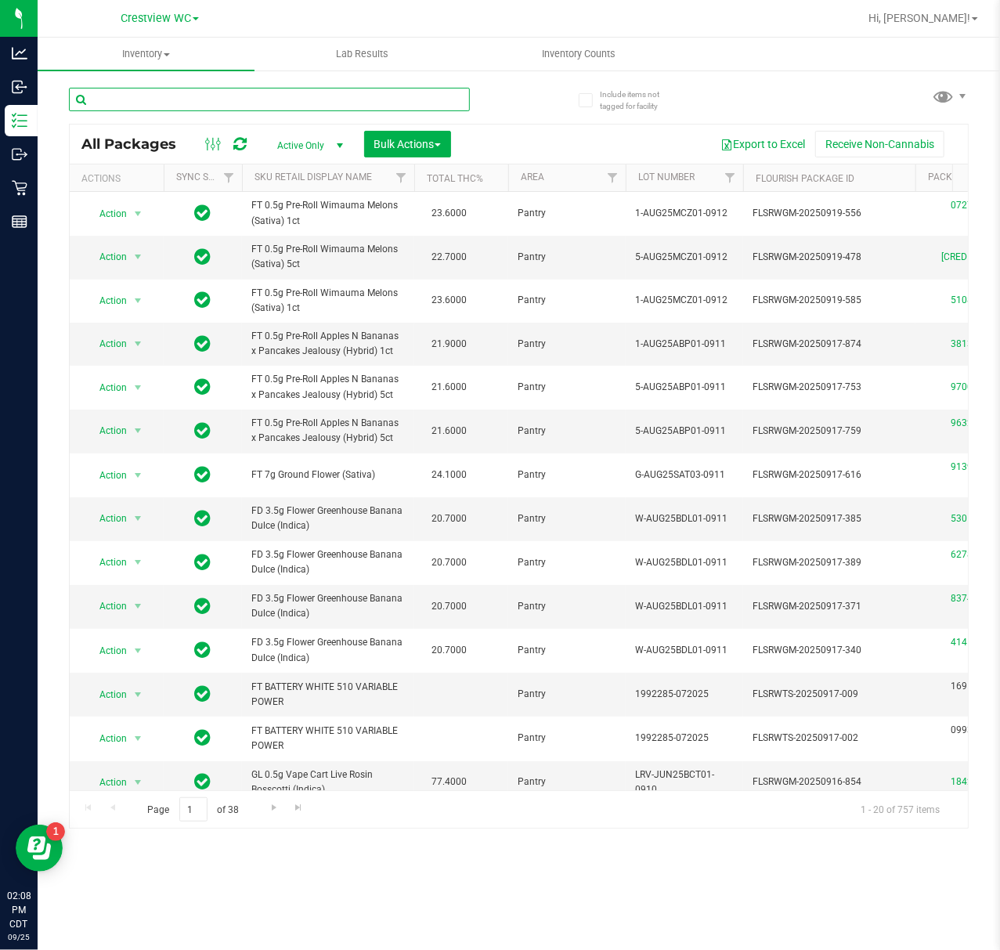
click at [107, 110] on input "text" at bounding box center [269, 99] width 401 height 23
paste input "FT 3.5g Cannabis Flower Bosscotti (Indica)"
type input "FT 3.5g Cannabis Flower Bosscotti (Indica)"
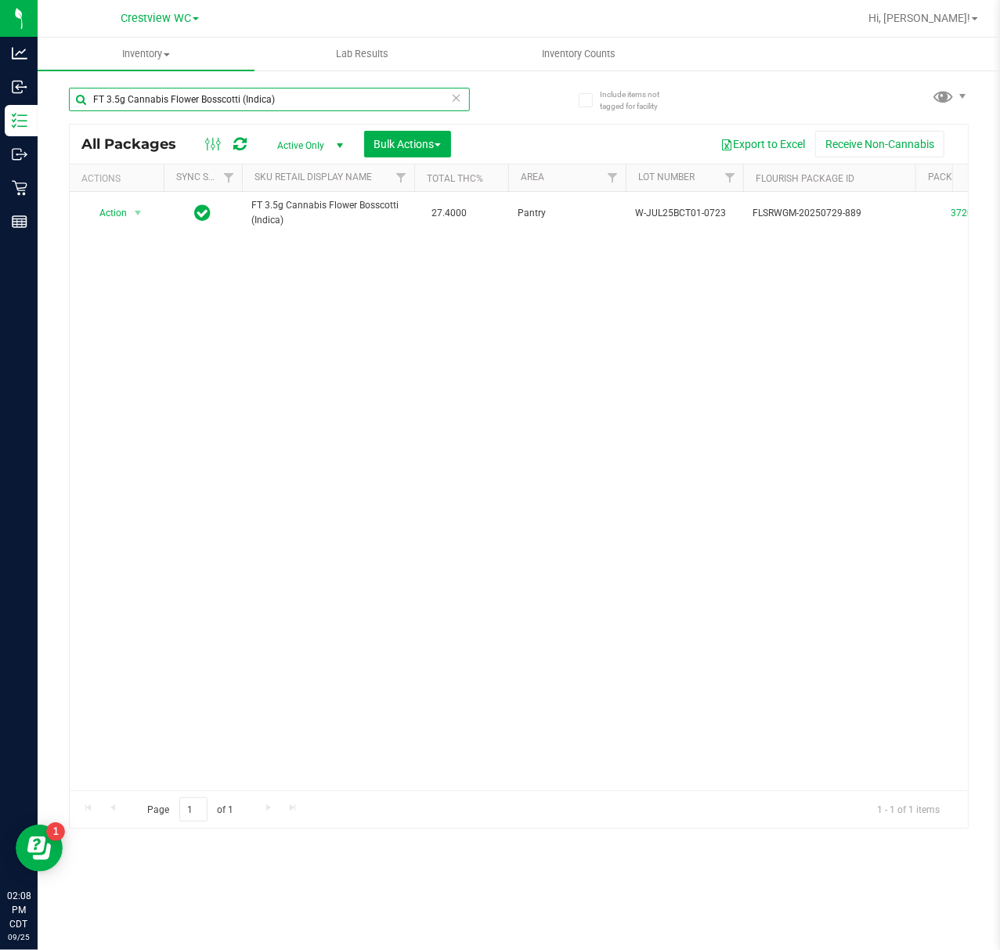
drag, startPoint x: 382, startPoint y: 91, endPoint x: -141, endPoint y: 92, distance: 523.1
click at [0, 92] on html "Analytics Inbound Inventory Outbound Retail Reports 02:08 PM CDT 09/25/2025 09/…" at bounding box center [500, 475] width 1000 height 950
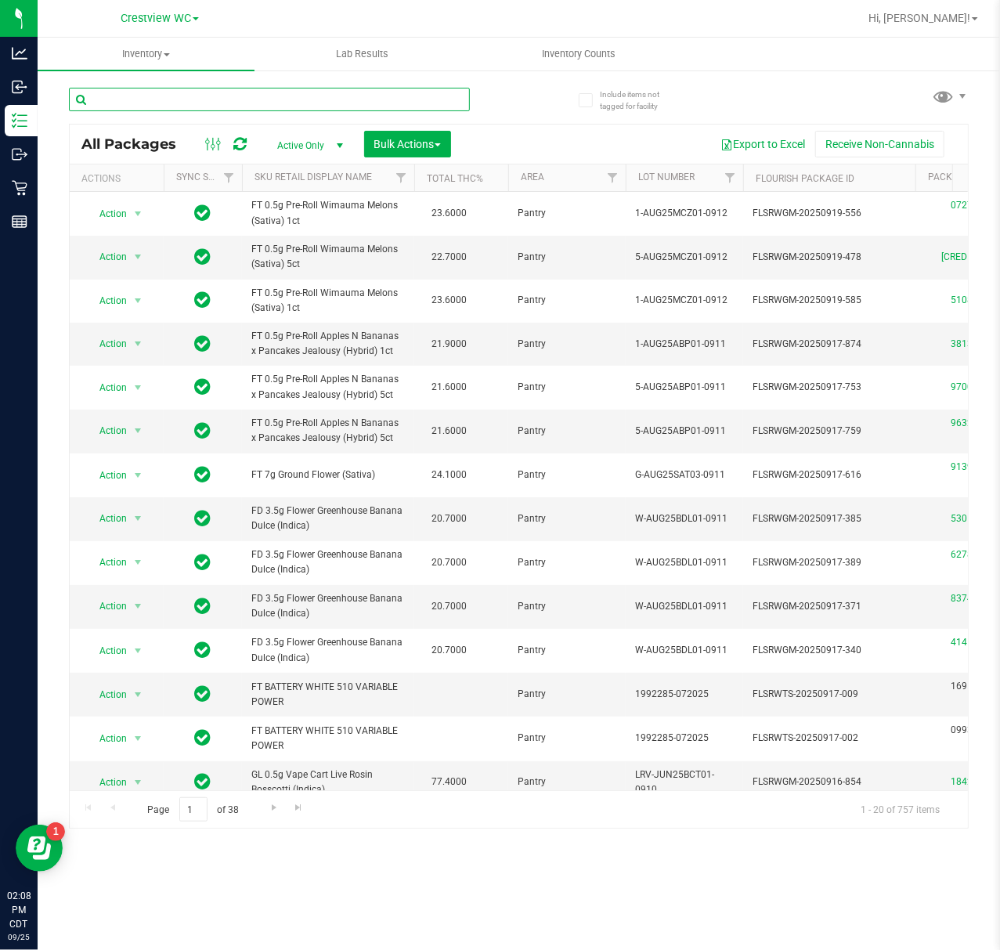
click at [190, 97] on input "text" at bounding box center [269, 99] width 401 height 23
paste input "FT 3.5g Cannabis Flower Black Triangle Kush (Indica"
type input "FT 3.5g Cannabis Flower Black Triangle Kush (Indica"
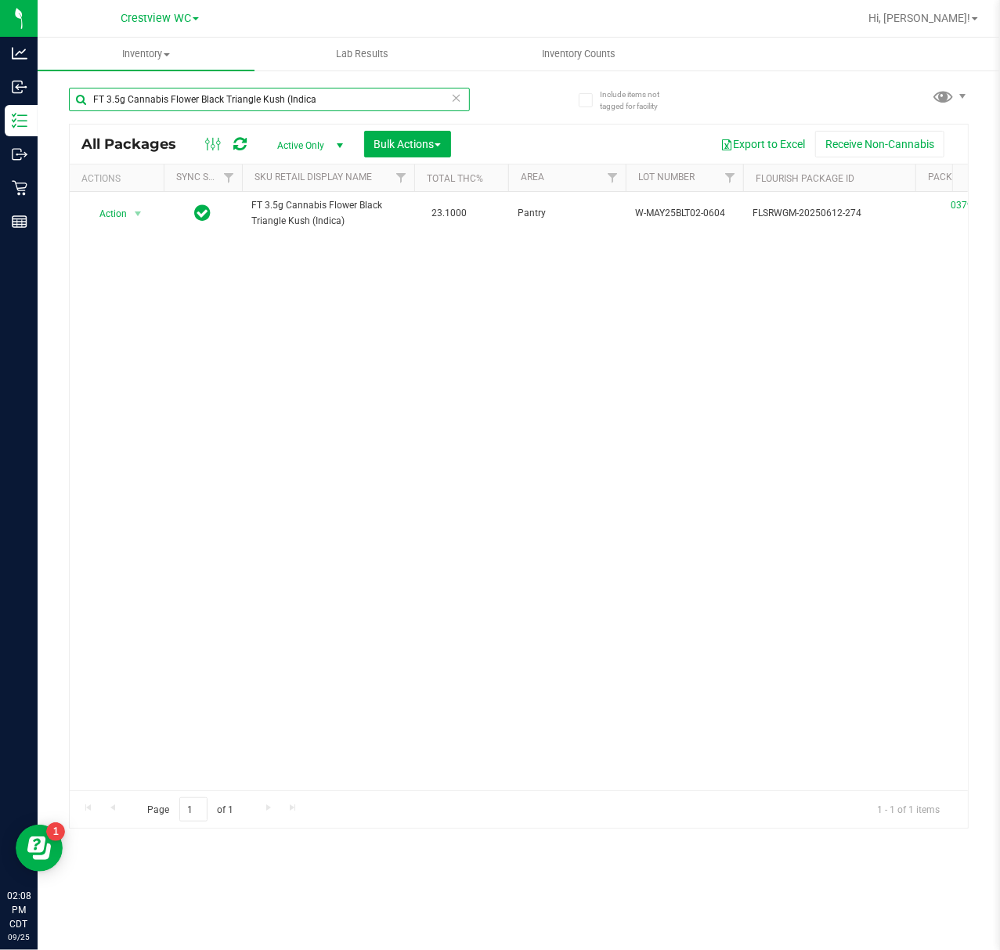
drag, startPoint x: 351, startPoint y: 97, endPoint x: -50, endPoint y: 92, distance: 401.0
click at [0, 92] on html "Analytics Inbound Inventory Outbound Retail Reports 02:08 PM CDT 09/25/2025 09/…" at bounding box center [500, 475] width 1000 height 950
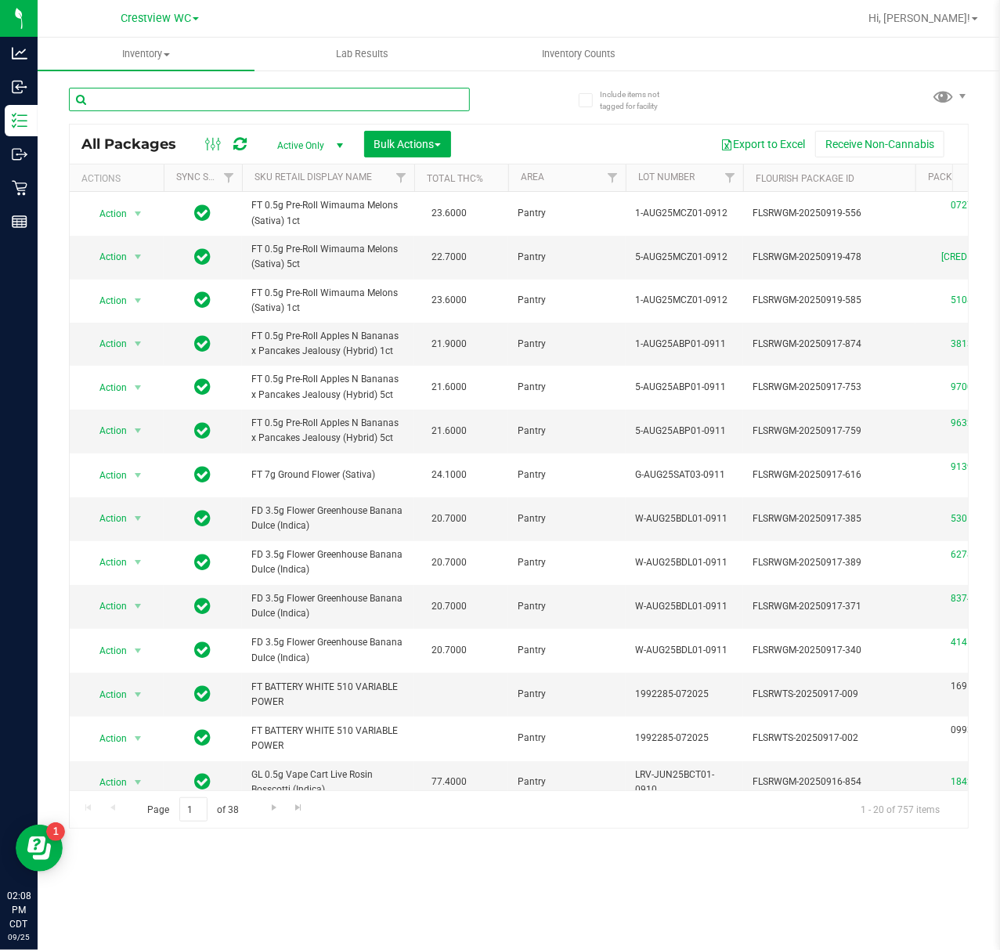
click at [235, 105] on input "text" at bounding box center [269, 99] width 401 height 23
paste input "FT 3.5g Cannabis Flower Deluxe Sugar Cane (Indica)"
type input "FT 3.5g Cannabis Flower Deluxe Sugar Cane (Indica)"
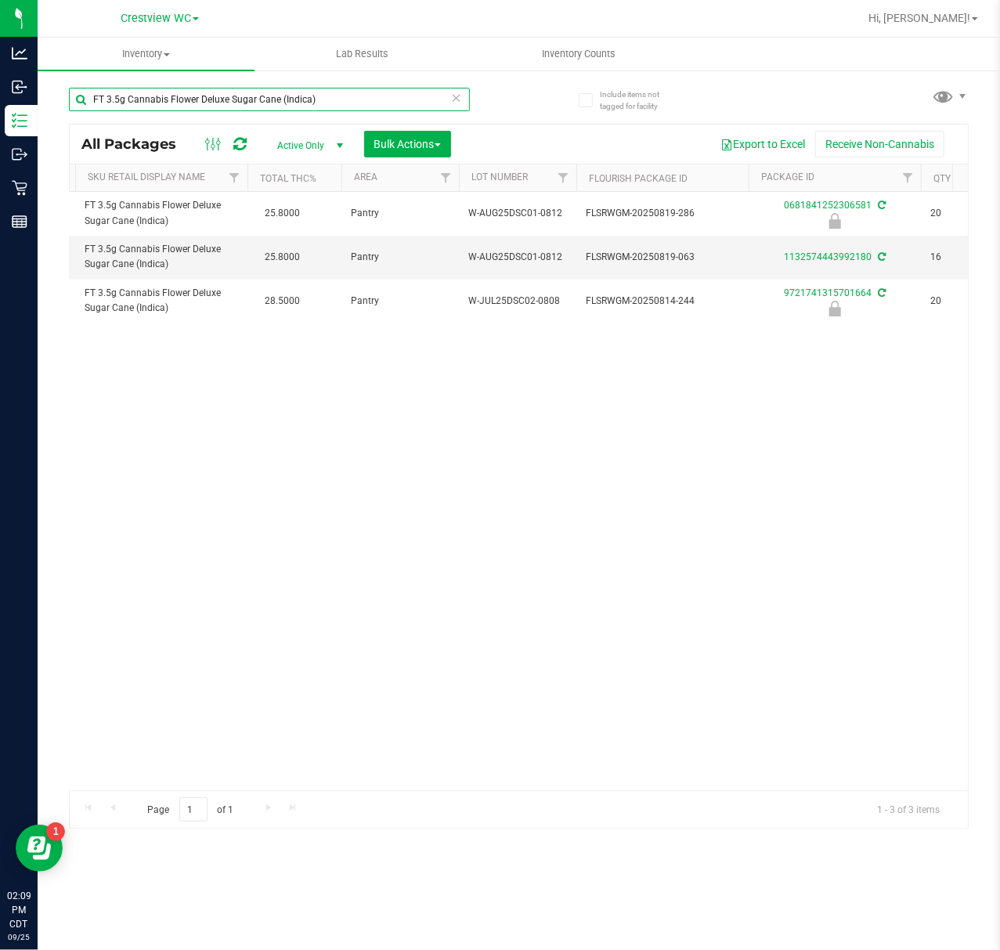
scroll to position [0, 180]
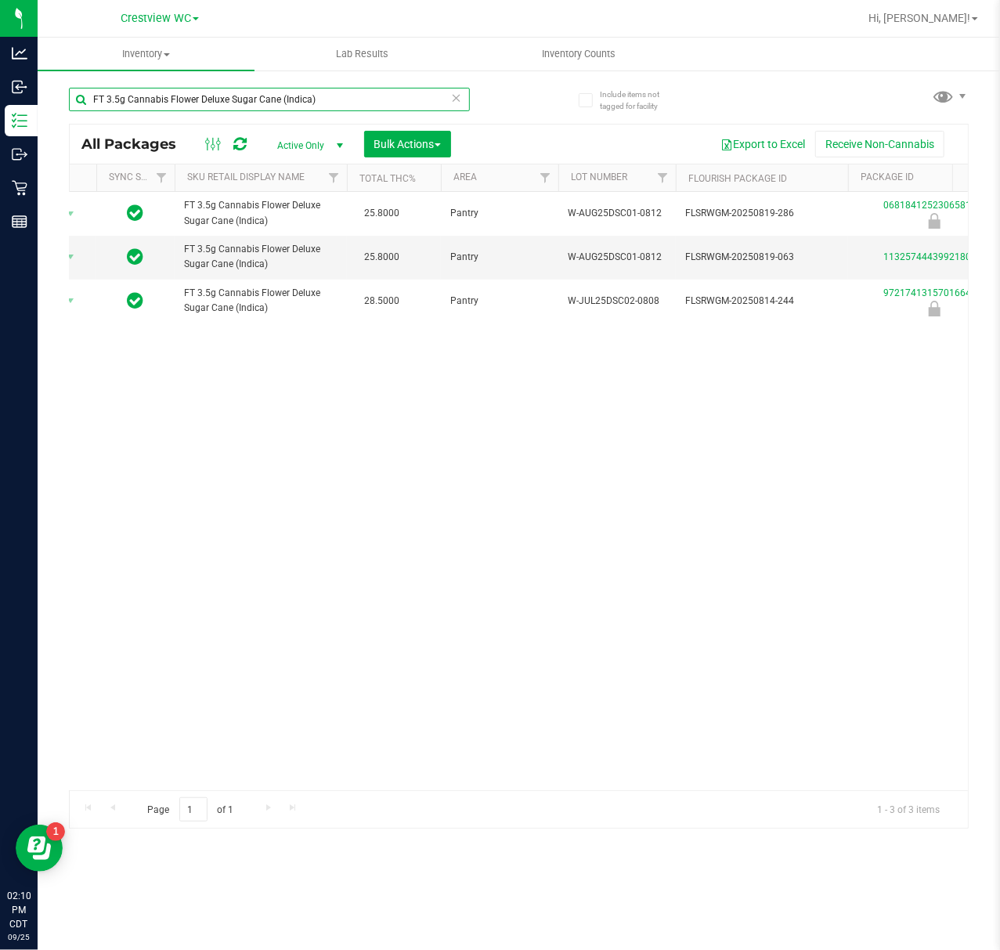
drag, startPoint x: 358, startPoint y: 105, endPoint x: -353, endPoint y: 208, distance: 718.5
click at [0, 208] on html "Analytics Inbound Inventory Outbound Retail Reports 02:10 PM CDT 09/25/2025 09/…" at bounding box center [500, 475] width 1000 height 950
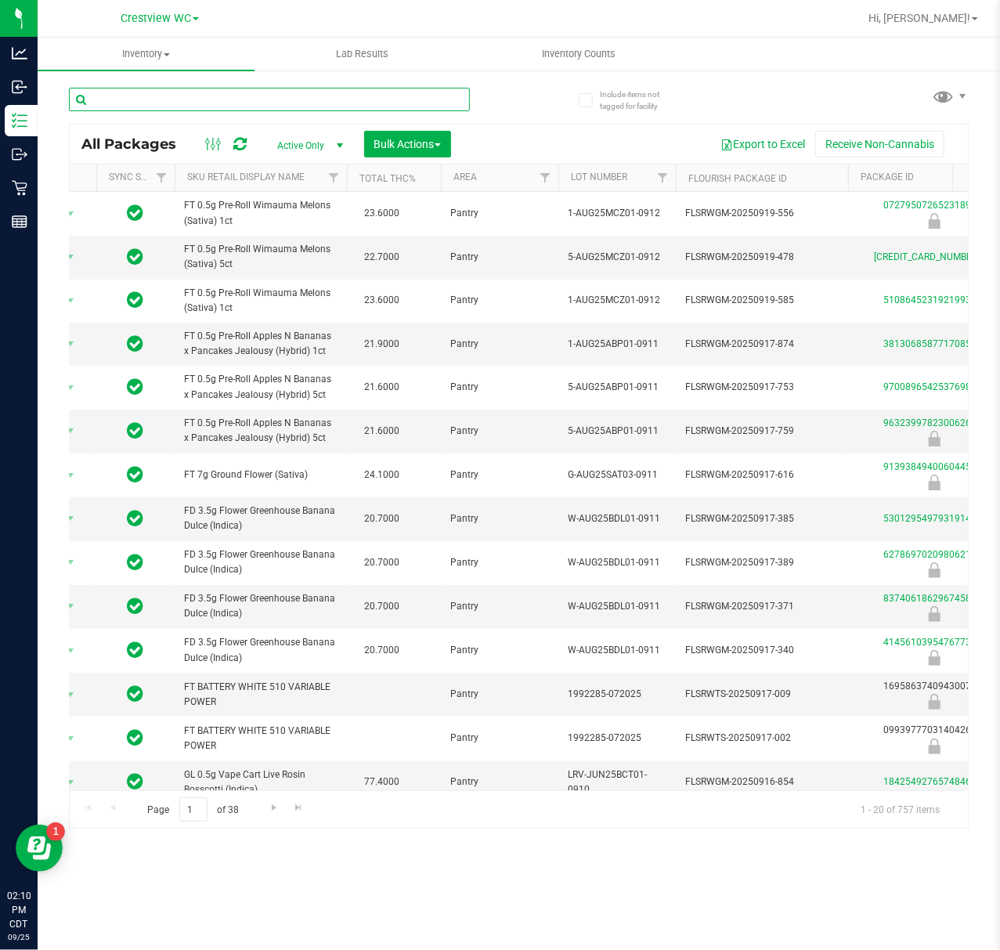
drag, startPoint x: 146, startPoint y: 102, endPoint x: 223, endPoint y: 105, distance: 77.6
click at [223, 105] on input "text" at bounding box center [269, 99] width 401 height 23
paste input "FT 3.5g Cannabis Flower Fried Ice Cream (Hybrid)"
type input "FT 3.5g Cannabis Flower Fried Ice Cream (Hybrid)"
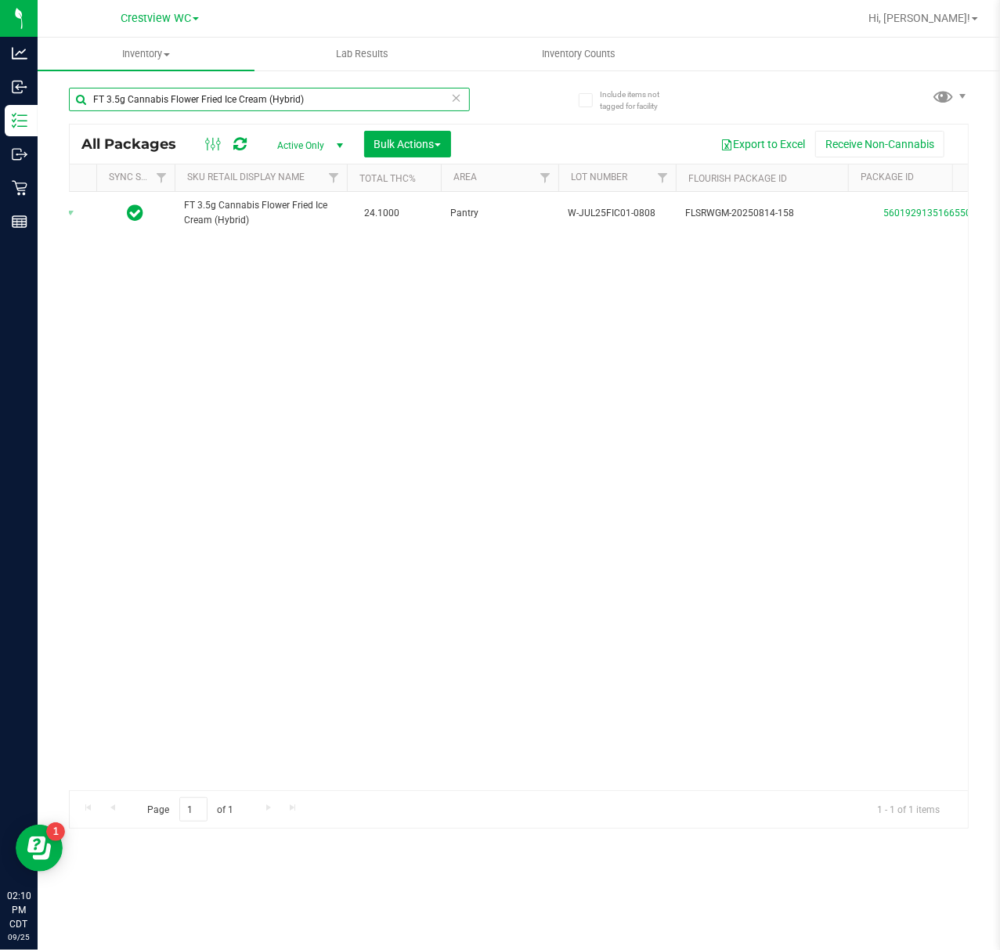
drag, startPoint x: 324, startPoint y: 102, endPoint x: 69, endPoint y: 101, distance: 255.3
click at [70, 101] on input "FT 3.5g Cannabis Flower Fried Ice Cream (Hybrid)" at bounding box center [269, 99] width 401 height 23
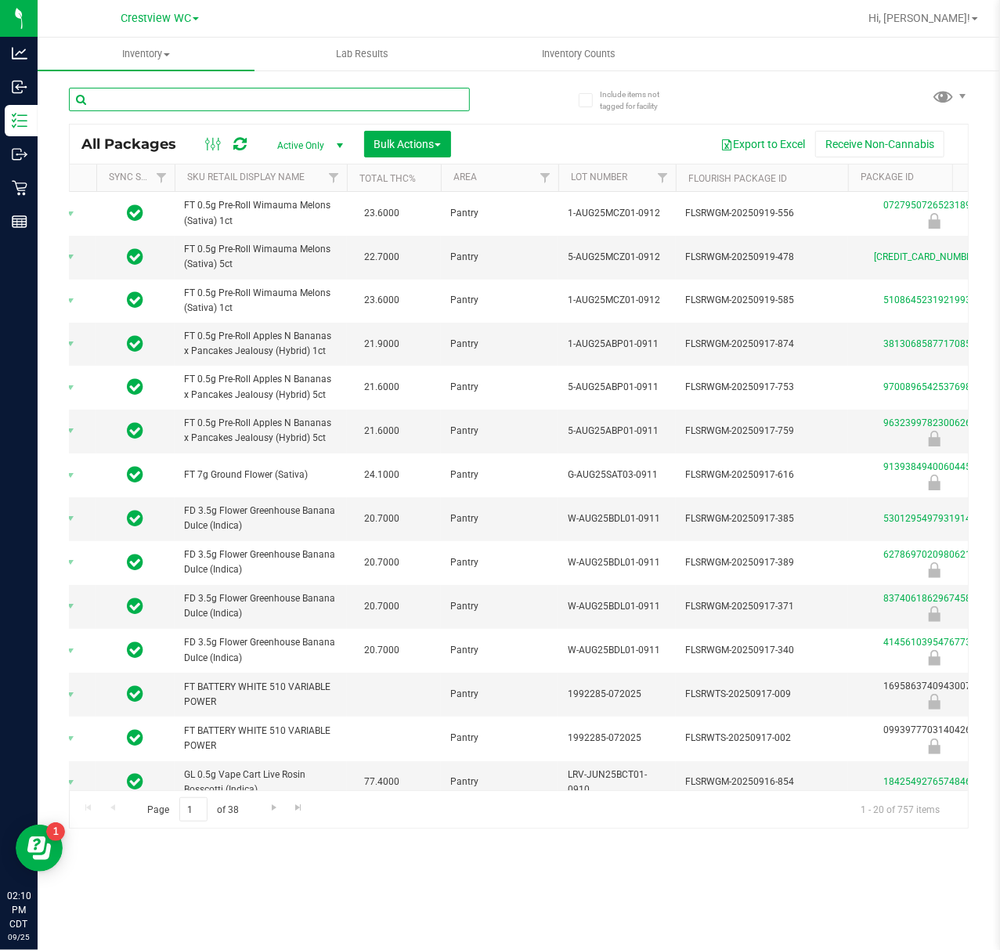
click at [263, 101] on input "text" at bounding box center [269, 99] width 401 height 23
paste input "FT 3.5g Cannabis Flower Grape Essence (Hybrid)"
type input "FT 3.5g Cannabis Flower Grape Essence (Hybrid)"
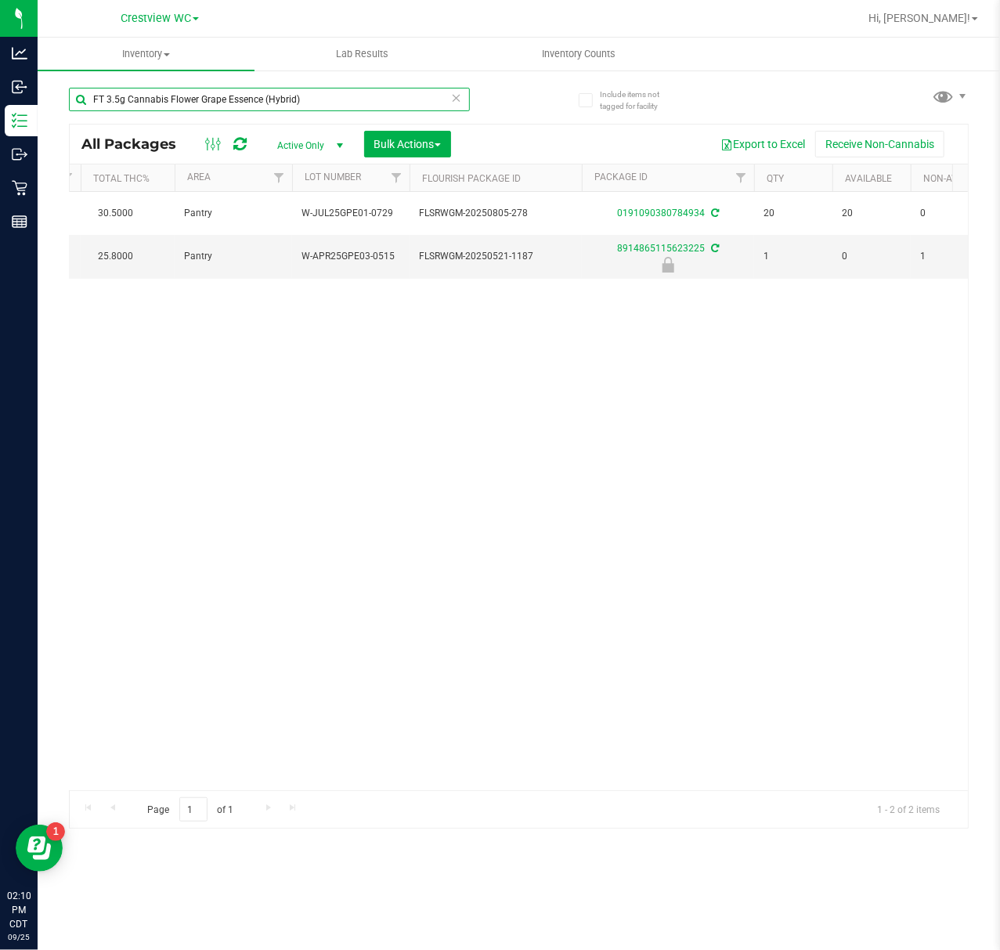
scroll to position [0, 17]
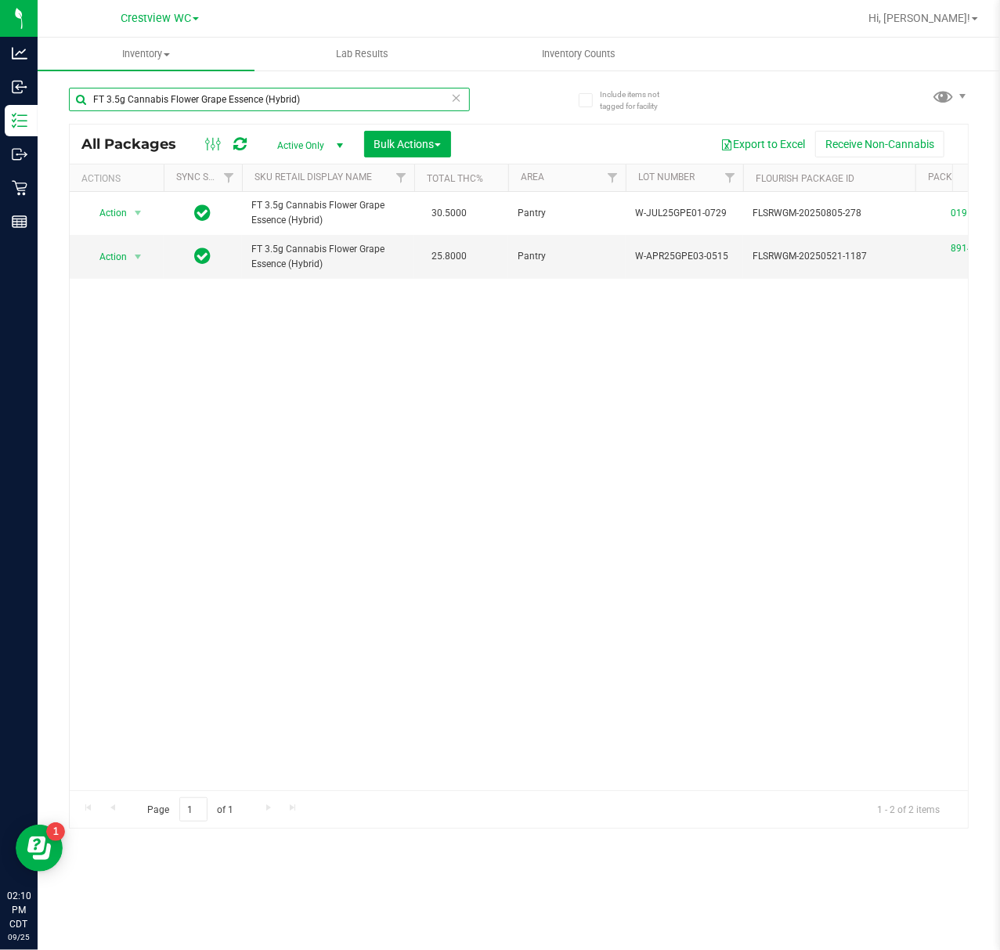
drag, startPoint x: 351, startPoint y: 100, endPoint x: -69, endPoint y: 161, distance: 424.2
click at [0, 161] on html "Analytics Inbound Inventory Outbound Retail Reports 02:10 PM CDT 09/25/2025 09/…" at bounding box center [500, 475] width 1000 height 950
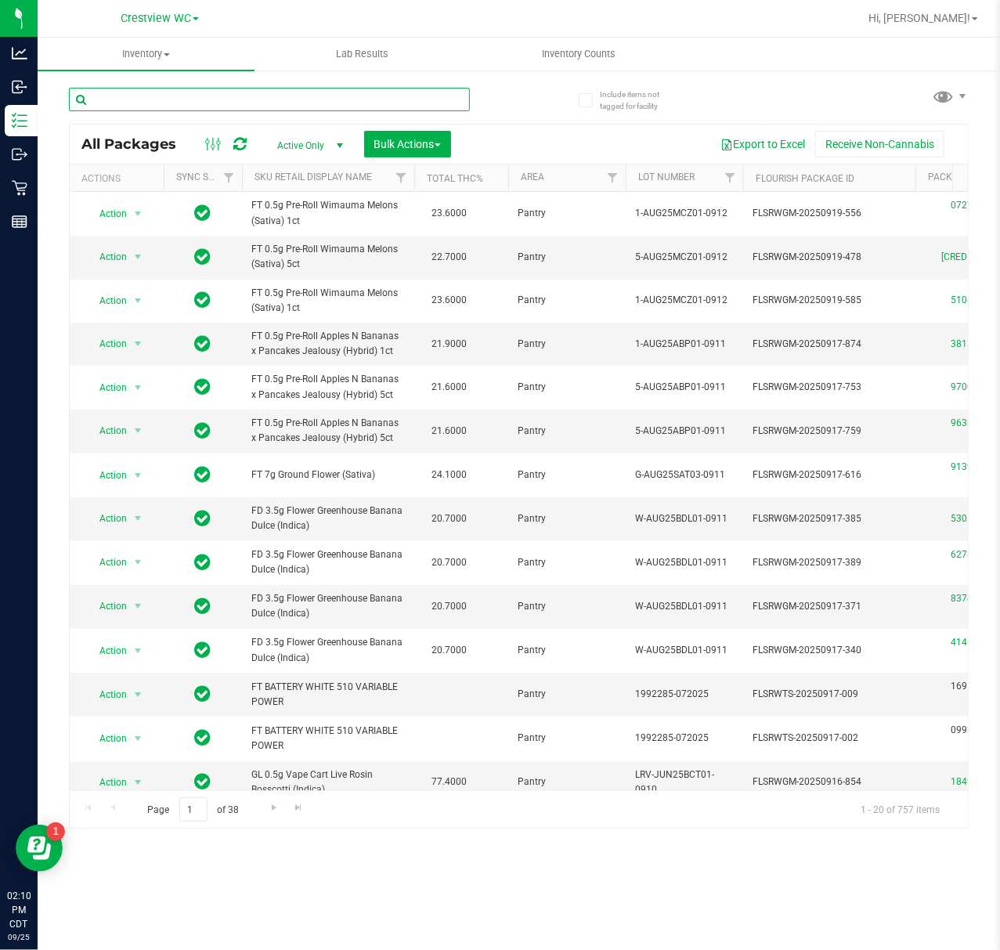
click at [147, 98] on input "text" at bounding box center [269, 99] width 401 height 23
paste input "FT 3.5g Cannabis Flower Motor Breath x Mike Larry (Hybrid)"
type input "FT 3.5g Cannabis Flower Motor Breath x Mike Larry (Hybrid)"
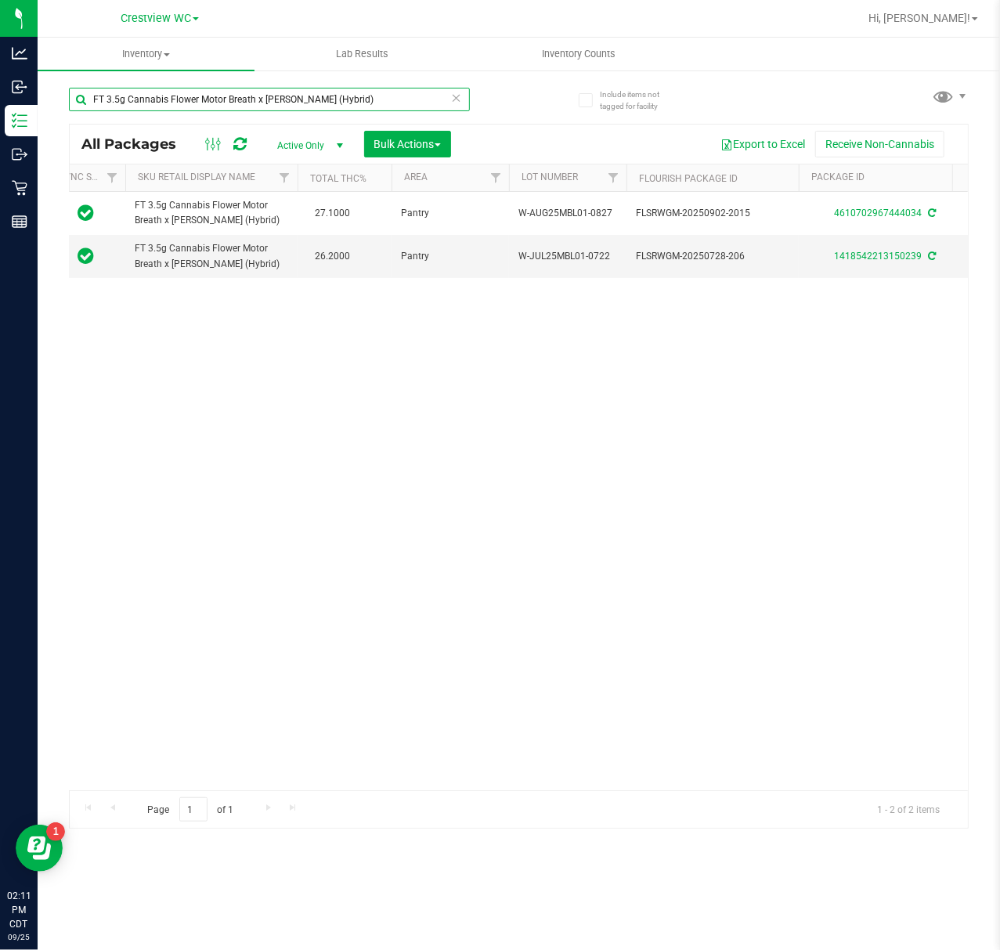
scroll to position [0, 194]
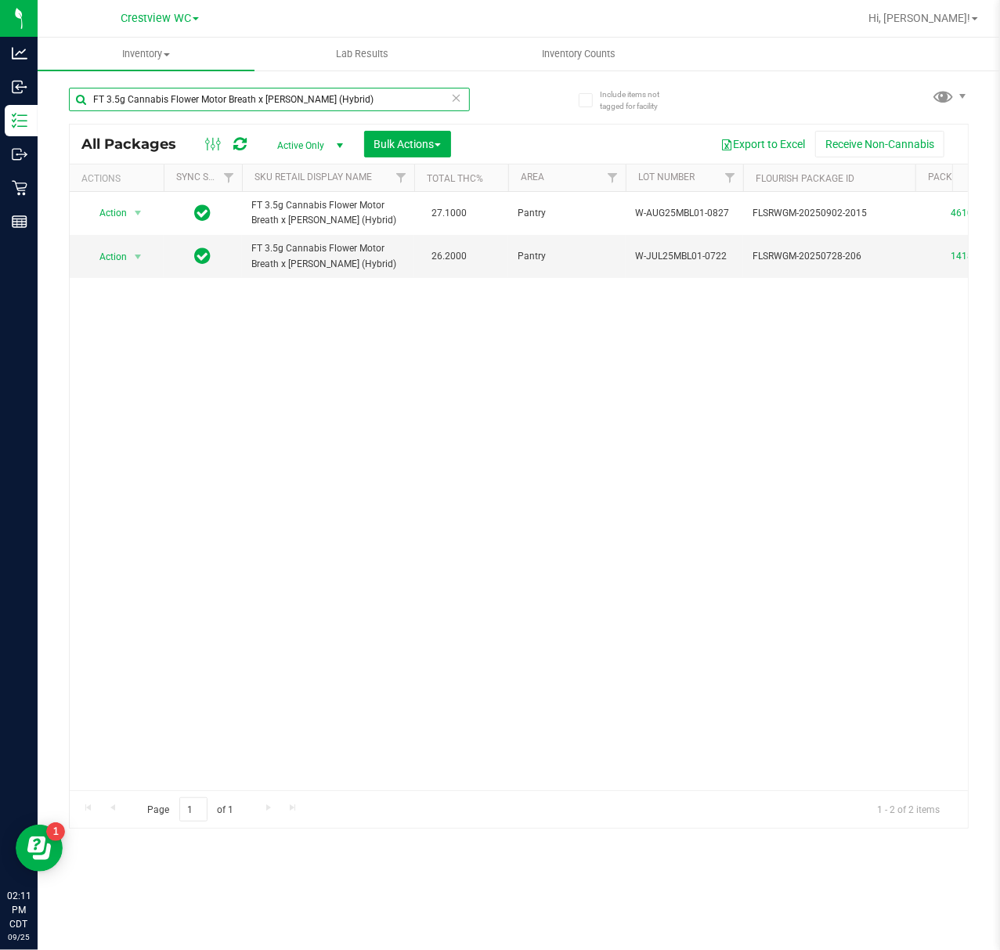
drag, startPoint x: 362, startPoint y: 100, endPoint x: -92, endPoint y: 96, distance: 454.2
click at [0, 96] on html "Analytics Inbound Inventory Outbound Retail Reports 02:11 PM CDT 09/25/2025 09/…" at bounding box center [500, 475] width 1000 height 950
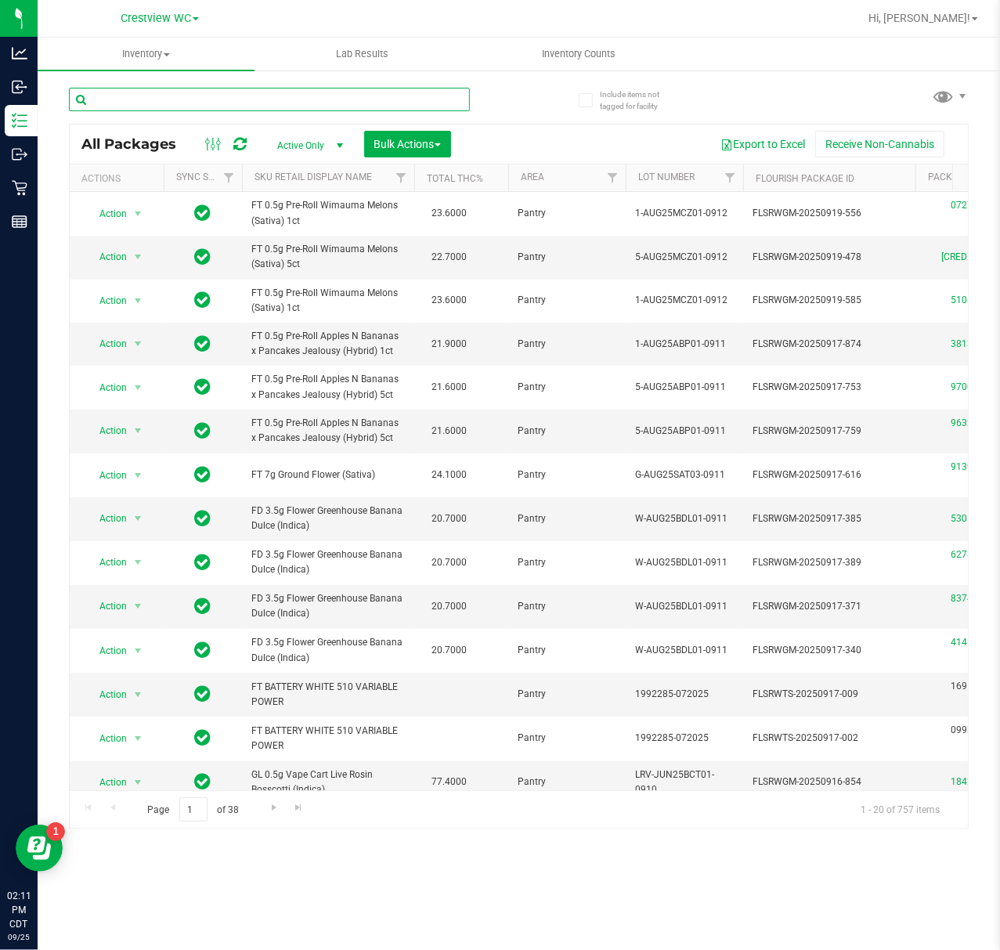
click at [323, 104] on input "text" at bounding box center [269, 99] width 401 height 23
paste input "FT 3.5g Cannabis Flower Sunset Runtz (Hybrid-Indica)"
type input "FT 3.5g Cannabis Flower Sunset Runtz (Hybrid-Indica)"
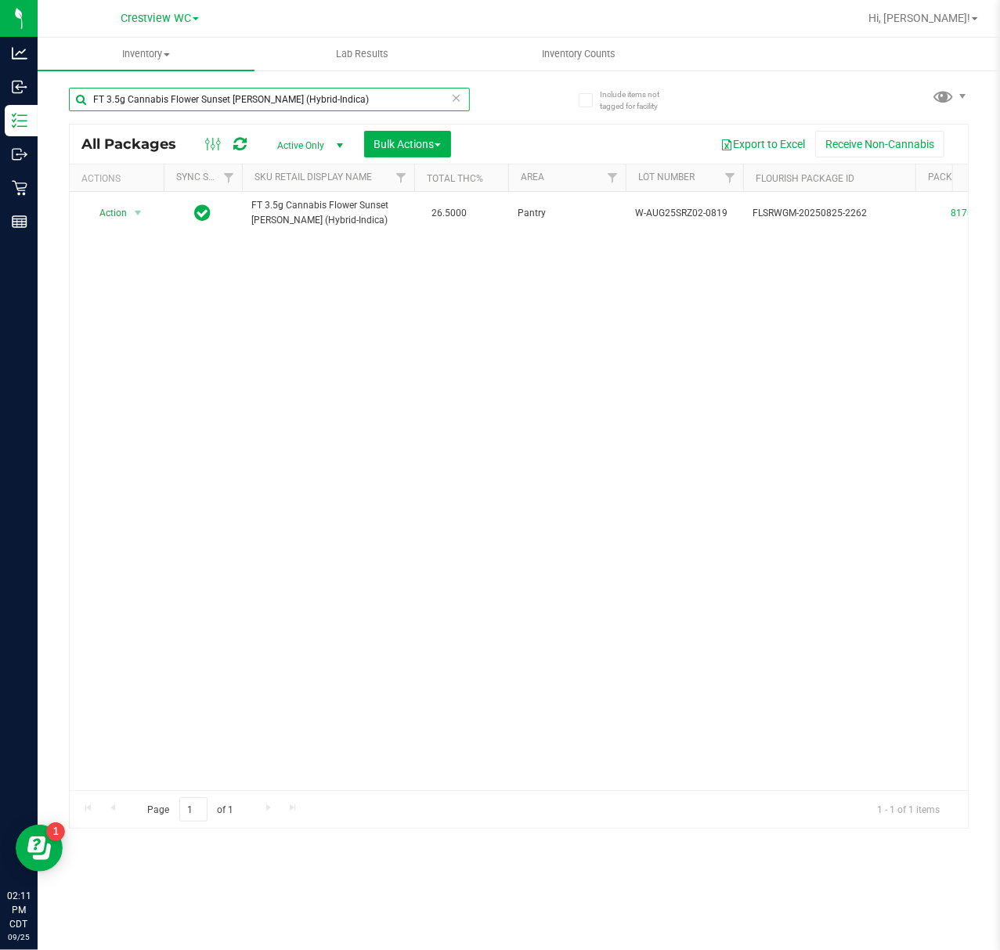
drag, startPoint x: 334, startPoint y: 108, endPoint x: -71, endPoint y: 135, distance: 405.8
click at [0, 135] on html "Analytics Inbound Inventory Outbound Retail Reports 02:11 PM CDT 09/25/2025 09/…" at bounding box center [500, 475] width 1000 height 950
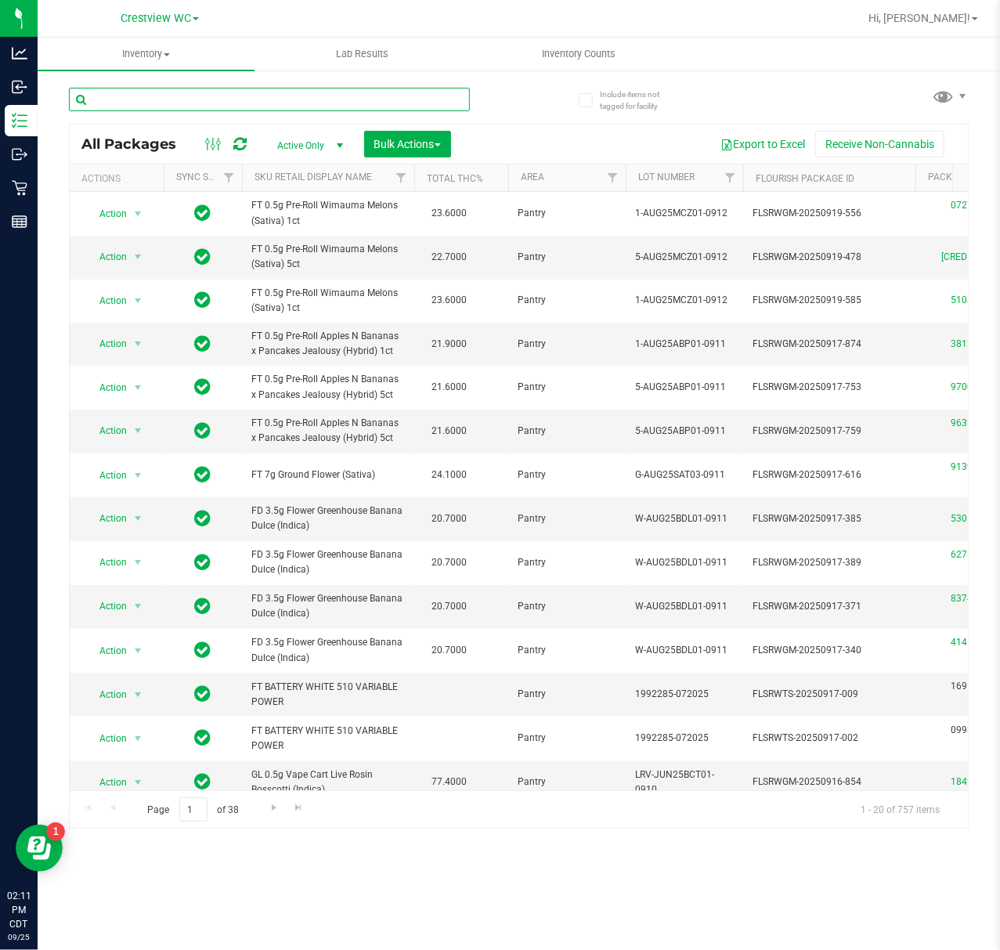
click at [174, 103] on input "text" at bounding box center [269, 99] width 401 height 23
paste input "FT 3.5g Cannabis Flower Top Gear (Indica)"
type input "FT 3.5g Cannabis Flower Top Gear (Indica)"
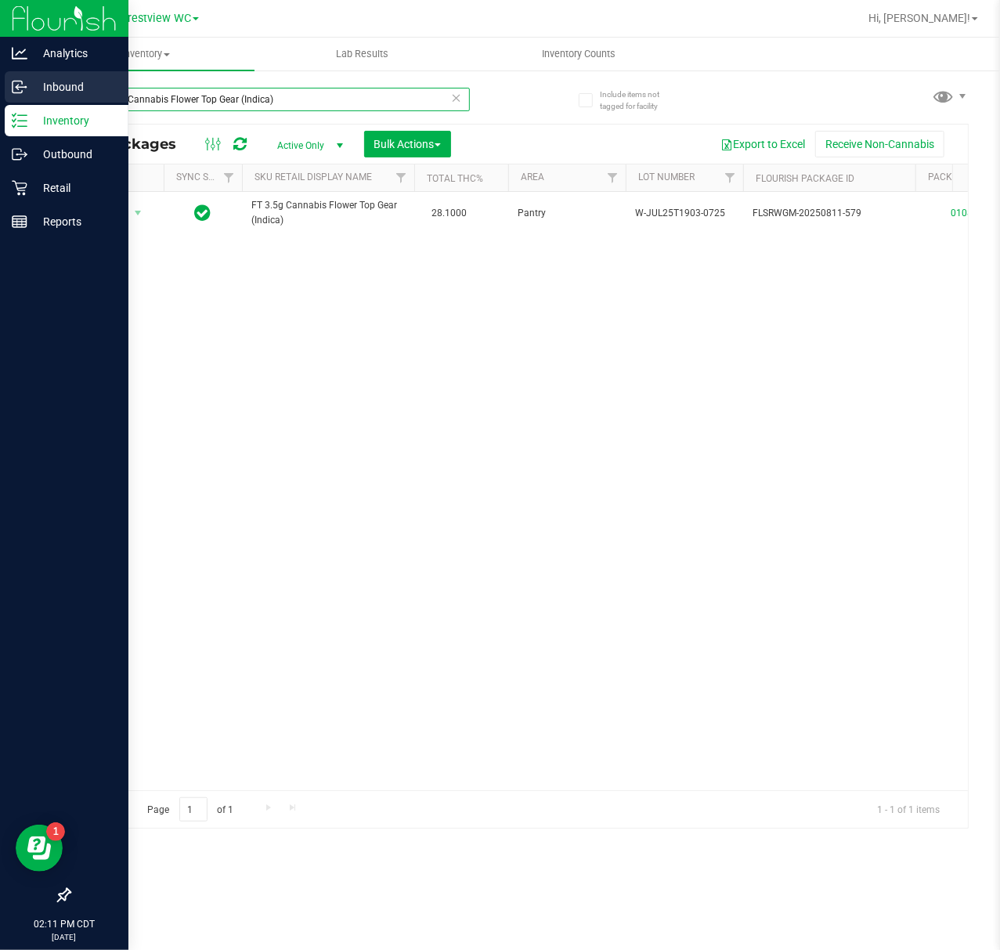
drag, startPoint x: 311, startPoint y: 103, endPoint x: 9, endPoint y: 101, distance: 301.5
click at [9, 101] on div "Analytics Inbound Inventory Outbound Retail Reports 02:11 PM CDT 09/25/2025 09/…" at bounding box center [500, 475] width 1000 height 950
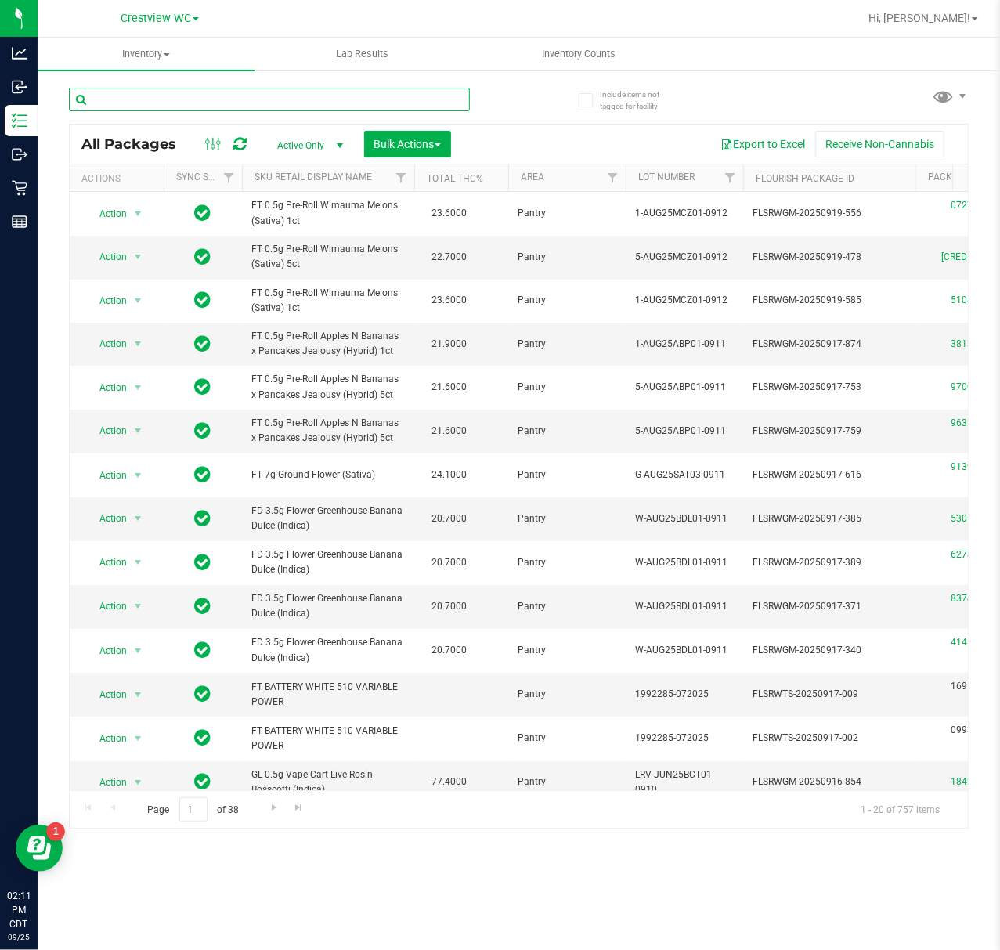
click at [155, 107] on input "text" at bounding box center [269, 99] width 401 height 23
paste input "FT 3.5g Cannabis Flower Z Cake x Creamsickle (Indica)"
type input "FT 3.5g Cannabis Flower Z Cake x Creamsickle (Indica)"
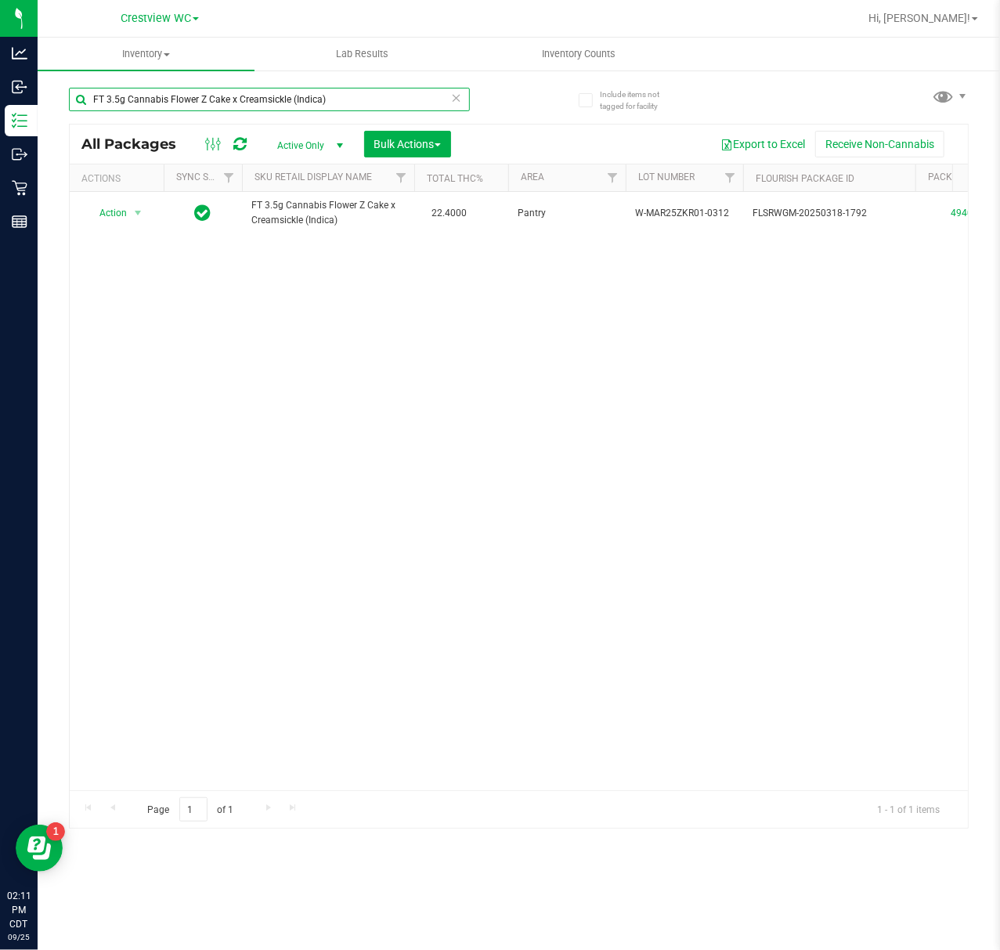
drag, startPoint x: 335, startPoint y: 92, endPoint x: -203, endPoint y: 130, distance: 539.3
click at [0, 130] on html "Analytics Inbound Inventory Outbound Retail Reports 02:11 PM CDT 09/25/2025 09/…" at bounding box center [500, 475] width 1000 height 950
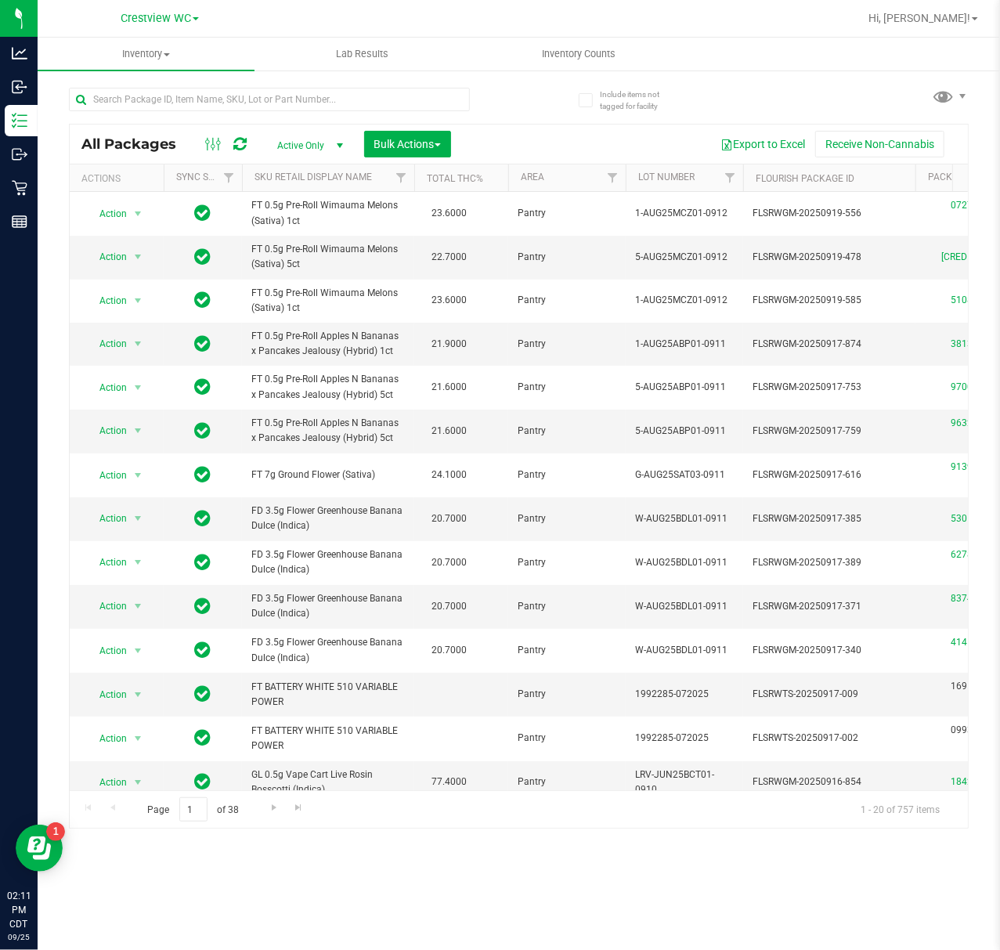
click at [164, 85] on div at bounding box center [294, 99] width 450 height 50
click at [175, 88] on input "text" at bounding box center [269, 99] width 401 height 23
paste input "FT 3.5g Cannabis Flower Apple Banana Peach Ringz (Hybrid)"
type input "FT 3.5g Cannabis Flower Apple Banana Peach Ringz (Hybrid)"
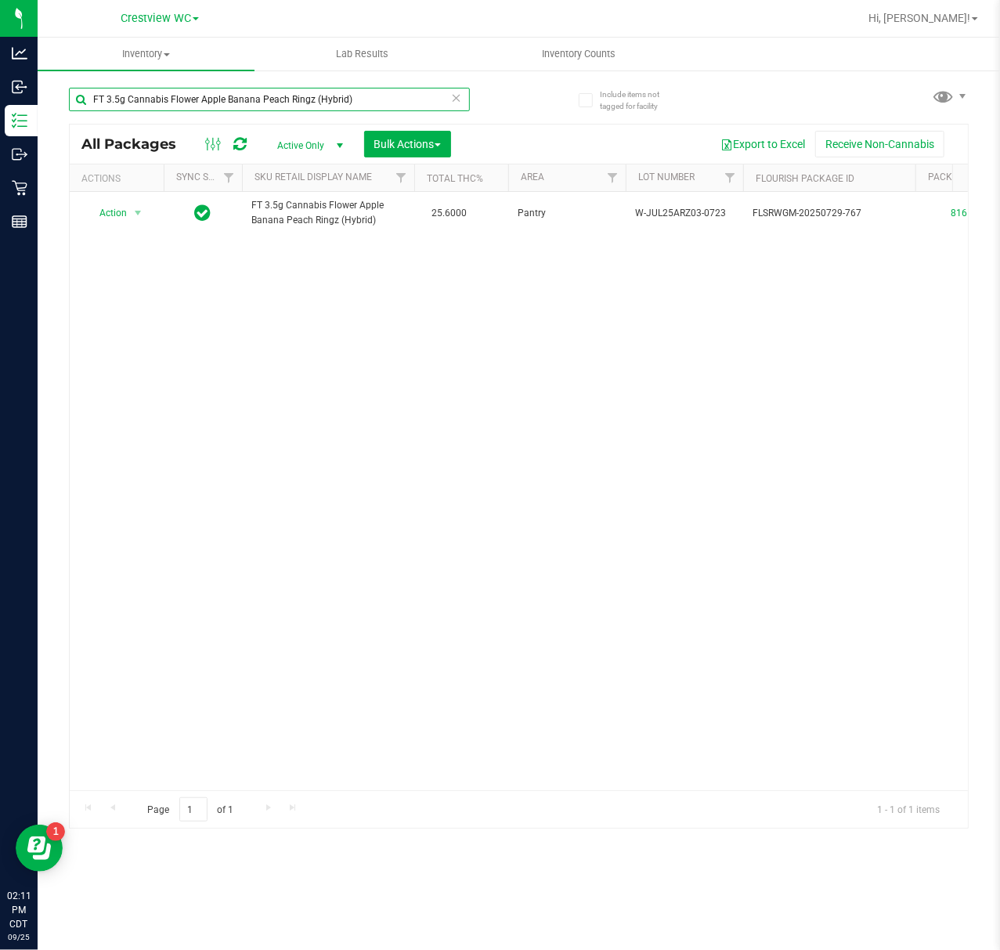
drag, startPoint x: 370, startPoint y: 98, endPoint x: -211, endPoint y: 123, distance: 581.6
click at [0, 123] on html "Analytics Inbound Inventory Outbound Retail Reports 02:11 PM CDT 09/25/2025 09/…" at bounding box center [500, 475] width 1000 height 950
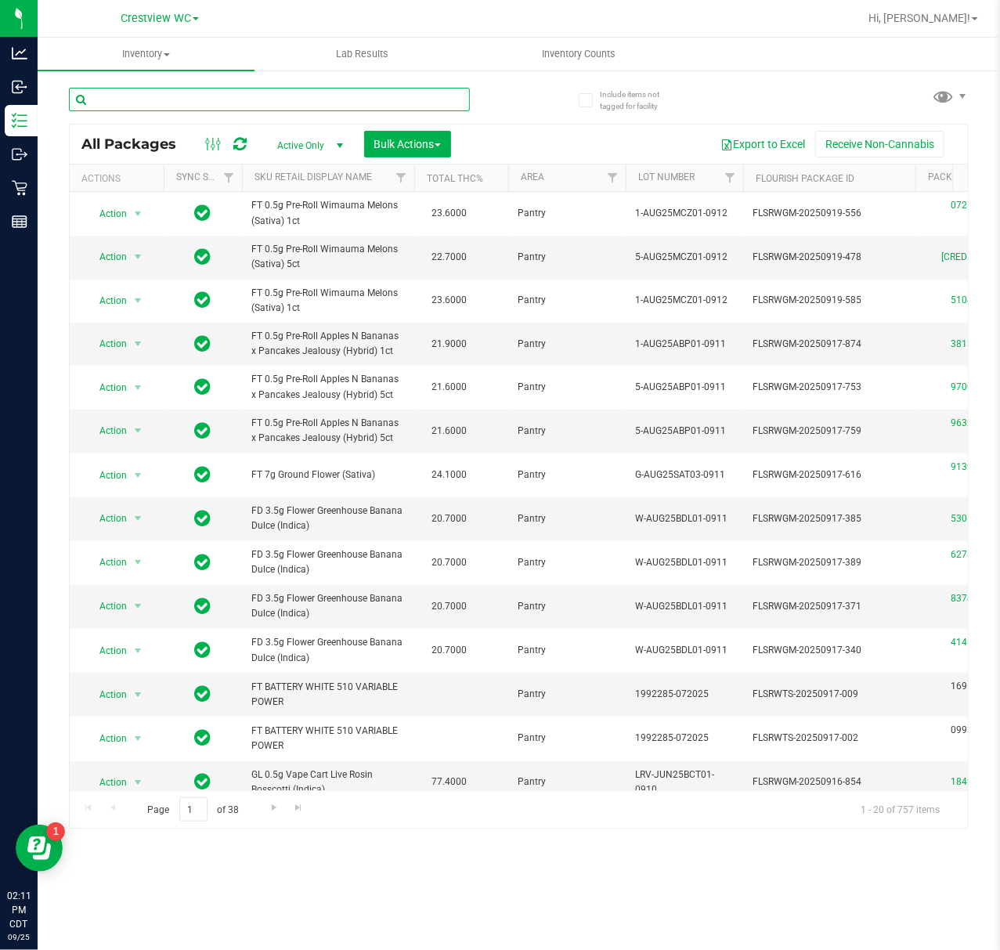
click at [148, 98] on input "text" at bounding box center [269, 99] width 401 height 23
paste input "FT 3.5g Cannabis Flower Gaspar's Grapes (Hybrid)"
type input "FT 3.5g Cannabis Flower Gaspar's Grapes (Hybrid)"
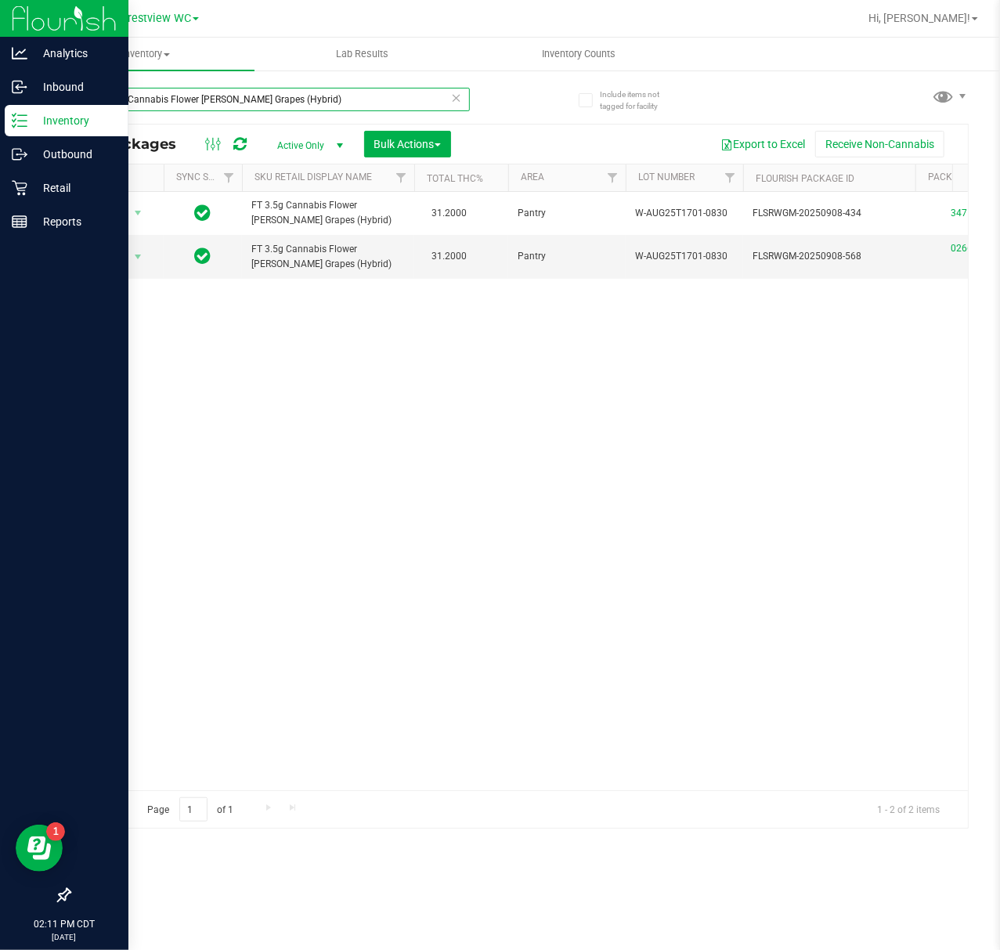
drag, startPoint x: 307, startPoint y: 100, endPoint x: 20, endPoint y: 123, distance: 287.5
click at [27, 123] on div "Analytics Inbound Inventory Outbound Retail Reports 02:11 PM CDT 09/25/2025 09/…" at bounding box center [500, 475] width 1000 height 950
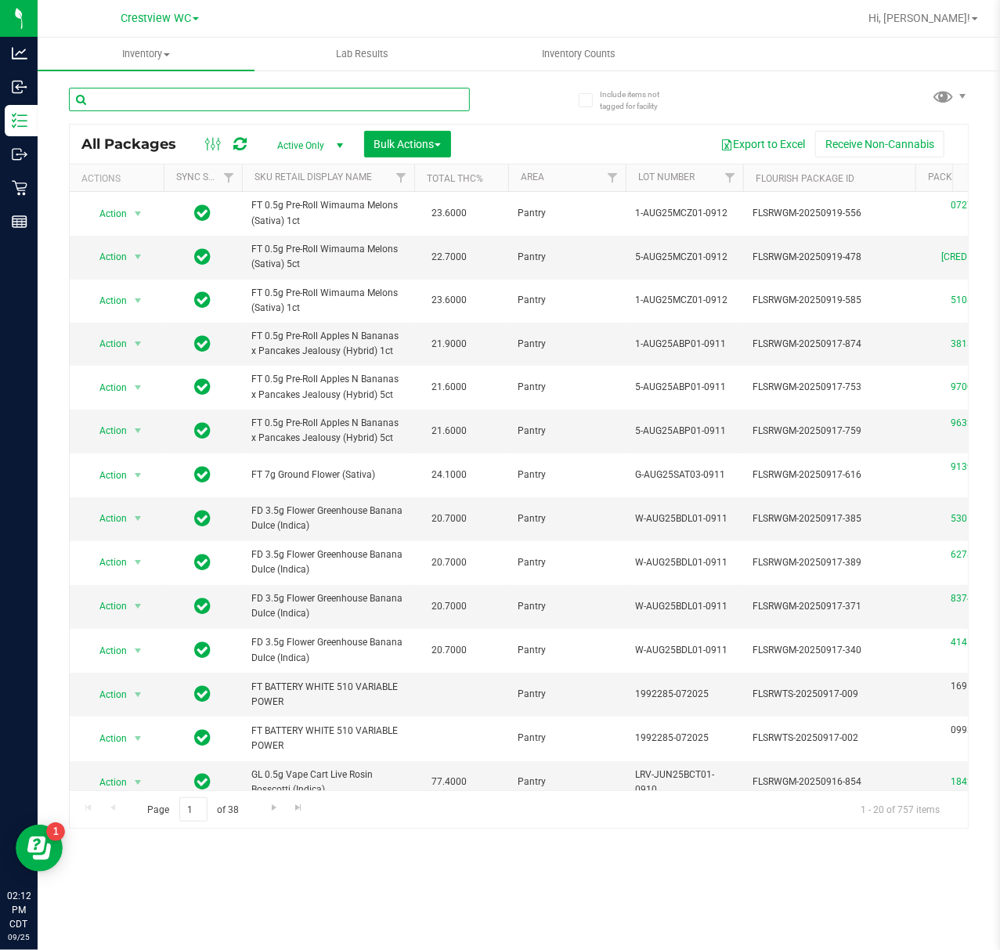
click at [218, 92] on input "text" at bounding box center [269, 99] width 401 height 23
paste input "FT 3.5g Cannabis Flower Hash Burger (Indica)"
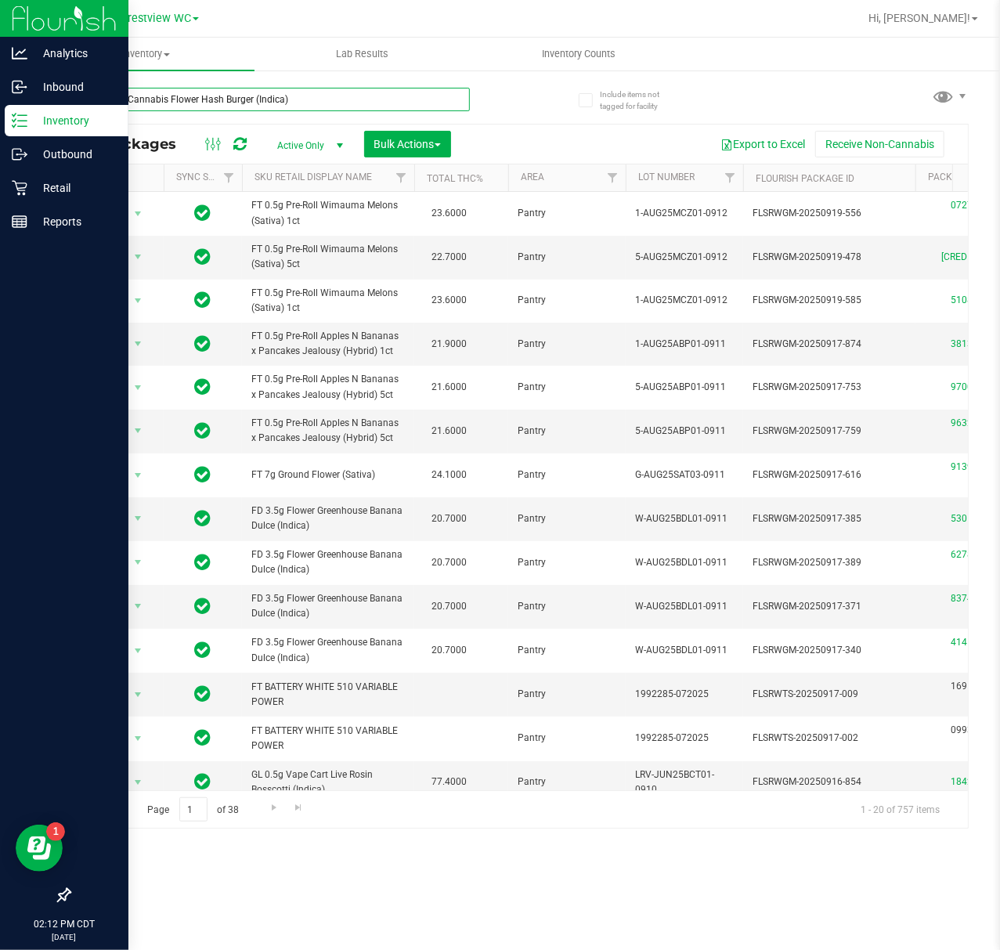
type input "FT 3.5g Cannabis Flower Hash Burger (Indica)"
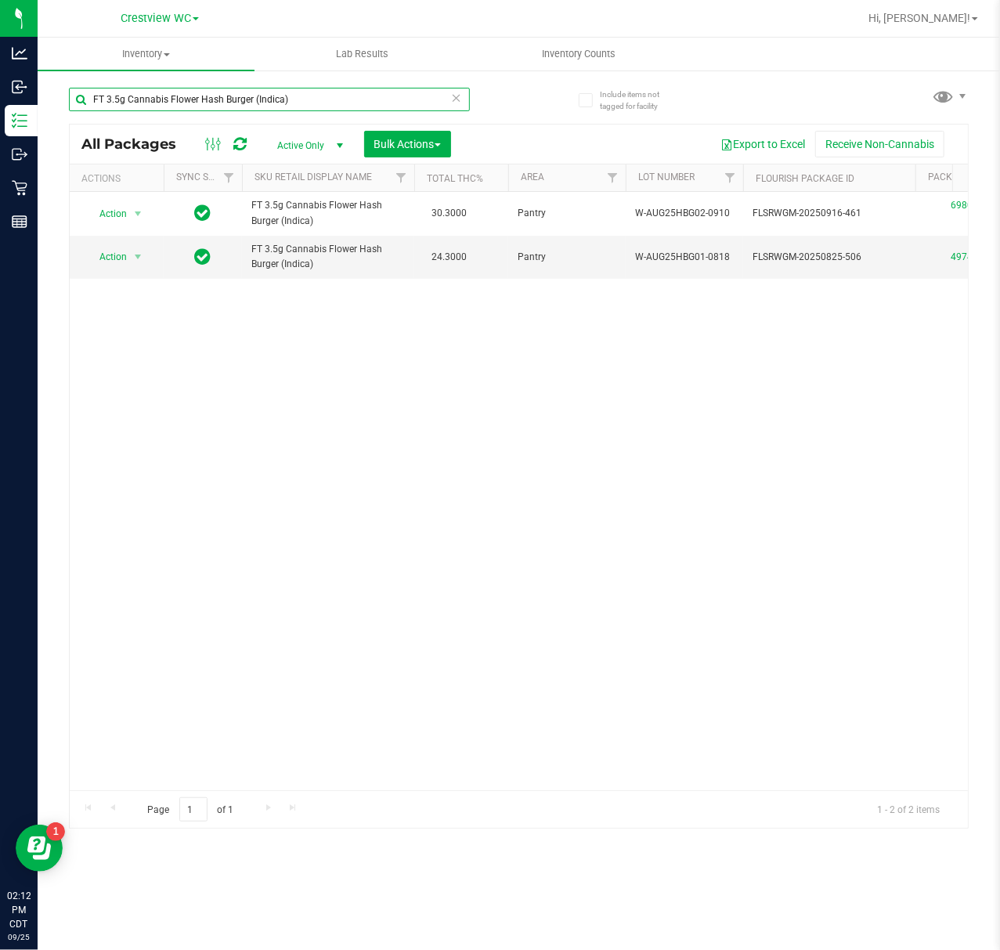
drag, startPoint x: 310, startPoint y: 94, endPoint x: -115, endPoint y: 94, distance: 425.2
click at [0, 94] on html "Analytics Inbound Inventory Outbound Retail Reports 02:12 PM CDT 09/25/2025 09/…" at bounding box center [500, 475] width 1000 height 950
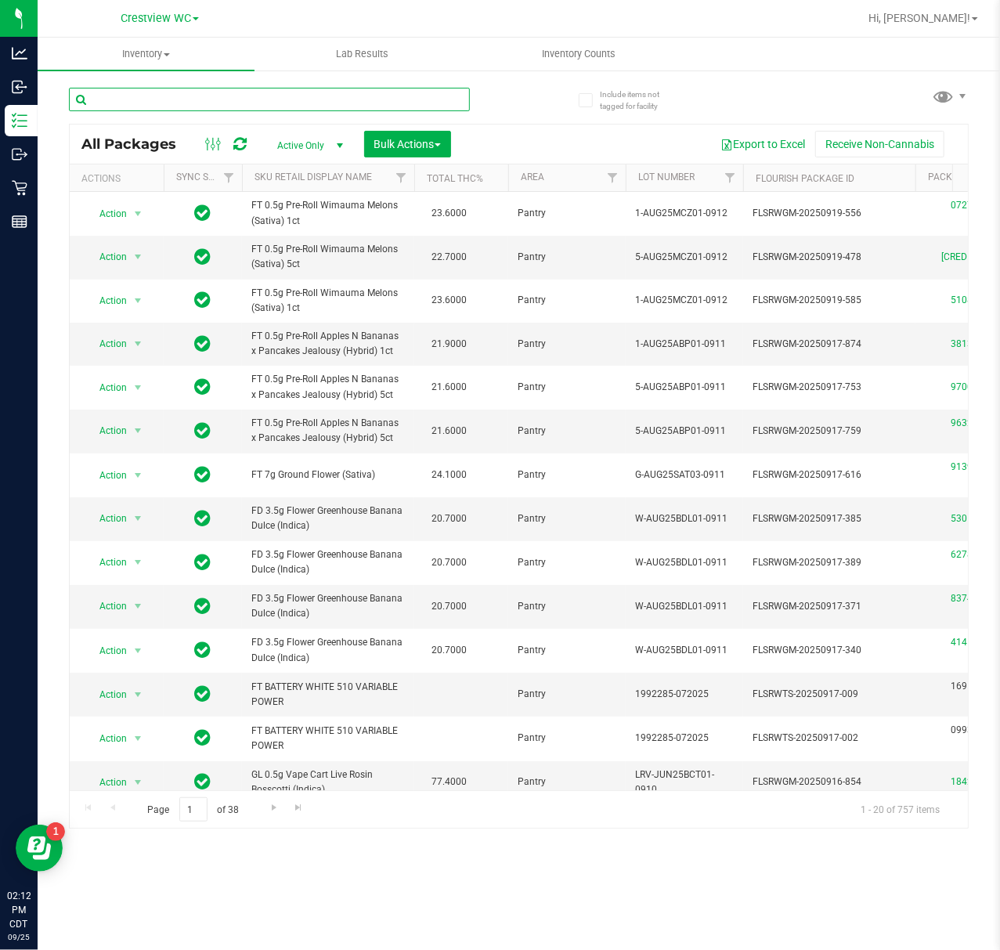
click at [144, 88] on input "text" at bounding box center [269, 99] width 401 height 23
paste input "FT 1g Crumble Zap N Burn (Hybrid)"
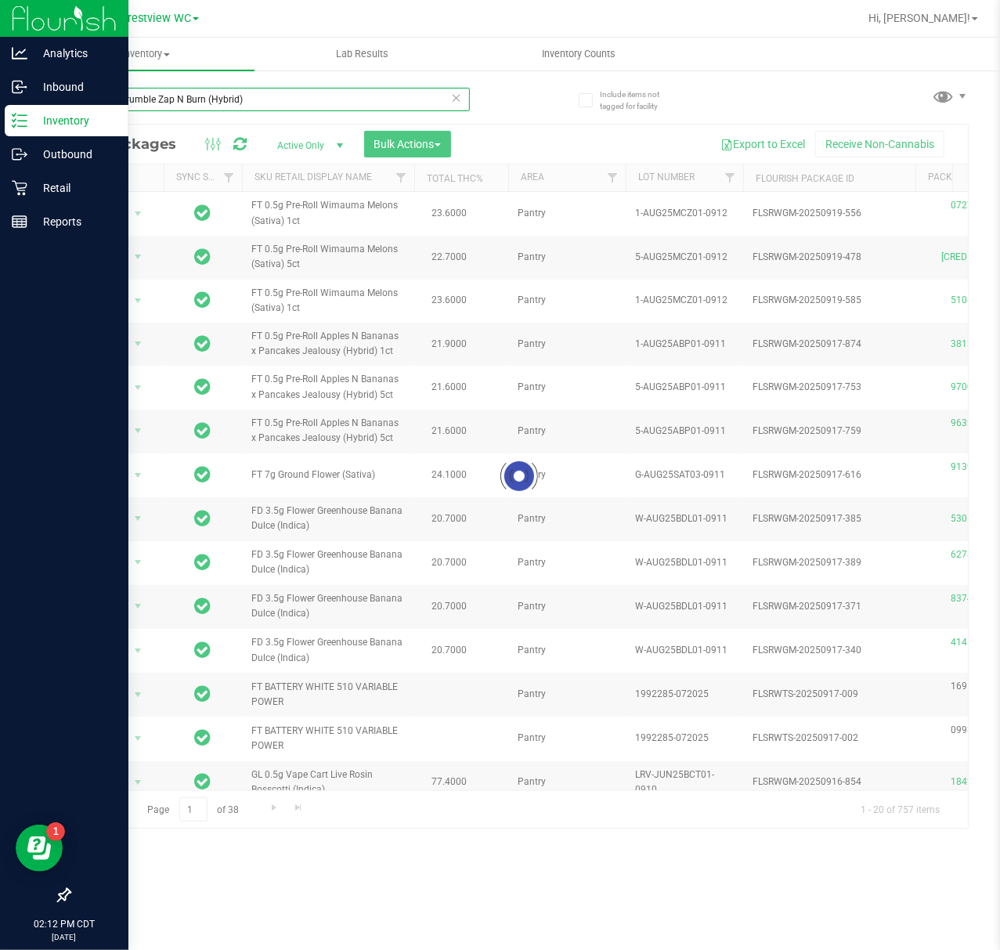
type input "FT 1g Crumble Zap N Burn (Hybrid)"
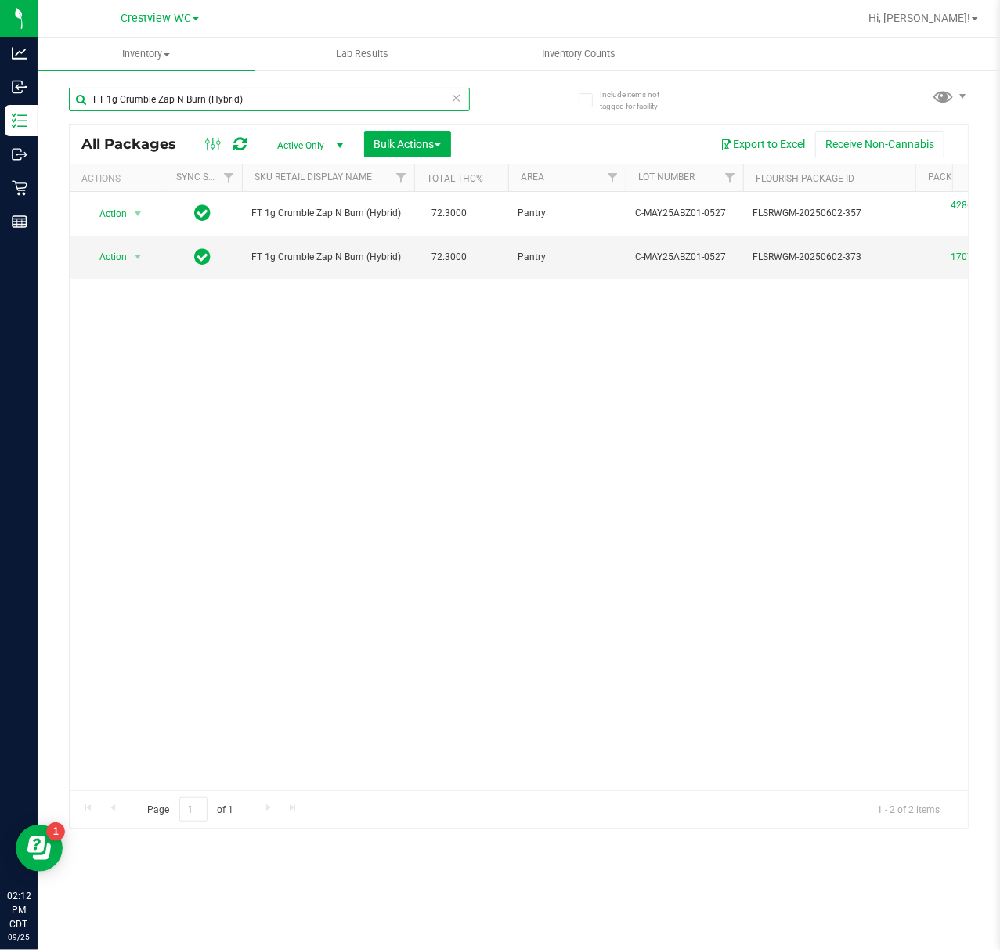
drag, startPoint x: 274, startPoint y: 102, endPoint x: -78, endPoint y: 104, distance: 351.6
click at [0, 104] on html "Analytics Inbound Inventory Outbound Retail Reports 02:12 PM CDT 09/25/2025 09/…" at bounding box center [500, 475] width 1000 height 950
paste input "FT 3.5g Cannabis Flower Gumbo (Sativa)"
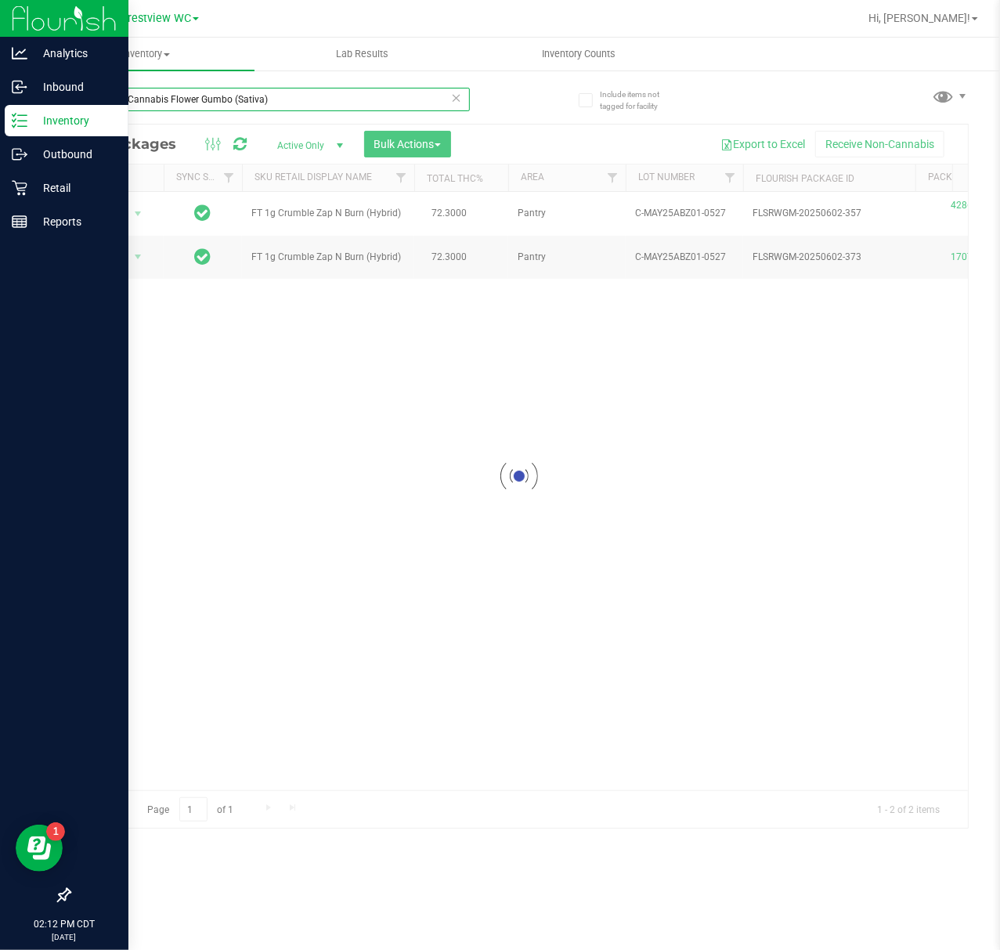
type input "FT 3.5g Cannabis Flower Gumbo (Sativa)"
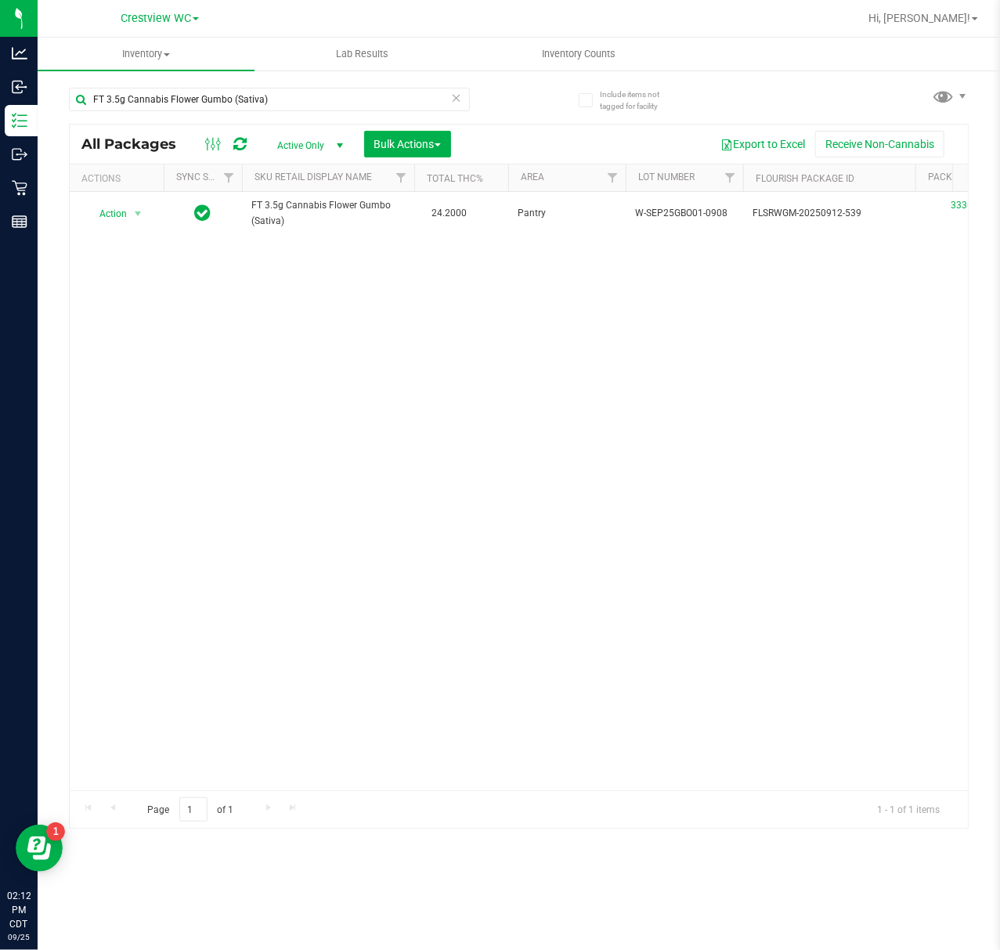
click at [263, 85] on div "FT 3.5g Cannabis Flower Gumbo (Sativa)" at bounding box center [294, 99] width 450 height 50
drag, startPoint x: 302, startPoint y: 103, endPoint x: 73, endPoint y: 149, distance: 233.1
click at [75, 147] on div "FT 3.5g Cannabis Flower Gumbo (Sativa) All Packages Active Only Active Only Lab…" at bounding box center [519, 451] width 900 height 756
paste input "FT 1g Kief Fried Ice Cream (Hybrid)"
type input "FT 1g Kief Fried Ice Cream (Hybrid)"
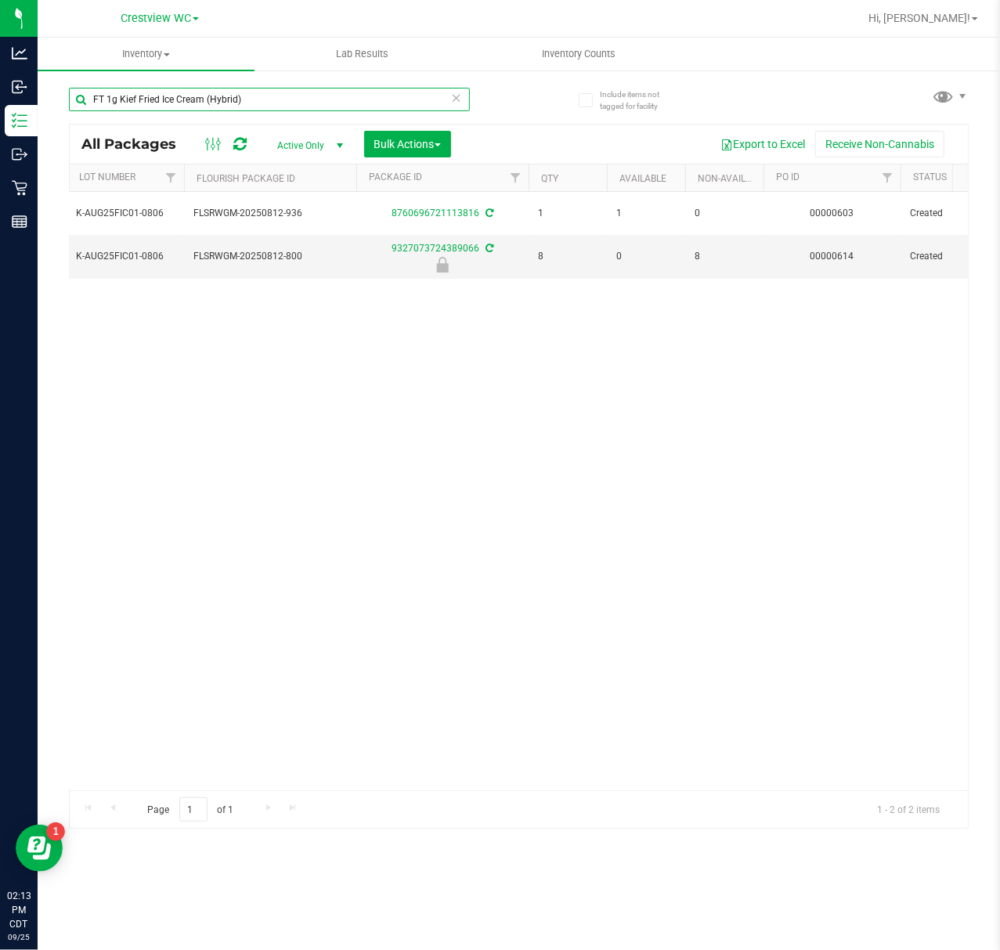
scroll to position [0, 569]
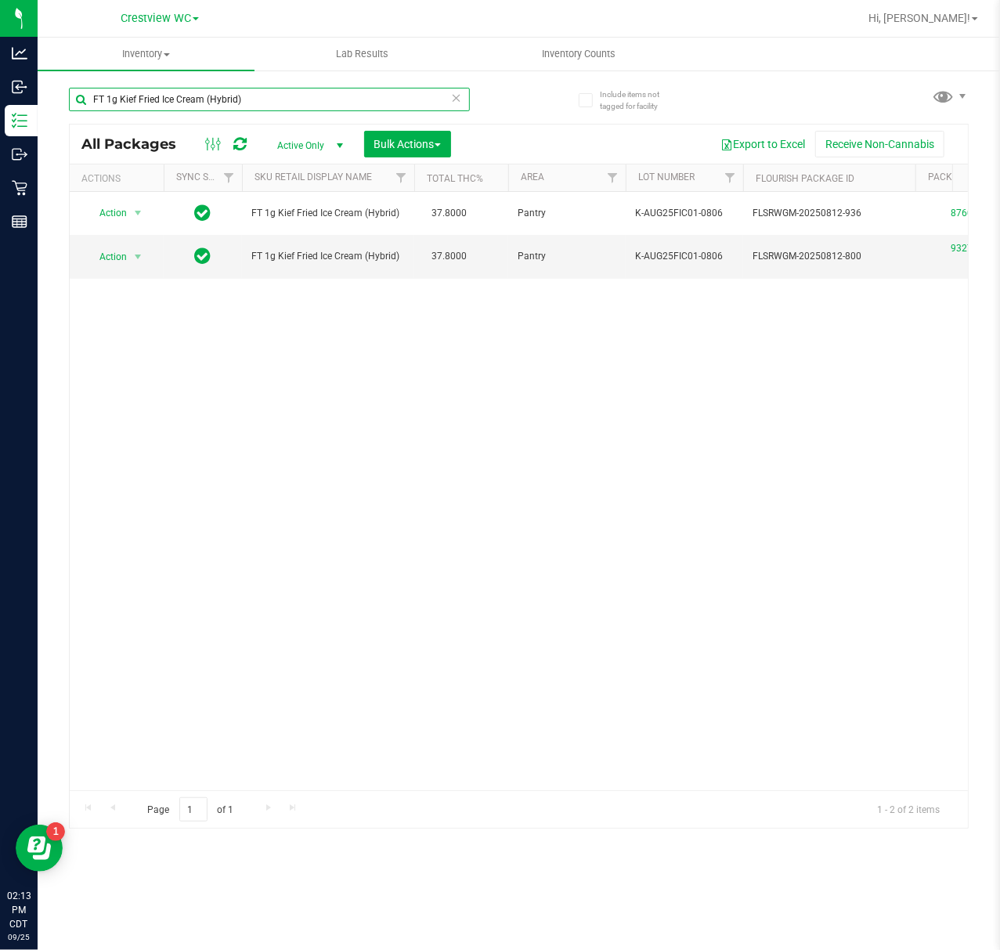
drag, startPoint x: 338, startPoint y: 96, endPoint x: -52, endPoint y: 98, distance: 390.8
click at [0, 98] on html "Analytics Inbound Inventory Outbound Retail Reports 02:13 PM CDT 09/25/2025 09/…" at bounding box center [500, 475] width 1000 height 950
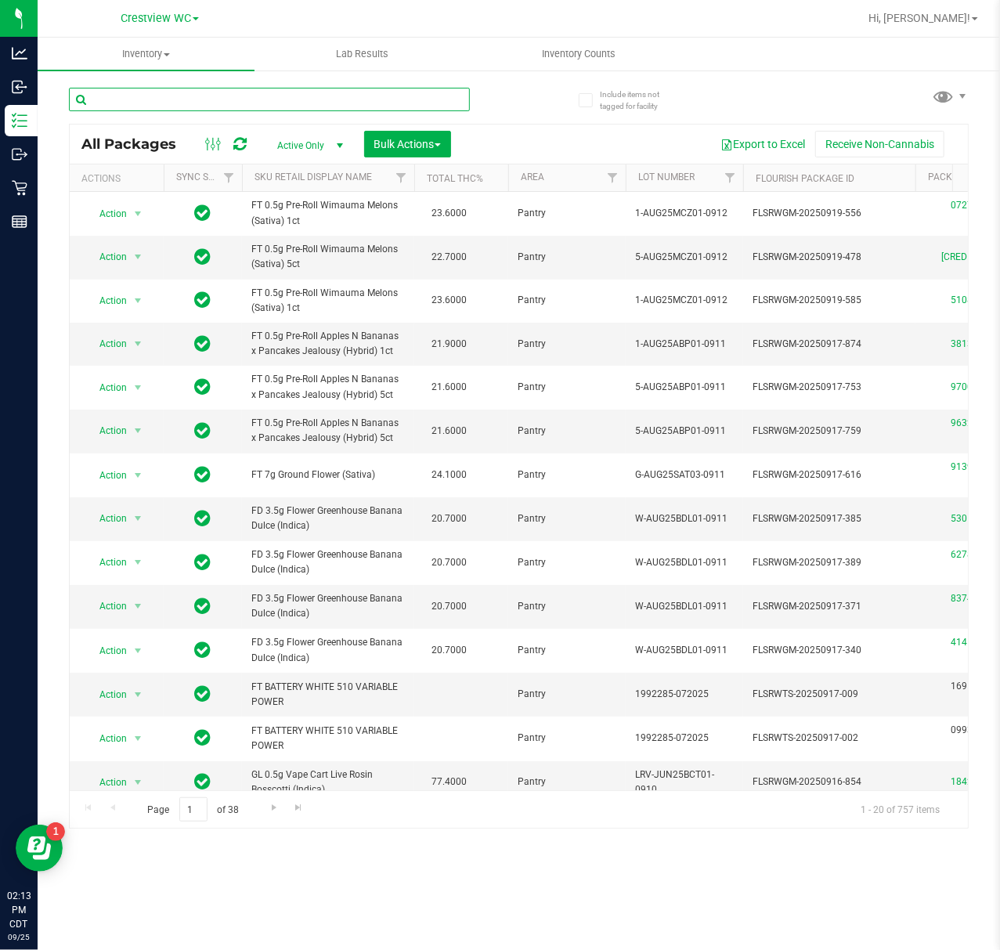
click at [251, 99] on input "text" at bounding box center [269, 99] width 401 height 23
paste input "FT 1g Kief Grape Essence (Hybrid)"
type input "FT 1g Kief Grape Essence (Hybrid)"
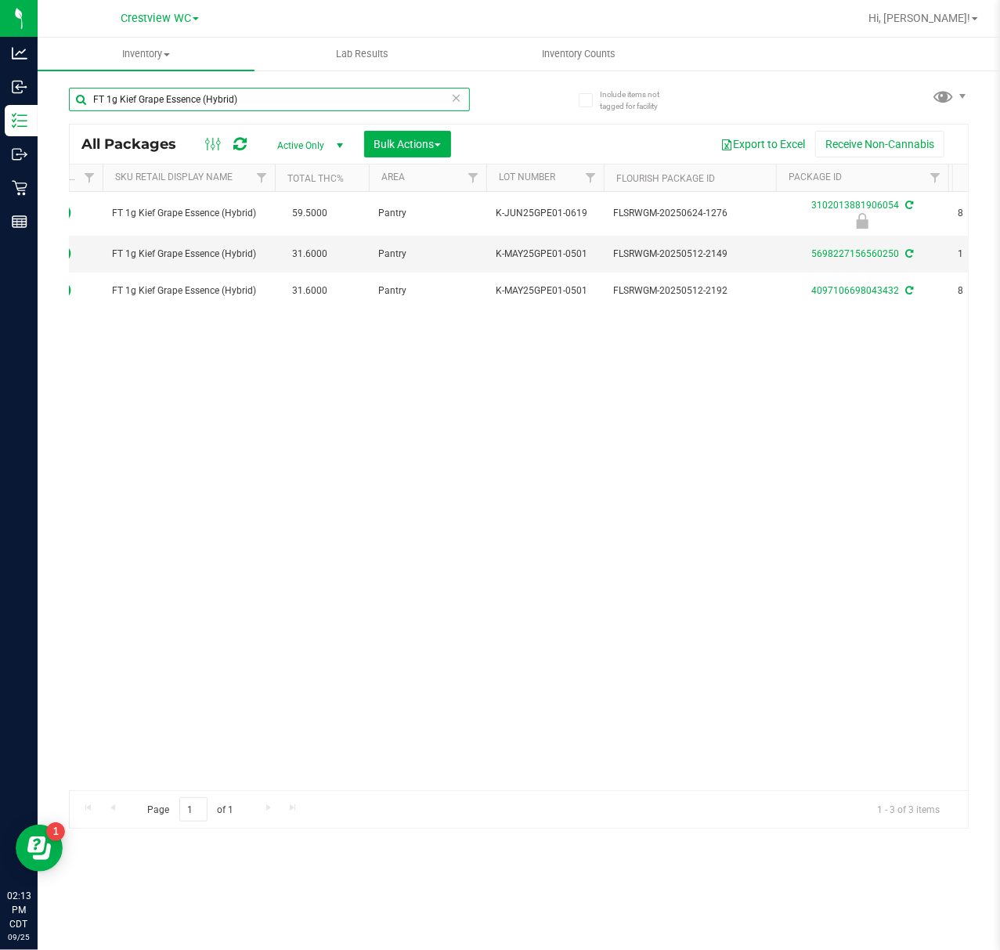
scroll to position [0, 229]
drag, startPoint x: 342, startPoint y: 107, endPoint x: -222, endPoint y: 107, distance: 563.8
click at [0, 107] on html "Analytics Inbound Inventory Outbound Retail Reports 02:13 PM CDT 09/25/2025 09/…" at bounding box center [500, 475] width 1000 height 950
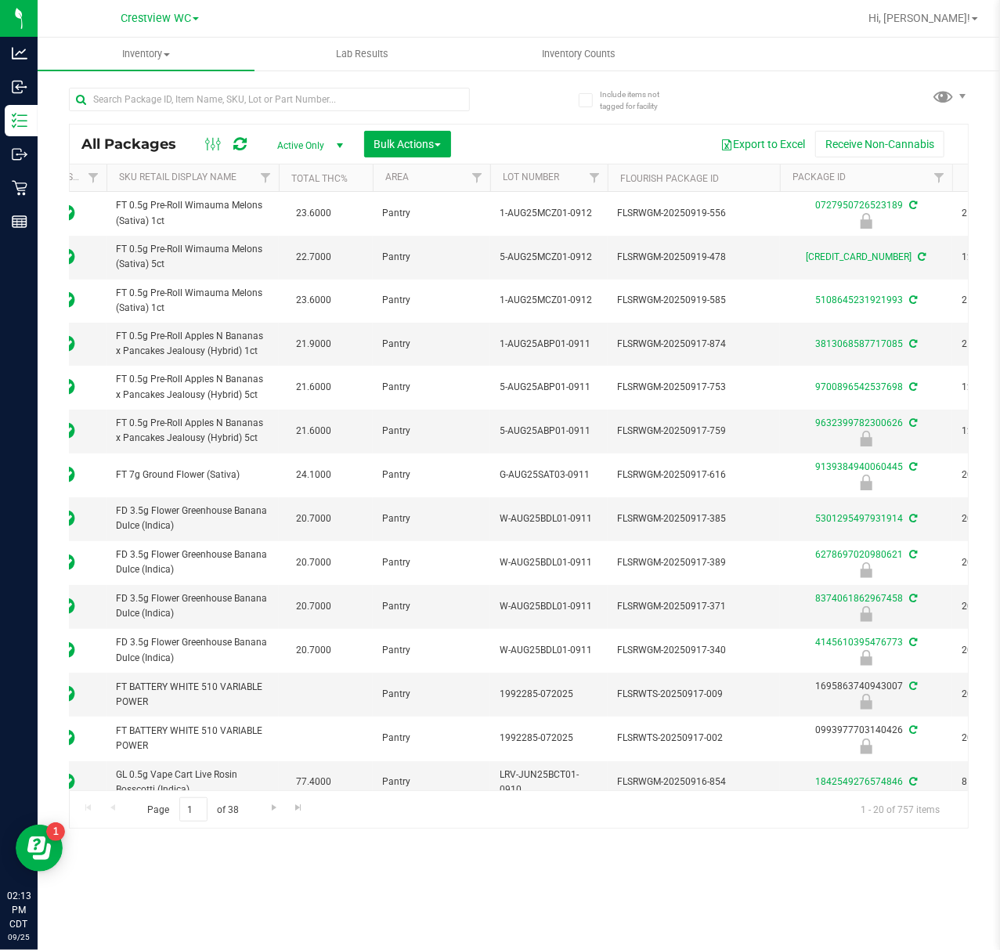
click at [200, 85] on div at bounding box center [294, 99] width 450 height 50
click at [200, 92] on input "text" at bounding box center [269, 99] width 401 height 23
paste input "FT 1g Kief Reckless Driver (Sativa)"
type input "FT 1g Kief Reckless Driver (Sativa)"
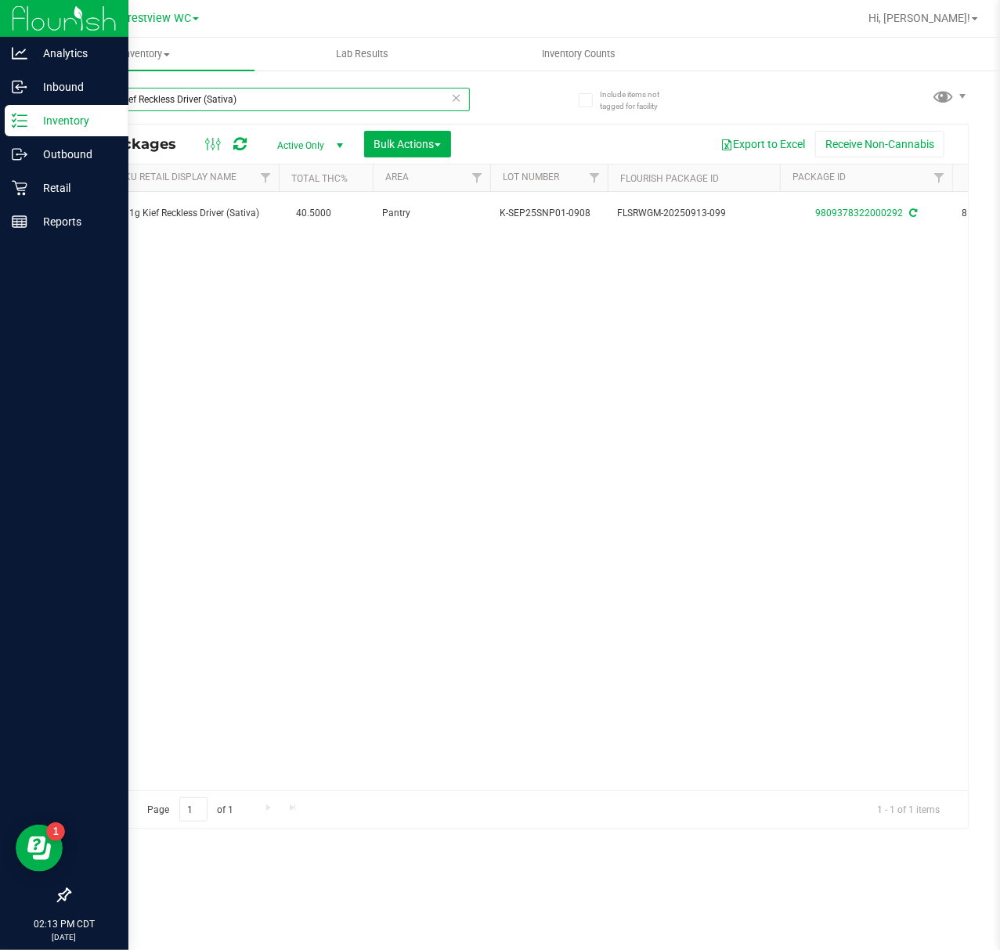
drag, startPoint x: 198, startPoint y: 108, endPoint x: 30, endPoint y: 129, distance: 169.7
click at [31, 127] on div "Analytics Inbound Inventory Outbound Retail Reports 02:13 PM CDT 09/25/2025 09/…" at bounding box center [500, 475] width 1000 height 950
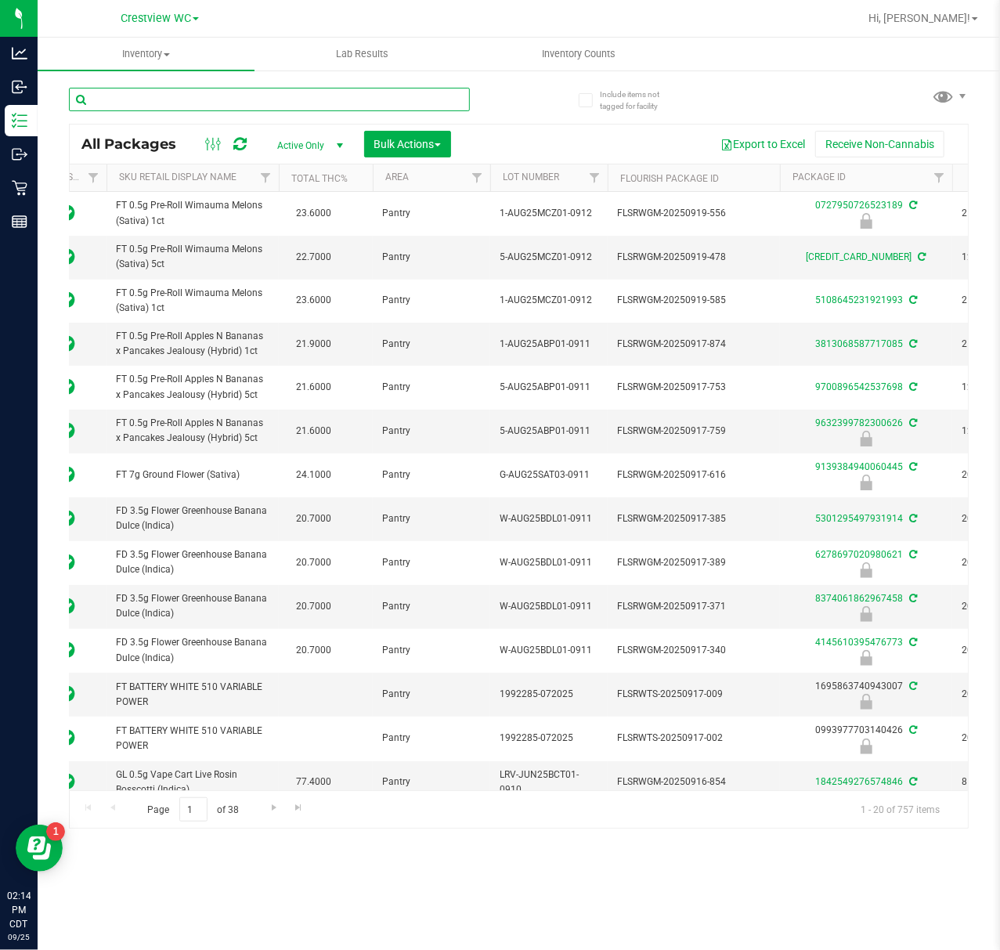
click at [201, 91] on input "text" at bounding box center [269, 99] width 401 height 23
paste input "FT 1g Kief Mule Fuel (Sativa)"
type input "FT 1g Kief Mule Fuel (Sativa)"
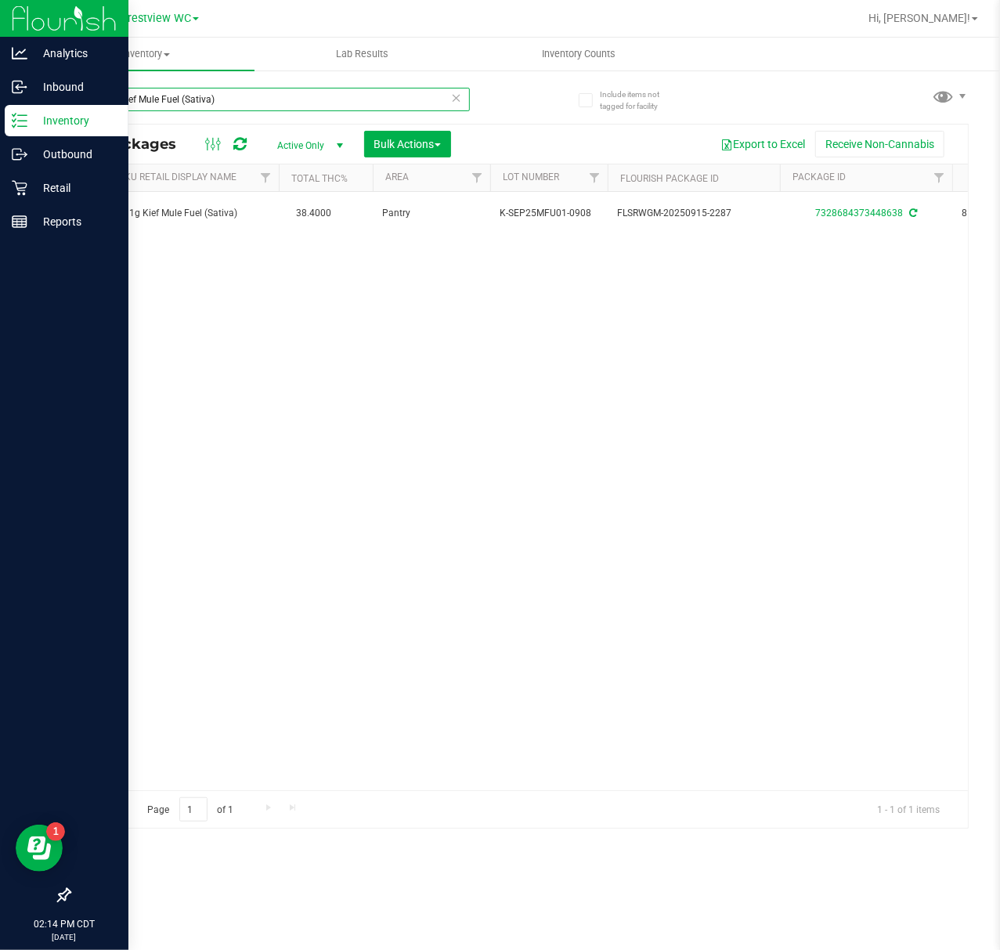
drag, startPoint x: 277, startPoint y: 96, endPoint x: 7, endPoint y: 135, distance: 273.0
click at [7, 130] on div "Analytics Inbound Inventory Outbound Retail Reports 02:14 PM CDT 09/25/2025 09/…" at bounding box center [500, 475] width 1000 height 950
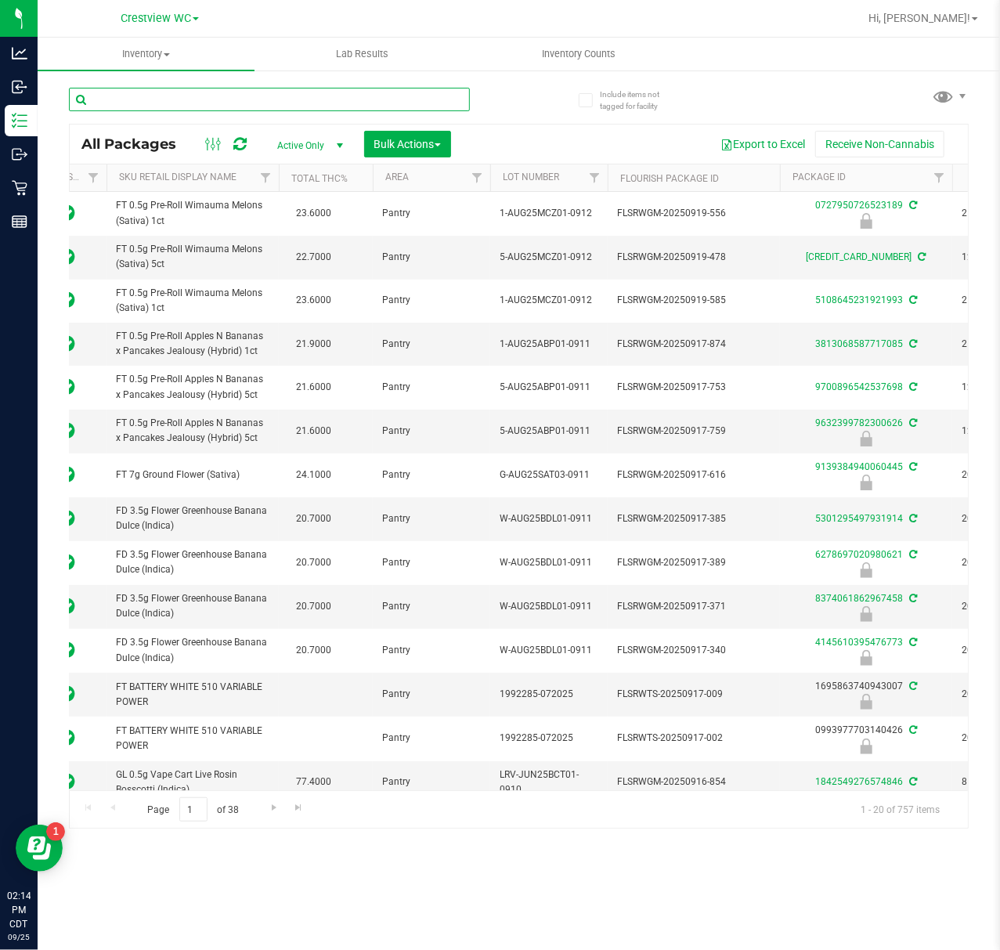
click at [164, 99] on input "text" at bounding box center [269, 99] width 401 height 23
paste input "FT 7g Ground Flower (Indica)"
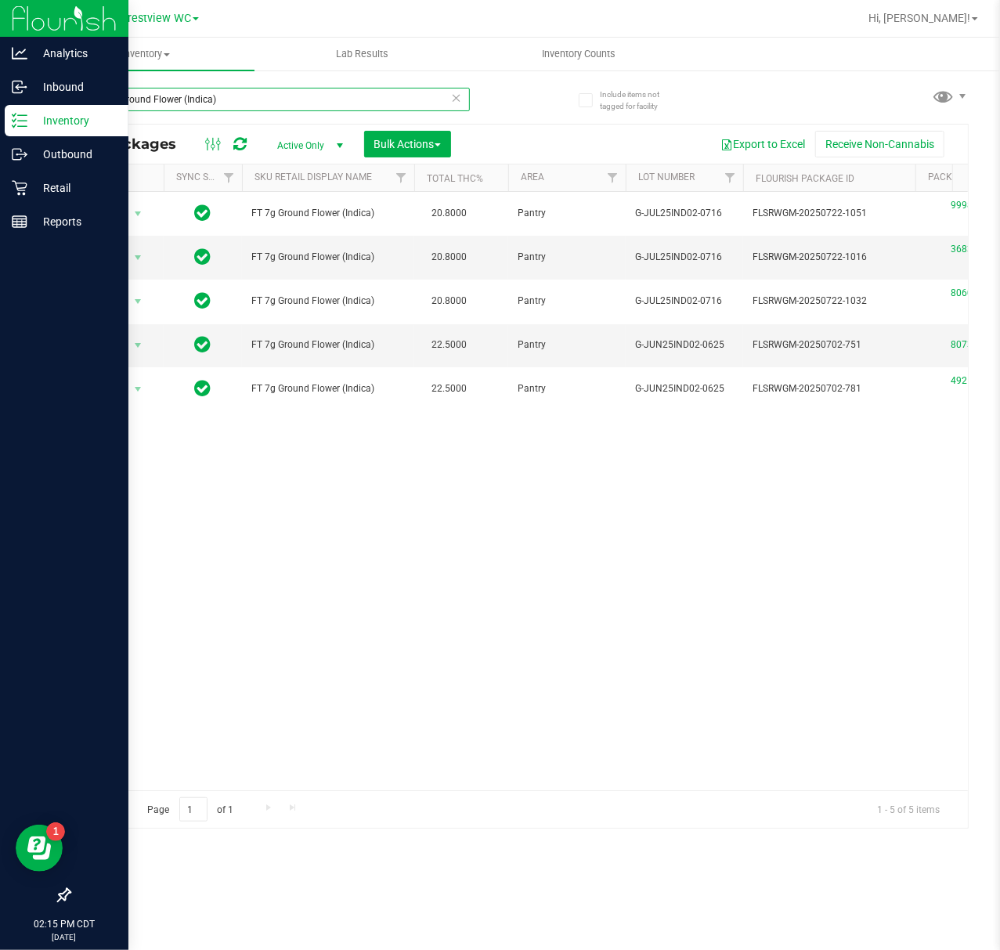
type input "FT 7g Ground Flower (Indica)"
drag, startPoint x: 332, startPoint y: 88, endPoint x: 31, endPoint y: 123, distance: 302.7
click at [5, 117] on div "Analytics Inbound Inventory Outbound Retail Reports 02:15 PM CDT 09/25/2025 09/…" at bounding box center [500, 475] width 1000 height 950
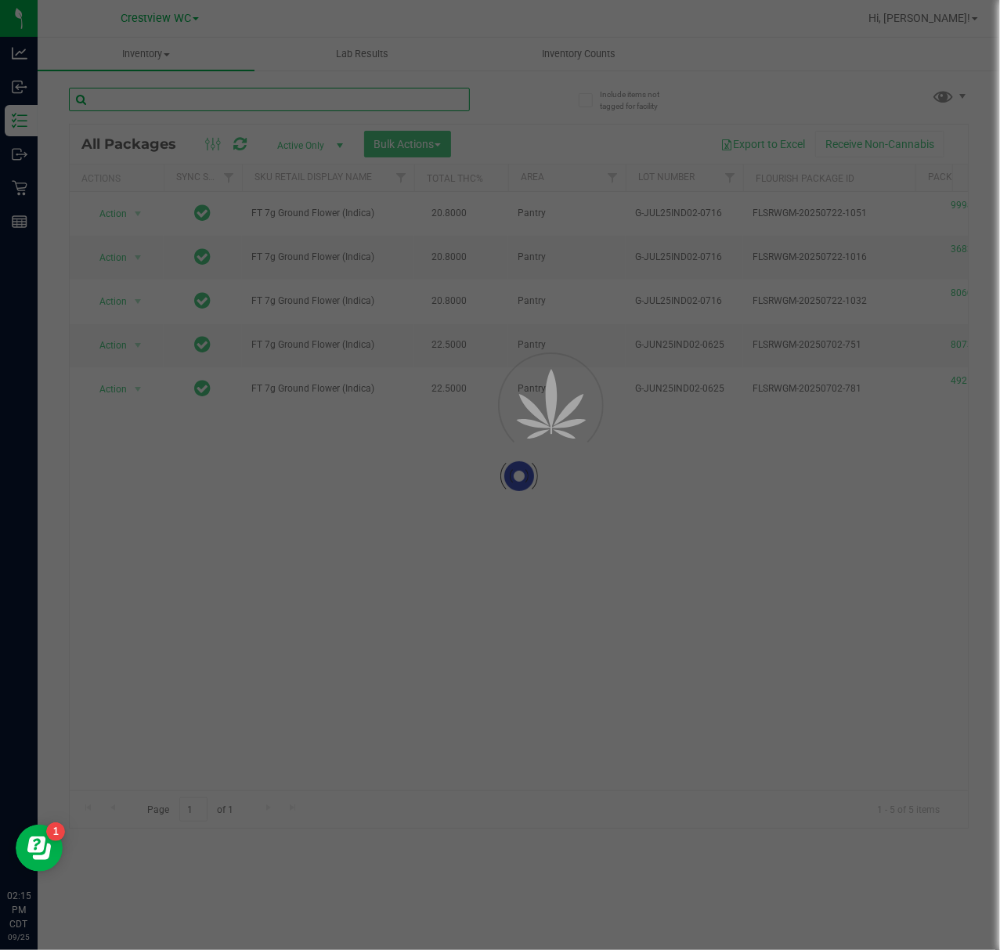
type input "FT 7g Ground Flower (Sativa)"
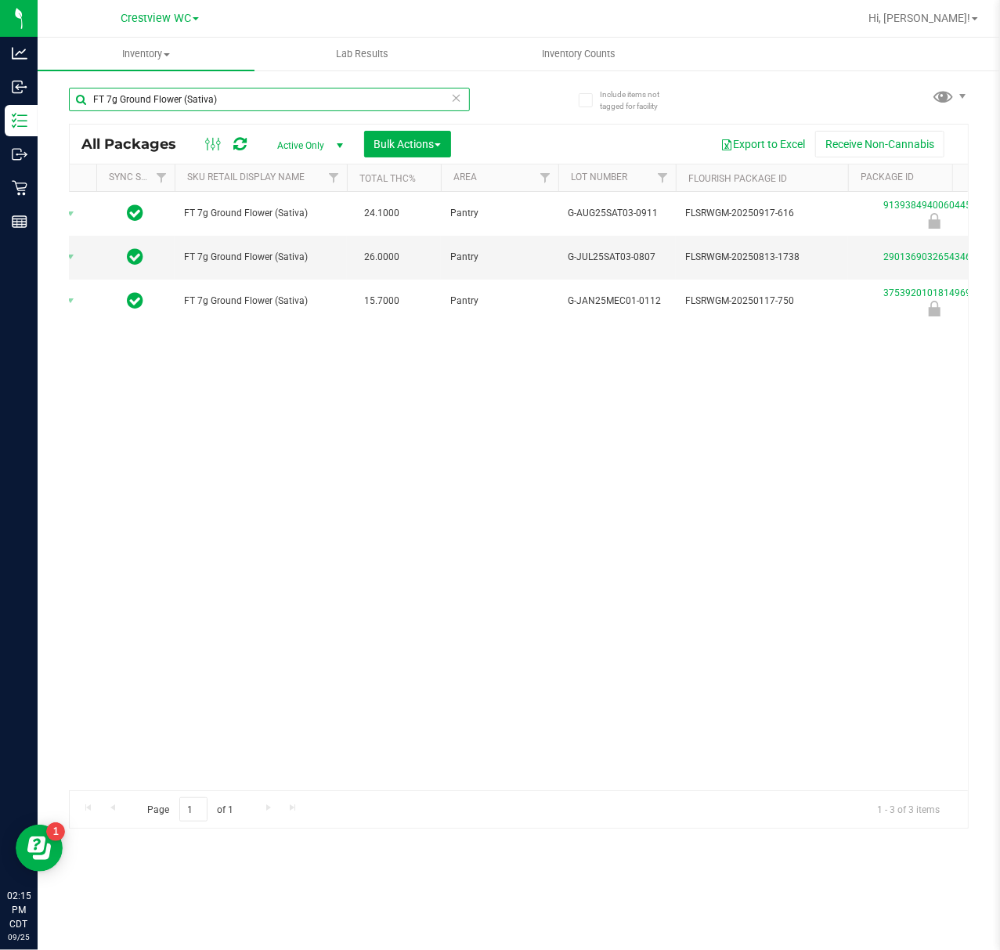
scroll to position [0, 198]
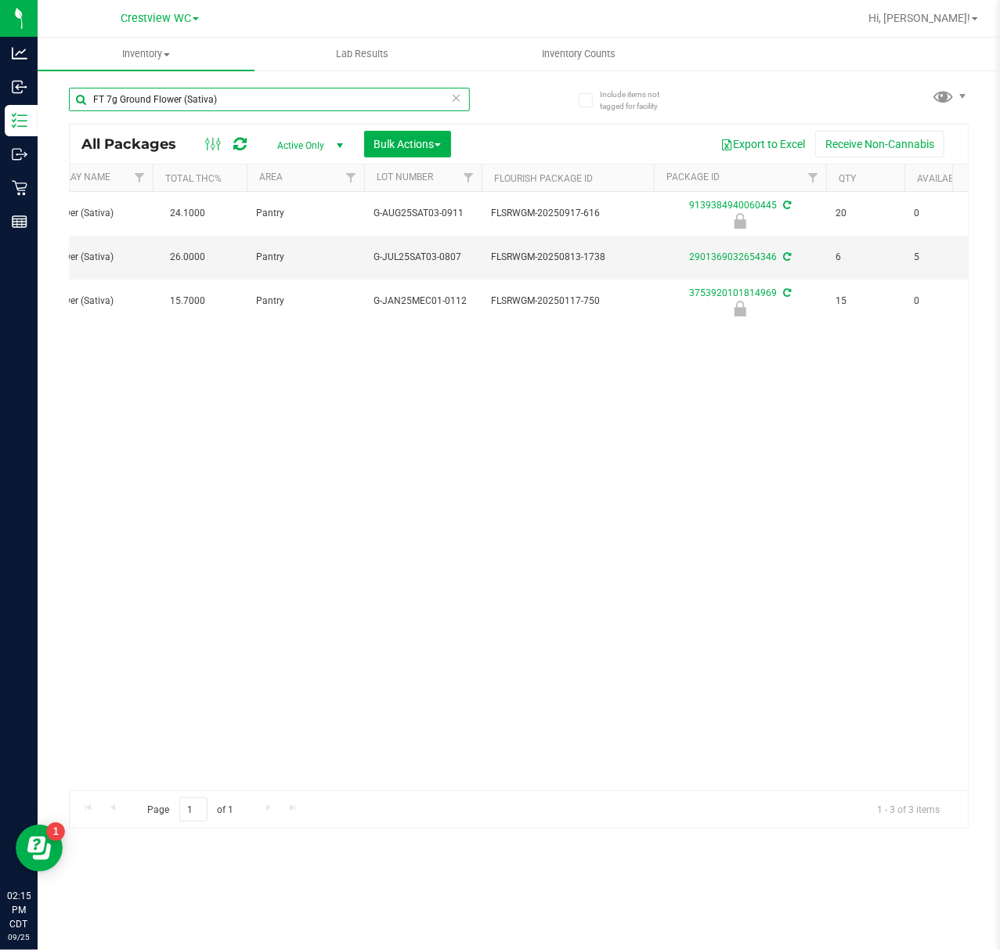
drag, startPoint x: 279, startPoint y: 97, endPoint x: -33, endPoint y: 100, distance: 311.7
click at [0, 100] on html "Analytics Inbound Inventory Outbound Retail Reports 02:15 PM CDT 09/25/2025 09/…" at bounding box center [500, 475] width 1000 height 950
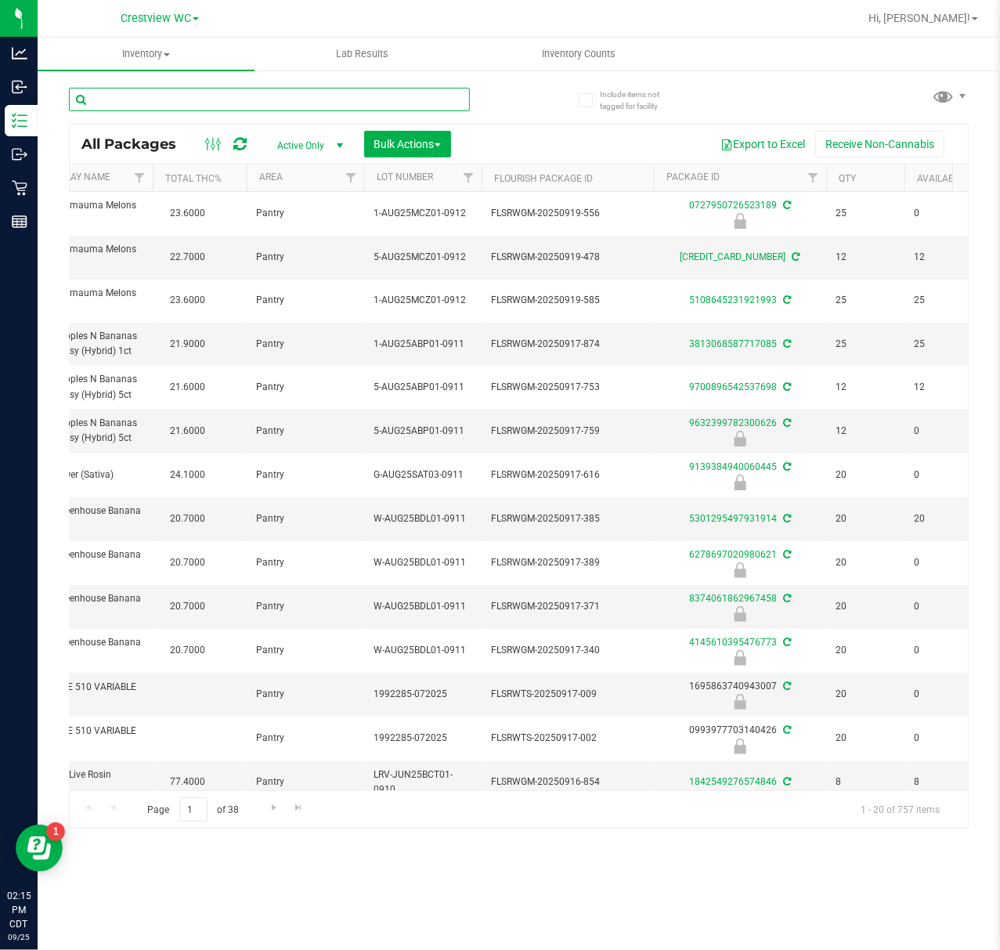
click at [298, 107] on input "text" at bounding box center [269, 99] width 401 height 23
paste input "FT 0.35g Pre-Roll (Sativa) 10ct"
type input "FT 0.35g Pre-Roll (Sativa) 10ct"
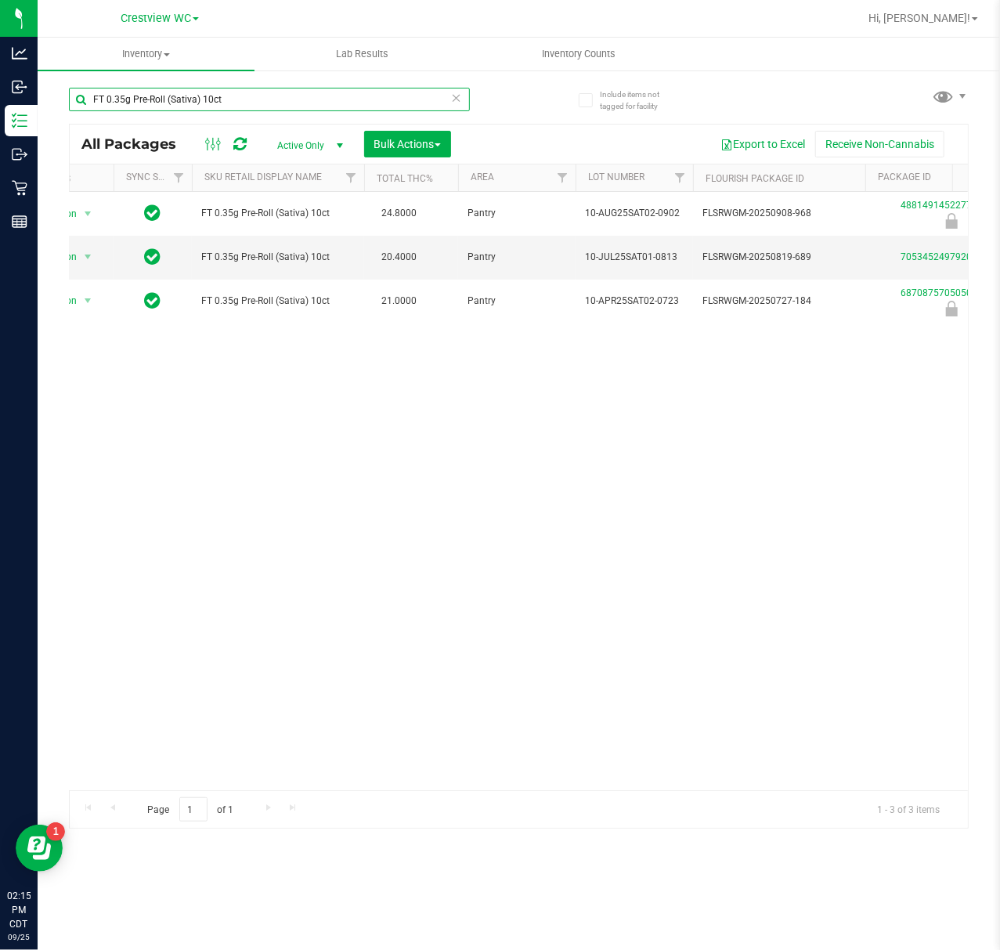
scroll to position [0, 180]
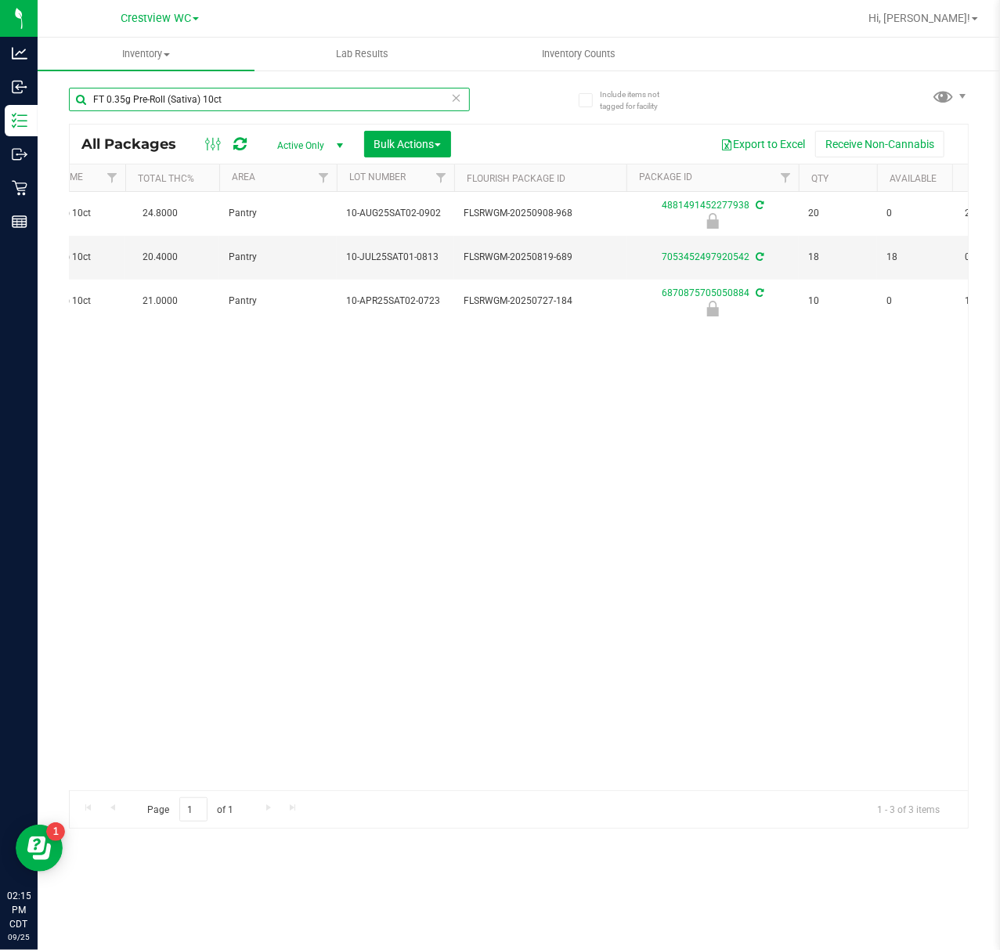
drag, startPoint x: 258, startPoint y: 89, endPoint x: -181, endPoint y: 117, distance: 440.2
click at [0, 117] on html "Analytics Inbound Inventory Outbound Retail Reports 02:15 PM CDT 09/25/2025 09/…" at bounding box center [500, 475] width 1000 height 950
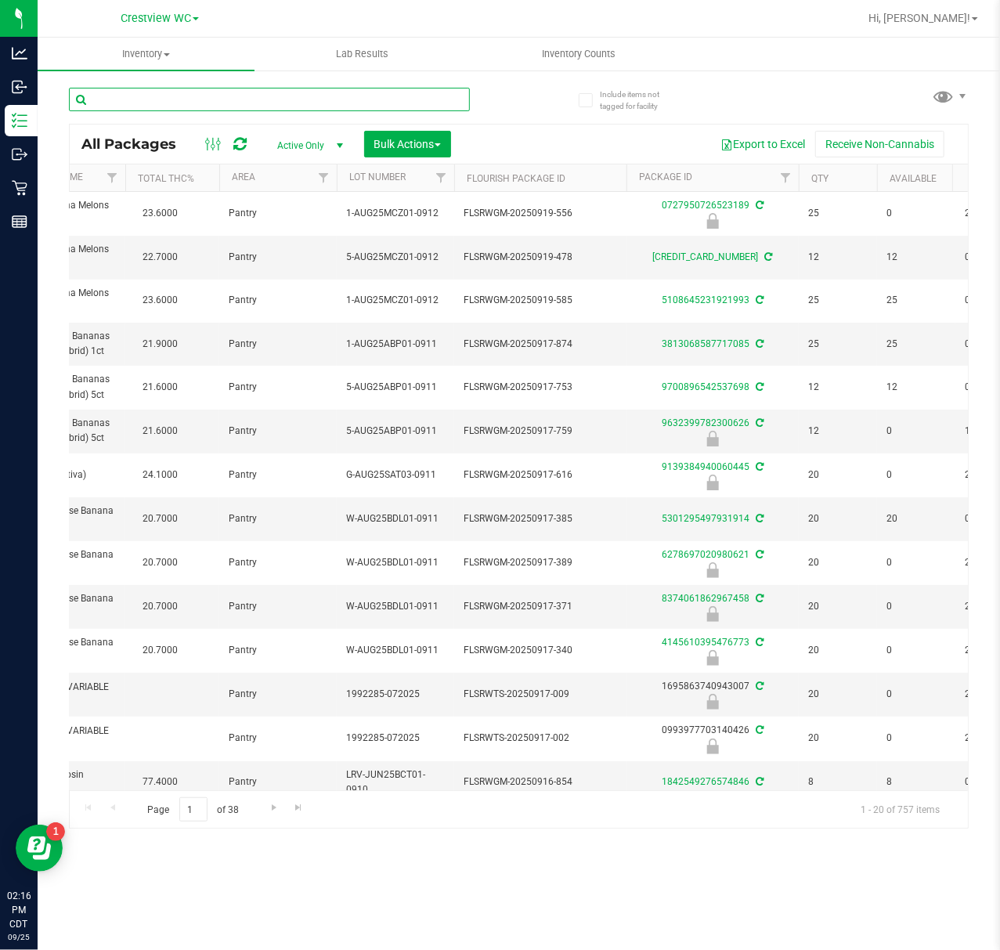
click at [188, 99] on input "text" at bounding box center [269, 99] width 401 height 23
paste input "FT 0.5g Pre-Roll Apples N Bananas x Pancakes Jealousy (Hybrid) 1ct"
type input "FT 0.5g Pre-Roll Apples N Bananas x Pancakes Jealousy (Hybrid) 1ct"
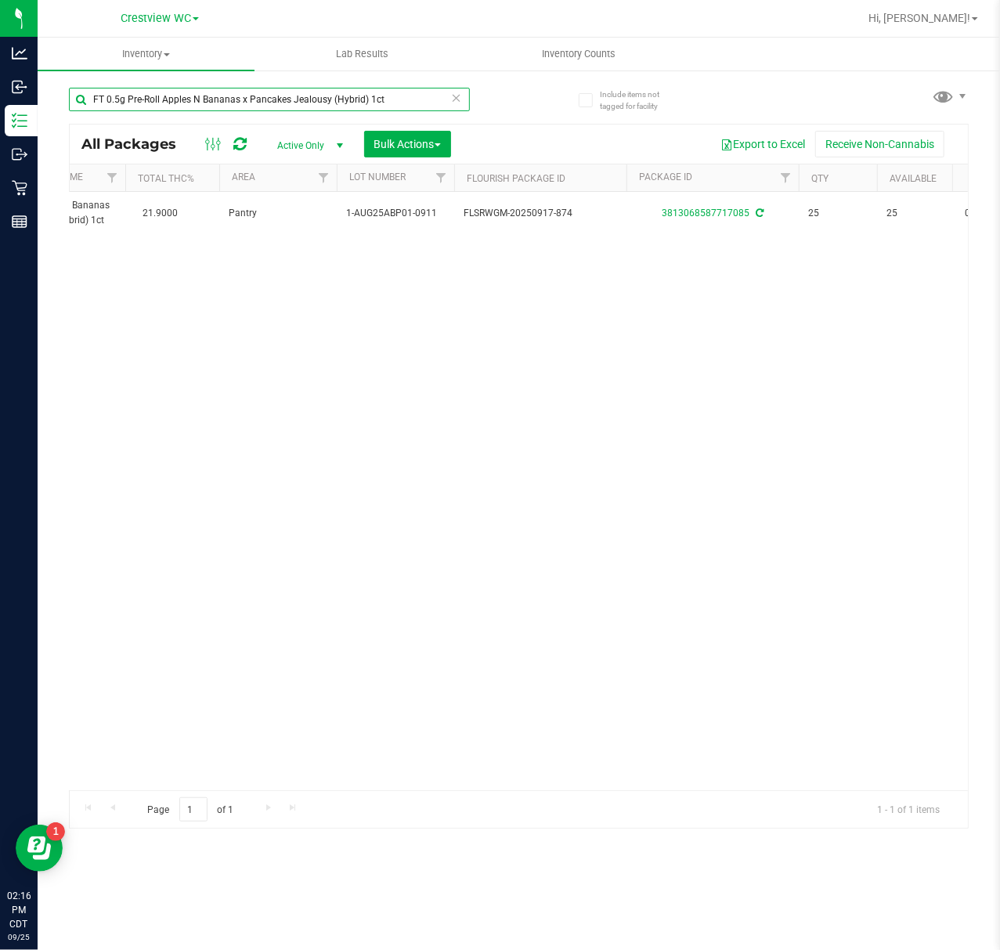
drag, startPoint x: 392, startPoint y: 91, endPoint x: -222, endPoint y: 85, distance: 614.0
click at [0, 85] on html "Analytics Inbound Inventory Outbound Retail Reports 02:16 PM CDT 09/25/2025 09/…" at bounding box center [500, 475] width 1000 height 950
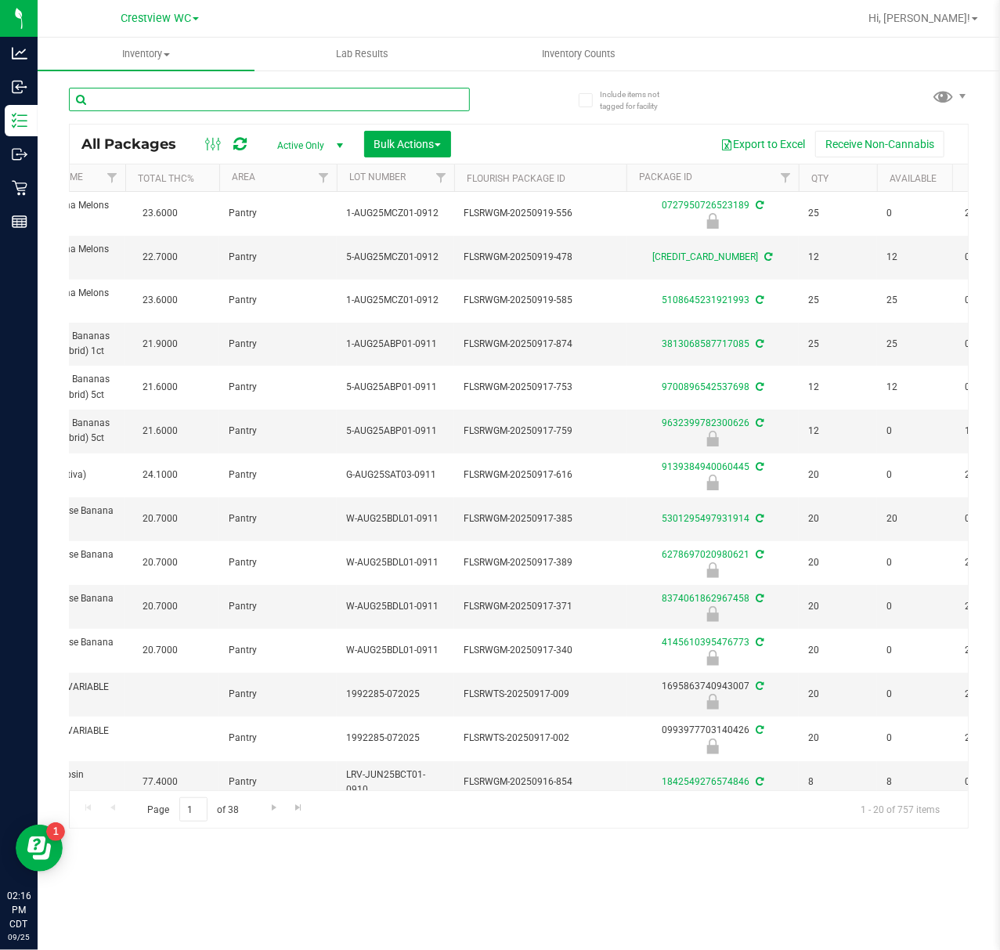
click at [204, 94] on input "text" at bounding box center [269, 99] width 401 height 23
paste input "FT 0.5g Pre-Roll Don Dada (Hybrid) 1ct"
type input "FT 0.5g Pre-Roll Don Dada (Hybrid) 1ct"
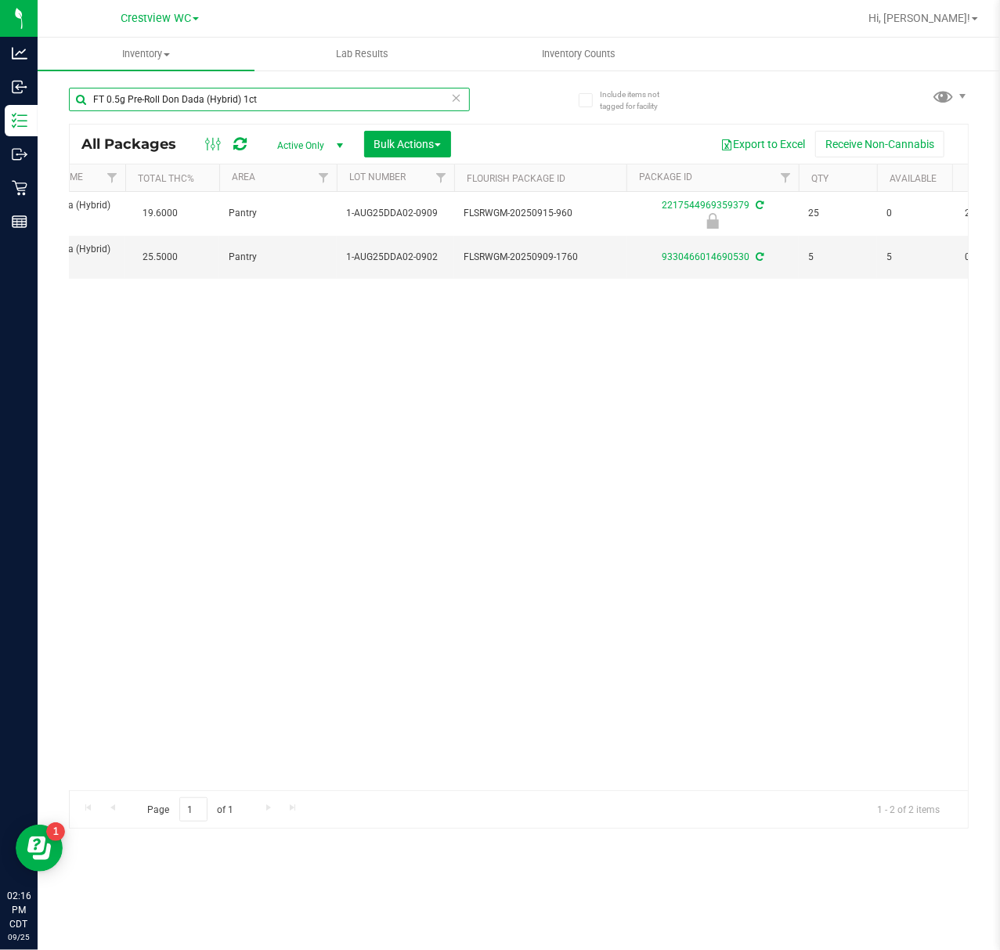
drag, startPoint x: 339, startPoint y: 98, endPoint x: -63, endPoint y: 146, distance: 404.6
click at [0, 146] on html "Analytics Inbound Inventory Outbound Retail Reports 02:16 PM CDT 09/25/2025 09/…" at bounding box center [500, 475] width 1000 height 950
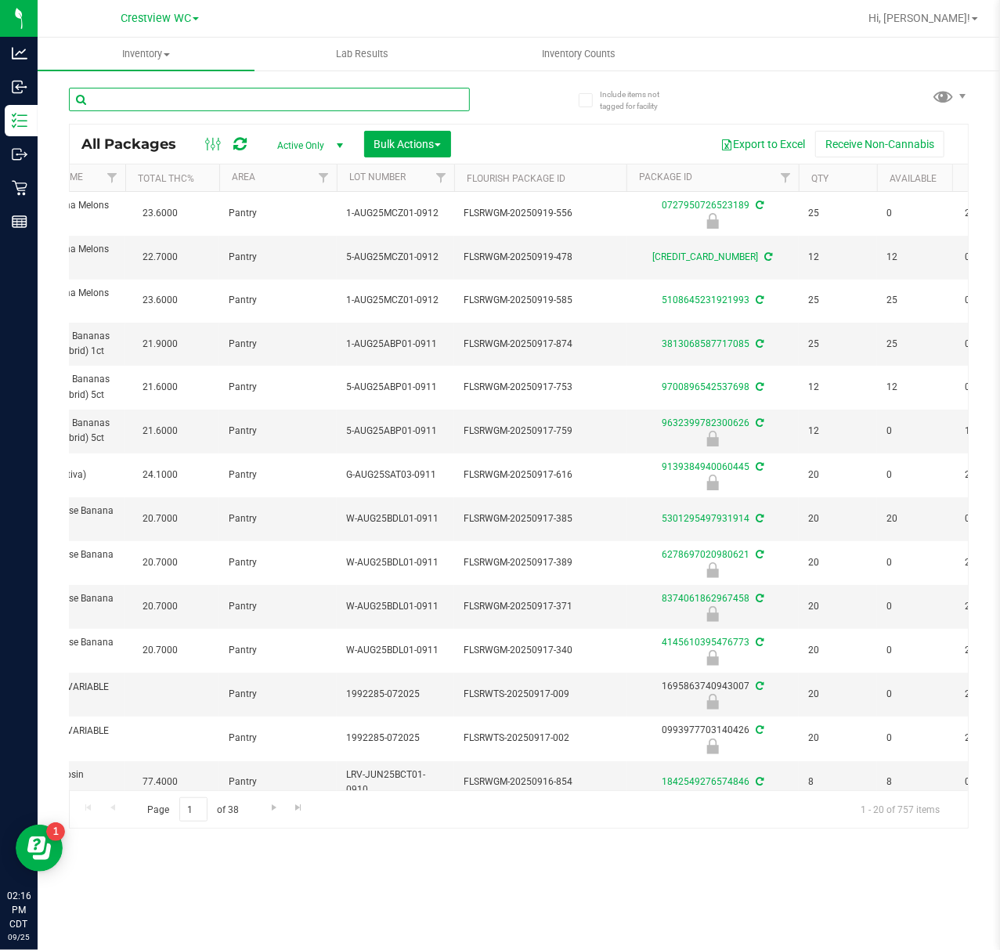
click at [168, 92] on input "text" at bounding box center [269, 99] width 401 height 23
paste input "FT 0.5g Pre-Roll Fried Ice Cream (Hybrid) 1ct"
type input "FT 0.5g Pre-Roll Fried Ice Cream (Hybrid) 1ct"
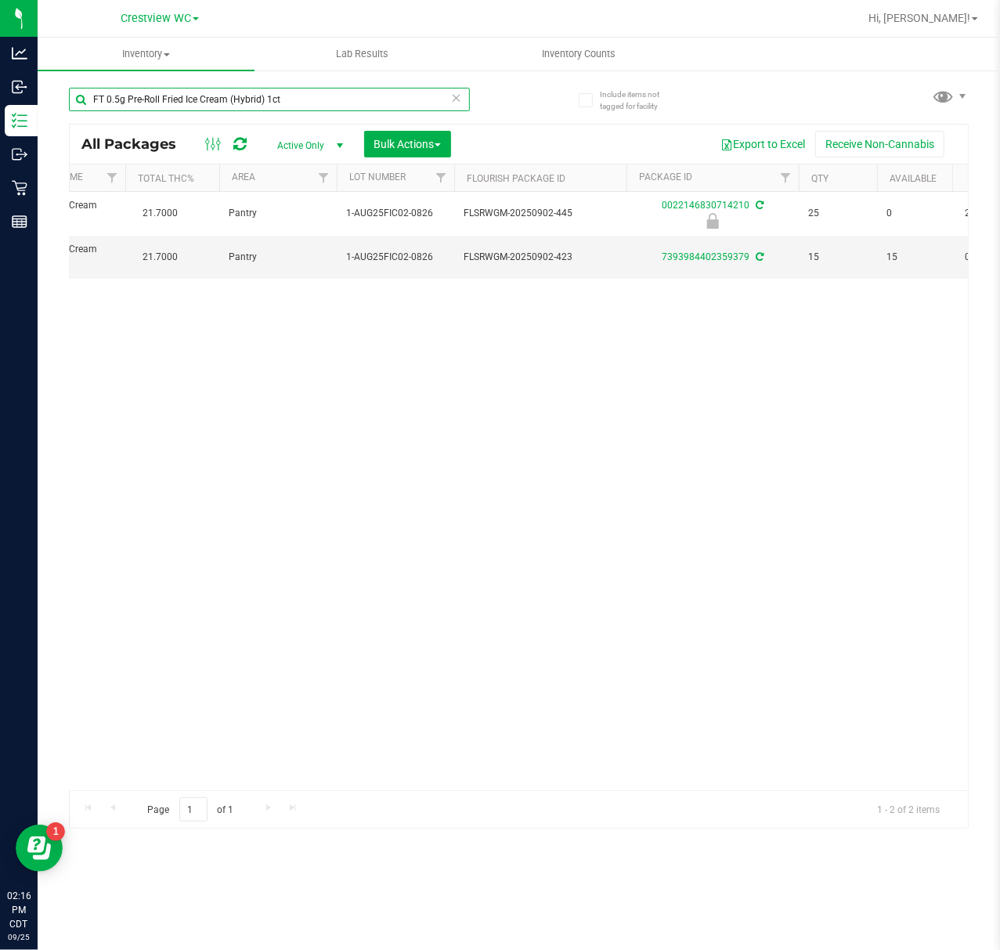
drag, startPoint x: 338, startPoint y: 102, endPoint x: -80, endPoint y: 102, distance: 418.2
click at [0, 102] on html "Analytics Inbound Inventory Outbound Retail Reports 02:16 PM CDT 09/25/2025 09/…" at bounding box center [500, 475] width 1000 height 950
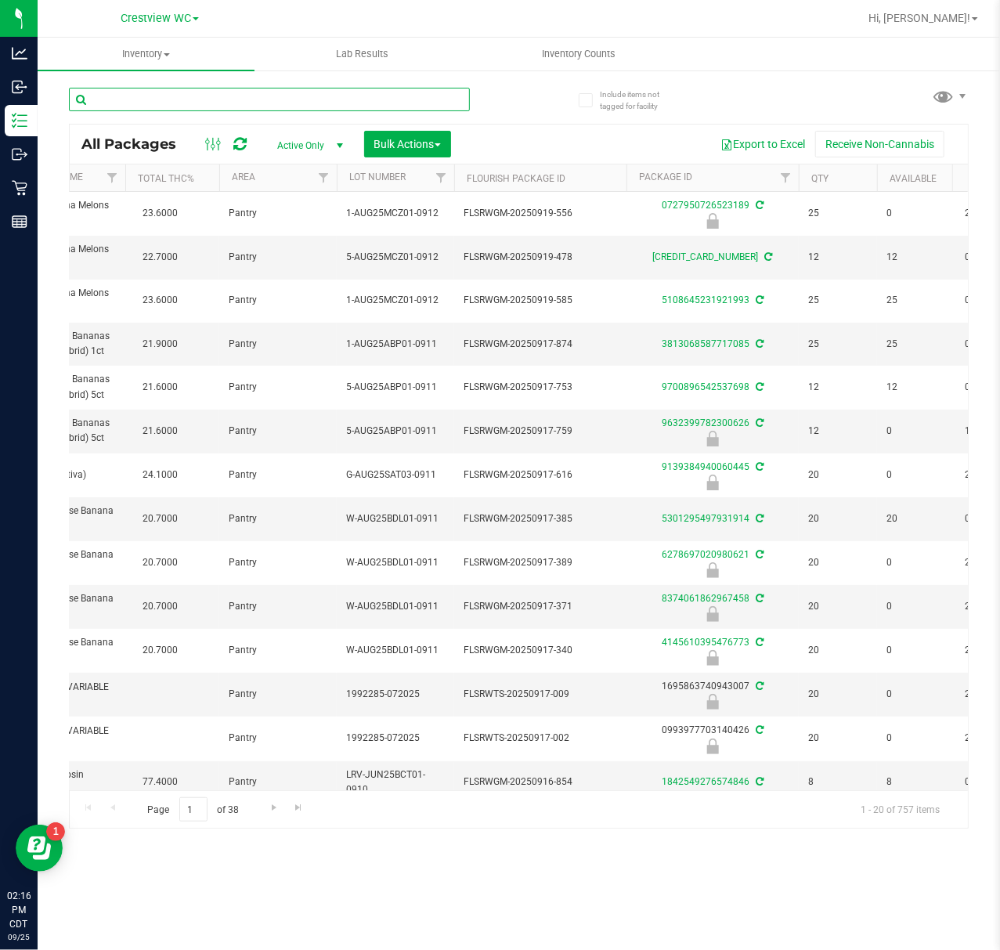
click at [157, 108] on input "text" at bounding box center [269, 99] width 401 height 23
paste input "FT 0.5g Pre-Roll Wimauma Melons (Sativa) 1ct"
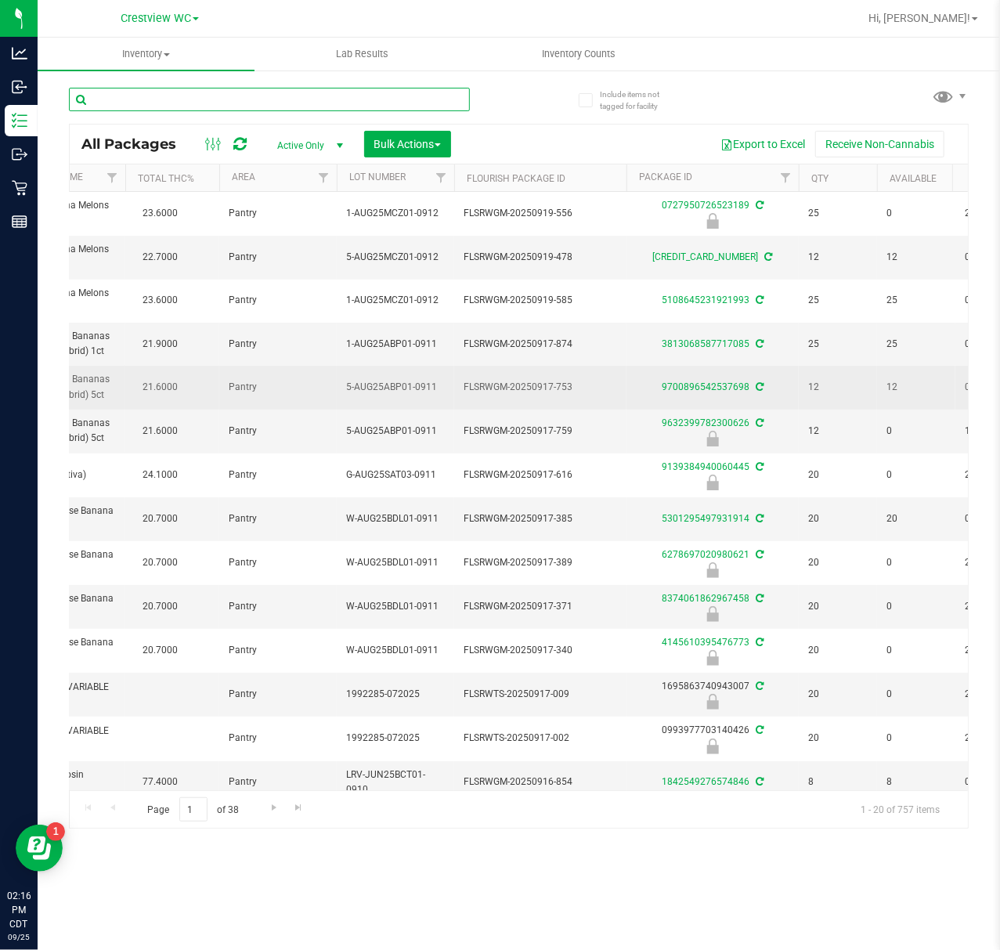
type input "FT 0.5g Pre-Roll Wimauma Melons (Sativa) 1ct"
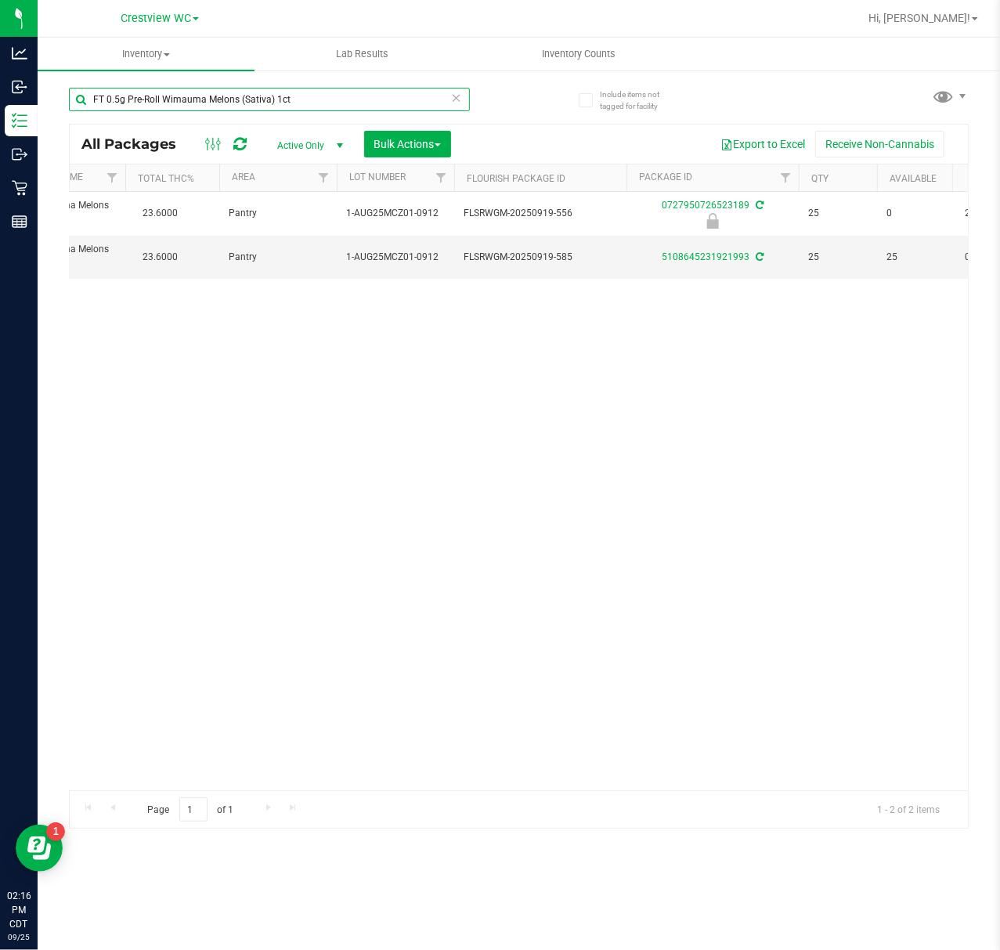
drag, startPoint x: 342, startPoint y: 98, endPoint x: -146, endPoint y: 129, distance: 489.7
click at [0, 129] on html "Analytics Inbound Inventory Outbound Retail Reports 02:16 PM CDT 09/25/2025 09/…" at bounding box center [500, 475] width 1000 height 950
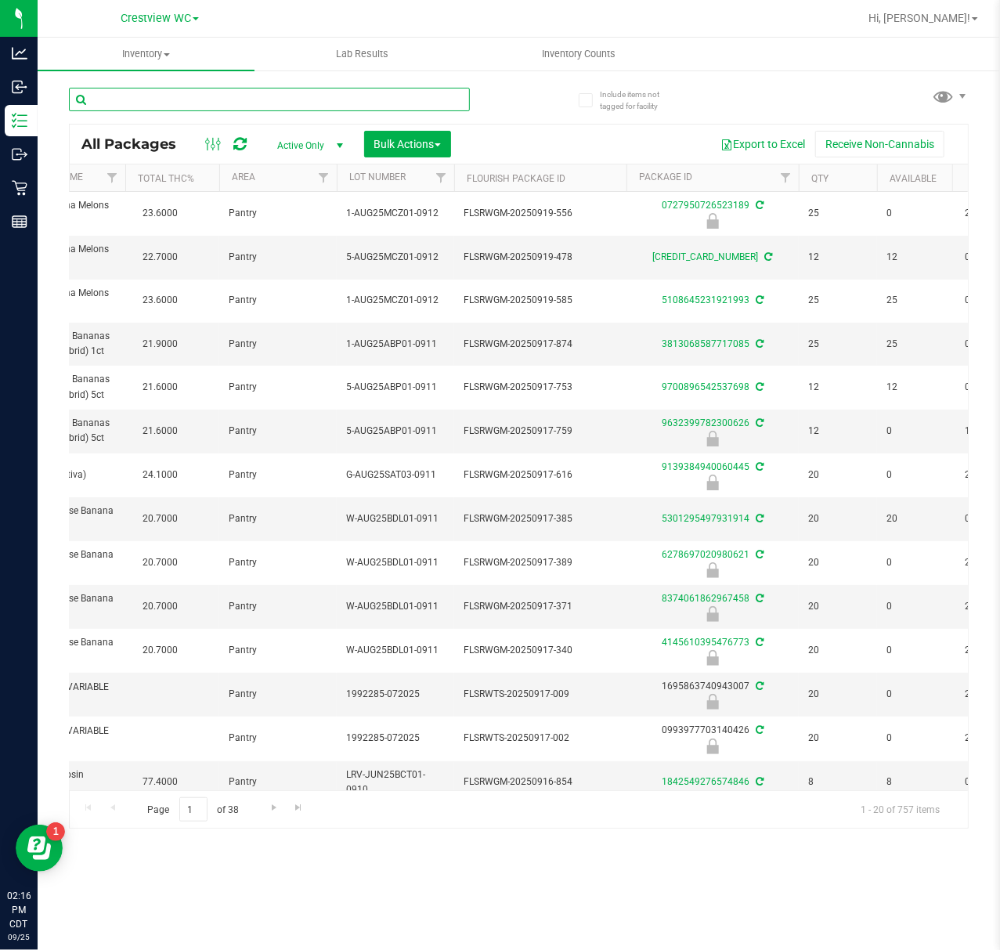
click at [245, 107] on input "text" at bounding box center [269, 99] width 401 height 23
paste input "FT 0.5g Pre-Roll Don Dada (Hybrid) 5ct"
type input "FT 0.5g Pre-Roll Don Dada (Hybrid) 5ct"
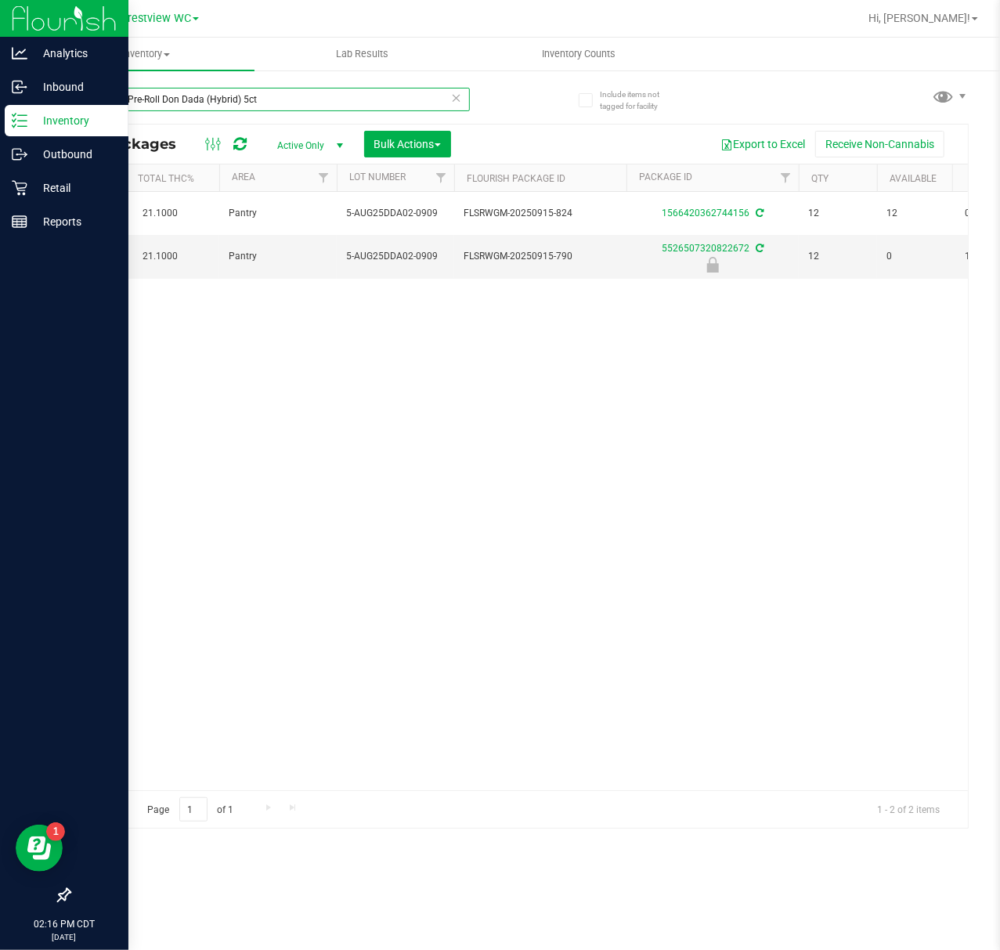
drag, startPoint x: 294, startPoint y: 99, endPoint x: 34, endPoint y: 110, distance: 260.2
click at [34, 110] on div "Analytics Inbound Inventory Outbound Retail Reports 02:16 PM CDT 09/25/2025 09/…" at bounding box center [500, 475] width 1000 height 950
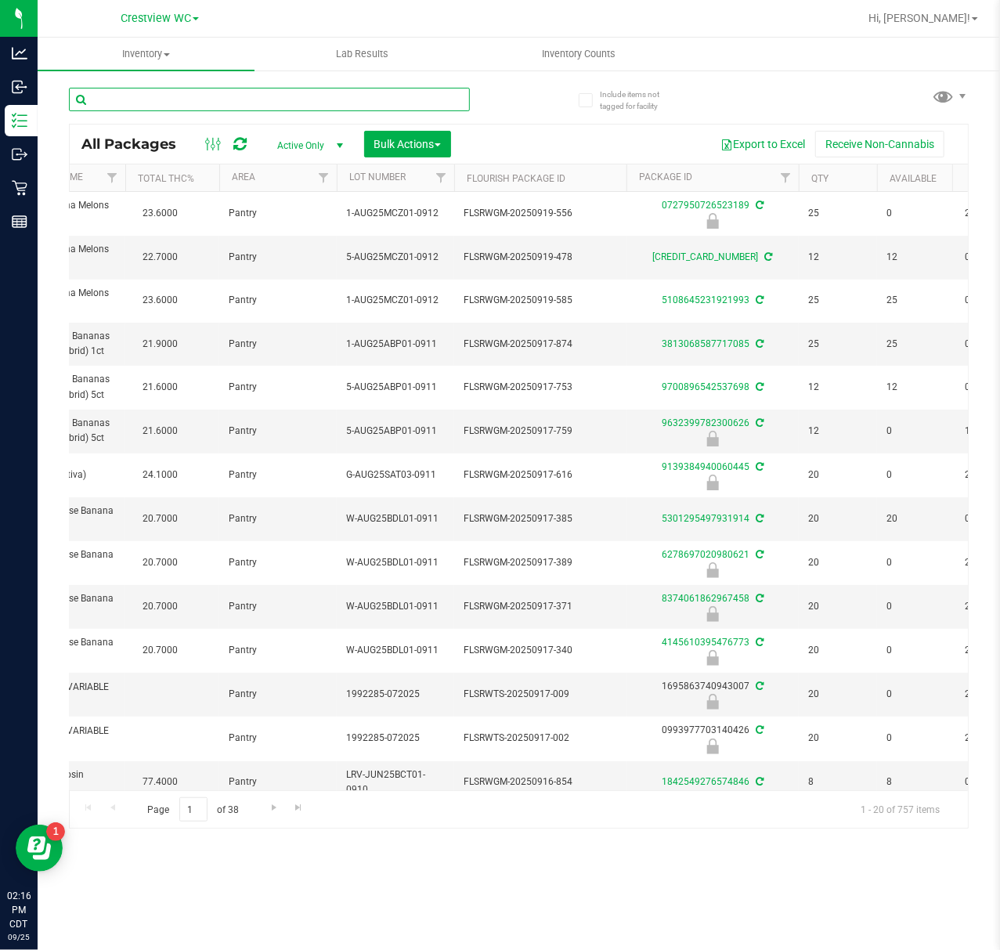
click at [182, 99] on input "text" at bounding box center [269, 99] width 401 height 23
paste input "FT 0.5g Pre-Roll Apples N Bananas x Pancakes Jealousy (Hybrid) 5ct"
type input "FT 0.5g Pre-Roll Apples N Bananas x Pancakes Jealousy (Hybrid) 5ct"
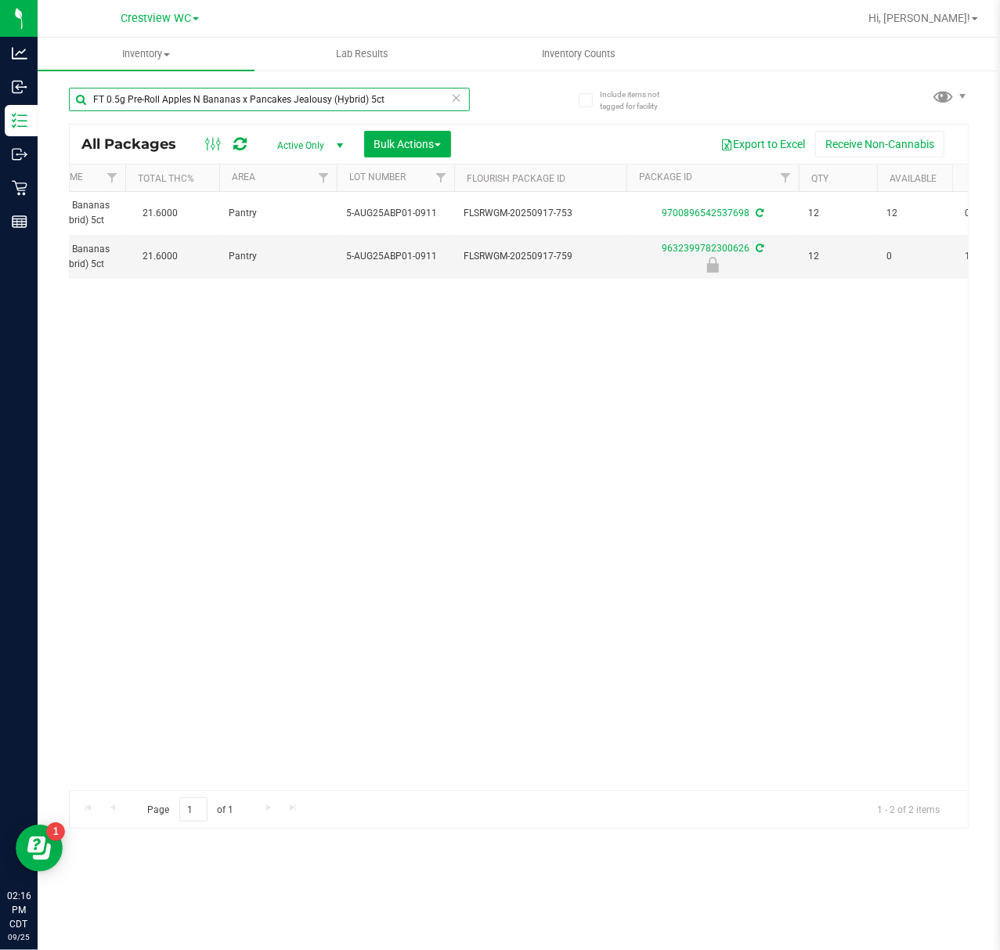
drag, startPoint x: 395, startPoint y: 92, endPoint x: -68, endPoint y: 158, distance: 468.3
click at [0, 158] on html "Analytics Inbound Inventory Outbound Retail Reports 02:16 PM CDT 09/25/2025 09/…" at bounding box center [500, 475] width 1000 height 950
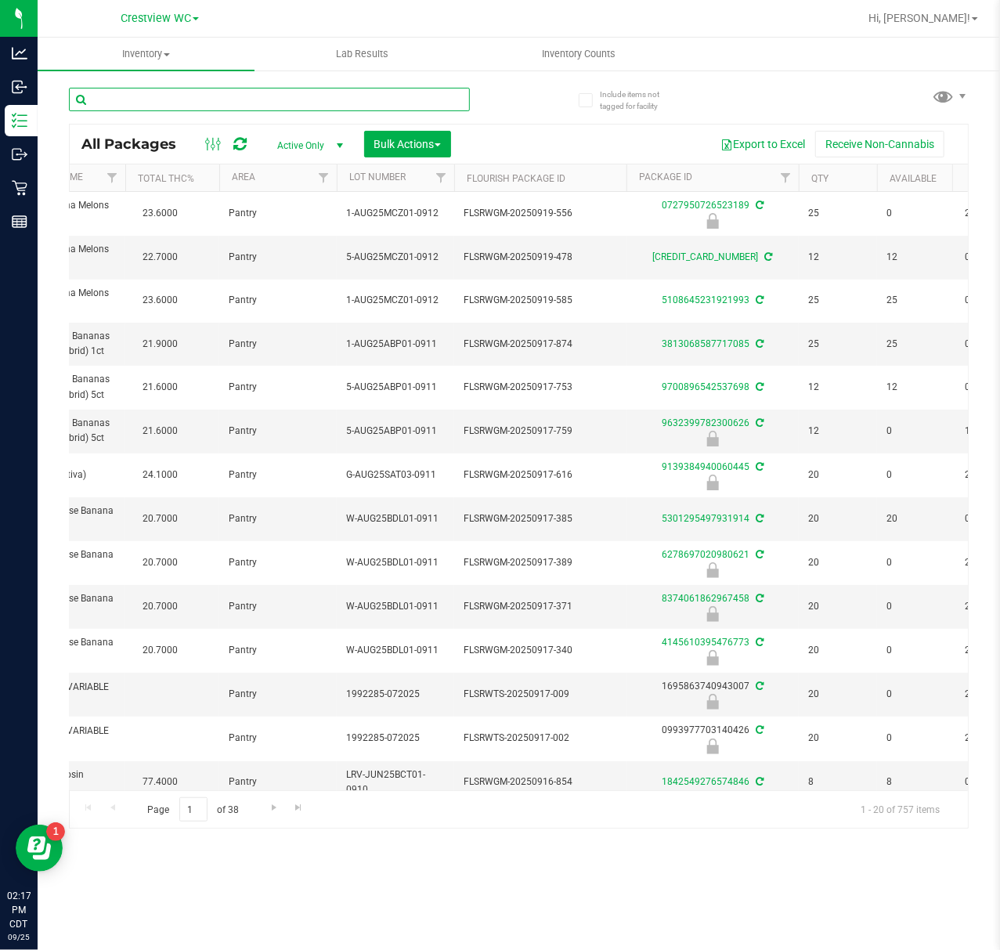
drag, startPoint x: 176, startPoint y: 89, endPoint x: 155, endPoint y: 100, distance: 23.8
click at [155, 100] on input "text" at bounding box center [269, 99] width 401 height 23
paste input "FT 0.5g Pre-Roll Space Delight (Indica) 5ct"
type input "FT 0.5g Pre-Roll Space Delight (Indica) 5ct"
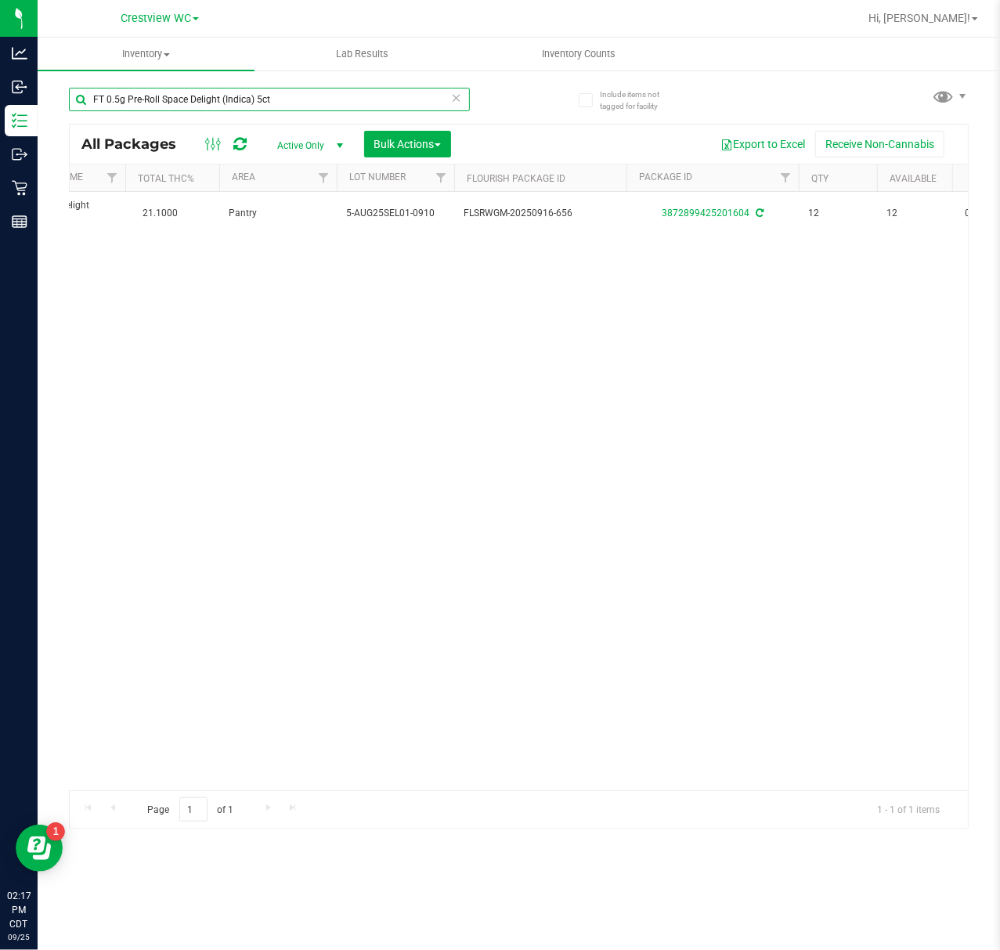
drag, startPoint x: 361, startPoint y: 97, endPoint x: 63, endPoint y: 133, distance: 299.8
click at [69, 130] on div "FT 0.5g Pre-Roll Space Delight (Indica) 5ct All Packages Active Only Active Onl…" at bounding box center [519, 451] width 900 height 756
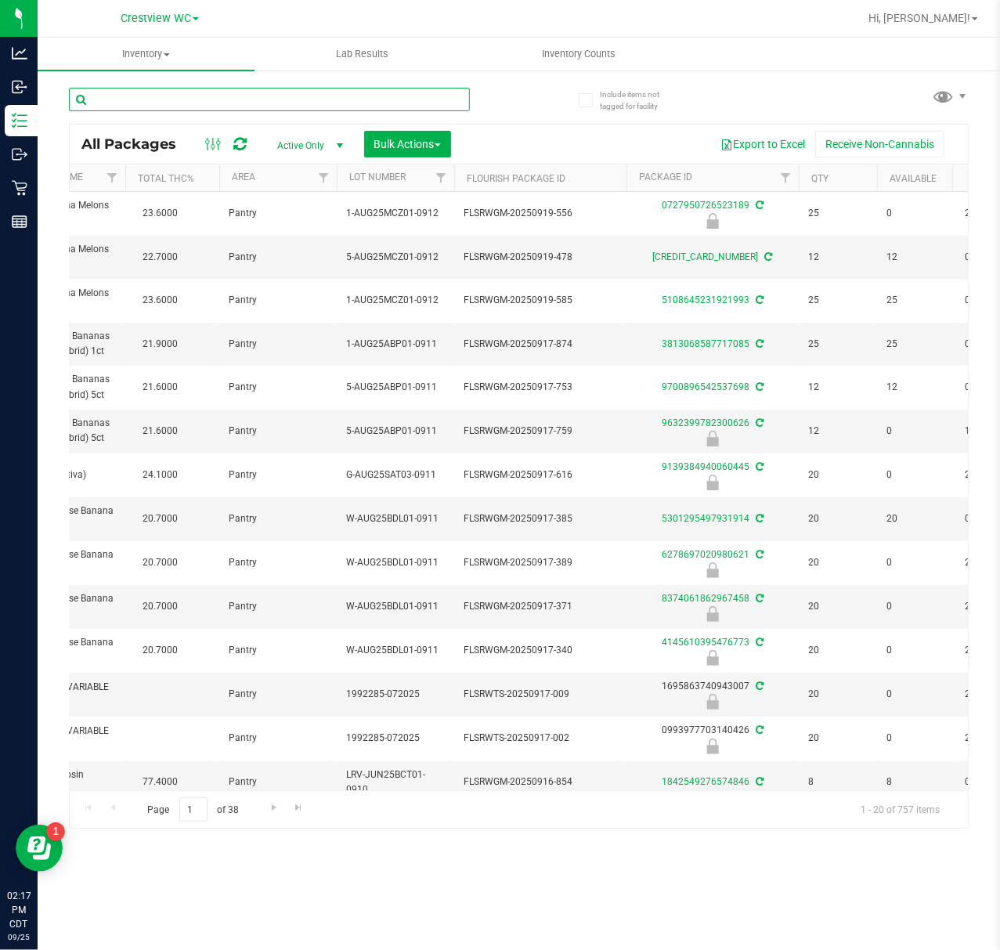
click at [164, 102] on input "text" at bounding box center [269, 99] width 401 height 23
paste input "FT 0.5g Pre-Roll Sticky Lemon (Sativa) 5ct"
type input "FT 0.5g Pre-Roll Sticky Lemon (Sativa) 5ct"
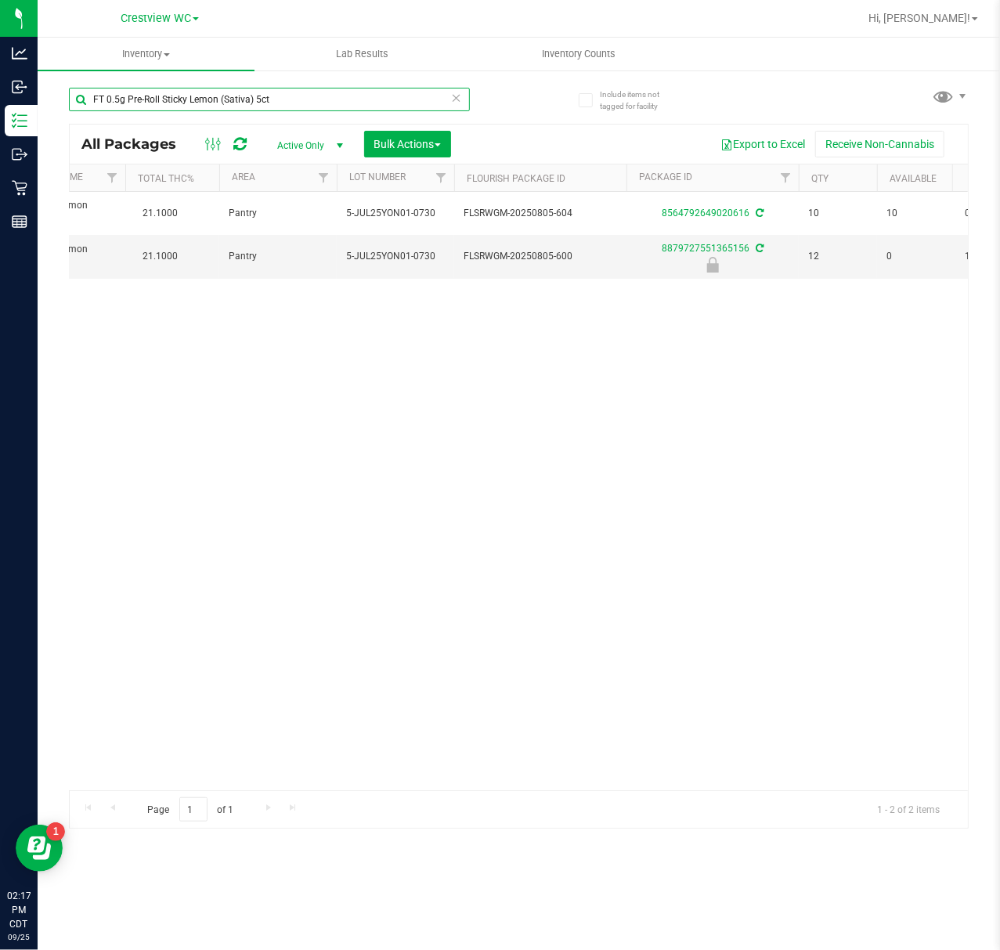
drag, startPoint x: 330, startPoint y: 94, endPoint x: 70, endPoint y: 125, distance: 261.1
click at [70, 125] on div "FT 0.5g Pre-Roll Sticky Lemon (Sativa) 5ct All Packages Active Only Active Only…" at bounding box center [519, 451] width 900 height 756
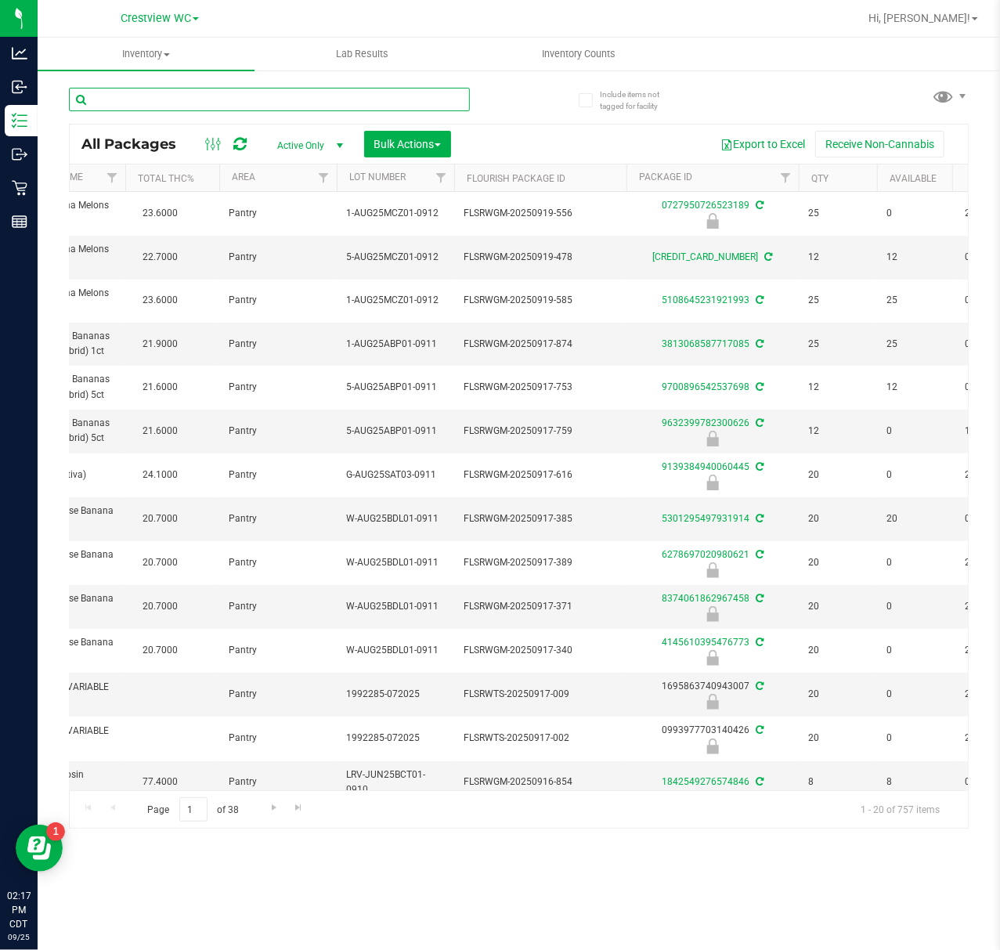
click at [199, 97] on input "text" at bounding box center [269, 99] width 401 height 23
paste input "FT 0.5g Pre-Roll Wimauma Melons (Sativa) 5ct"
type input "FT 0.5g Pre-Roll Wimauma Melons (Sativa) 5ct"
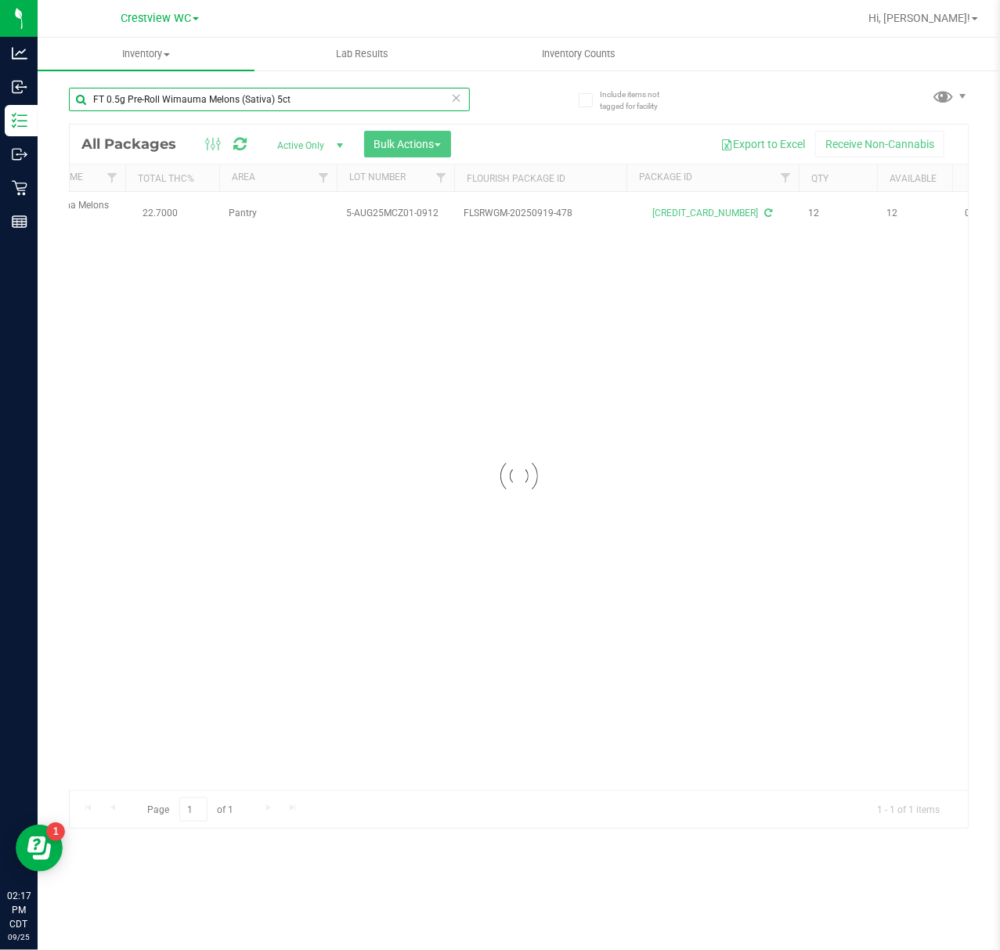
drag, startPoint x: 346, startPoint y: 95, endPoint x: -36, endPoint y: 135, distance: 384.3
click at [0, 135] on html "Analytics Inbound Inventory Outbound Retail Reports 02:17 PM CDT 09/25/2025 09/…" at bounding box center [500, 475] width 1000 height 950
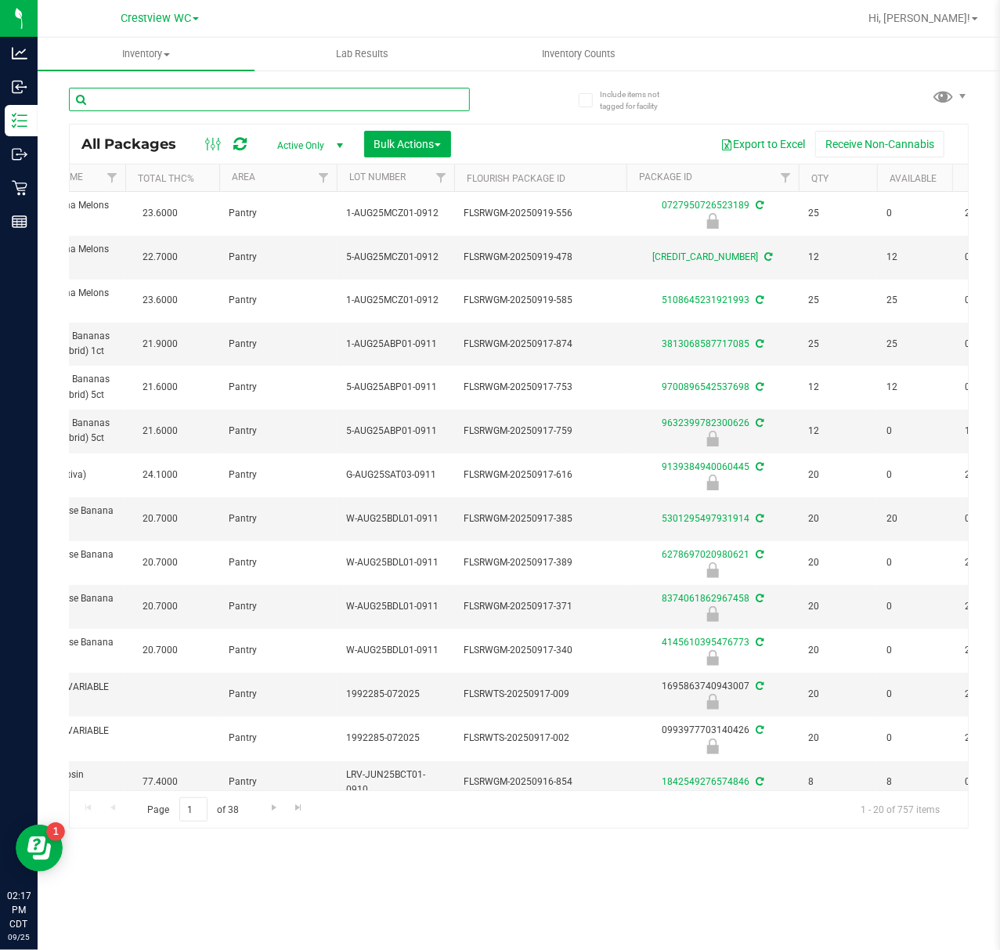
click at [202, 88] on input "text" at bounding box center [269, 99] width 401 height 23
paste input "FT 1g Soft Wax Colliejuana (Hybrid)"
type input "FT 1g Soft Wax Colliejuana (Hybrid)"
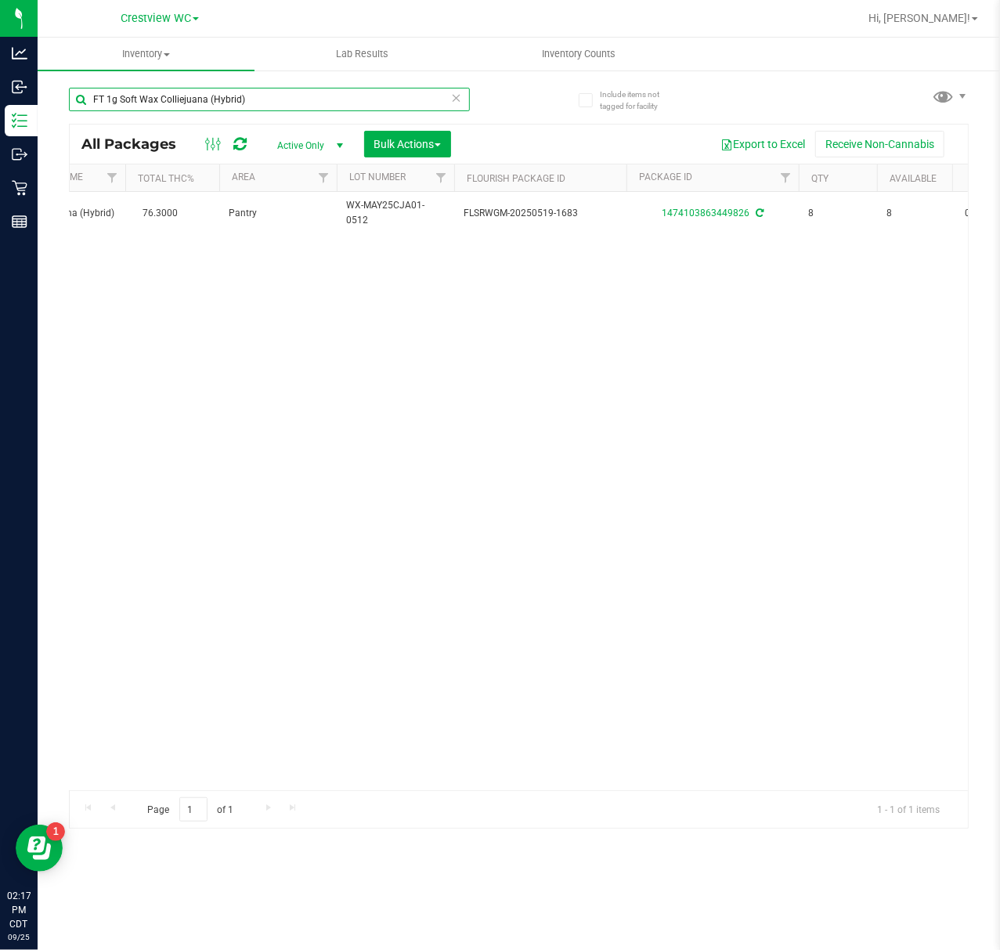
drag, startPoint x: 296, startPoint y: 100, endPoint x: 47, endPoint y: 129, distance: 250.7
click at [47, 129] on div "Include items not tagged for facility FT 1g Soft Wax Colliejuana (Hybrid) All P…" at bounding box center [519, 308] width 962 height 478
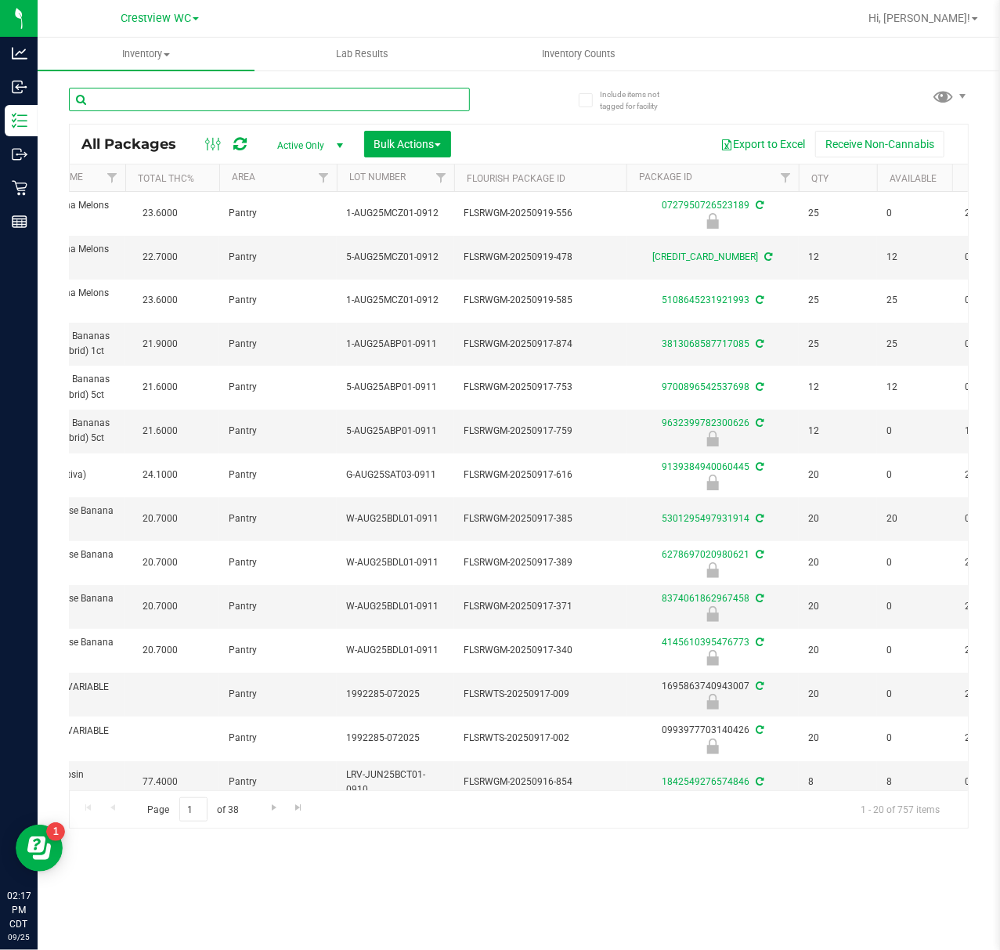
click at [176, 110] on input "text" at bounding box center [269, 99] width 401 height 23
drag, startPoint x: 182, startPoint y: 111, endPoint x: 200, endPoint y: 100, distance: 21.8
click at [200, 100] on input "text" at bounding box center [269, 99] width 401 height 23
paste input "FT 1g Soft Wax Melon Collie (Hybrid-Sativa)"
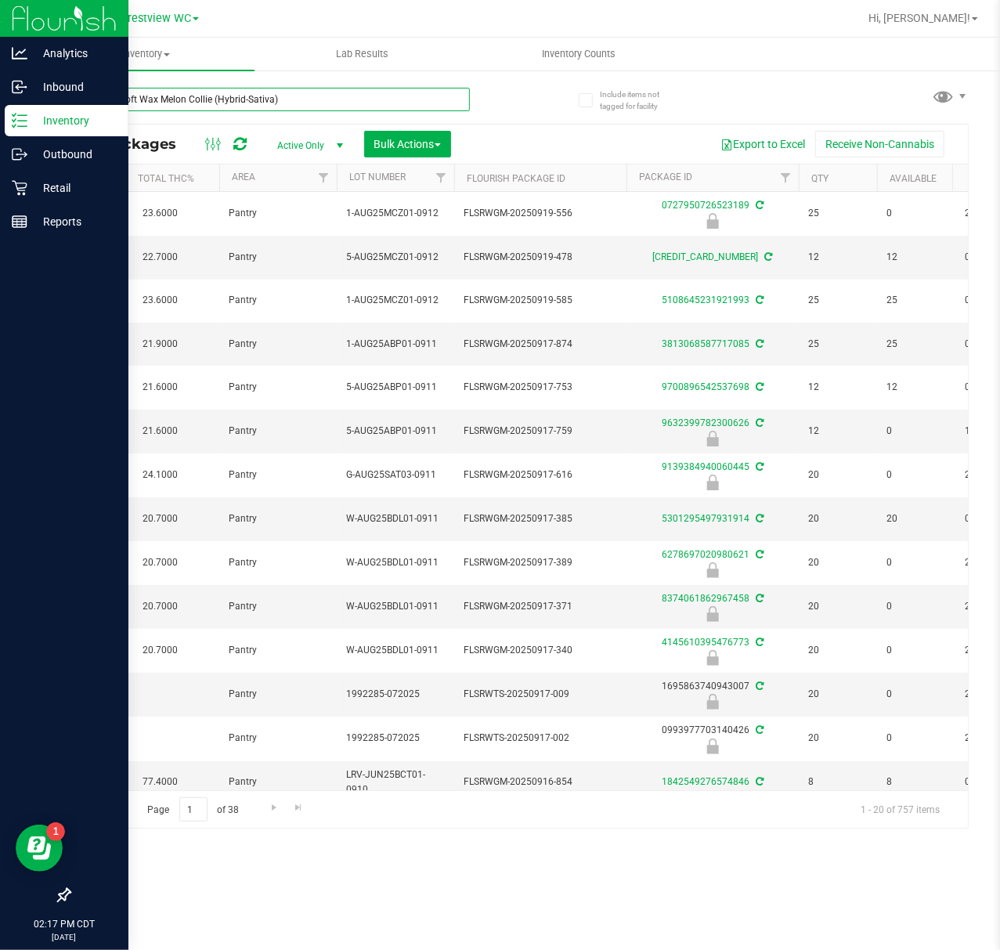
type input "FT 1g Soft Wax Melon Collie (Hybrid-Sativa)"
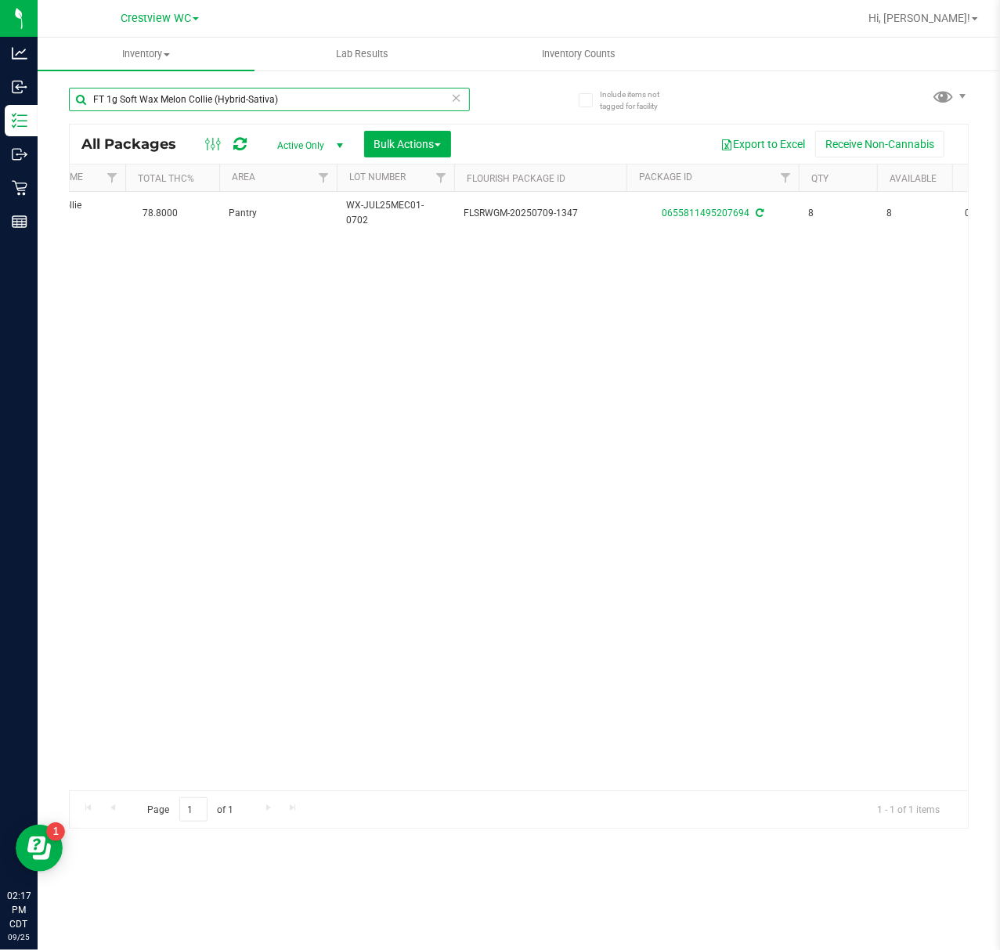
drag, startPoint x: 299, startPoint y: 99, endPoint x: -72, endPoint y: 124, distance: 372.0
click at [0, 124] on html "Analytics Inbound Inventory Outbound Retail Reports 02:17 PM CDT 09/25/2025 09/…" at bounding box center [500, 475] width 1000 height 950
paste input "FT 0.5g Vape Cart CDT Distillate Animal Larry (Indica)"
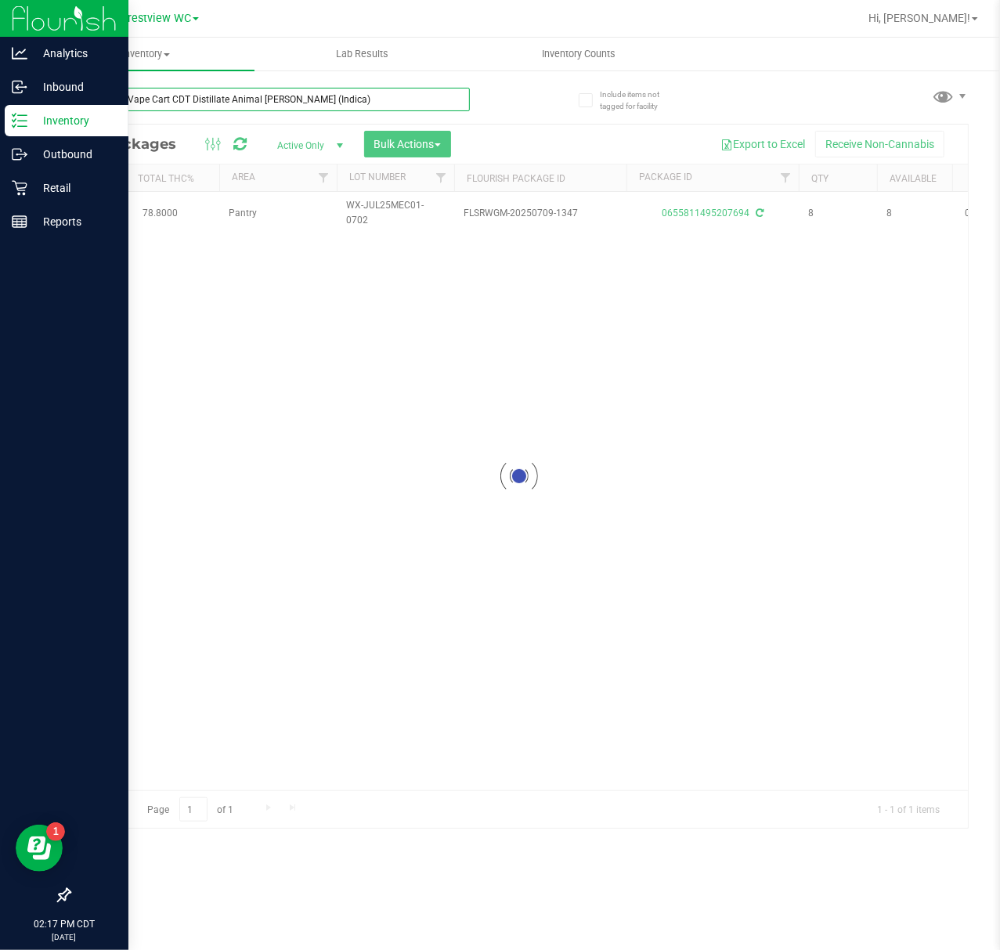
type input "FT 0.5g Vape Cart CDT Distillate Animal Larry (Indica)"
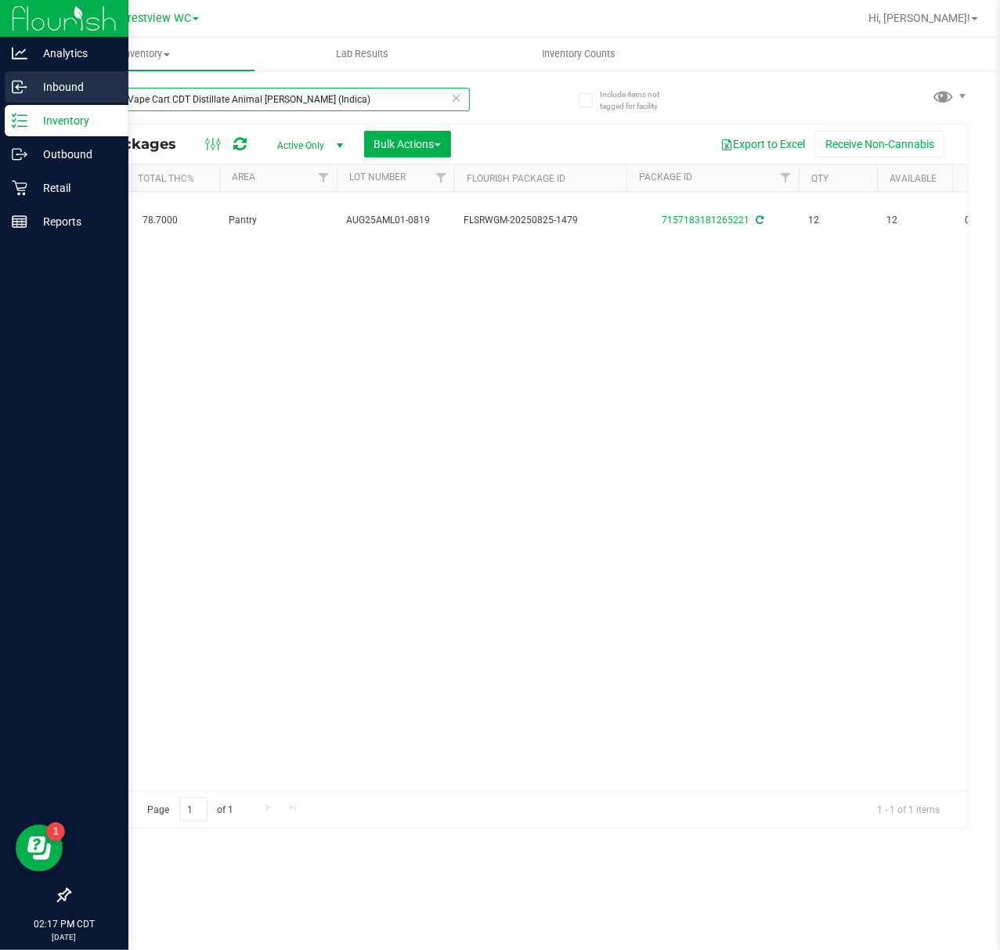
drag, startPoint x: 340, startPoint y: 100, endPoint x: 3, endPoint y: 100, distance: 336.7
click at [4, 100] on div "Analytics Inbound Inventory Outbound Retail Reports 02:17 PM CDT 09/25/2025 09/…" at bounding box center [500, 475] width 1000 height 950
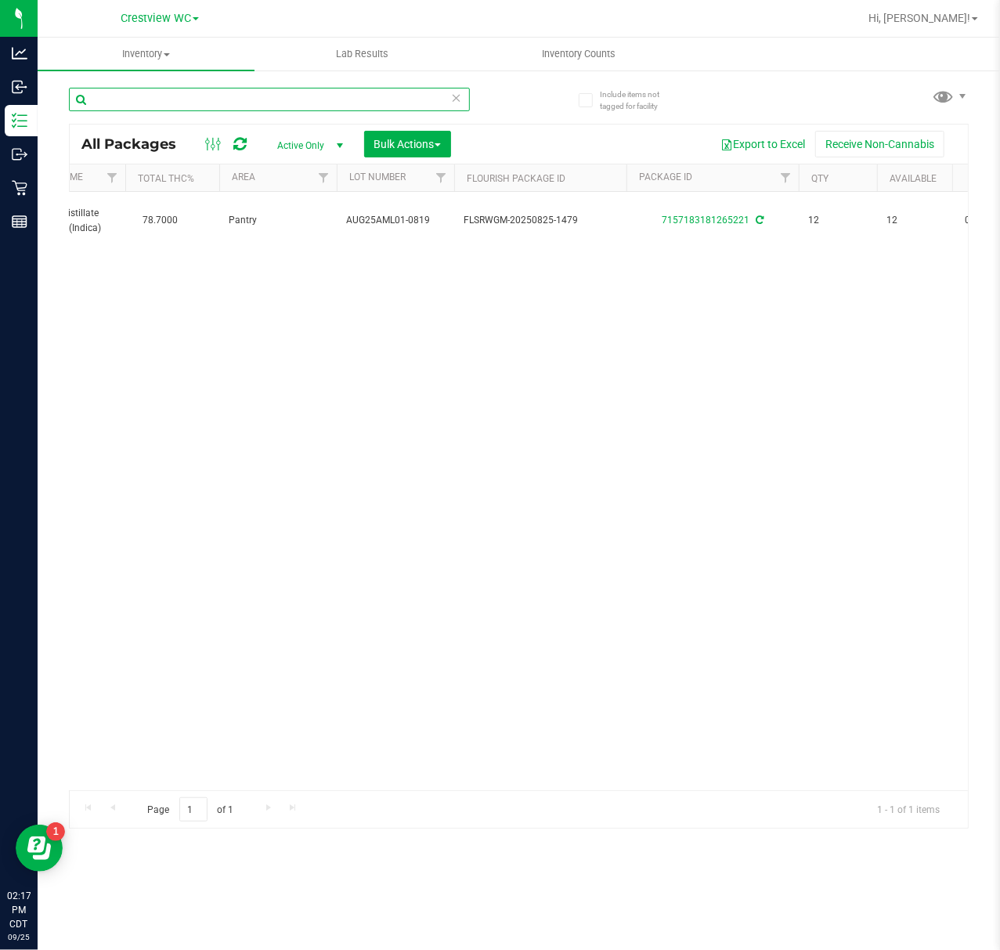
paste input "FT 0.5g Vape Cart CDT Distillate Cookie Popz (Hybrid)"
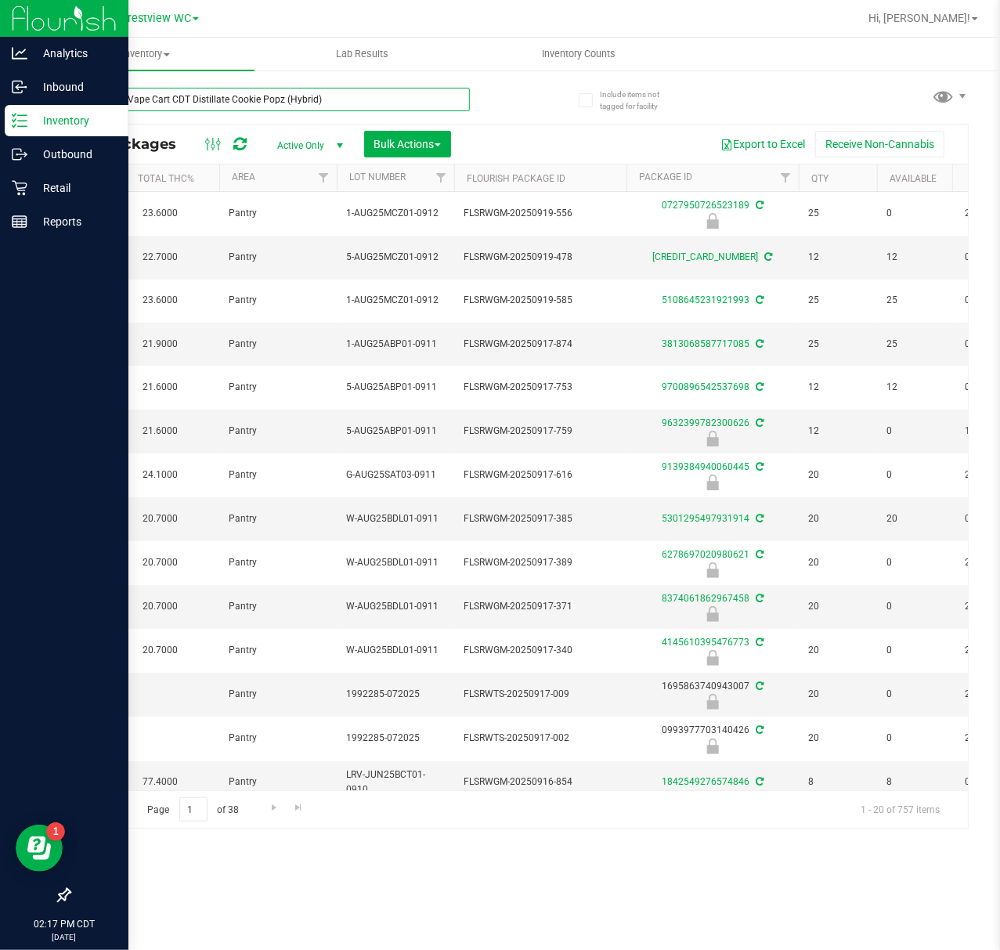
type input "FT 0.5g Vape Cart CDT Distillate Cookie Popz (Hybrid)"
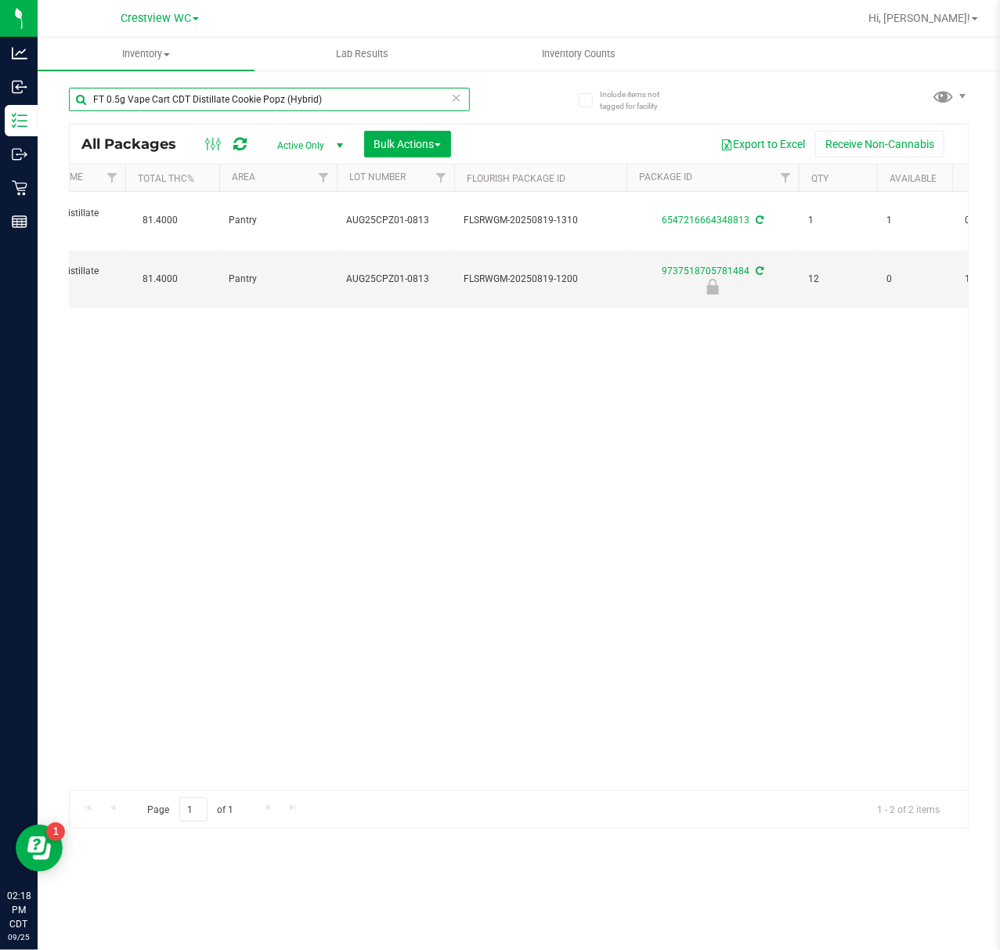
drag, startPoint x: 330, startPoint y: 97, endPoint x: -66, endPoint y: 114, distance: 396.6
click at [0, 114] on html "Analytics Inbound Inventory Outbound Retail Reports 02:18 PM CDT 09/25/2025 09/…" at bounding box center [500, 475] width 1000 height 950
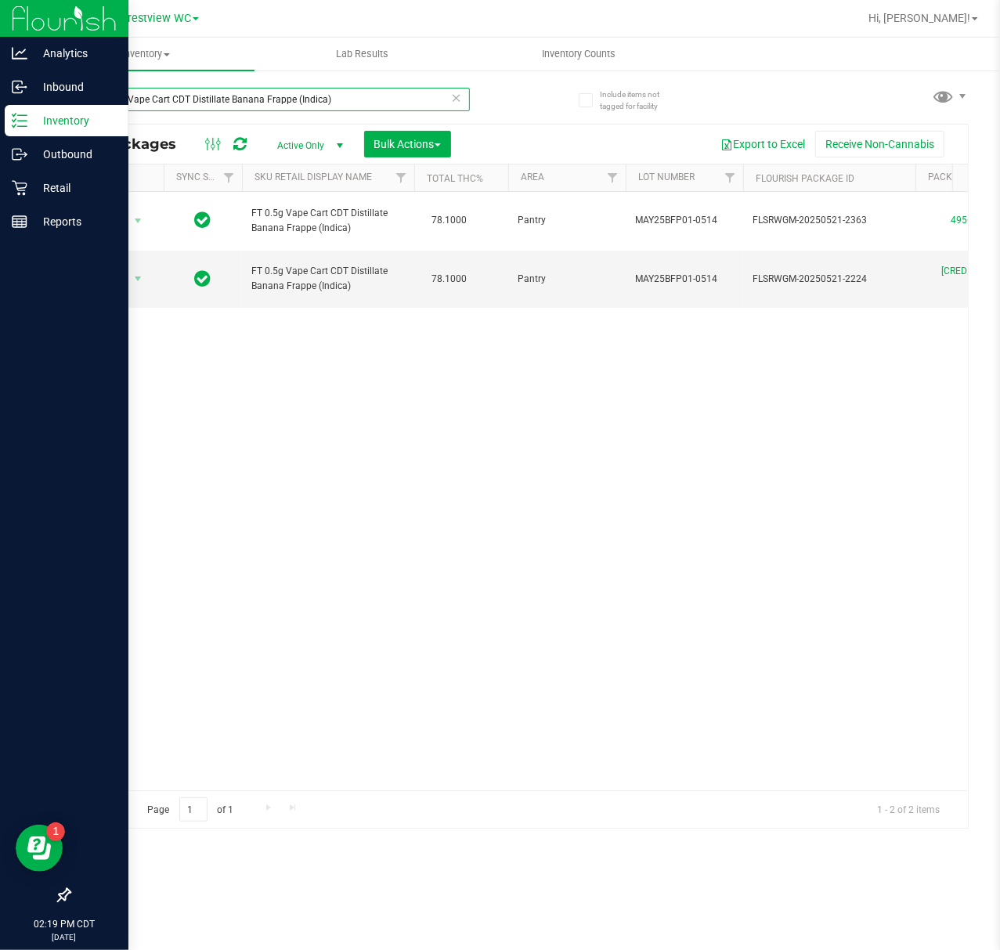
type input "FT 0.5g Vape Cart CDT Distillate Banana Frappe (Indica)"
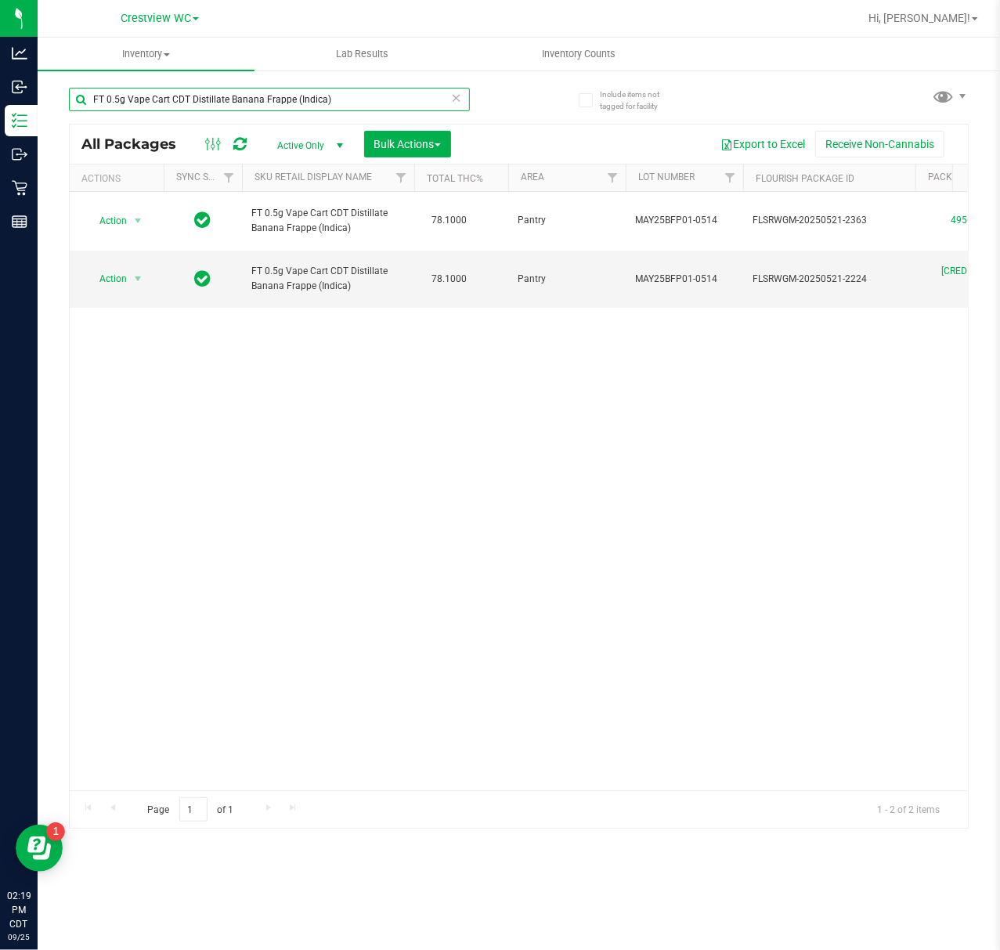
drag, startPoint x: 333, startPoint y: 103, endPoint x: -56, endPoint y: 101, distance: 389.2
click at [0, 101] on html "Analytics Inbound Inventory Outbound Retail Reports 02:19 PM CDT 09/25/2025 09/…" at bounding box center [500, 475] width 1000 height 950
paste input "FT 1g Vape Cart CDT Distillate Animal Larry (Indica)"
type input "FT 1g Vape Cart CDT Distillate Animal Larry (Indica)"
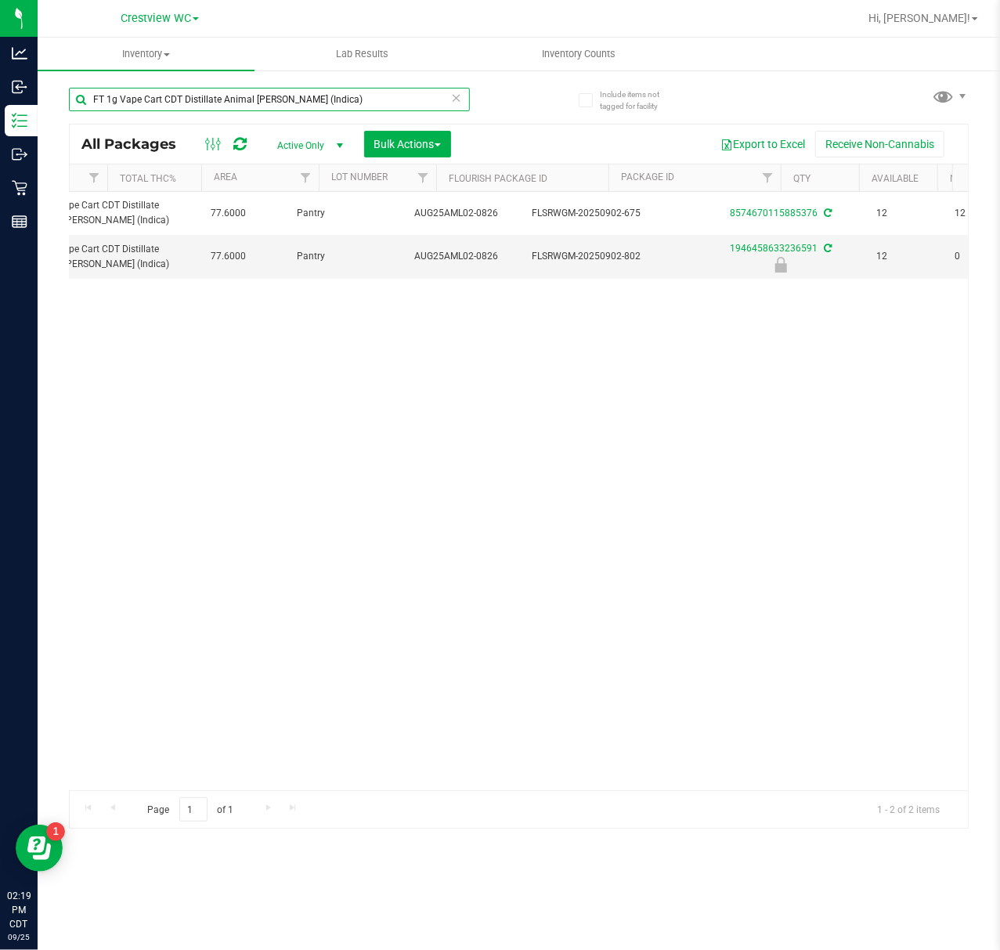
scroll to position [0, 221]
drag, startPoint x: 384, startPoint y: 103, endPoint x: 44, endPoint y: 114, distance: 340.0
click at [44, 114] on div "Include items not tagged for facility FT 1g Vape Cart CDT Distillate Animal Lar…" at bounding box center [519, 308] width 962 height 478
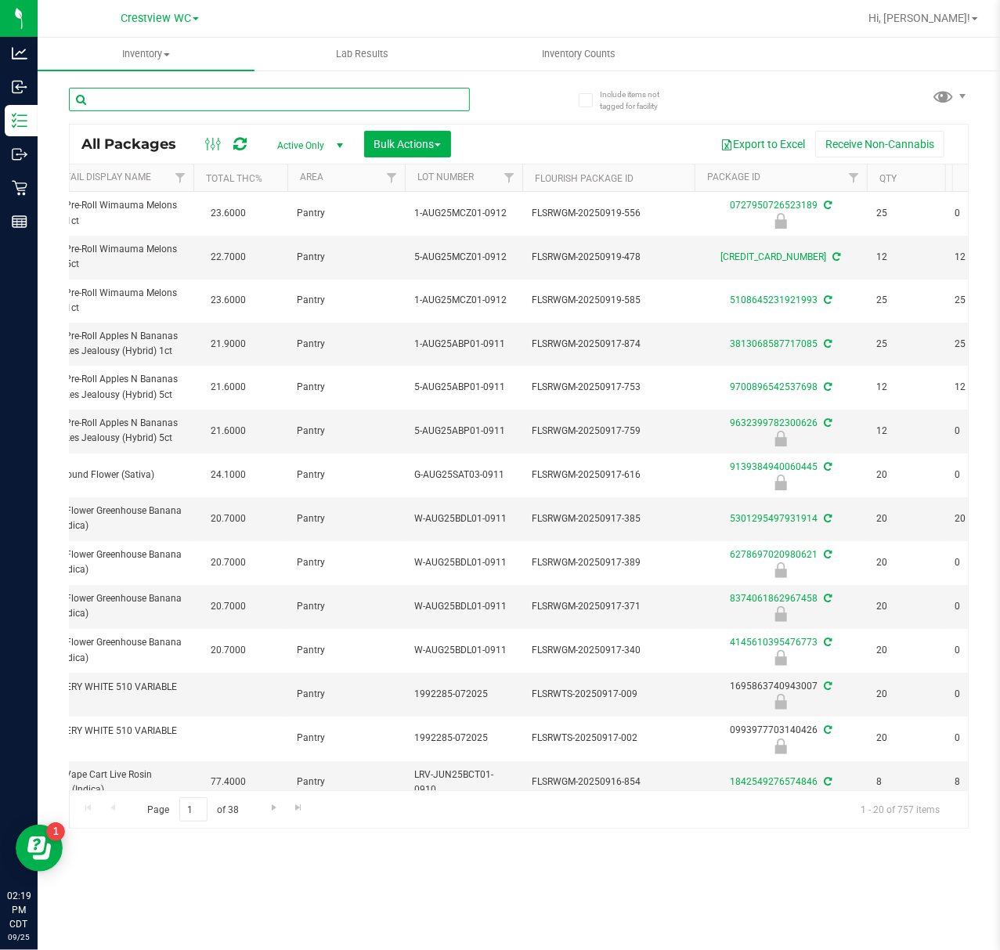
click at [191, 97] on input "text" at bounding box center [269, 99] width 401 height 23
paste input "FT 1g Vape Cart CDT Distillate PK Trophy (Hybrid-Indica)"
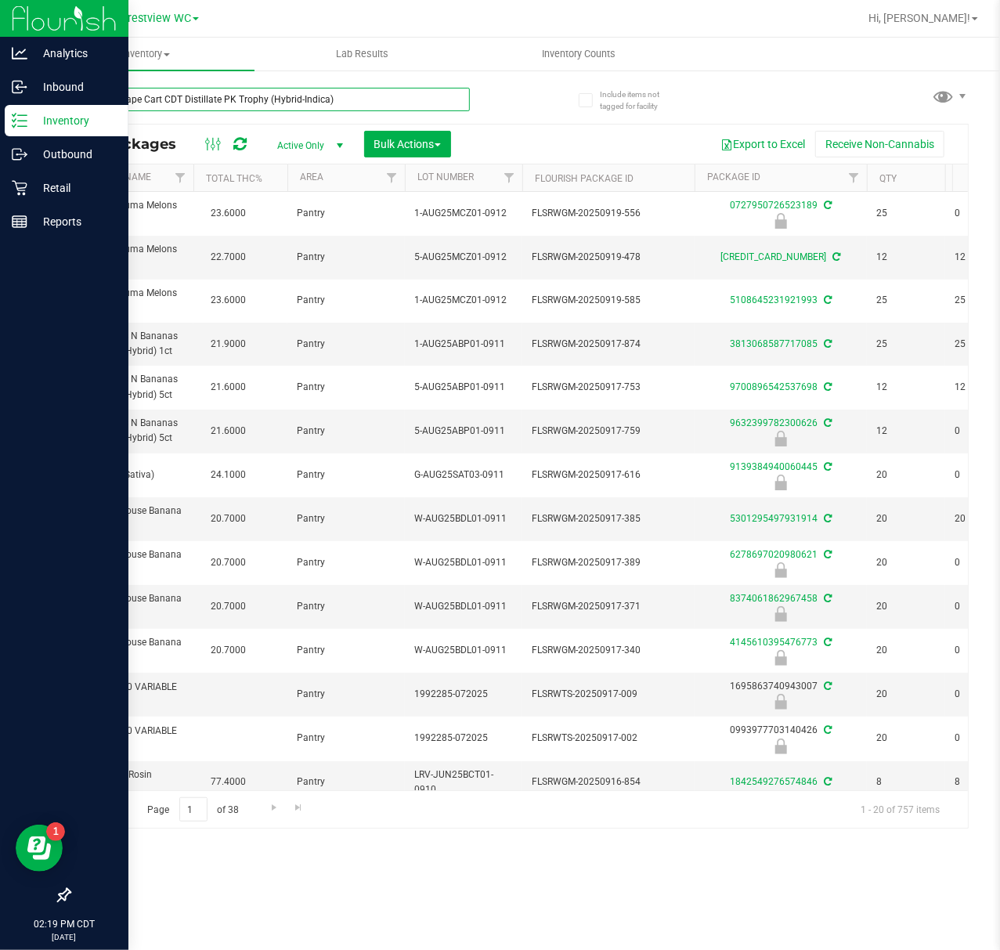
type input "FT 1g Vape Cart CDT Distillate PK Trophy (Hybrid-Indica)"
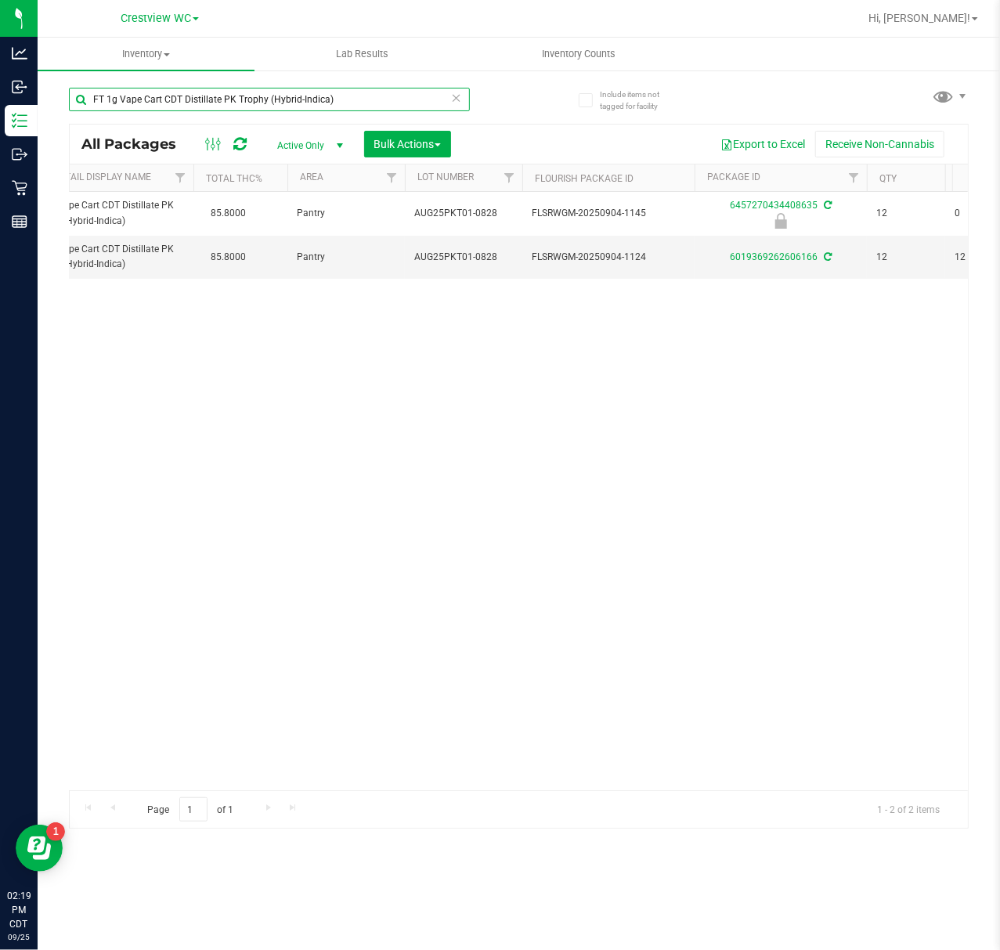
drag, startPoint x: 362, startPoint y: 89, endPoint x: 58, endPoint y: 104, distance: 304.2
click at [58, 104] on div "Include items not tagged for facility FT 1g Vape Cart CDT Distillate PK Trophy …" at bounding box center [519, 308] width 962 height 478
paste input "FT 1g Vape Cart CDT Distillate Lemon Zest (Hybrid)"
drag, startPoint x: 343, startPoint y: 92, endPoint x: 160, endPoint y: 92, distance: 183.3
click at [160, 92] on input "FT 1g Vape Cart CDT Distillate Lemon Zest (Hybrid)" at bounding box center [269, 99] width 401 height 23
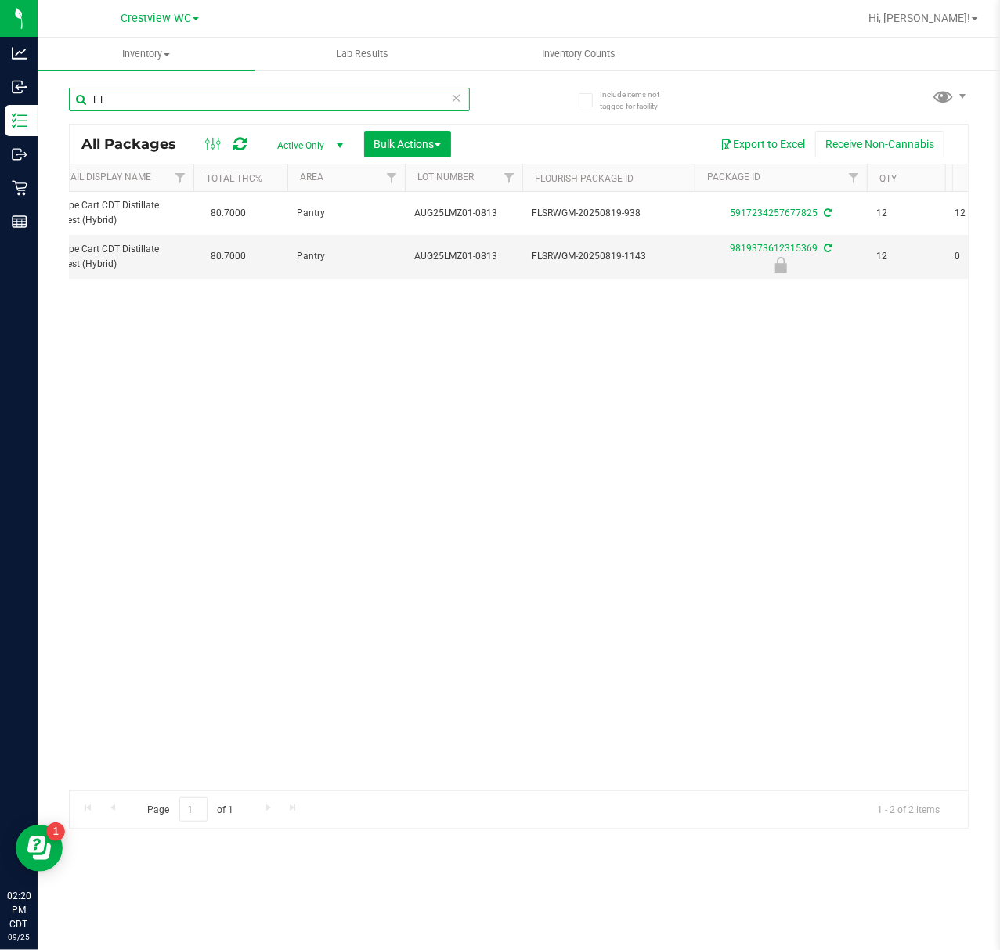
type input "F"
paste input "FT 1g Vape Cart CDT Distillate Melon Collie (Hybrid-Sativa)"
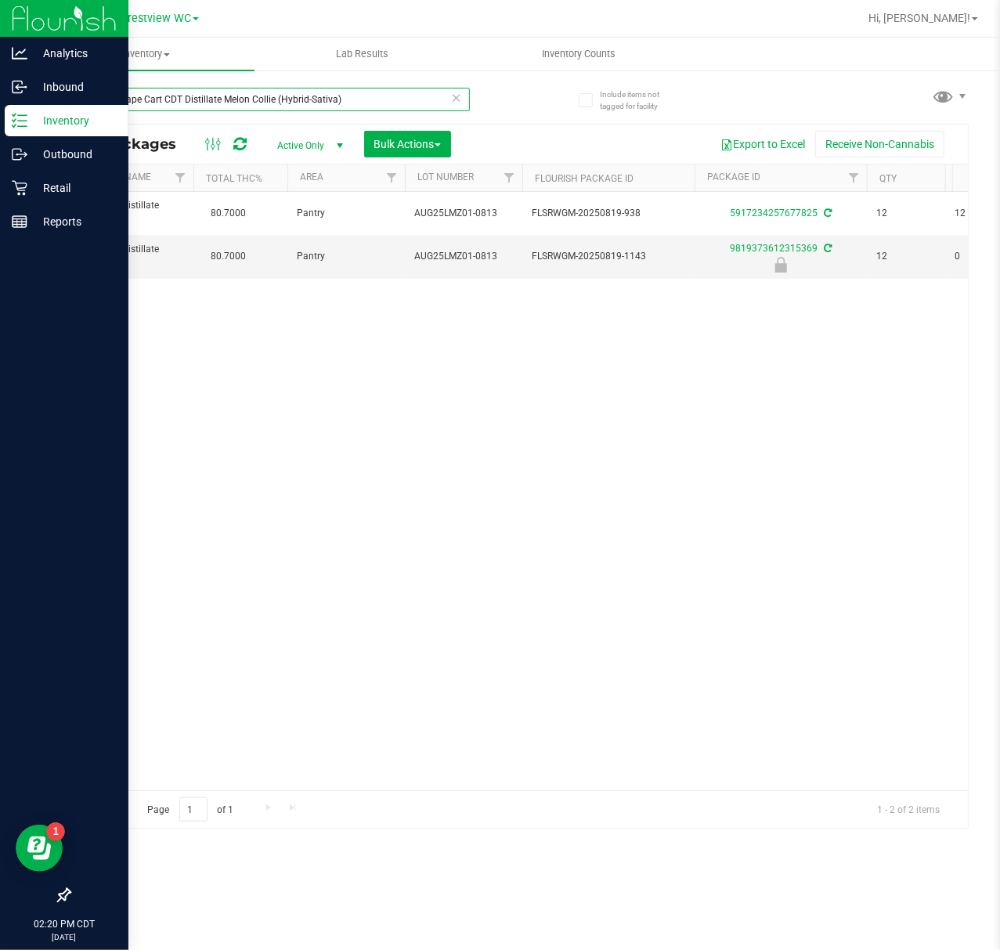
type input "FT 1g Vape Cart CDT Distillate Melon Collie (Hybrid-Sativa)"
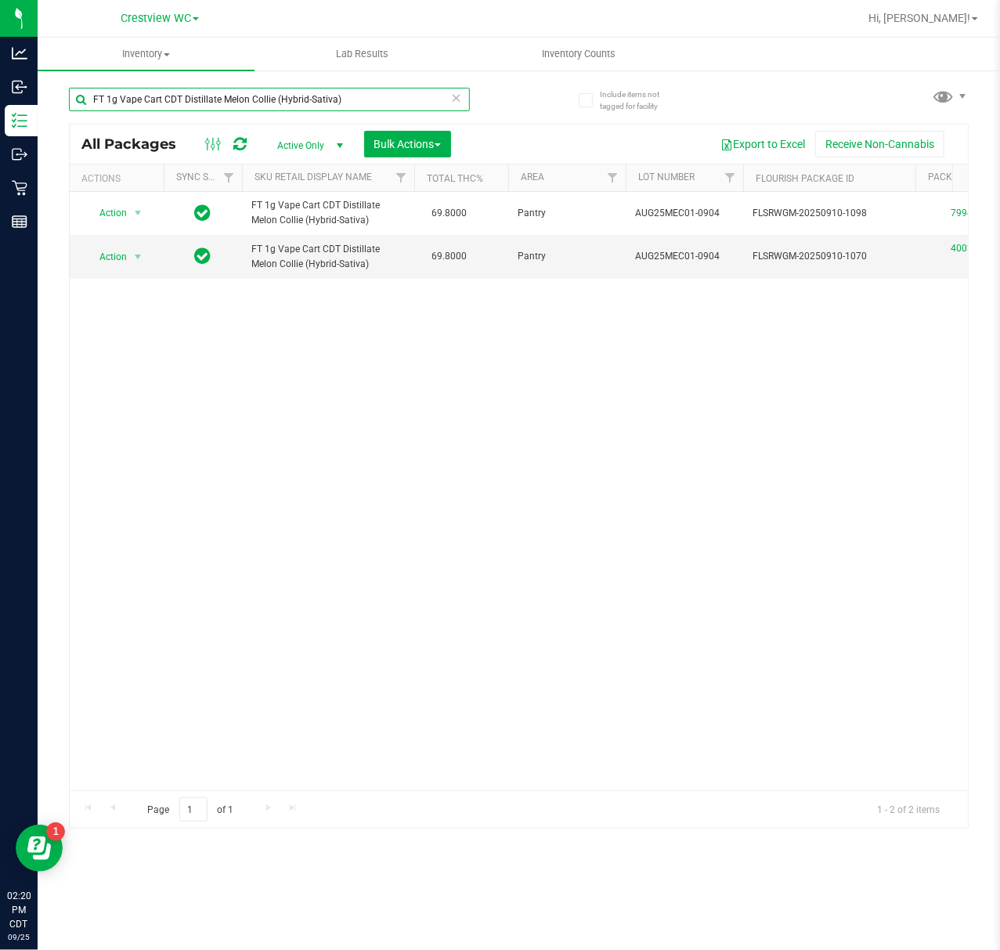
drag, startPoint x: 365, startPoint y: 103, endPoint x: -34, endPoint y: 160, distance: 403.4
click at [0, 160] on html "Analytics Inbound Inventory Outbound Retail Reports 02:20 PM CDT 09/25/2025 09/…" at bounding box center [500, 475] width 1000 height 950
paste input "FT 1g Vape Cart CDT Distillate Apples N Bananas x Pancakes Jealousy (Hybrid)"
type input "FT 1g Vape Cart CDT Distillate Apples N Bananas x Pancakes Jealousy (Hybrid)"
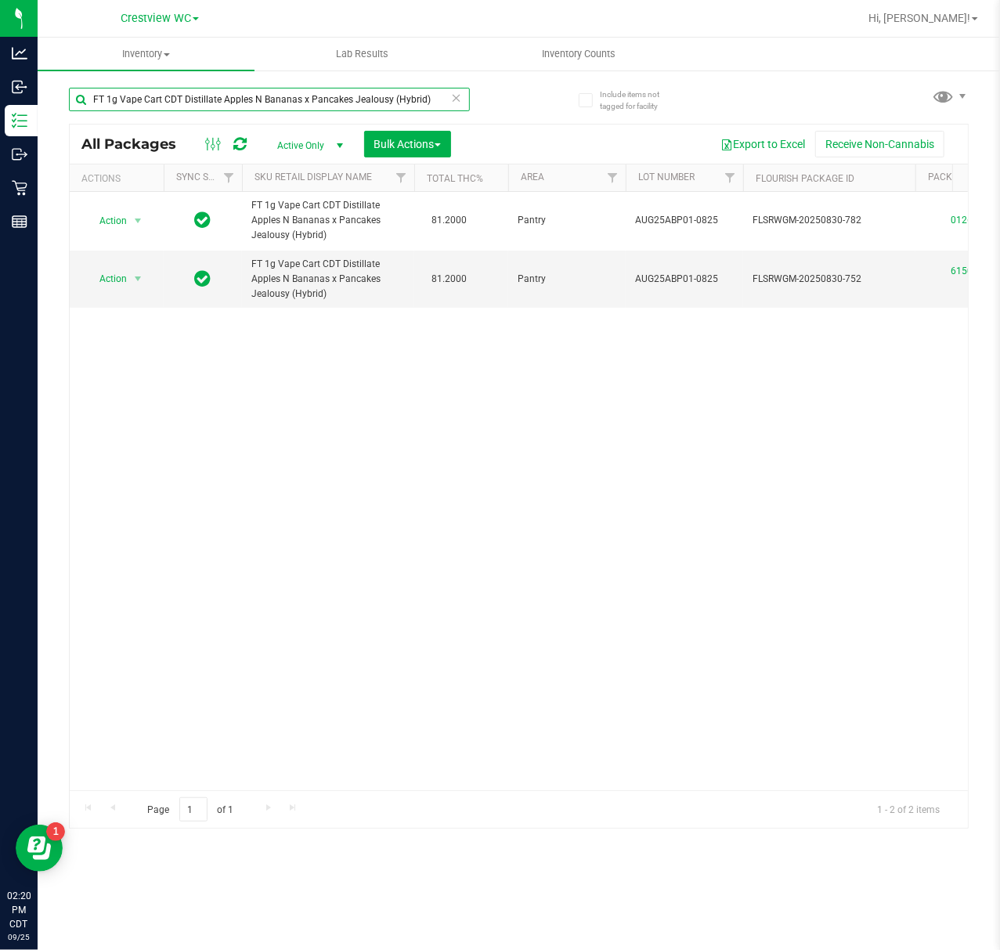
drag, startPoint x: 431, startPoint y: 92, endPoint x: -49, endPoint y: 125, distance: 480.4
click at [0, 125] on html "Analytics Inbound Inventory Outbound Retail Reports 02:20 PM CDT 09/25/2025 09/…" at bounding box center [500, 475] width 1000 height 950
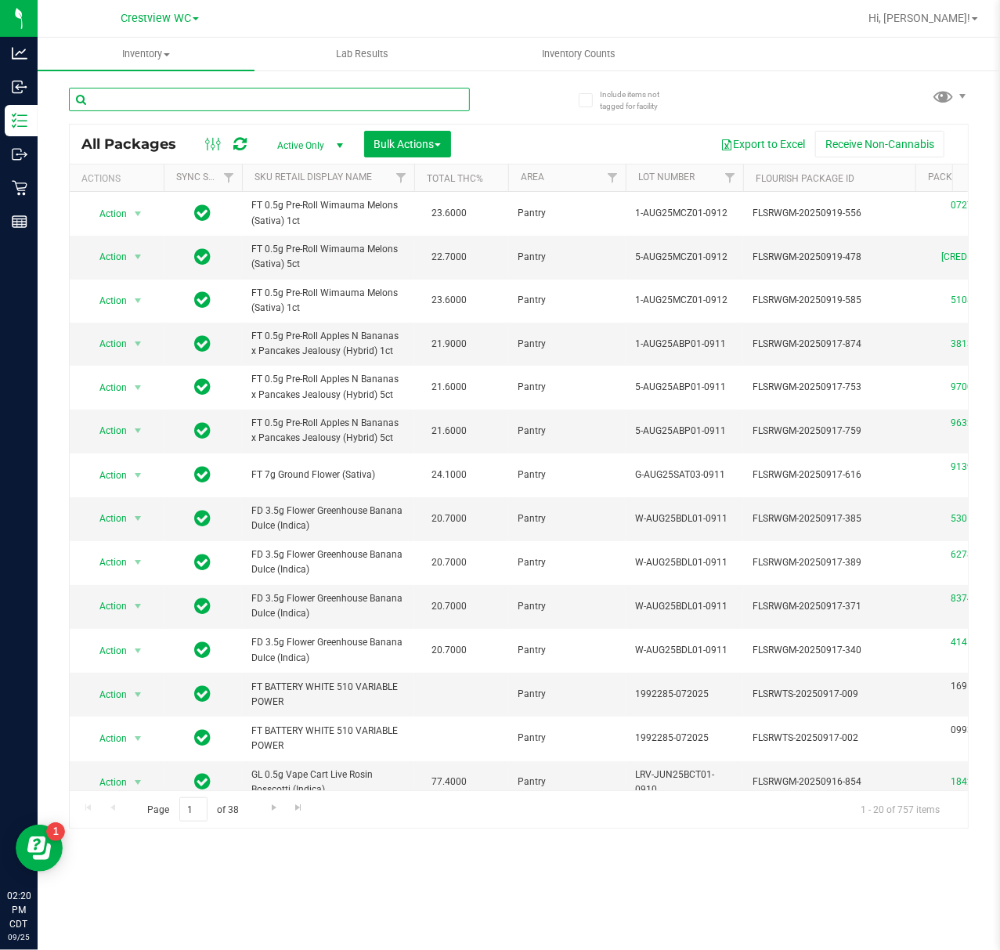
click at [370, 92] on input "text" at bounding box center [269, 99] width 401 height 23
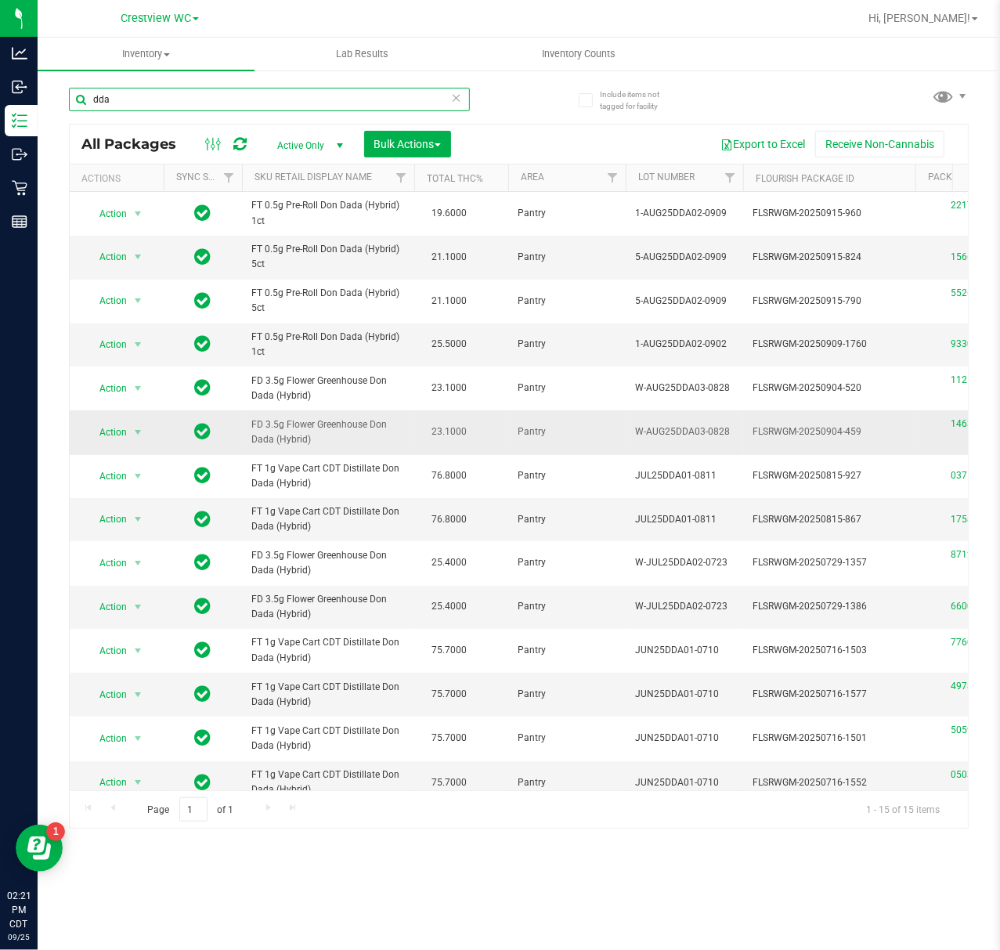
type input "dda"
drag, startPoint x: 318, startPoint y: 446, endPoint x: 251, endPoint y: 429, distance: 69.3
click at [251, 429] on td "FD 3.5g Flower Greenhouse Don Dada (Hybrid)" at bounding box center [328, 432] width 172 height 44
copy span "FD 3.5g Flower Greenhouse Don Dada (Hybrid)"
drag, startPoint x: 245, startPoint y: 110, endPoint x: -13, endPoint y: 114, distance: 257.7
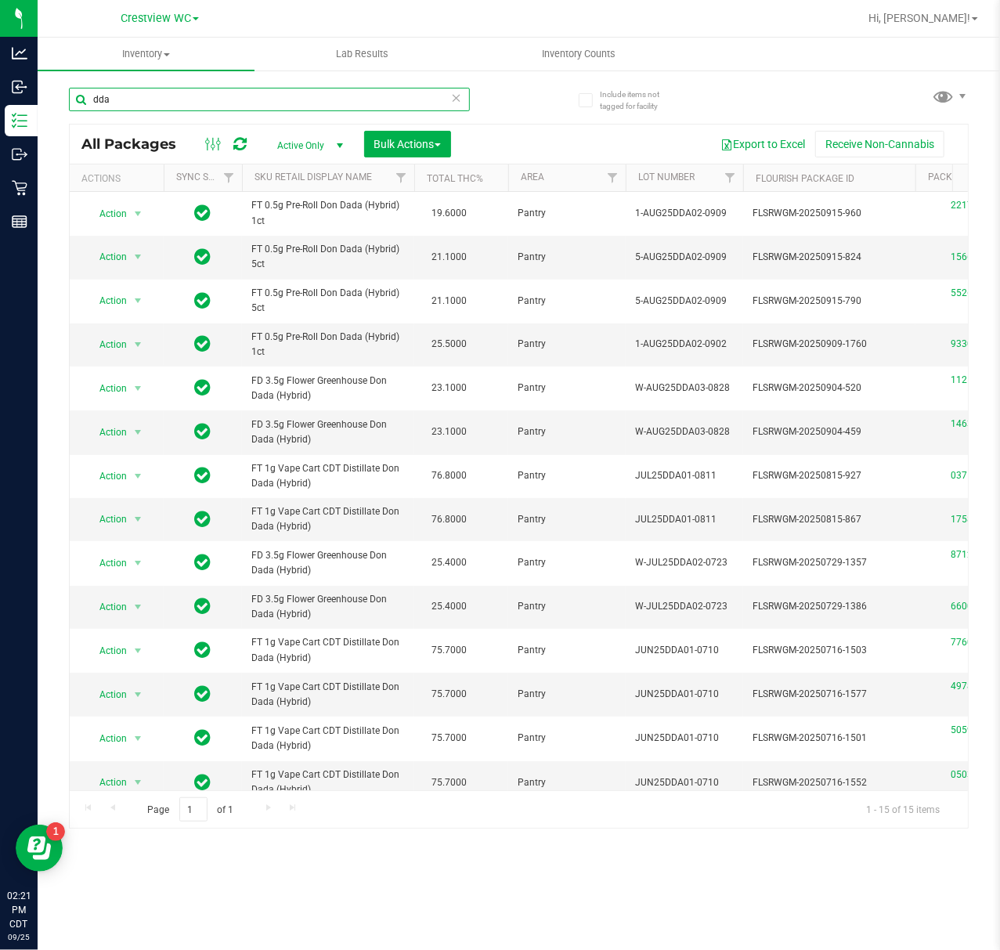
click at [0, 114] on html "Analytics Inbound Inventory Outbound Retail Reports 02:21 PM CDT 09/25/2025 09/…" at bounding box center [500, 475] width 1000 height 950
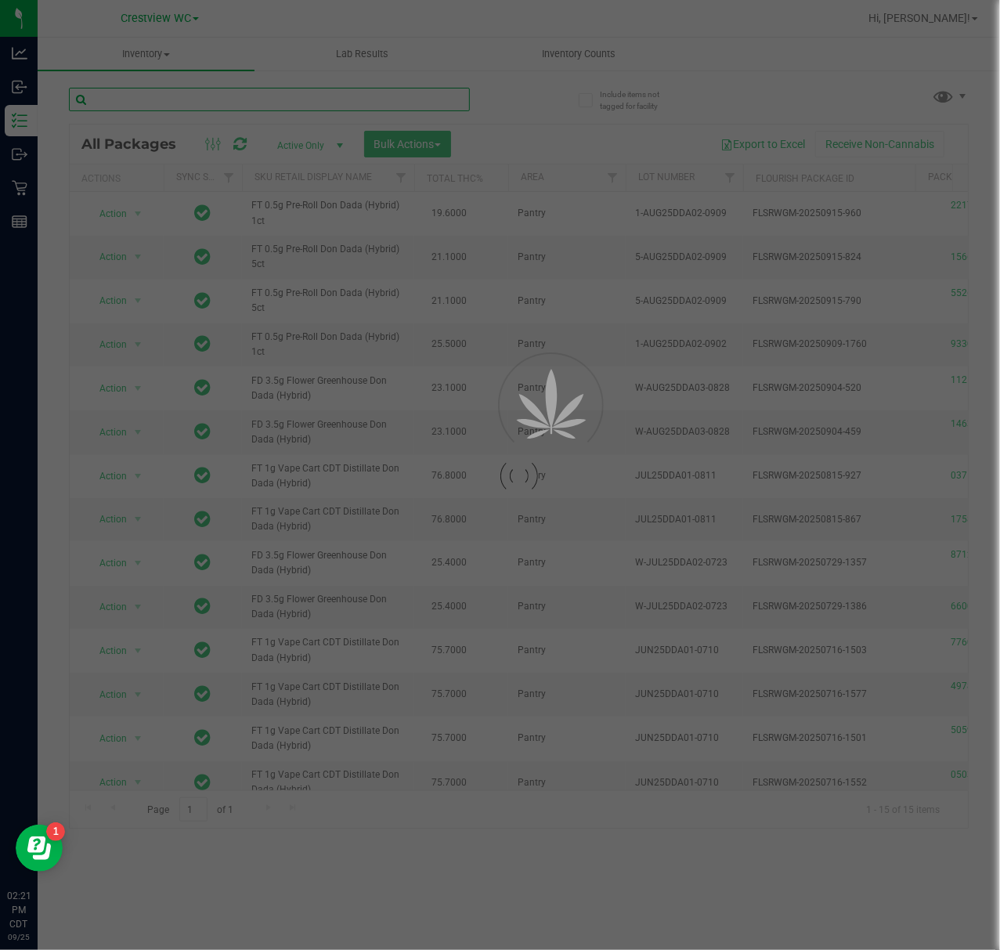
paste input "FD 3.5g Flower Greenhouse Don Dada (Hybrid)"
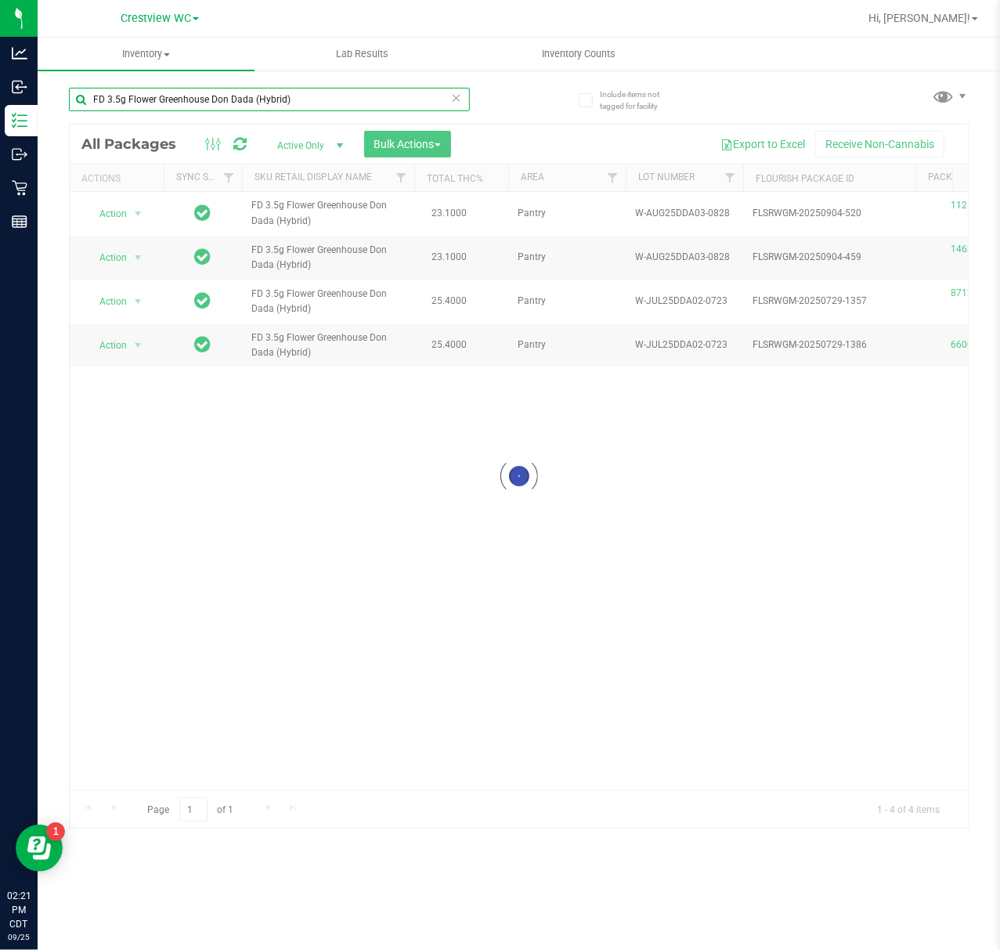
type input "FD 3.5g Flower Greenhouse Don Dada (Hybrid)"
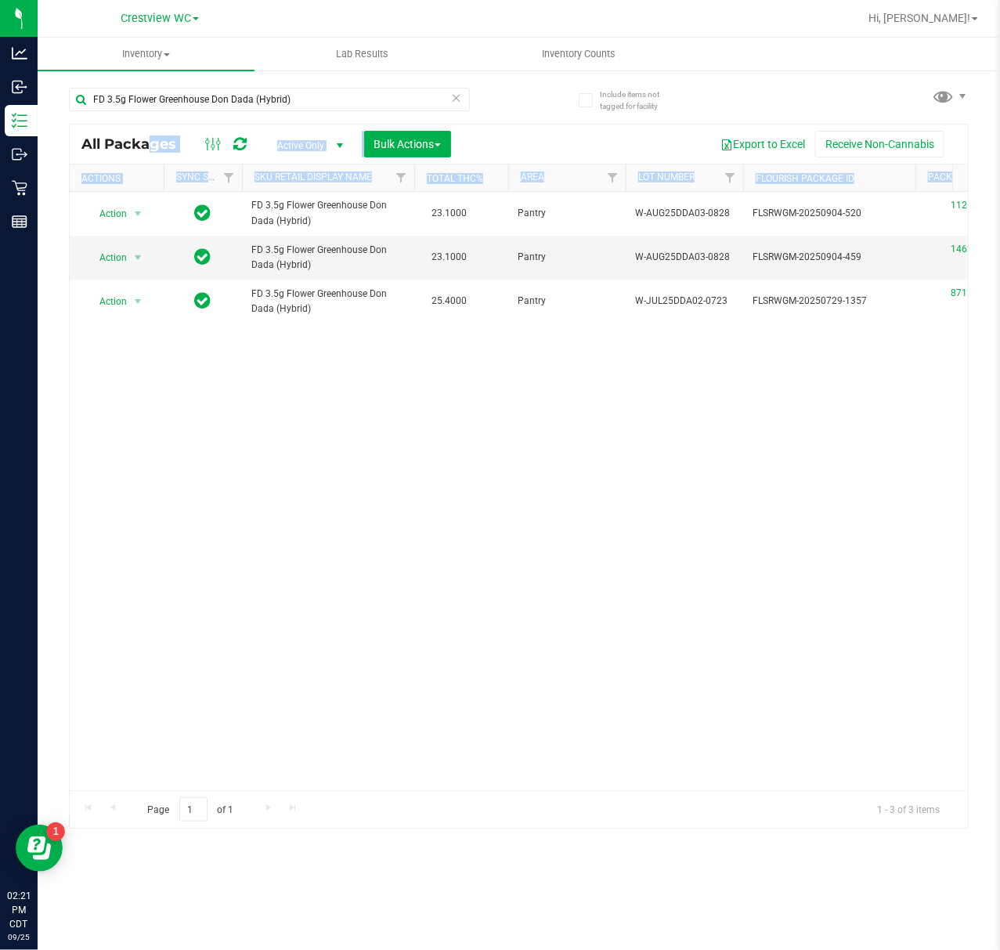
drag, startPoint x: 267, startPoint y: 787, endPoint x: 309, endPoint y: 784, distance: 41.6
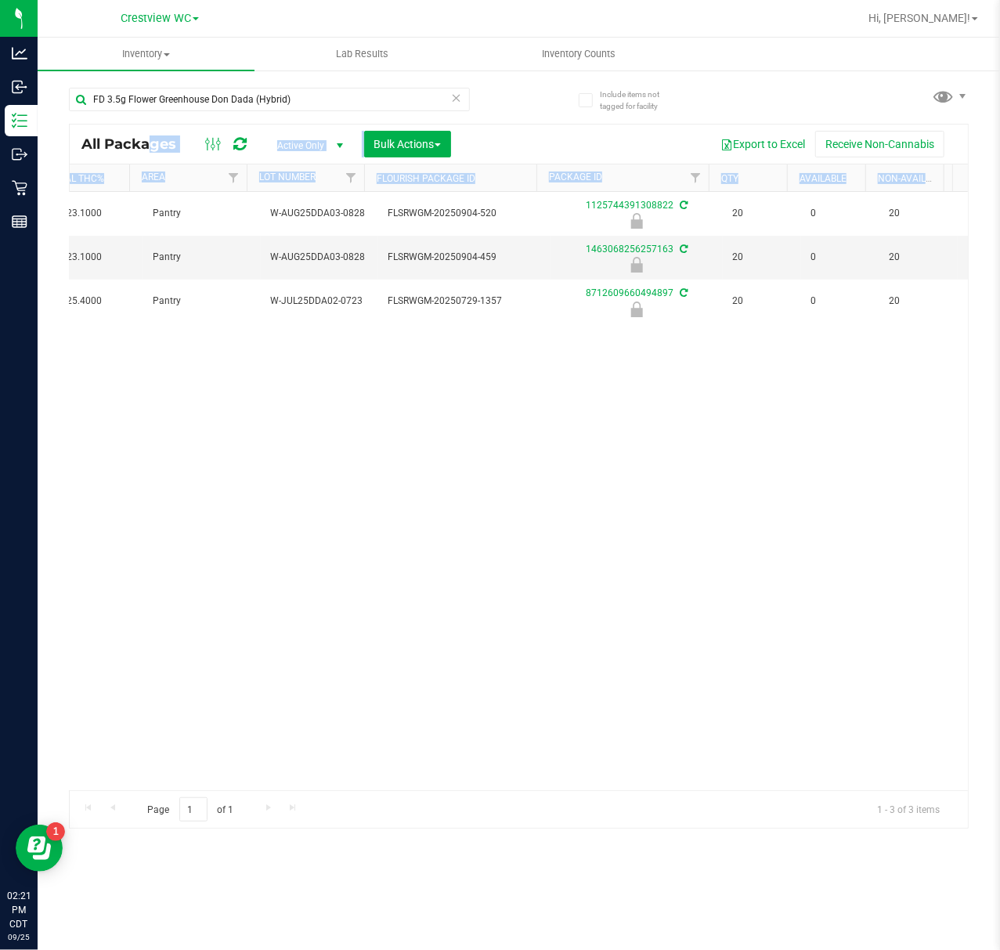
scroll to position [0, 365]
click at [443, 612] on div "Action Action Edit attributes Global inventory Locate package Package audit log…" at bounding box center [519, 491] width 898 height 598
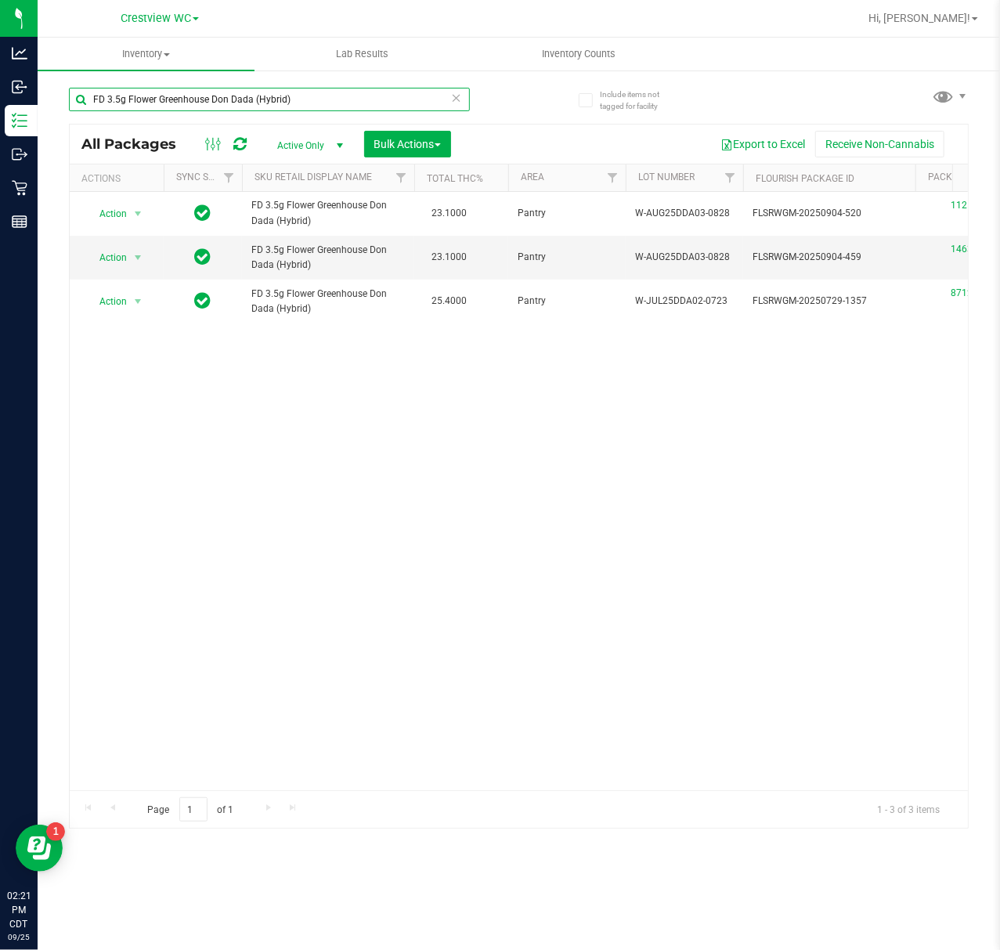
drag, startPoint x: 315, startPoint y: 91, endPoint x: -143, endPoint y: 141, distance: 460.9
click at [0, 141] on html "Analytics Inbound Inventory Outbound Retail Reports 02:21 PM CDT 09/25/2025 09/…" at bounding box center [500, 475] width 1000 height 950
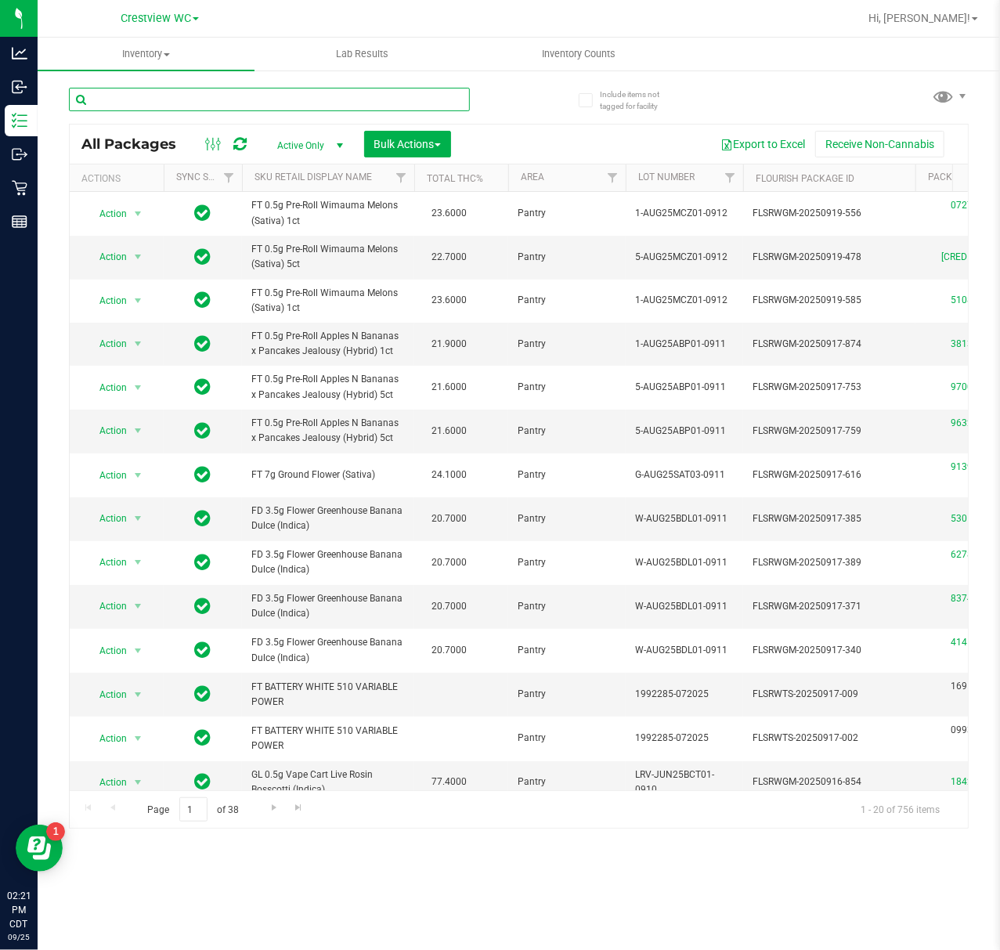
click at [125, 100] on input "text" at bounding box center [269, 99] width 401 height 23
paste input "FT 1g Vape Cart CDT Distillate Cookie Popz (Hybrid)"
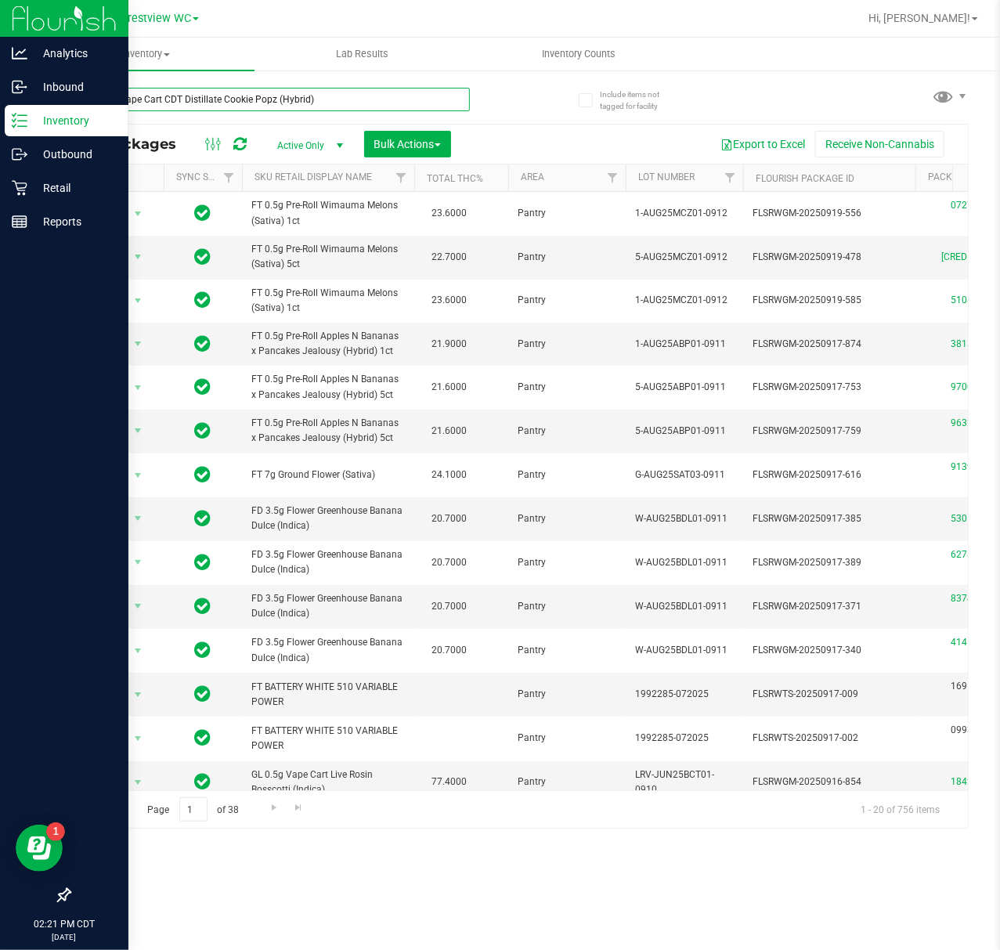
type input "FT 1g Vape Cart CDT Distillate Cookie Popz (Hybrid)"
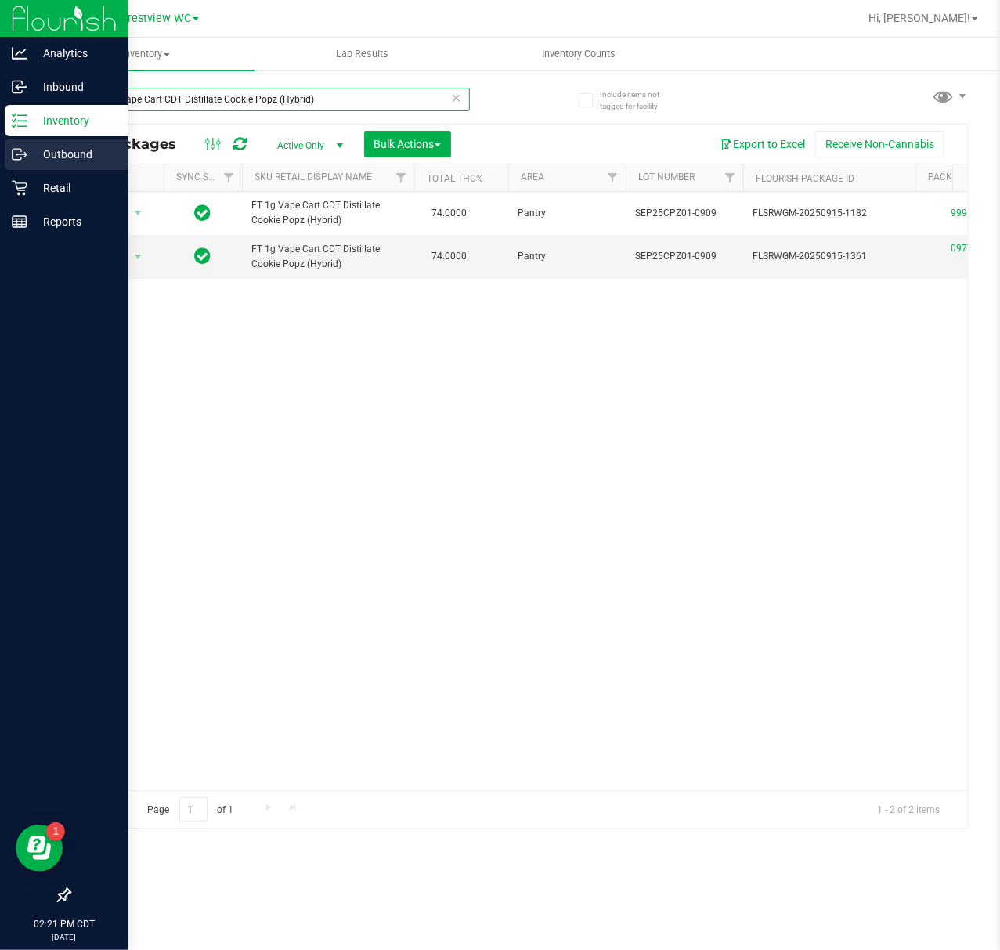
drag, startPoint x: 330, startPoint y: 95, endPoint x: 23, endPoint y: 145, distance: 311.8
click at [0, 145] on html "Analytics Inbound Inventory Outbound Retail Reports 02:21 PM CDT 09/25/2025 09/…" at bounding box center [500, 475] width 1000 height 950
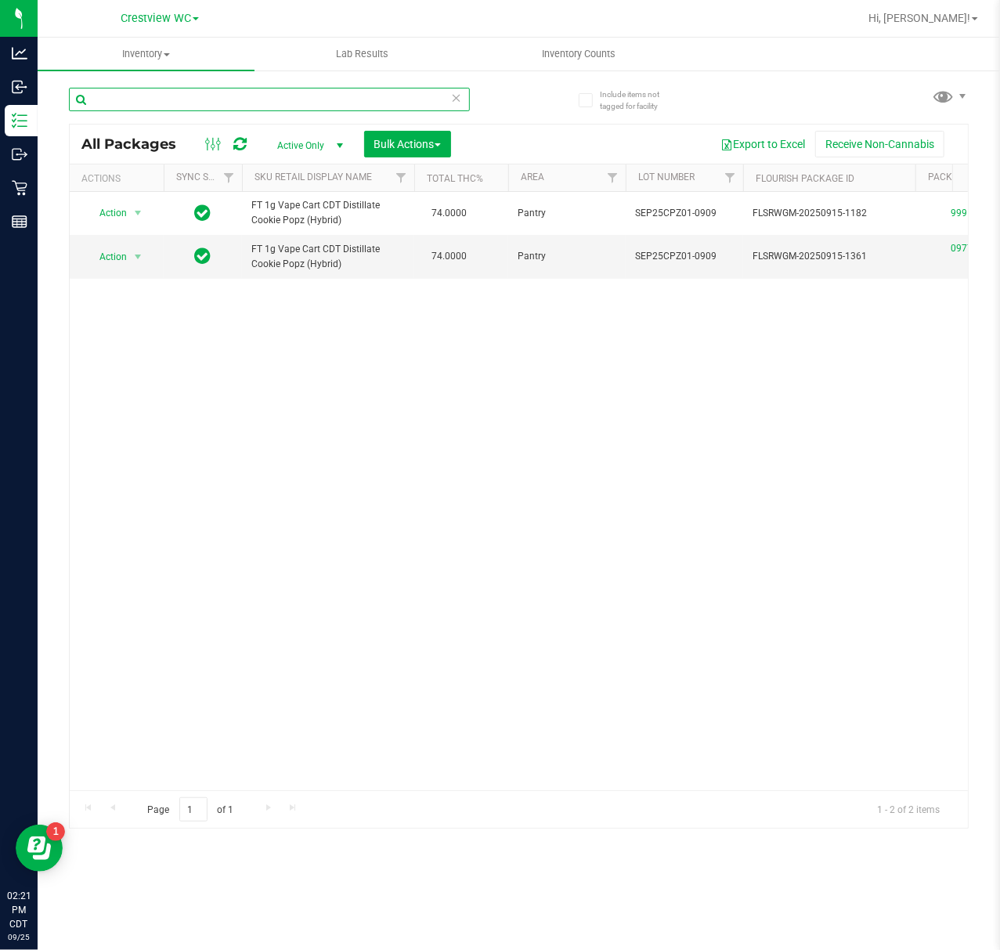
paste input "FT 1g Vape Cart CDT Distillate Z Cake x Creamsickle (Indica)"
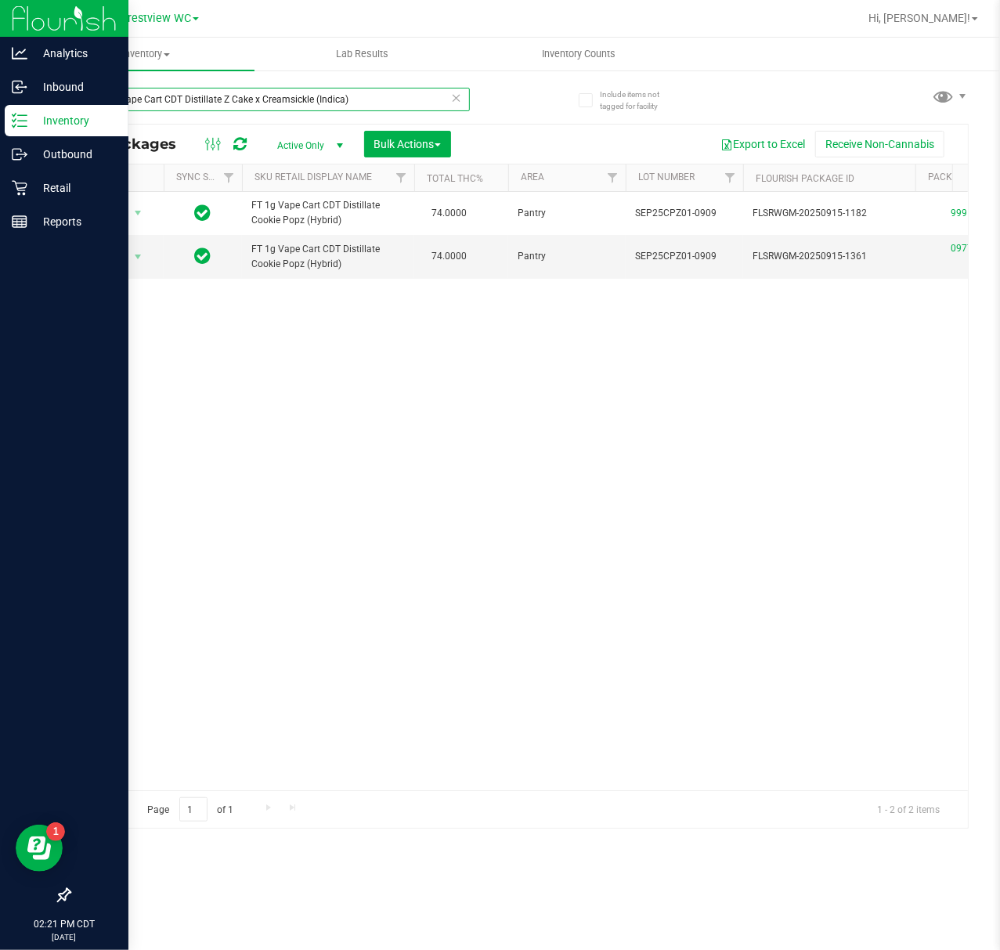
type input "FT 1g Vape Cart CDT Distillate Z Cake x Creamsickle (Indica)"
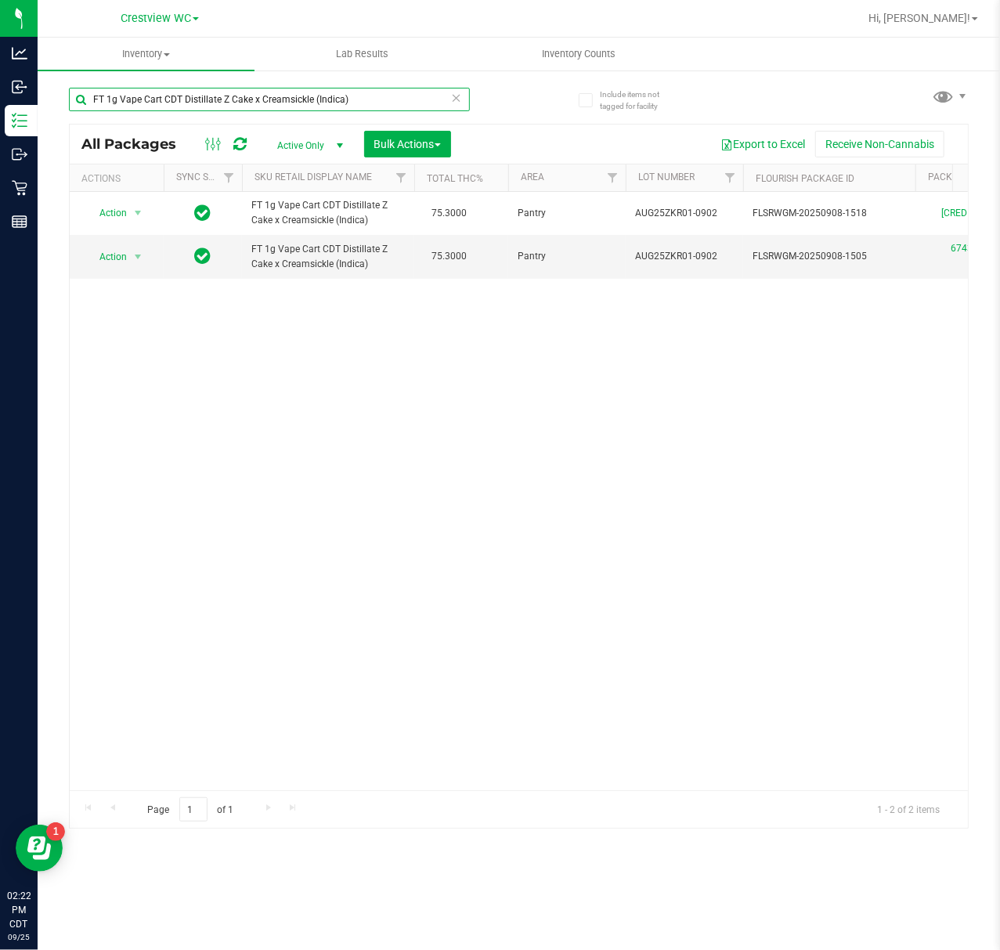
drag, startPoint x: 396, startPoint y: 98, endPoint x: -318, endPoint y: 107, distance: 714.3
click at [0, 107] on html "Analytics Inbound Inventory Outbound Retail Reports 02:22 PM CDT 09/25/2025 09/…" at bounding box center [500, 475] width 1000 height 950
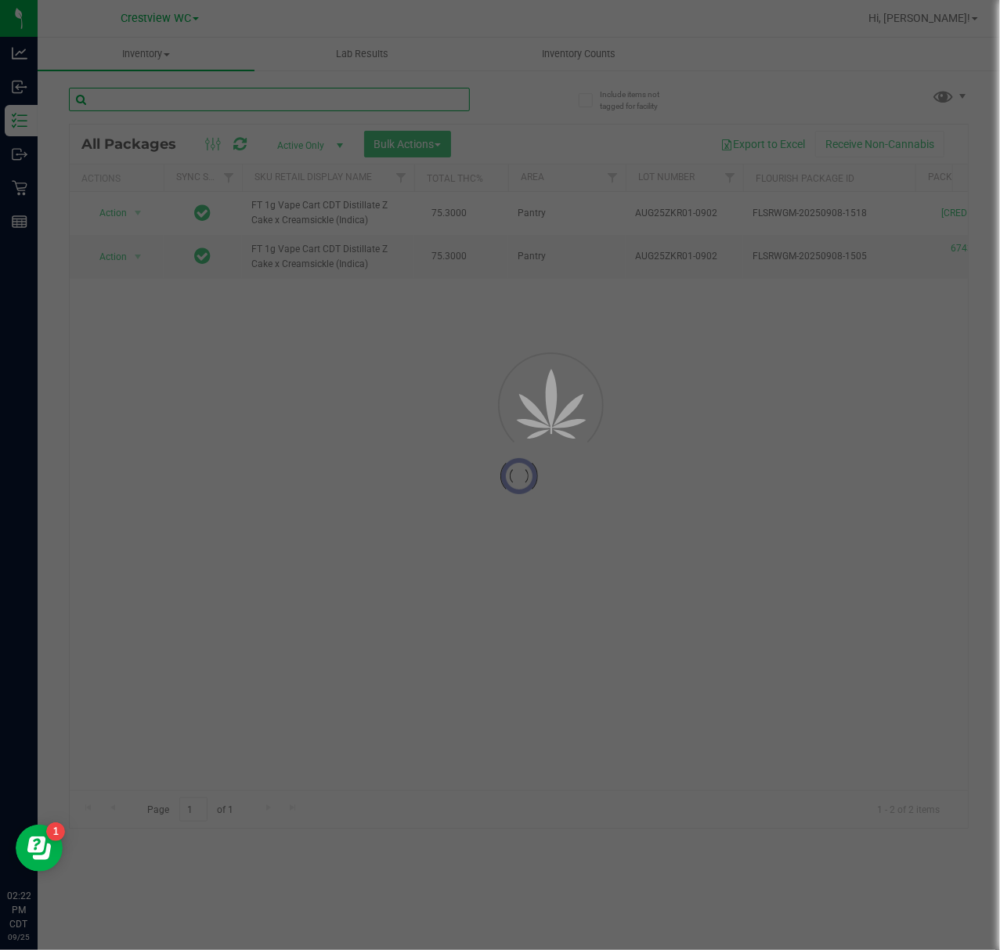
type input "FT 1g Vape Cart CDT Distillate Pine Zap F2 (Hybrid)"
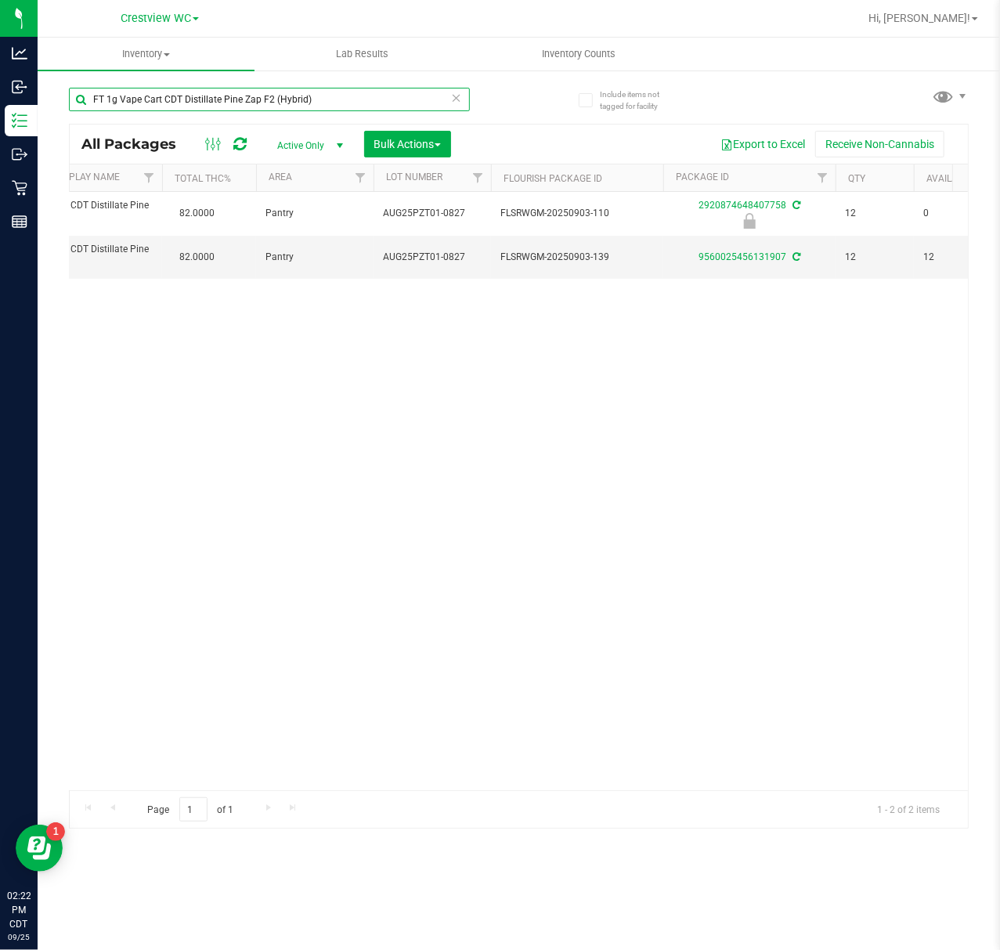
scroll to position [0, 262]
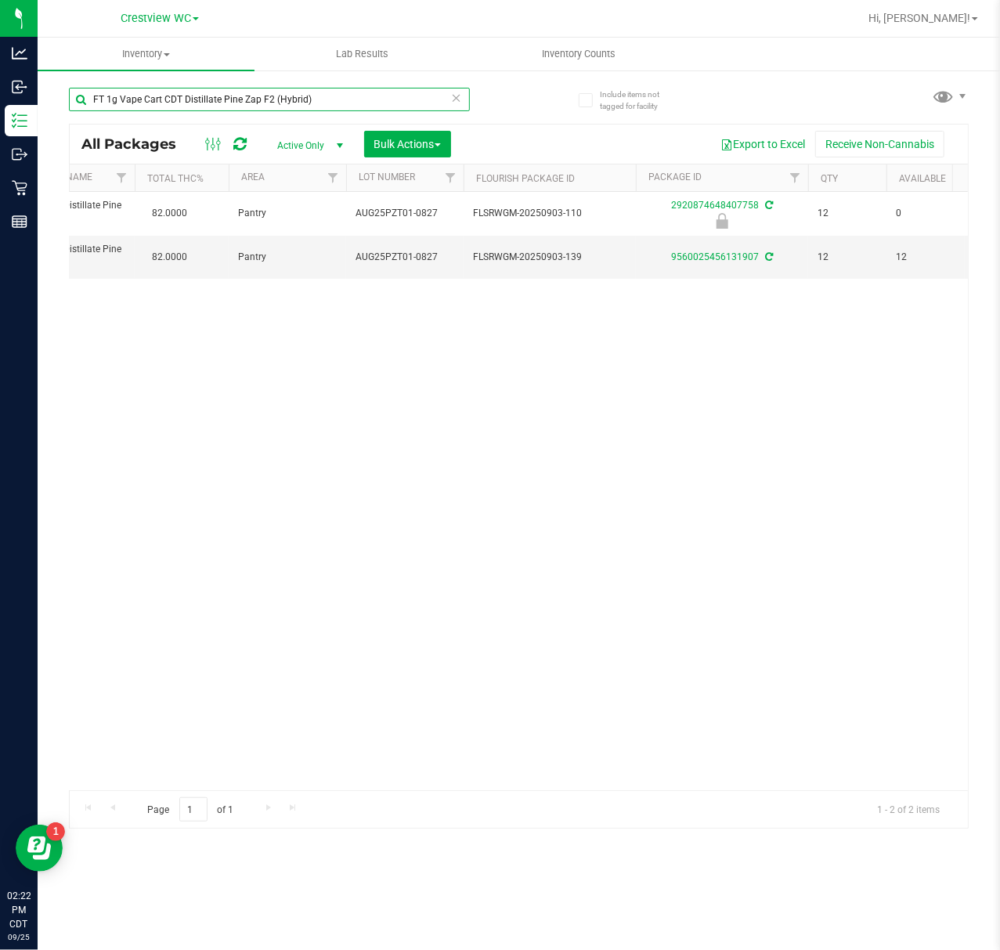
drag, startPoint x: 368, startPoint y: 96, endPoint x: -265, endPoint y: 105, distance: 632.8
click at [0, 105] on html "Analytics Inbound Inventory Outbound Retail Reports 02:22 PM CDT 09/25/2025 09/…" at bounding box center [500, 475] width 1000 height 950
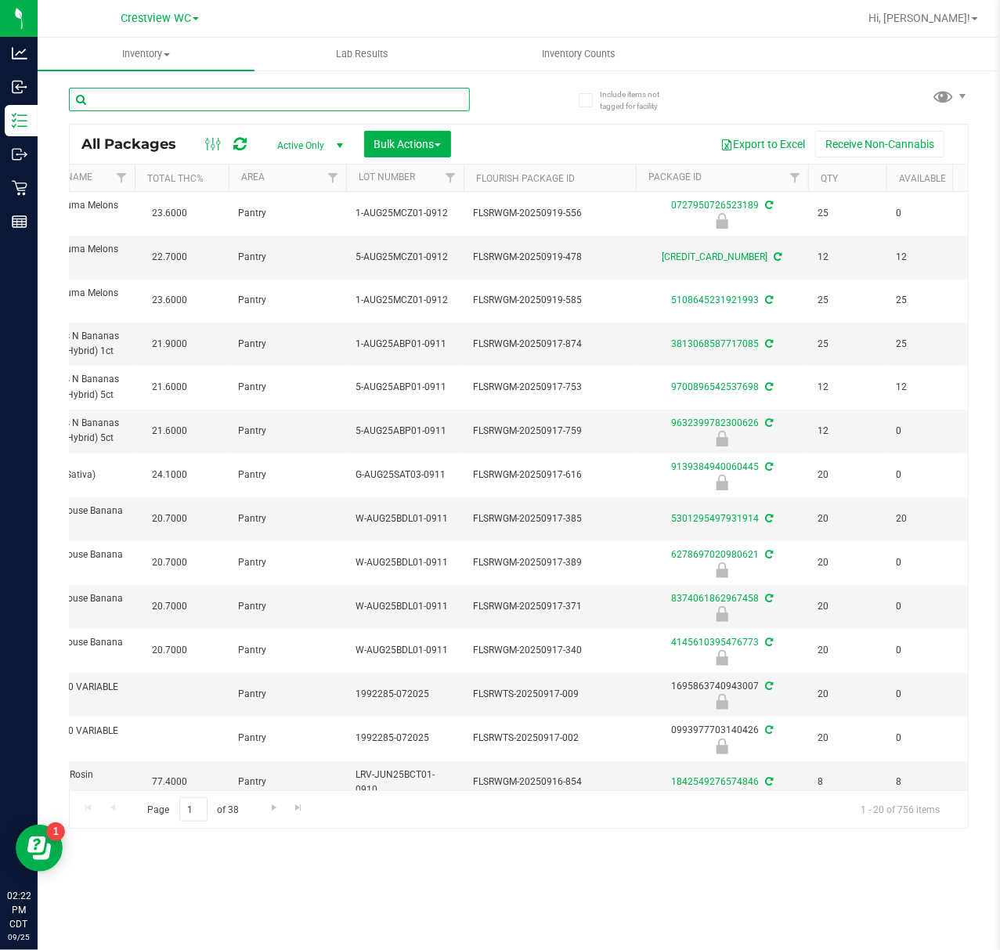
click at [192, 110] on input "text" at bounding box center [269, 99] width 401 height 23
paste input "FT 1g Vape Cart CDT Distillate Apple Banana Peach Ringz (Hybrid)"
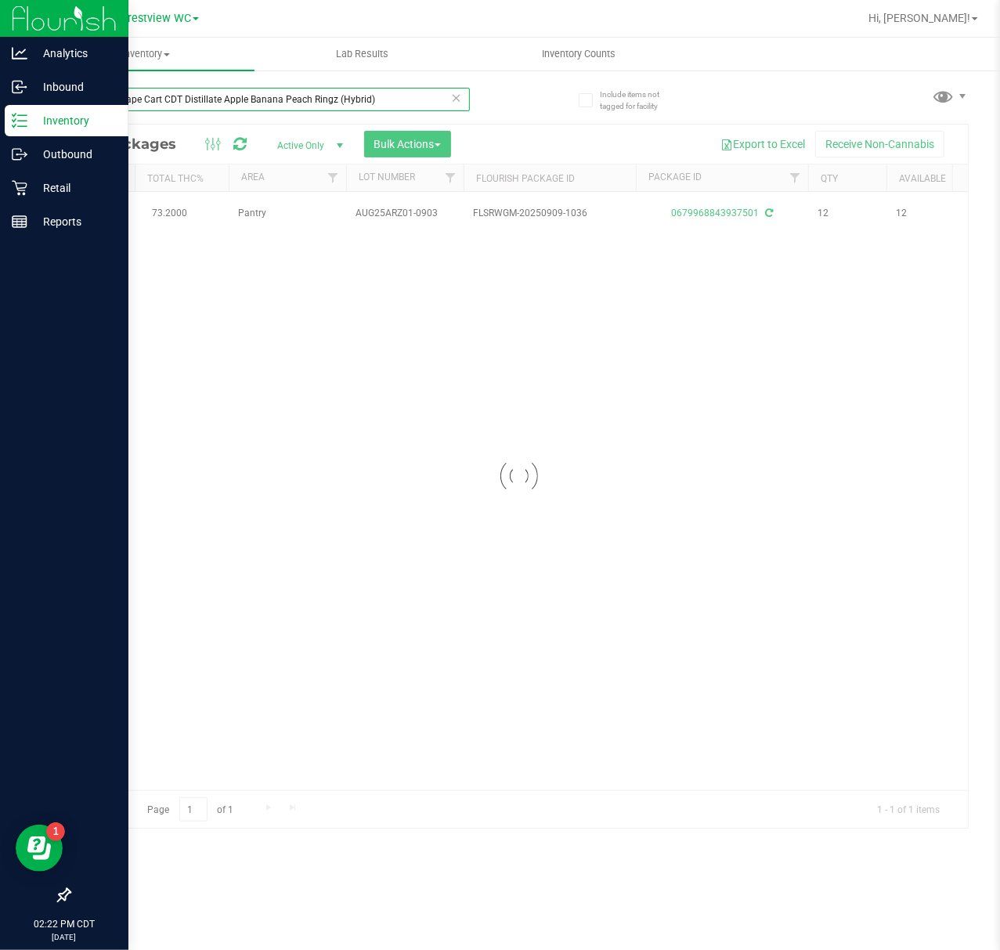
type input "FT 1g Vape Cart CDT Distillate Apple Banana Peach Ringz (Hybrid)"
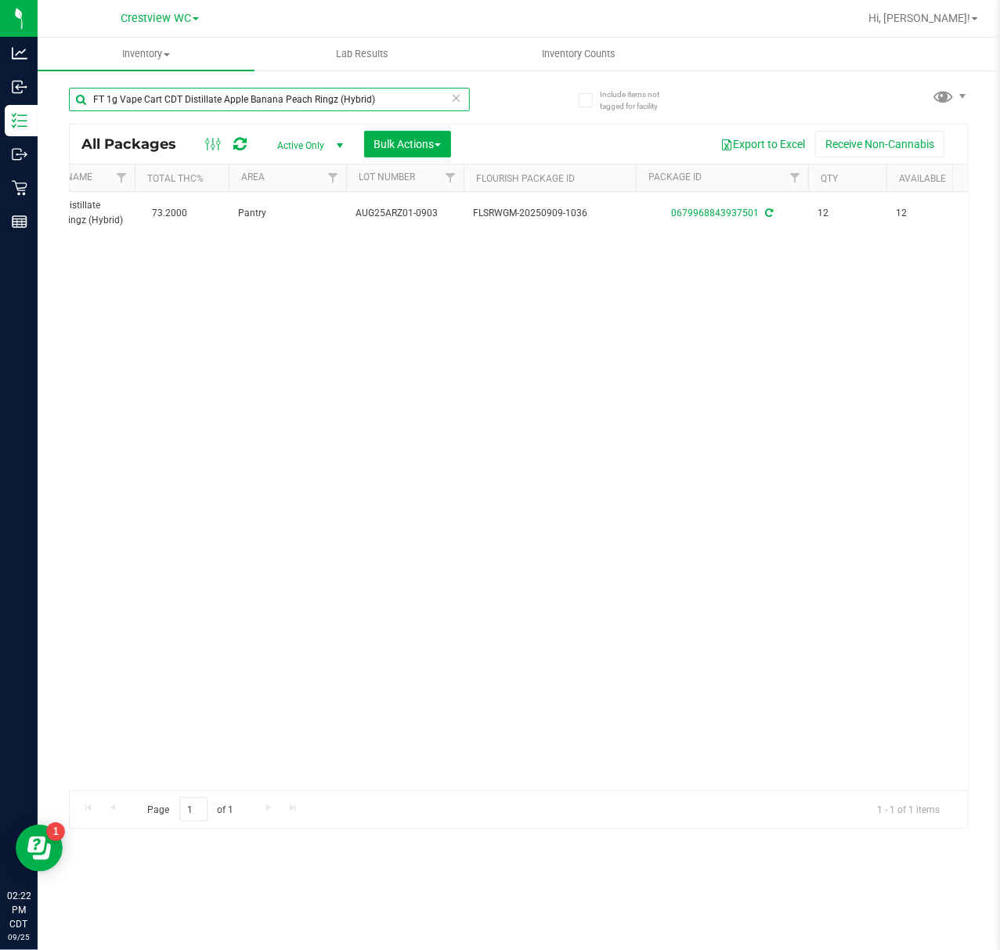
drag, startPoint x: 373, startPoint y: 94, endPoint x: -22, endPoint y: 133, distance: 396.6
click at [0, 133] on html "Analytics Inbound Inventory Outbound Retail Reports 02:22 PM CDT 09/25/2025 09/…" at bounding box center [500, 475] width 1000 height 950
paste input "FT 1g Vape Cart CDT Distillate Gasserole (Hybrid)"
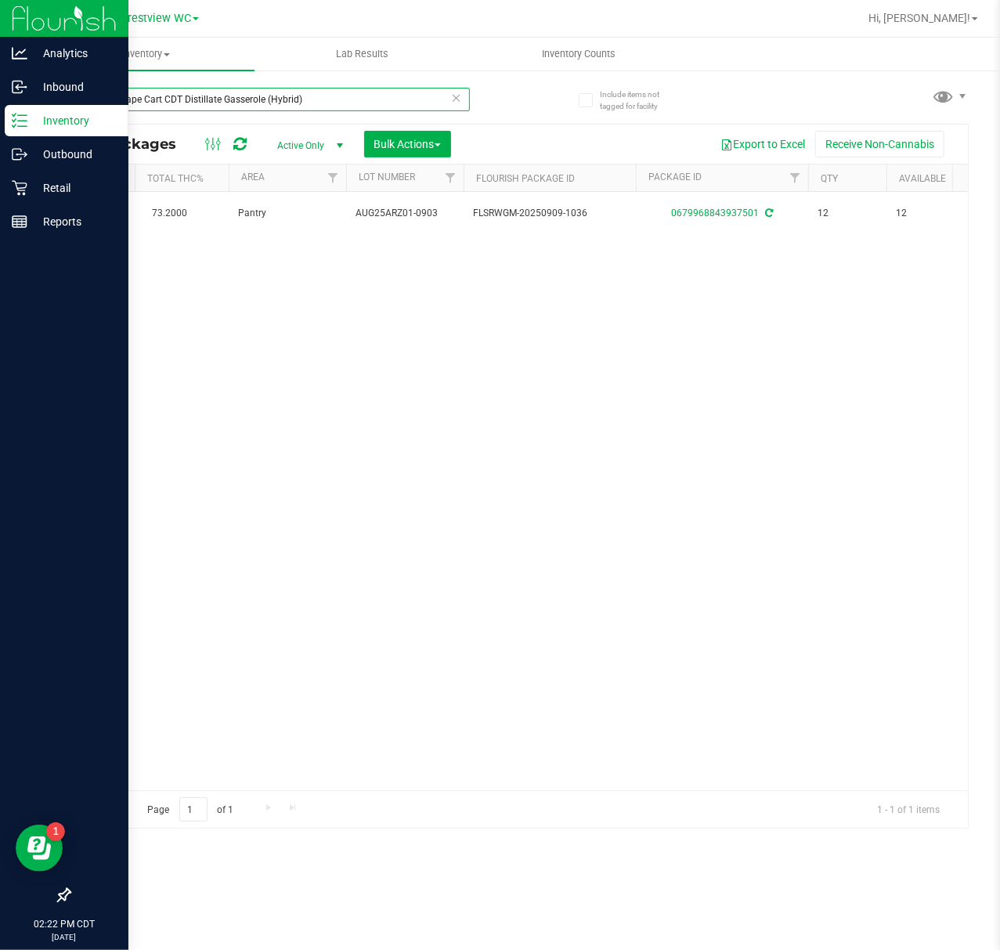
type input "FT 1g Vape Cart CDT Distillate Gasserole (Hybrid)"
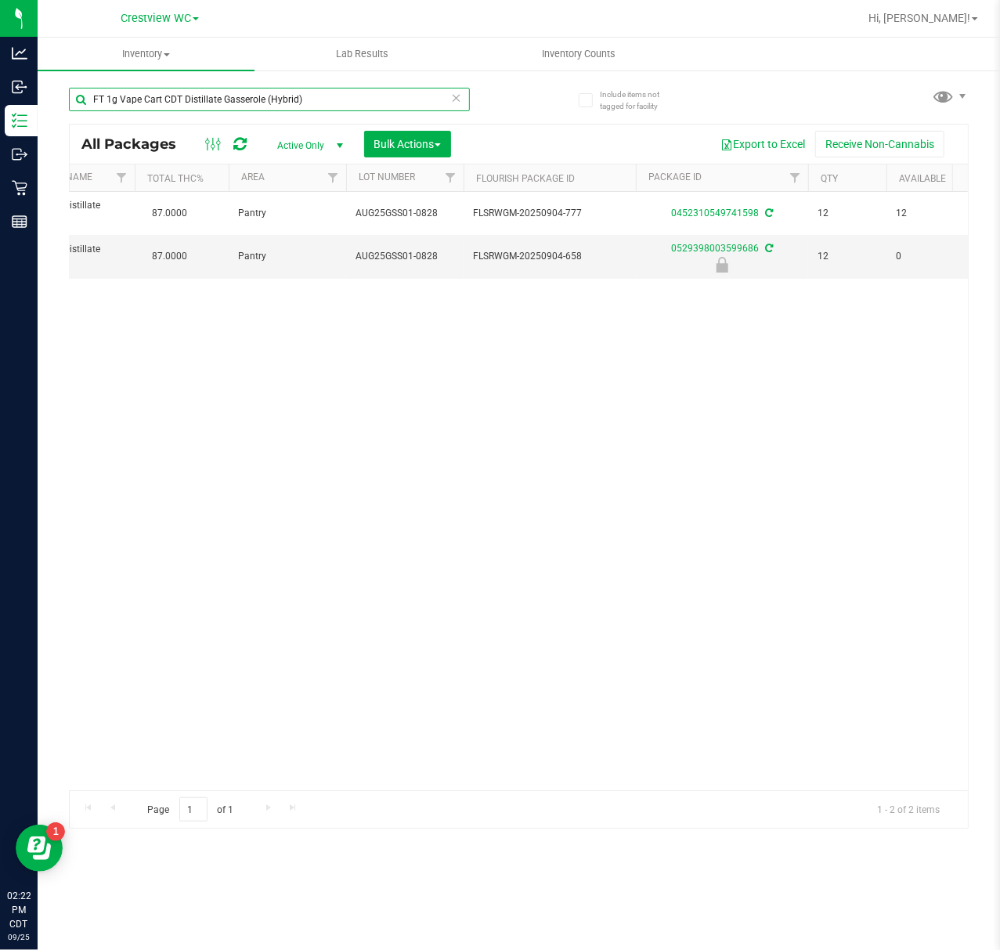
drag, startPoint x: 157, startPoint y: 113, endPoint x: -163, endPoint y: 150, distance: 321.7
click at [0, 150] on html "Analytics Inbound Inventory Outbound Retail Reports 02:22 PM CDT 09/25/2025 09/…" at bounding box center [500, 475] width 1000 height 950
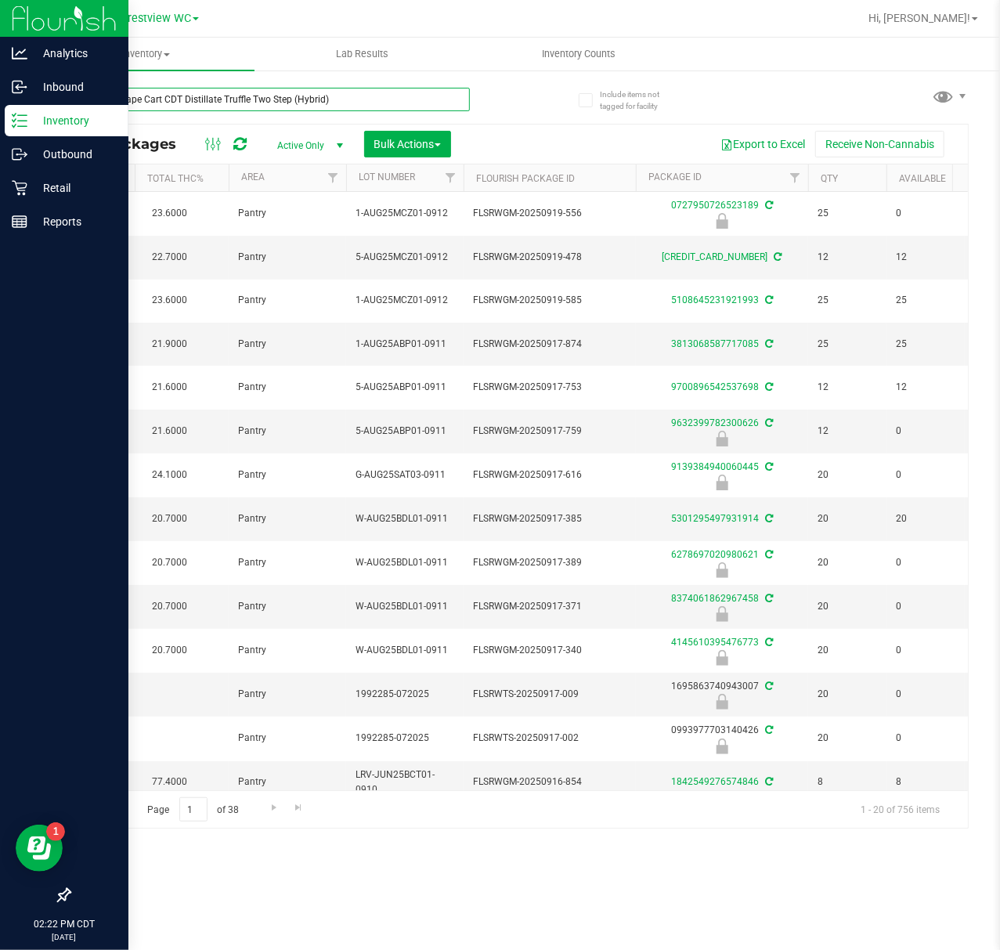
type input "FT 1g Vape Cart CDT Distillate Truffle Two Step (Hybrid)"
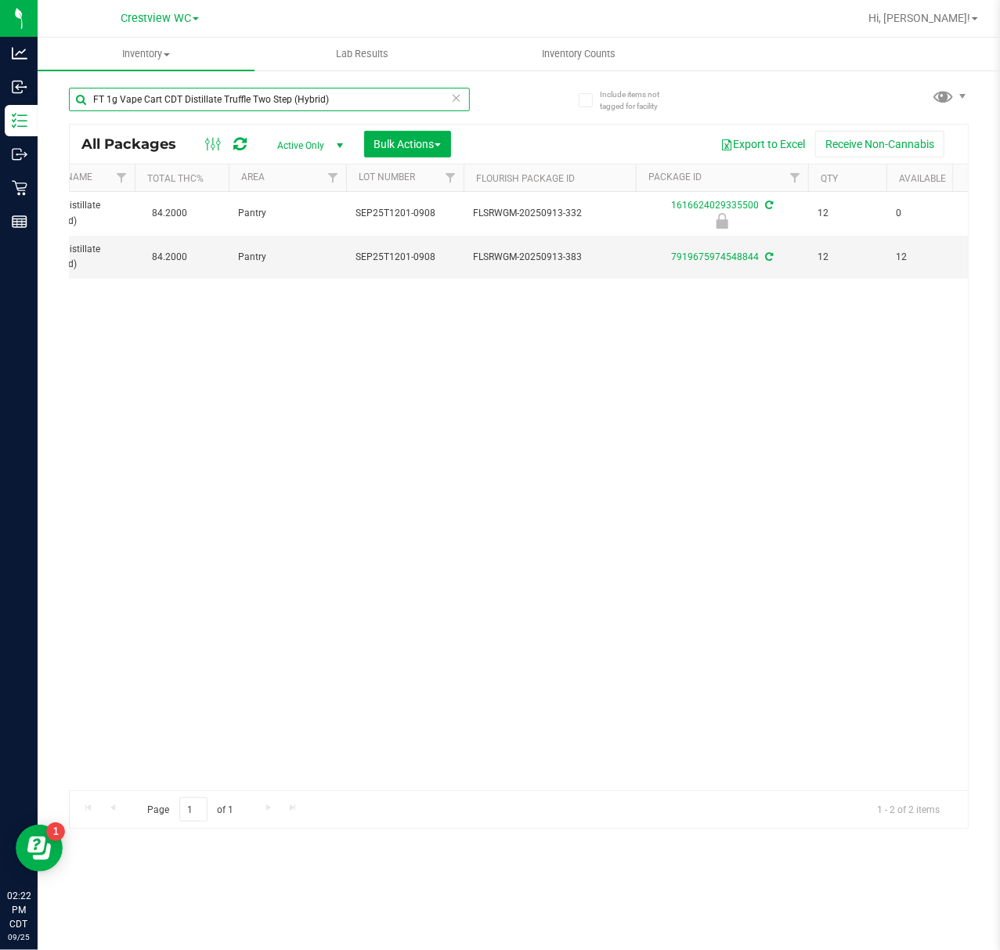
drag, startPoint x: 348, startPoint y: 98, endPoint x: -68, endPoint y: 98, distance: 416.6
click at [0, 98] on html "Analytics Inbound Inventory Outbound Retail Reports 02:22 PM CDT 09/25/2025 09/…" at bounding box center [500, 475] width 1000 height 950
paste input "FT 1g Vape Cart CDT Distillate Purple PJs (Hybrid)"
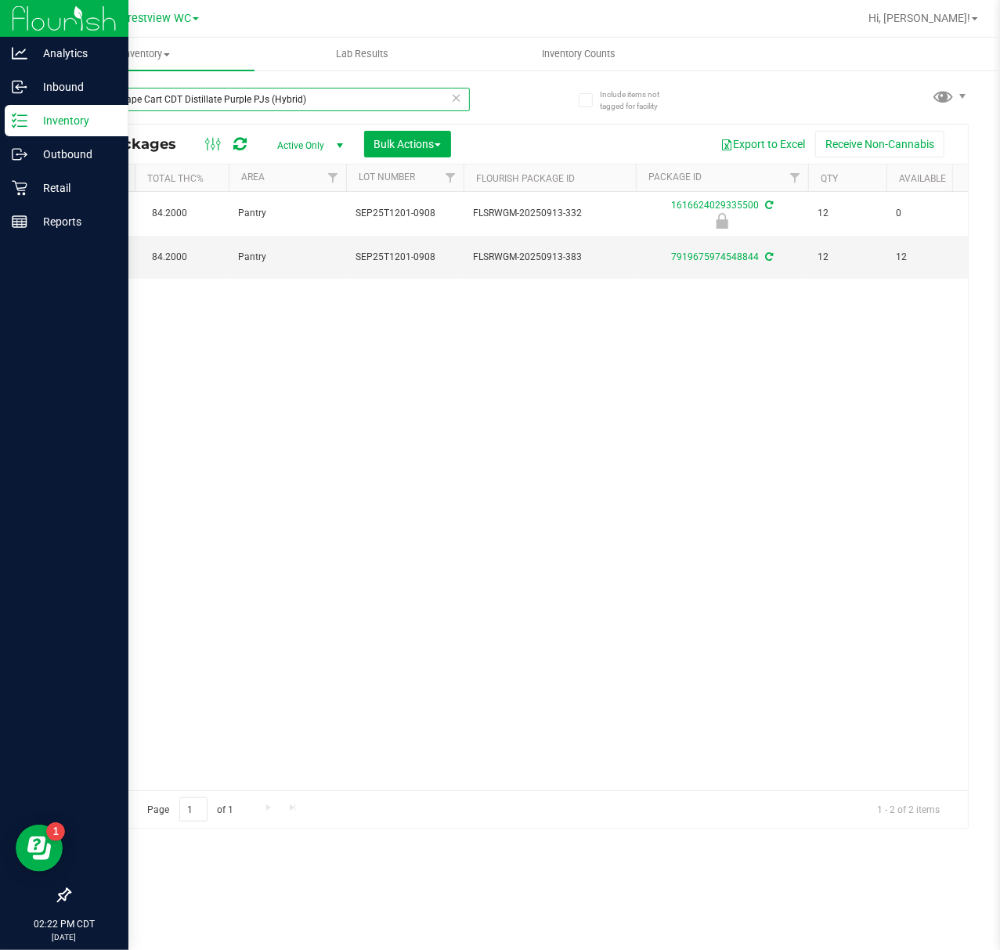
type input "FT 1g Vape Cart CDT Distillate Purple PJs (Hybrid)"
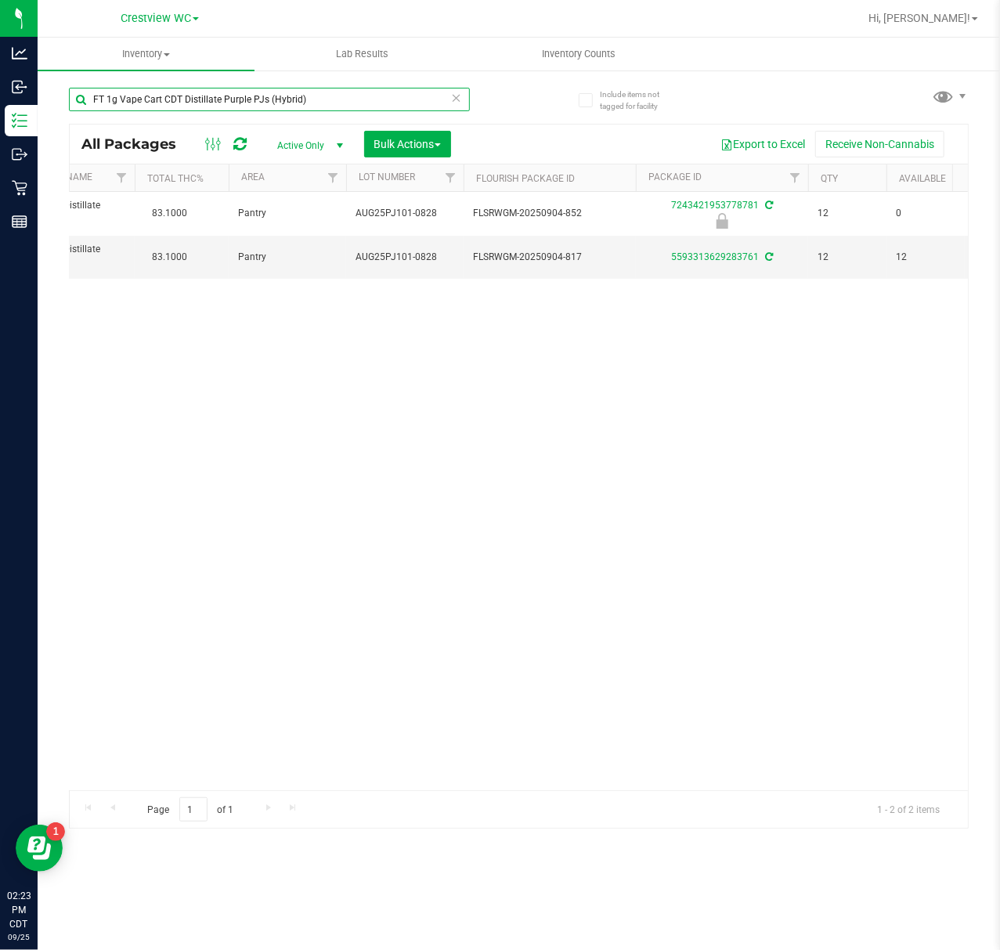
drag, startPoint x: 336, startPoint y: 102, endPoint x: 60, endPoint y: 128, distance: 277.7
click at [0, 128] on html "Analytics Inbound Inventory Outbound Retail Reports 02:23 PM CDT 09/25/2025 09/…" at bounding box center [500, 475] width 1000 height 950
paste input "FT 1g Vape Cart CDT Distillate Rainbow Pebblez F2 (Hybrid)"
type input "FT 1g Vape Cart CDT Distillate Rainbow Pebblez F2 (Hybrid)"
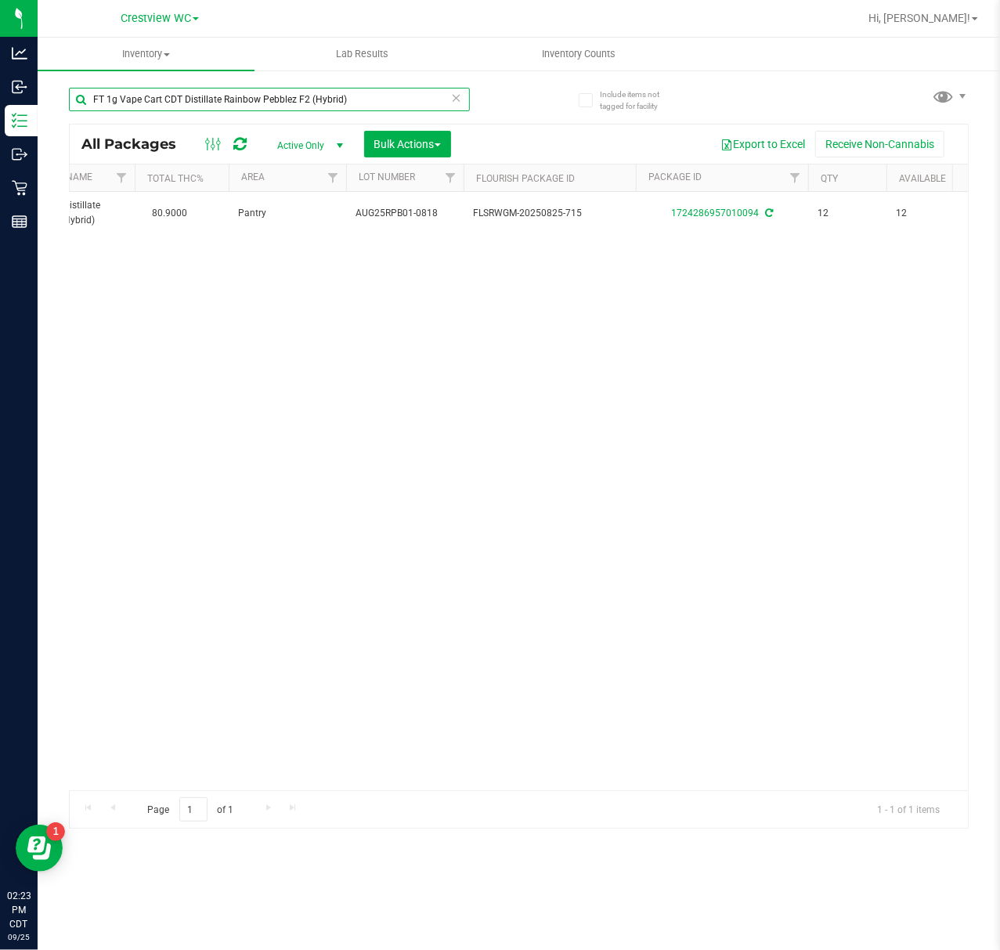
drag, startPoint x: 171, startPoint y: 130, endPoint x: -138, endPoint y: 158, distance: 309.8
click at [0, 158] on html "Analytics Inbound Inventory Outbound Retail Reports 02:23 PM CDT 09/25/2025 09/…" at bounding box center [500, 475] width 1000 height 950
paste input "FT 0.5g Vape Cart Distillate Acapulco Gold (Sativa)"
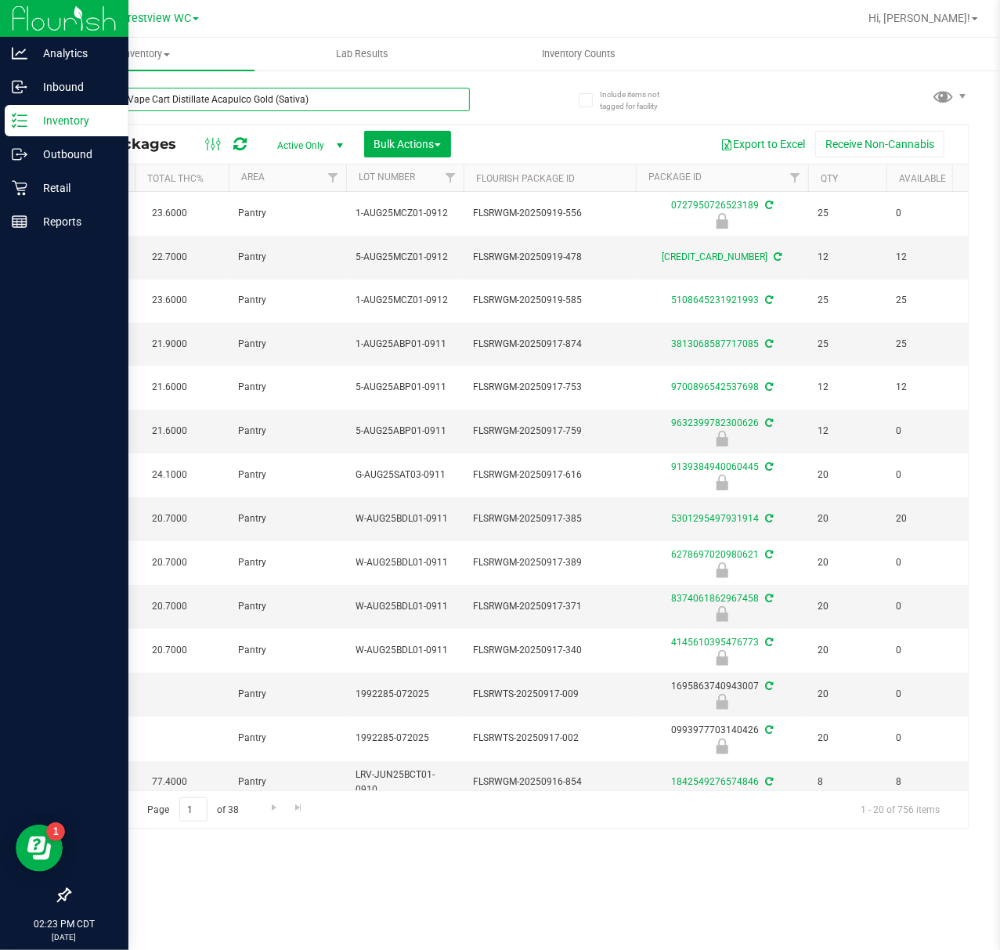
type input "FT 0.5g Vape Cart Distillate Acapulco Gold (Sativa)"
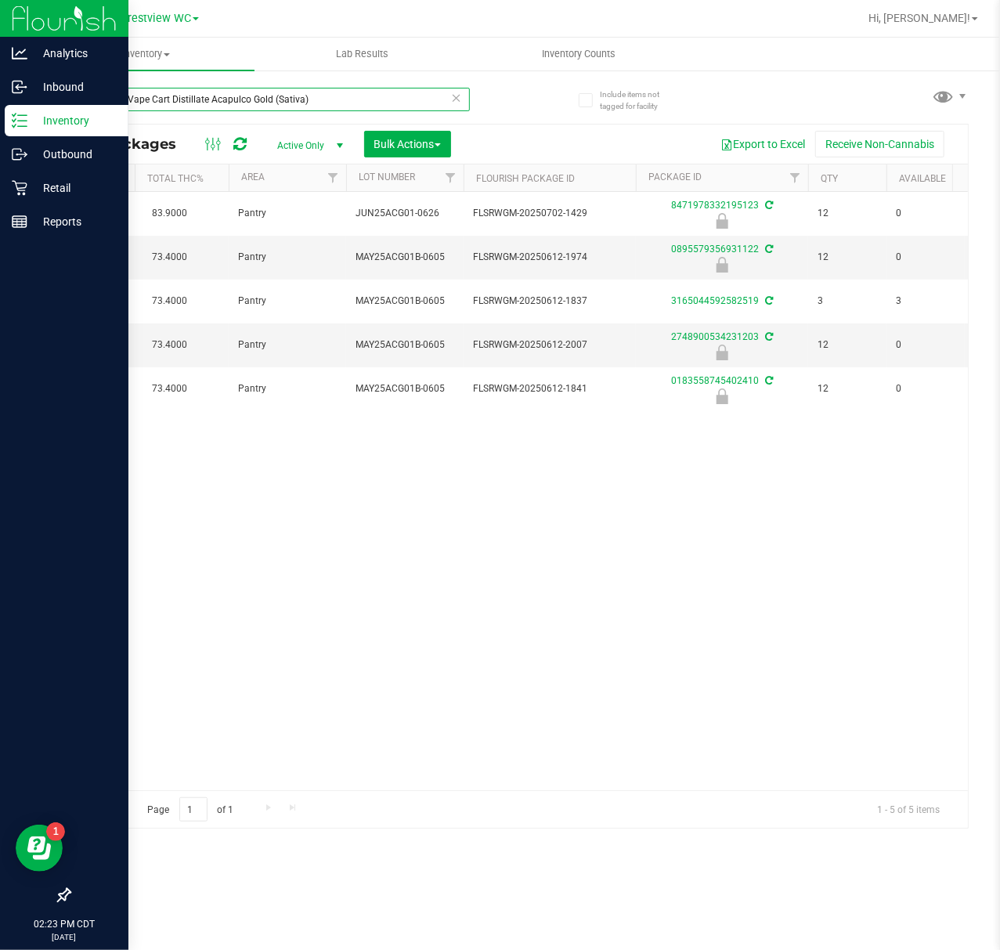
drag, startPoint x: 345, startPoint y: 100, endPoint x: 20, endPoint y: 104, distance: 325.0
click at [0, 101] on html "Analytics Inbound Inventory Outbound Retail Reports 02:23 PM CDT 09/25/2025 09/…" at bounding box center [500, 475] width 1000 height 950
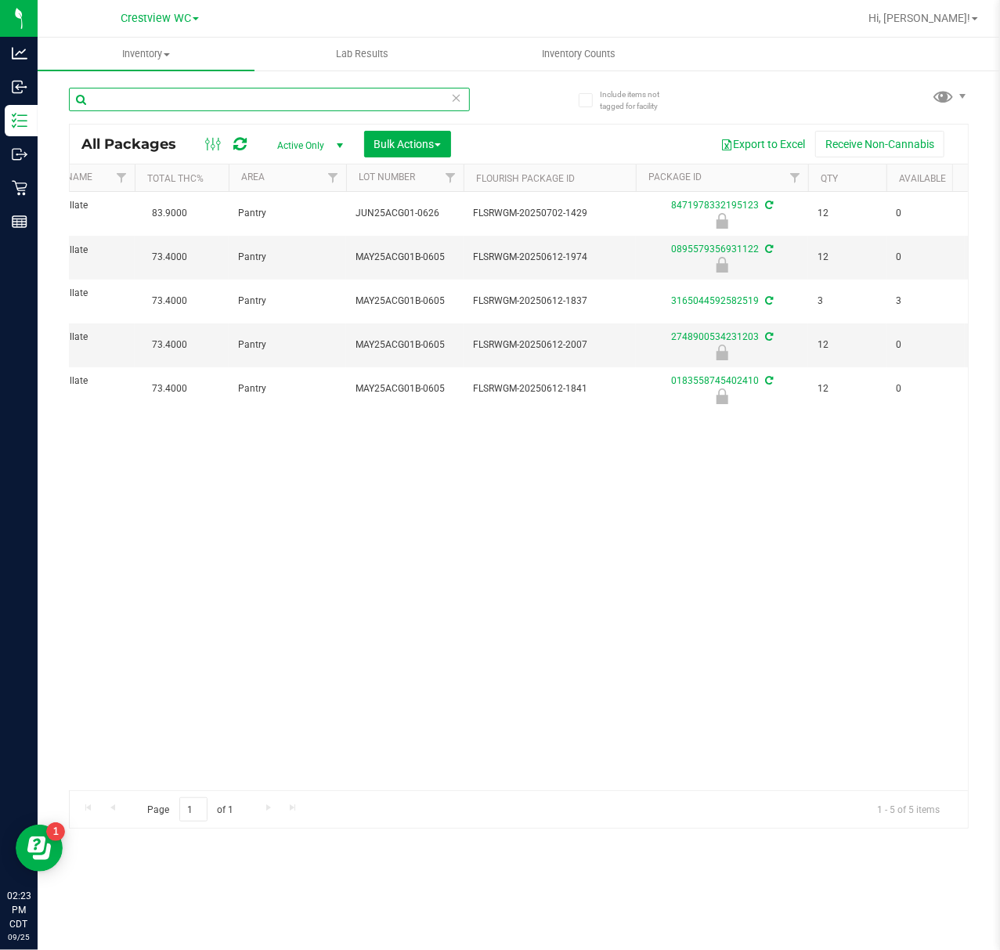
paste input "FT 0.5g Vape Cart Distillate Amnesia (Hybrid)"
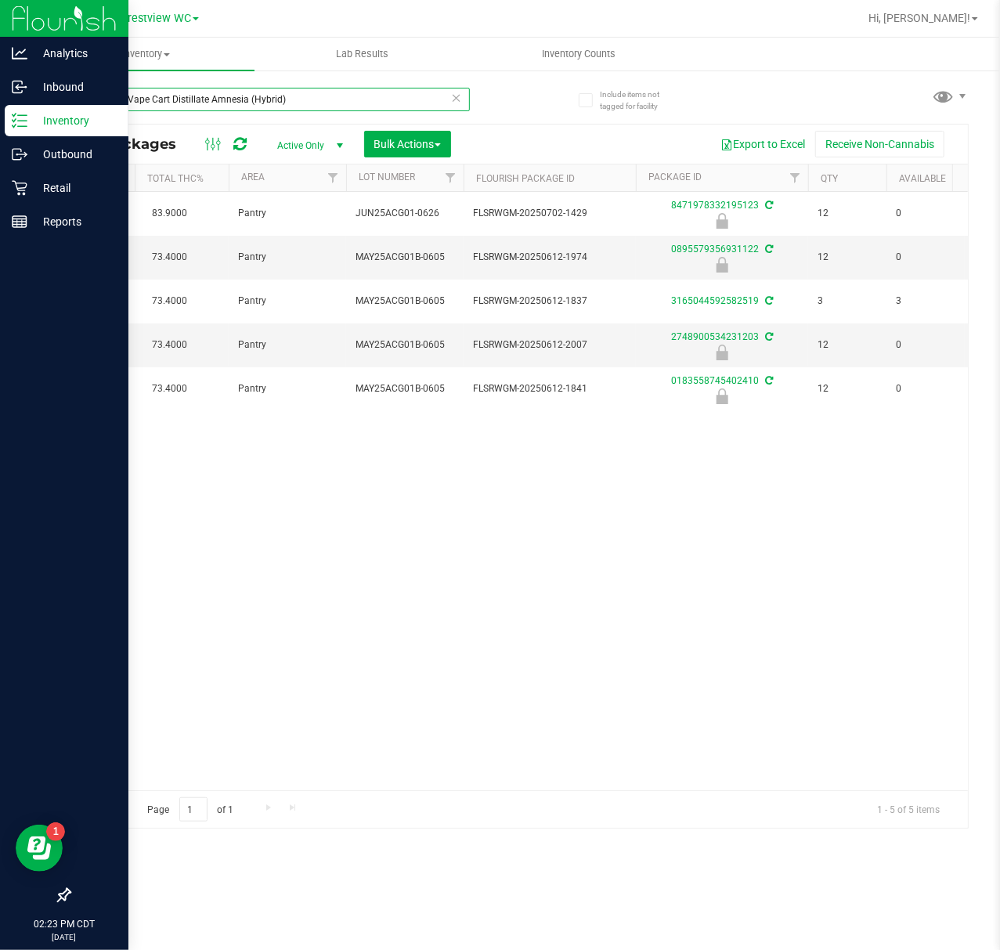
type input "FT 0.5g Vape Cart Distillate Amnesia (Hybrid)"
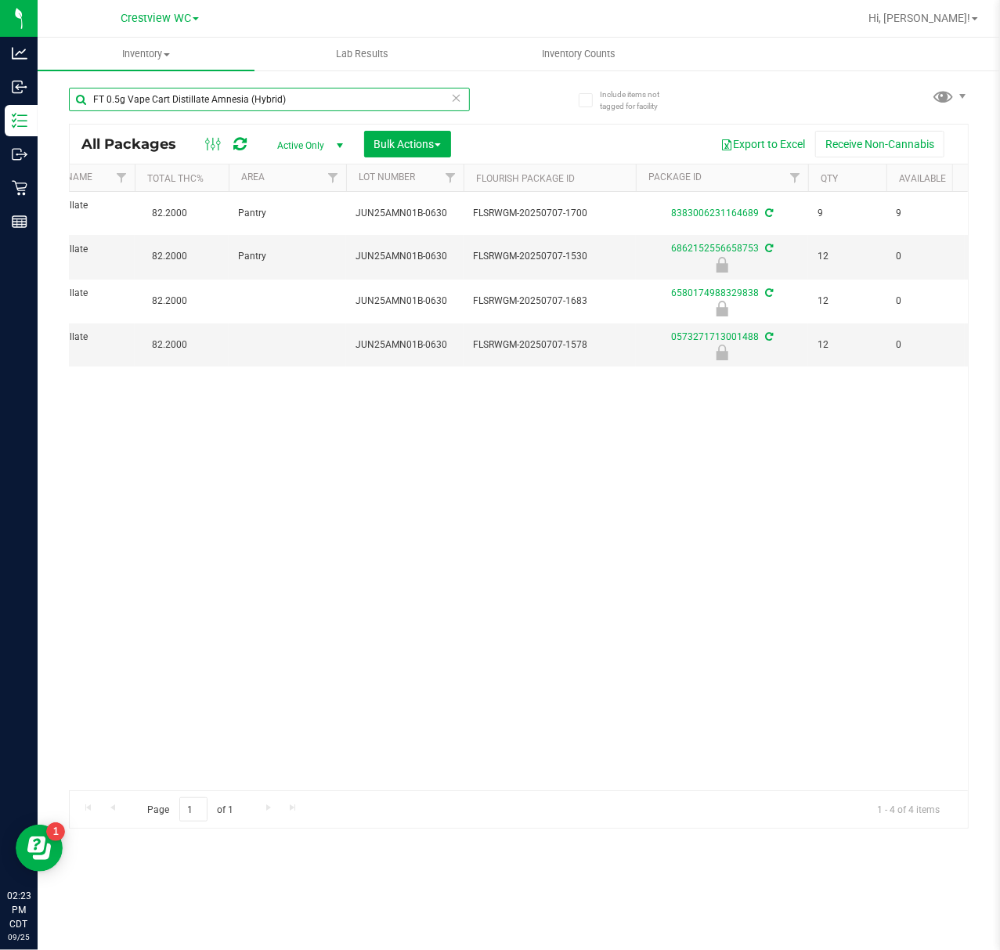
drag, startPoint x: 334, startPoint y: 96, endPoint x: 70, endPoint y: 85, distance: 264.1
click at [0, 96] on html "Analytics Inbound Inventory Outbound Retail Reports 02:23 PM CDT 09/25/2025 09/…" at bounding box center [500, 475] width 1000 height 950
drag, startPoint x: 116, startPoint y: 114, endPoint x: 136, endPoint y: 105, distance: 22.4
click at [136, 105] on input "text" at bounding box center [269, 99] width 401 height 23
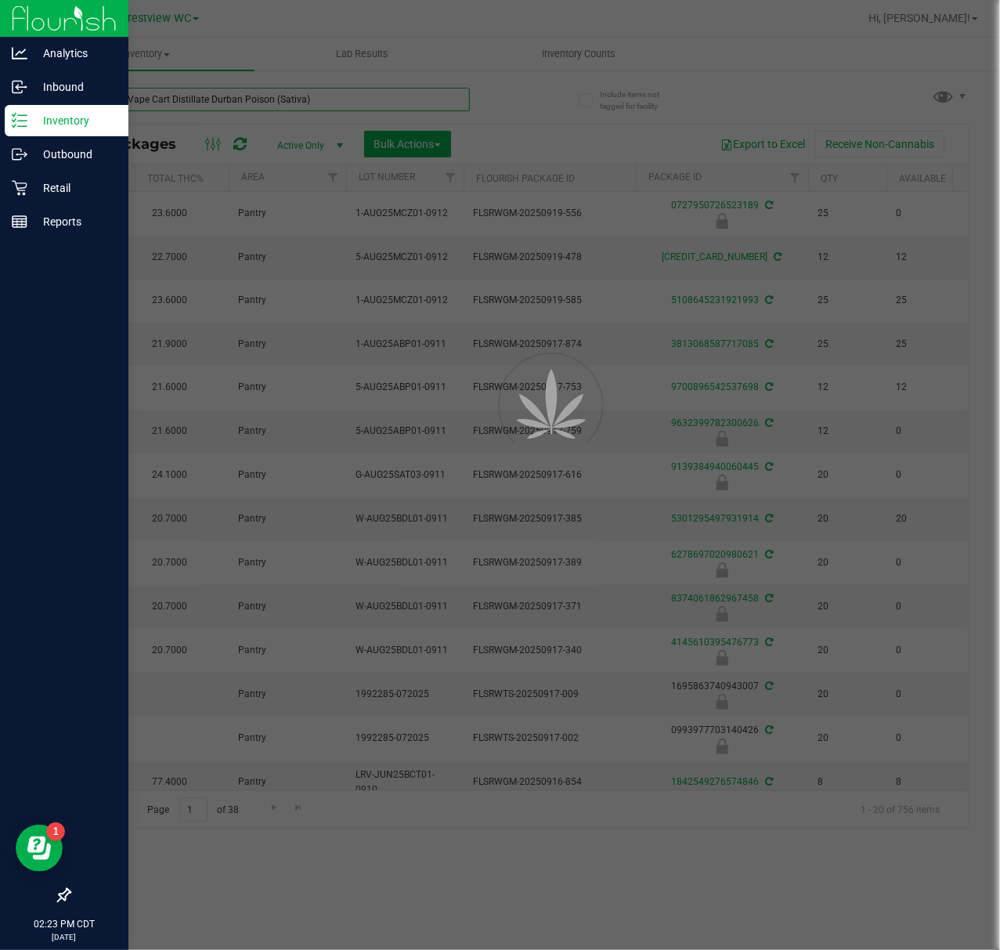
type input "FT 0.5g Vape Cart Distillate Durban Poison (Sativa)"
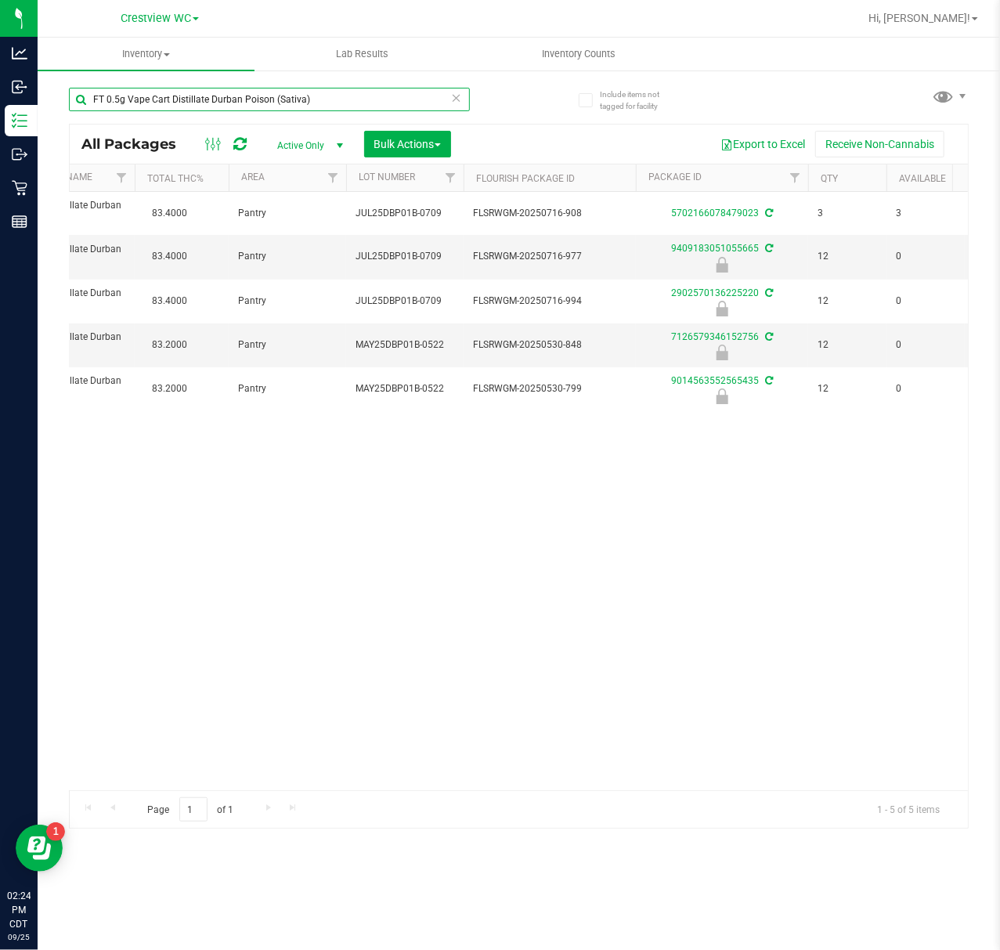
drag, startPoint x: 371, startPoint y: 95, endPoint x: 88, endPoint y: 120, distance: 284.6
click at [89, 120] on div "FT 0.5g Vape Cart Distillate Durban Poison (Sativa)" at bounding box center [269, 106] width 401 height 36
paste input "FT 0.5g Vape Cart Distillate Green Crack (Sativa)"
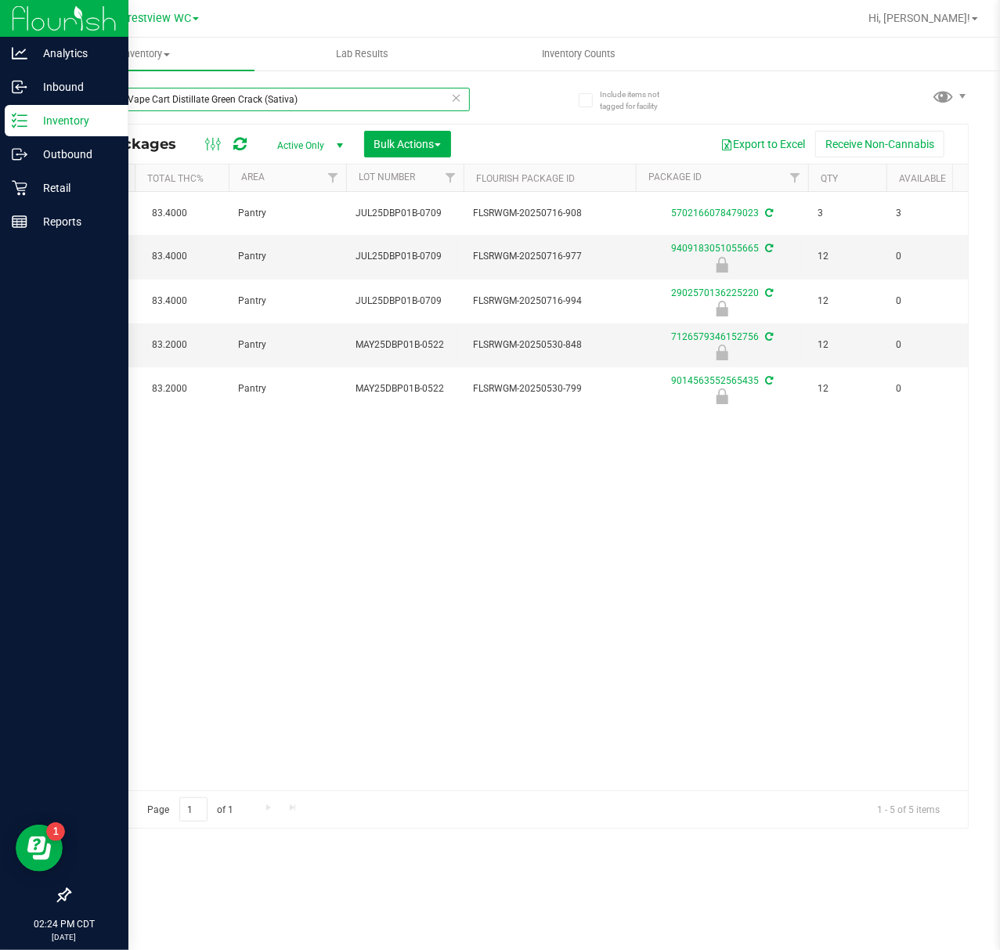
type input "FT 0.5g Vape Cart Distillate Green Crack (Sativa)"
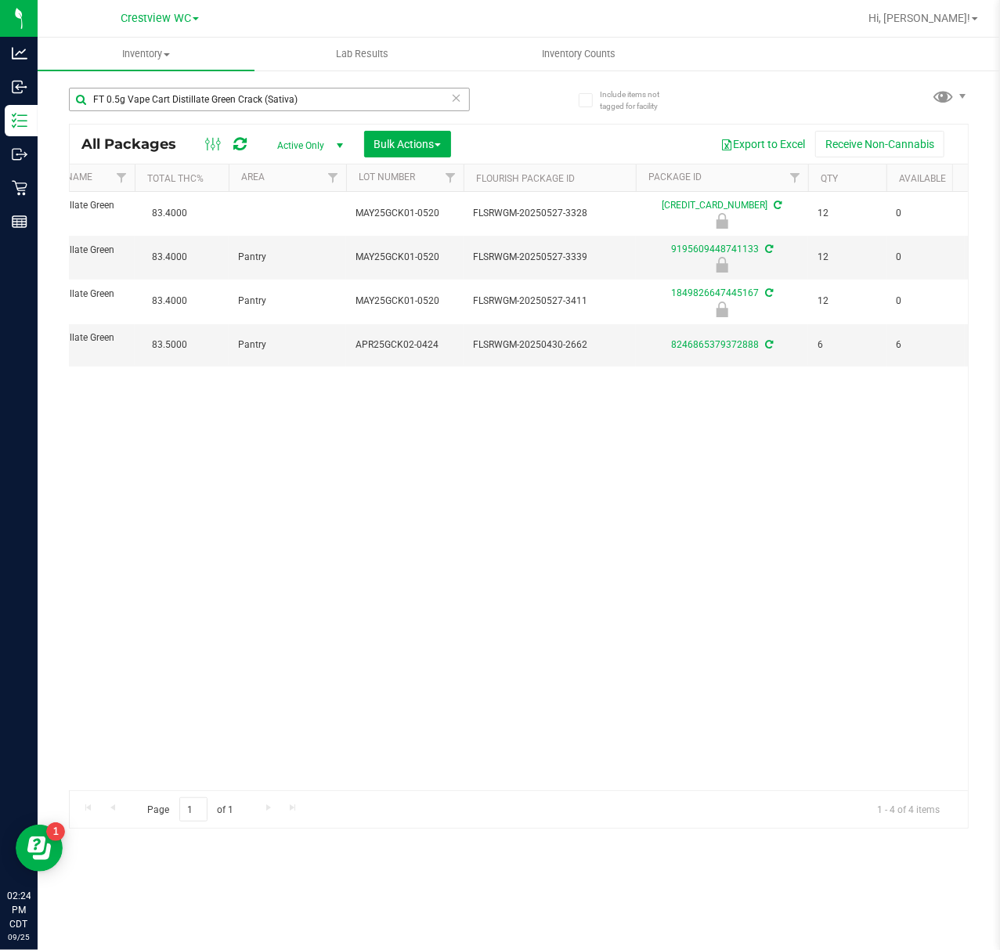
drag, startPoint x: 348, startPoint y: 75, endPoint x: 122, endPoint y: 100, distance: 227.7
click at [122, 100] on div "FT 0.5g Vape Cart Distillate Green Crack (Sativa)" at bounding box center [294, 99] width 450 height 50
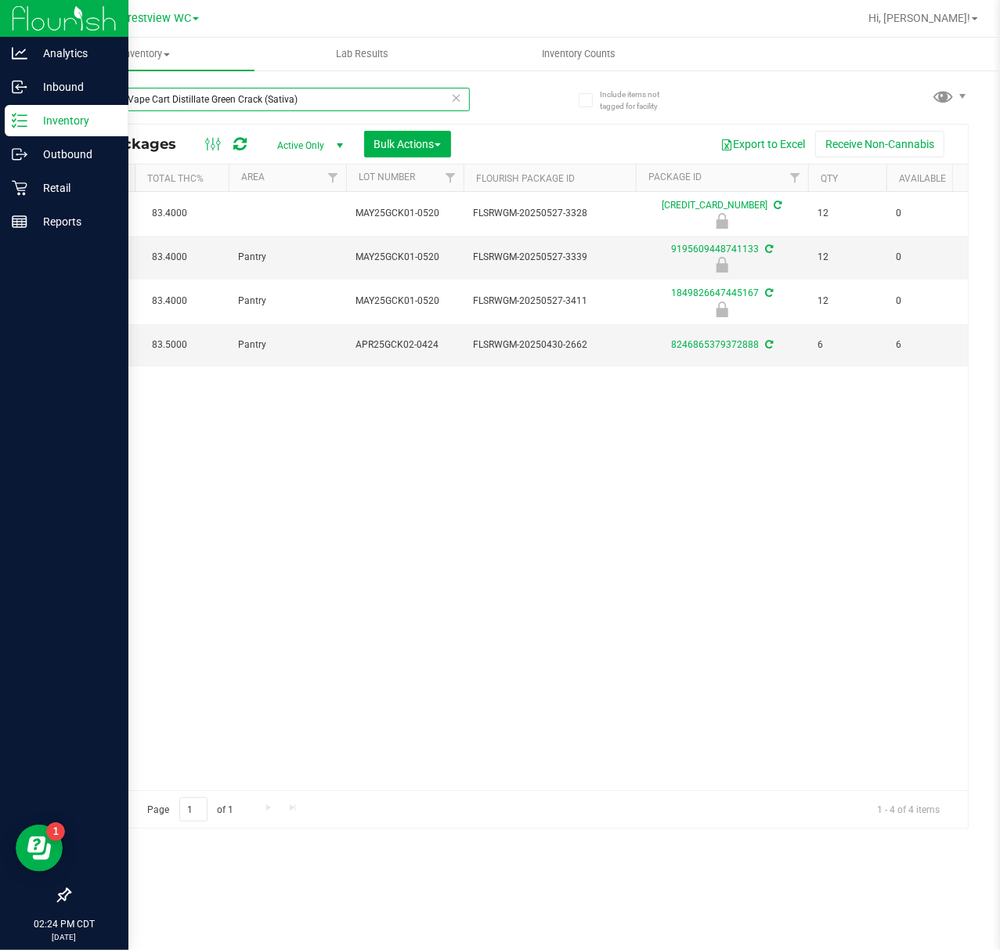
drag, startPoint x: 320, startPoint y: 96, endPoint x: 7, endPoint y: 135, distance: 314.9
click at [7, 135] on div "Analytics Inbound Inventory Outbound Retail Reports 02:24 PM CDT 09/25/2025 09/…" at bounding box center [500, 475] width 1000 height 950
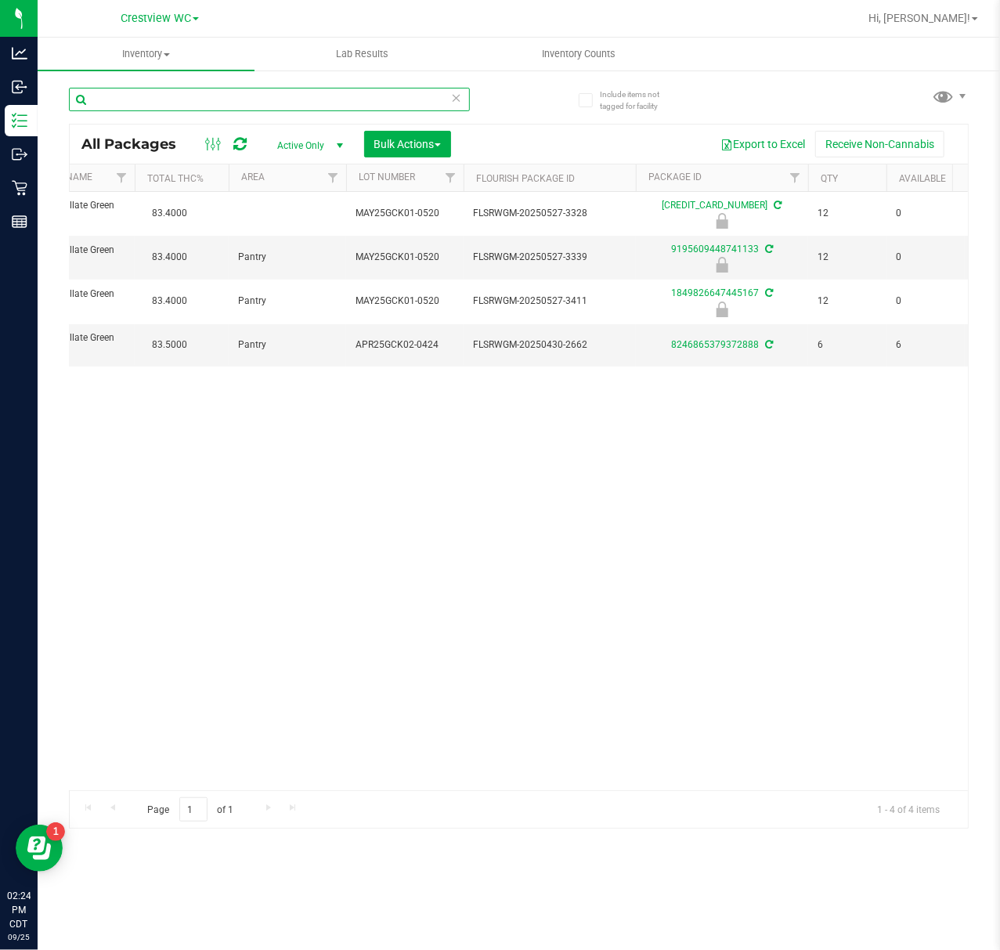
paste input "FT 0.5g Vape Cart Distillate Jealousy (Hybrid)"
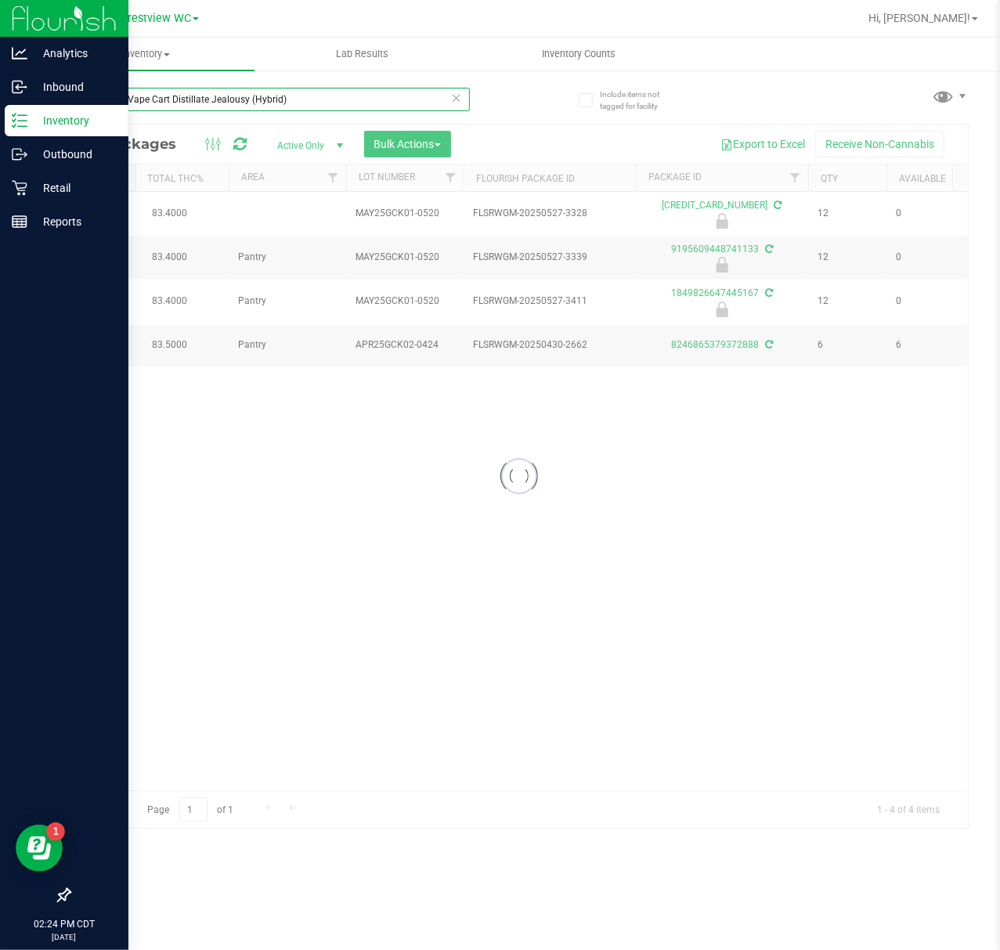
type input "FT 0.5g Vape Cart Distillate Jealousy (Hybrid)"
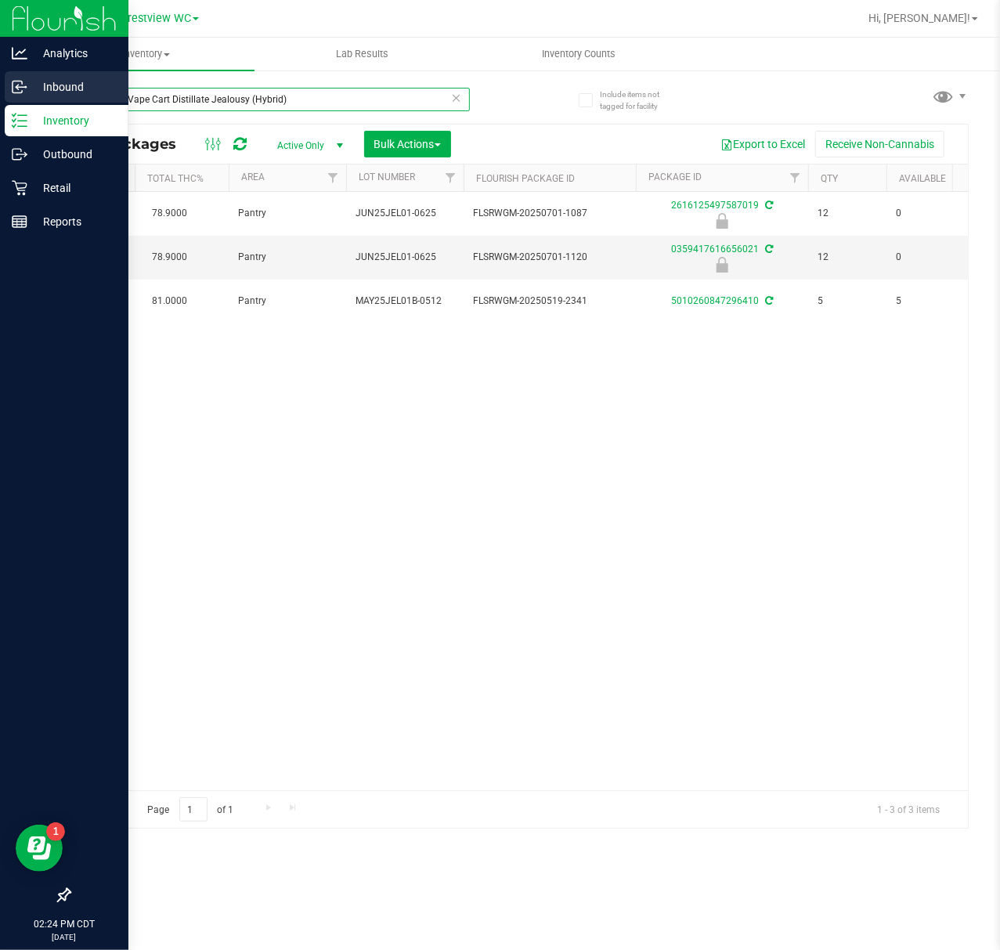
drag, startPoint x: 317, startPoint y: 92, endPoint x: 123, endPoint y: 89, distance: 194.2
click at [9, 89] on div "Analytics Inbound Inventory Outbound Retail Reports 02:24 PM CDT 09/25/2025 09/…" at bounding box center [500, 475] width 1000 height 950
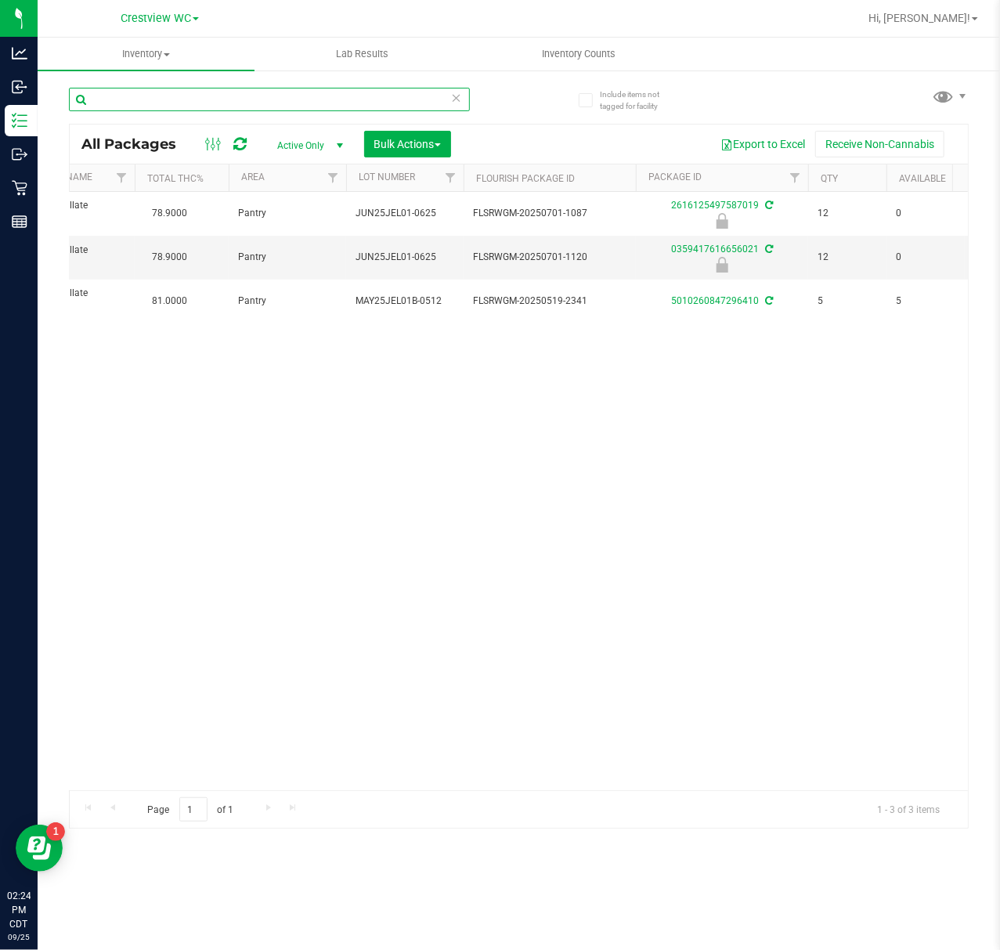
paste input "FT 0.5g Vape Cart Distillate Key Lime Pie (Hybrid)"
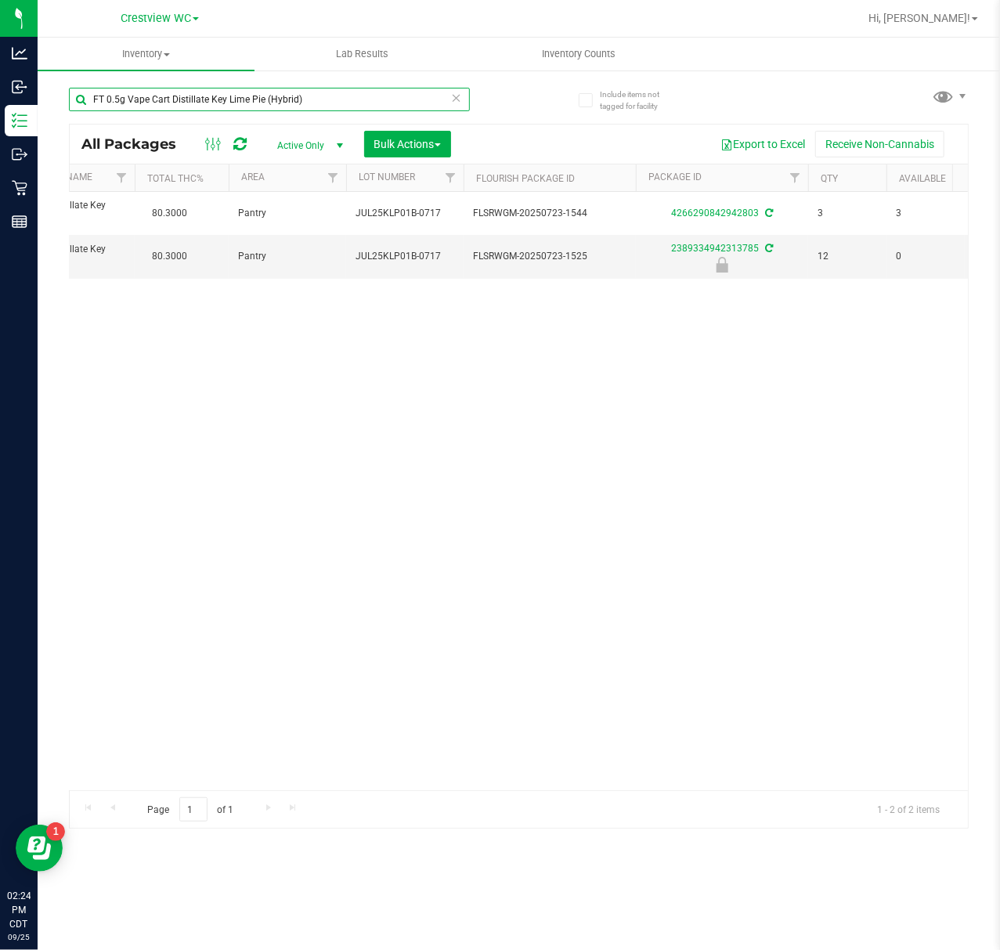
drag, startPoint x: 235, startPoint y: 108, endPoint x: 133, endPoint y: 119, distance: 102.4
click at [133, 119] on div "FT 0.5g Vape Cart Distillate Key Lime Pie (Hybrid)" at bounding box center [269, 106] width 401 height 36
type input "F"
paste input "FT 0.5g Vape Cart Distillate Kush Mintz (Hybrid)"
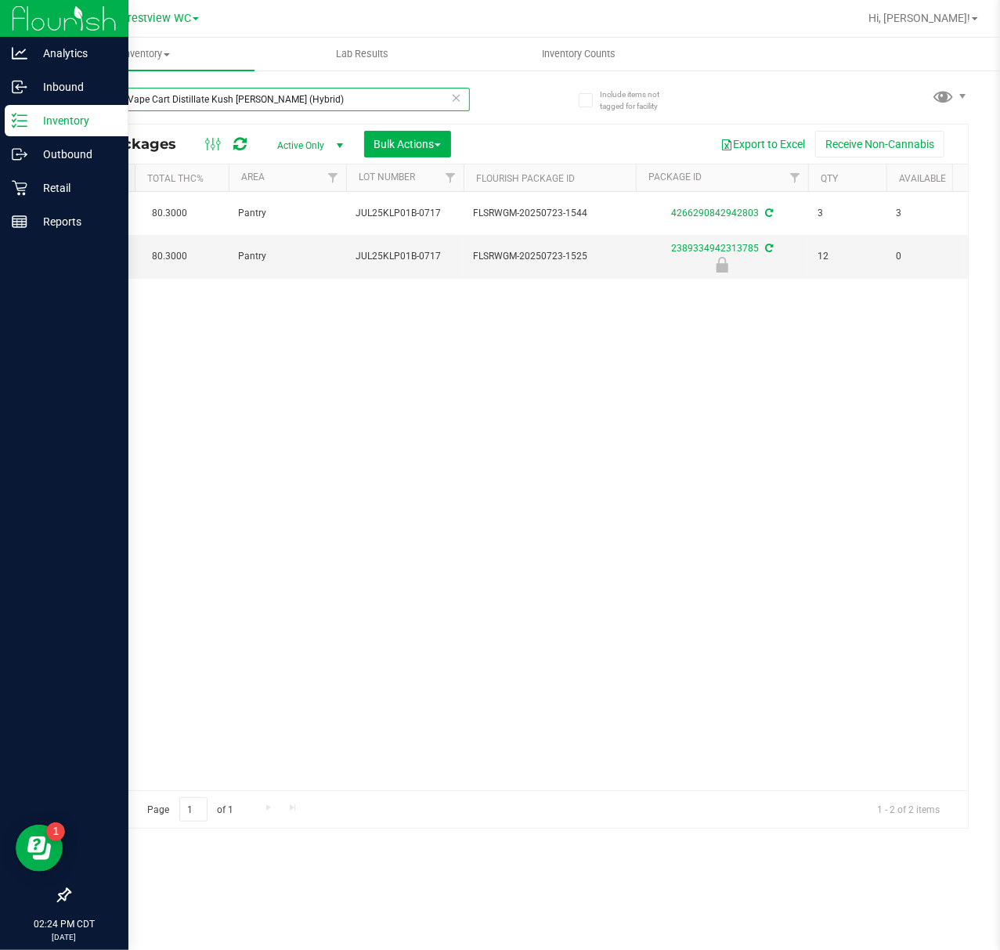
type input "FT 0.5g Vape Cart Distillate Kush Mintz (Hybrid)"
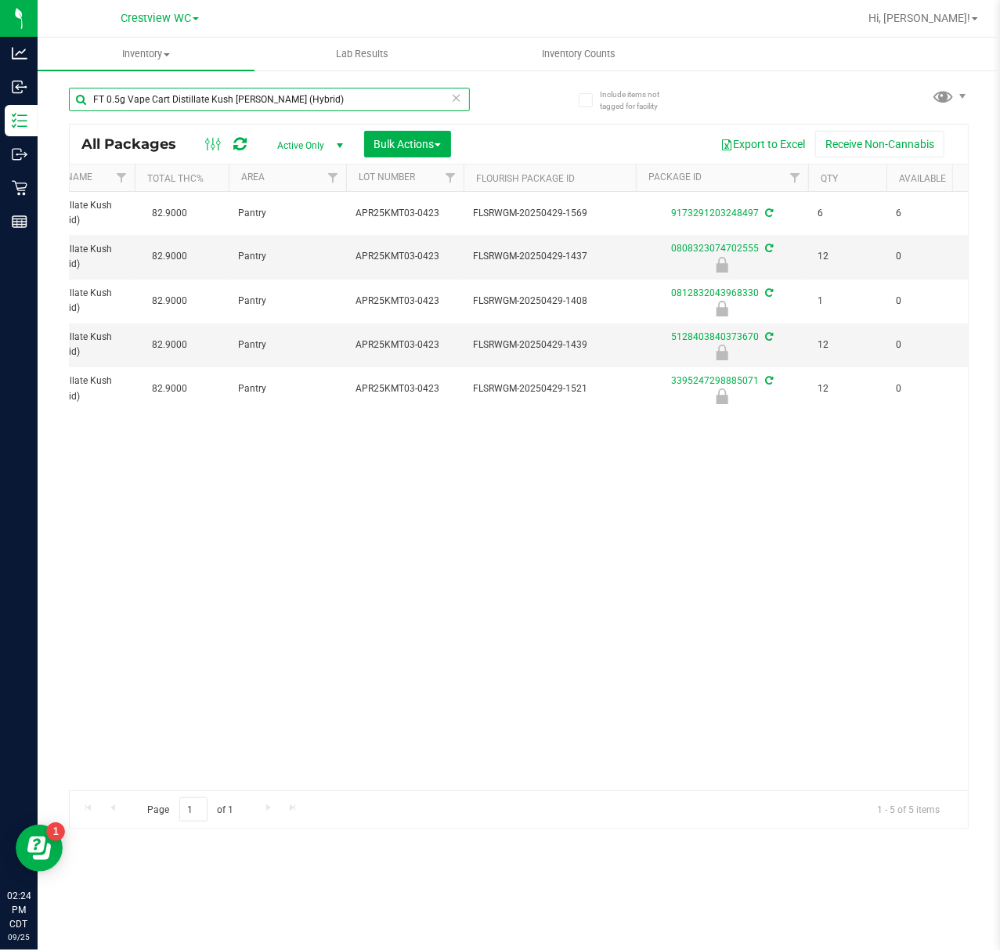
drag, startPoint x: 327, startPoint y: 97, endPoint x: 114, endPoint y: 108, distance: 213.3
click at [83, 116] on div "FT 0.5g Vape Cart Distillate Kush Mintz (Hybrid)" at bounding box center [269, 106] width 401 height 36
paste input "FT 0.5g Vape Cart Distillate Master Kush (Indica)"
type input "FT 0.5g Vape Cart Distillate Master Kush (Indica)"
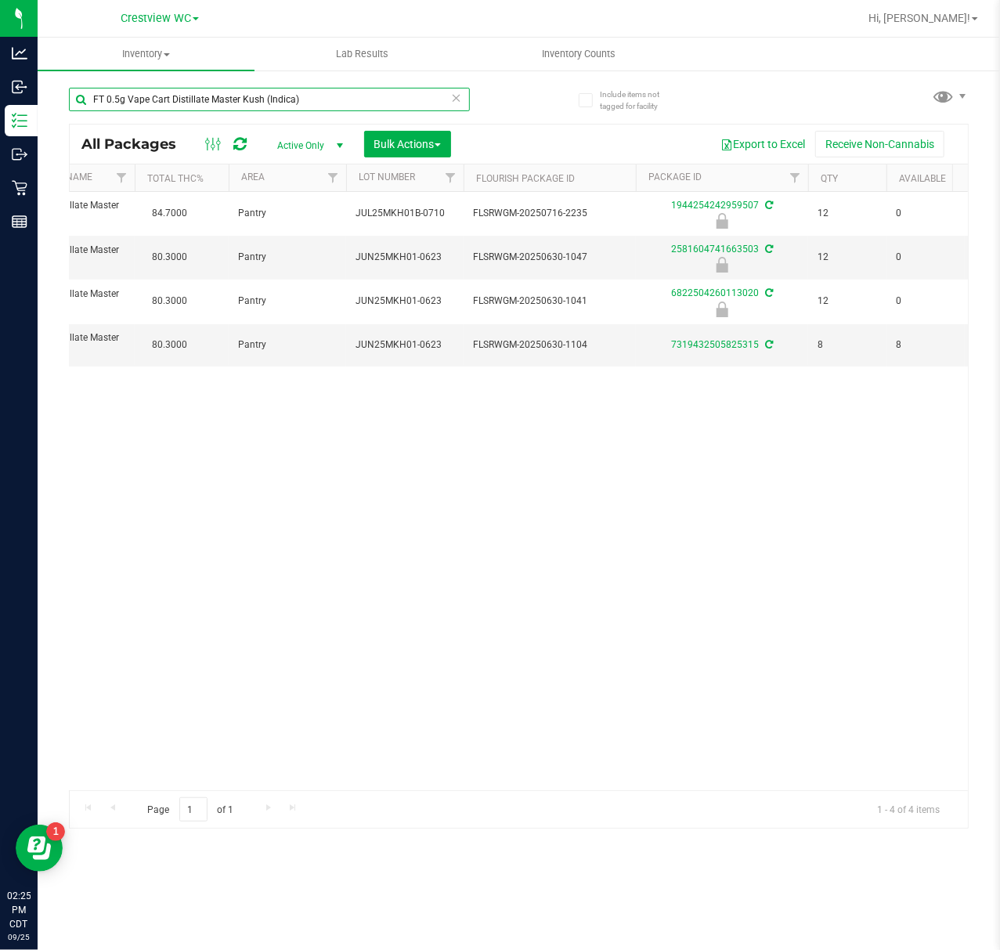
drag, startPoint x: 343, startPoint y: 103, endPoint x: -18, endPoint y: 136, distance: 362.5
click at [0, 136] on html "Analytics Inbound Inventory Outbound Retail Reports 02:25 PM CDT 09/25/2025 09/…" at bounding box center [500, 475] width 1000 height 950
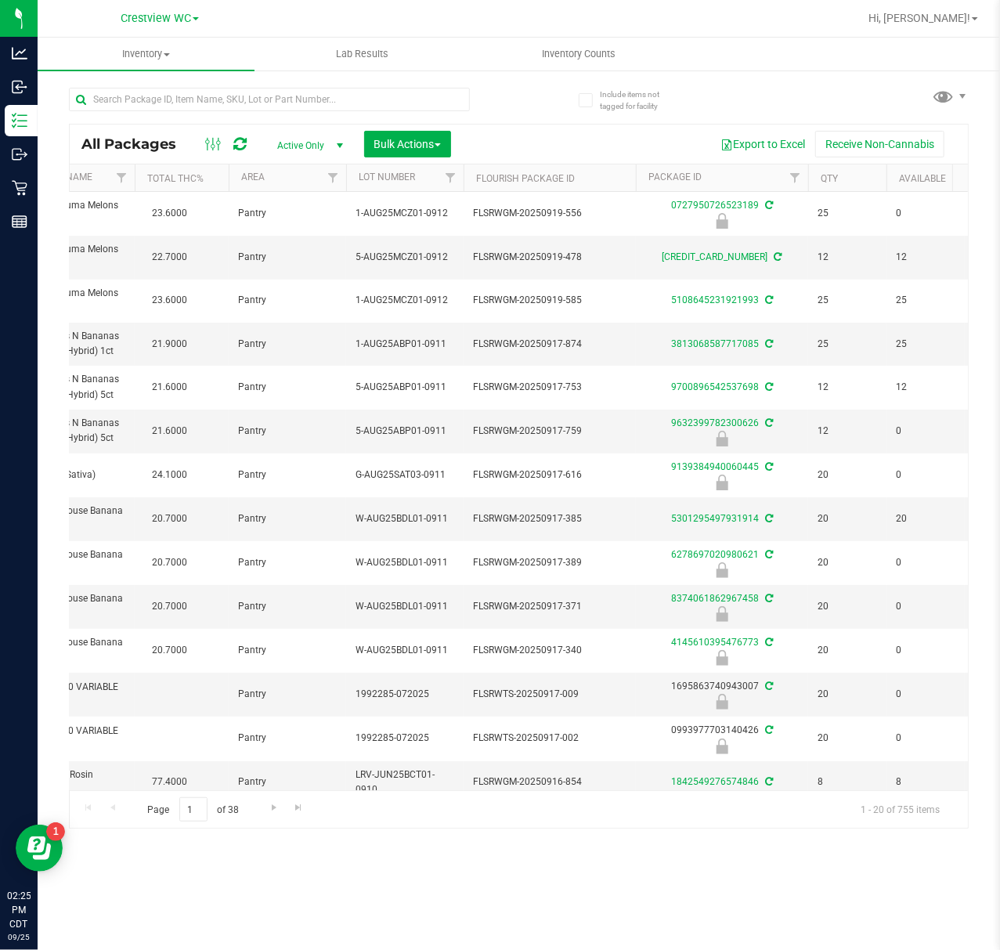
click at [173, 85] on div at bounding box center [294, 99] width 450 height 50
click at [172, 97] on input "text" at bounding box center [269, 99] width 401 height 23
paste input "FT 0.5g Vape Cart Distillate Northern Lights (Indica)"
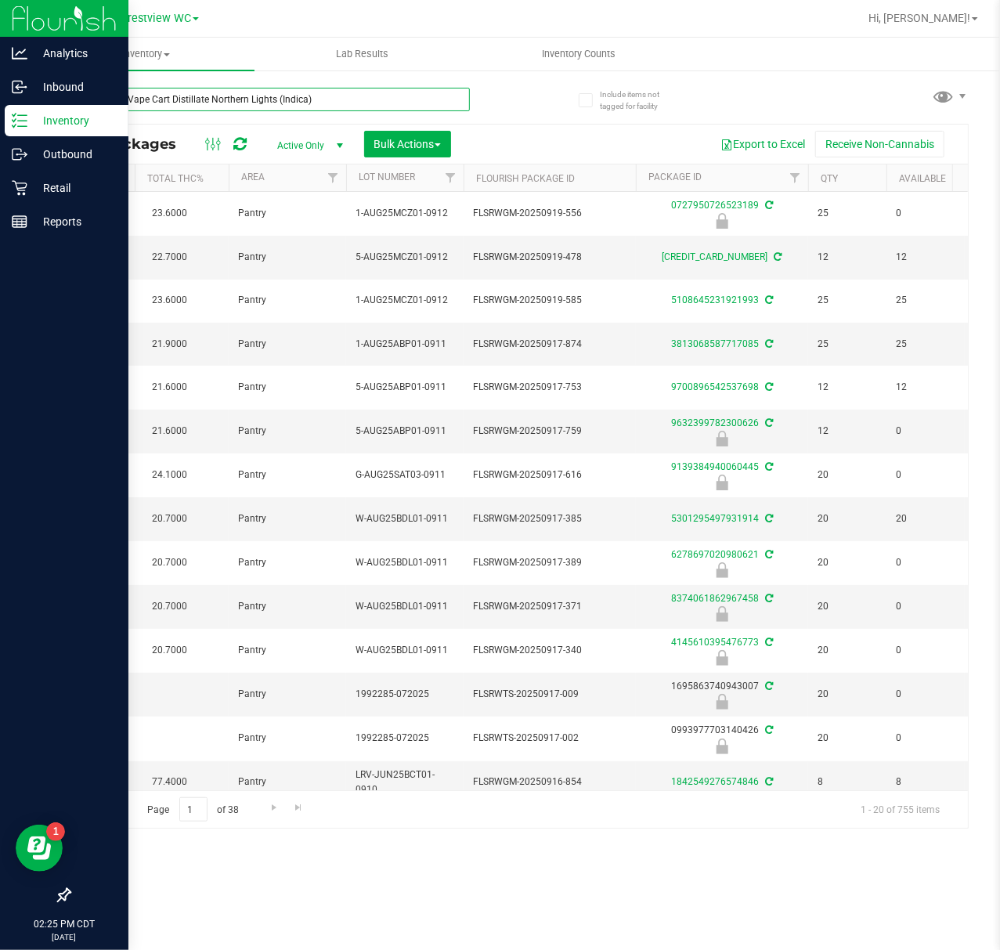
type input "FT 0.5g Vape Cart Distillate Northern Lights (Indica)"
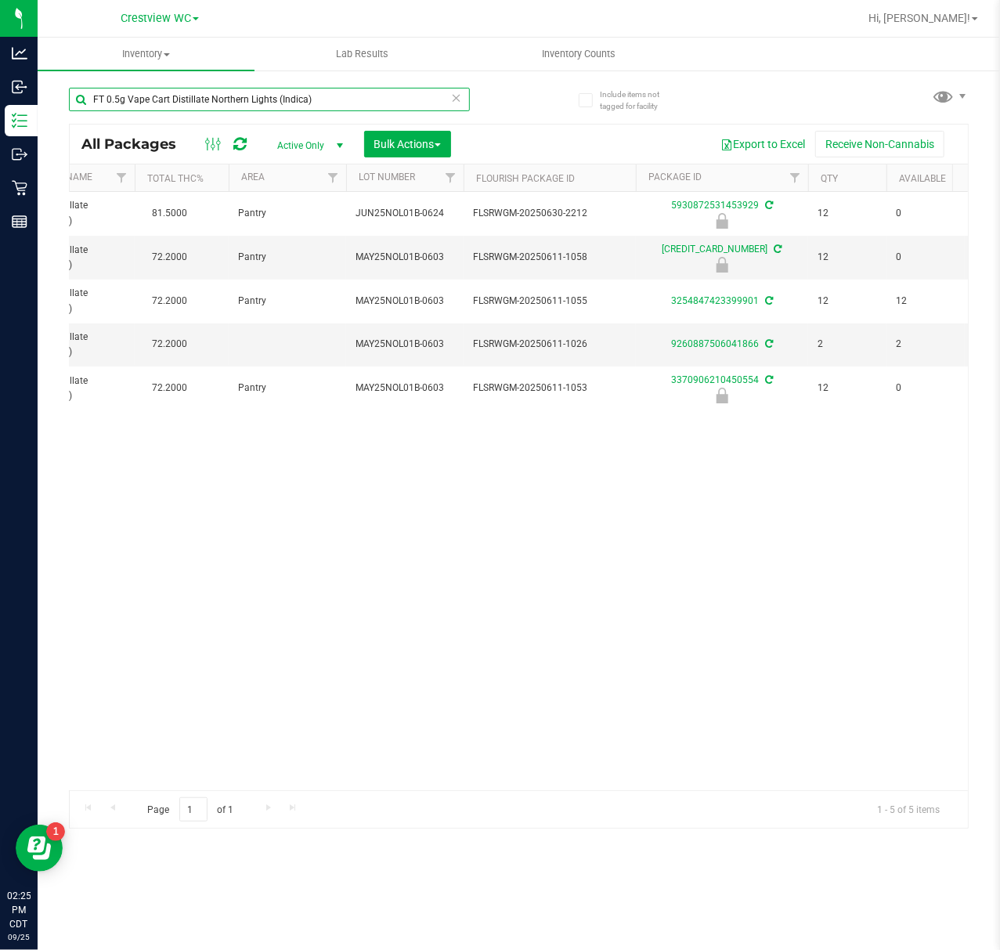
drag, startPoint x: 333, startPoint y: 99, endPoint x: -161, endPoint y: 150, distance: 496.8
click at [0, 150] on html "Analytics Inbound Inventory Outbound Retail Reports 02:25 PM CDT 09/25/2025 09/…" at bounding box center [500, 475] width 1000 height 950
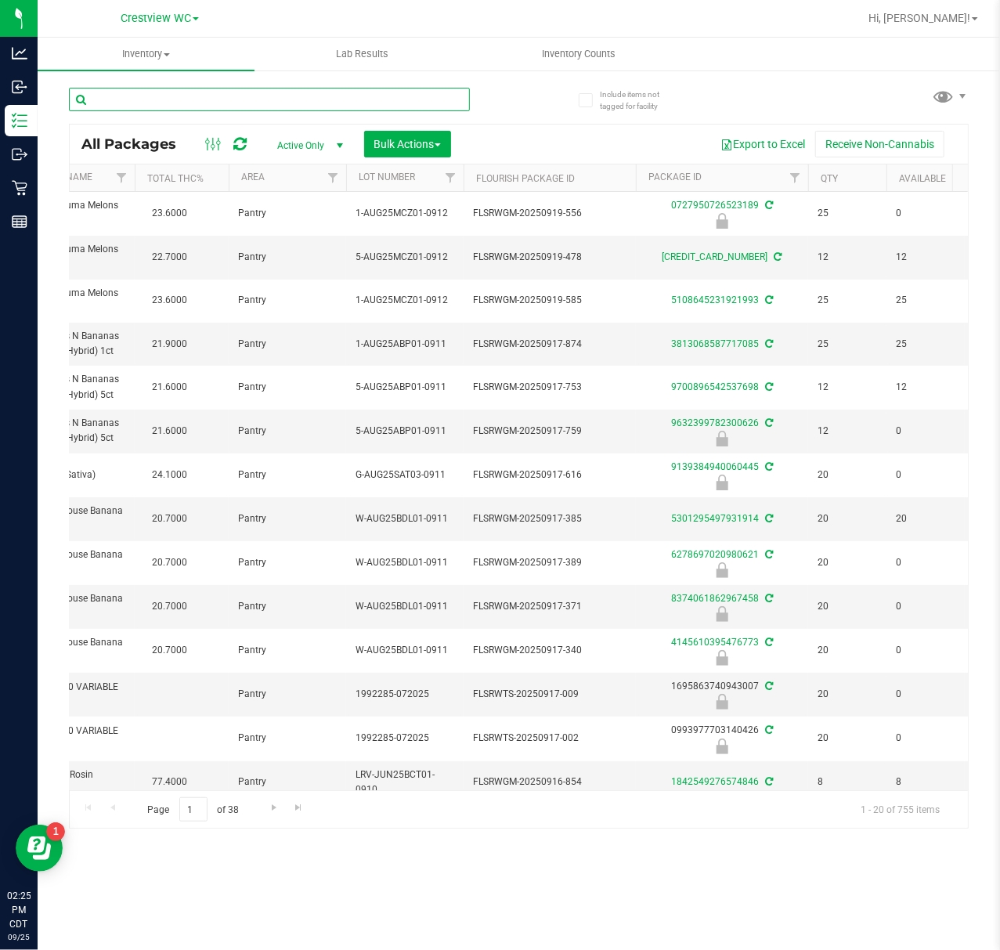
click at [204, 89] on input "text" at bounding box center [269, 99] width 401 height 23
paste input "FT 0.5g Vape Cart Distillate Pineapple X (Hybrid)"
type input "FT 0.5g Vape Cart Distillate Pineapple X (Hybrid)"
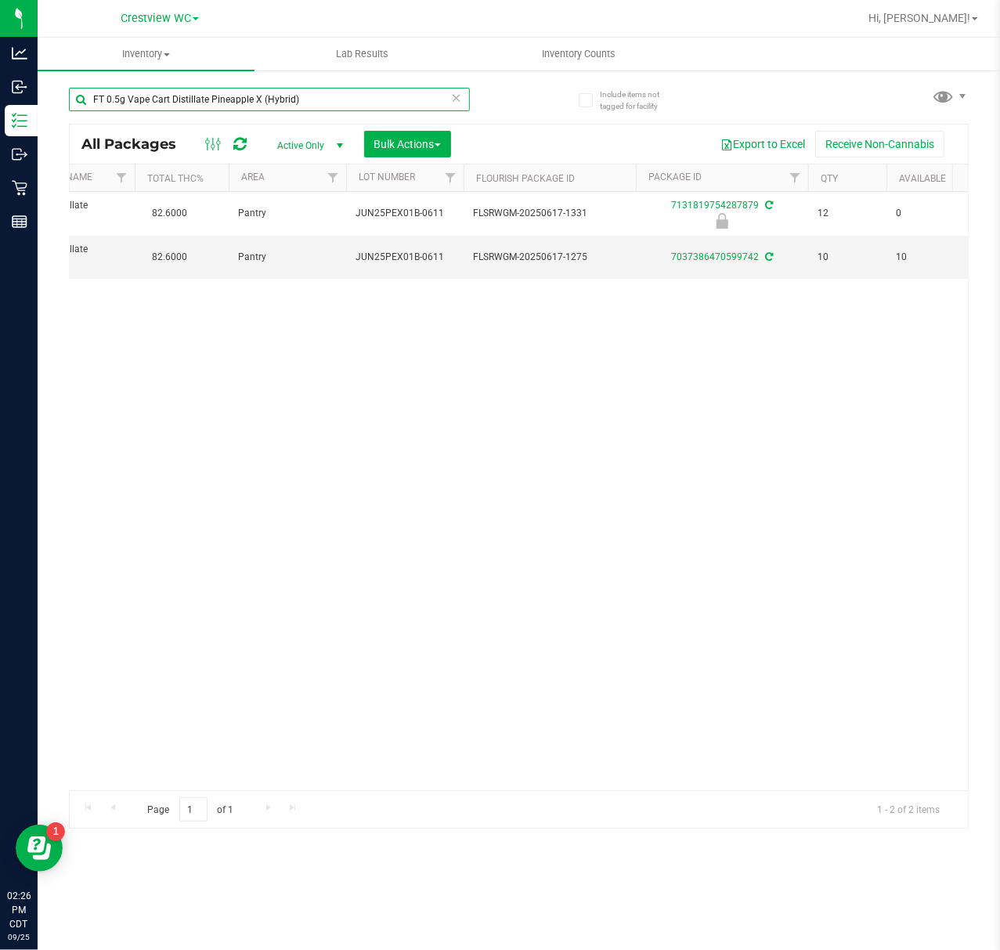
drag, startPoint x: 313, startPoint y: 99, endPoint x: 69, endPoint y: 141, distance: 248.0
click at [69, 141] on div "FT 0.5g Vape Cart Distillate Pineapple X (Hybrid) All Packages Active Only Acti…" at bounding box center [519, 451] width 900 height 756
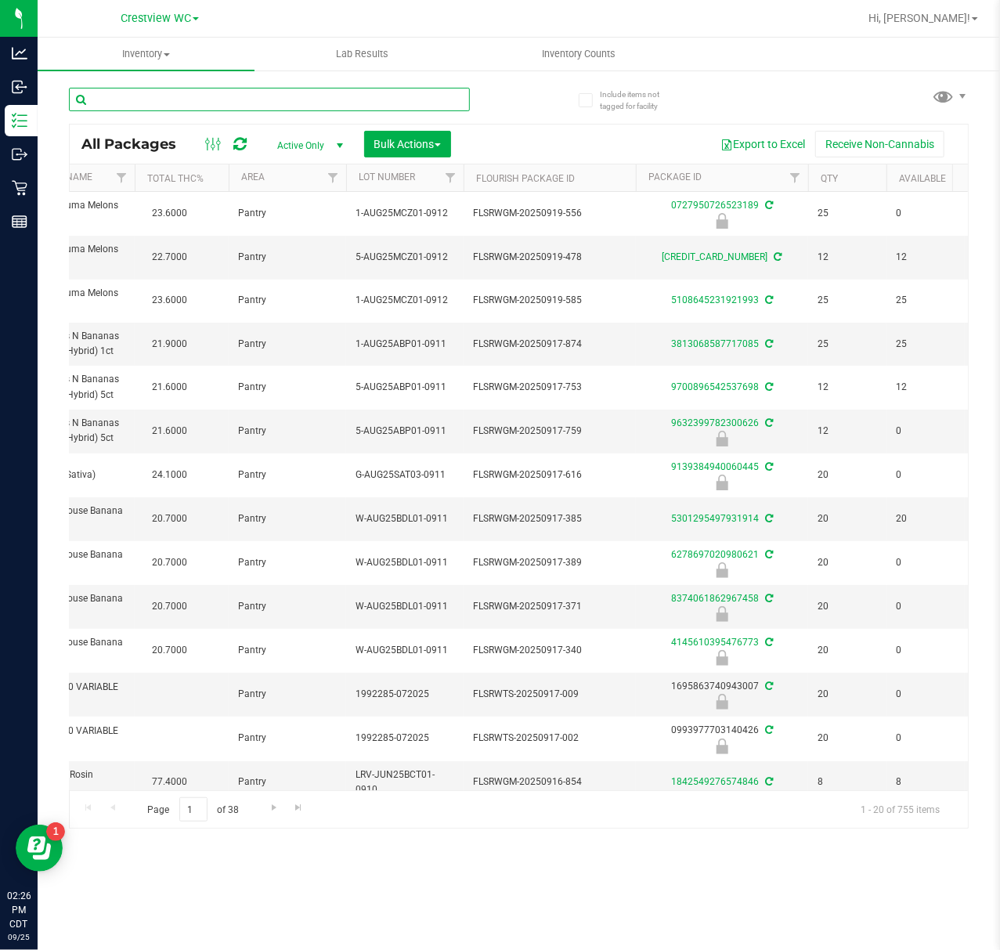
click at [233, 107] on input "text" at bounding box center [269, 99] width 401 height 23
paste input "FT 0.5g Vape Cart Distillate Purple Punch (Indica)"
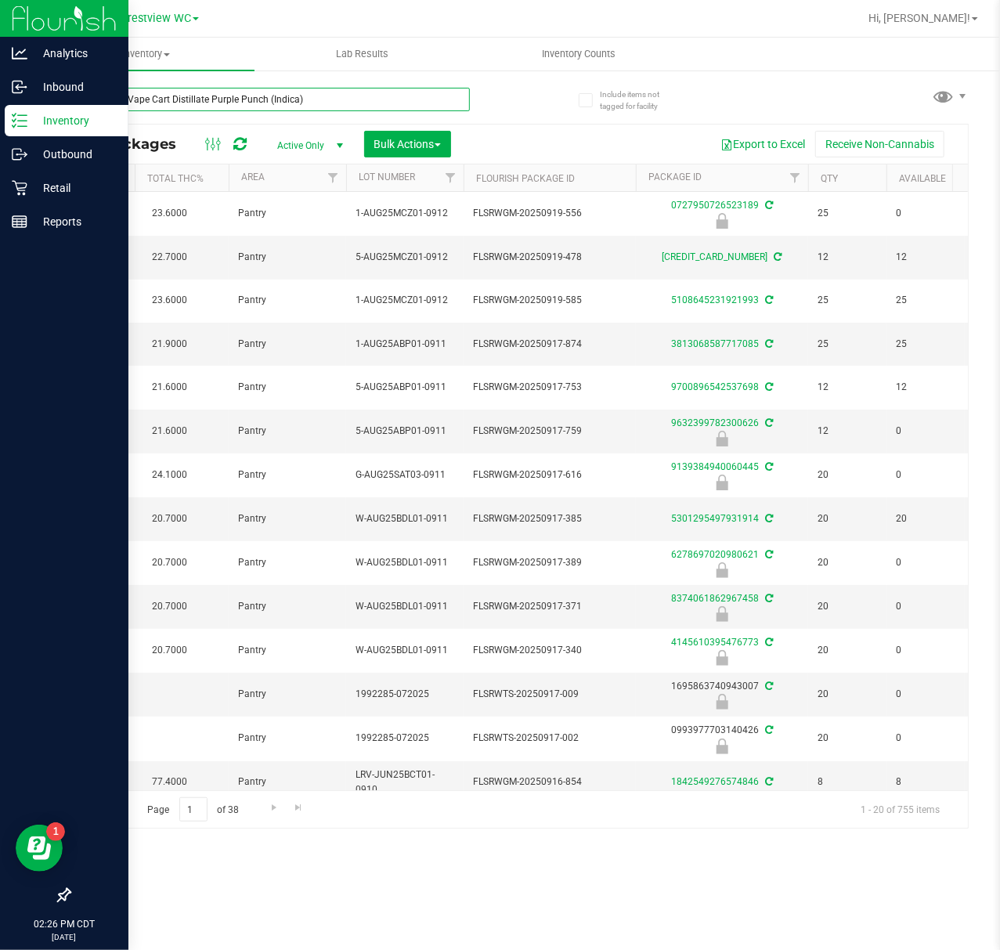
type input "FT 0.5g Vape Cart Distillate Purple Punch (Indica)"
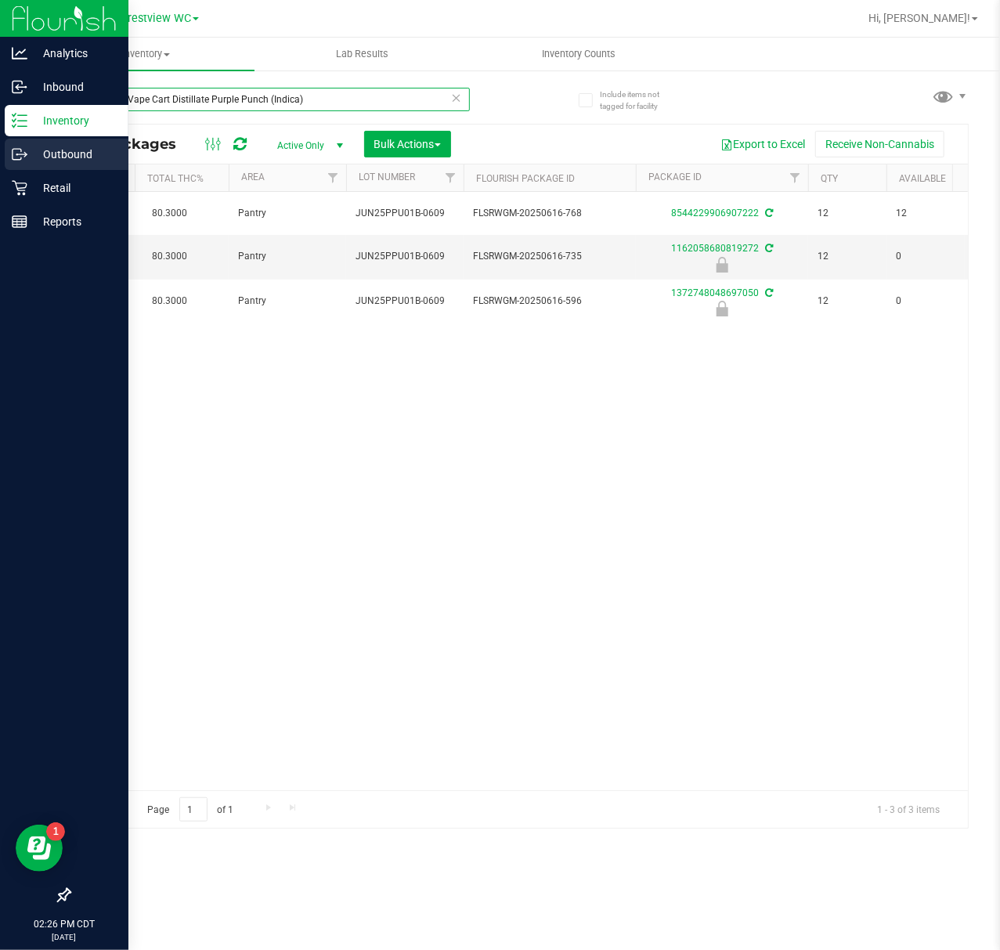
drag, startPoint x: 330, startPoint y: 99, endPoint x: 42, endPoint y: 144, distance: 291.7
click at [27, 145] on div "Analytics Inbound Inventory Outbound Retail Reports 02:26 PM CDT 09/25/2025 09/…" at bounding box center [500, 475] width 1000 height 950
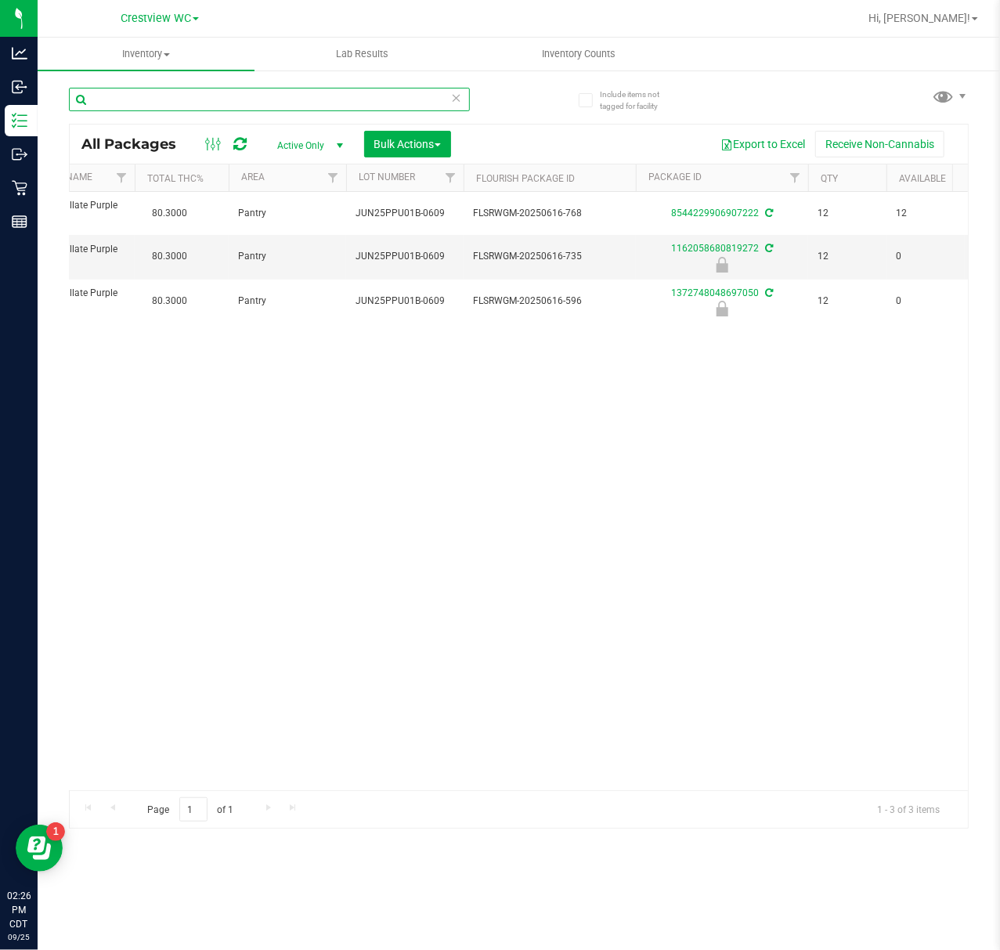
paste input "FT 0.5g Vape Cart Distillate Strawberry Cough (Hybrid-Sativa)"
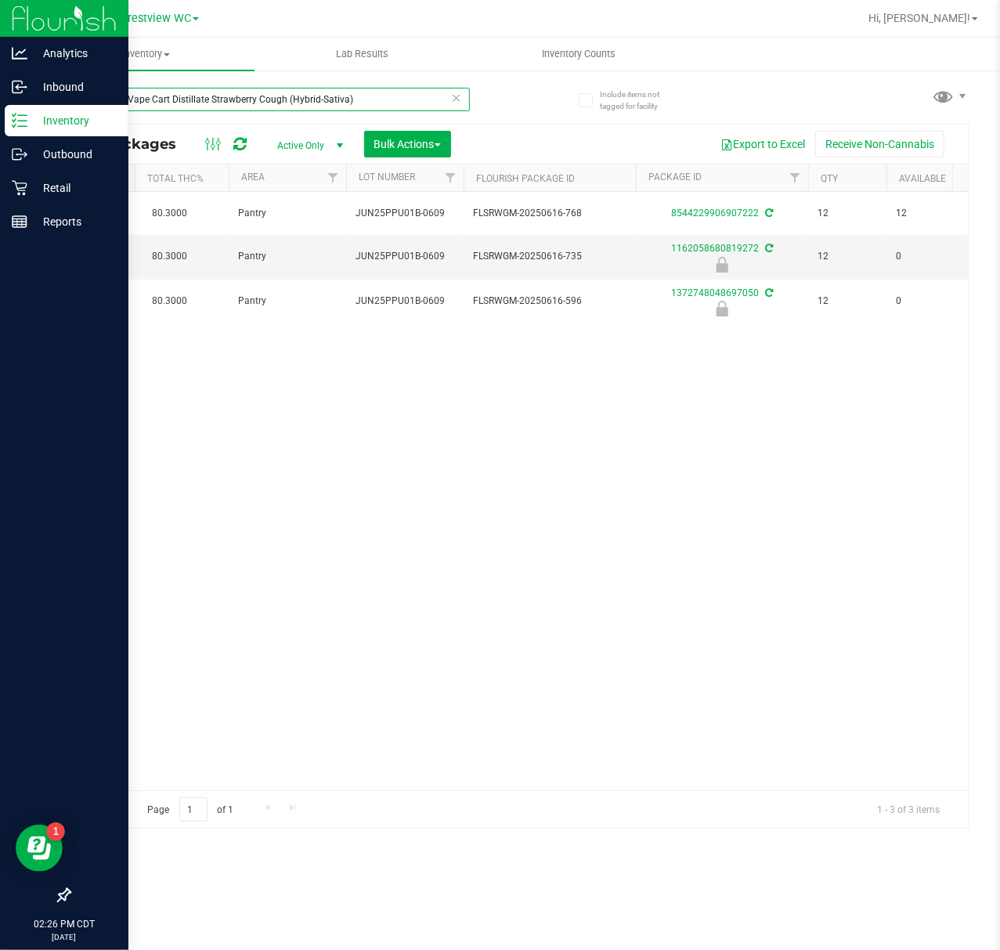
type input "FT 0.5g Vape Cart Distillate Strawberry Cough (Hybrid-Sativa)"
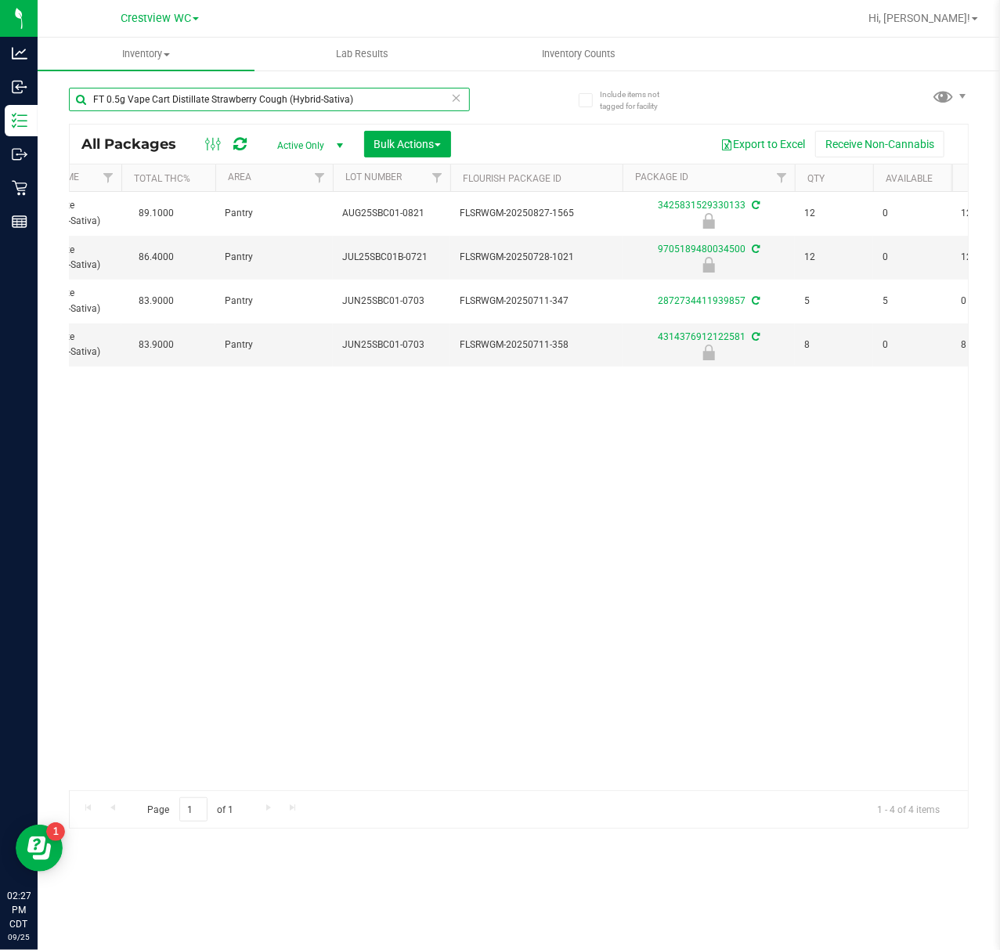
scroll to position [0, 298]
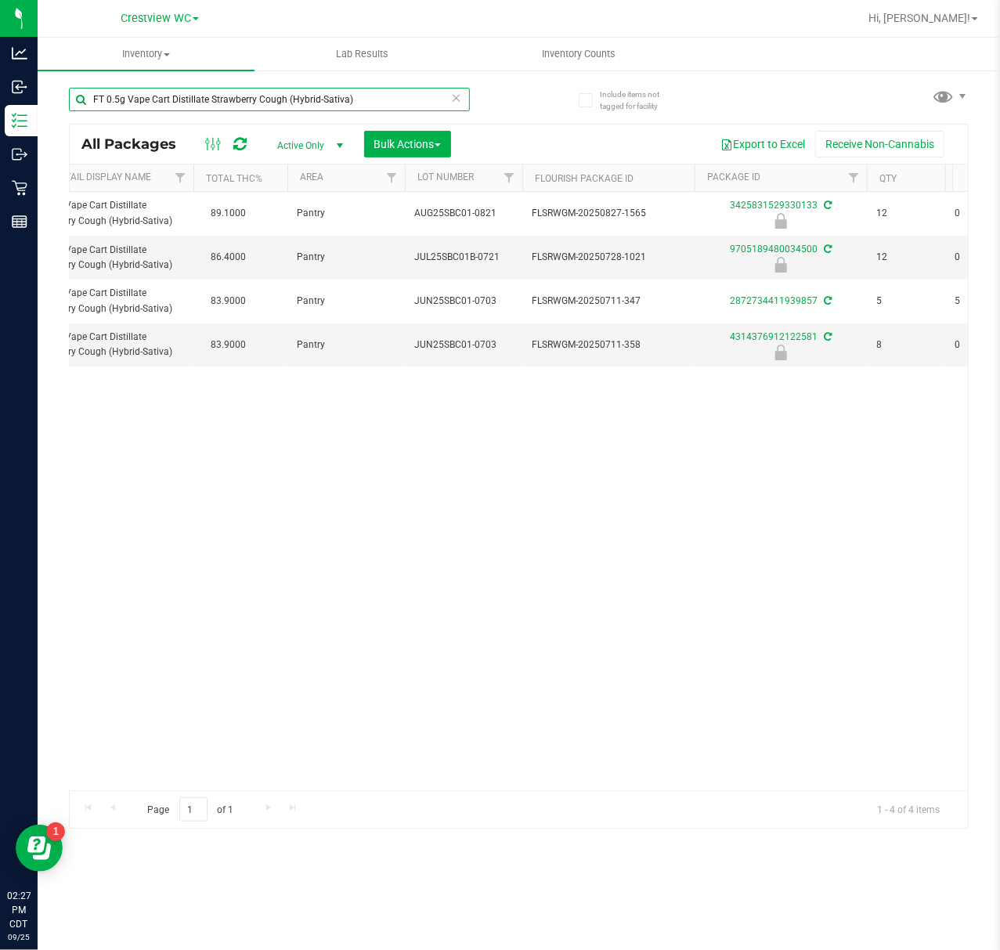
drag, startPoint x: 380, startPoint y: 101, endPoint x: -133, endPoint y: 117, distance: 513.2
click at [0, 117] on html "Analytics Inbound Inventory Outbound Retail Reports 02:27 PM CDT 09/25/2025 09/…" at bounding box center [500, 475] width 1000 height 950
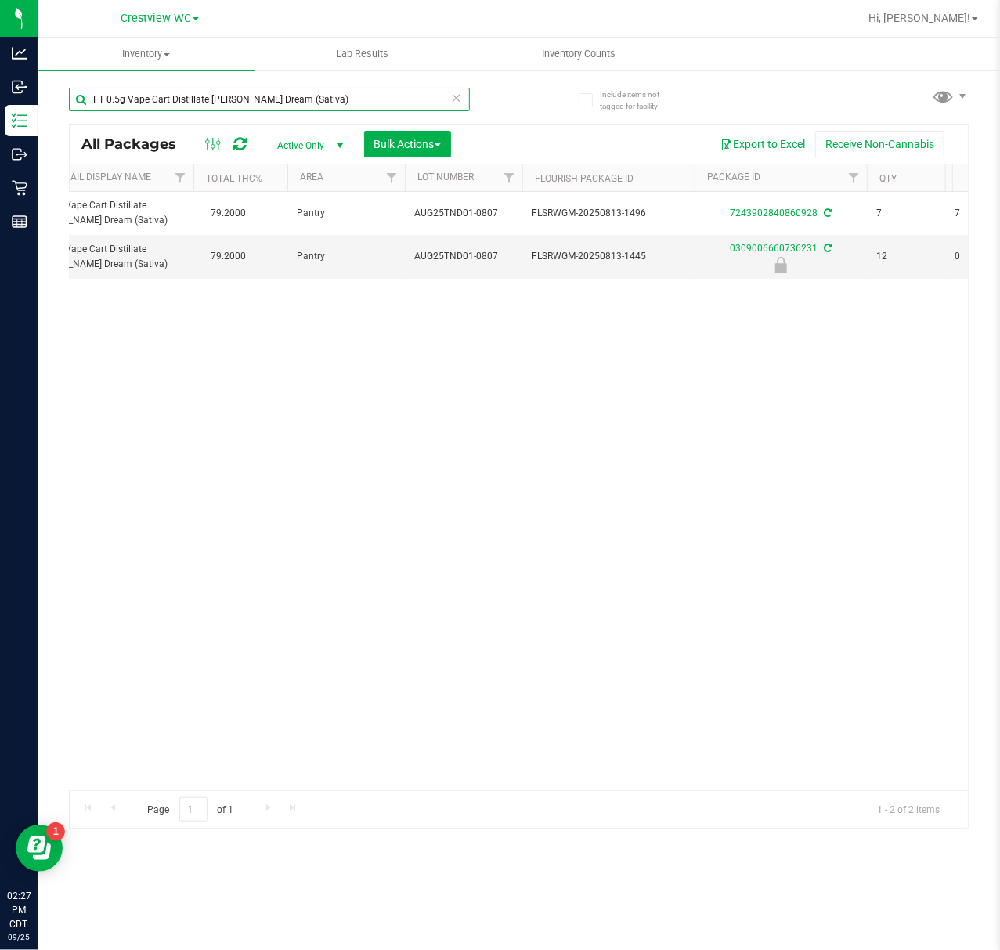
drag, startPoint x: 345, startPoint y: 98, endPoint x: 98, endPoint y: 114, distance: 248.0
click at [100, 113] on div "FT 0.5g Vape Cart Distillate Tangie Dream (Sativa)" at bounding box center [269, 106] width 401 height 36
type input "F"
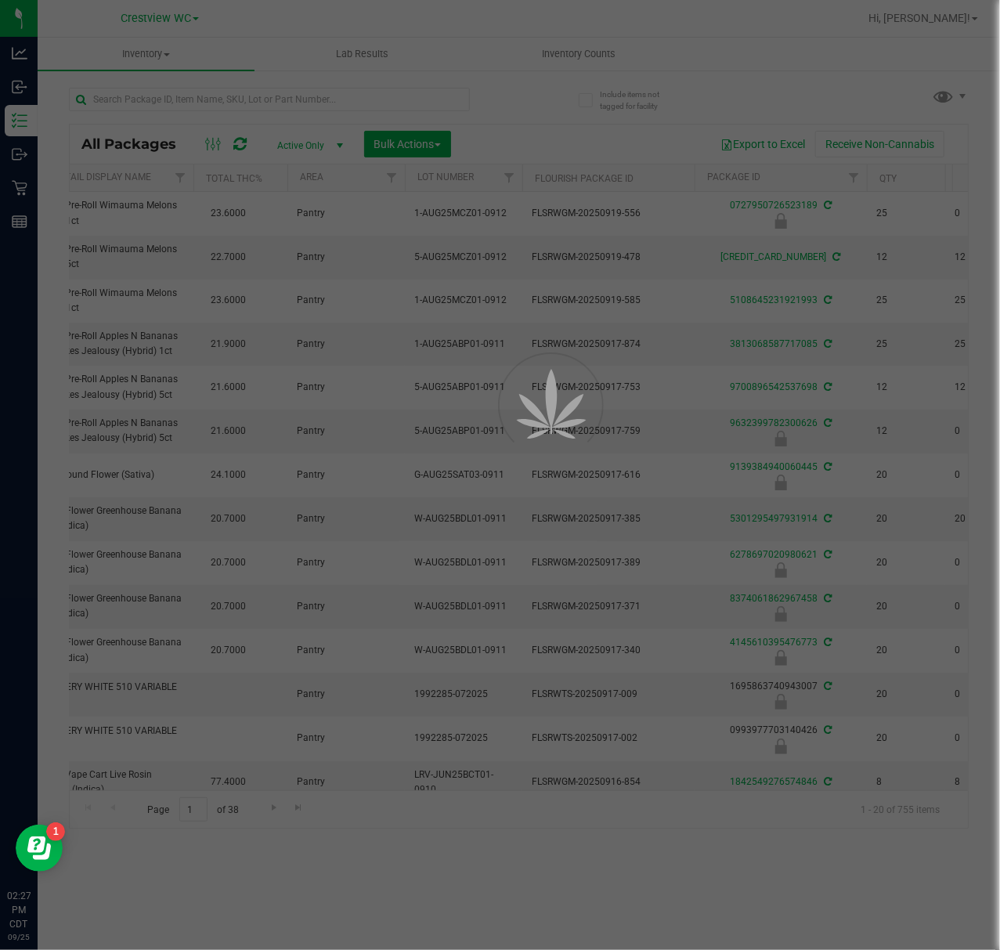
click at [123, 86] on div at bounding box center [500, 475] width 1000 height 950
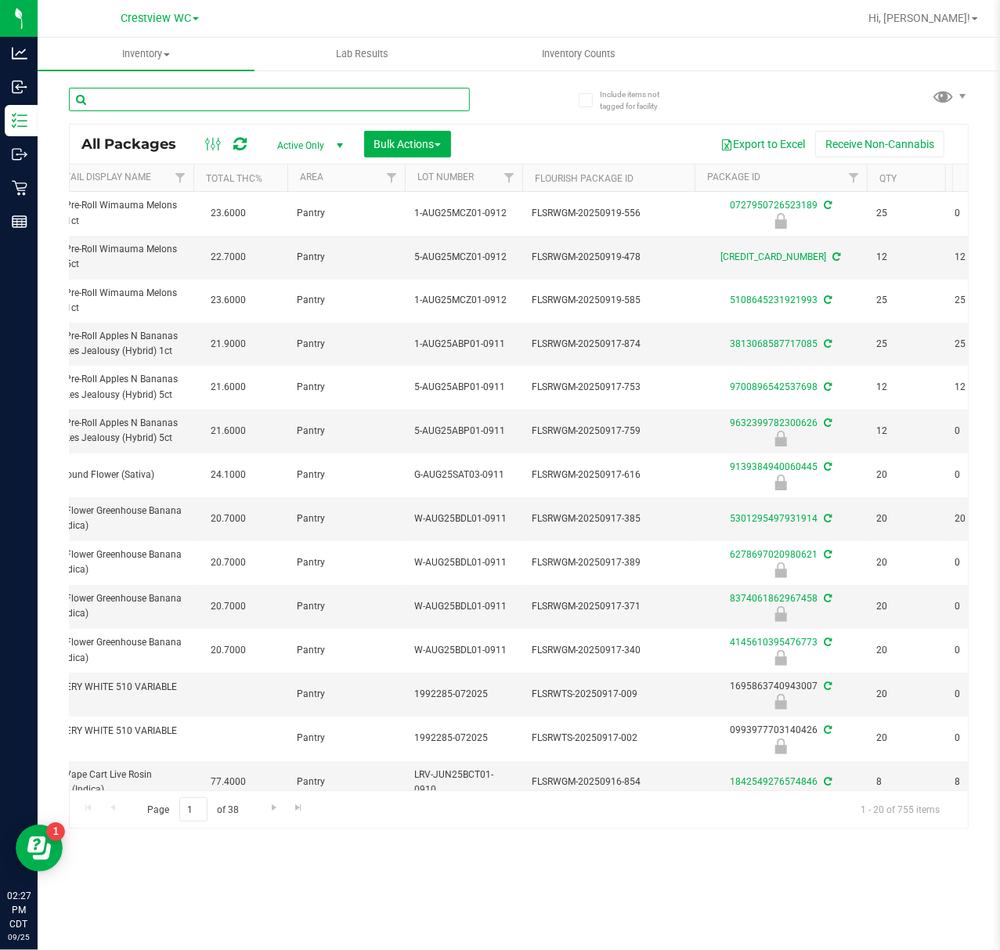
click at [122, 100] on input "text" at bounding box center [269, 99] width 401 height 23
paste input "FT 0.5g Vape Cart Distillate Tropical Cookies (Sativa)"
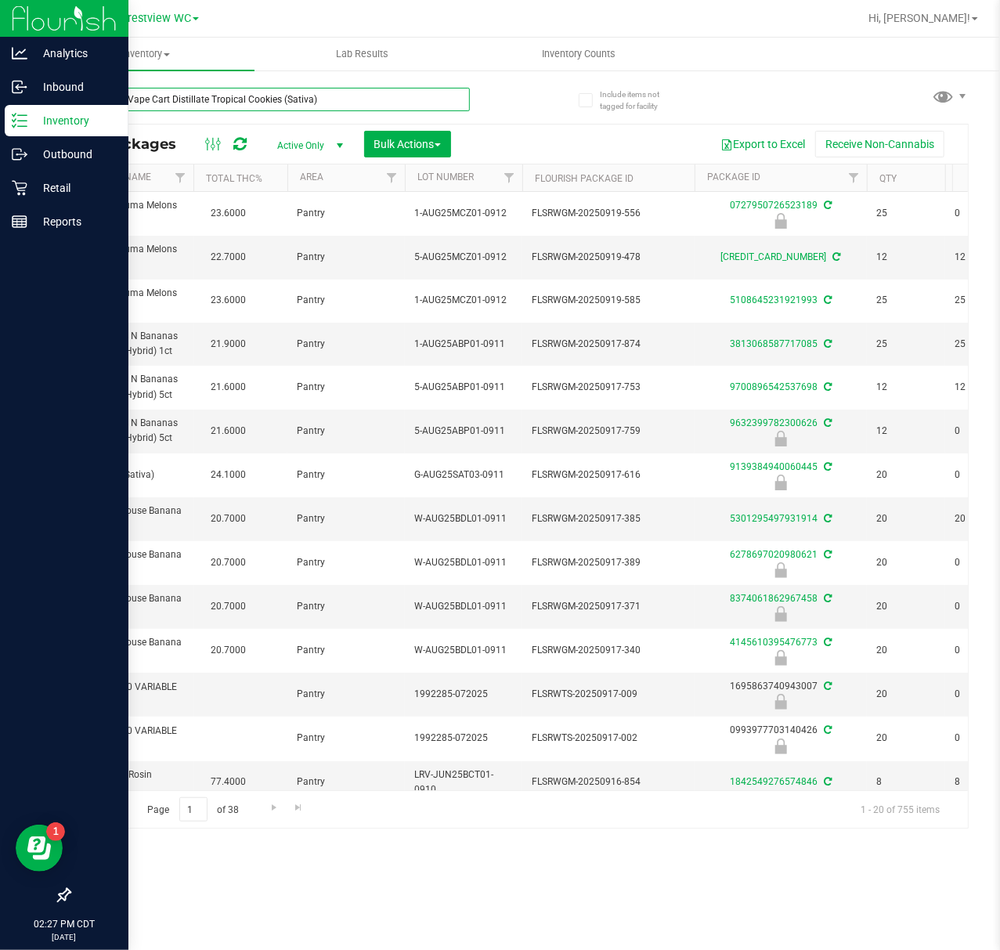
type input "FT 0.5g Vape Cart Distillate Tropical Cookies (Sativa)"
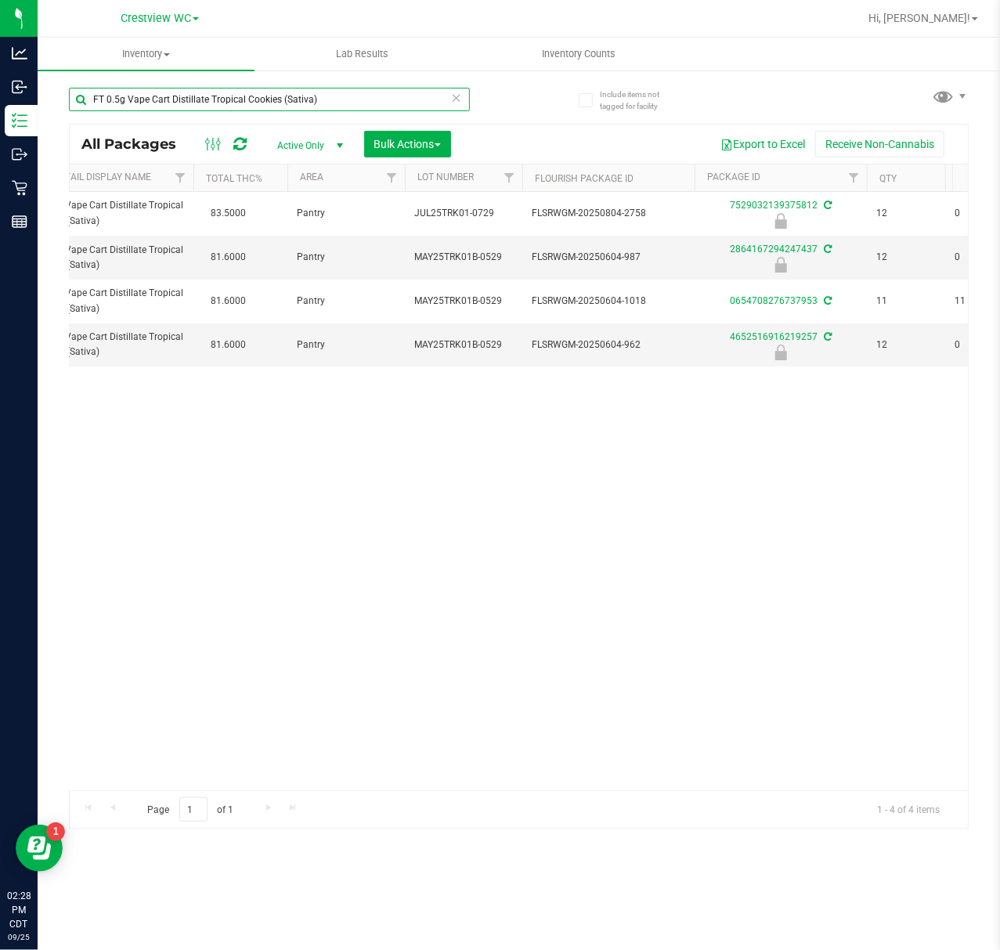
drag, startPoint x: 345, startPoint y: 89, endPoint x: -249, endPoint y: 92, distance: 593.6
click at [0, 92] on html "Analytics Inbound Inventory Outbound Retail Reports 02:28 PM CDT 09/25/2025 09/…" at bounding box center [500, 475] width 1000 height 950
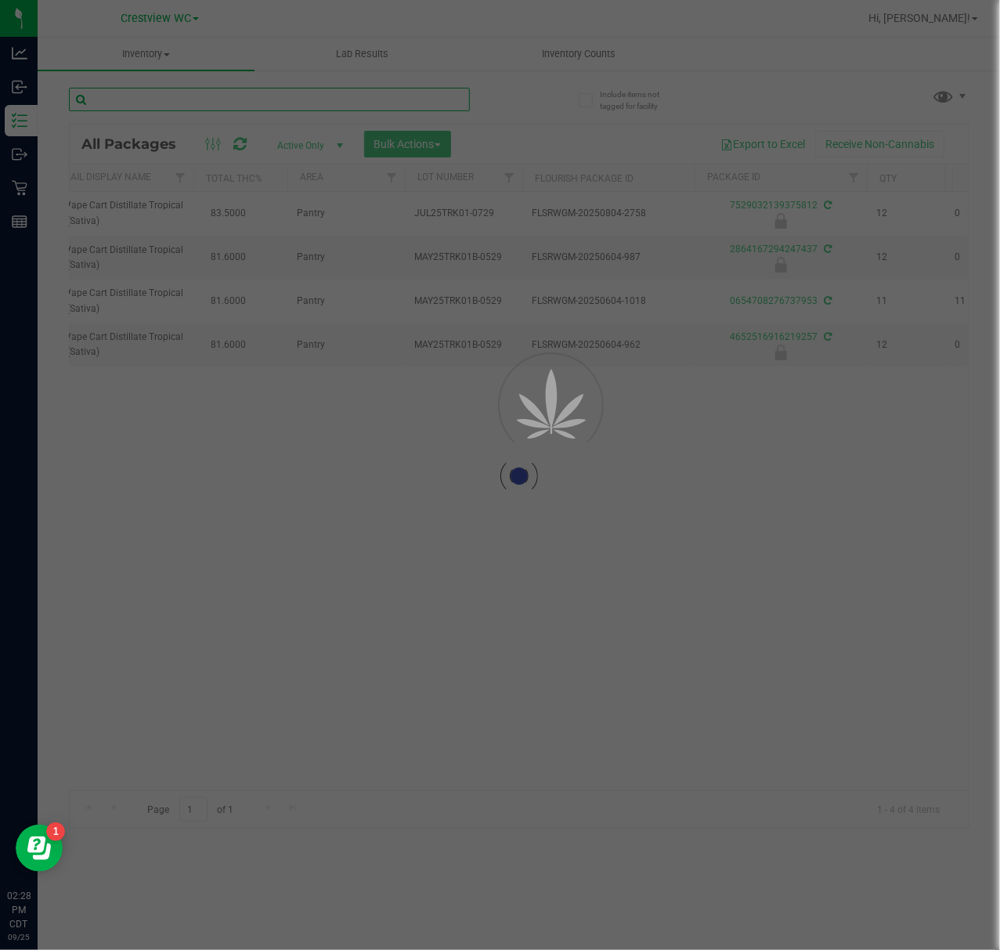
type input "FT 1g Vape Cart Distillate Acapulco Gold (Sativa)"
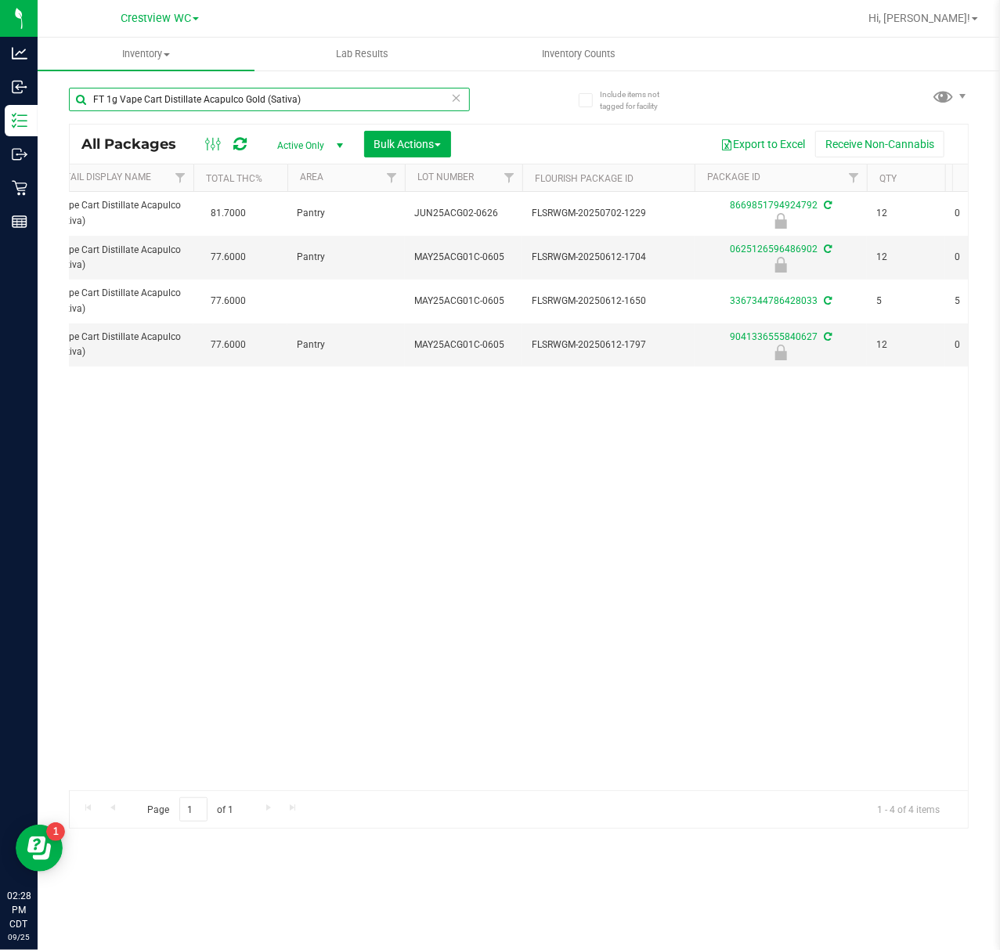
drag, startPoint x: 320, startPoint y: 100, endPoint x: -17, endPoint y: 117, distance: 337.9
click at [0, 117] on html "Analytics Inbound Inventory Outbound Retail Reports 02:28 PM CDT 09/25/2025 09/…" at bounding box center [500, 475] width 1000 height 950
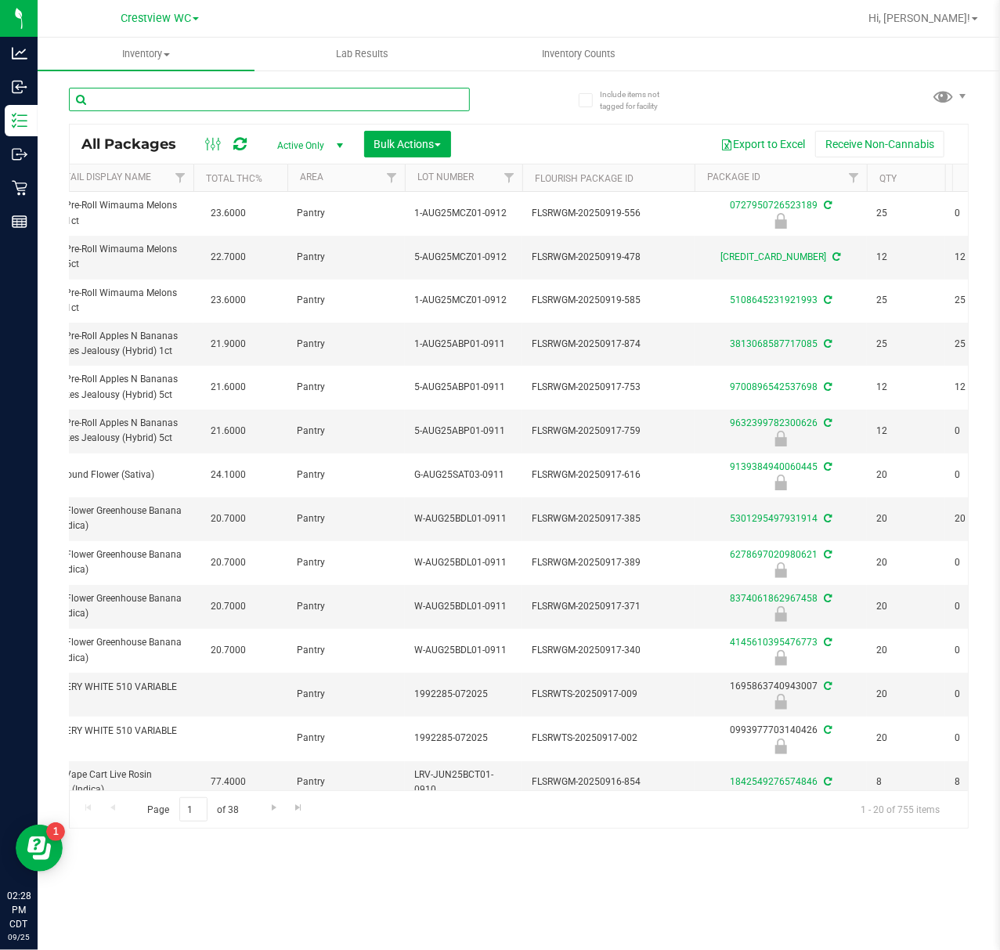
click at [274, 92] on input "text" at bounding box center [269, 99] width 401 height 23
paste input "FT 1g Vape Cart Distillate Amnesia (Hybrid)"
type input "FT 1g Vape Cart Distillate Amnesia (Hybrid)"
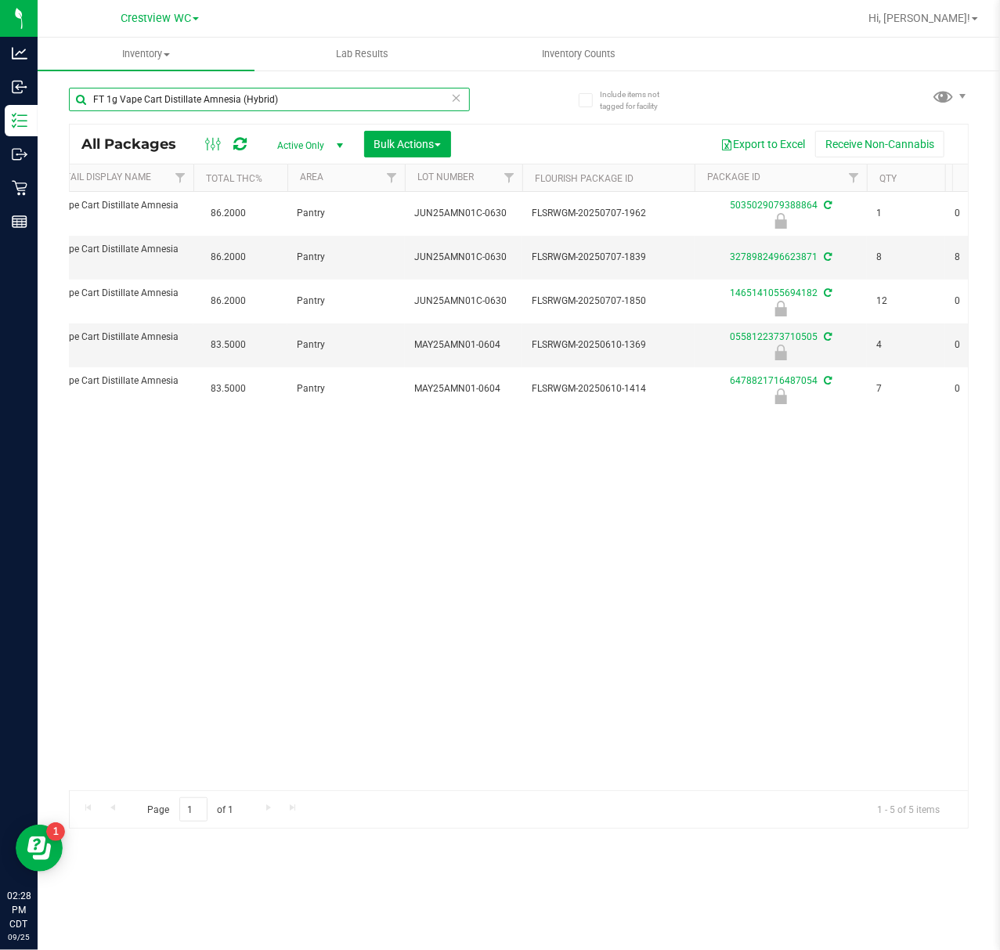
drag, startPoint x: 302, startPoint y: 97, endPoint x: -70, endPoint y: 95, distance: 372.8
click at [0, 95] on html "Analytics Inbound Inventory Outbound Retail Reports 02:28 PM CDT 09/25/2025 09/…" at bounding box center [500, 475] width 1000 height 950
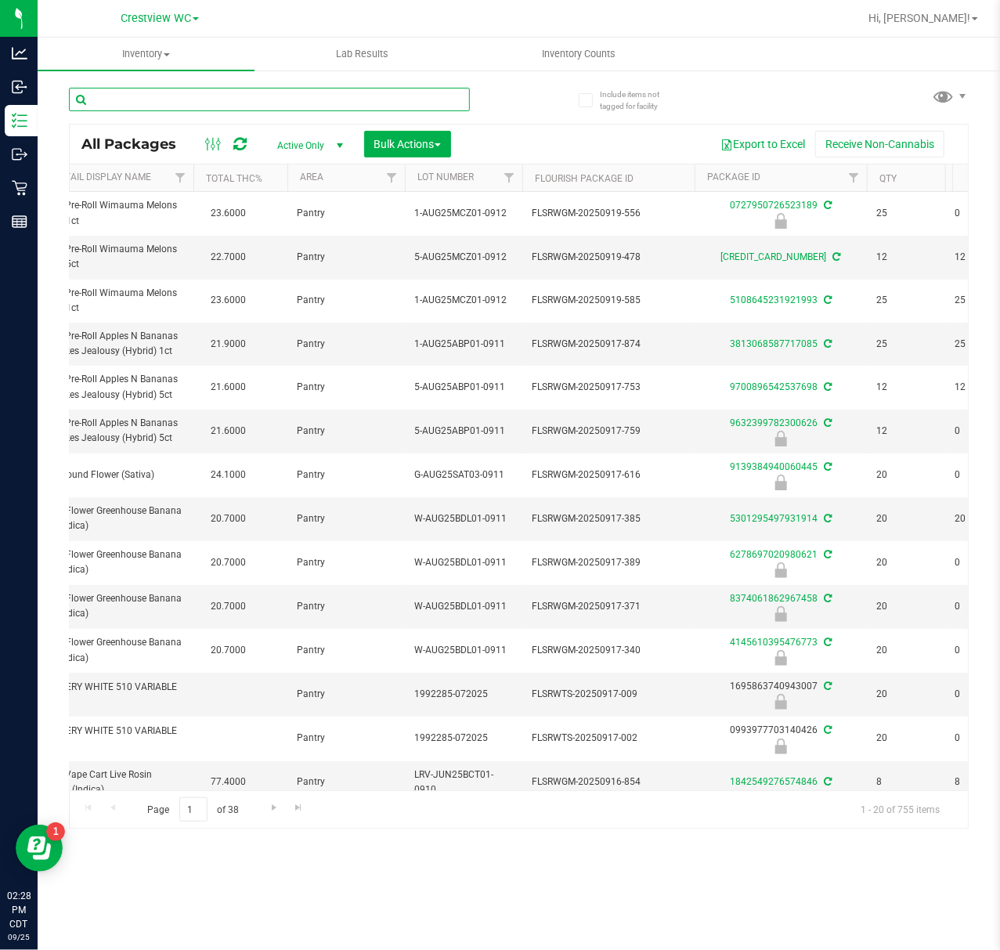
click at [170, 98] on input "text" at bounding box center [269, 99] width 401 height 23
paste input "FT 1g Vape Cart Distillate Banana Runtz (Hybrid)"
type input "FT 1g Vape Cart Distillate Banana Runtz (Hybrid)"
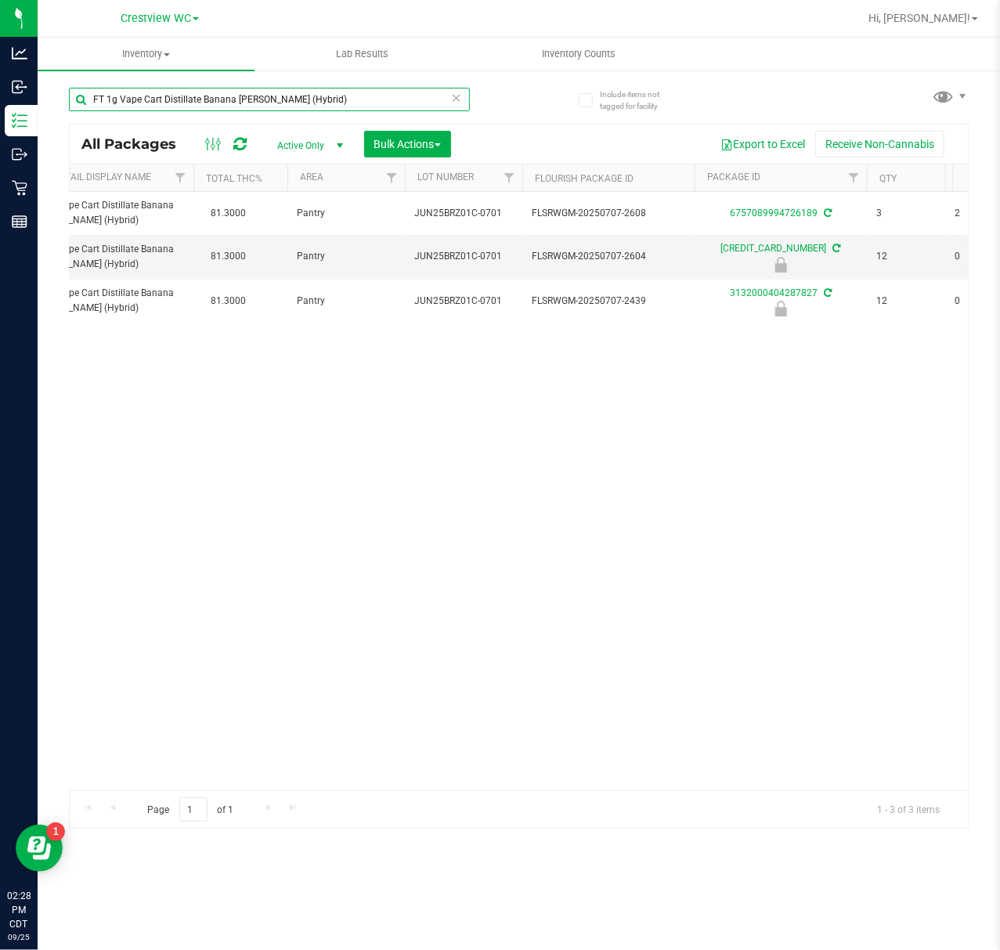
drag, startPoint x: 338, startPoint y: 99, endPoint x: -14, endPoint y: 144, distance: 355.3
click at [0, 144] on html "Analytics Inbound Inventory Outbound Retail Reports 02:28 PM CDT 09/25/2025 09/…" at bounding box center [500, 475] width 1000 height 950
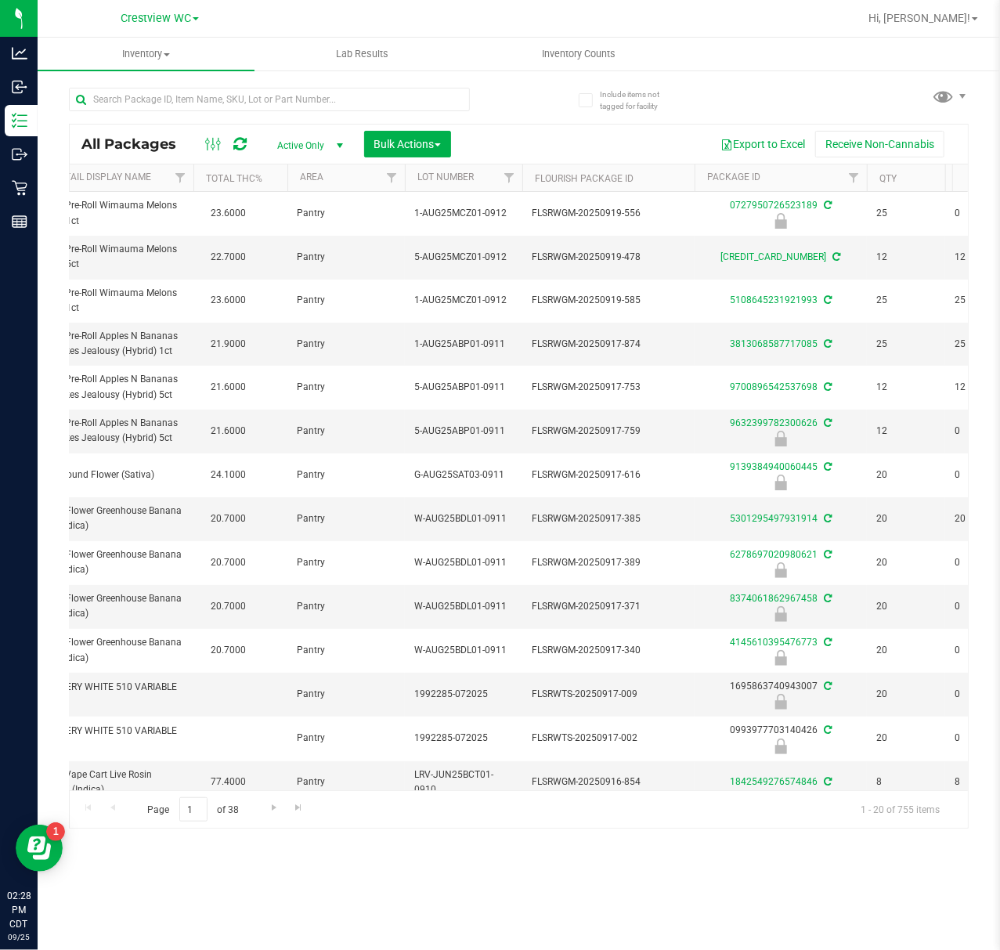
click at [223, 85] on div at bounding box center [294, 99] width 450 height 50
drag, startPoint x: 223, startPoint y: 85, endPoint x: 223, endPoint y: 95, distance: 10.2
click at [223, 95] on input "text" at bounding box center [269, 99] width 401 height 23
paste input "FT 1g Vape Cart Distillate Durban Poison (Sativa)"
type input "FT 1g Vape Cart Distillate Durban Poison (Sativa)"
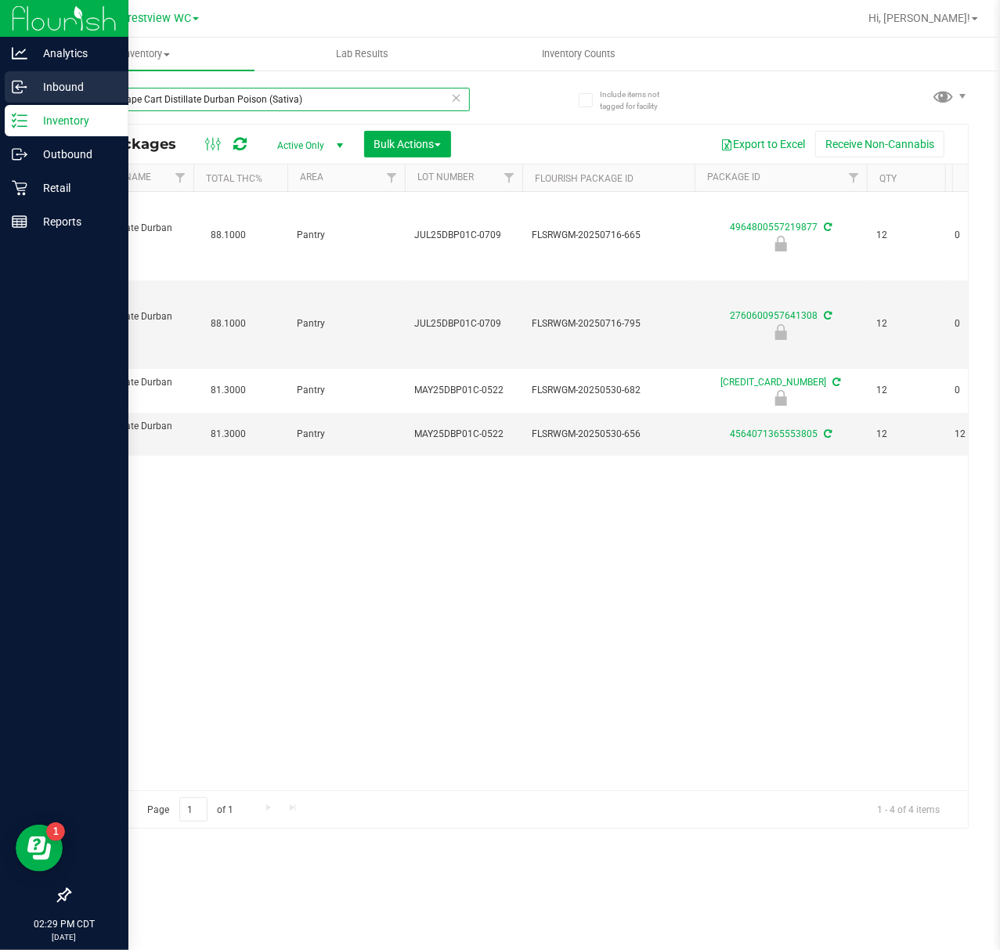
drag, startPoint x: 324, startPoint y: 89, endPoint x: 27, endPoint y: 100, distance: 297.8
click at [27, 100] on div "Analytics Inbound Inventory Outbound Retail Reports 02:29 PM CDT 09/25/2025 09/…" at bounding box center [500, 475] width 1000 height 950
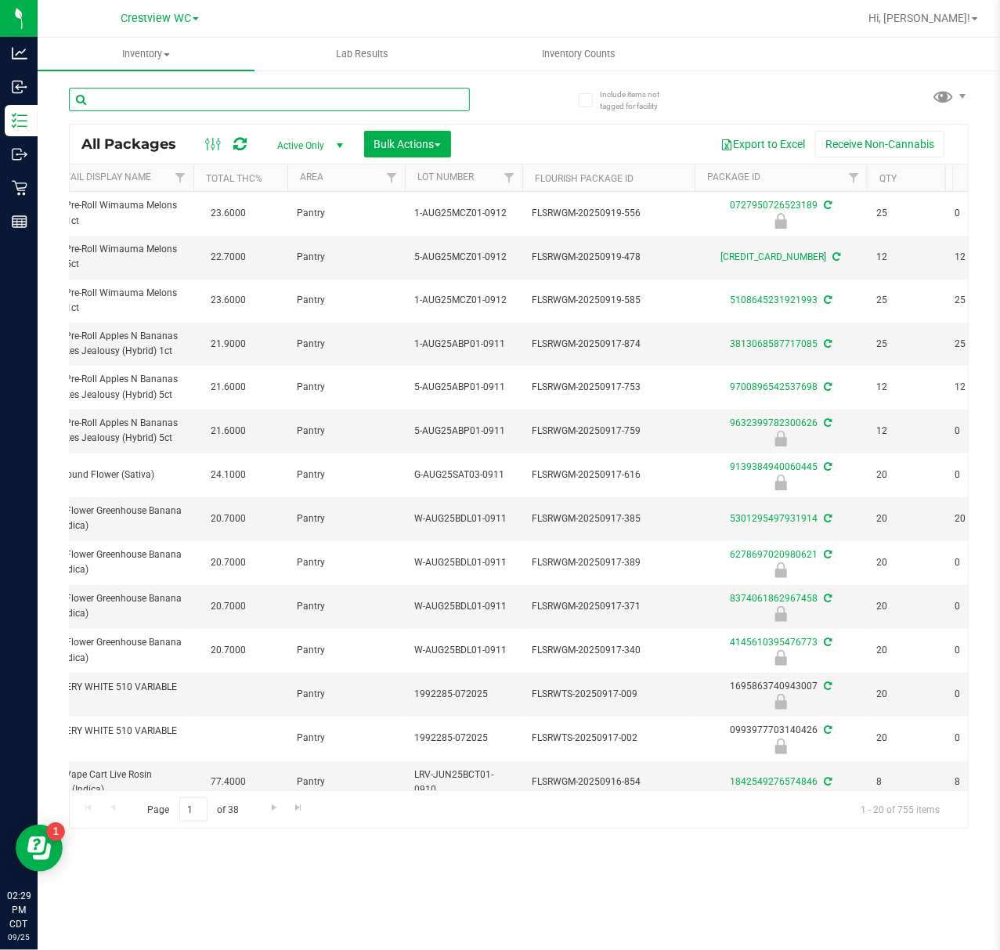
click at [163, 107] on input "text" at bounding box center [269, 99] width 401 height 23
paste input "FT 1g Vape Cart Distillate Donny Burger (Indica)"
type input "FT 1g Vape Cart Distillate Donny Burger (Indica)"
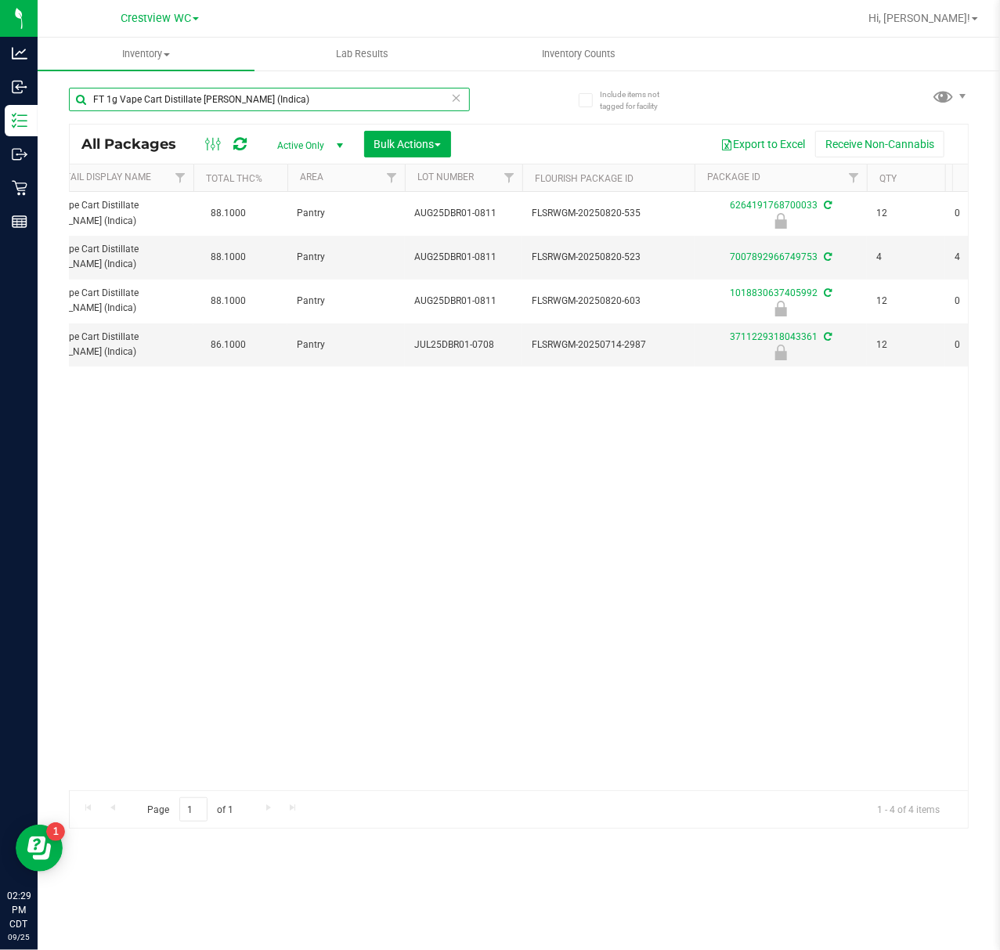
drag, startPoint x: 307, startPoint y: 103, endPoint x: -81, endPoint y: 101, distance: 388.4
click at [0, 101] on html "Analytics Inbound Inventory Outbound Retail Reports 02:29 PM CDT 09/25/2025 09/…" at bounding box center [500, 475] width 1000 height 950
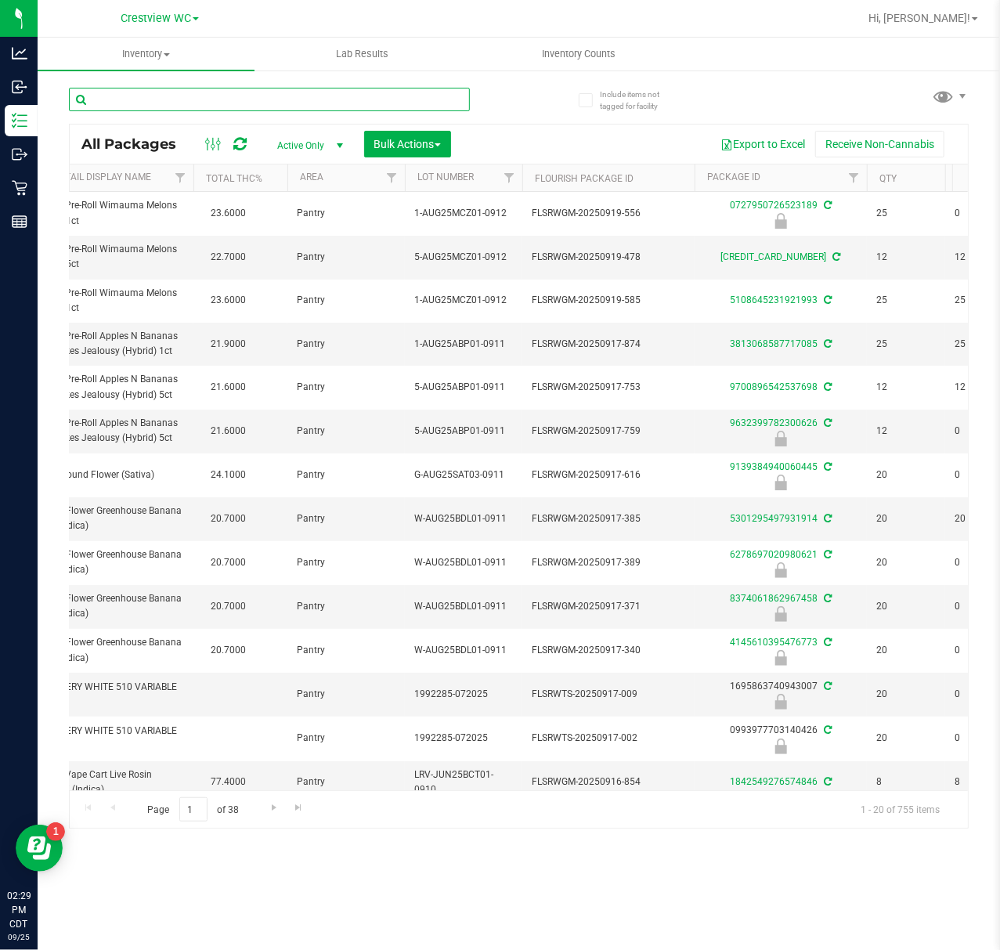
click at [168, 96] on input "text" at bounding box center [269, 99] width 401 height 23
paste input "FT 1g Vape Cart Distillate Dosi-Do (Indica)"
type input "FT 1g Vape Cart Distillate Dosi-Do (Indica)"
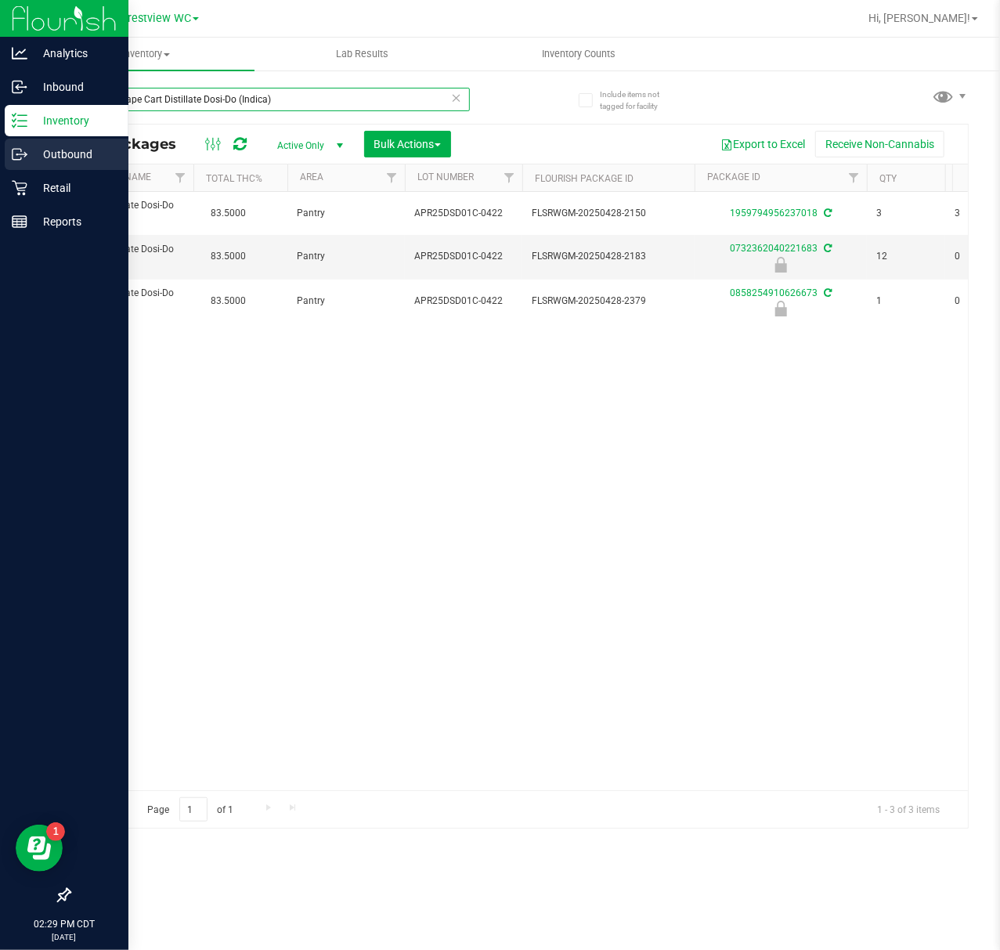
drag, startPoint x: 314, startPoint y: 92, endPoint x: 13, endPoint y: 141, distance: 305.5
click at [13, 141] on div "Analytics Inbound Inventory Outbound Retail Reports 02:29 PM CDT 09/25/2025 09/…" at bounding box center [500, 475] width 1000 height 950
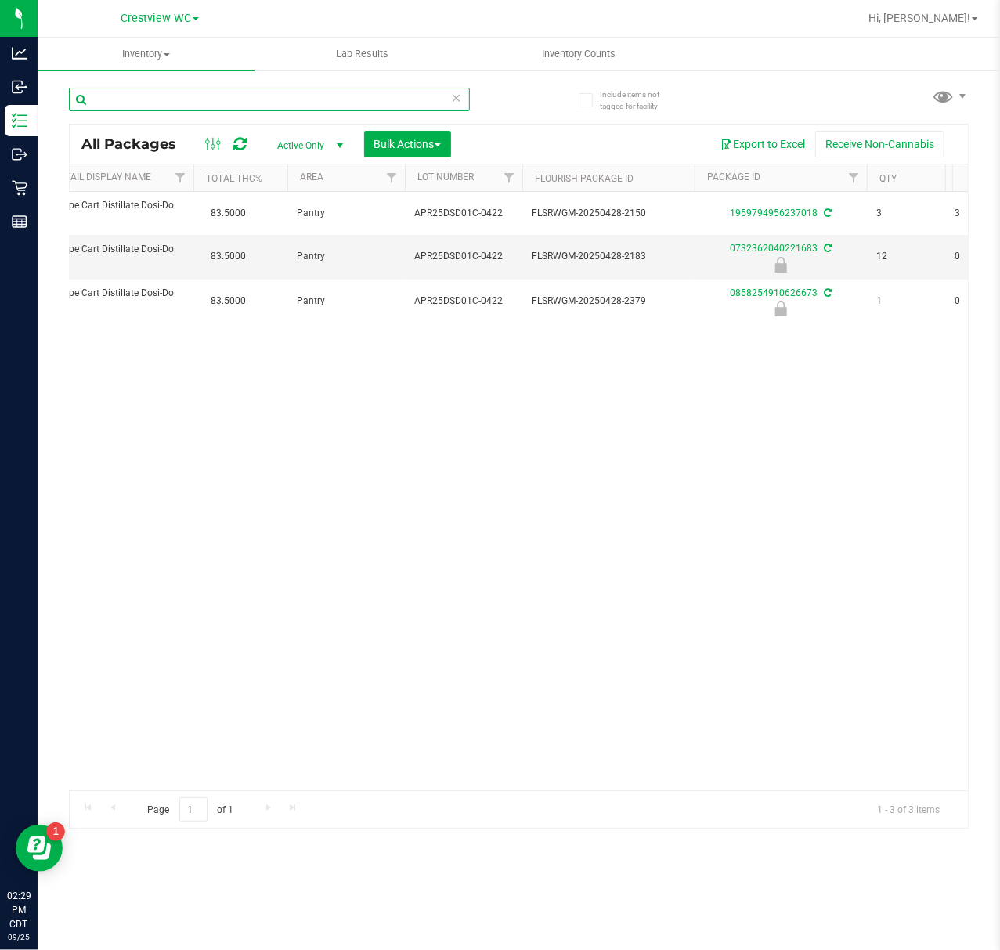
paste input "FT 1g Vape Cart Distillate Green Crack (Sativa)"
drag, startPoint x: 141, startPoint y: 129, endPoint x: 160, endPoint y: 126, distance: 19.1
click at [138, 129] on div "FT 1g Vape Cart Distillate Green Crack (Sativa) All Packages Active Only Active…" at bounding box center [519, 451] width 900 height 756
type input "F"
paste input "FT 1g Vape Cart Distillate Jealousy (Hybrid)"
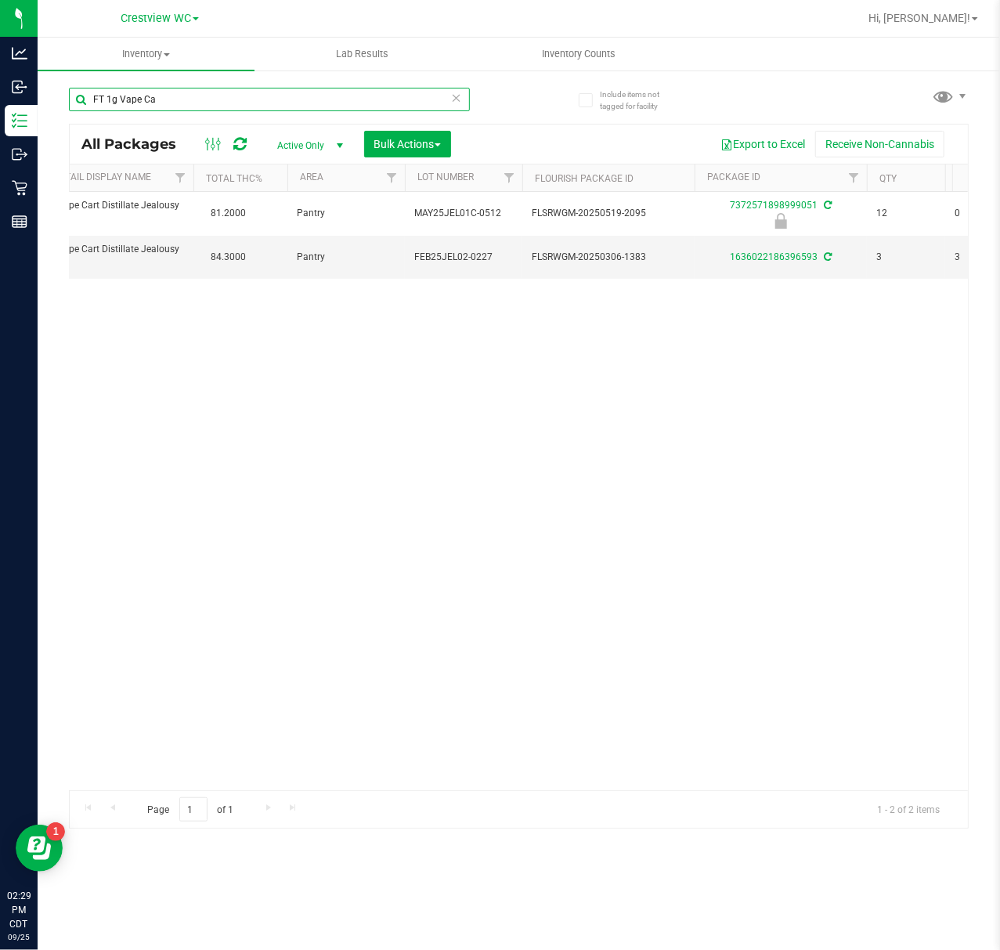
drag, startPoint x: 334, startPoint y: 105, endPoint x: 157, endPoint y: 124, distance: 177.2
click at [142, 128] on div "FT 1g Vape Ca All Packages Active Only Active Only Lab Samples Locked All Exter…" at bounding box center [519, 451] width 900 height 756
type input "F"
paste input "FT 1g Vape Cart Distillate Key Lime Pie (Hybrid)"
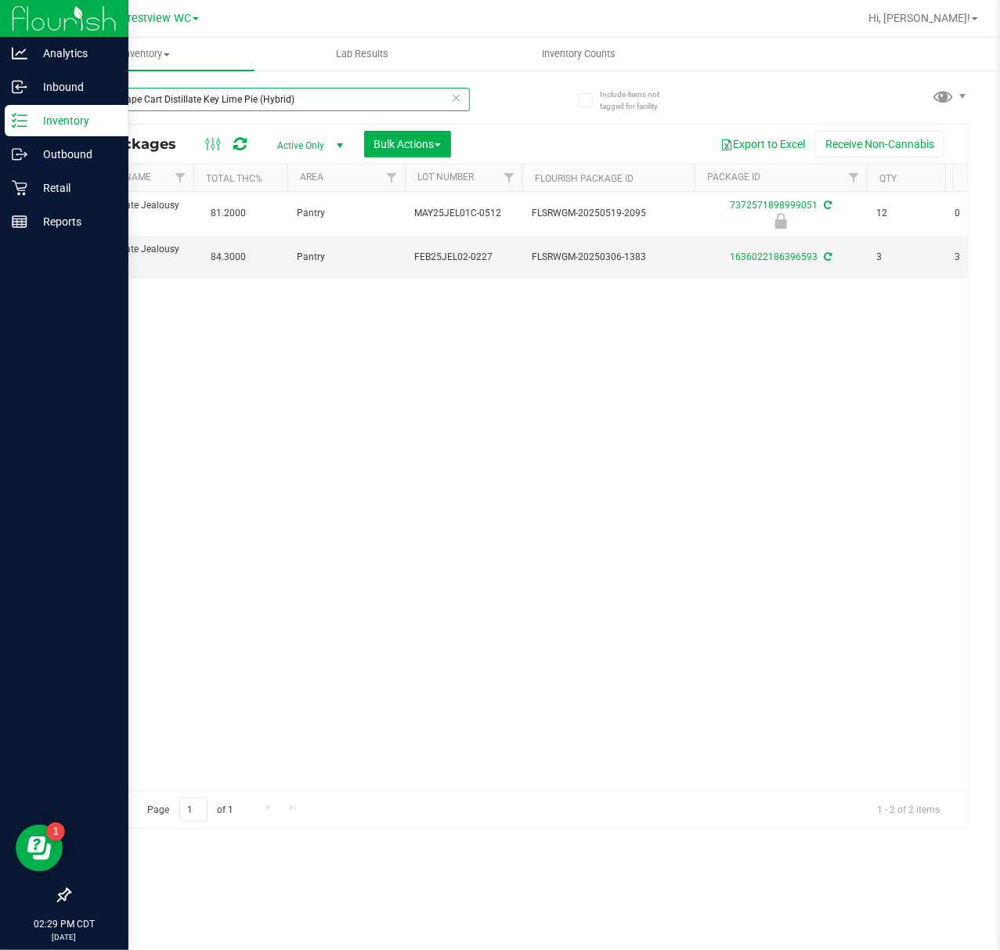
type input "FT 1g Vape Cart Distillate Key Lime Pie (Hybrid)"
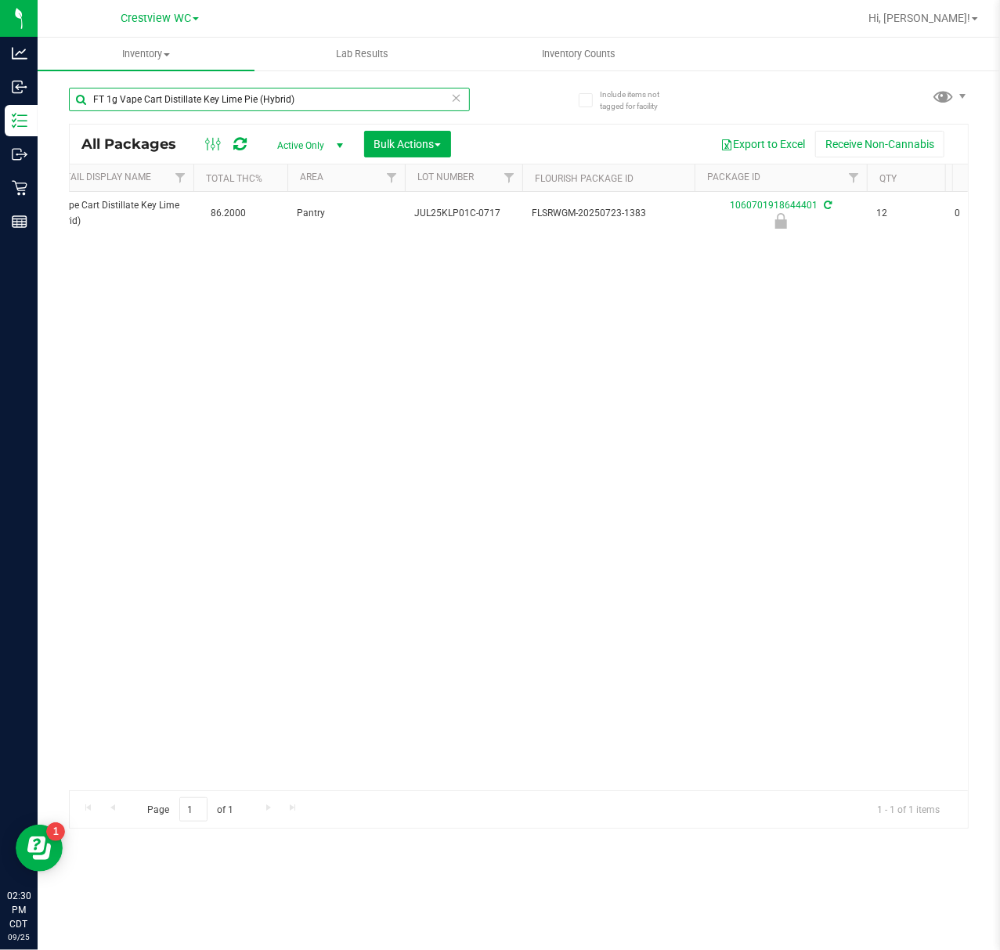
drag, startPoint x: 336, startPoint y: 101, endPoint x: -175, endPoint y: 154, distance: 513.4
click at [0, 154] on html "Analytics Inbound Inventory Outbound Retail Reports 02:30 PM CDT 09/25/2025 09/…" at bounding box center [500, 475] width 1000 height 950
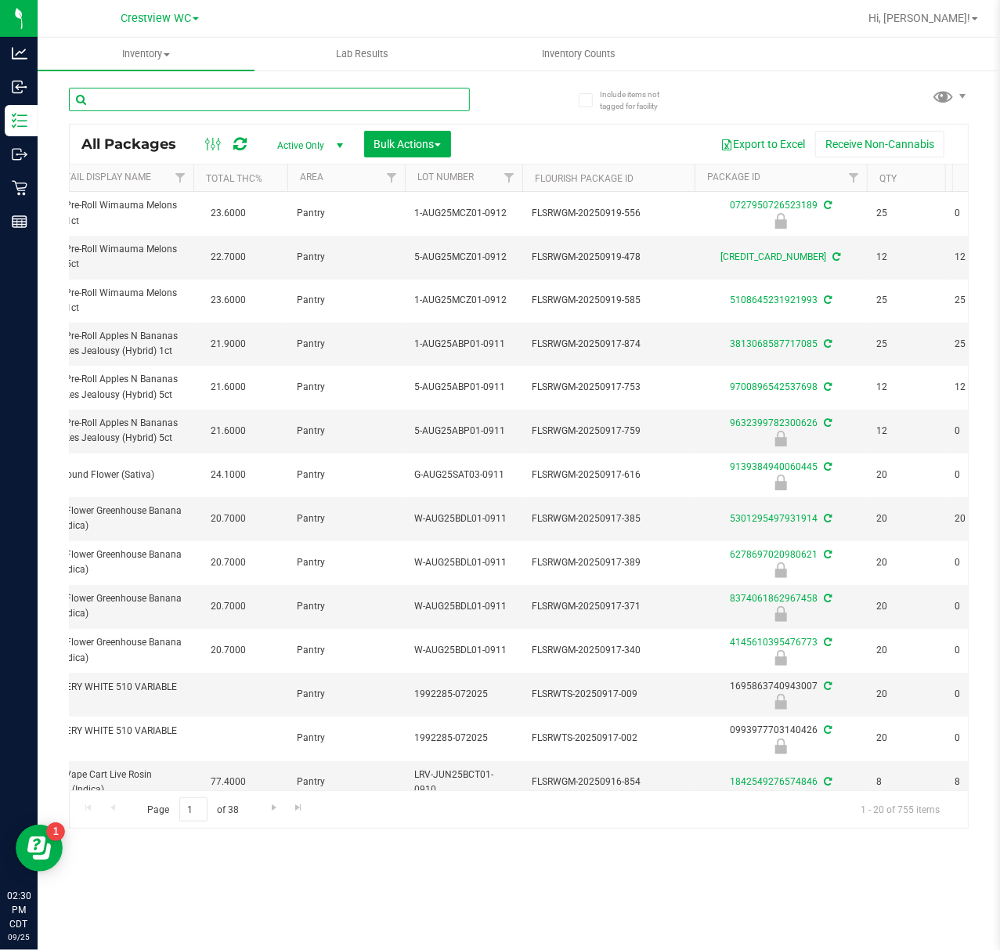
click at [251, 101] on input "text" at bounding box center [269, 99] width 401 height 23
paste input "FT 1g Vape Cart Distillate Purple Punch (Indica)"
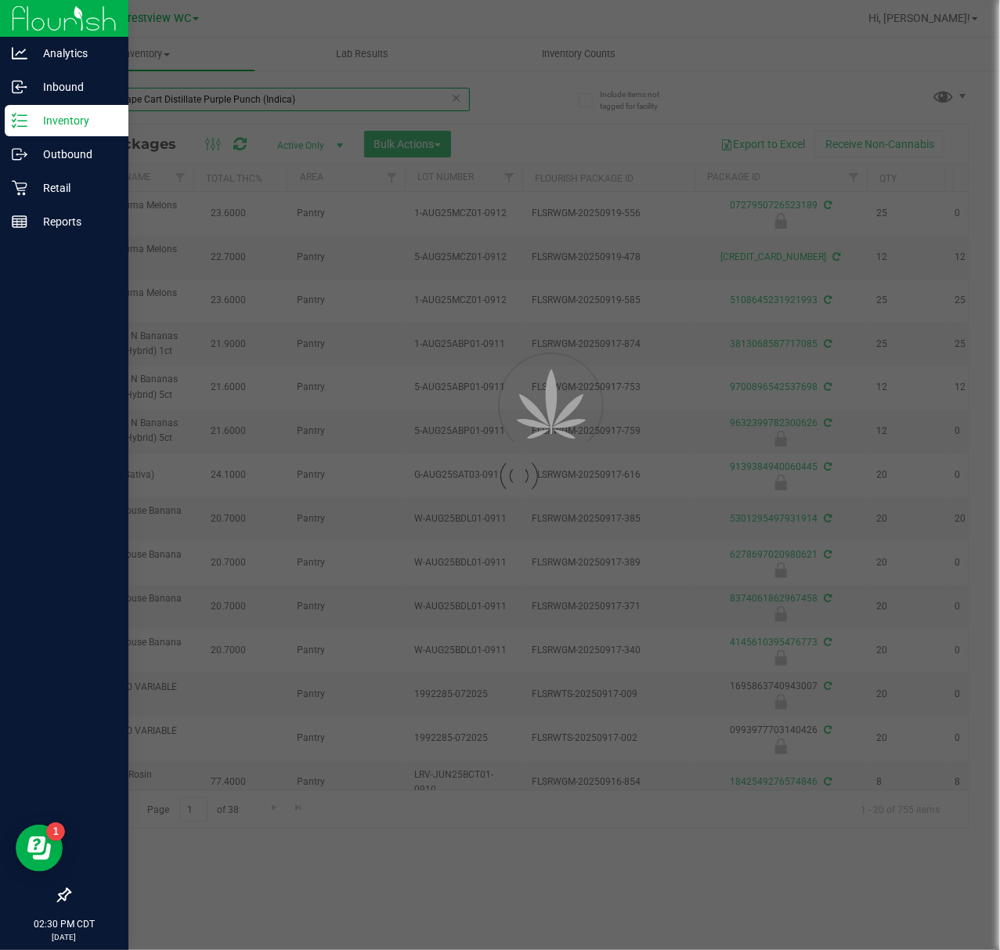
type input "FT 1g Vape Cart Distillate Purple Punch (Indica)"
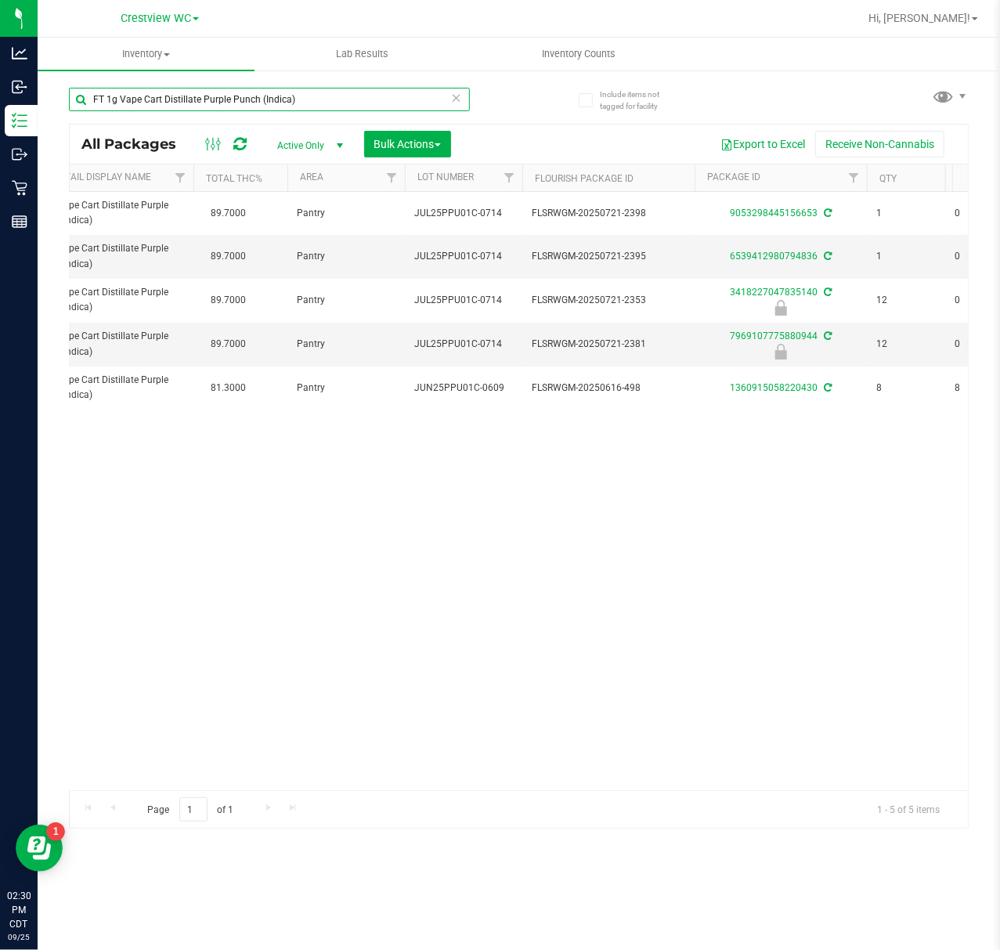
click at [314, 102] on input "FT 1g Vape Cart Distillate Purple Punch (Indica)" at bounding box center [269, 99] width 401 height 23
drag, startPoint x: 307, startPoint y: 94, endPoint x: -34, endPoint y: 92, distance: 340.7
click at [0, 92] on html "Analytics Inbound Inventory Outbound Retail Reports 02:30 PM CDT 09/25/2025 09/…" at bounding box center [500, 475] width 1000 height 950
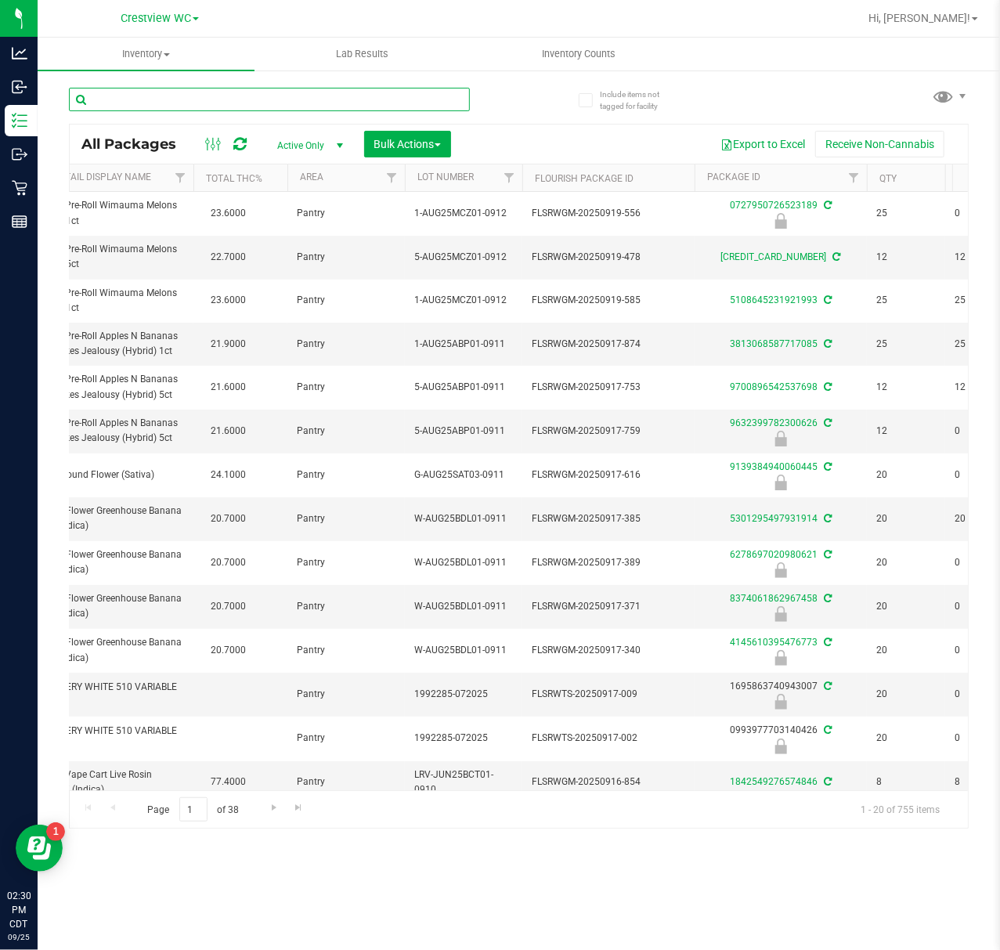
paste input "FT 1g Vape Cart Distillate Strawberry Cough (Hybrid-Sativa)"
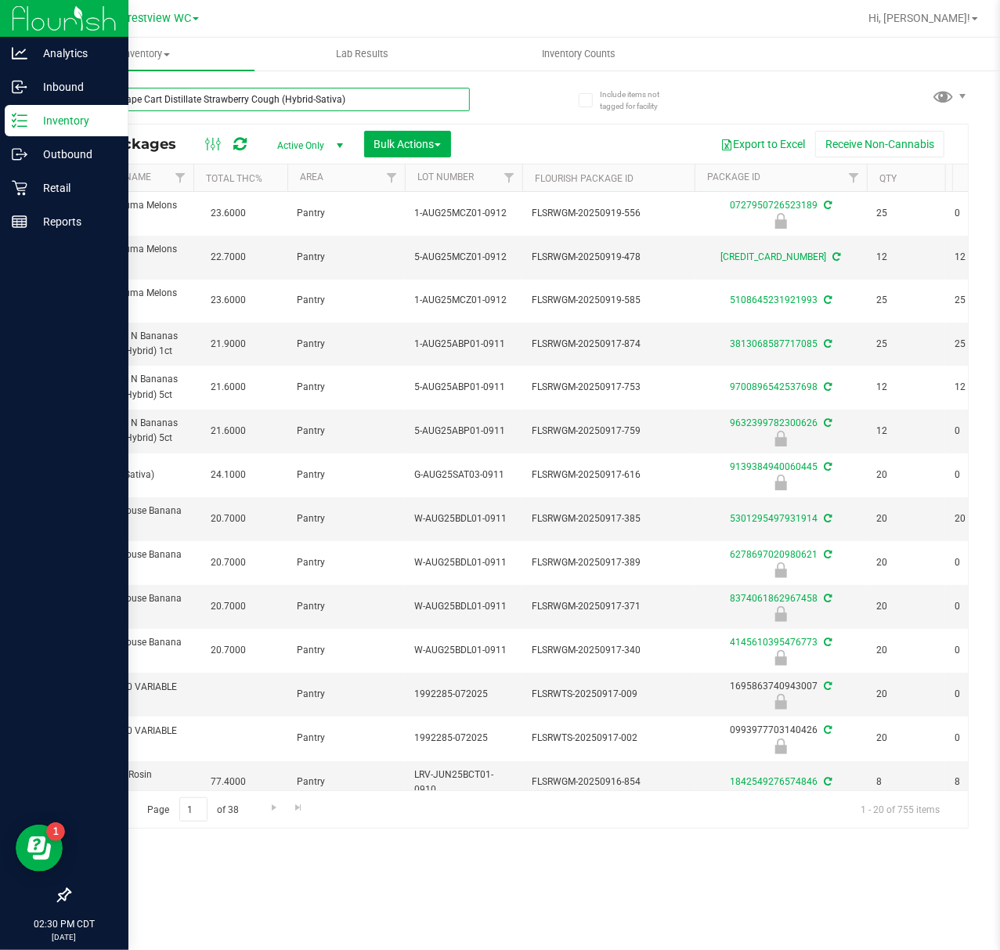
type input "FT 1g Vape Cart Distillate Strawberry Cough (Hybrid-Sativa)"
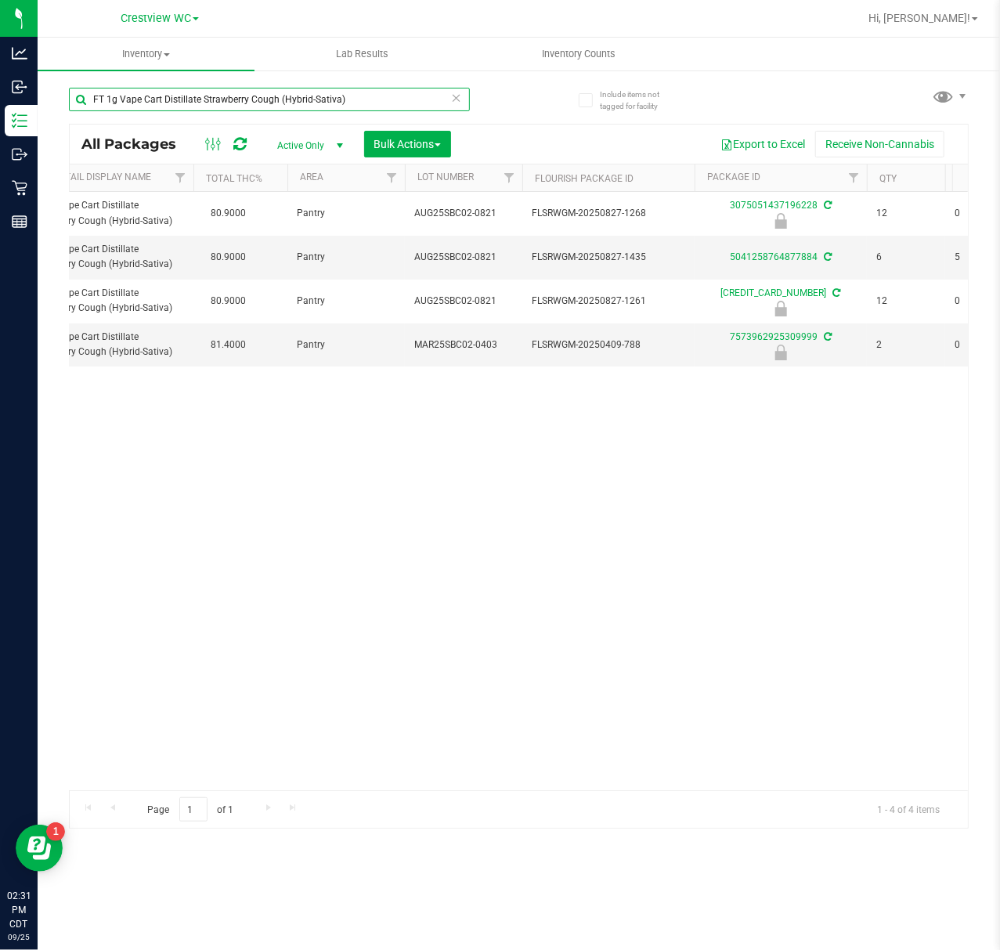
drag, startPoint x: 370, startPoint y: 96, endPoint x: -391, endPoint y: 132, distance: 761.3
click at [0, 132] on html "Analytics Inbound Inventory Outbound Retail Reports 02:31 PM CDT 09/25/2025 09/…" at bounding box center [500, 475] width 1000 height 950
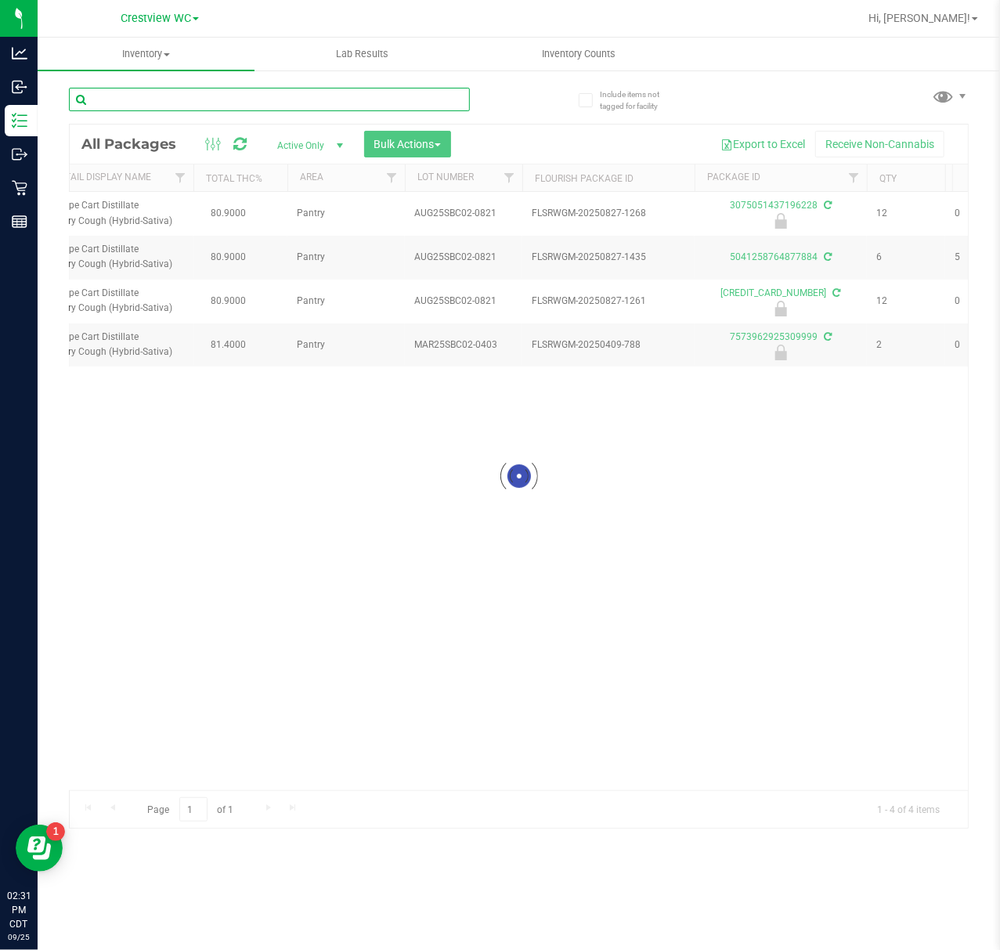
type input "FT 1g Vape Cart Distillate Tangie Dream (Sativa)"
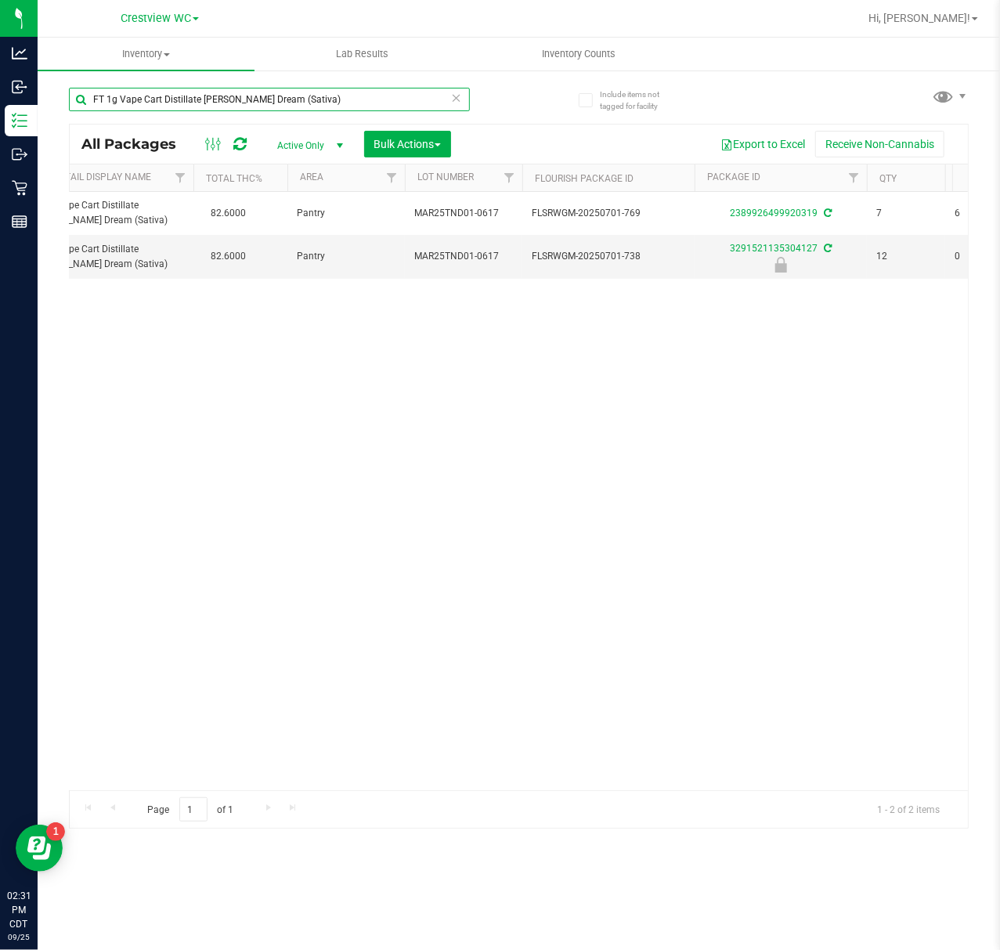
drag, startPoint x: 107, startPoint y: 97, endPoint x: -21, endPoint y: 97, distance: 127.6
click at [0, 97] on html "Analytics Inbound Inventory Outbound Retail Reports 02:31 PM CDT 09/25/2025 09/…" at bounding box center [500, 475] width 1000 height 950
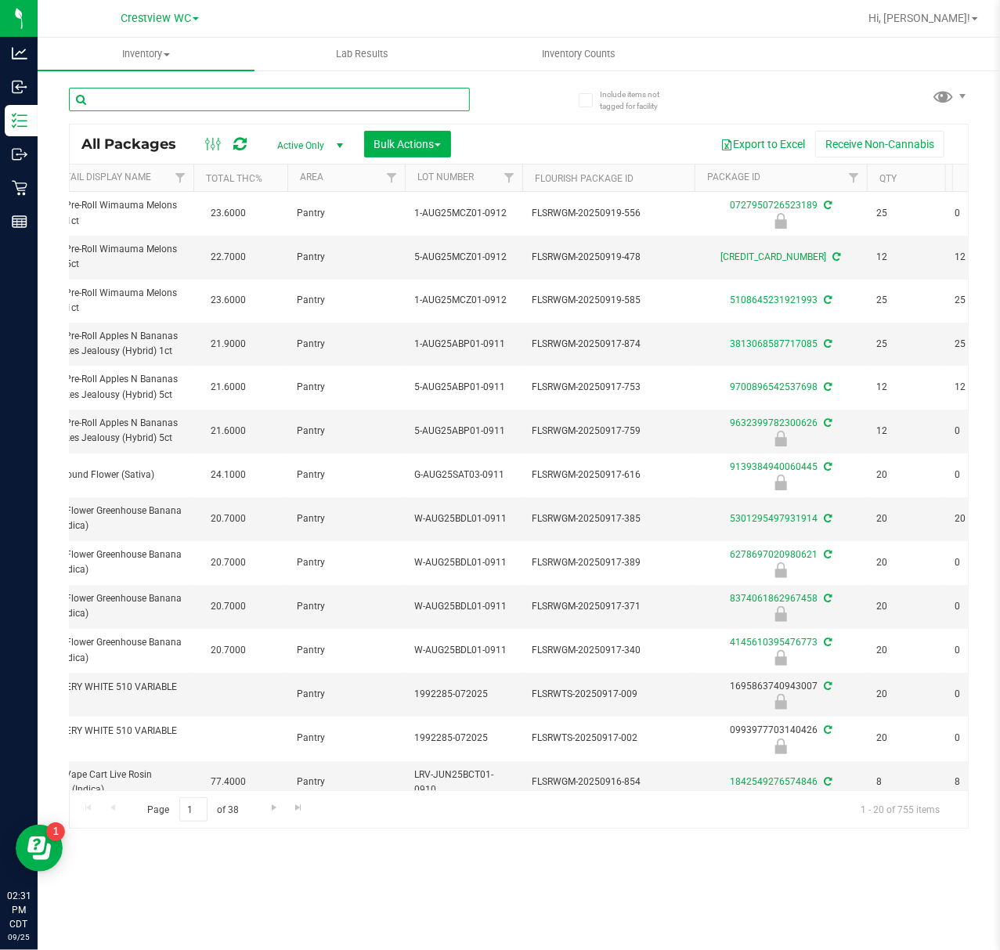
click at [283, 98] on input "text" at bounding box center [269, 99] width 401 height 23
paste input "FT 1g Vape Cart Distillate Tropical Cookies (Sativa)"
type input "FT 1g Vape Cart Distillate Tropical Cookies (Sativa)"
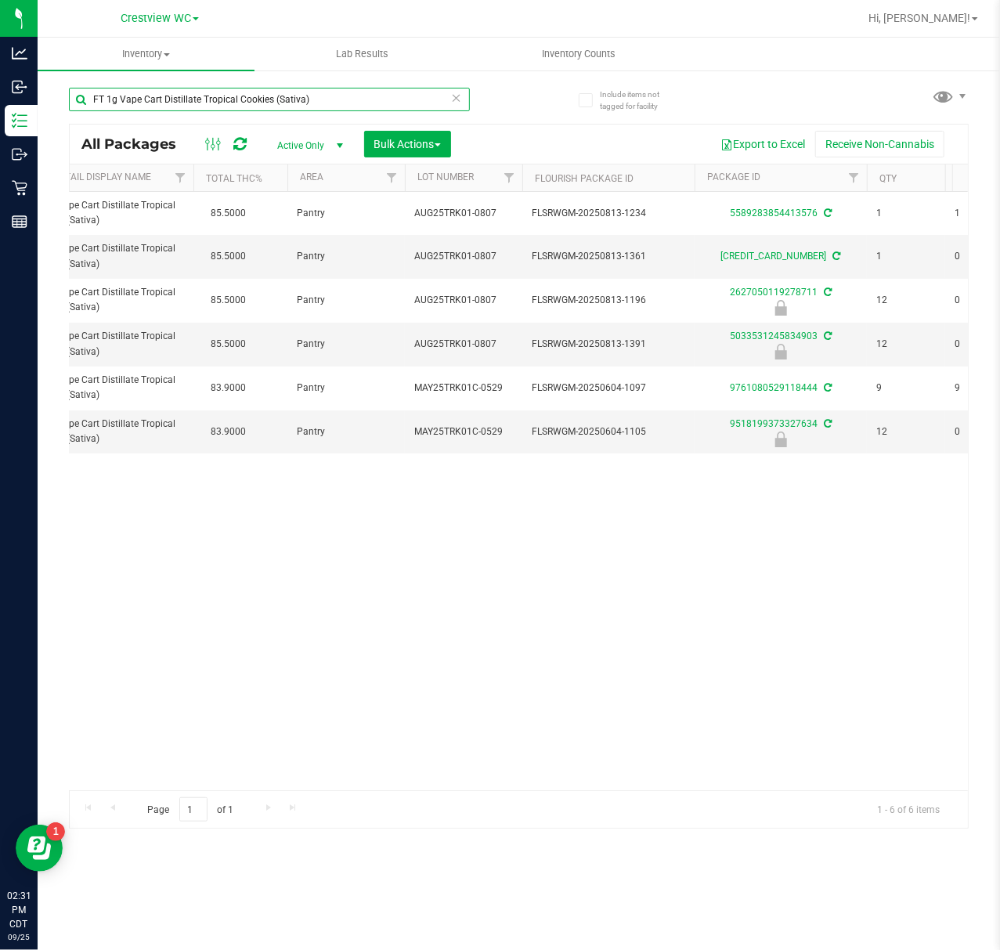
drag, startPoint x: 321, startPoint y: 103, endPoint x: -246, endPoint y: 103, distance: 567.0
click at [0, 103] on html "Analytics Inbound Inventory Outbound Retail Reports 02:31 PM CDT 09/25/2025 09/…" at bounding box center [500, 475] width 1000 height 950
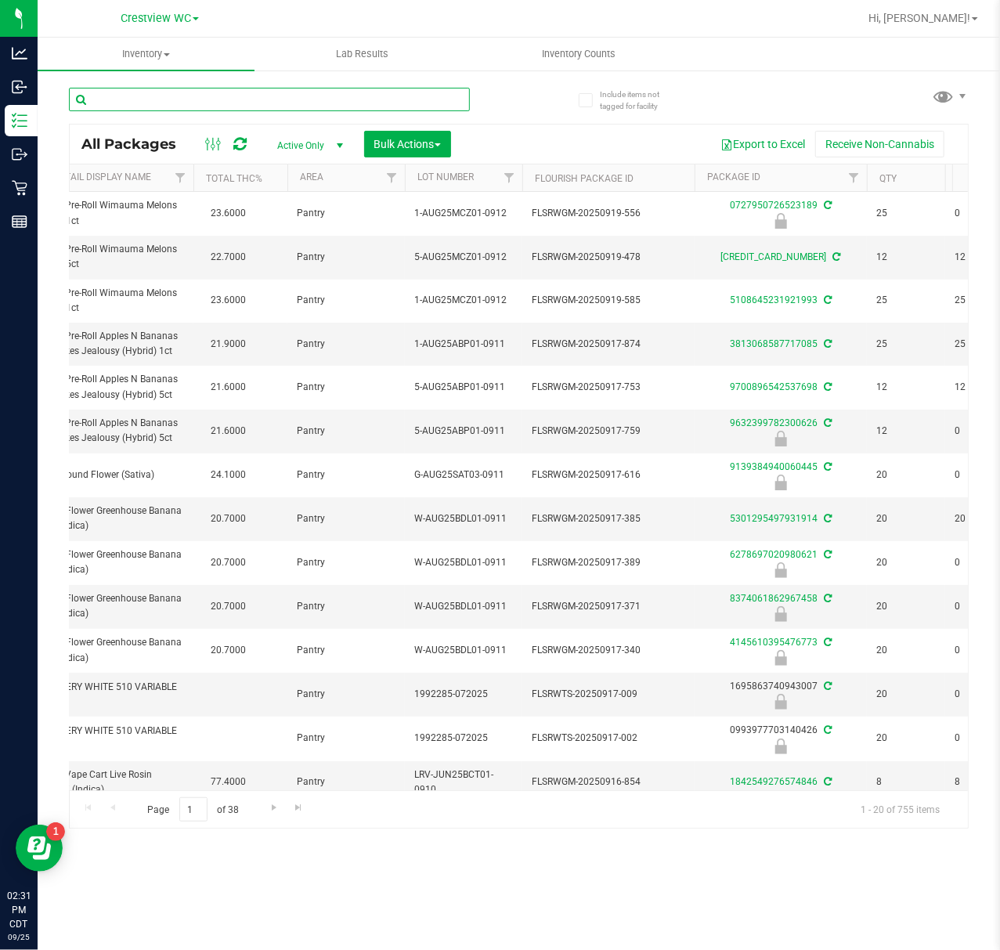
click at [208, 98] on input "text" at bounding box center [269, 99] width 401 height 23
paste input "FT 1g Vape Cart Distillate Watermelon Z (Indica)"
type input "FT 1g Vape Cart Distillate Watermelon Z (Indica)"
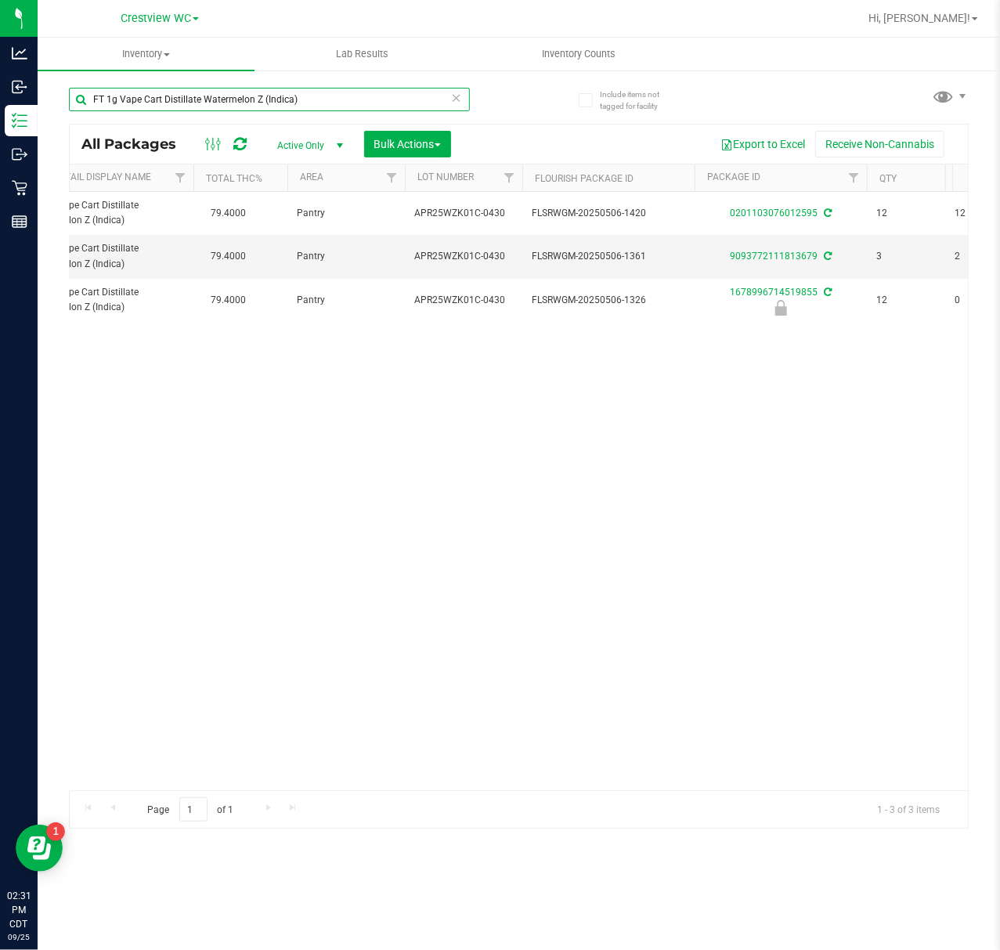
drag, startPoint x: 351, startPoint y: 99, endPoint x: 63, endPoint y: 143, distance: 290.7
click at [66, 142] on div "Include items not tagged for facility FT 1g Vape Cart Distillate Watermelon Z (…" at bounding box center [519, 308] width 962 height 478
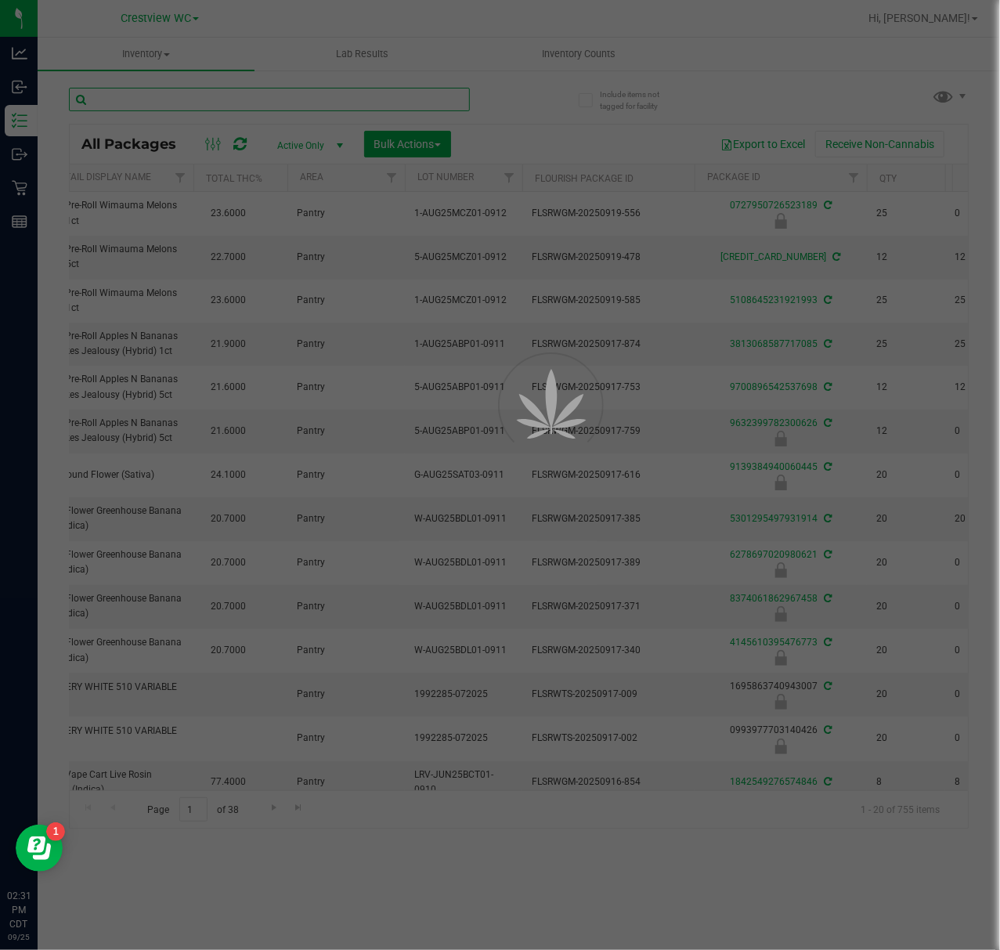
click at [204, 107] on input "text" at bounding box center [269, 99] width 401 height 23
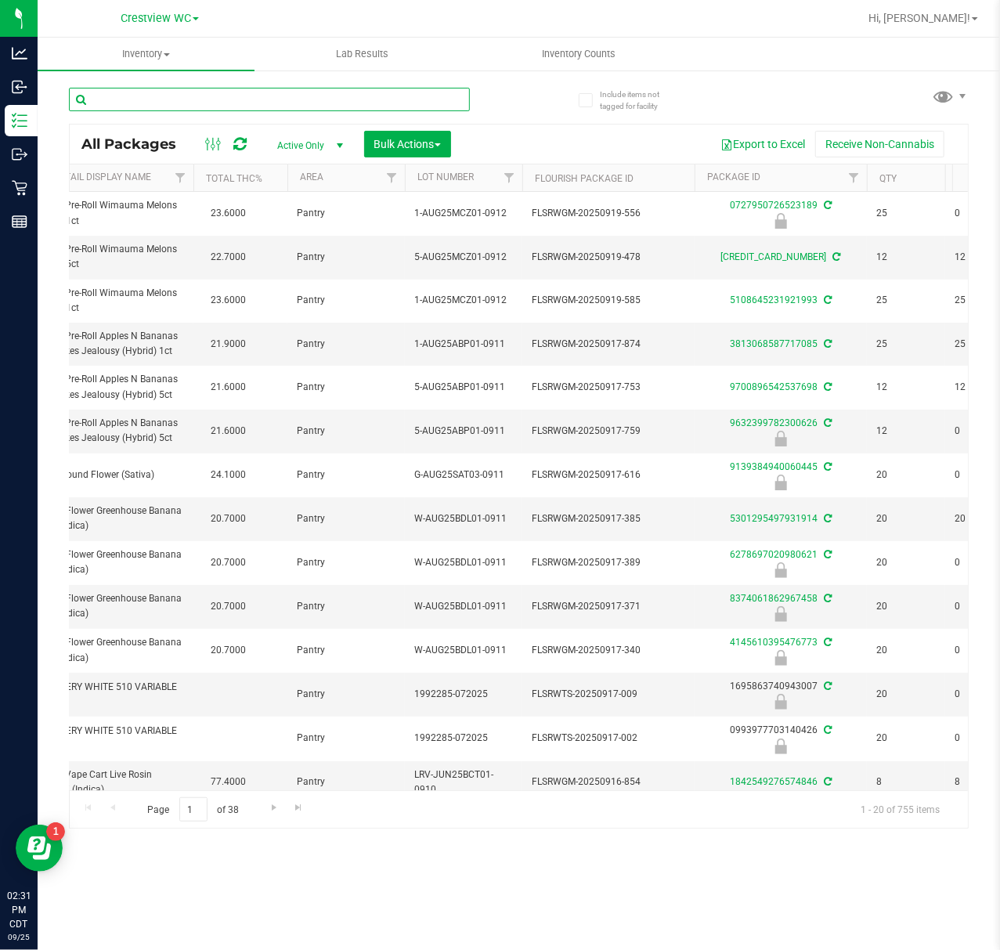
paste input "FT 0.3g Vape Pen Distillate Aries Rising (THC)"
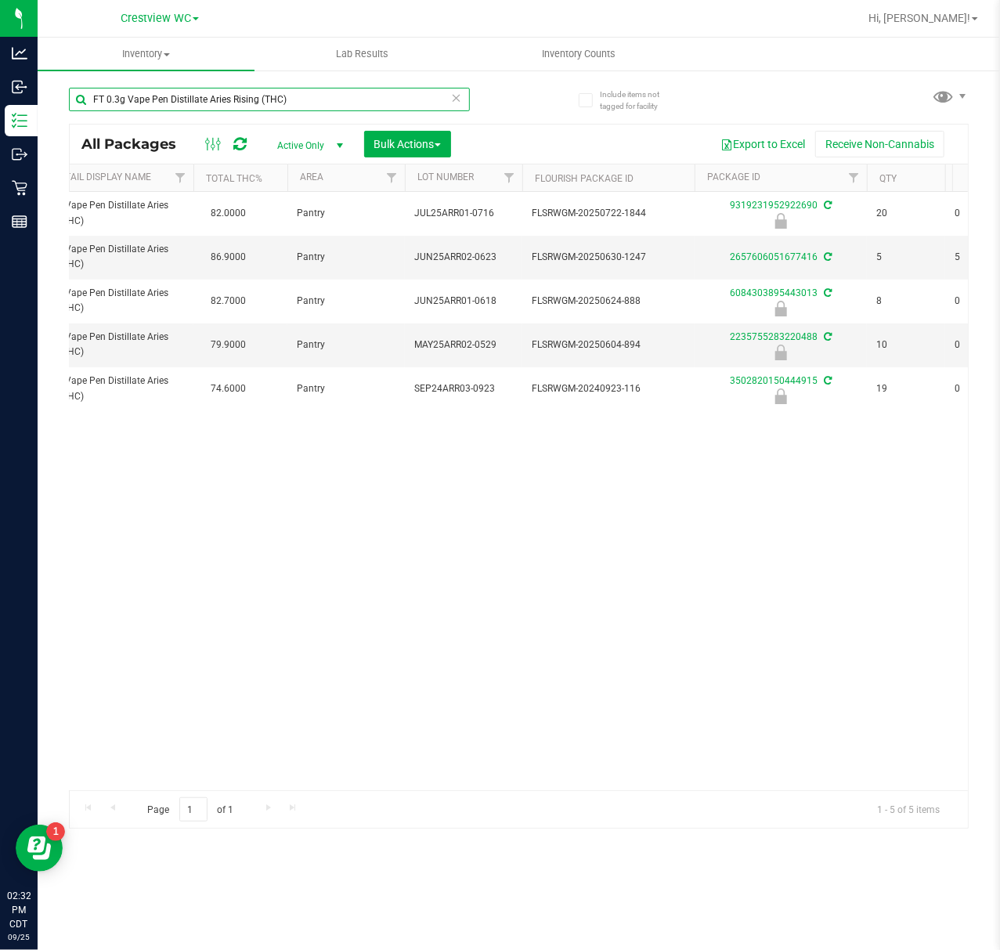
click at [113, 119] on div "FT 0.3g Vape Pen Distillate Aries Rising (THC)" at bounding box center [269, 106] width 401 height 36
type input "F"
paste input "SW 1g FSO Syringe Indica Blend"
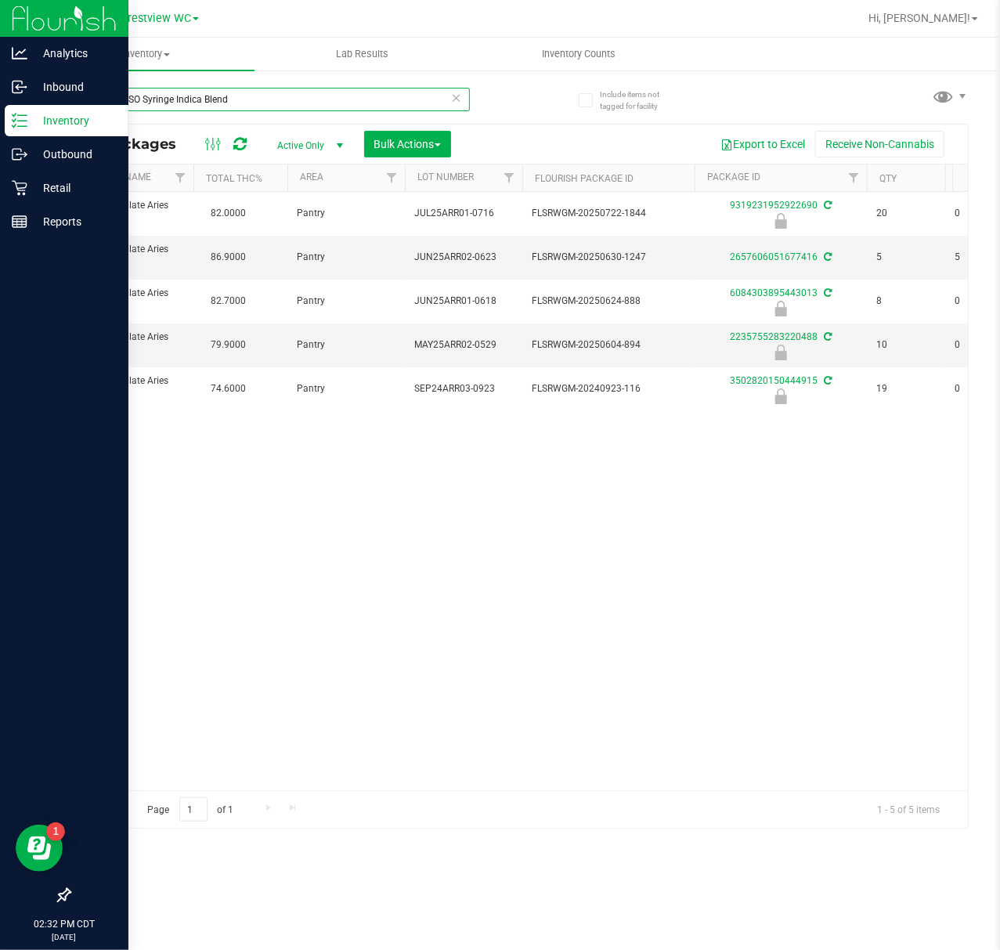
type input "SW 1g FSO Syringe Indica Blend"
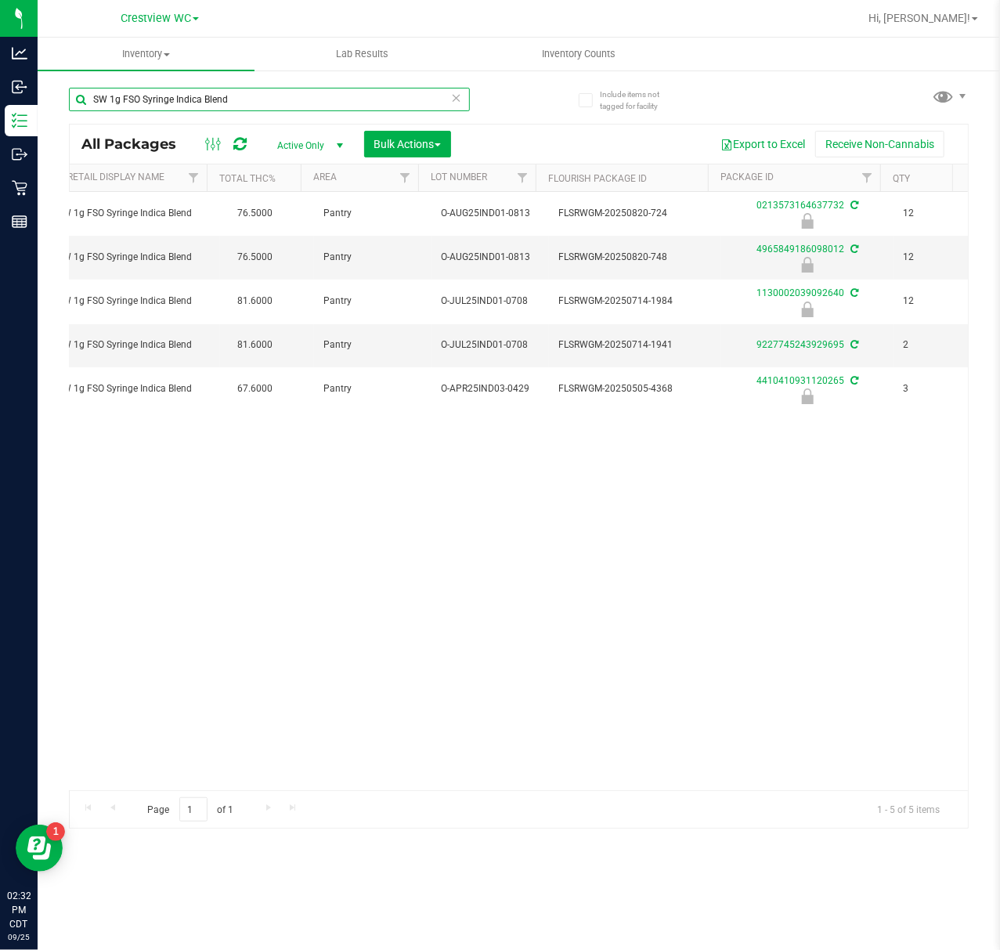
scroll to position [0, 194]
drag, startPoint x: 242, startPoint y: 107, endPoint x: -23, endPoint y: 135, distance: 267.1
click at [0, 135] on html "Analytics Inbound Inventory Outbound Retail Reports 02:32 PM CDT 09/25/2025 09/…" at bounding box center [500, 475] width 1000 height 950
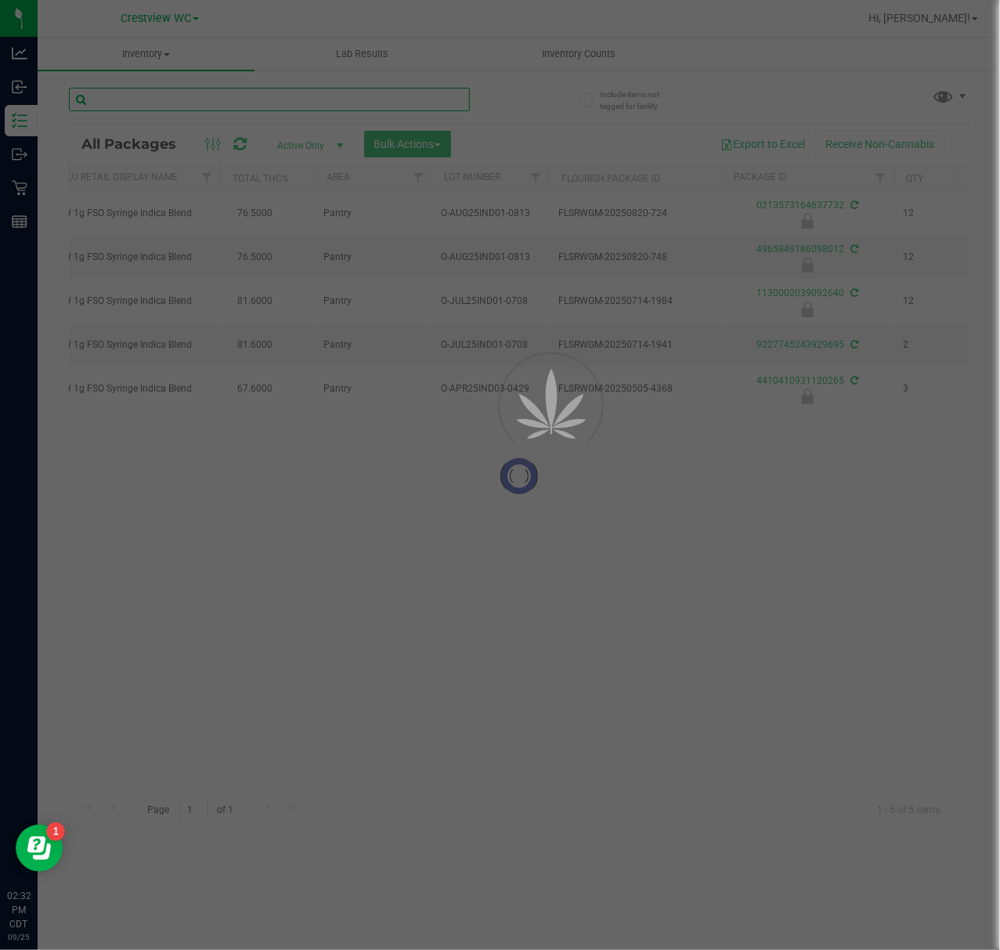
type input "SW 1g FSO Syringe Sativa Blend"
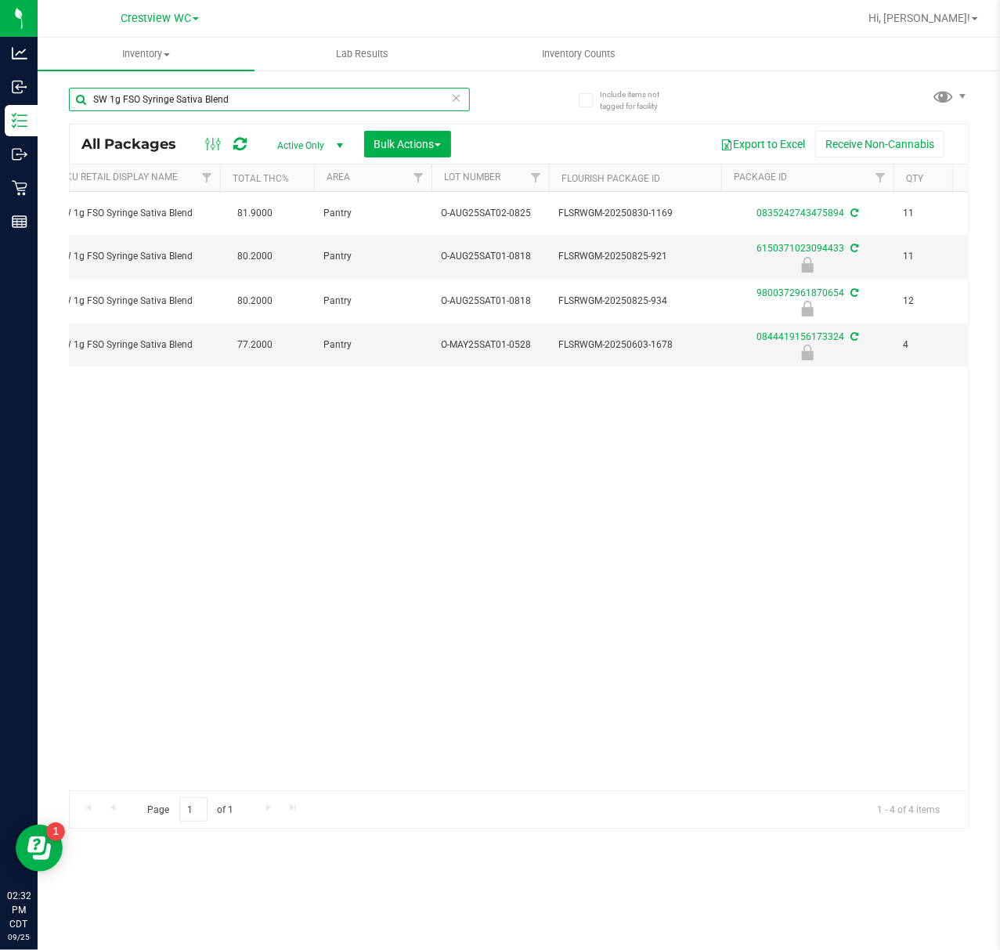
drag, startPoint x: 337, startPoint y: 95, endPoint x: -157, endPoint y: 183, distance: 501.2
click at [0, 183] on html "Analytics Inbound Inventory Outbound Retail Reports 02:32 PM CDT 09/25/2025 09/…" at bounding box center [500, 475] width 1000 height 950
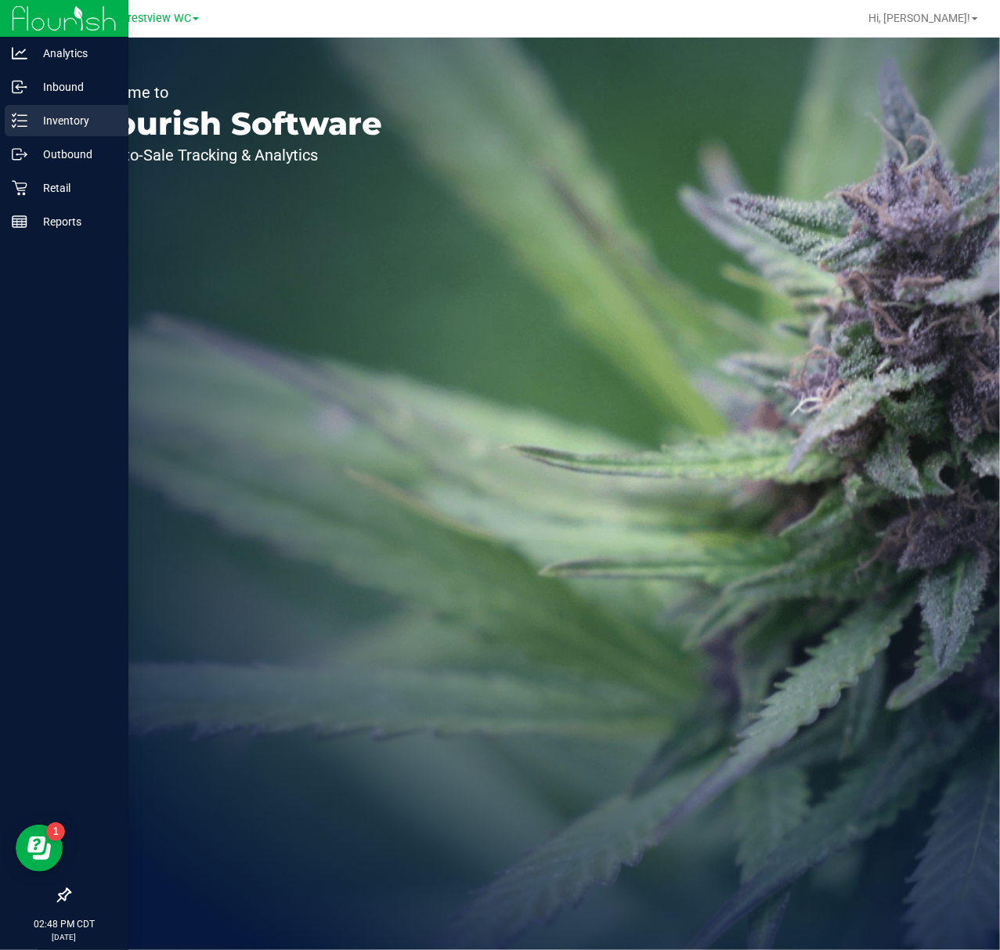
click at [16, 126] on icon at bounding box center [20, 121] width 16 height 16
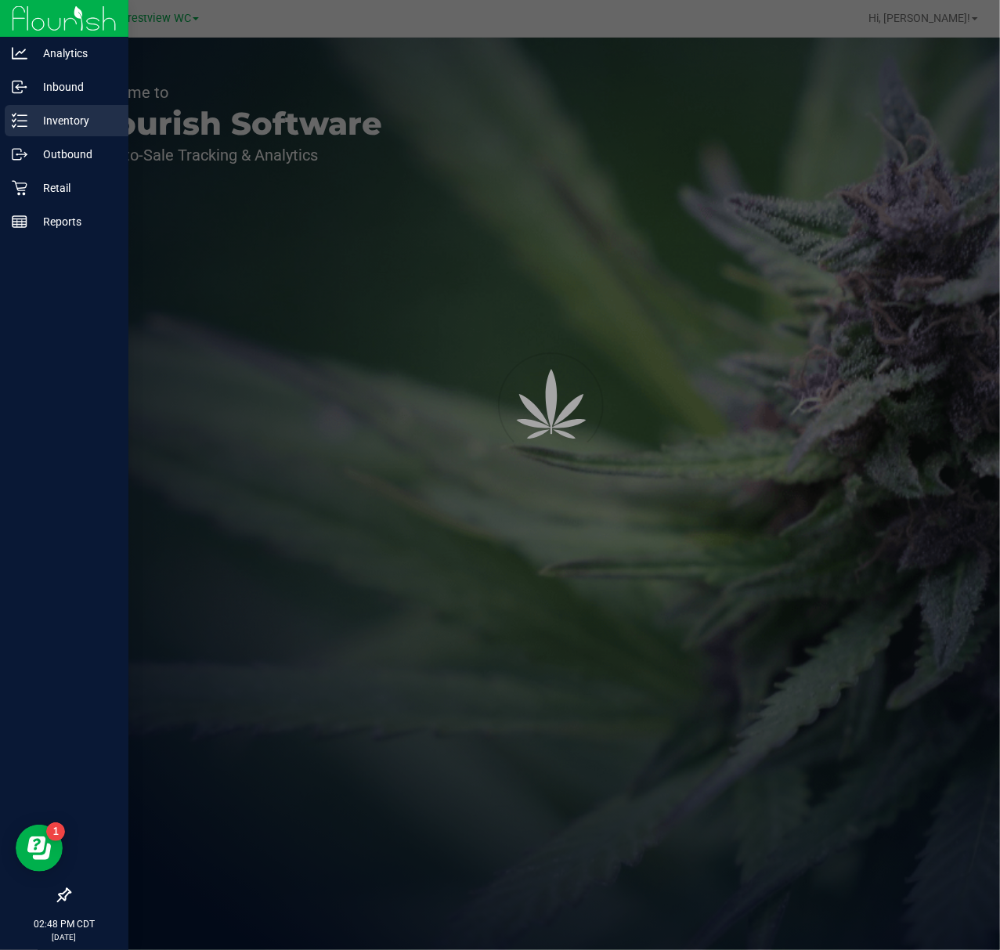
click at [54, 119] on p "Inventory" at bounding box center [74, 120] width 94 height 19
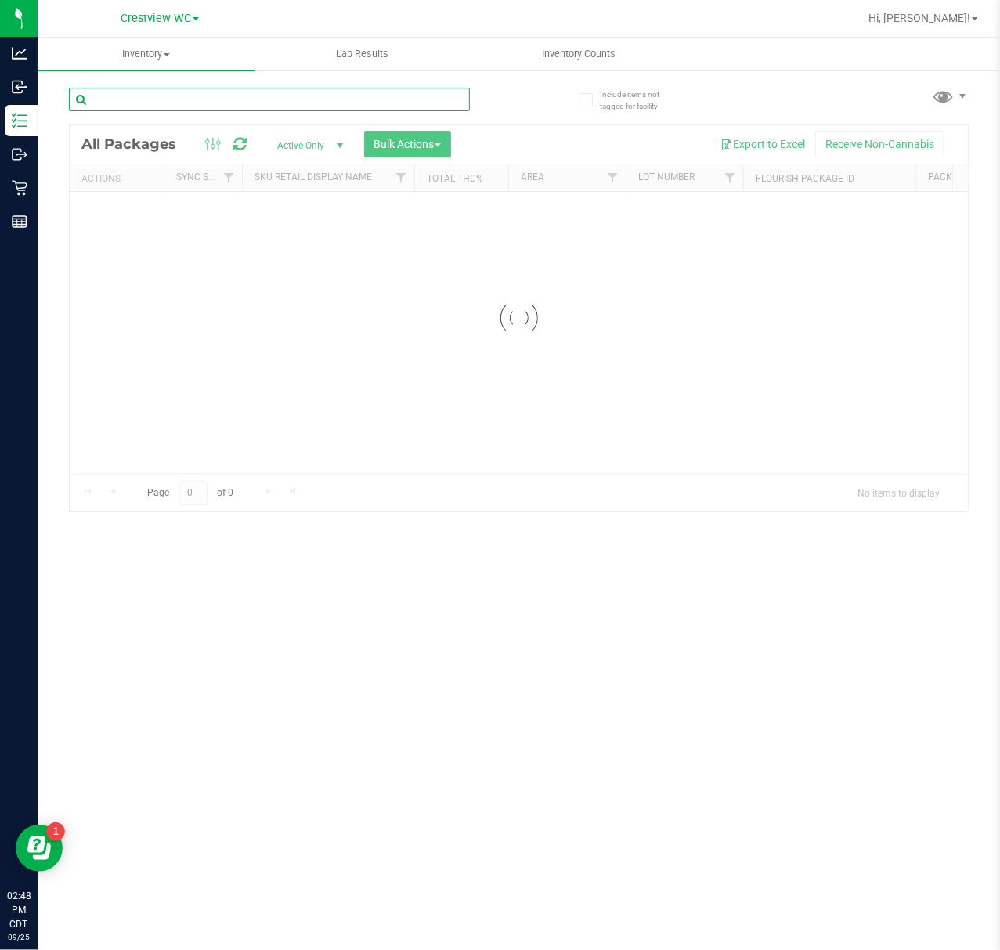
click at [210, 91] on input "text" at bounding box center [269, 99] width 401 height 23
type input "1060701918644401"
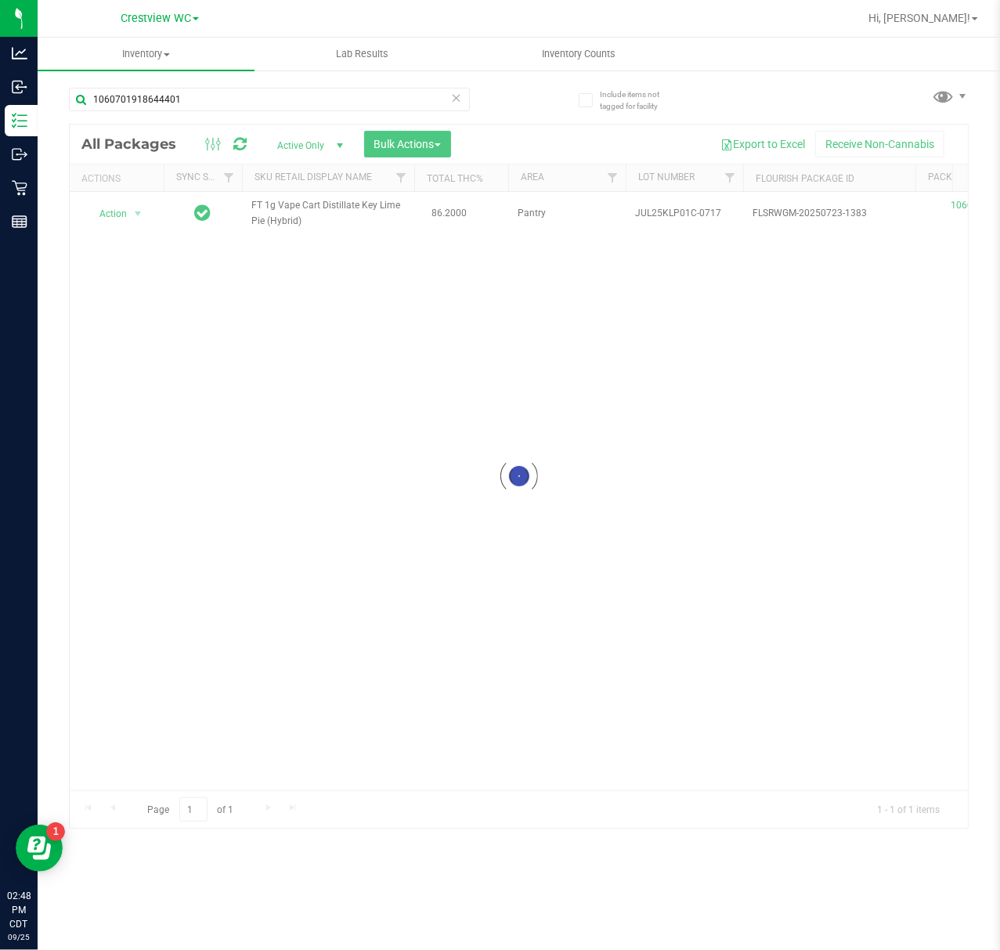
click at [119, 215] on div at bounding box center [519, 476] width 898 height 703
click at [119, 215] on span "Action" at bounding box center [106, 214] width 42 height 22
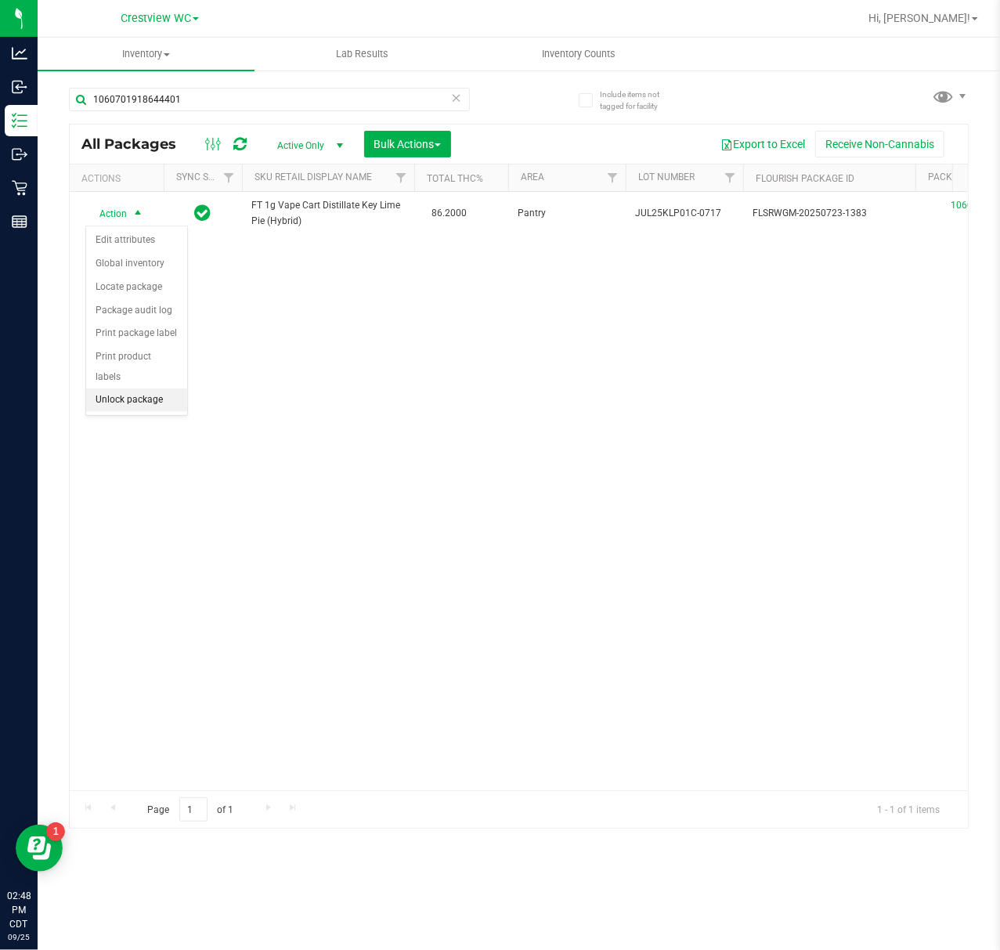
click at [154, 399] on li "Unlock package" at bounding box center [136, 399] width 101 height 23
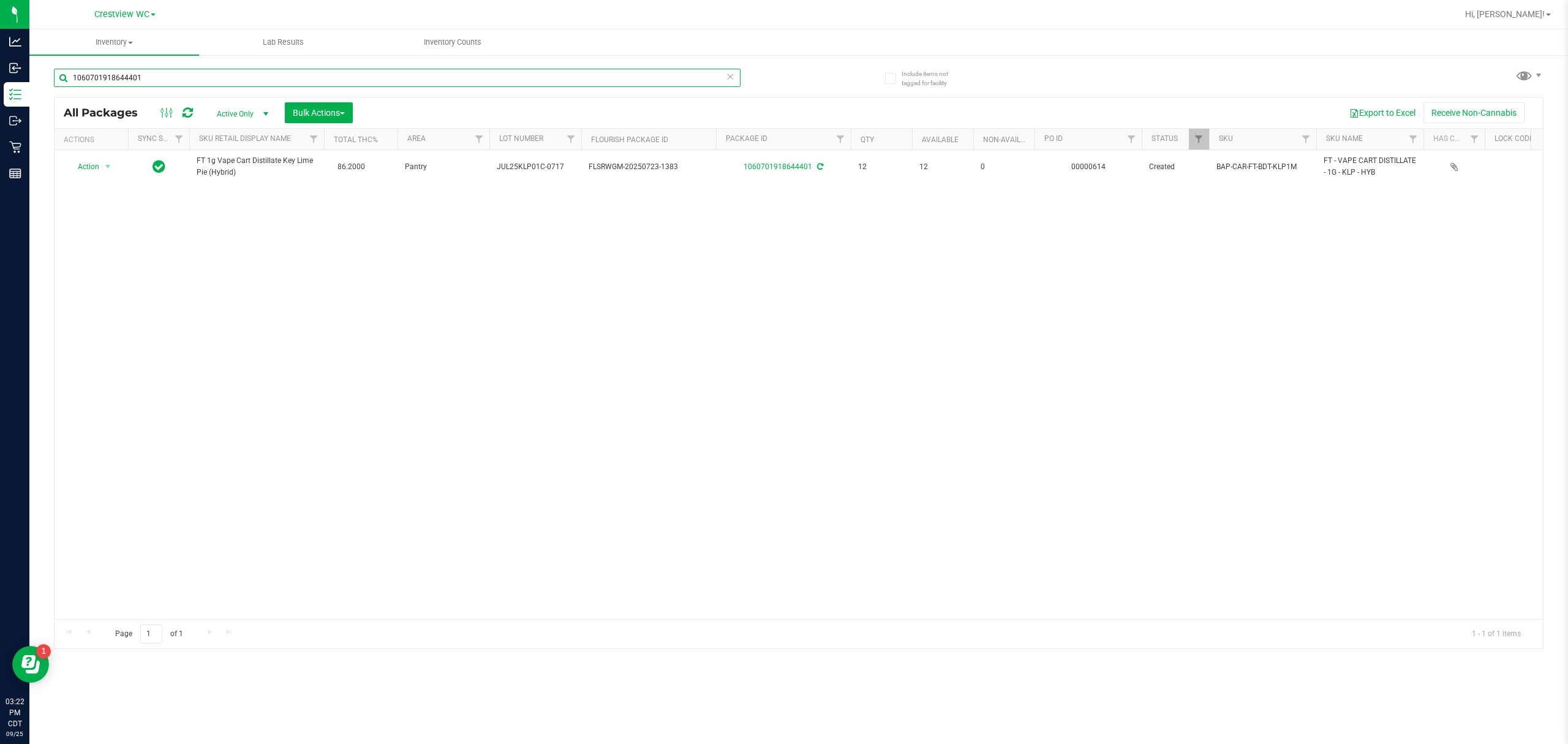
drag, startPoint x: 586, startPoint y: 3, endPoint x: 191, endPoint y: 74, distance: 401.3
click at [191, 74] on input "1060701918644401" at bounding box center [397, 77] width 687 height 18
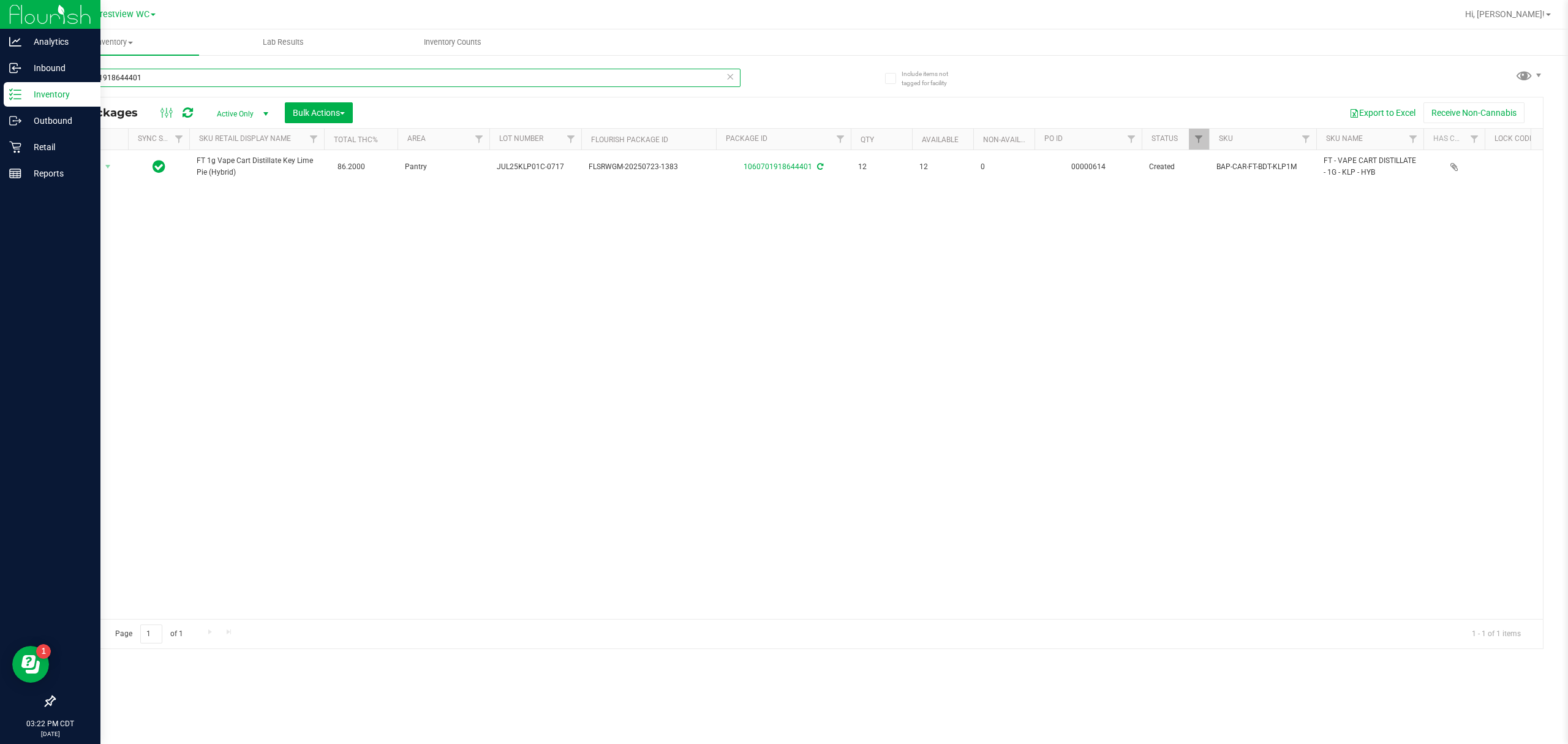
drag, startPoint x: 191, startPoint y: 74, endPoint x: 16, endPoint y: 104, distance: 177.6
click at [16, 104] on div "Analytics Inbound Inventory Outbound Retail Reports 03:22 PM CDT [DATE] 09/25 C…" at bounding box center [784, 372] width 1568 height 744
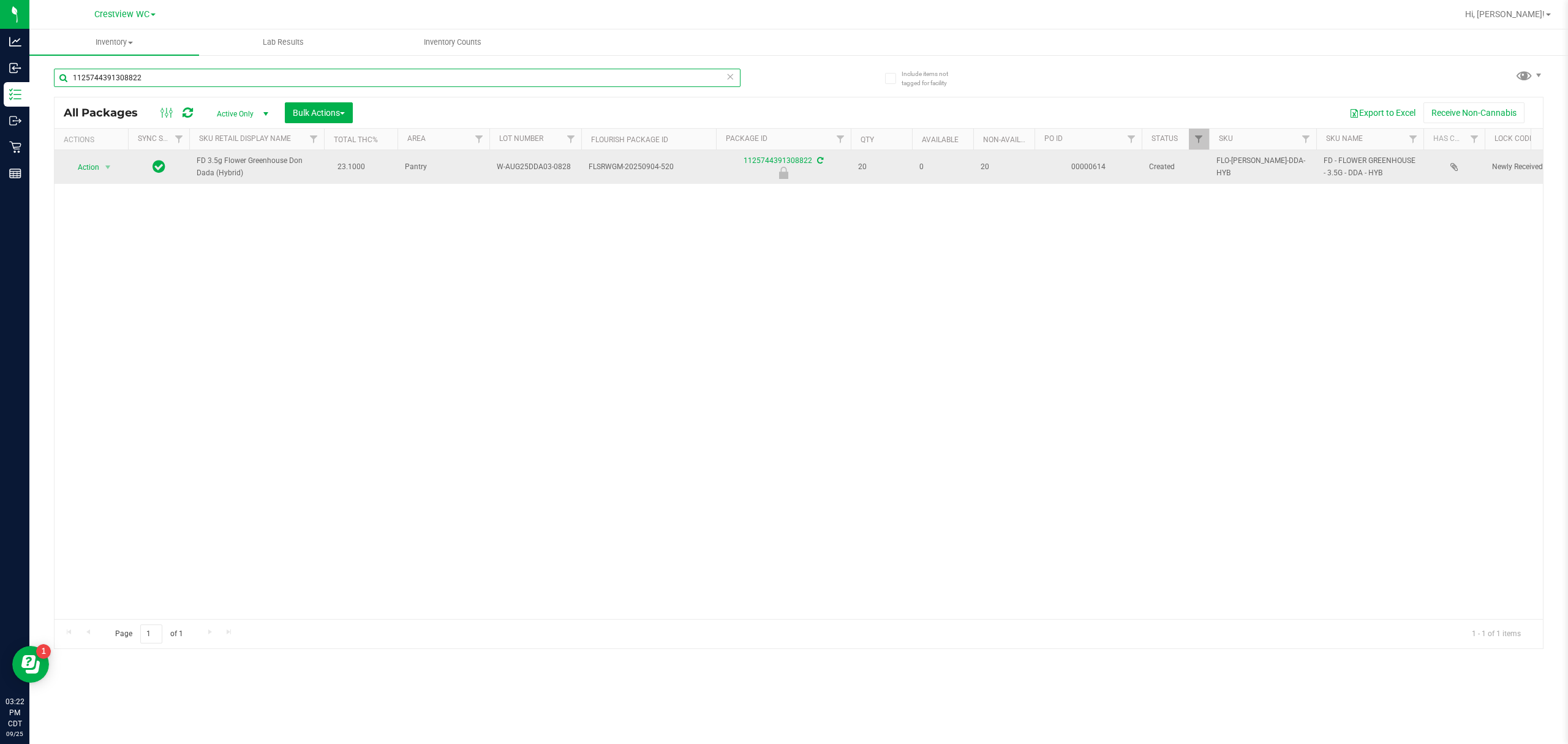
type input "1125744391308822"
drag, startPoint x: 571, startPoint y: 167, endPoint x: 493, endPoint y: 175, distance: 78.4
click at [493, 175] on td "W-AUG25DDA03-0828" at bounding box center [535, 167] width 91 height 34
copy span "W-AUG25DDA03-0828"
click at [99, 170] on span "Action" at bounding box center [83, 167] width 33 height 17
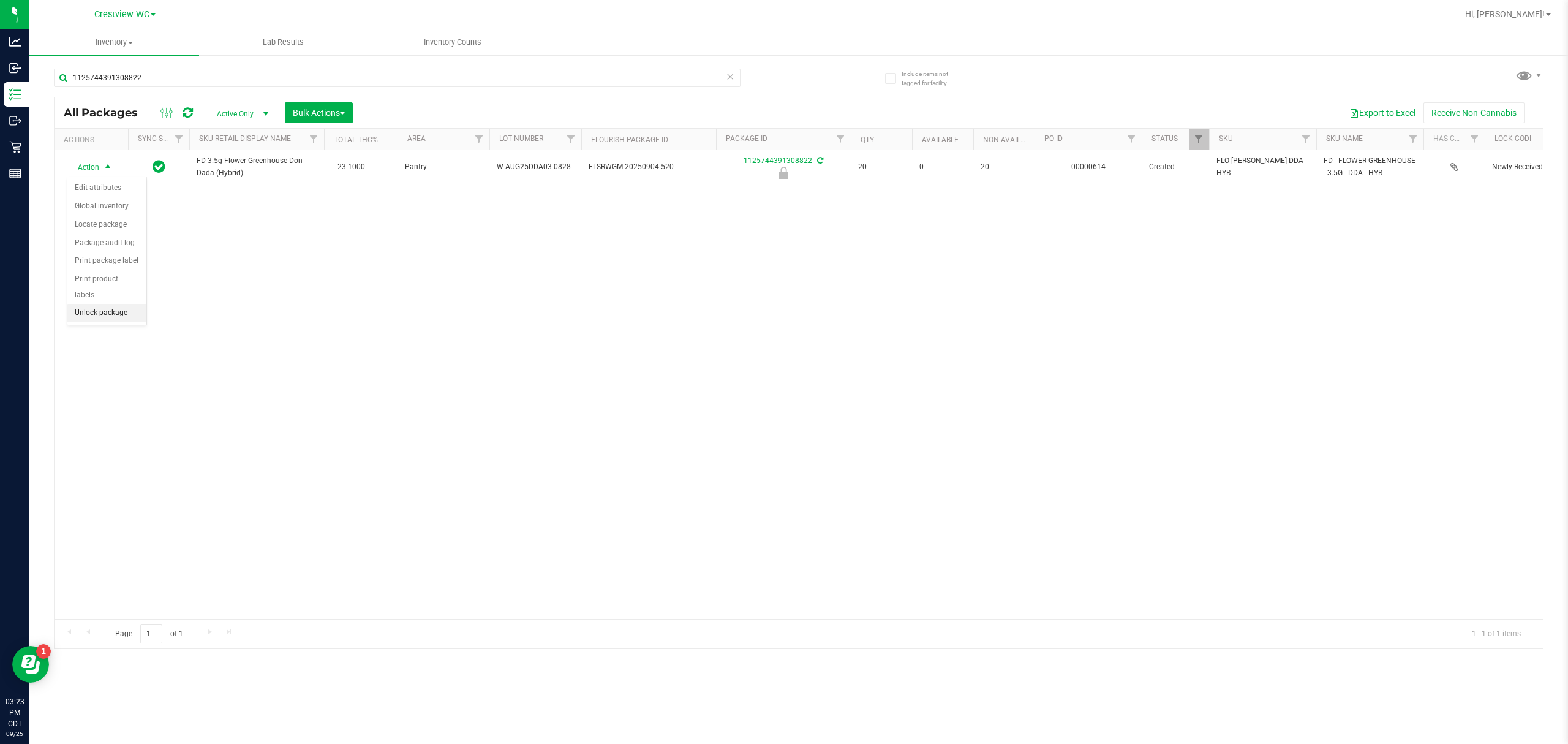
click at [99, 322] on li "Unlock package" at bounding box center [106, 312] width 79 height 18
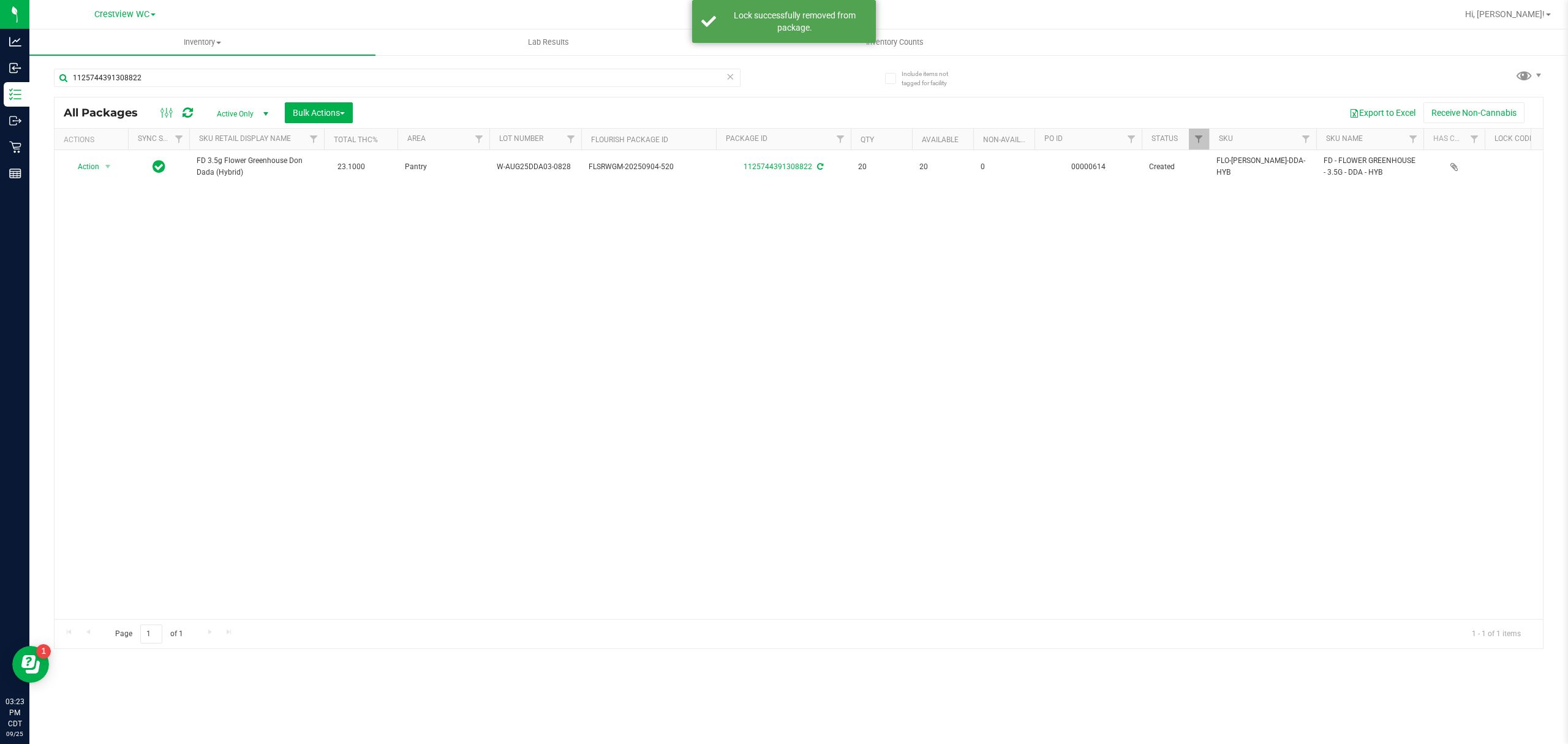
click at [91, 165] on span "Action" at bounding box center [83, 167] width 33 height 17
click at [106, 188] on li "Adjust qty" at bounding box center [114, 188] width 95 height 18
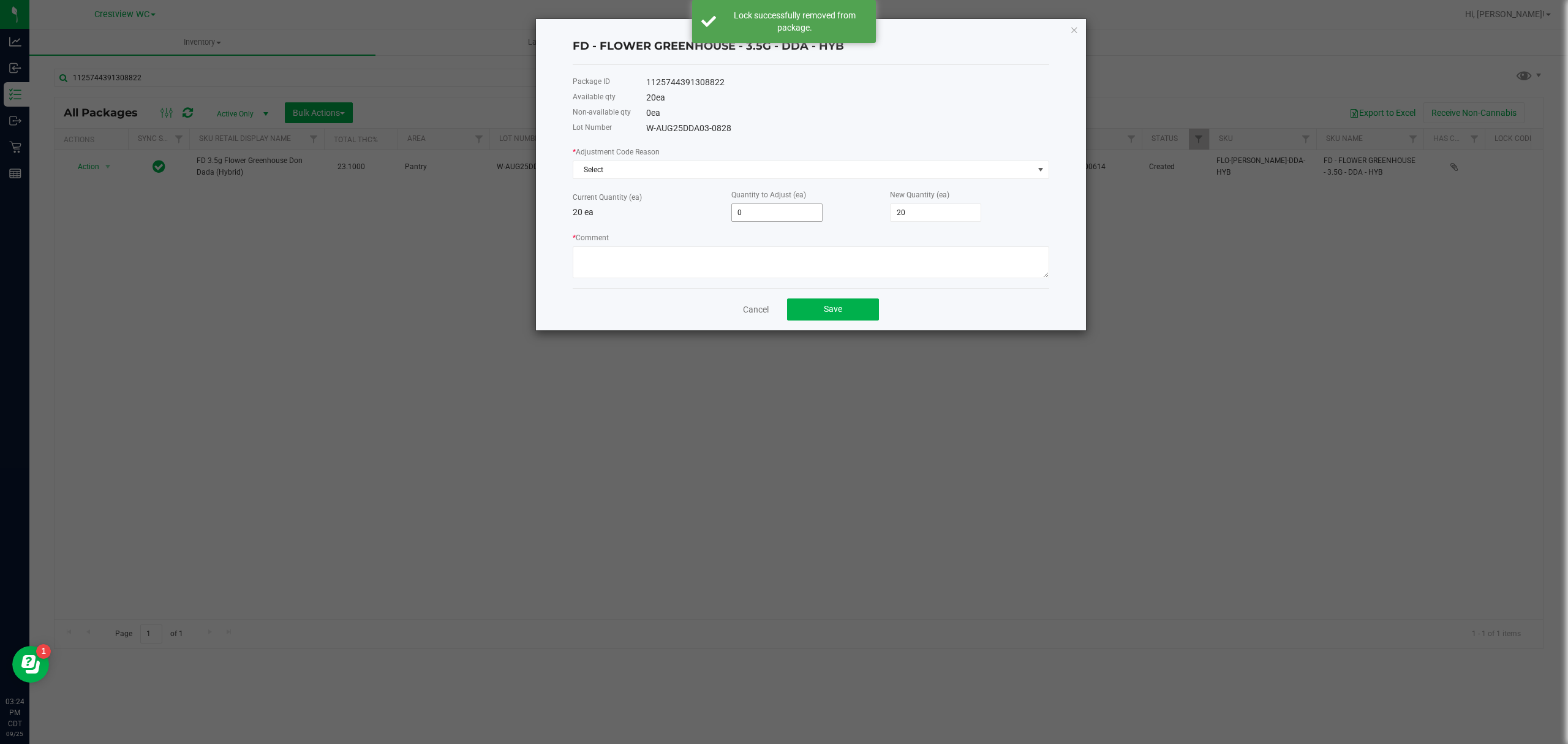
click at [753, 210] on input "0" at bounding box center [777, 213] width 90 height 17
type input "-1"
type input "19"
type input "-1"
click at [772, 275] on textarea "* Comment" at bounding box center [810, 262] width 476 height 32
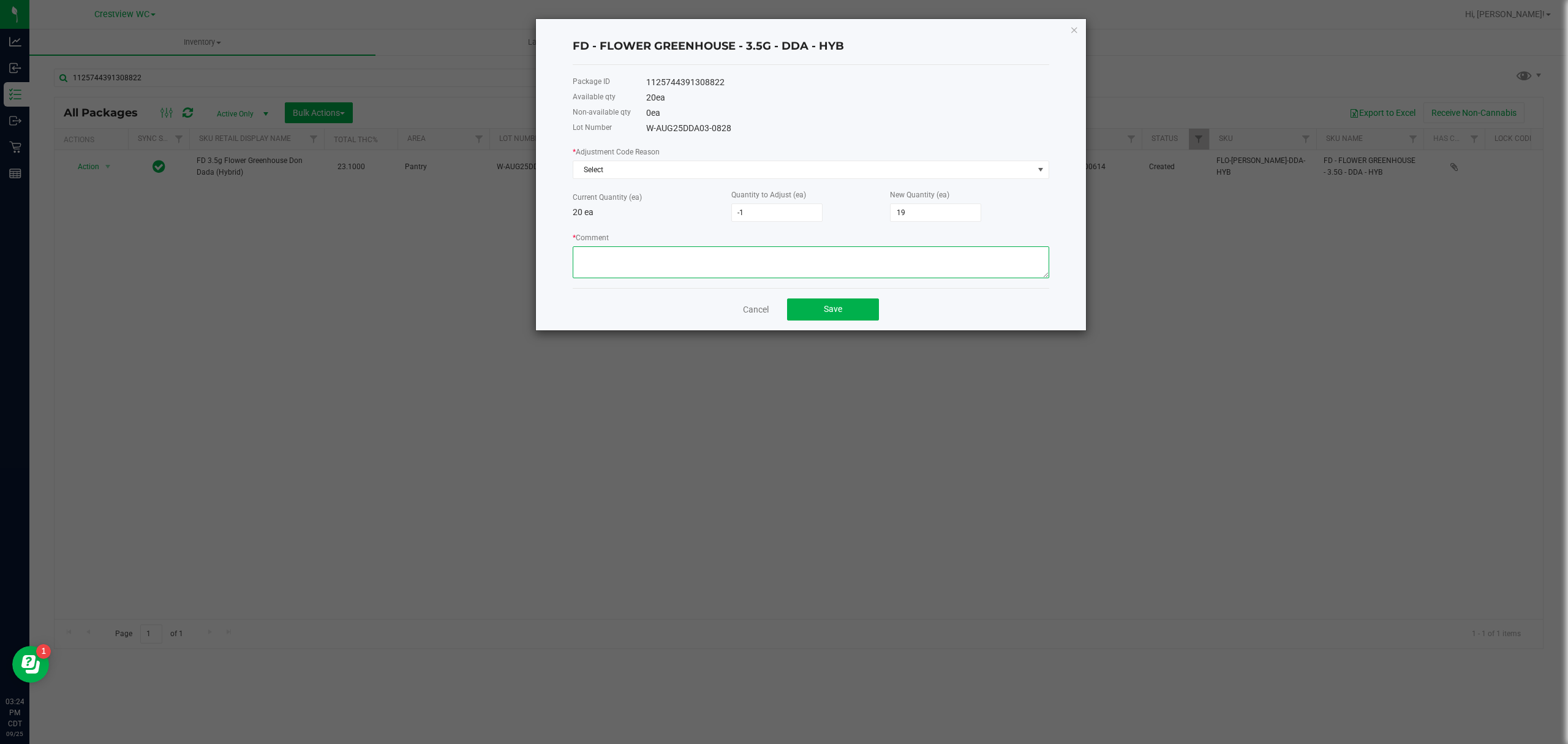
type textarea "C"
type textarea "c"
type textarea "Came in on truck 1 short"
click at [781, 310] on span "Save" at bounding box center [832, 308] width 18 height 10
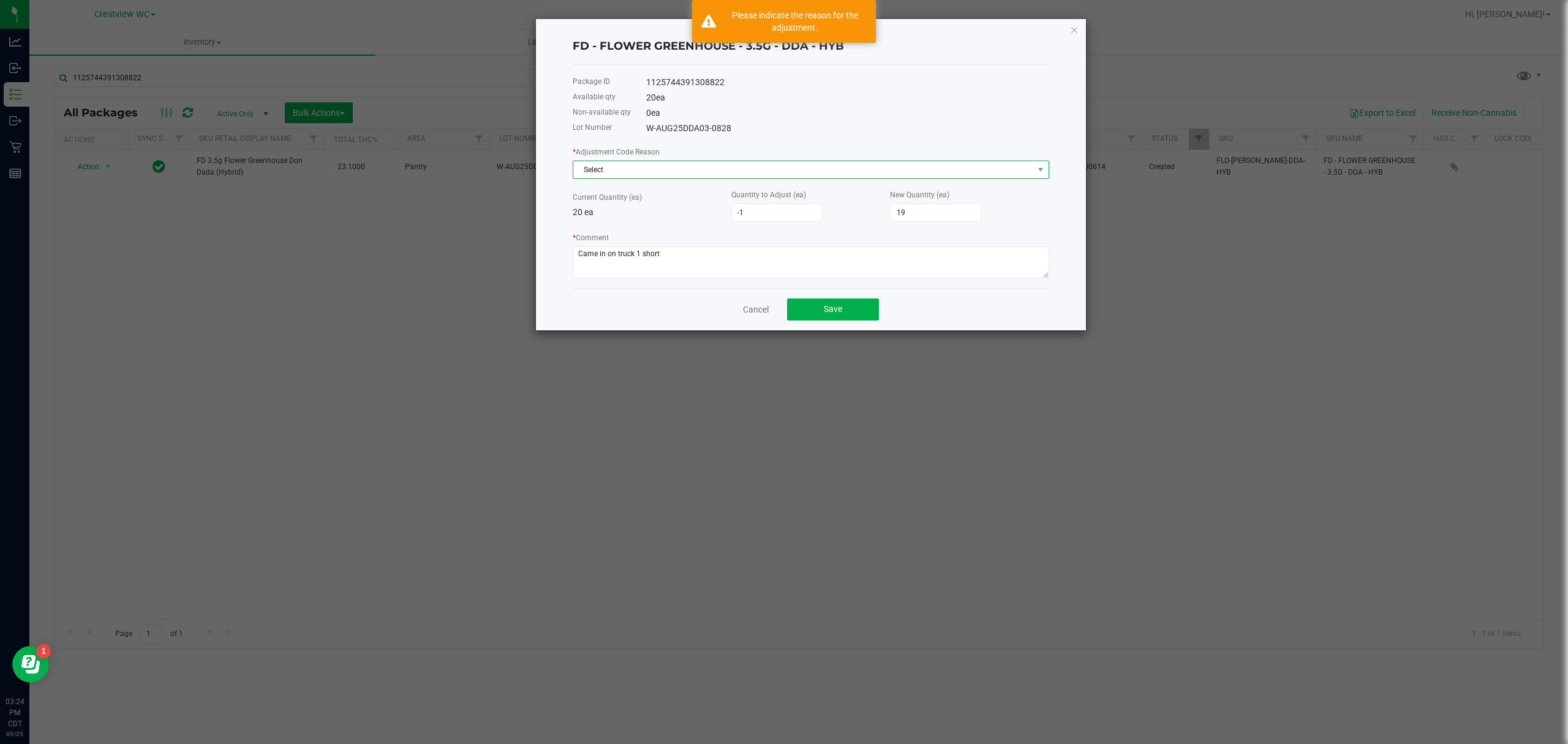
click at [758, 170] on span "Select" at bounding box center [803, 170] width 460 height 17
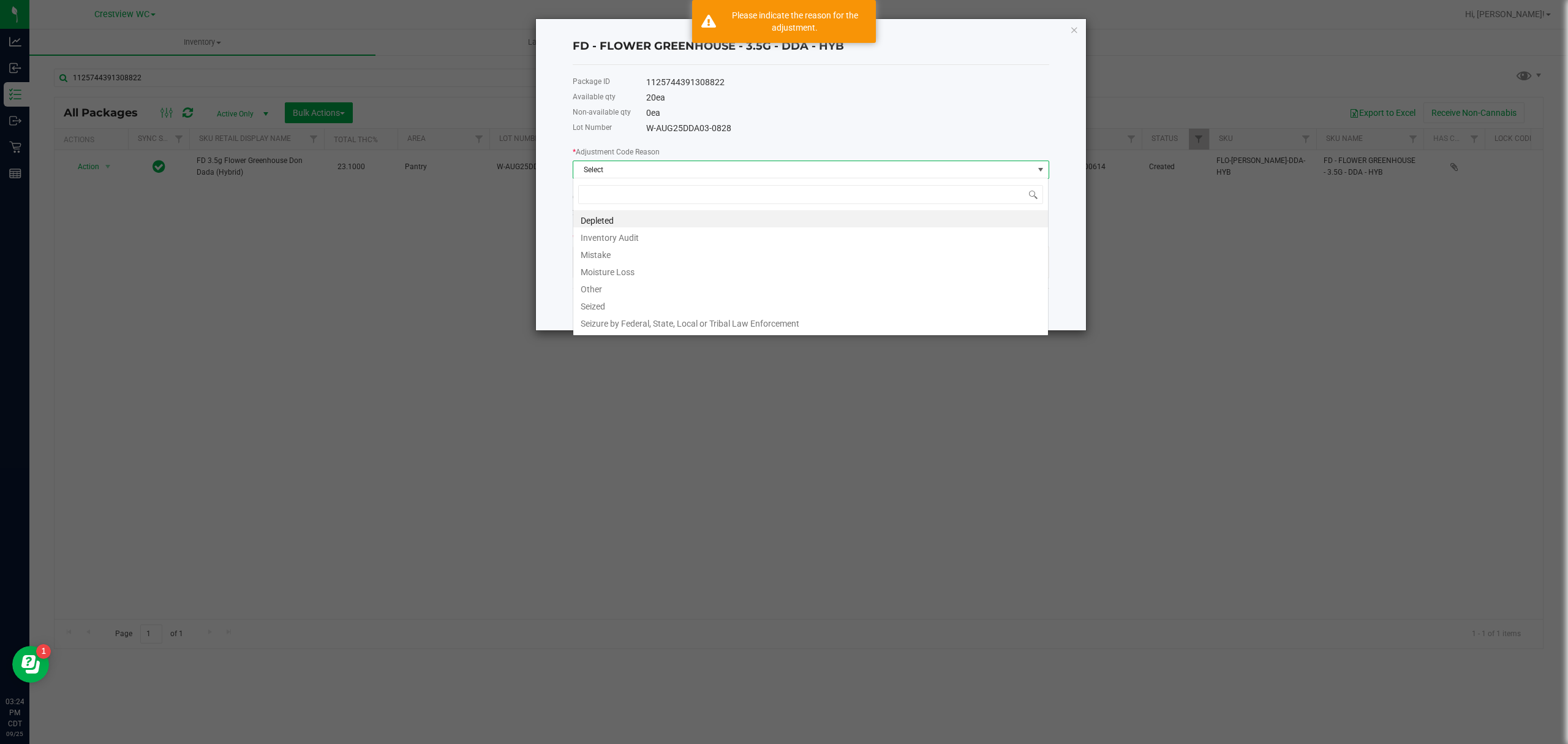
scroll to position [18, 475]
click at [681, 239] on li "Inventory Audit" at bounding box center [810, 236] width 475 height 17
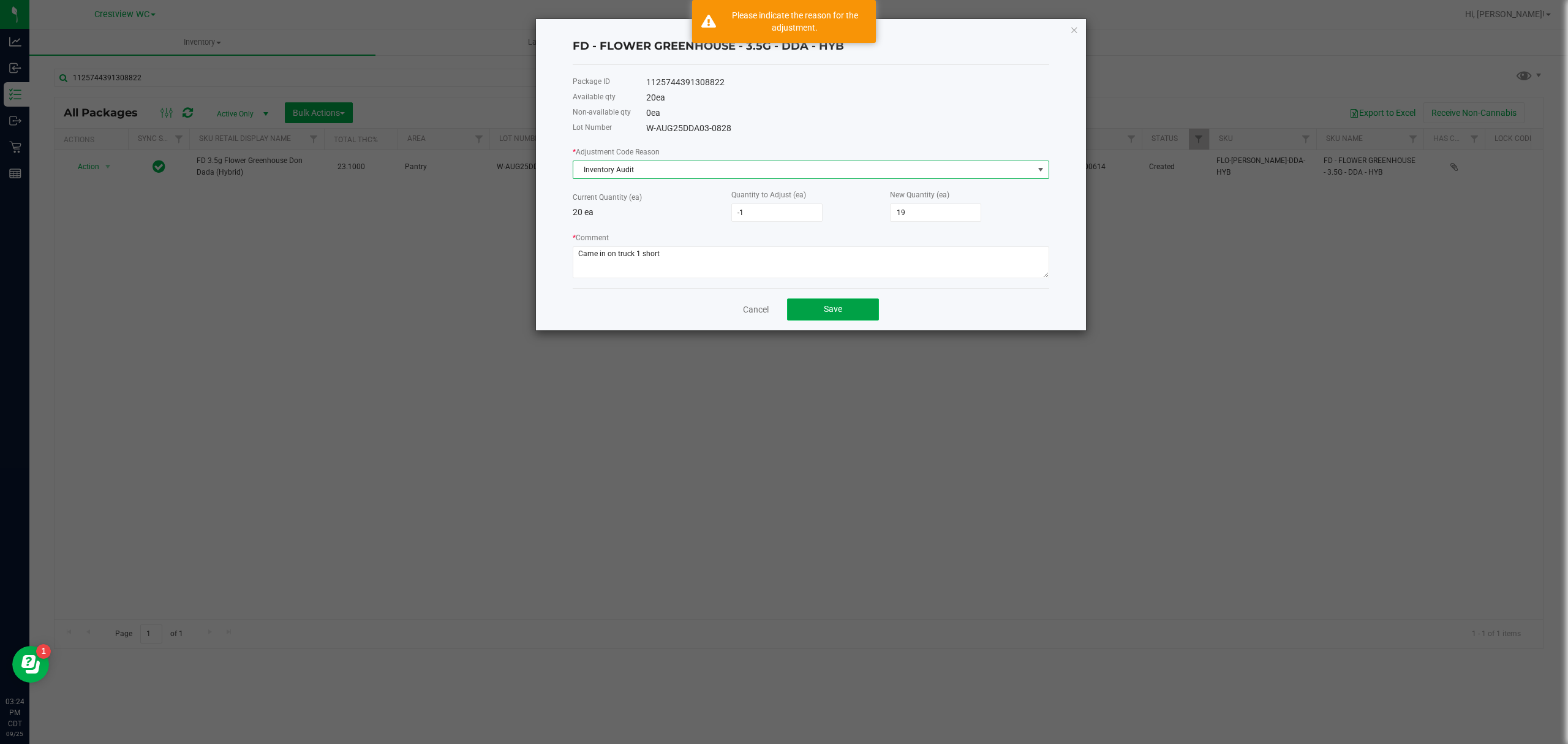
click at [781, 312] on button "Save" at bounding box center [832, 309] width 91 height 22
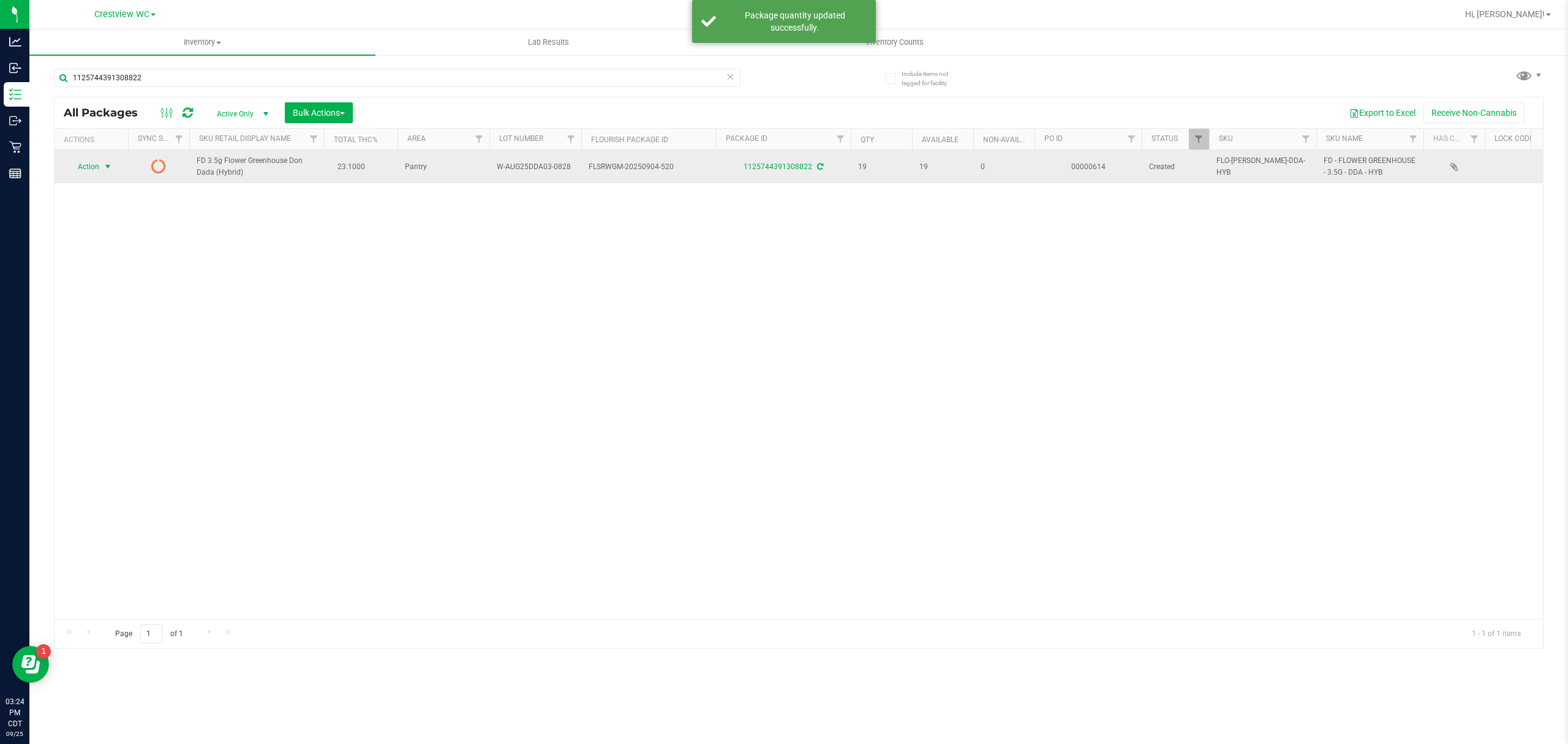
click at [91, 167] on span "Action" at bounding box center [83, 167] width 33 height 17
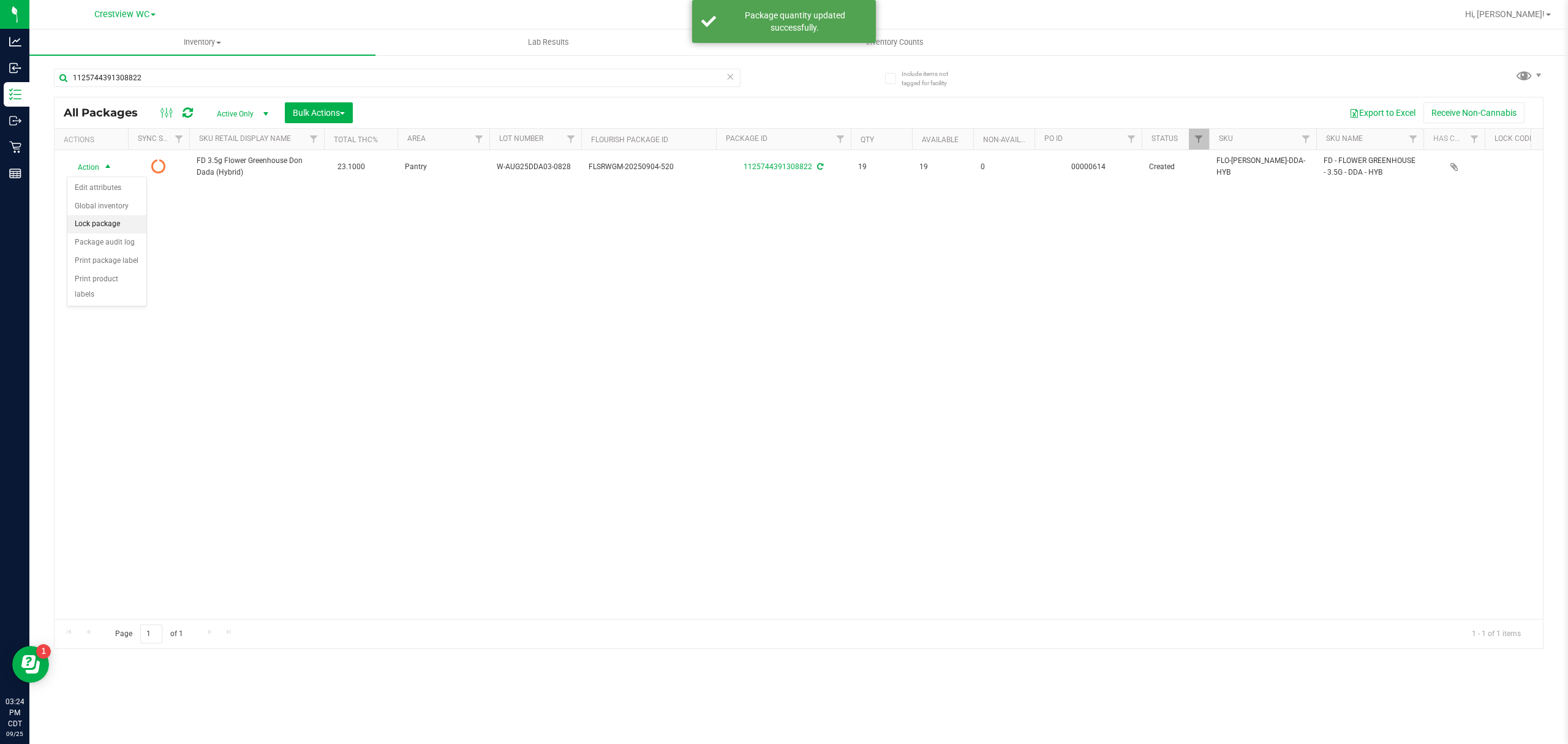
click at [113, 224] on li "Lock package" at bounding box center [106, 224] width 79 height 18
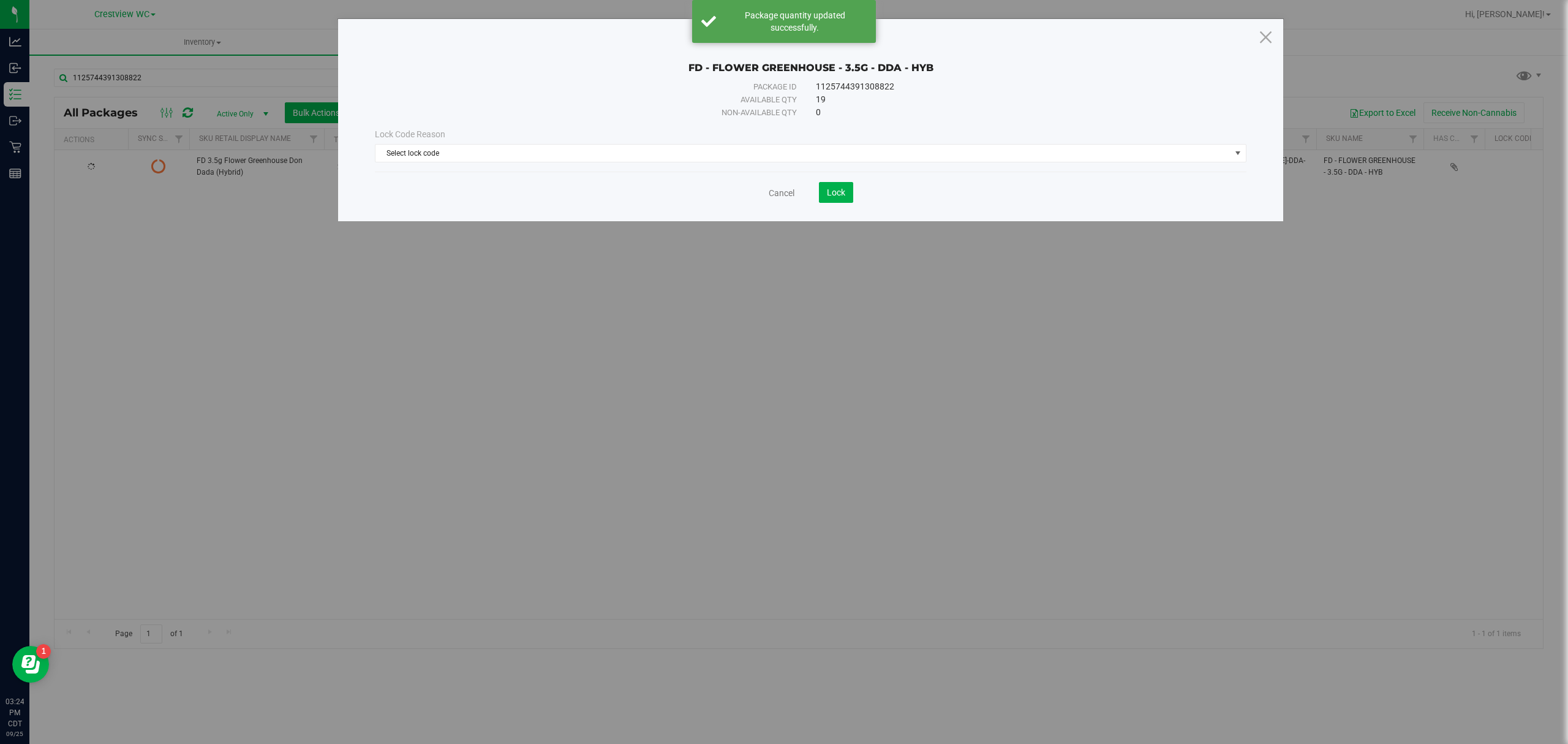
click at [638, 164] on div "Lock Code Reason Select lock code Select lock code Newly Received Administrativ…" at bounding box center [811, 145] width 890 height 52
click at [640, 151] on span "Select lock code" at bounding box center [802, 153] width 855 height 17
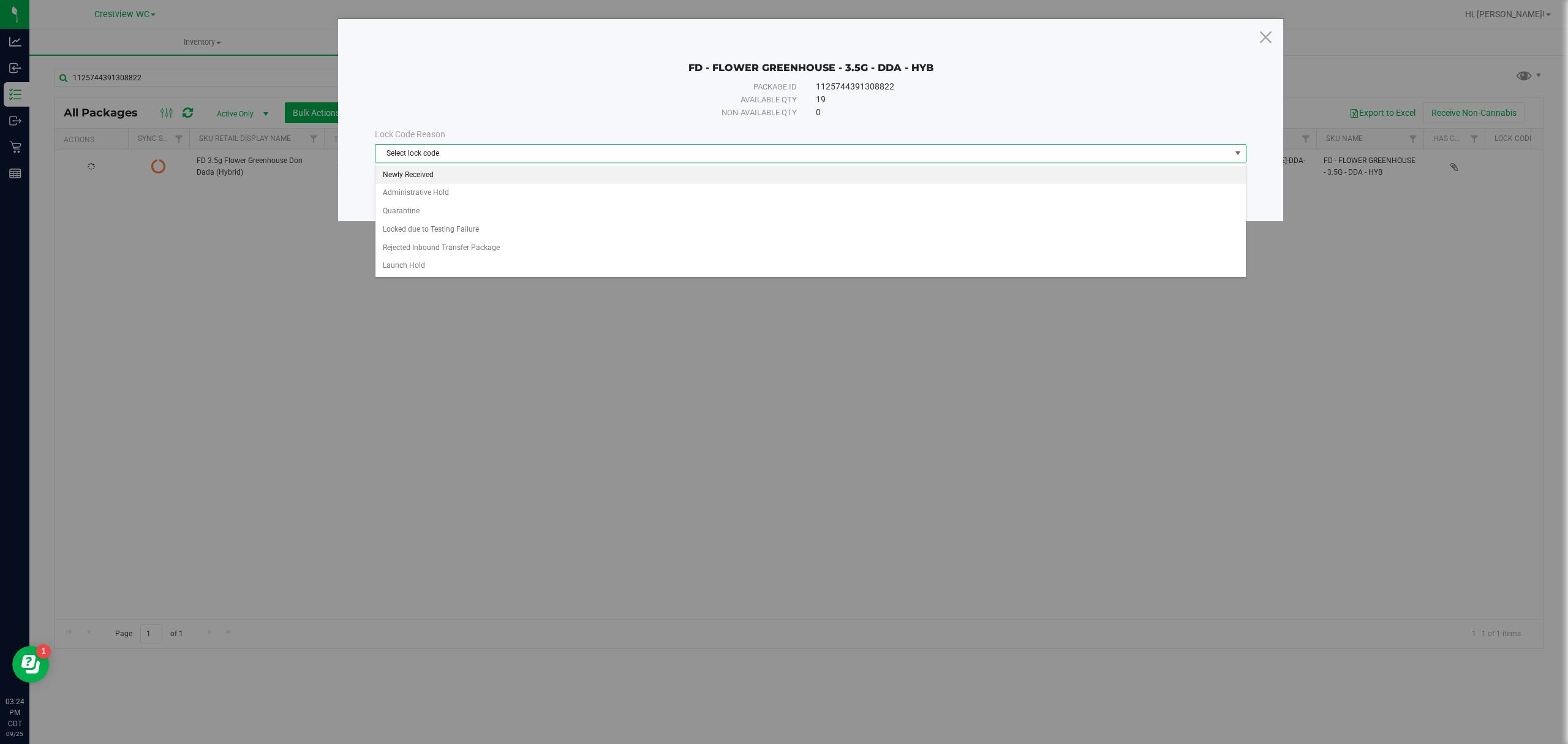
click at [582, 171] on li "Newly Received" at bounding box center [810, 174] width 870 height 18
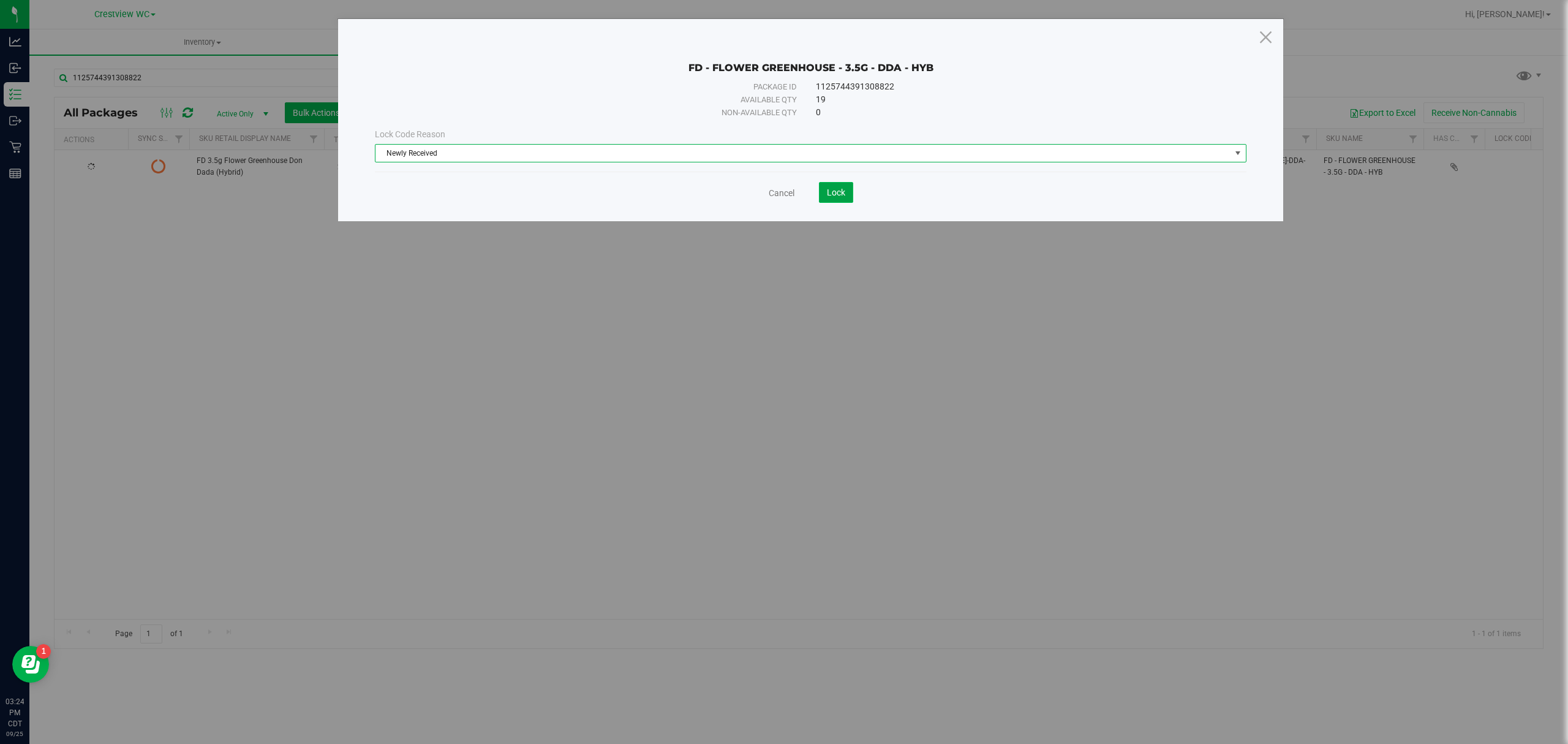
click at [781, 190] on span "Lock" at bounding box center [835, 192] width 18 height 10
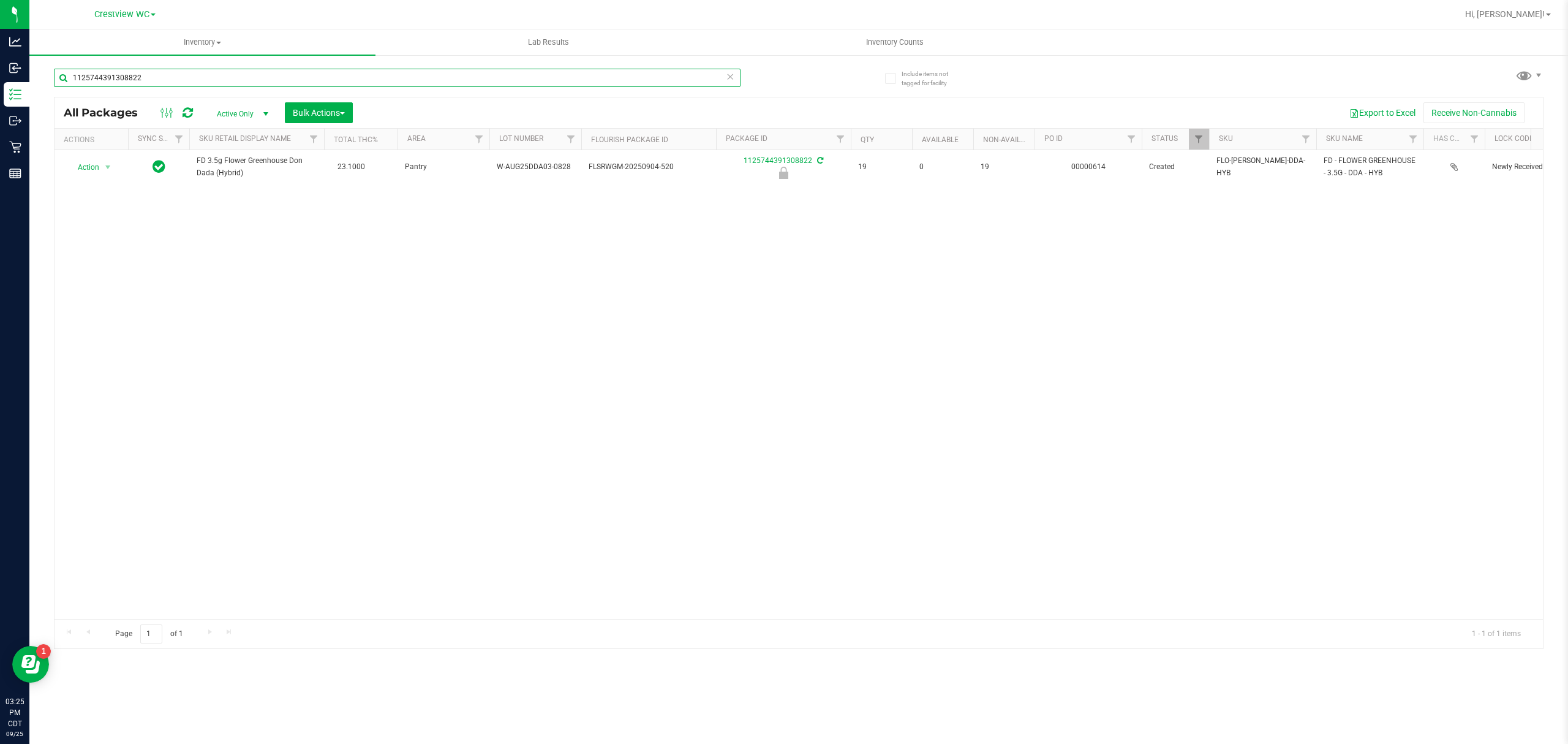
drag, startPoint x: 74, startPoint y: 113, endPoint x: 55, endPoint y: 109, distance: 19.4
click at [55, 109] on div "1125744391308822 All Packages Active Only Active Only Lab Samples Locked All Ex…" at bounding box center [798, 353] width 1490 height 591
type input "8582720124356168"
click at [110, 167] on span "select" at bounding box center [108, 167] width 10 height 10
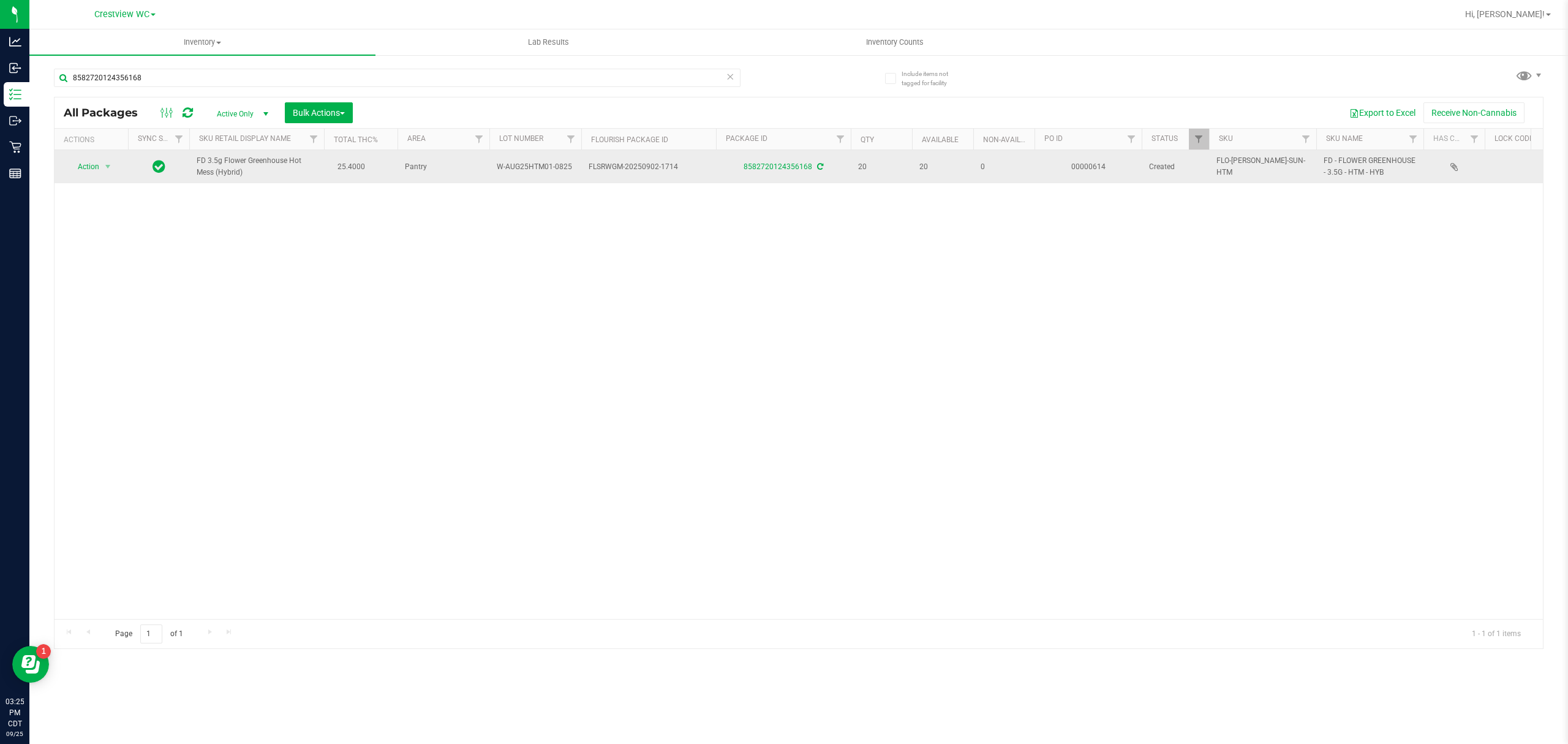
drag, startPoint x: 575, startPoint y: 164, endPoint x: 496, endPoint y: 167, distance: 79.1
click at [496, 167] on td "W-AUG25HTM01-0825" at bounding box center [535, 167] width 91 height 33
drag, startPoint x: 496, startPoint y: 167, endPoint x: 520, endPoint y: 167, distance: 24.0
click at [520, 167] on span "W-AUG25HTM01-0825" at bounding box center [535, 167] width 77 height 12
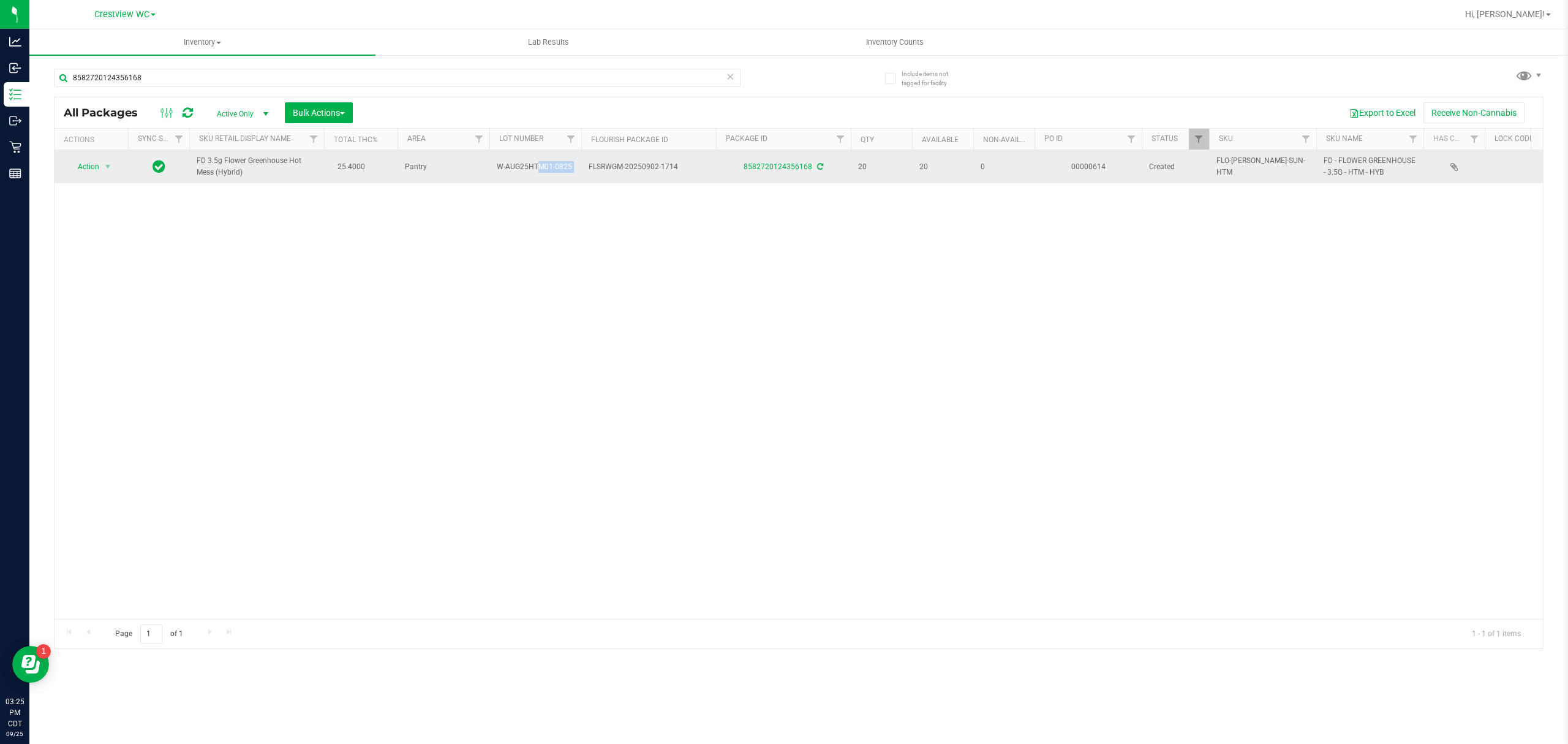
click at [520, 167] on span "W-AUG25HTM01-0825" at bounding box center [535, 167] width 77 height 12
copy tr "W-AUG25HTM01-0825"
click at [87, 160] on span "Action" at bounding box center [83, 167] width 33 height 17
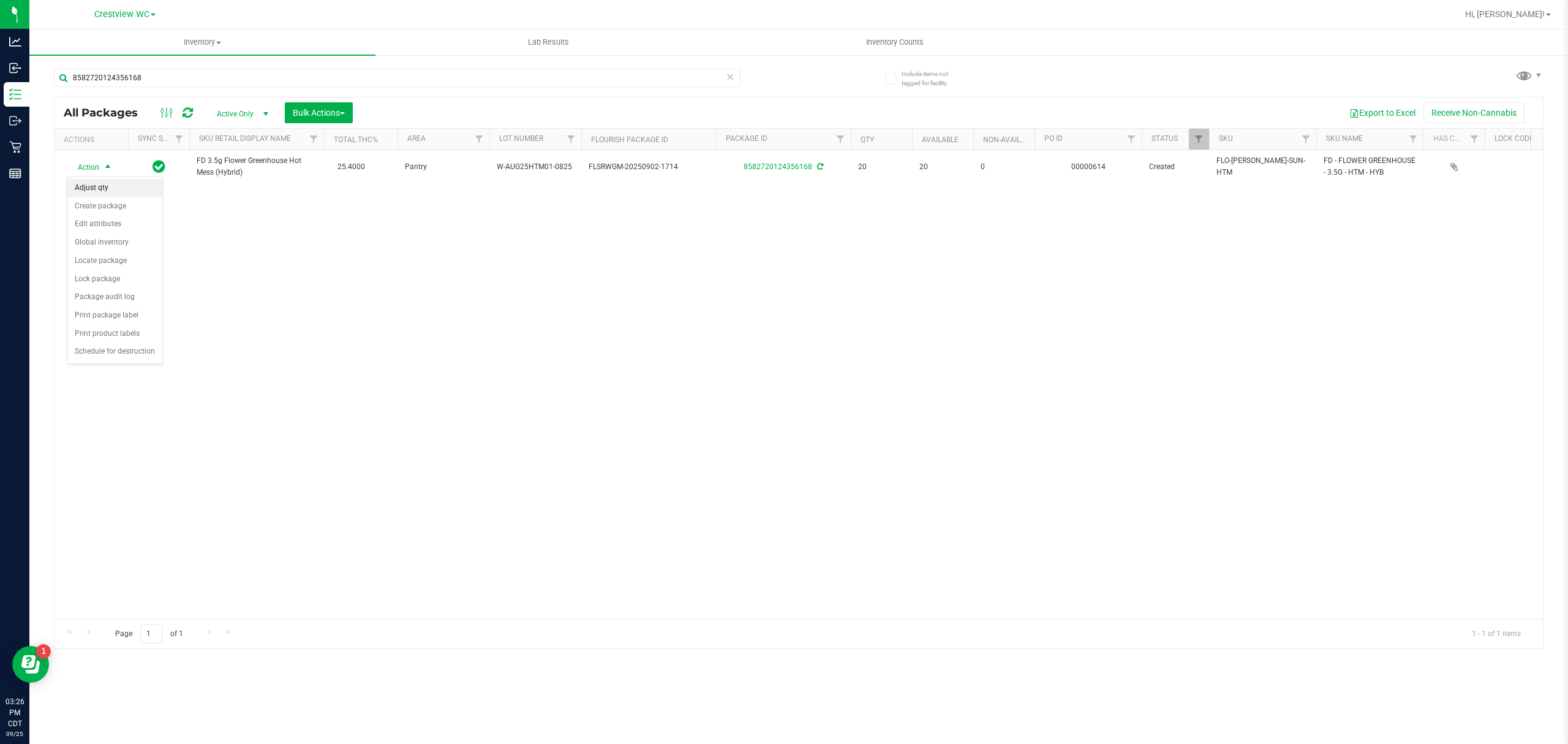
click at [110, 191] on li "Adjust qty" at bounding box center [114, 188] width 95 height 18
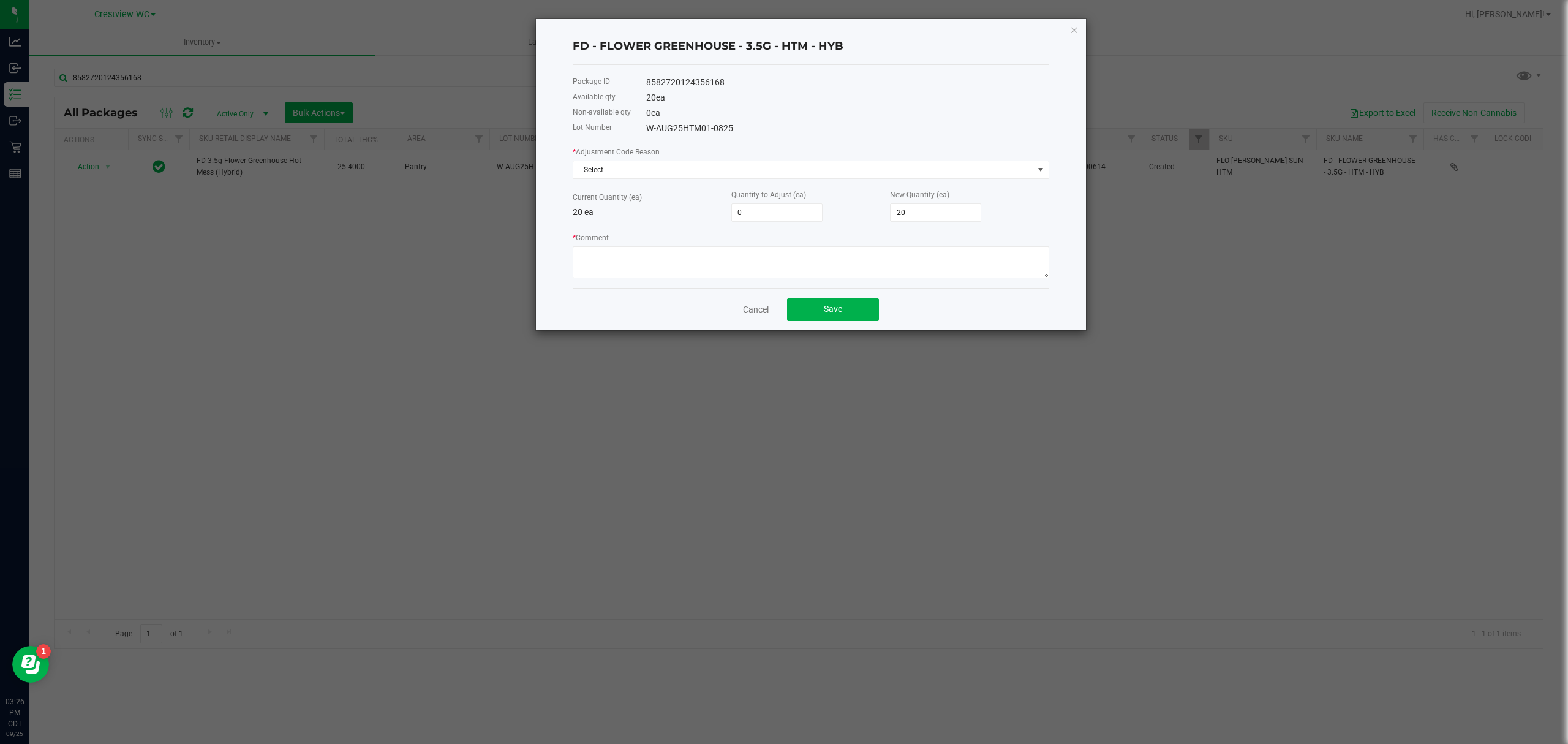
click at [764, 221] on div "* Adjustment Code Reason Select Current Quantity (ea) 20 ea Quantity to Adjust …" at bounding box center [810, 212] width 476 height 133
click at [766, 217] on input "0" at bounding box center [777, 213] width 90 height 17
type input "1"
type input "21"
type input "1"
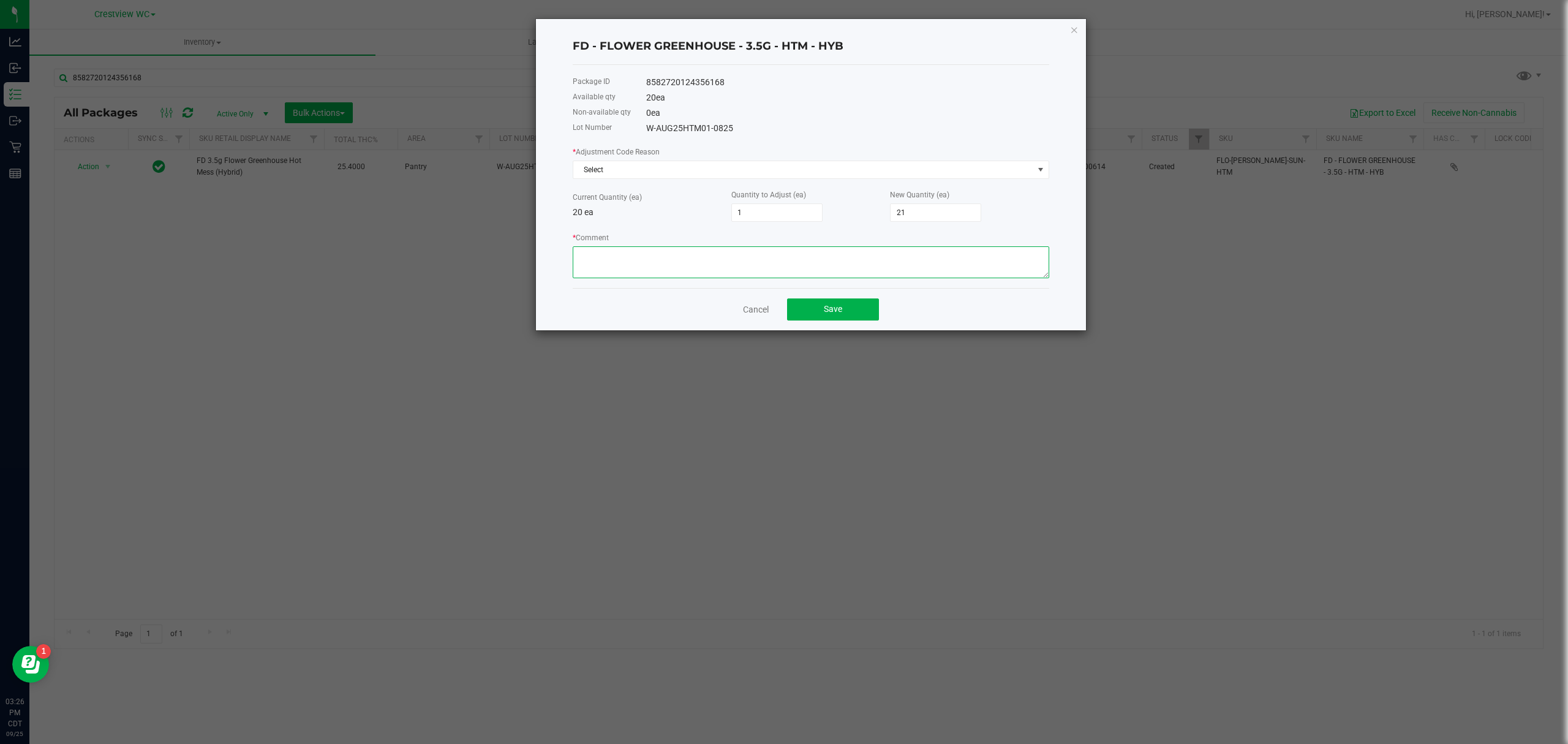
click at [781, 253] on textarea "* Comment" at bounding box center [810, 262] width 476 height 32
type textarea "Came in on truck with a total of 21 instead of 20"
click at [781, 311] on button "Save" at bounding box center [832, 309] width 91 height 22
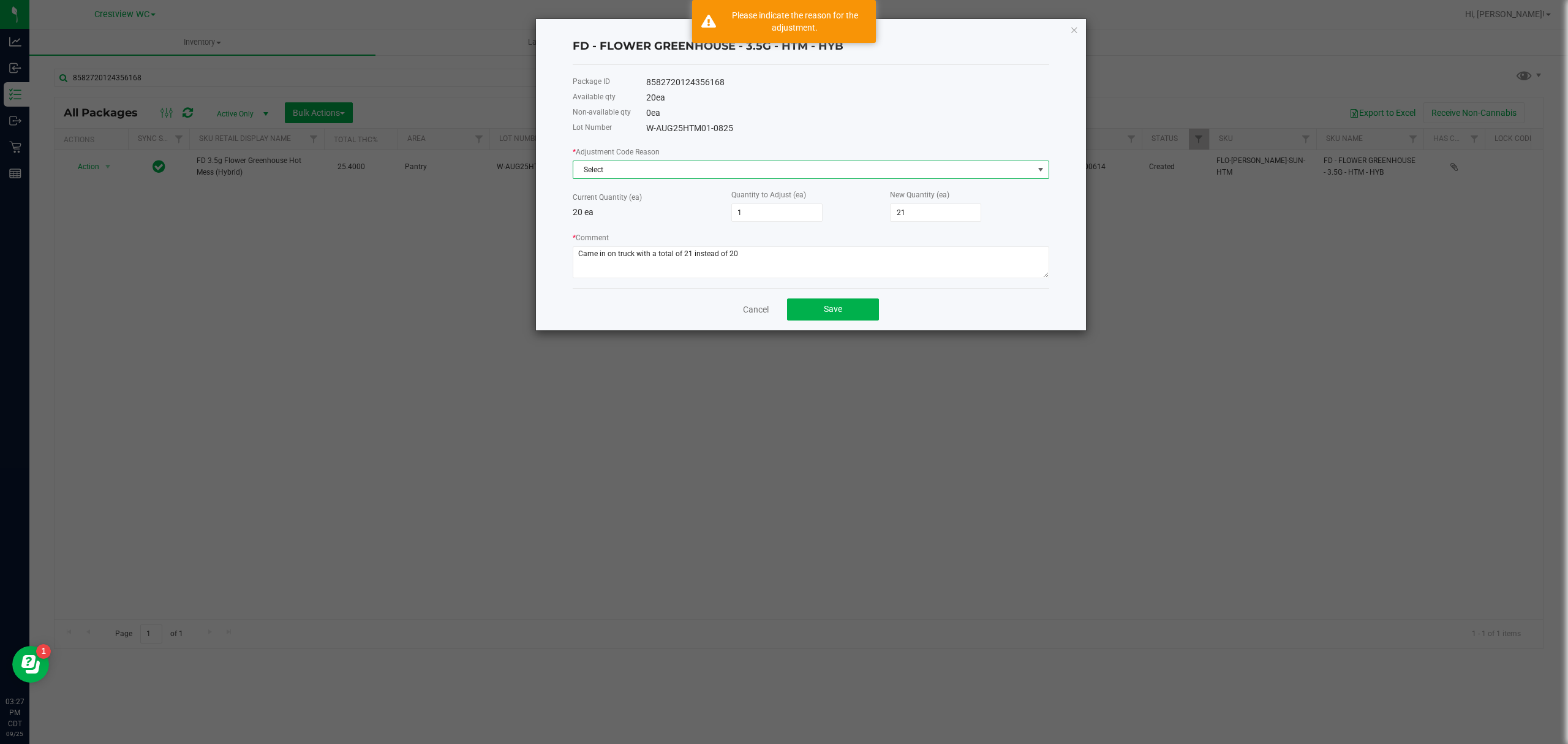
click at [781, 163] on span "Select" at bounding box center [803, 170] width 460 height 17
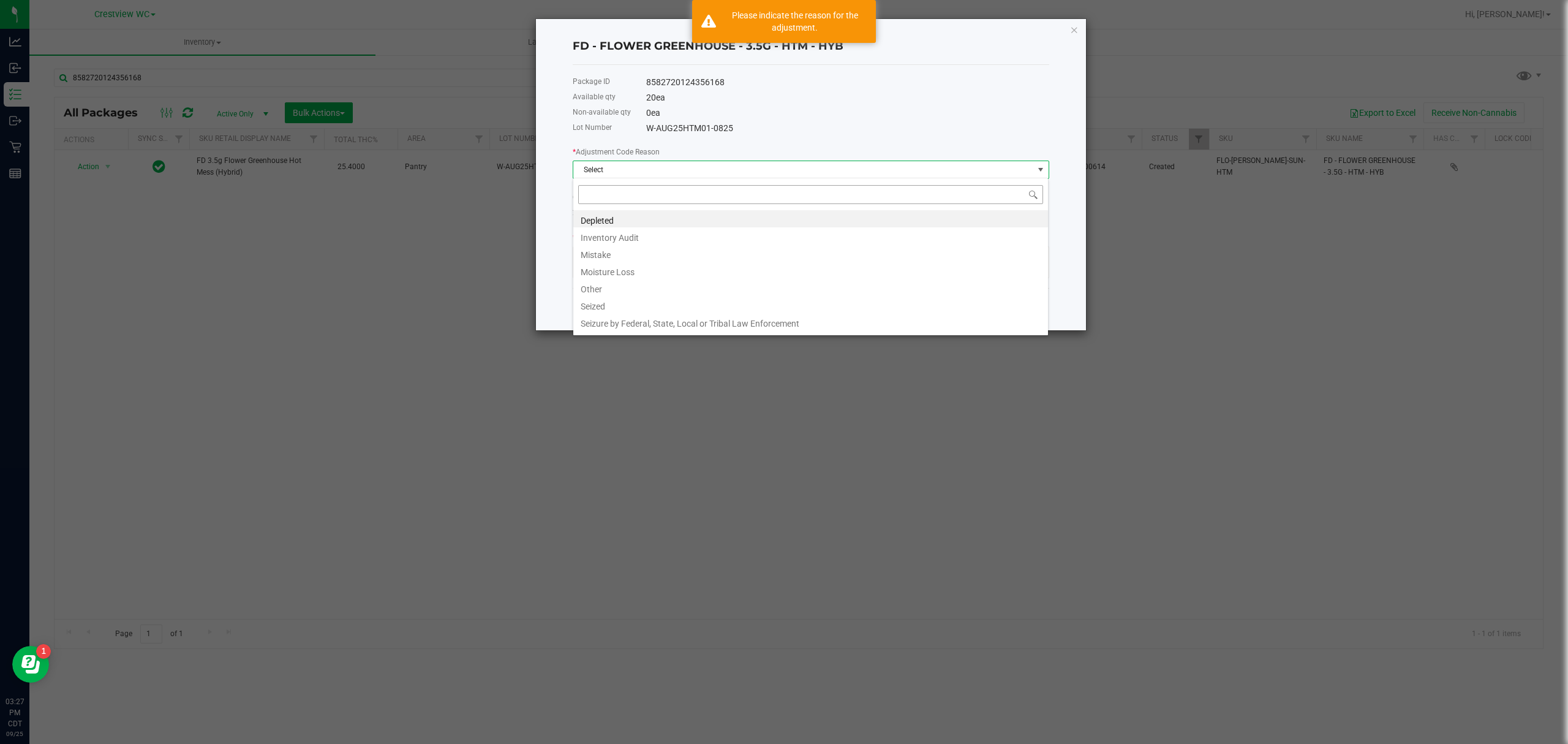
scroll to position [18, 475]
click at [781, 228] on li "Inventory Audit" at bounding box center [810, 236] width 475 height 17
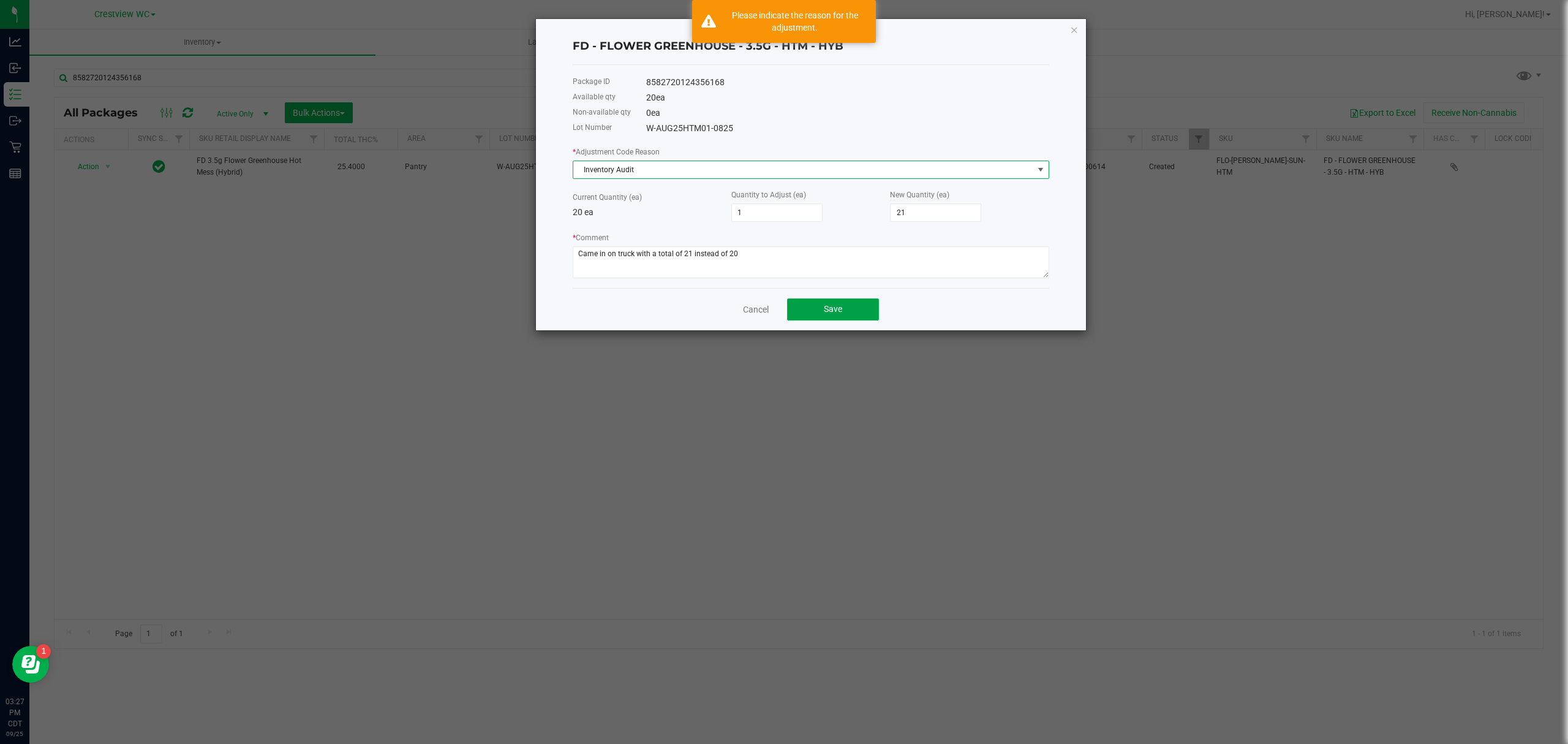
click at [781, 314] on button "Save" at bounding box center [832, 309] width 91 height 22
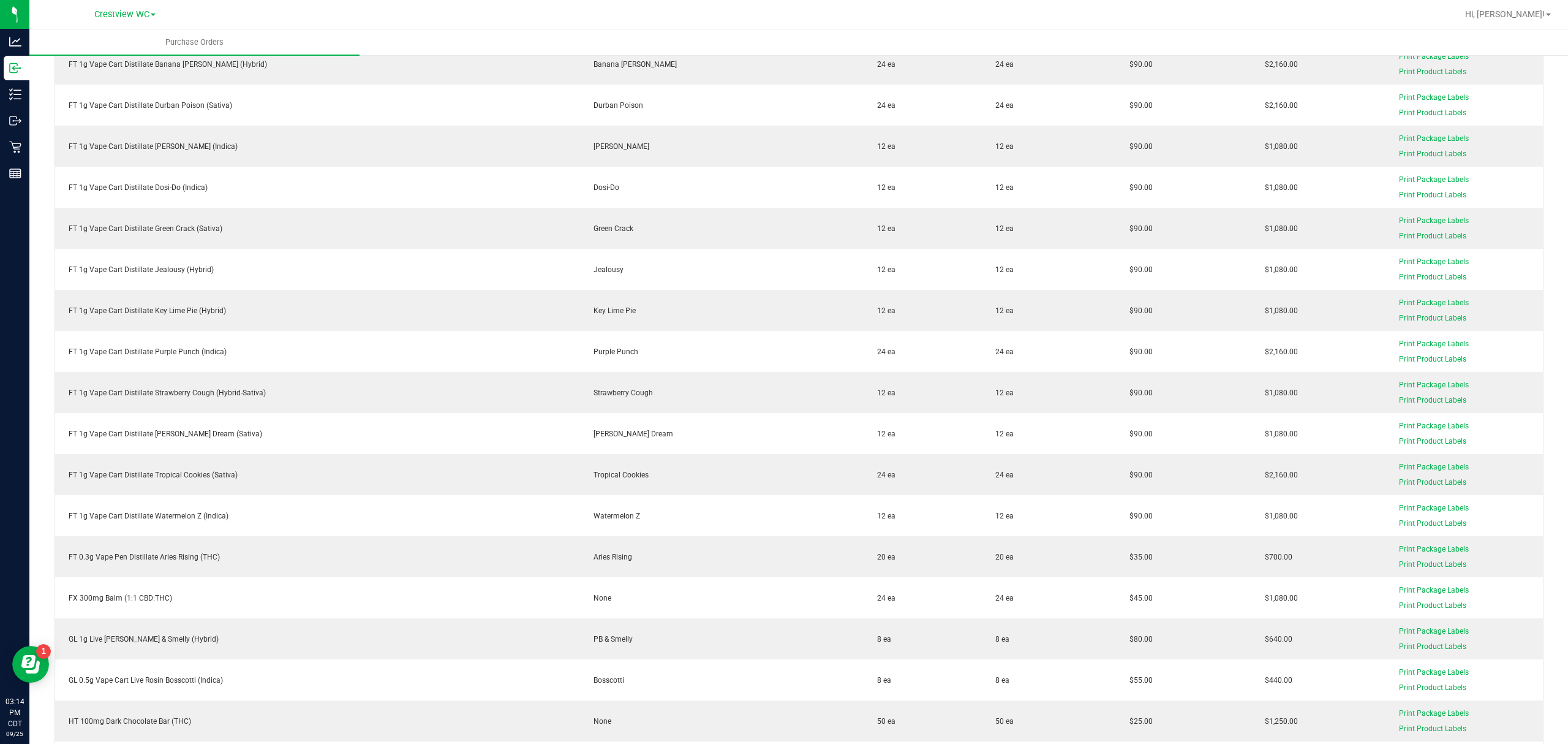
scroll to position [2761, 0]
